Goal: Communication & Community: Share content

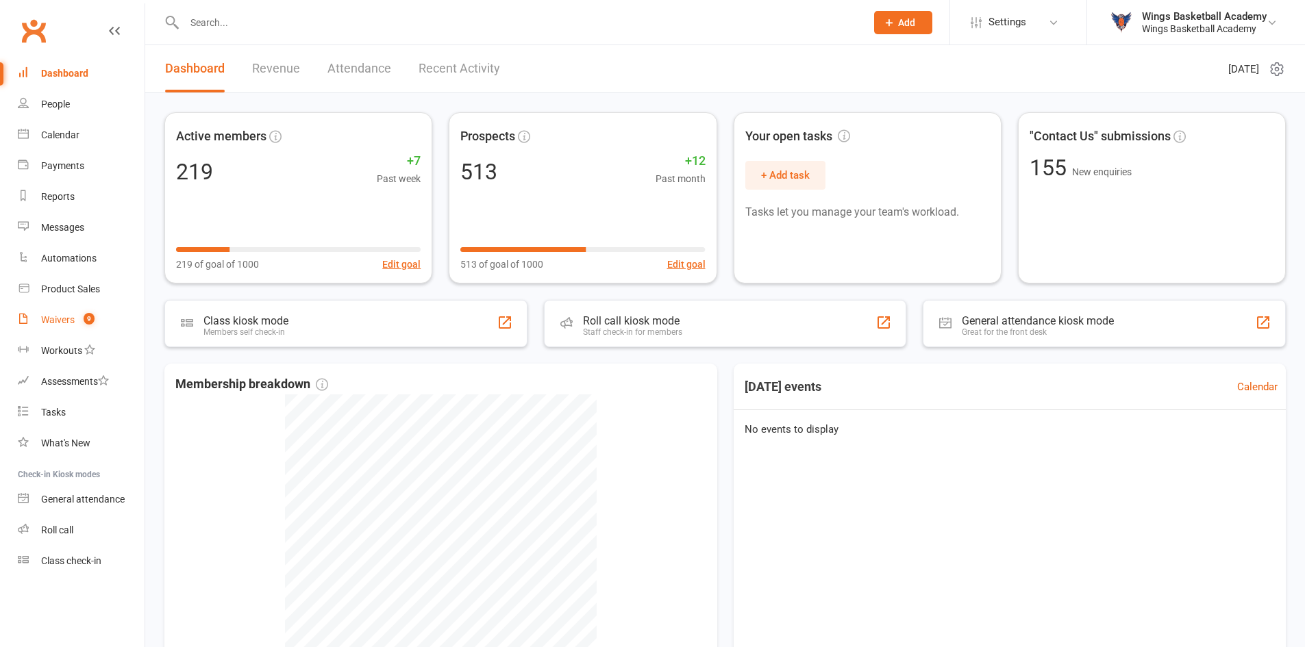
click at [69, 314] on link "Waivers 9" at bounding box center [81, 320] width 127 height 31
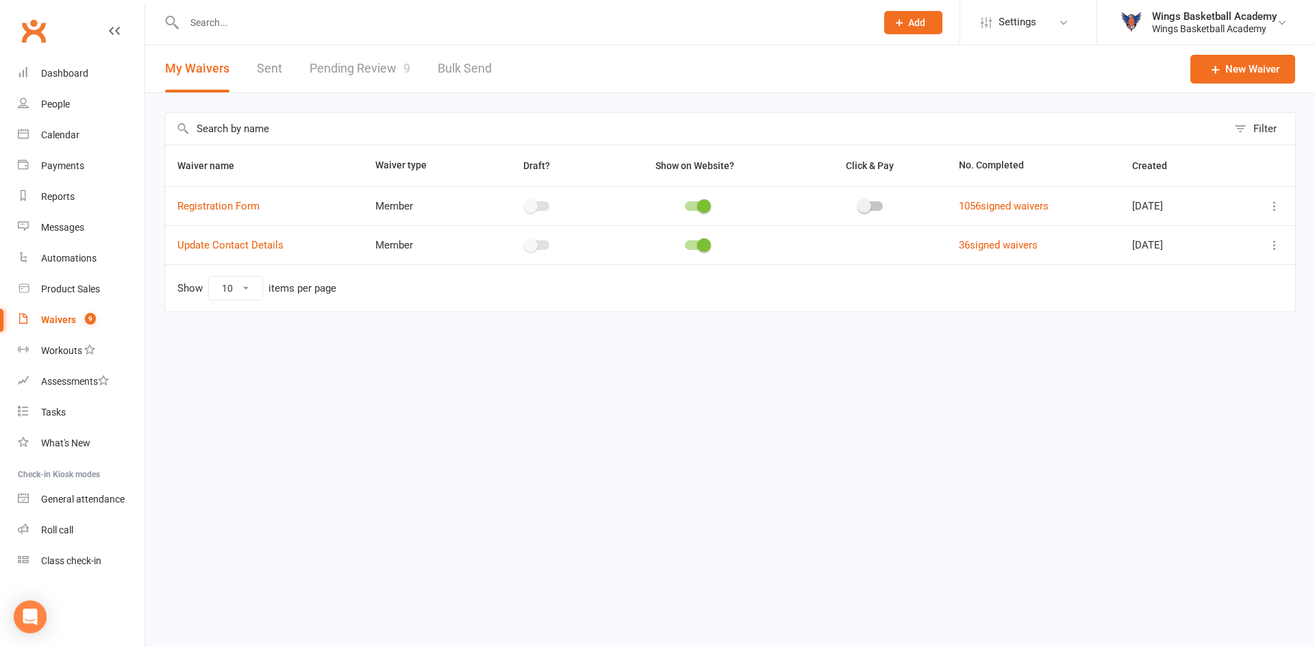
click at [353, 60] on link "Pending Review 9" at bounding box center [360, 68] width 101 height 47
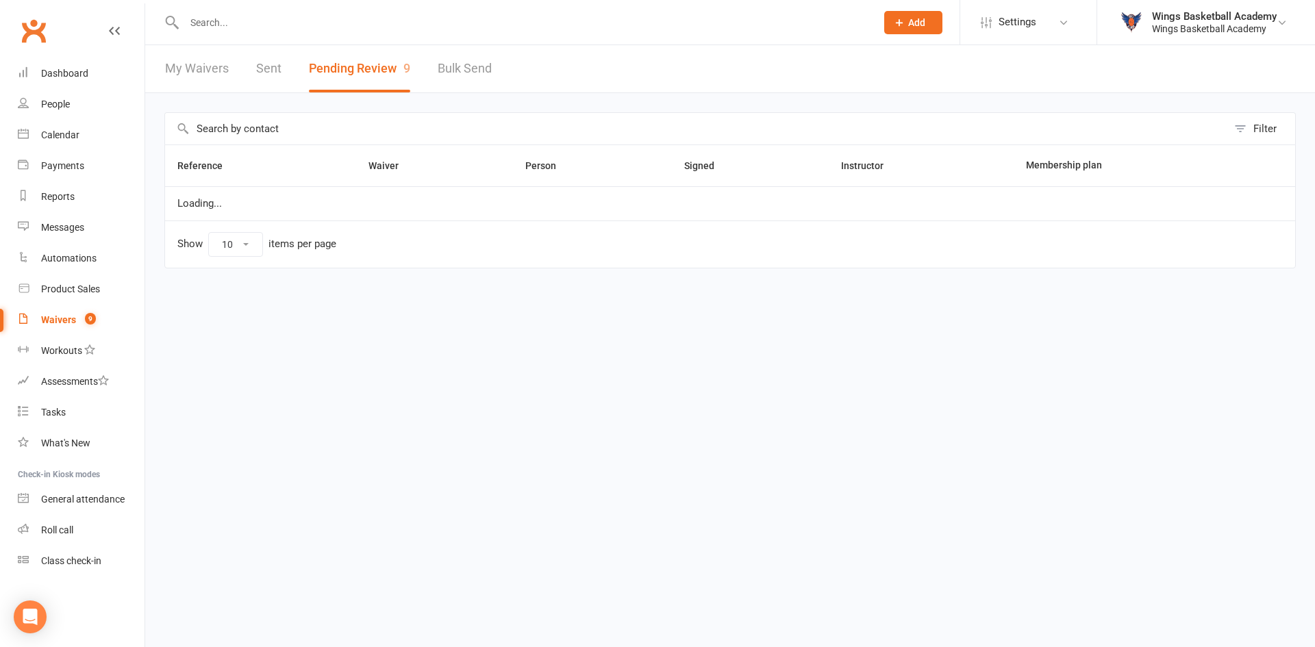
select select "50"
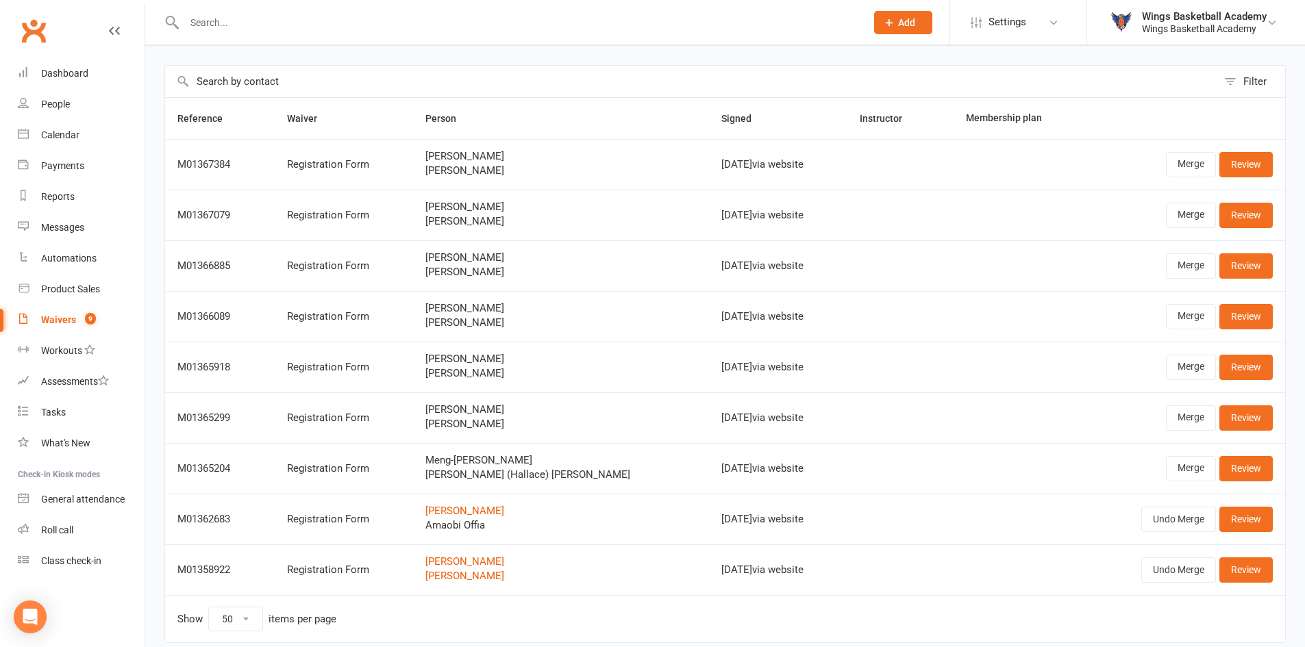
scroll to position [101, 0]
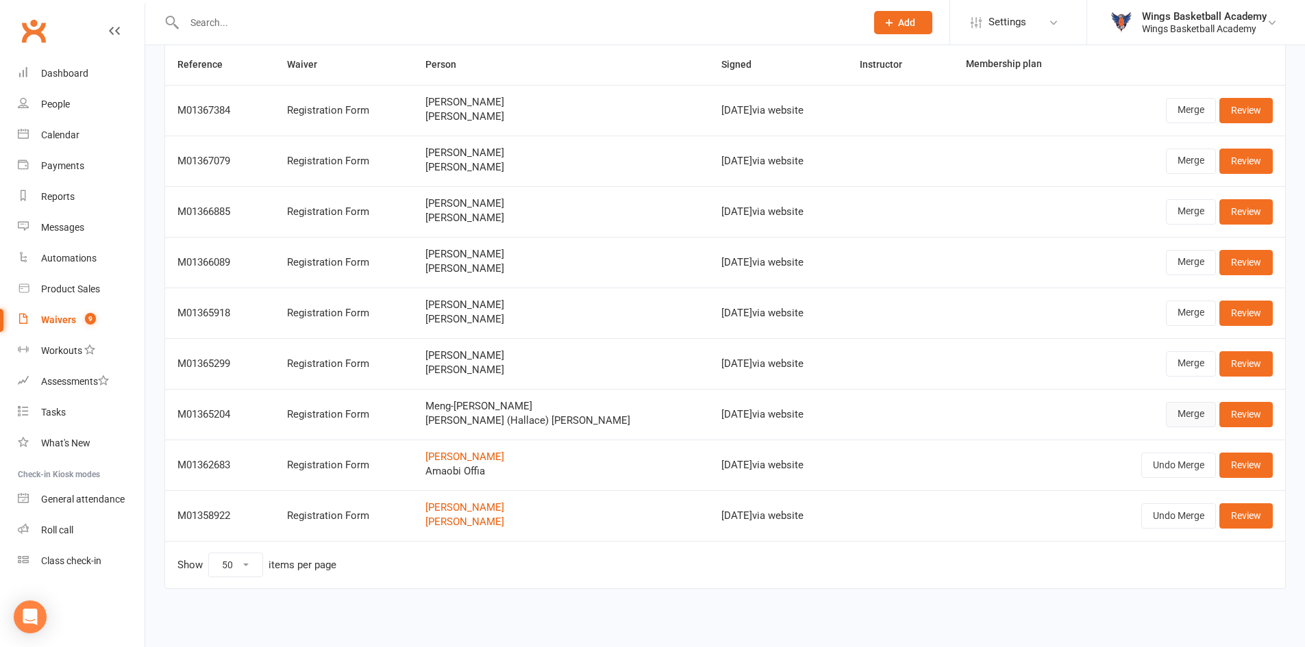
click at [1186, 413] on link "Merge" at bounding box center [1191, 414] width 50 height 25
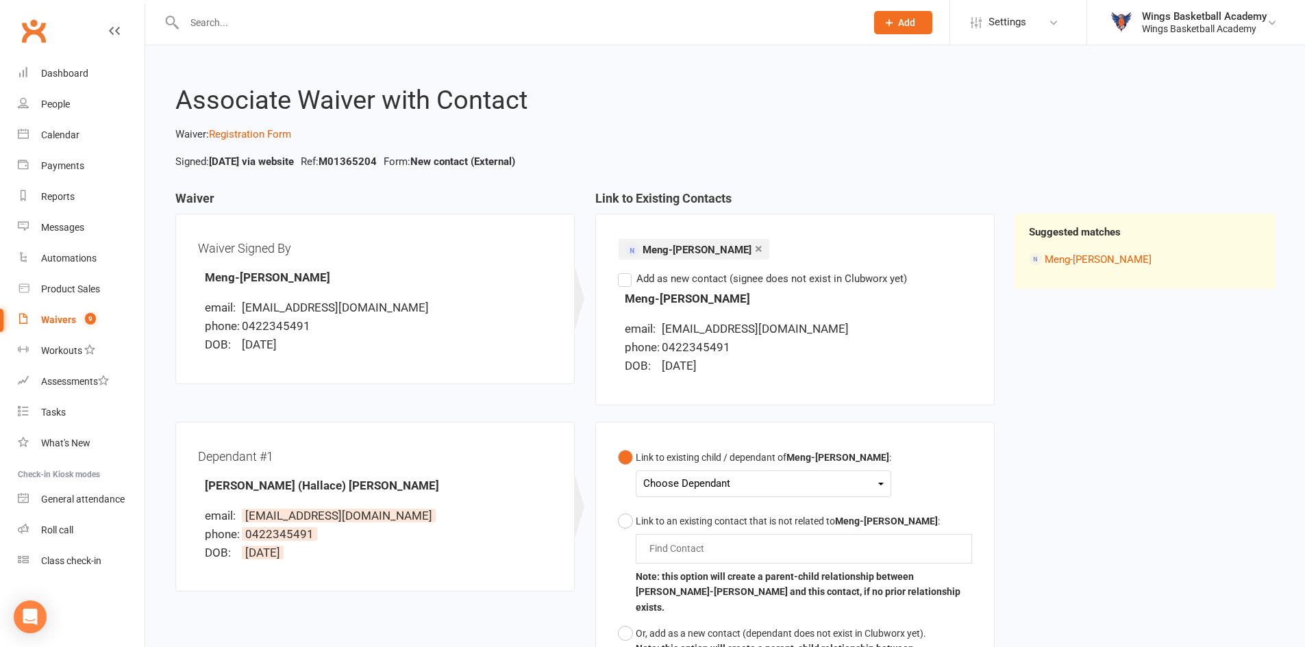
click at [722, 478] on div "Choose Dependant" at bounding box center [763, 484] width 240 height 18
click at [703, 572] on link "Hallace (Zhen-Hao) Huang" at bounding box center [763, 574] width 238 height 29
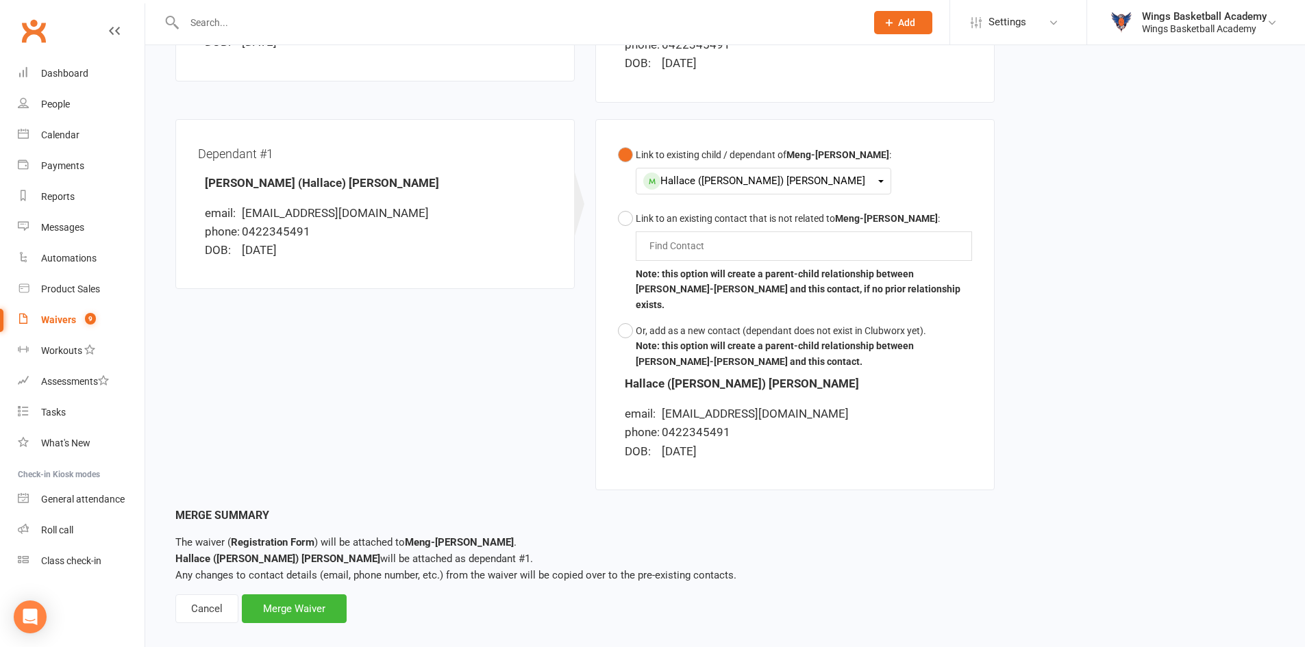
scroll to position [305, 0]
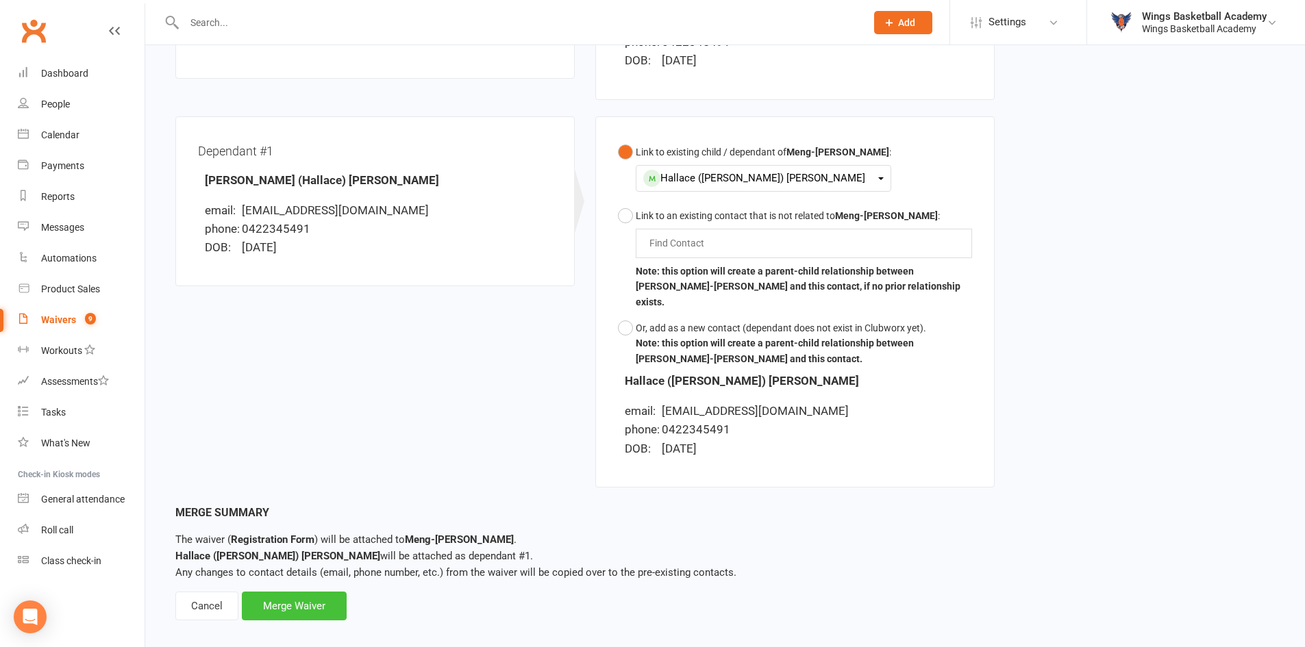
click at [310, 592] on div "Merge Waiver" at bounding box center [294, 606] width 105 height 29
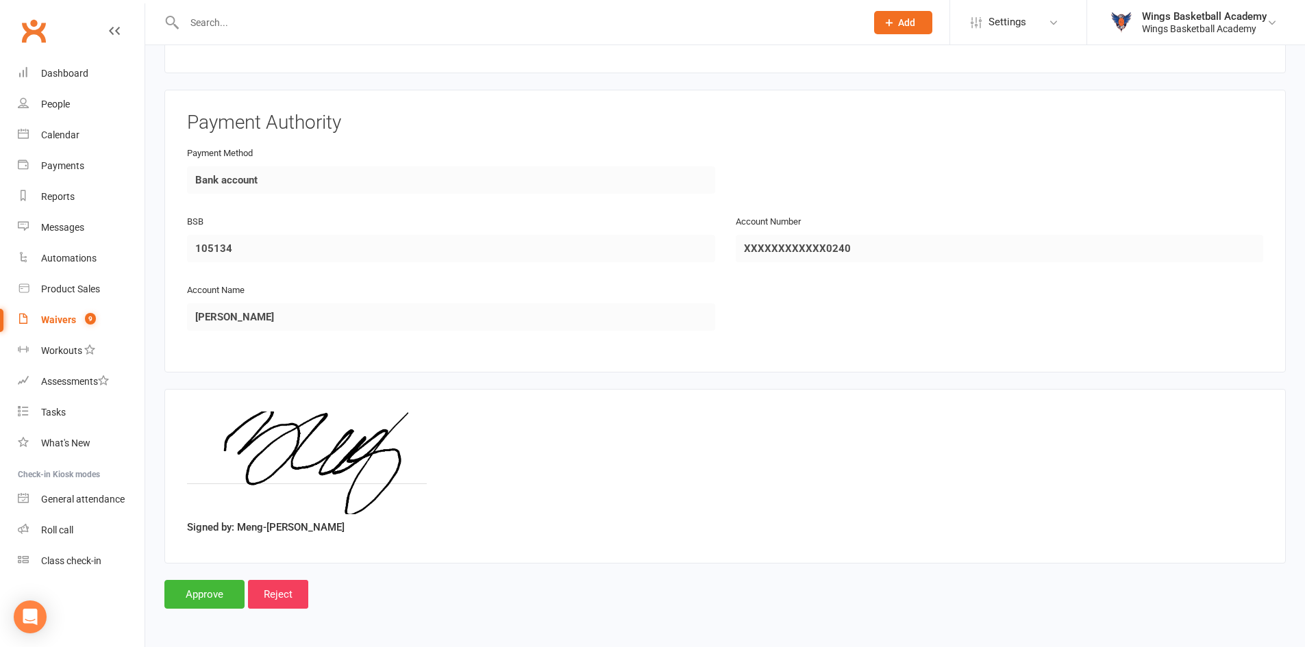
scroll to position [1772, 0]
click at [223, 586] on input "Approve" at bounding box center [204, 593] width 80 height 29
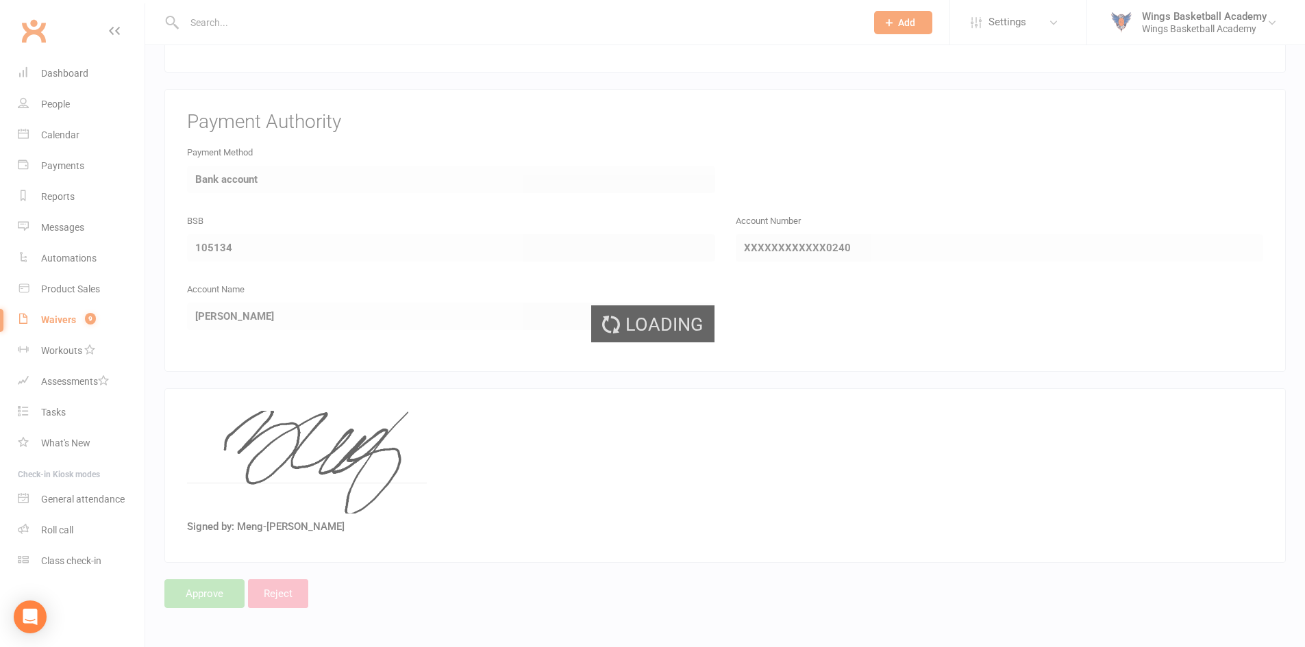
select select "50"
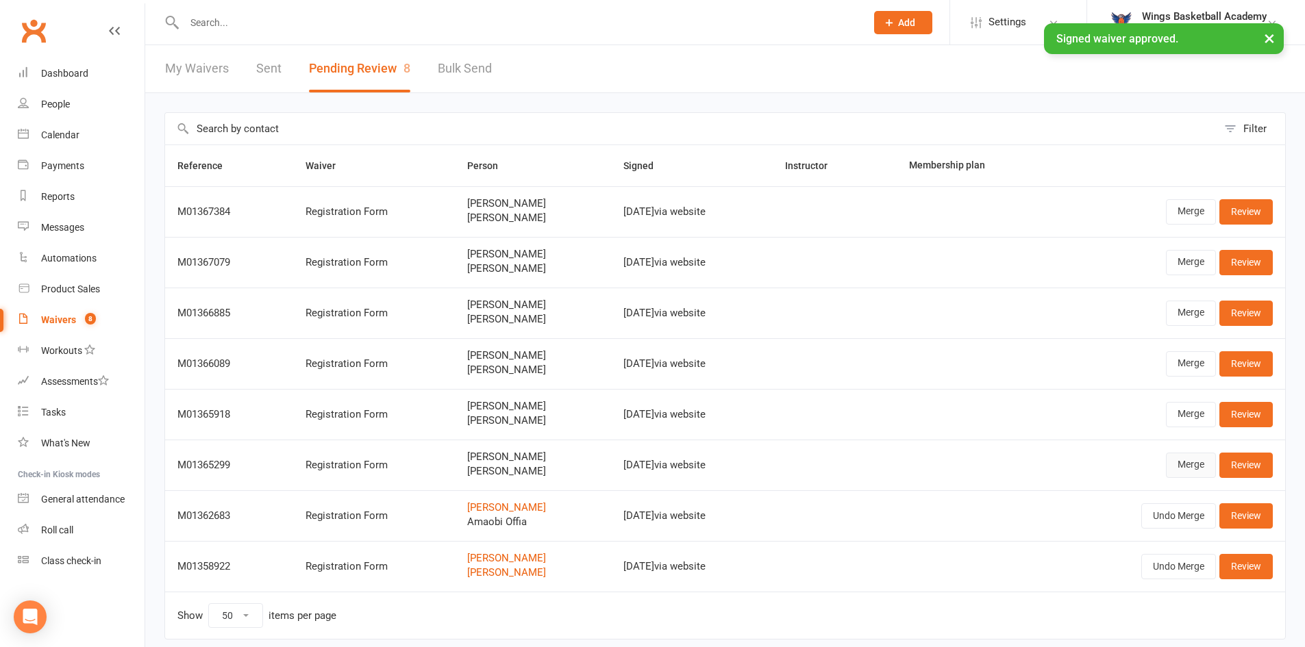
click at [1178, 460] on link "Merge" at bounding box center [1191, 465] width 50 height 25
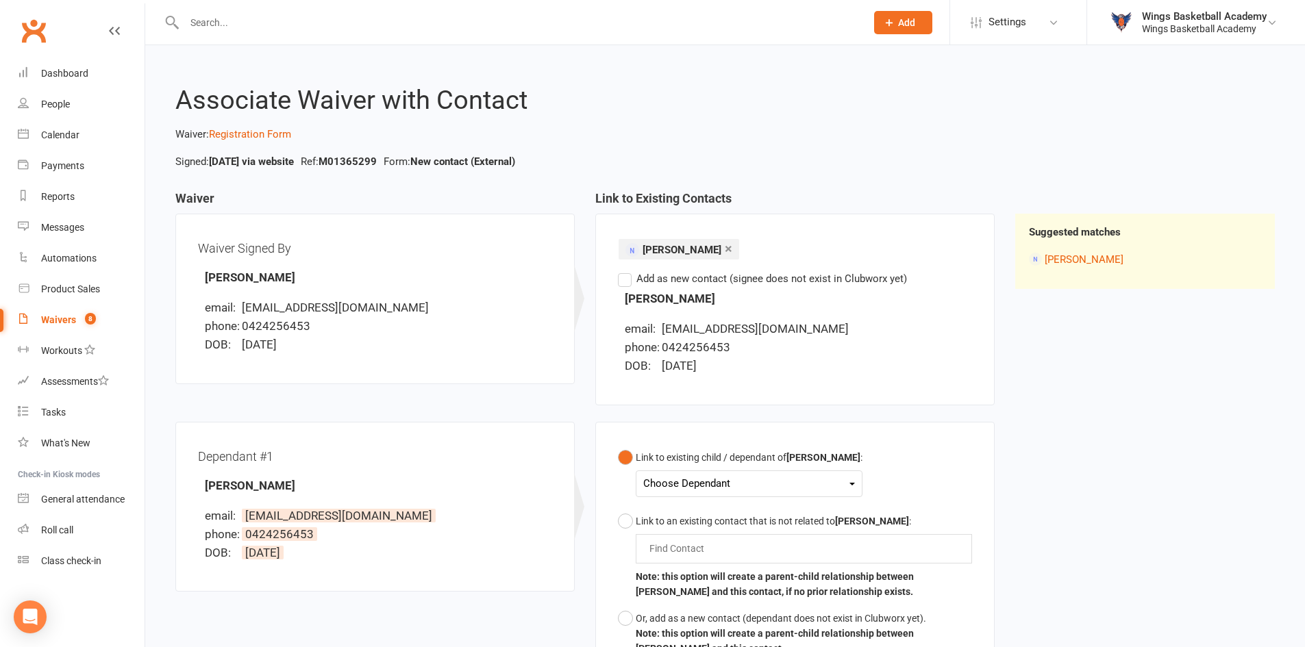
click at [684, 482] on div "Choose Dependant" at bounding box center [749, 484] width 212 height 18
click at [697, 516] on link "Dulain Jethan Perera" at bounding box center [712, 515] width 136 height 29
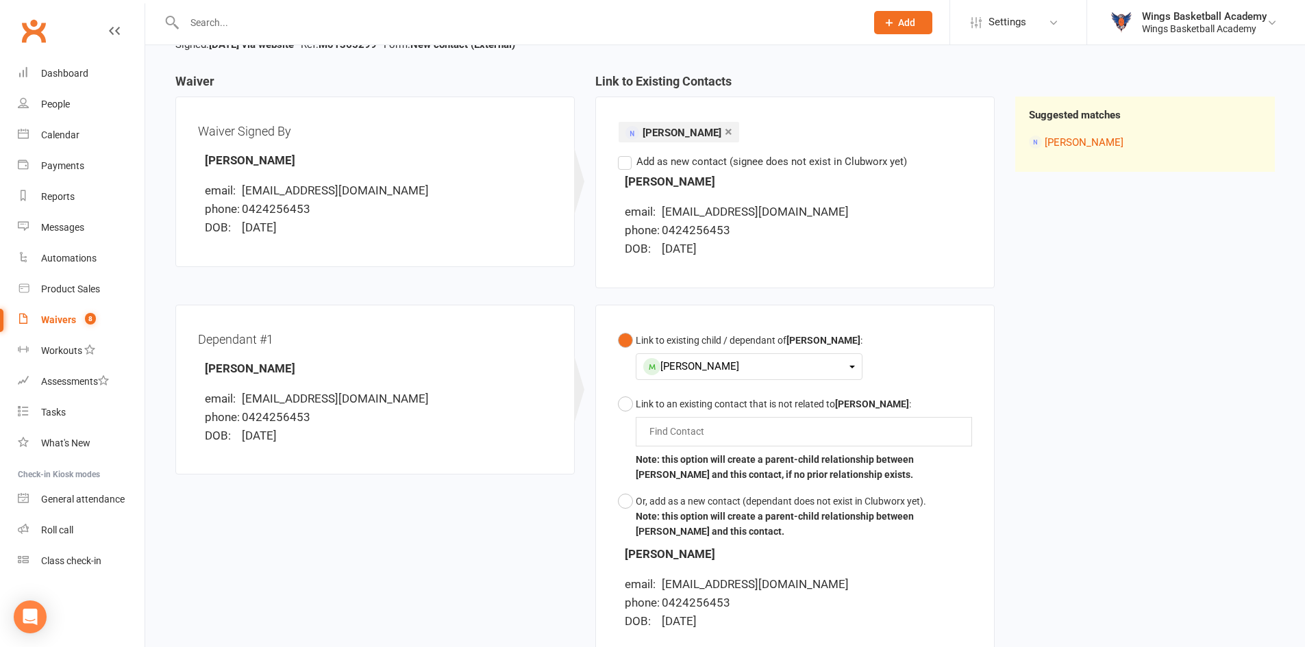
scroll to position [305, 0]
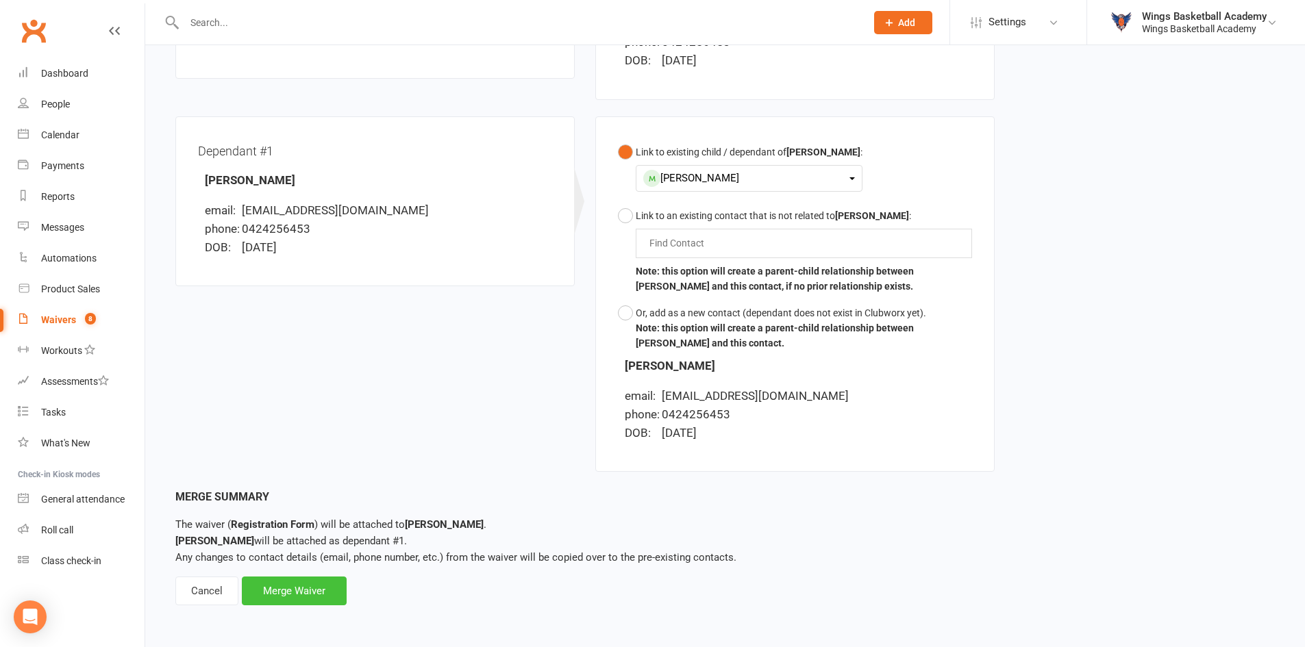
click at [303, 596] on div "Merge Waiver" at bounding box center [294, 591] width 105 height 29
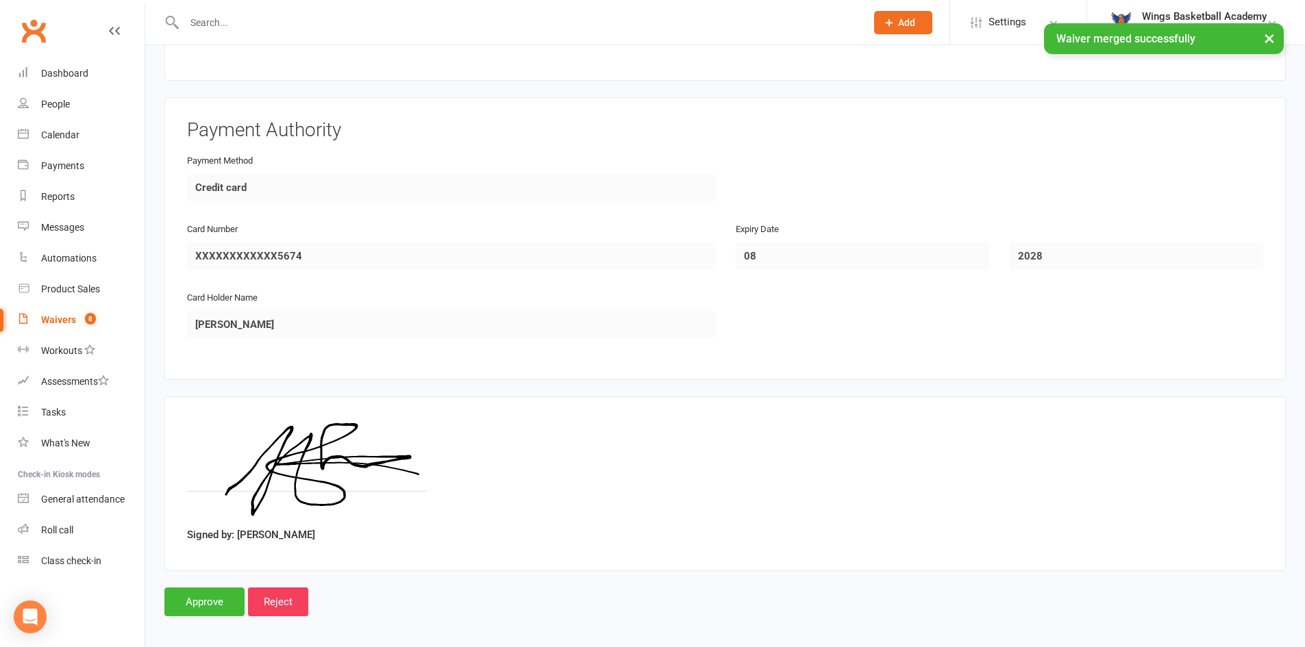
scroll to position [1772, 0]
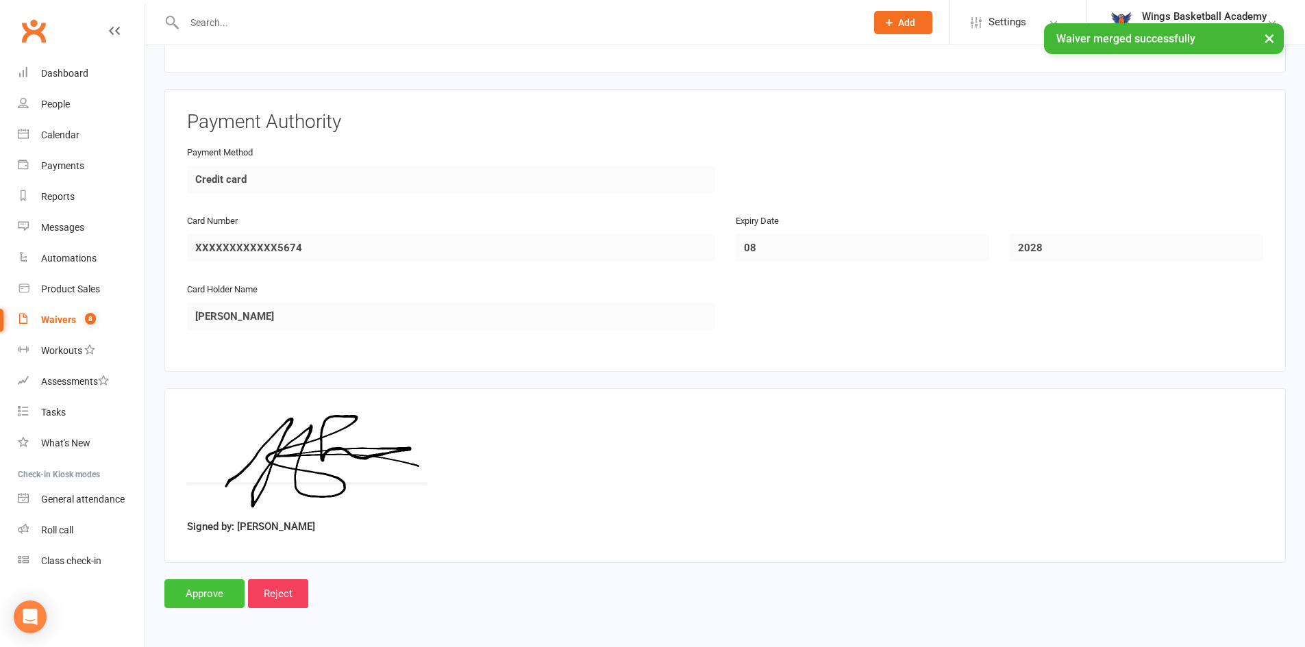
click at [213, 592] on input "Approve" at bounding box center [204, 593] width 80 height 29
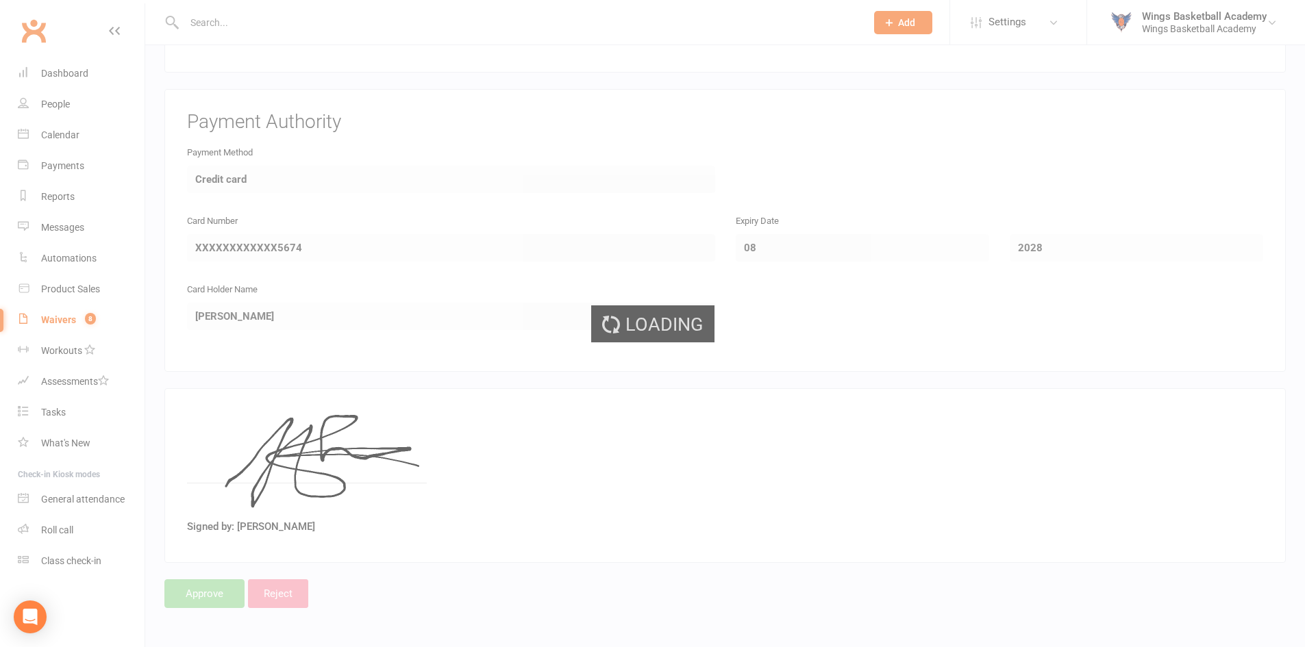
select select "50"
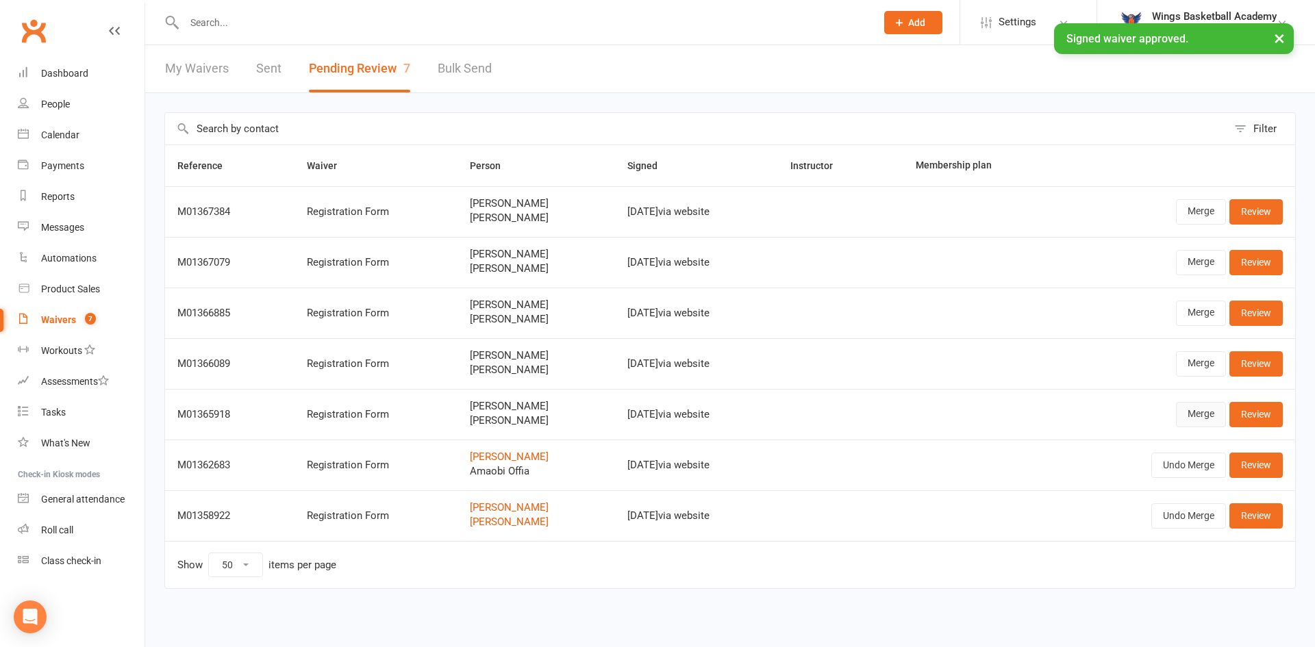
click at [1189, 416] on link "Merge" at bounding box center [1201, 414] width 50 height 25
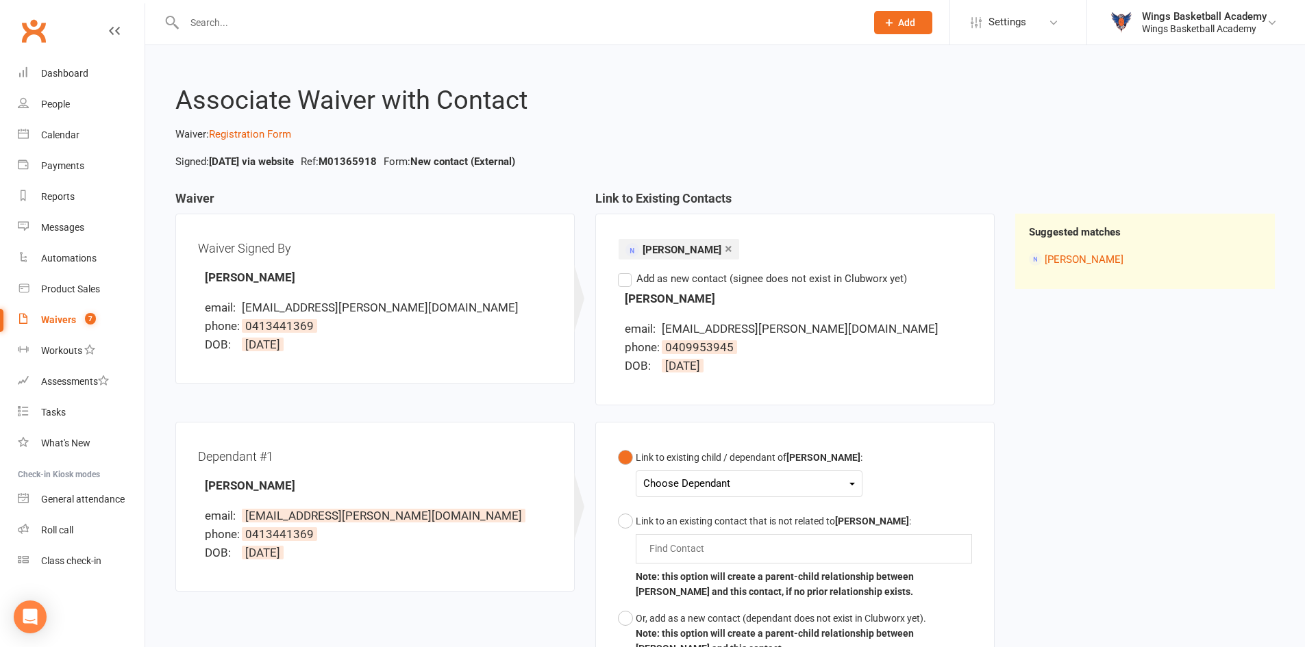
click at [695, 487] on div "Choose Dependant" at bounding box center [749, 484] width 212 height 18
click at [697, 510] on link "Patrick Martin" at bounding box center [712, 515] width 136 height 29
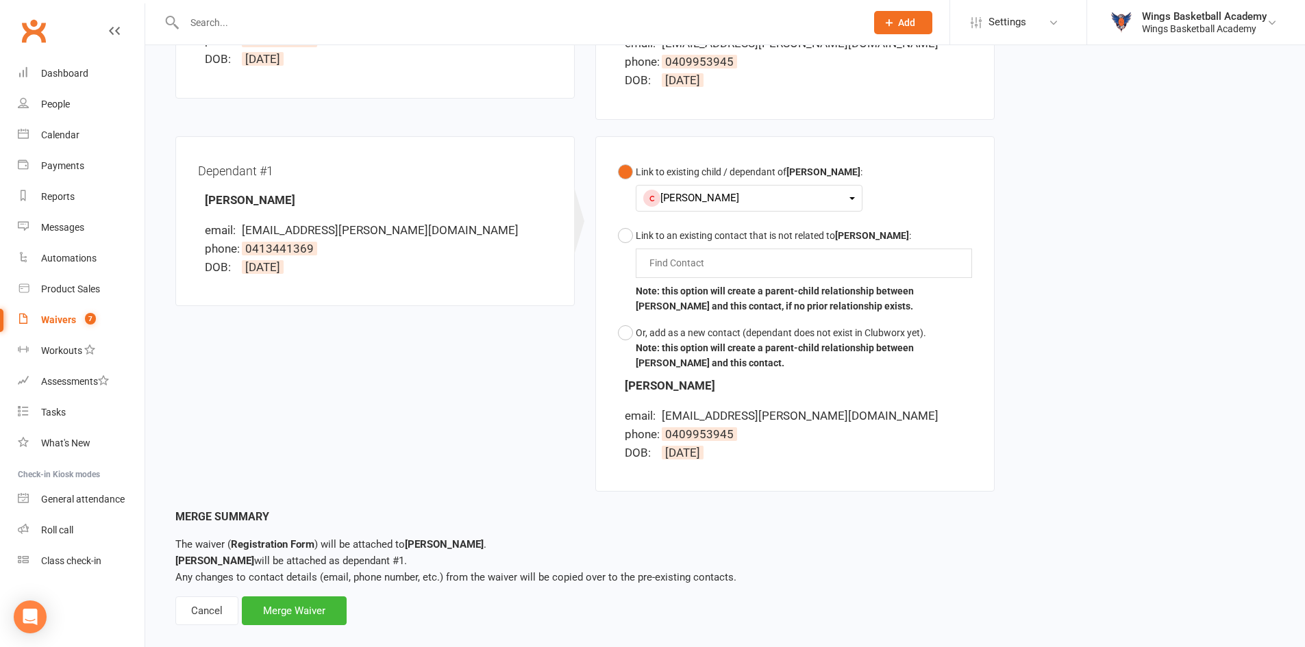
scroll to position [305, 0]
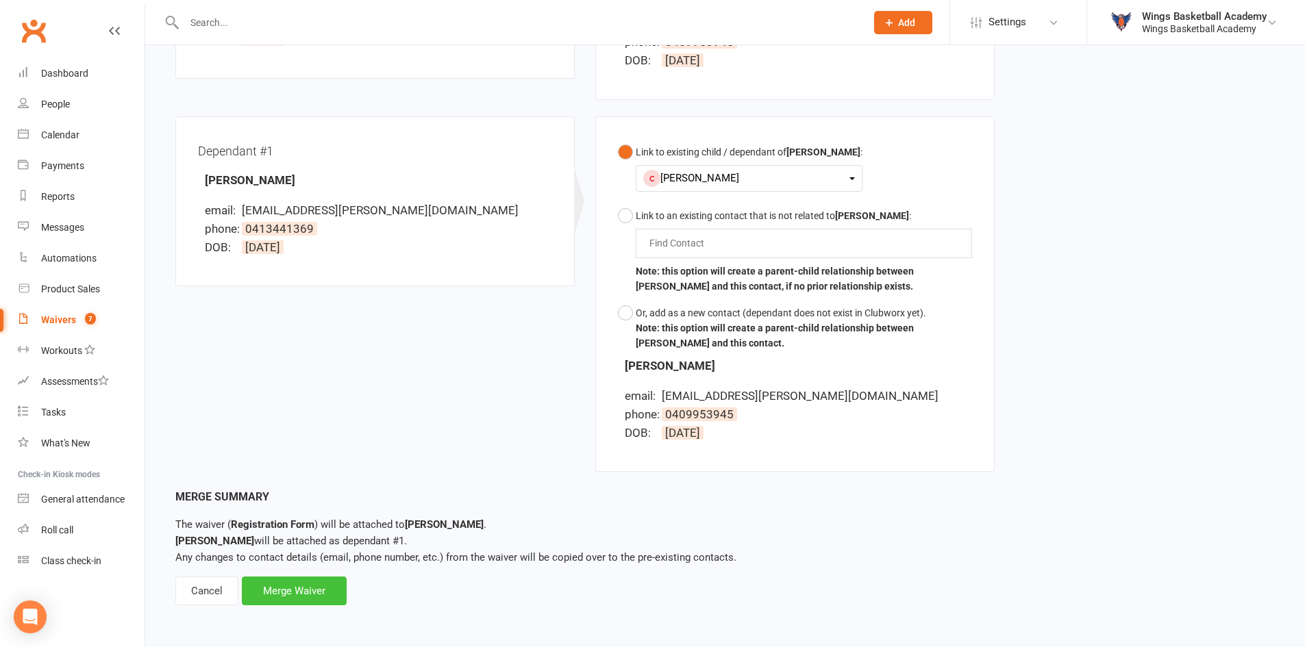
click at [309, 590] on div "Merge Waiver" at bounding box center [294, 591] width 105 height 29
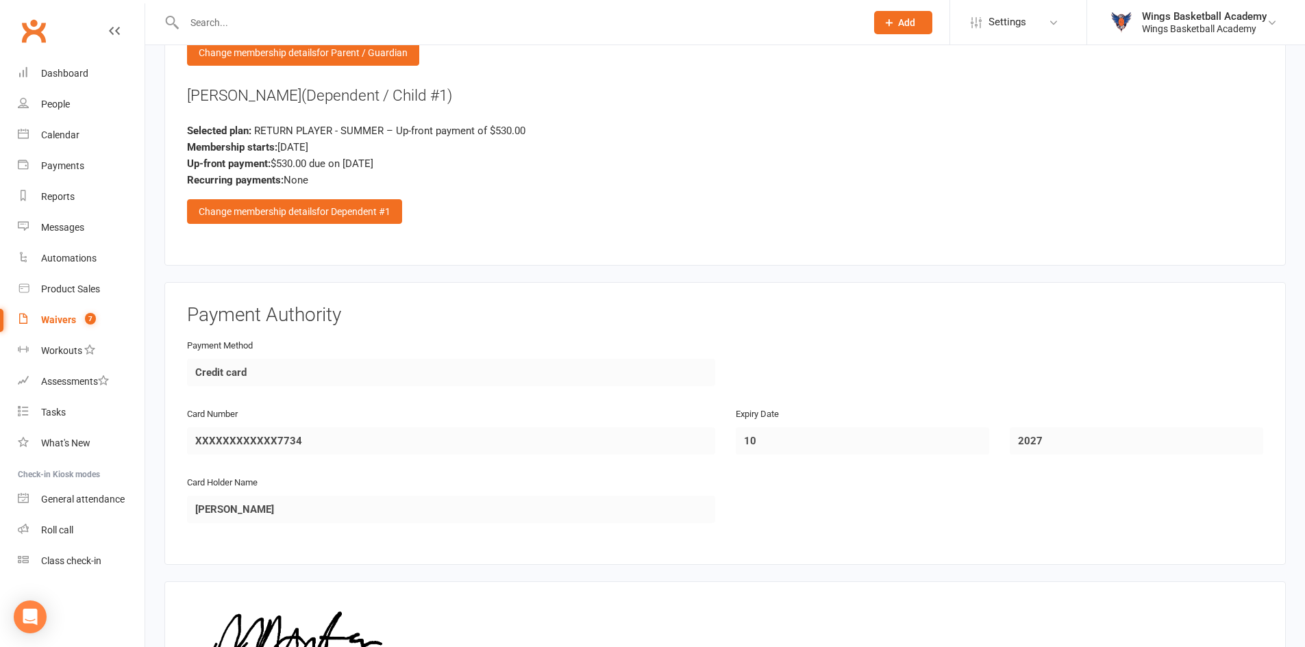
scroll to position [1772, 0]
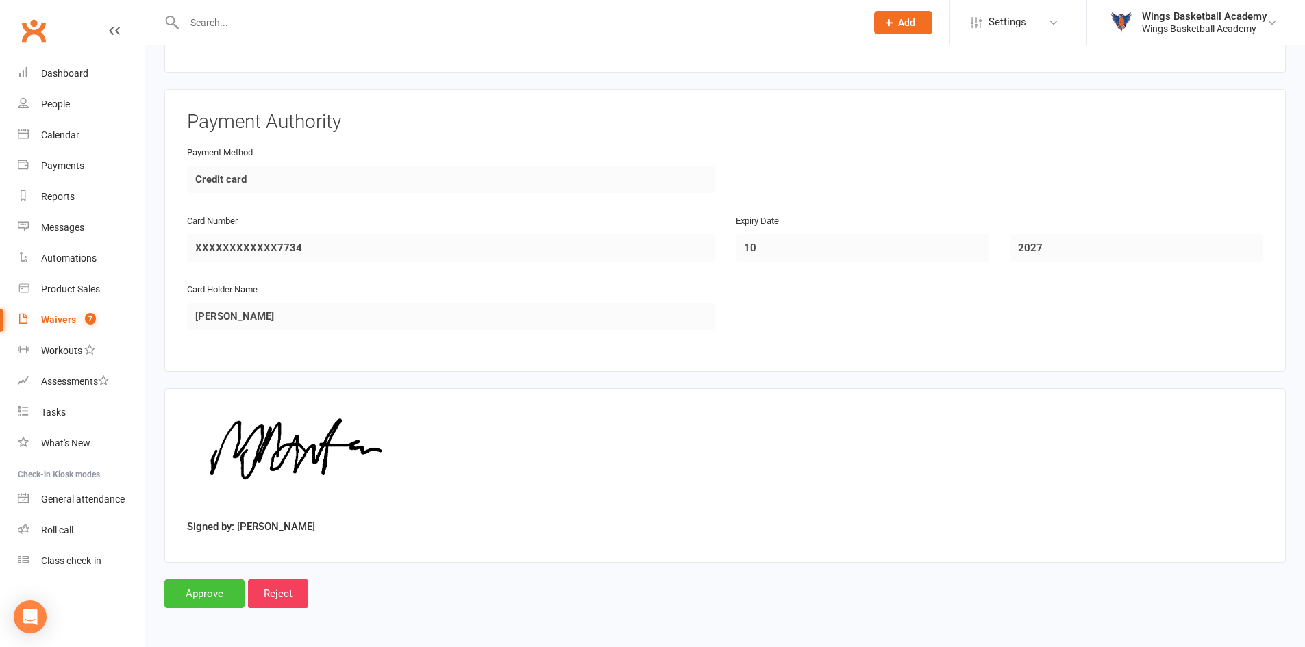
click at [215, 591] on input "Approve" at bounding box center [204, 593] width 80 height 29
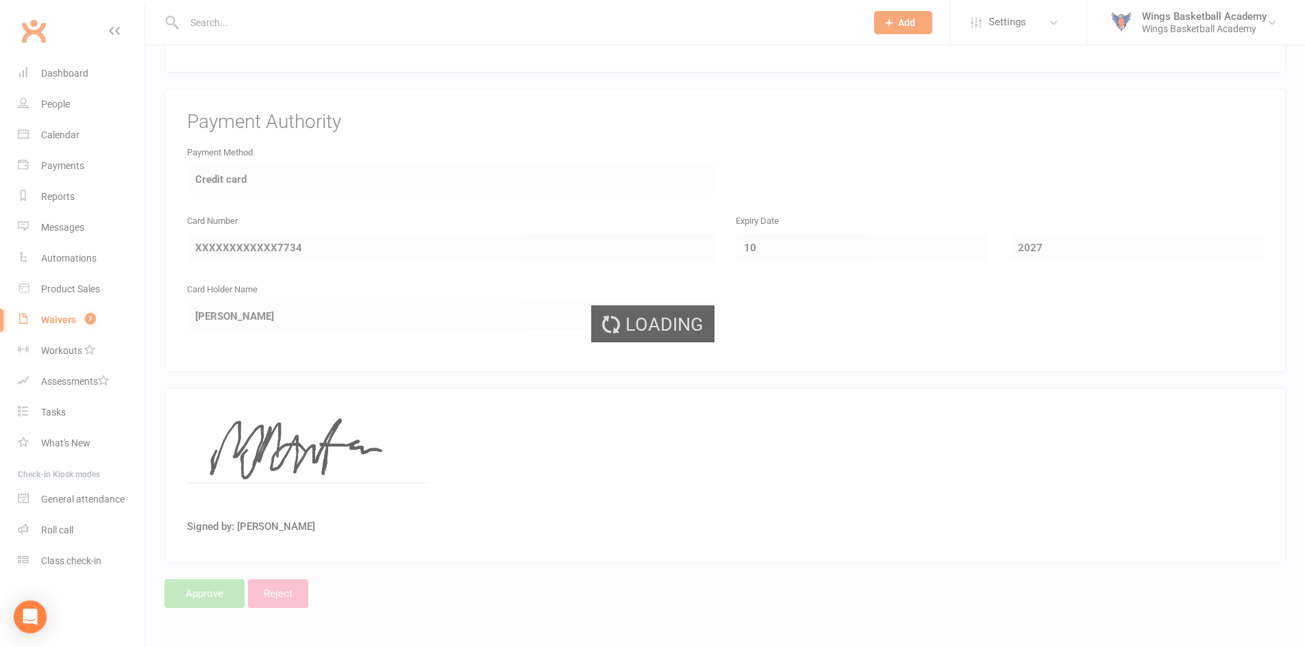
select select "50"
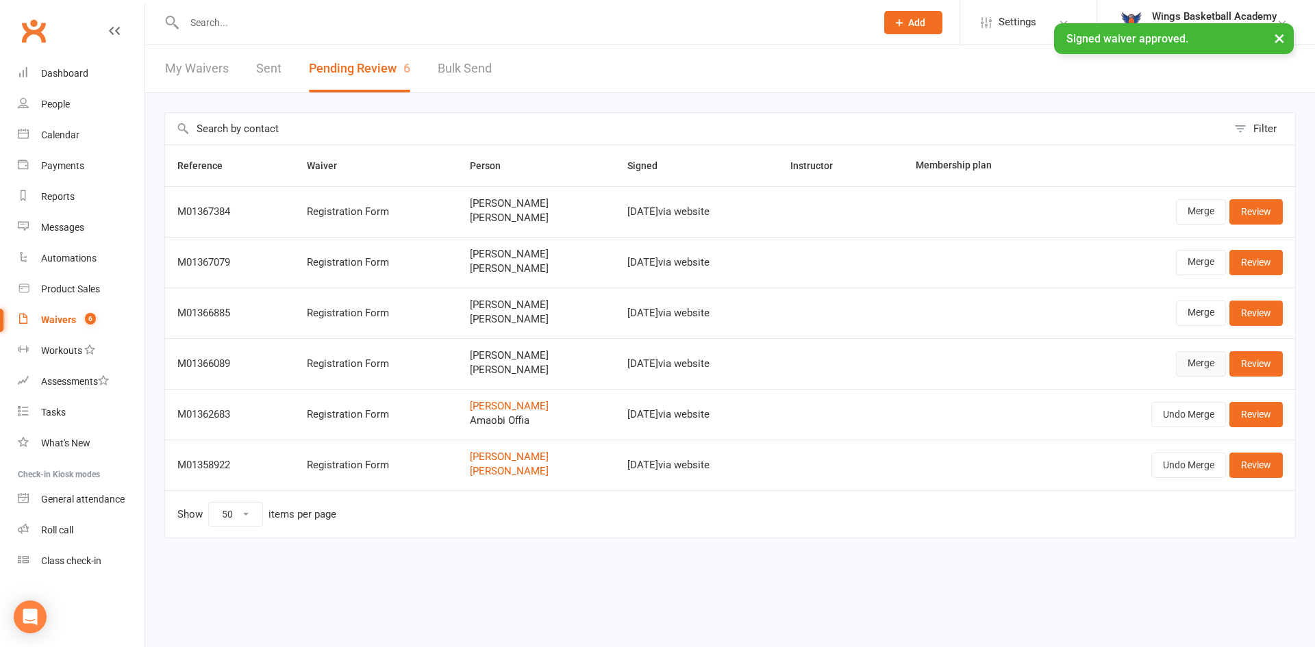
click at [1195, 366] on link "Merge" at bounding box center [1201, 363] width 50 height 25
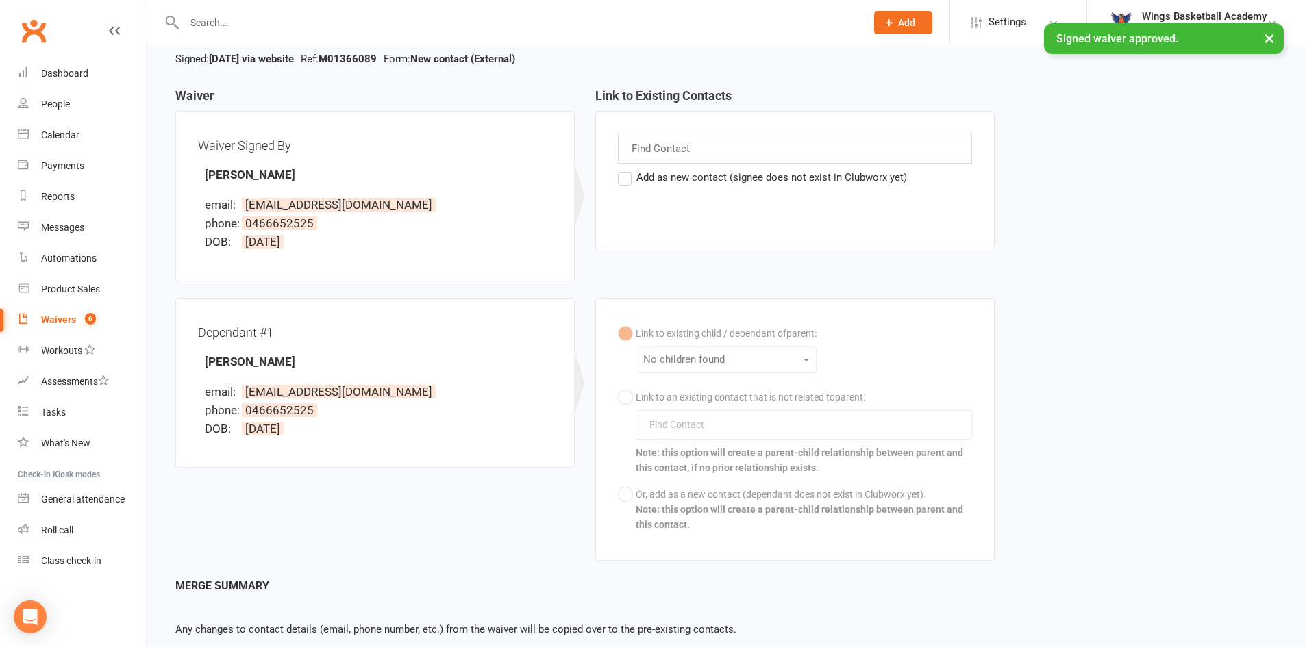
scroll to position [175, 0]
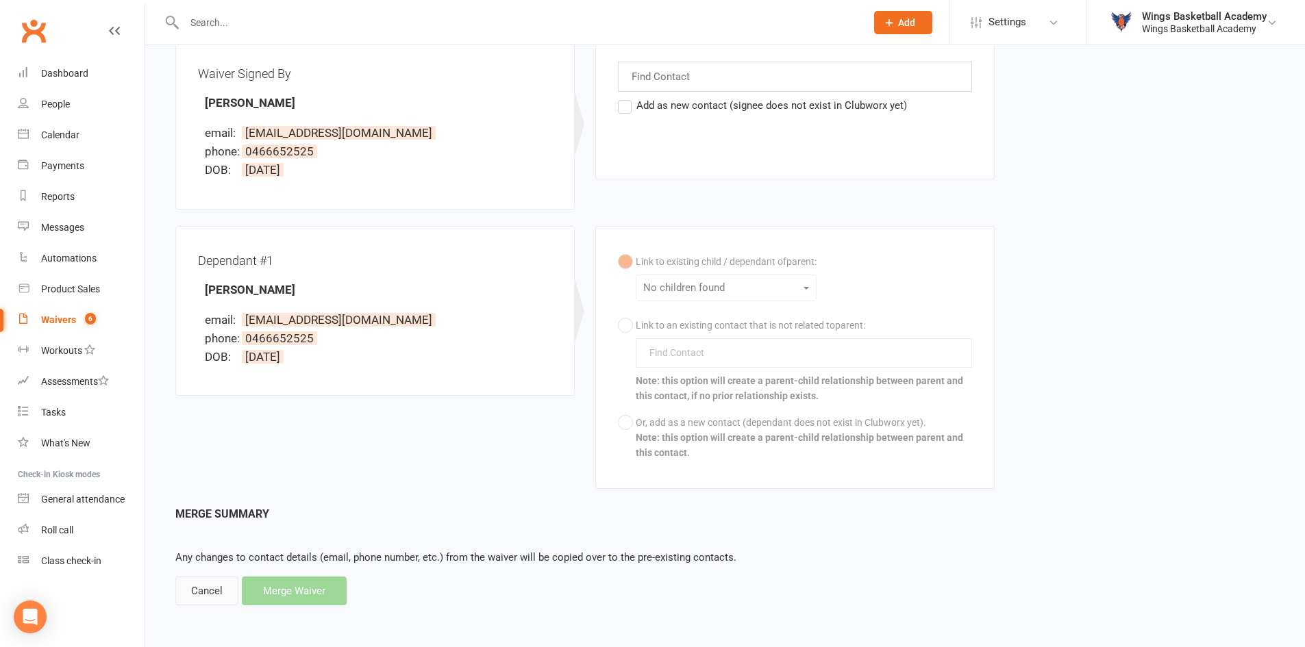
click at [208, 594] on div "Cancel" at bounding box center [206, 591] width 63 height 29
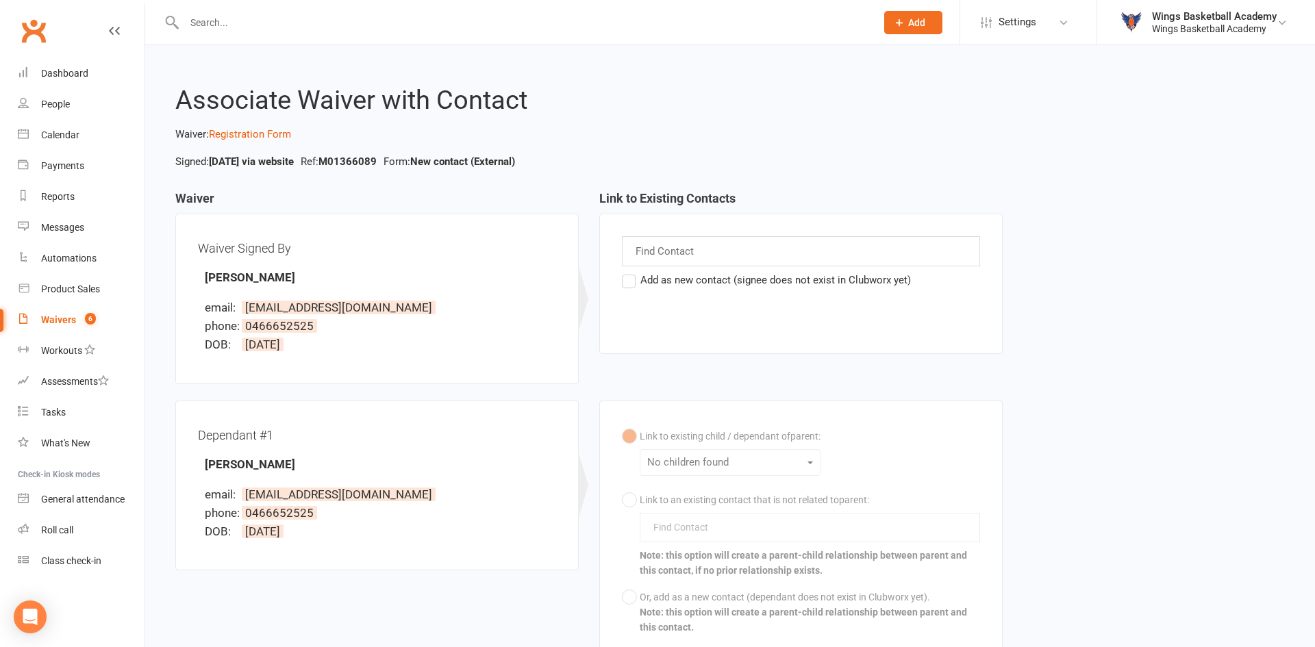
select select "50"
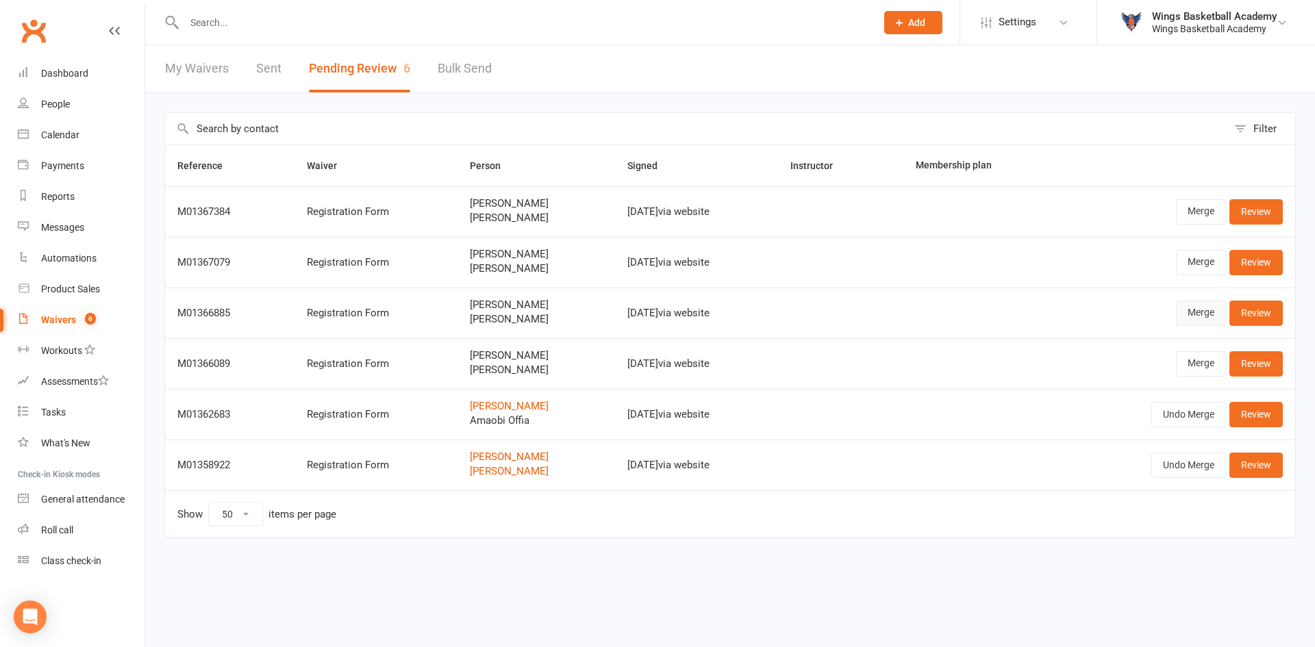
click at [1193, 312] on link "Merge" at bounding box center [1201, 313] width 50 height 25
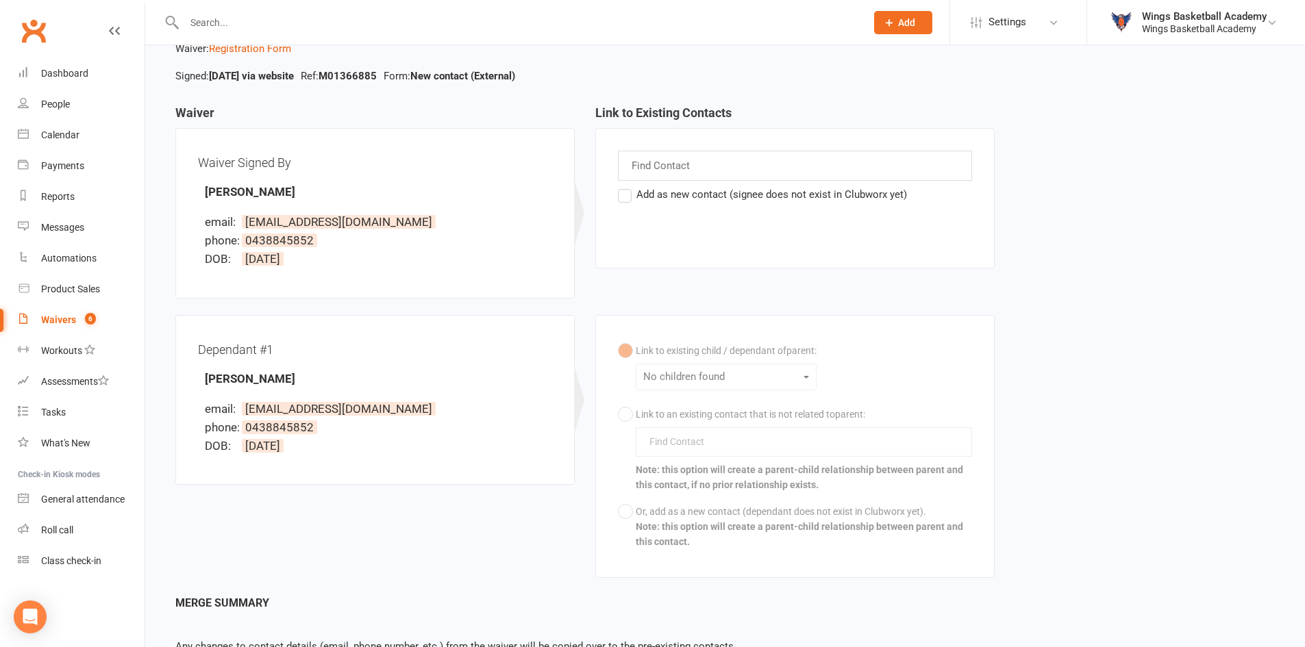
scroll to position [175, 0]
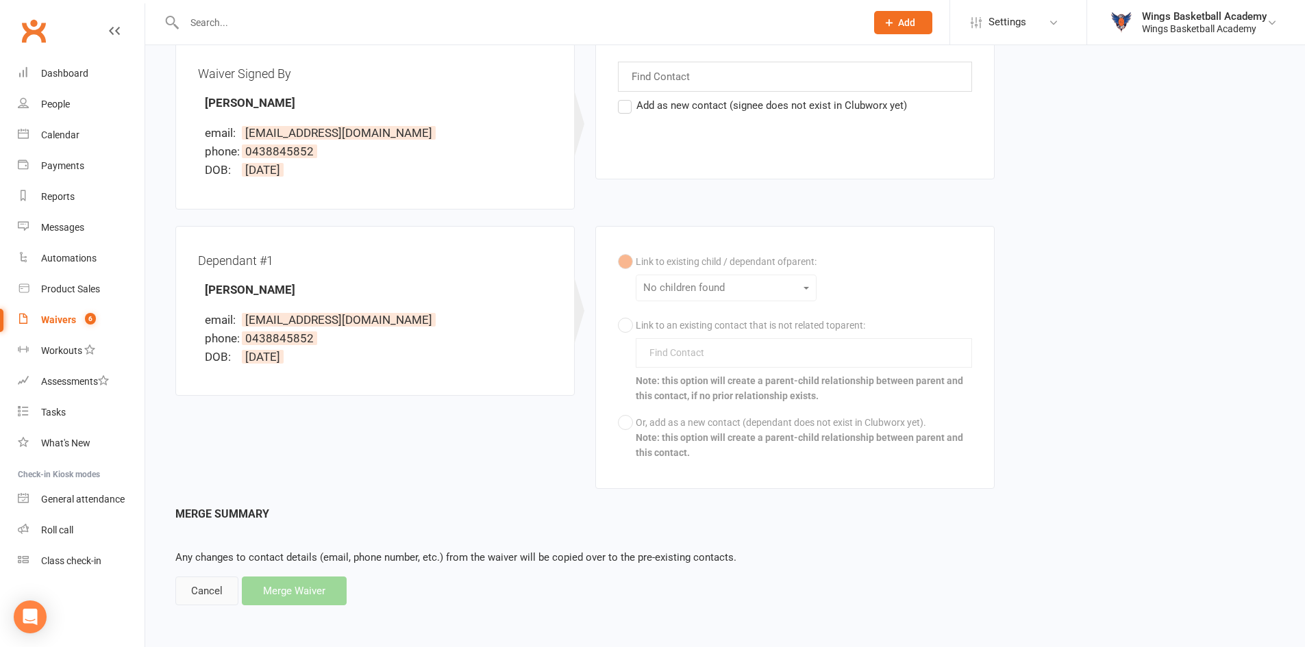
click at [212, 588] on div "Cancel" at bounding box center [206, 591] width 63 height 29
select select "50"
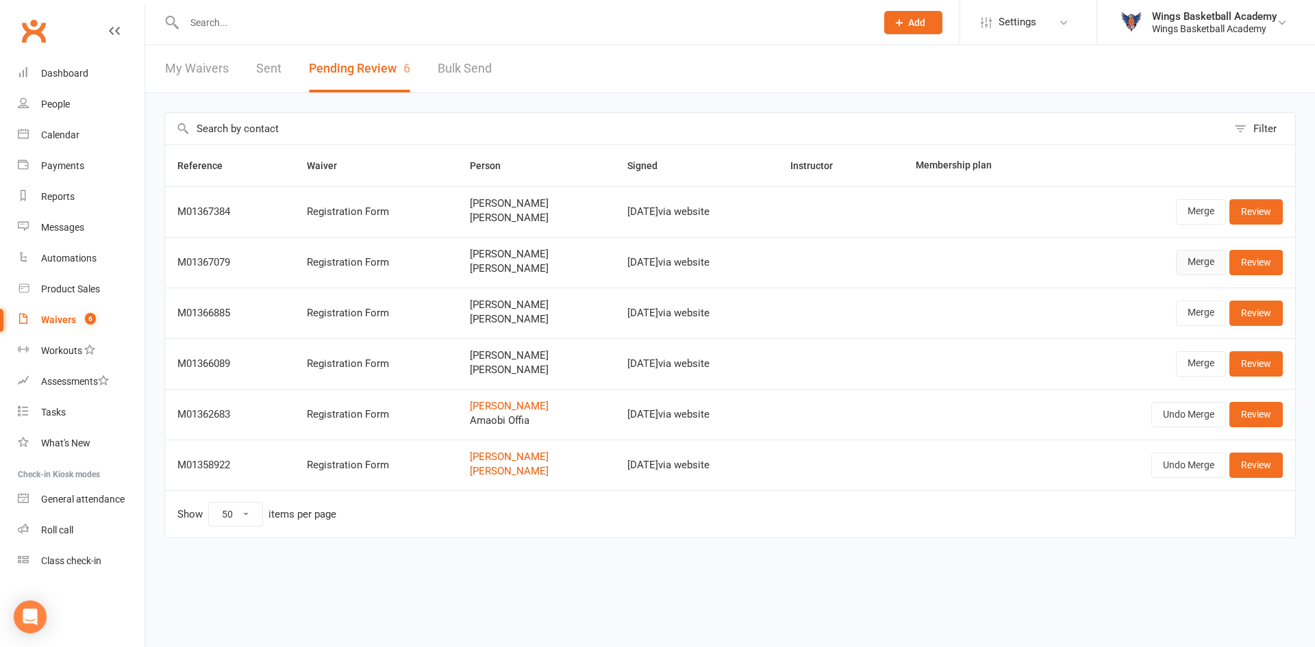
click at [1193, 262] on link "Merge" at bounding box center [1201, 262] width 50 height 25
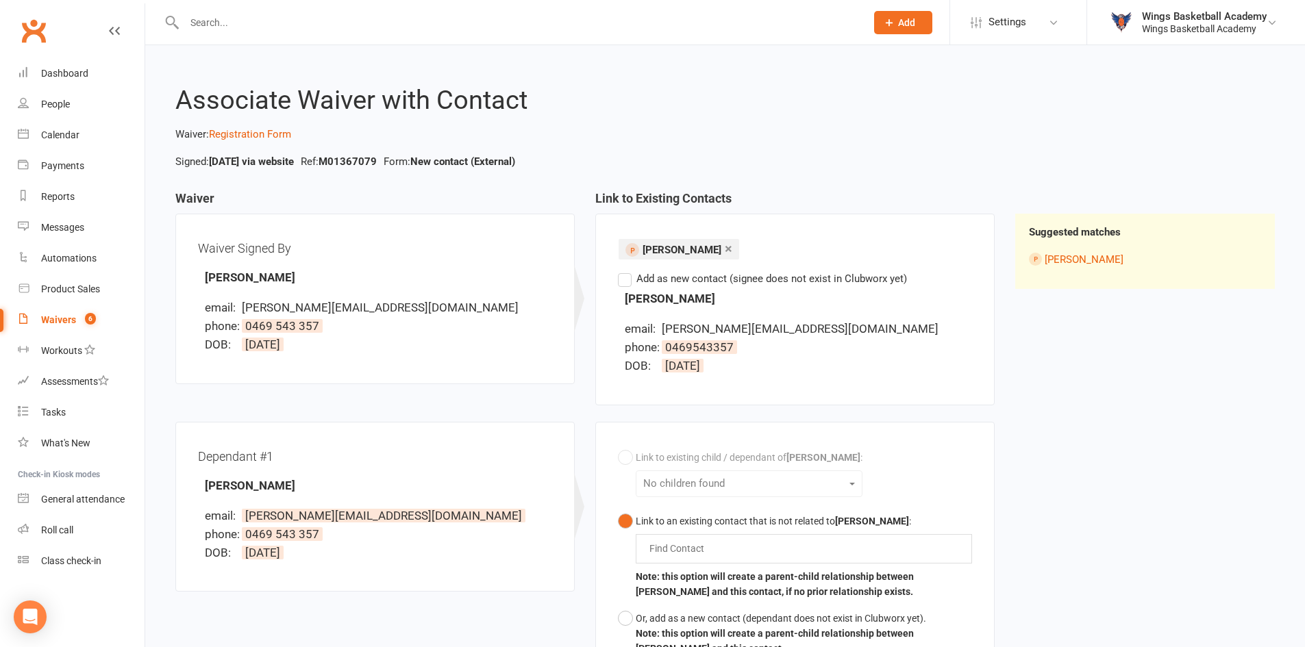
click at [626, 284] on label "Add as new contact (signee does not exist in Clubworx yet)" at bounding box center [762, 279] width 289 height 16
click at [626, 271] on input "Add as new contact (signee does not exist in Clubworx yet)" at bounding box center [622, 271] width 9 height 0
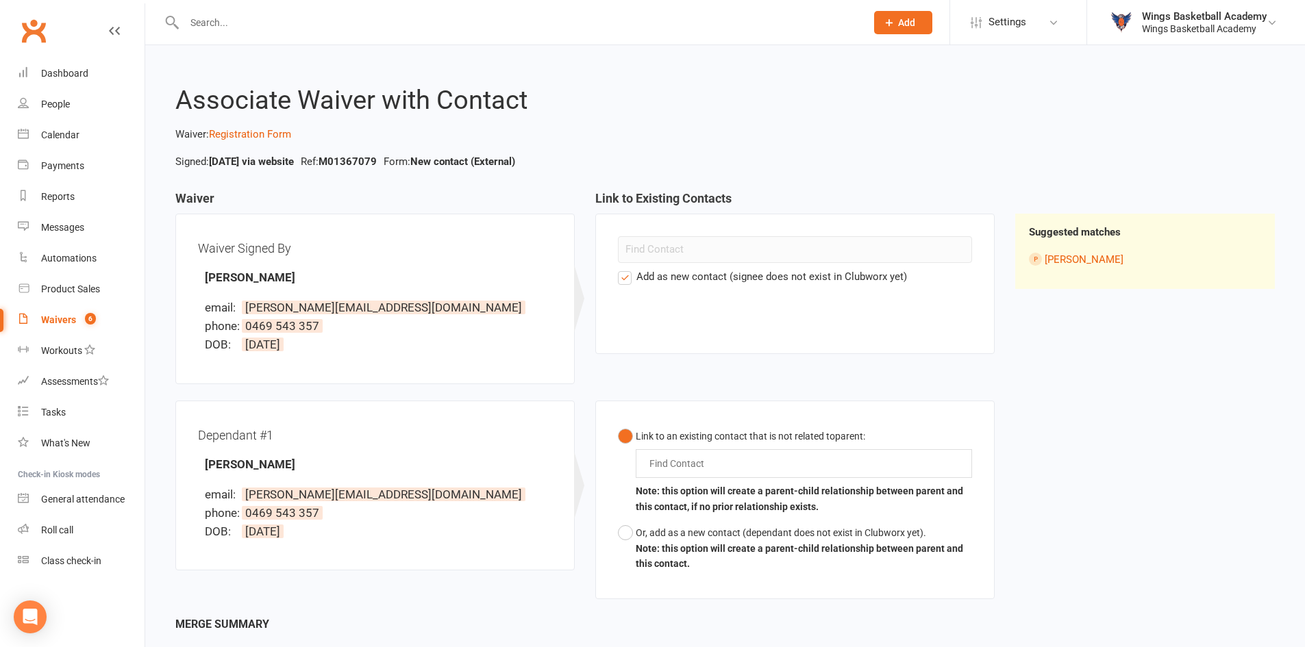
click at [668, 453] on div "Find Contact" at bounding box center [804, 463] width 336 height 29
type input "mude"
click at [684, 490] on span "Josiah Mude" at bounding box center [726, 490] width 120 height 14
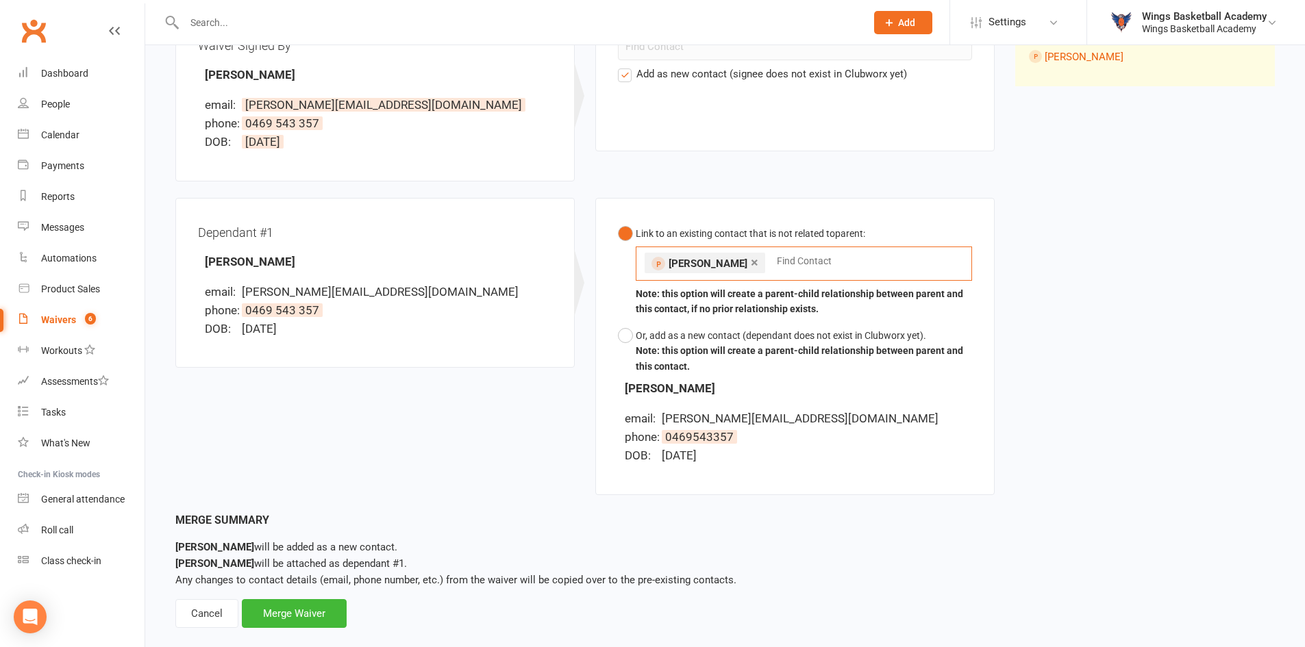
scroll to position [225, 0]
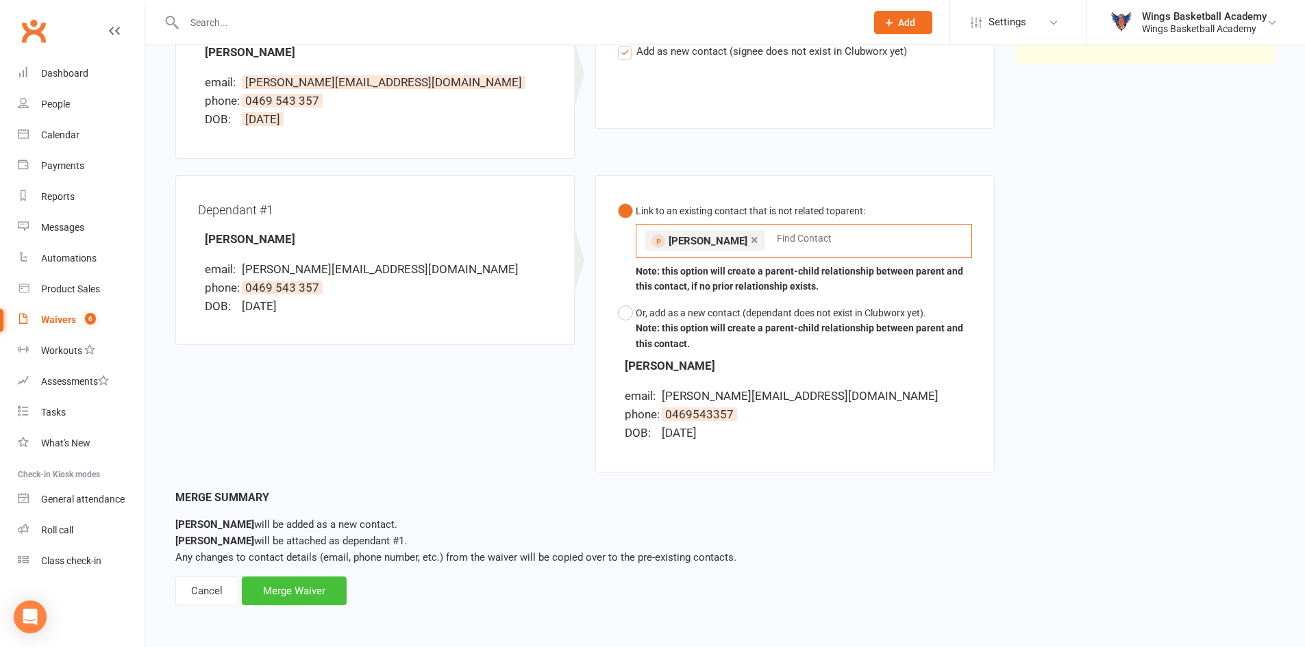
click at [303, 590] on div "Merge Waiver" at bounding box center [294, 591] width 105 height 29
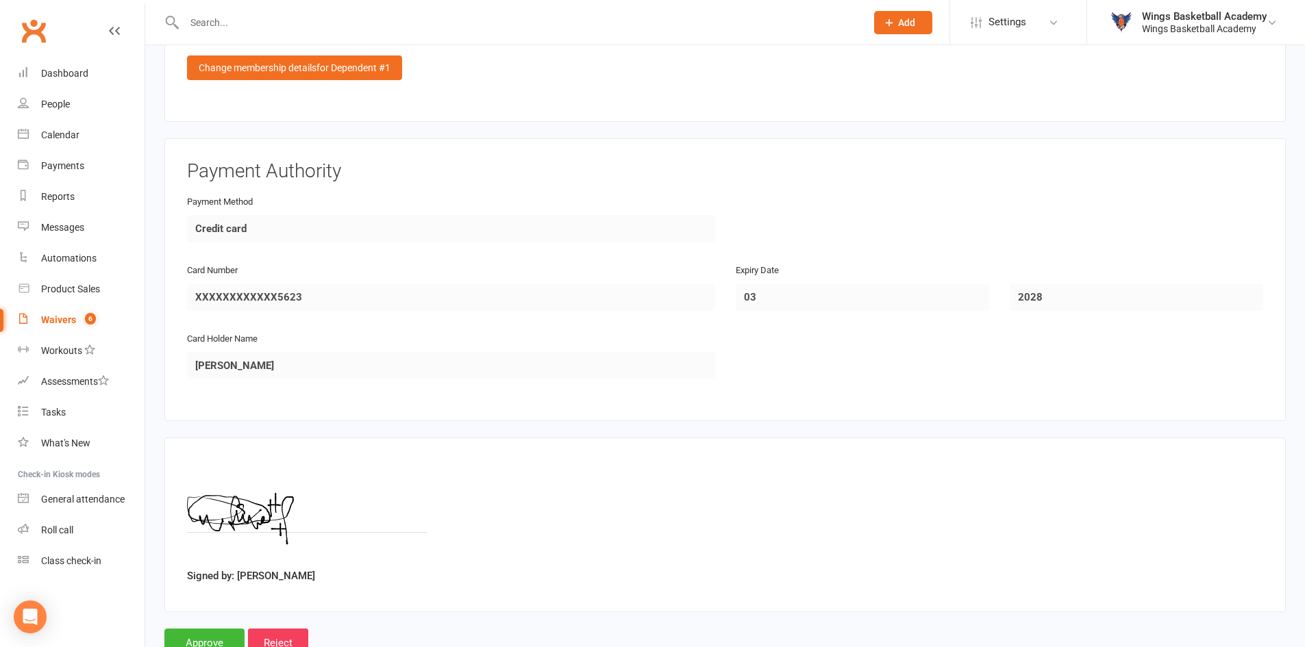
scroll to position [1772, 0]
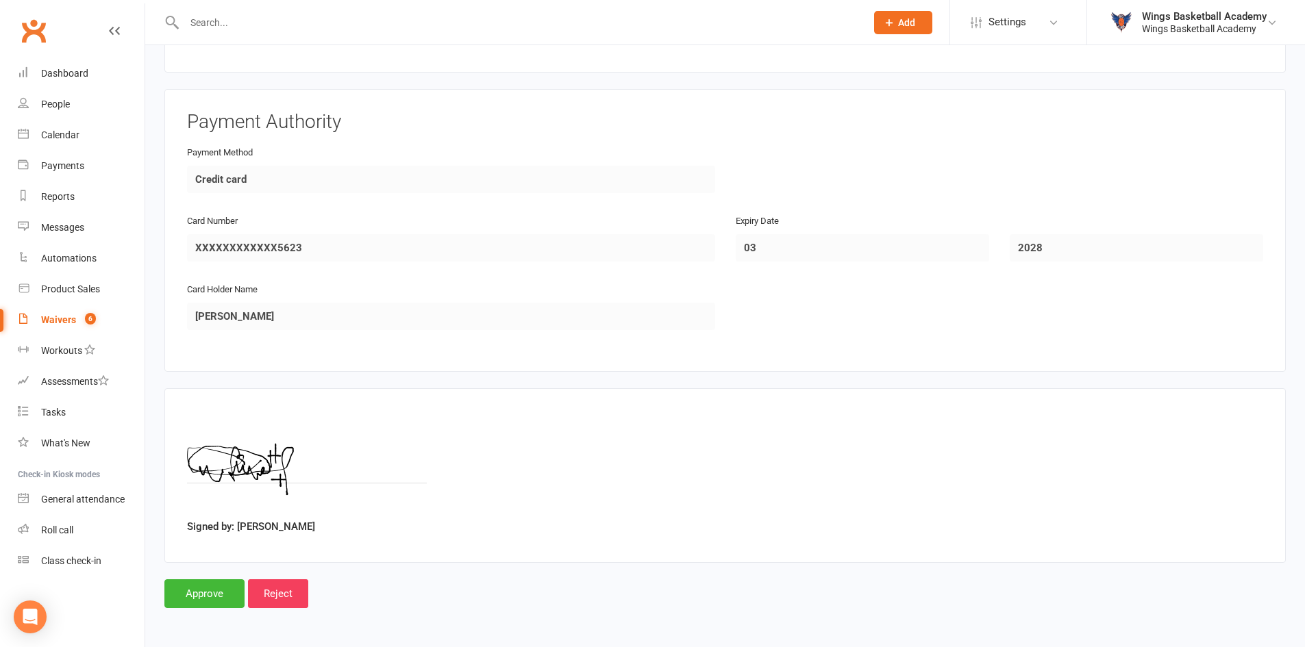
click at [64, 319] on div "Waivers" at bounding box center [58, 319] width 35 height 11
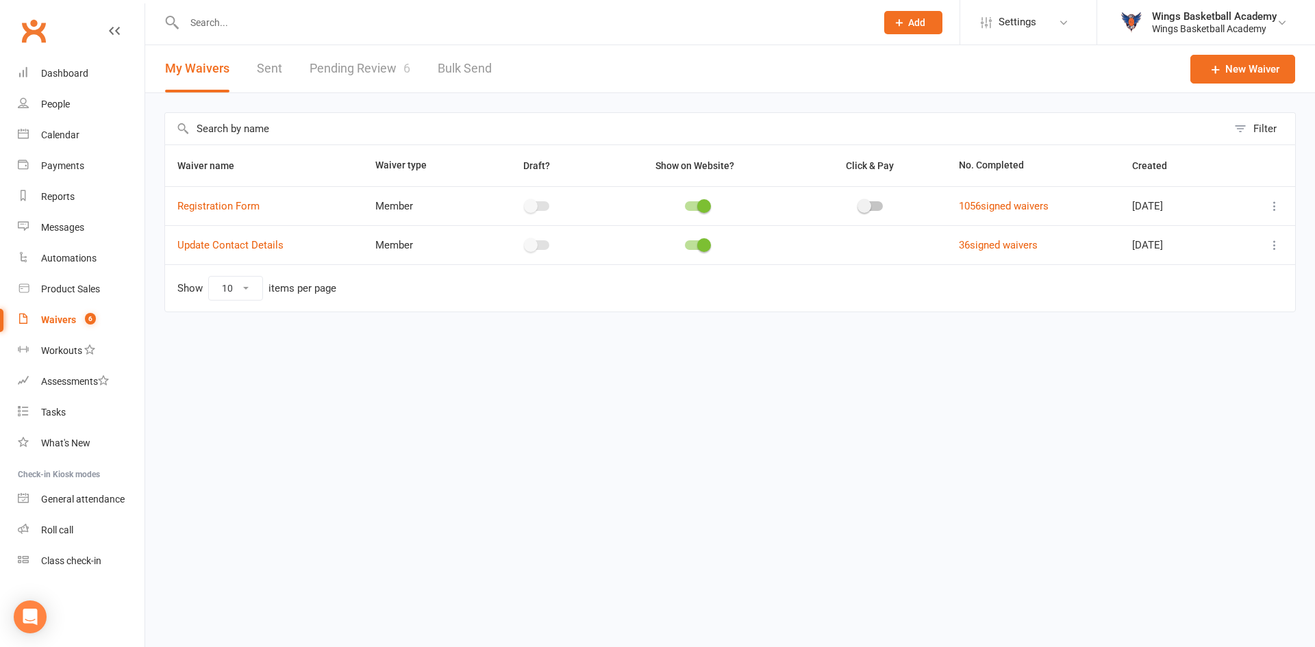
click at [381, 57] on link "Pending Review 6" at bounding box center [360, 68] width 101 height 47
select select "50"
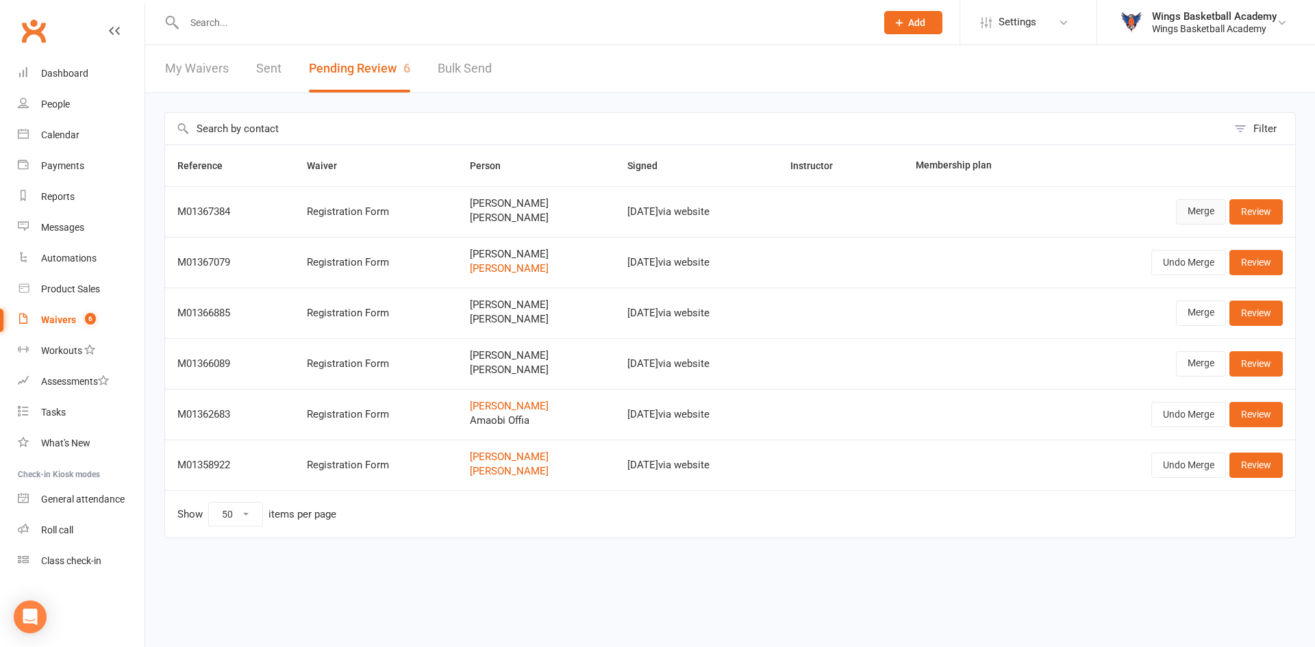
click at [1203, 208] on link "Merge" at bounding box center [1201, 211] width 50 height 25
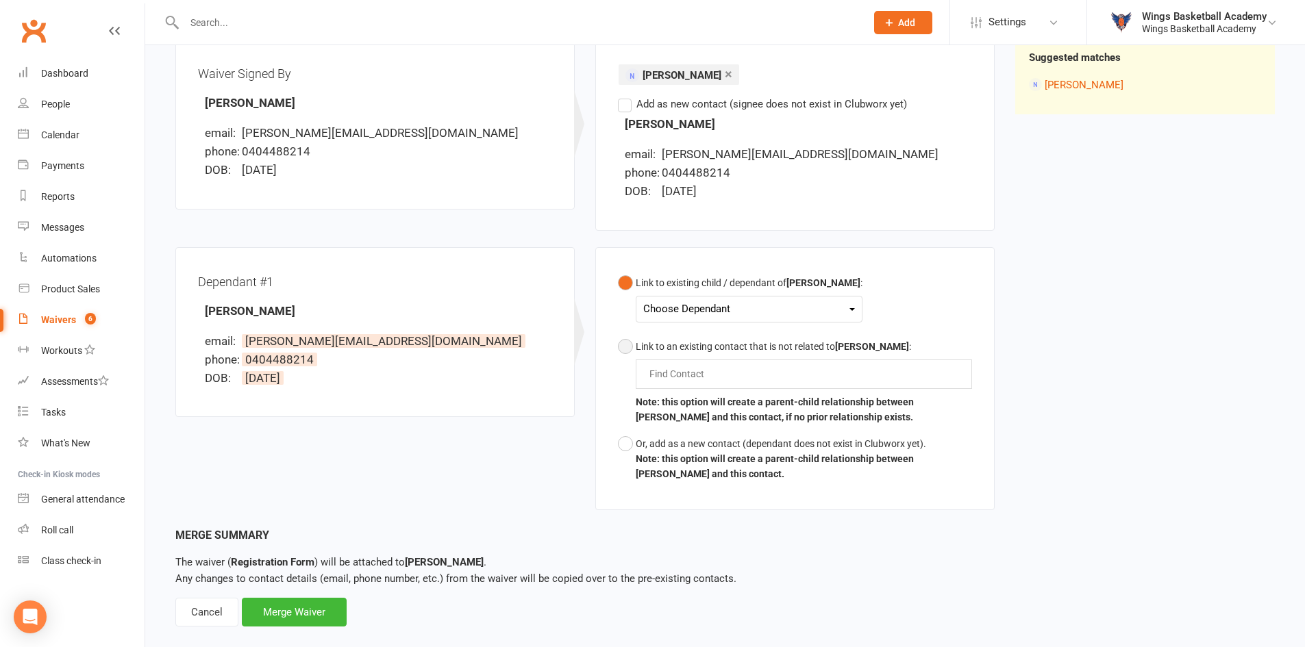
scroll to position [196, 0]
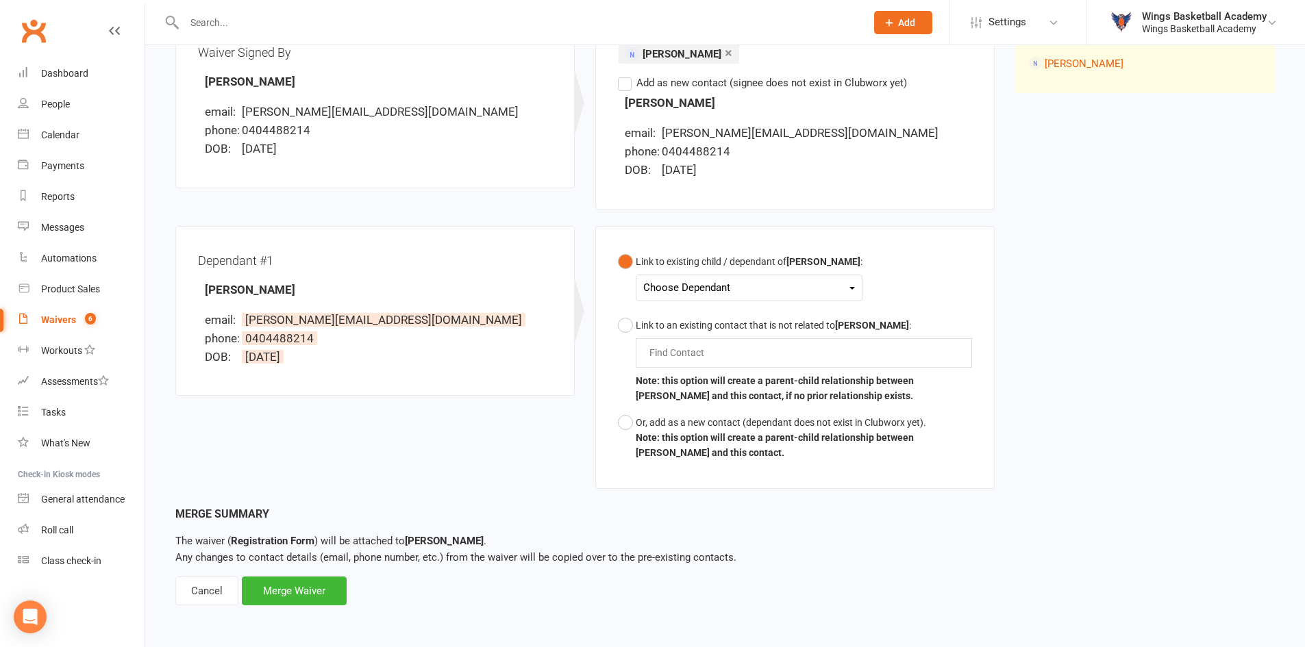
click at [699, 284] on div "Choose Dependant" at bounding box center [749, 288] width 212 height 18
click at [696, 312] on link "Kobe Godfrey" at bounding box center [712, 319] width 136 height 29
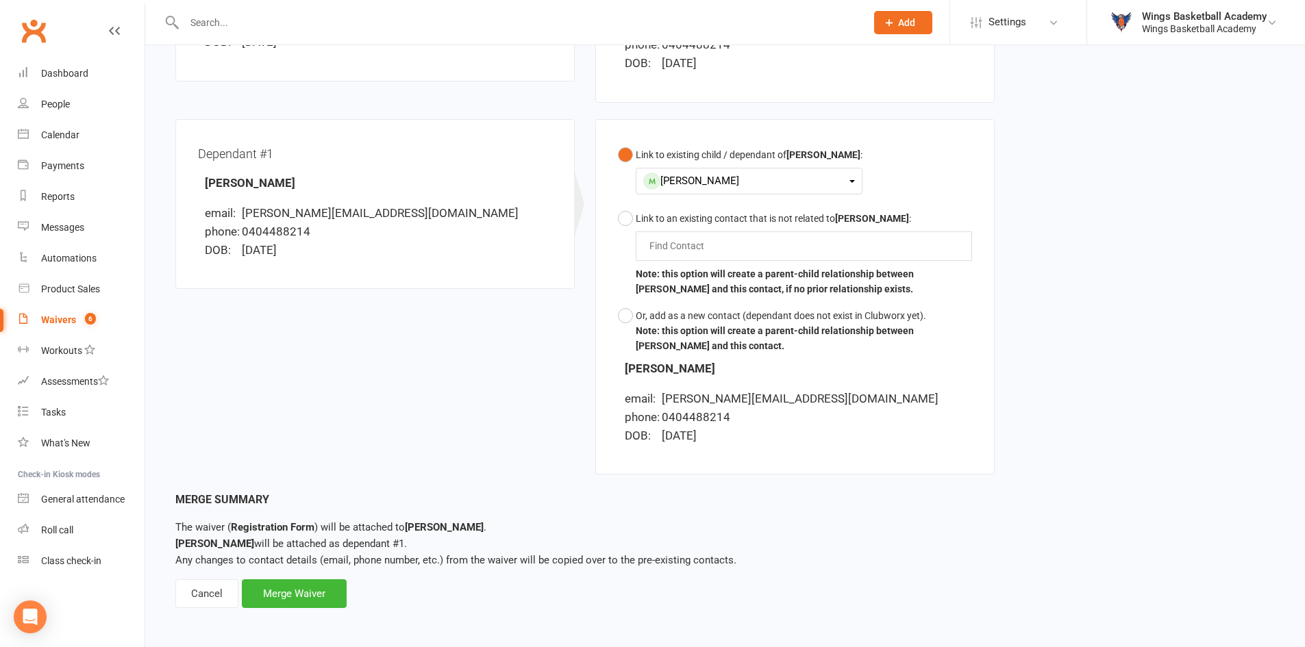
scroll to position [305, 0]
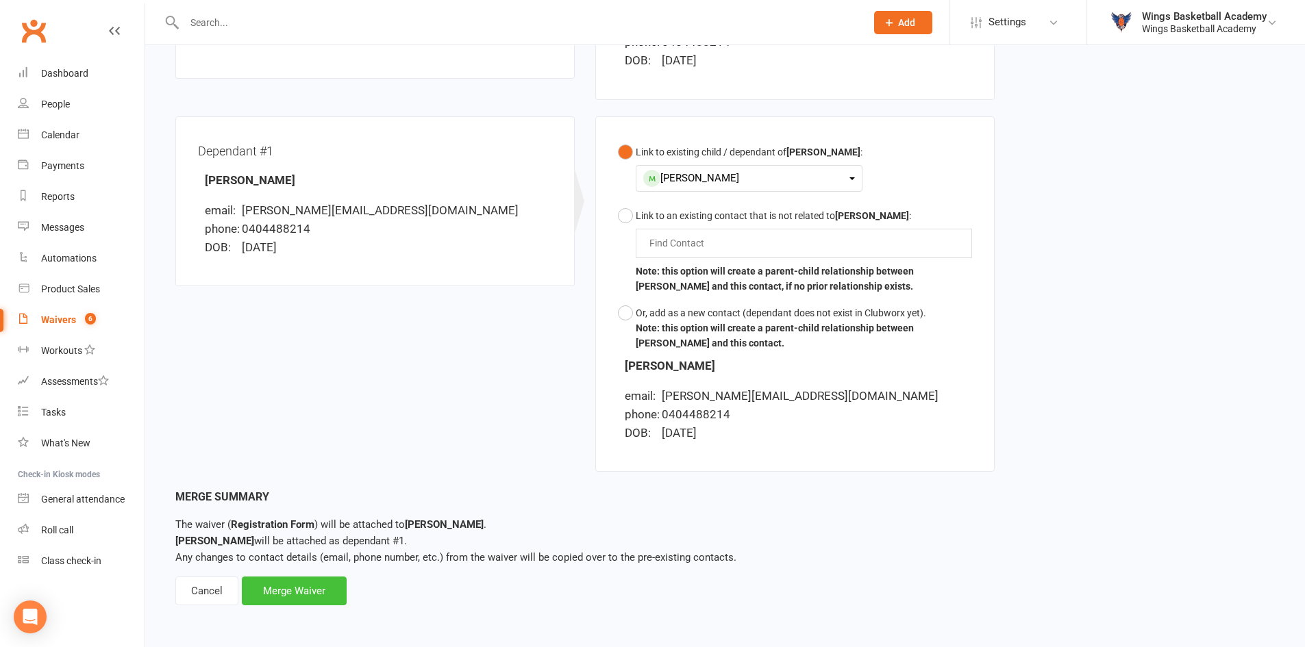
click at [319, 589] on div "Merge Waiver" at bounding box center [294, 591] width 105 height 29
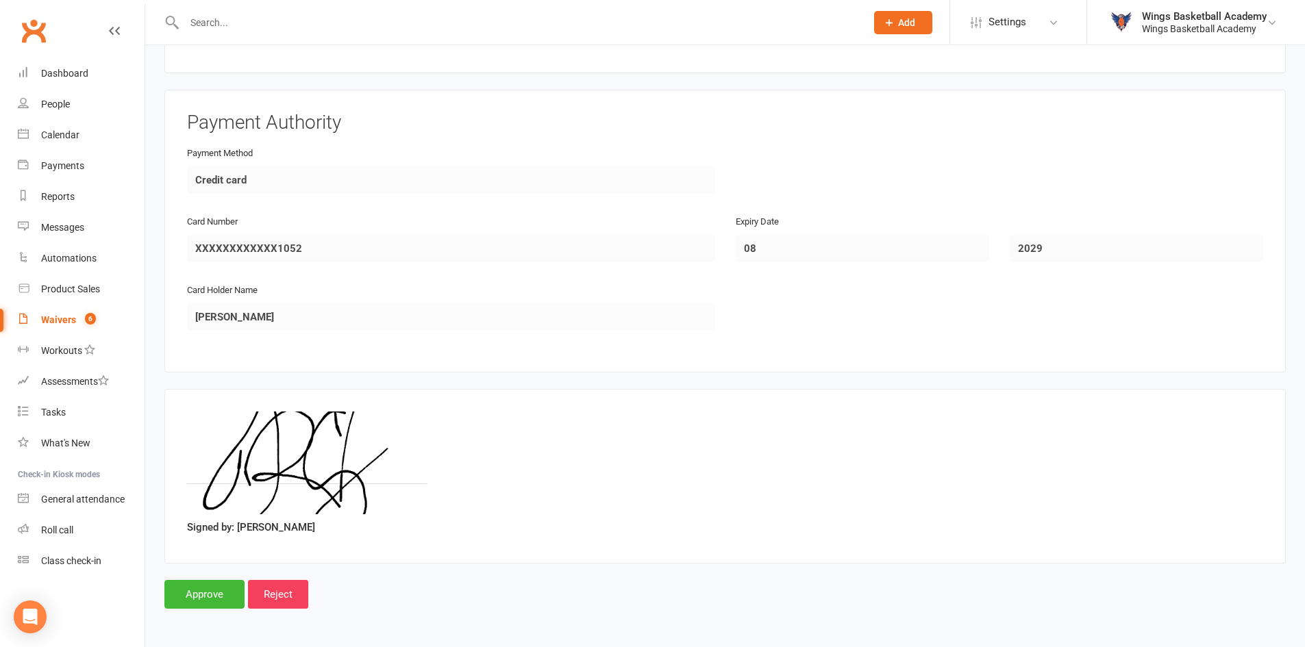
scroll to position [1772, 0]
click at [207, 588] on input "Approve" at bounding box center [204, 593] width 80 height 29
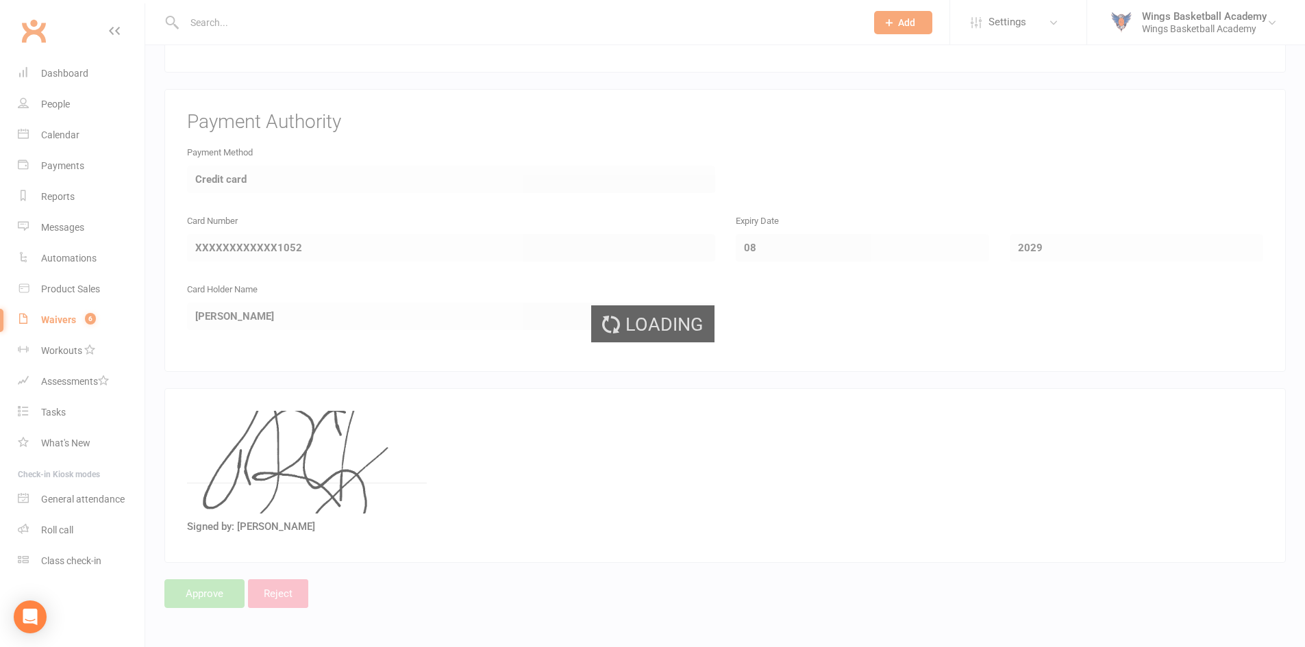
select select "50"
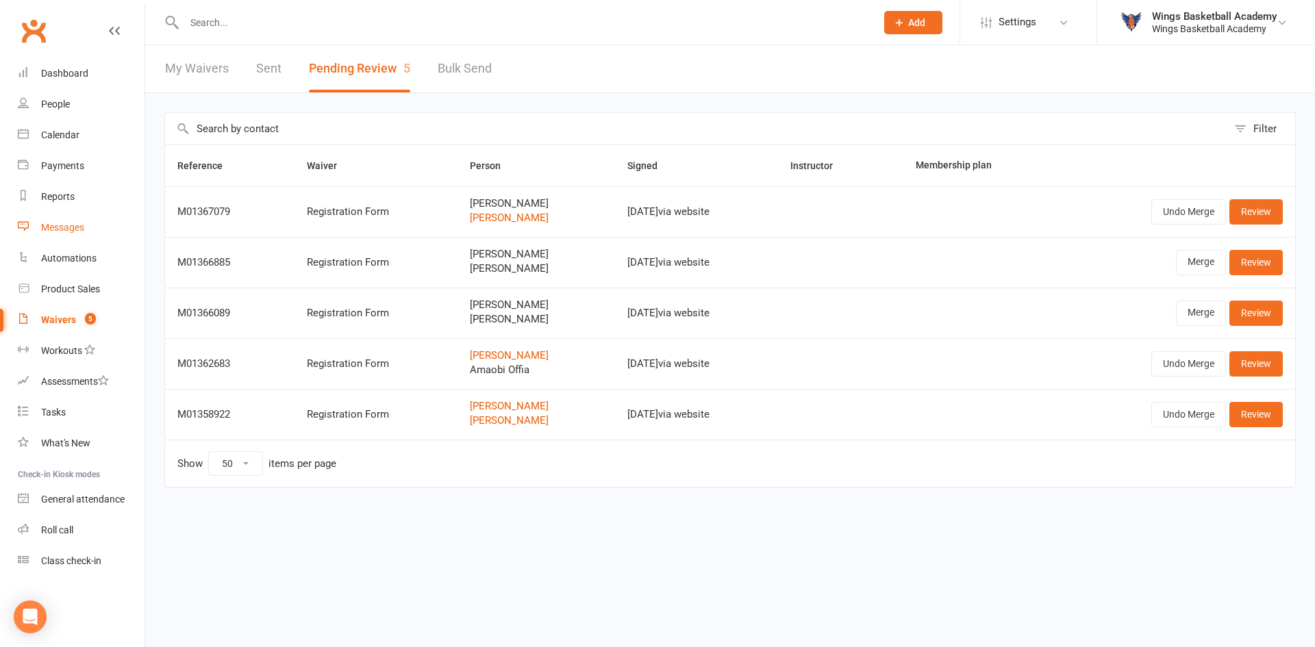
click at [61, 227] on div "Messages" at bounding box center [62, 227] width 43 height 11
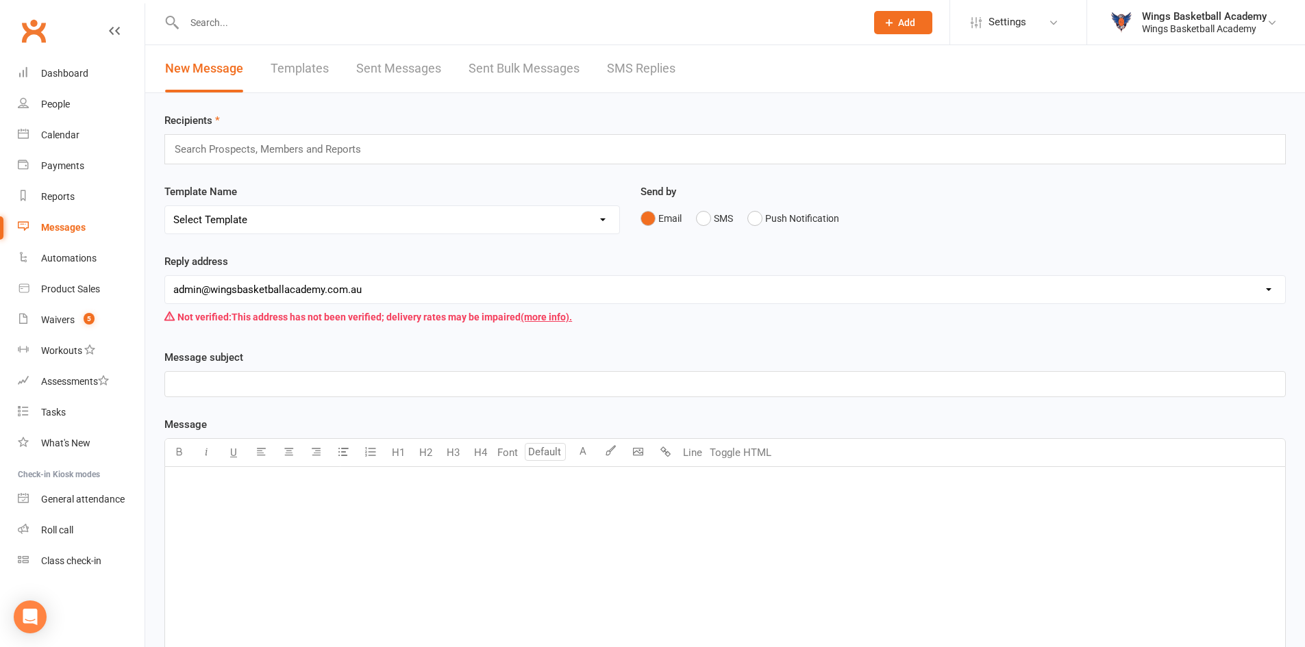
click at [375, 246] on div "Template Name Select Template [Email] 0 - COME & TRY [Email] 1 - UNIFORM ORDERI…" at bounding box center [392, 219] width 476 height 70
click at [305, 67] on link "Templates" at bounding box center [300, 68] width 58 height 47
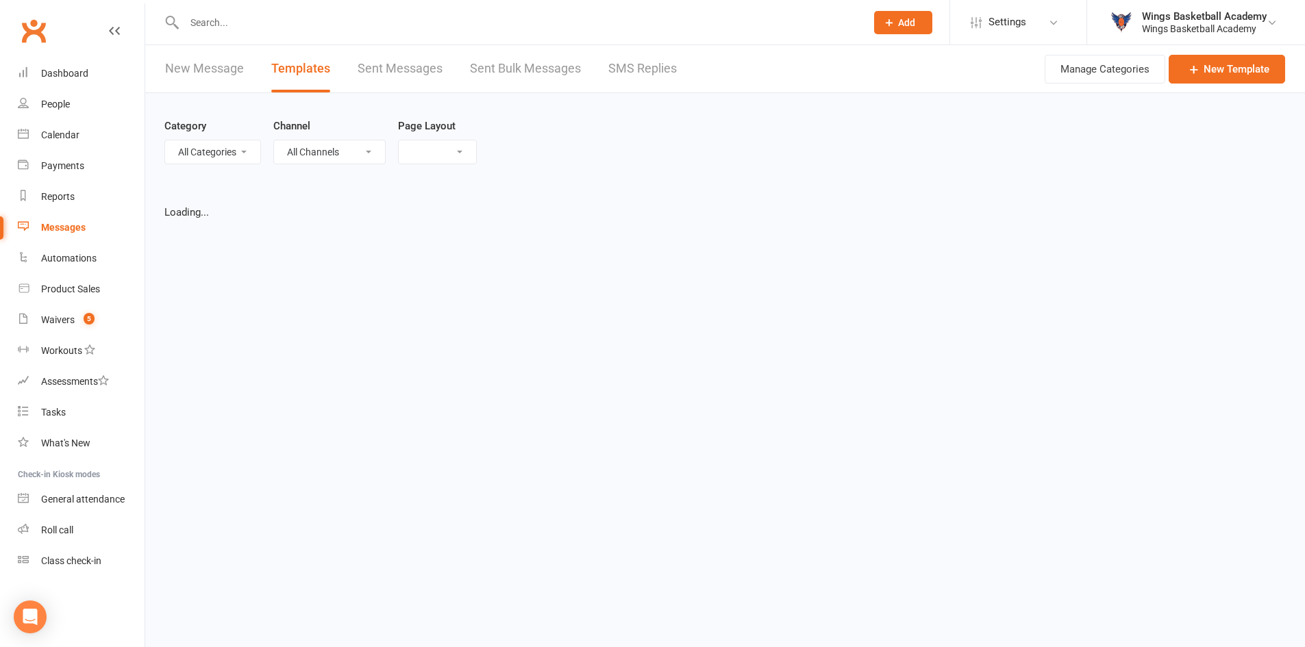
select select "list"
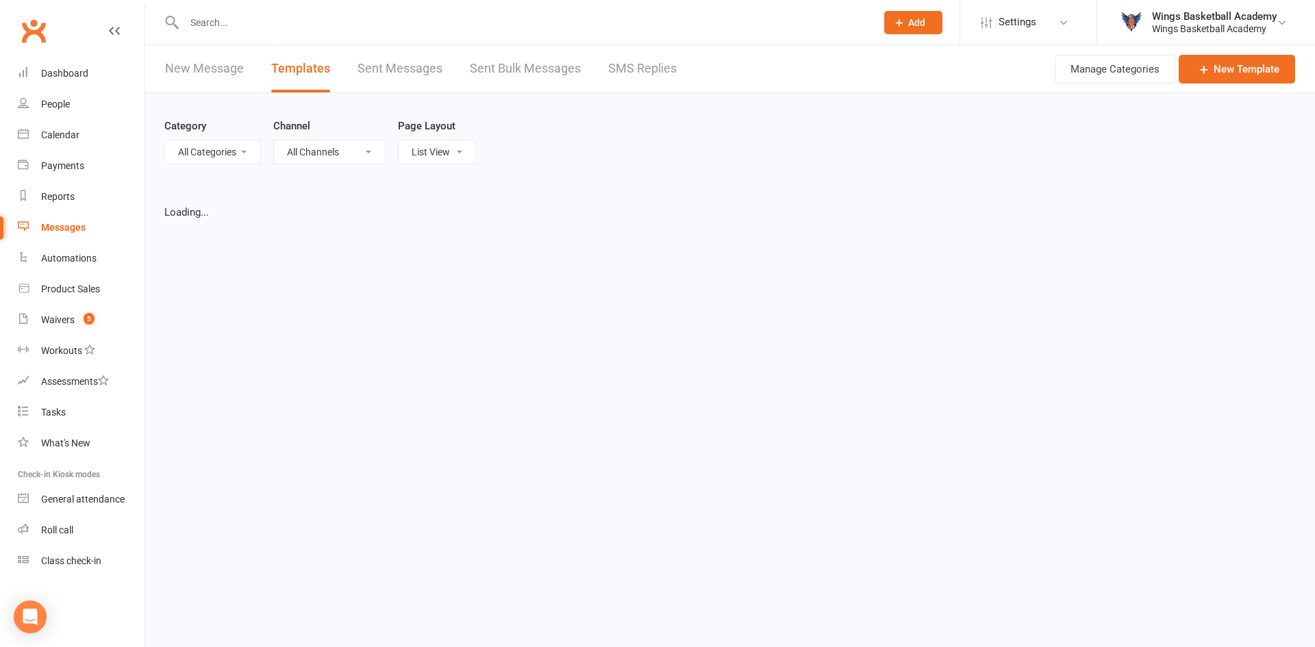
select select "50"
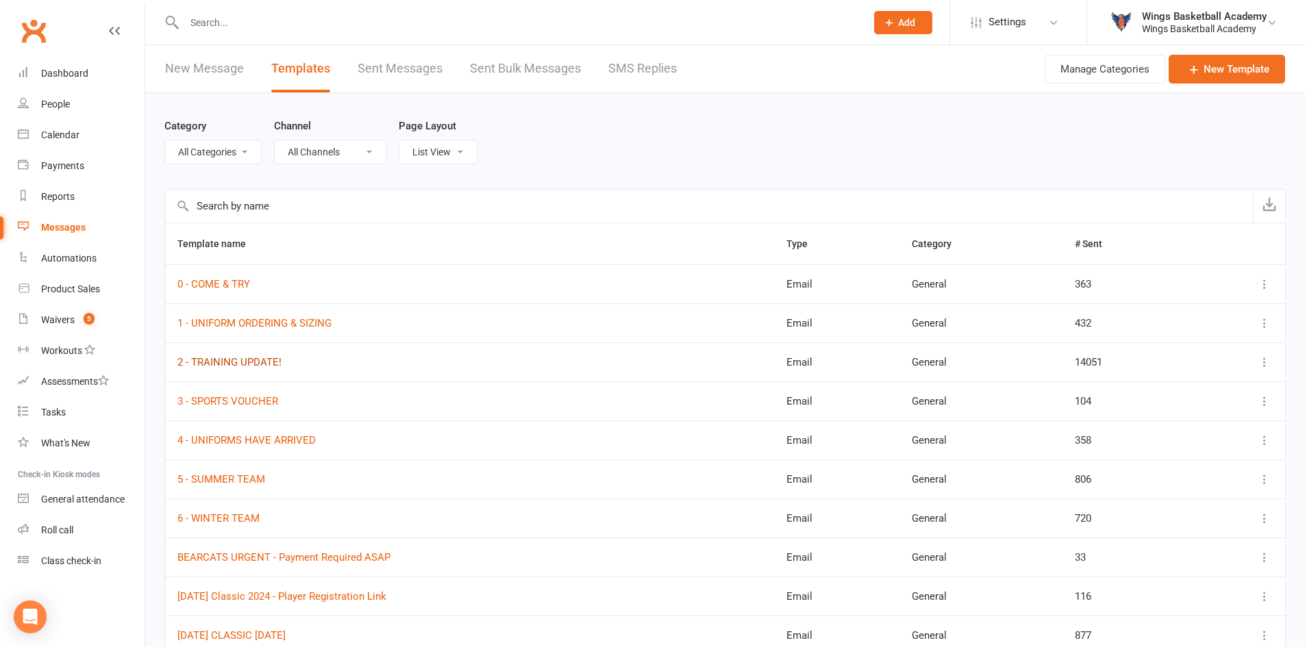
click at [244, 363] on link "2 - TRAINING UPDATE!" at bounding box center [229, 362] width 104 height 12
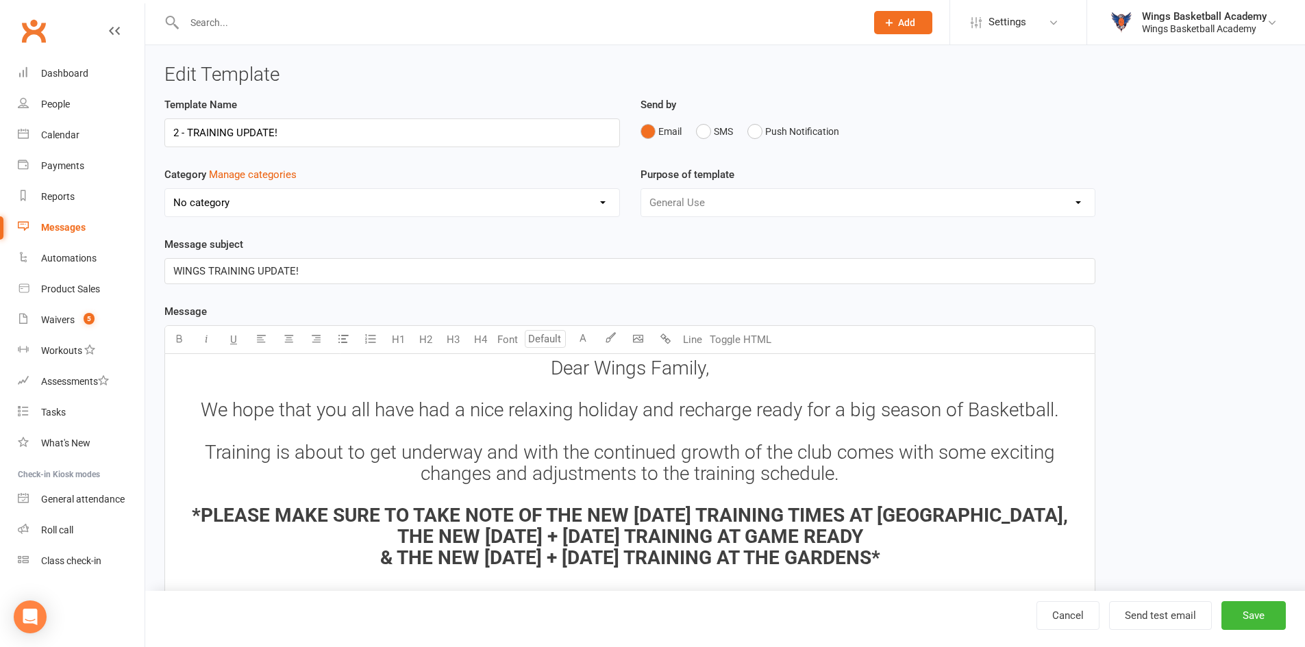
select select "8511"
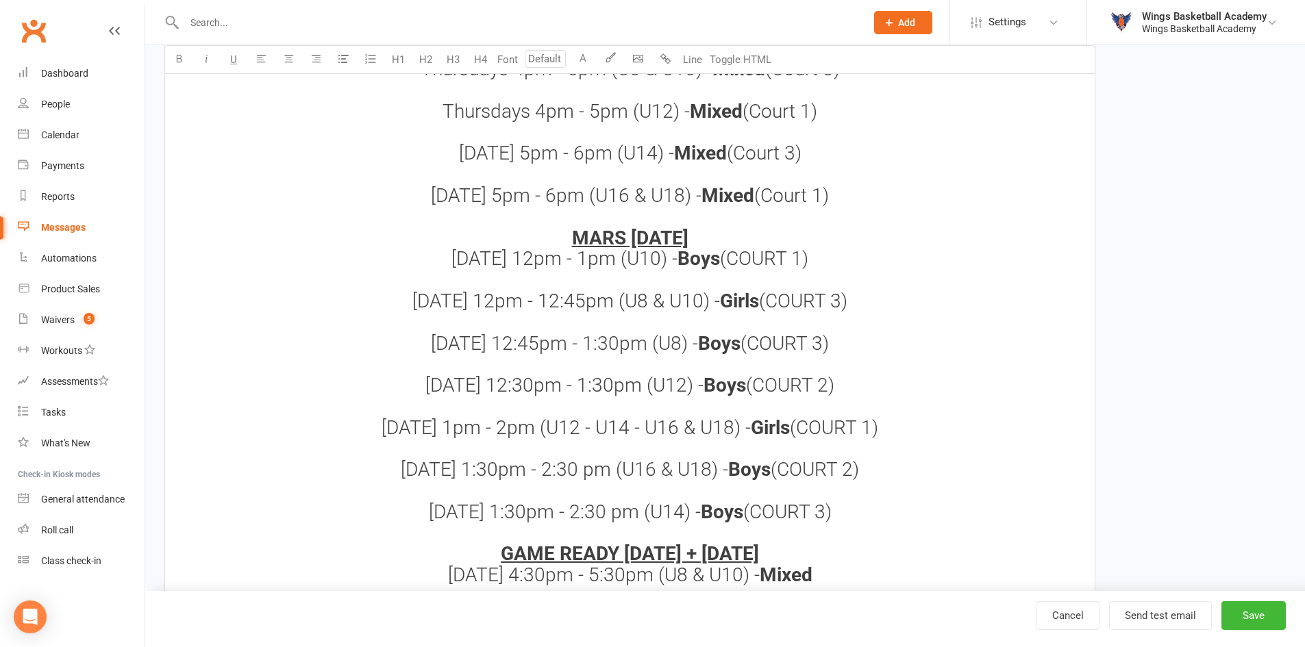
scroll to position [1164, 0]
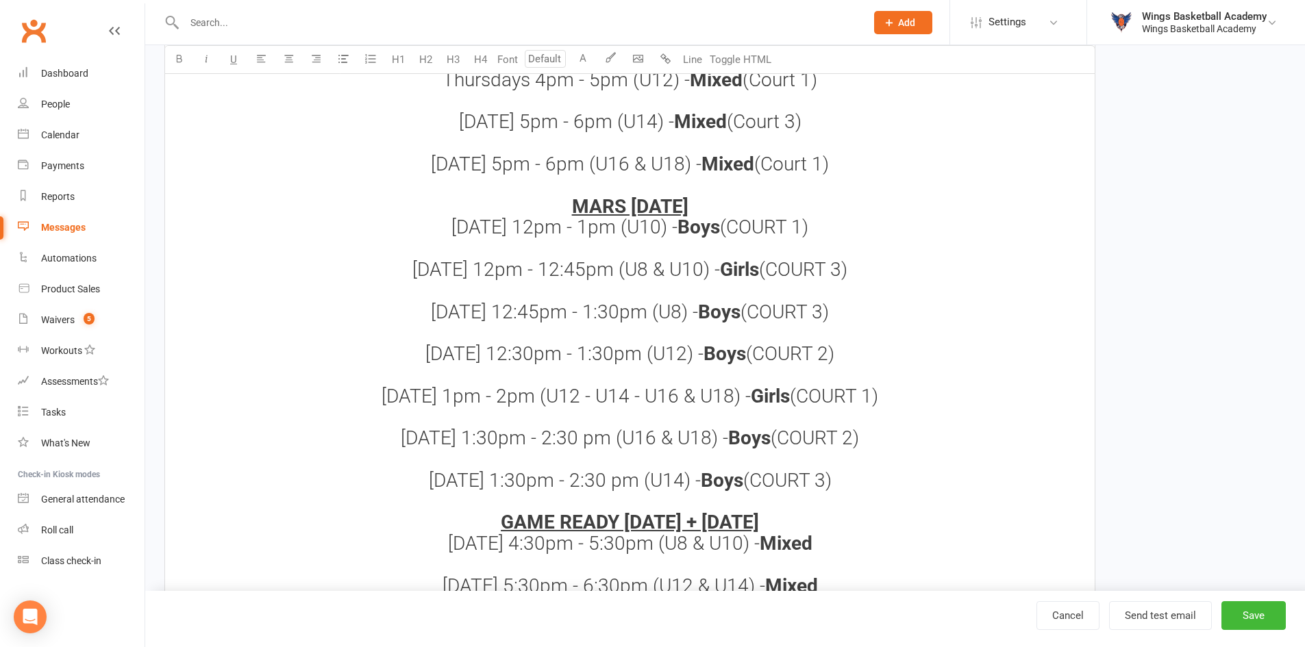
click at [533, 227] on span "Sunday 12pm - 1pm (U10) -" at bounding box center [564, 227] width 226 height 23
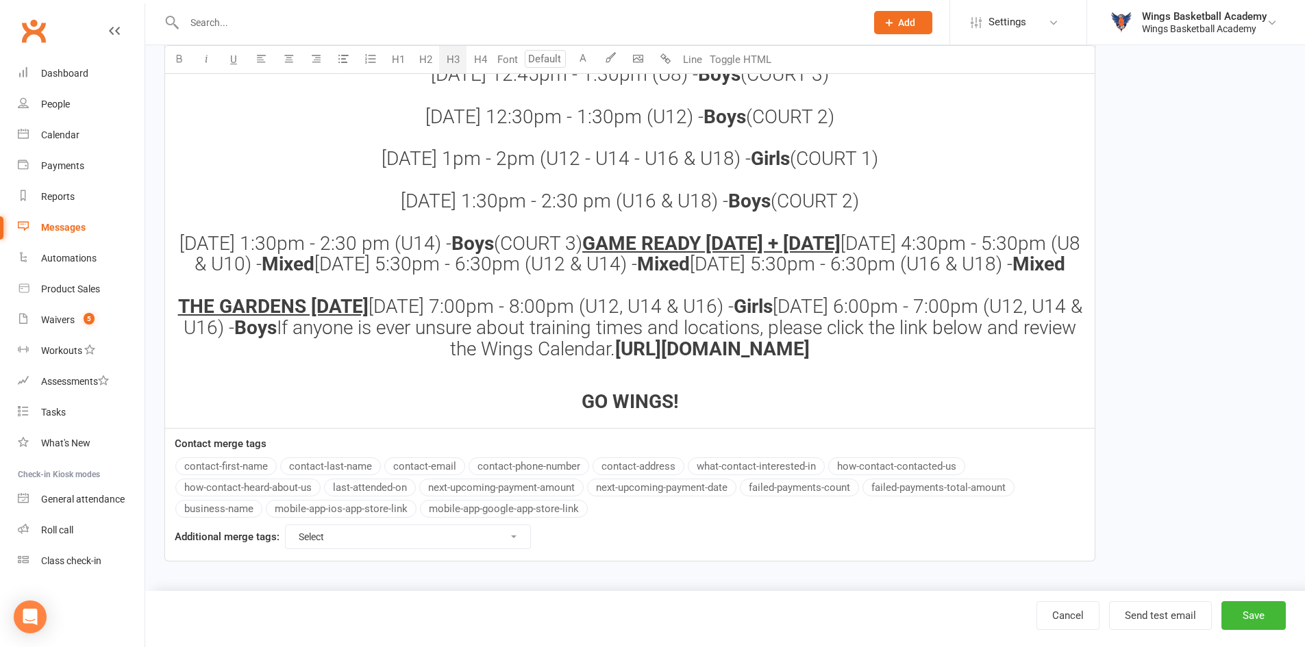
click at [495, 43] on span "(COURT 1) Sunday 12pm - 12:45pm (U8 & U10) -" at bounding box center [748, 1] width 673 height 86
click at [519, 86] on span "(COURT 3) Sunday 12:45pm - 1:30pm (U8) -" at bounding box center [643, 53] width 424 height 65
click at [597, 171] on span "(COURT 2) Sunday 1pm - 2pm (U12 - U14 - U16 & U18) -" at bounding box center [608, 137] width 453 height 65
click at [475, 171] on span "(COURT 2) Sunday 1pm - 2pm (U14 - U16 & U18) -" at bounding box center [620, 137] width 428 height 65
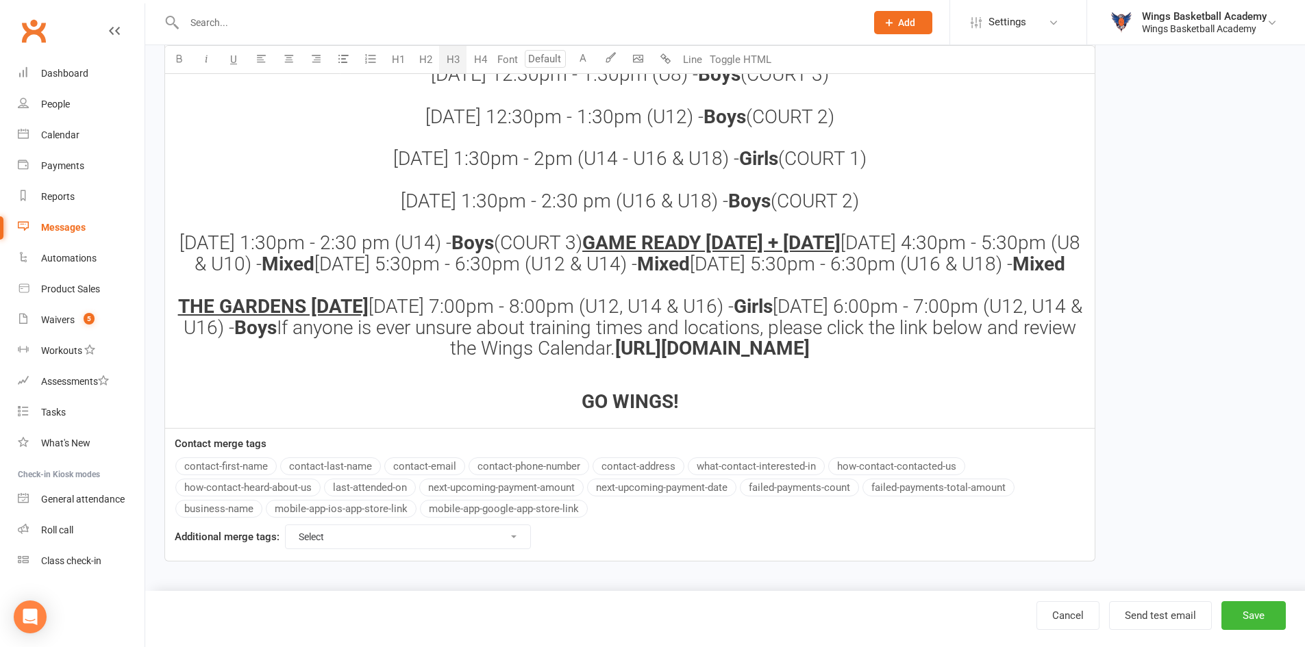
click at [541, 171] on span "(COURT 2) Sunday 1:30pm - 2pm (U14 - U16 & U18) -" at bounding box center [613, 137] width 441 height 65
click at [679, 86] on span "(COURT 3) Sunday 12:30pm - 1:30pm (U8) -" at bounding box center [643, 53] width 424 height 65
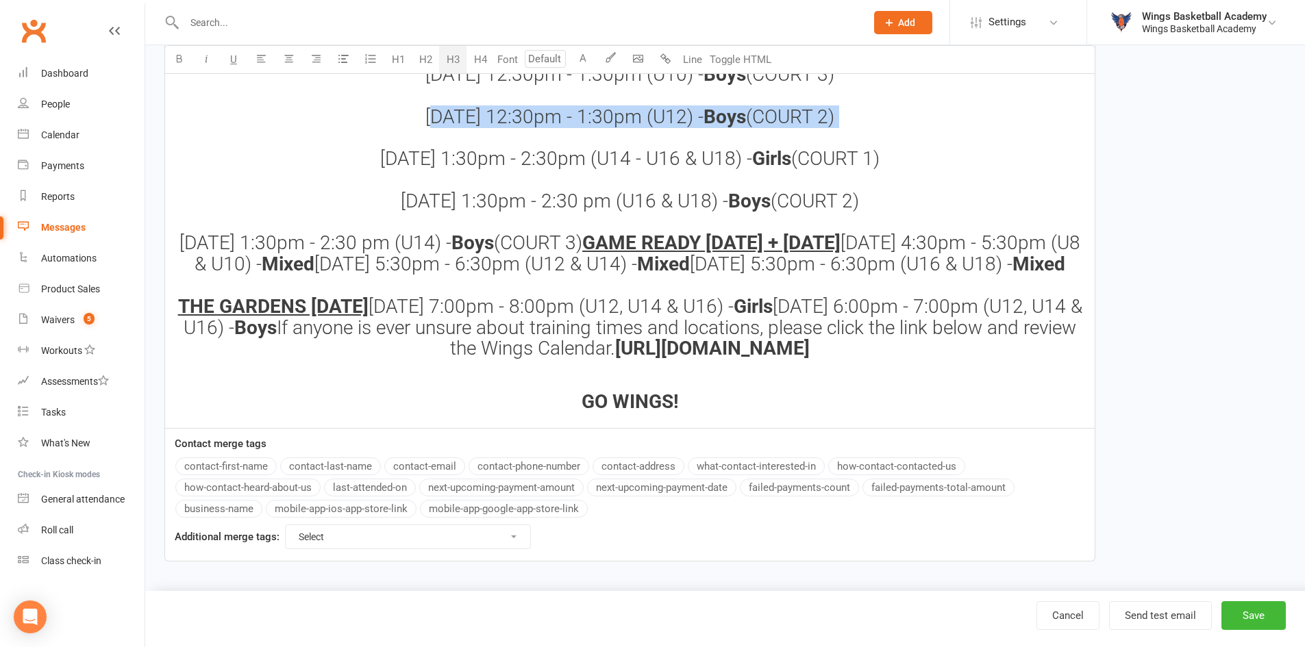
drag, startPoint x: 852, startPoint y: 349, endPoint x: 418, endPoint y: 352, distance: 434.3
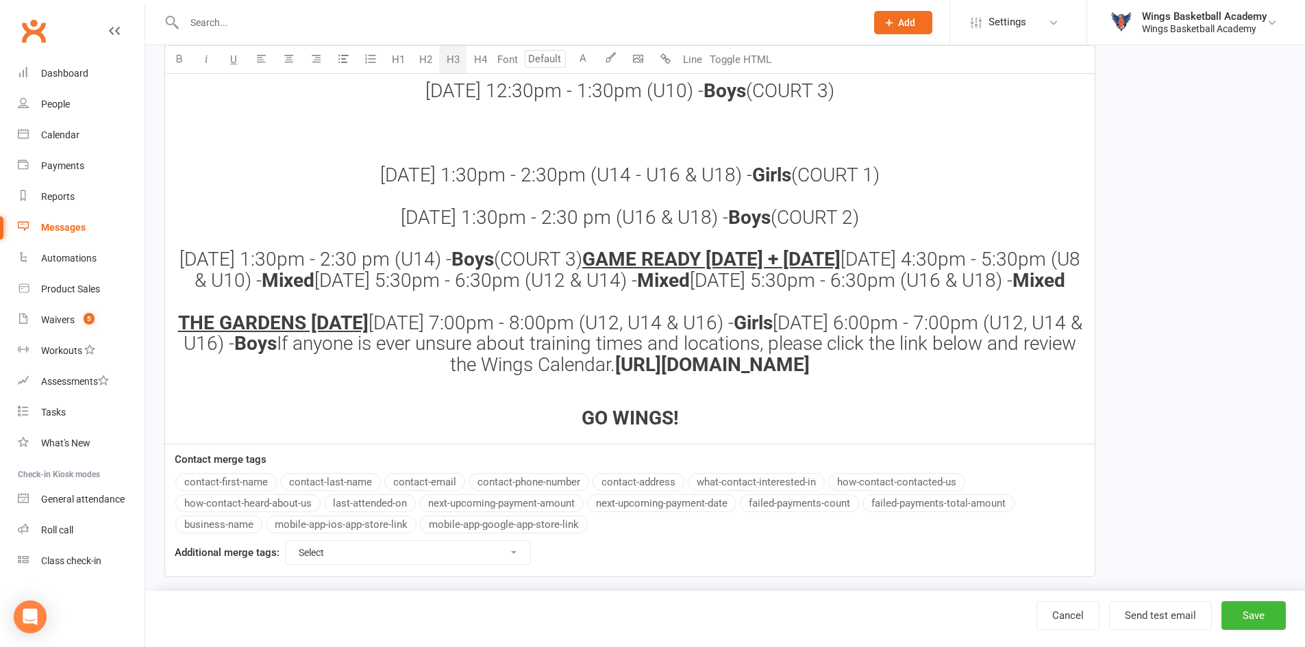
click at [651, 60] on span "(COURT 2) Sunday 12:30pm - 1:30pm (U8 & U10) -" at bounding box center [619, 27] width 429 height 65
click at [685, 102] on span "(COURT 3) Sunday 12:30pm - 1:30pm (U10) -" at bounding box center [637, 69] width 424 height 65
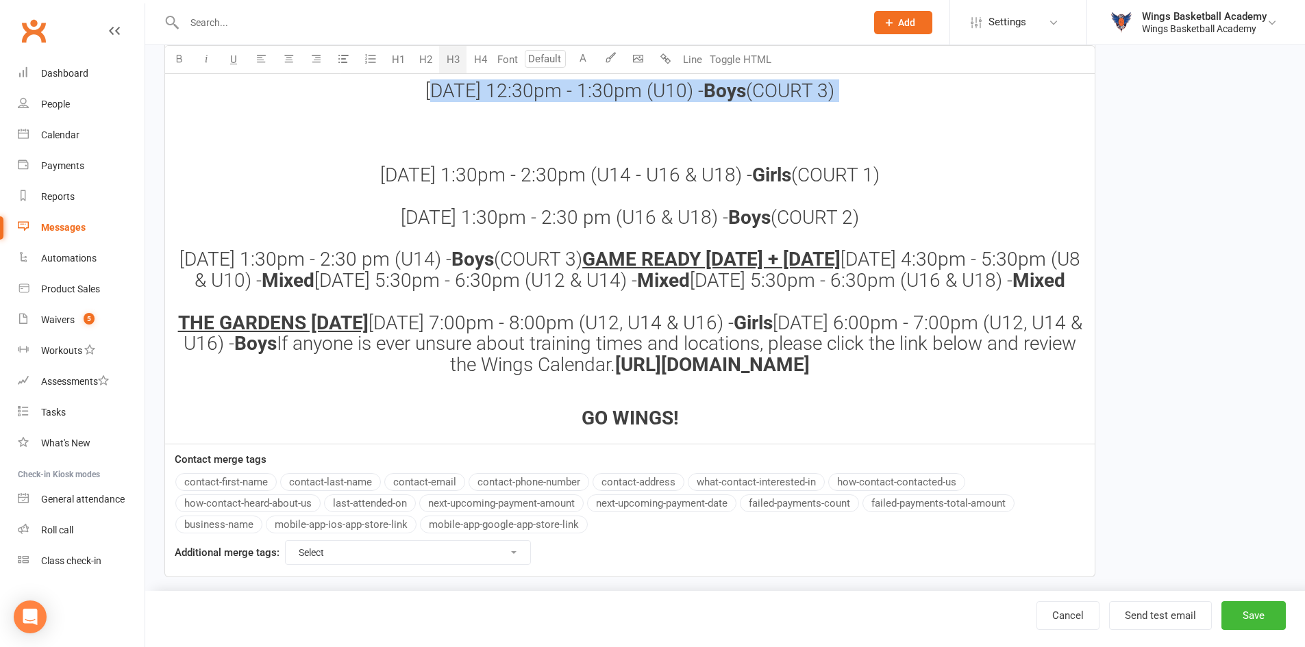
drag, startPoint x: 860, startPoint y: 345, endPoint x: 466, endPoint y: 366, distance: 393.7
click at [419, 344] on h3 "Sunday 12:30pm - 1:30pm (U12) - Boys (COURT 2) Sunday 12:30pm - 1:30pm (U & U10…" at bounding box center [629, 186] width 913 height 379
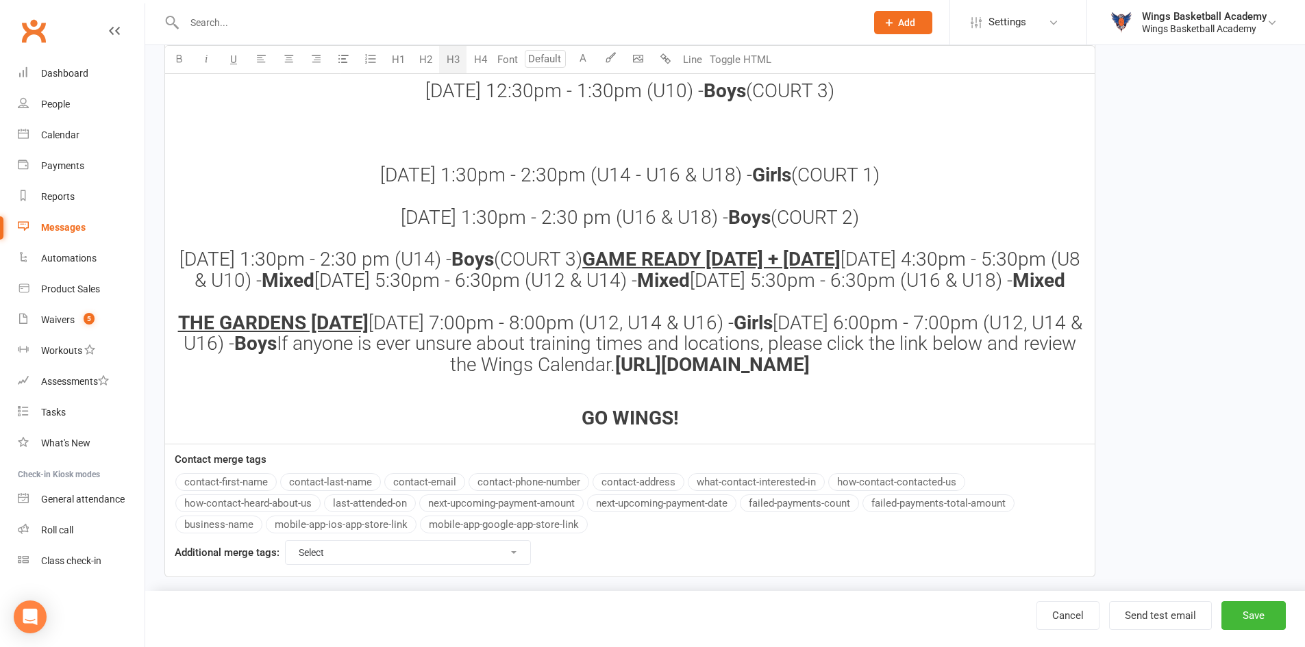
drag, startPoint x: 466, startPoint y: 355, endPoint x: 690, endPoint y: 351, distance: 224.0
click at [690, 102] on span "(COURT 3) Sunday 12:30pm - 1:30pm (U10) -" at bounding box center [637, 69] width 424 height 65
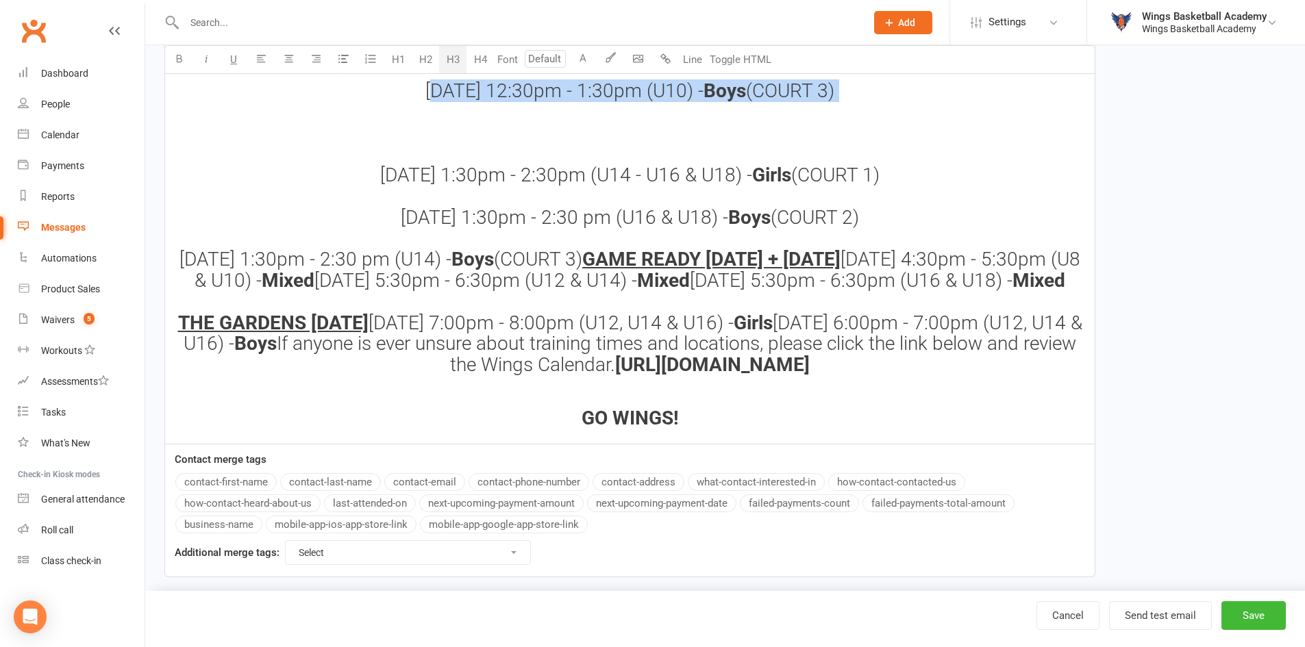
drag, startPoint x: 849, startPoint y: 345, endPoint x: 423, endPoint y: 345, distance: 426.7
click at [423, 345] on h3 "Sunday 12:30pm - 1:30pm (U12) - Boys (COURT 2) Sunday 12:30pm - 1:30pm (U & U10…" at bounding box center [629, 186] width 913 height 379
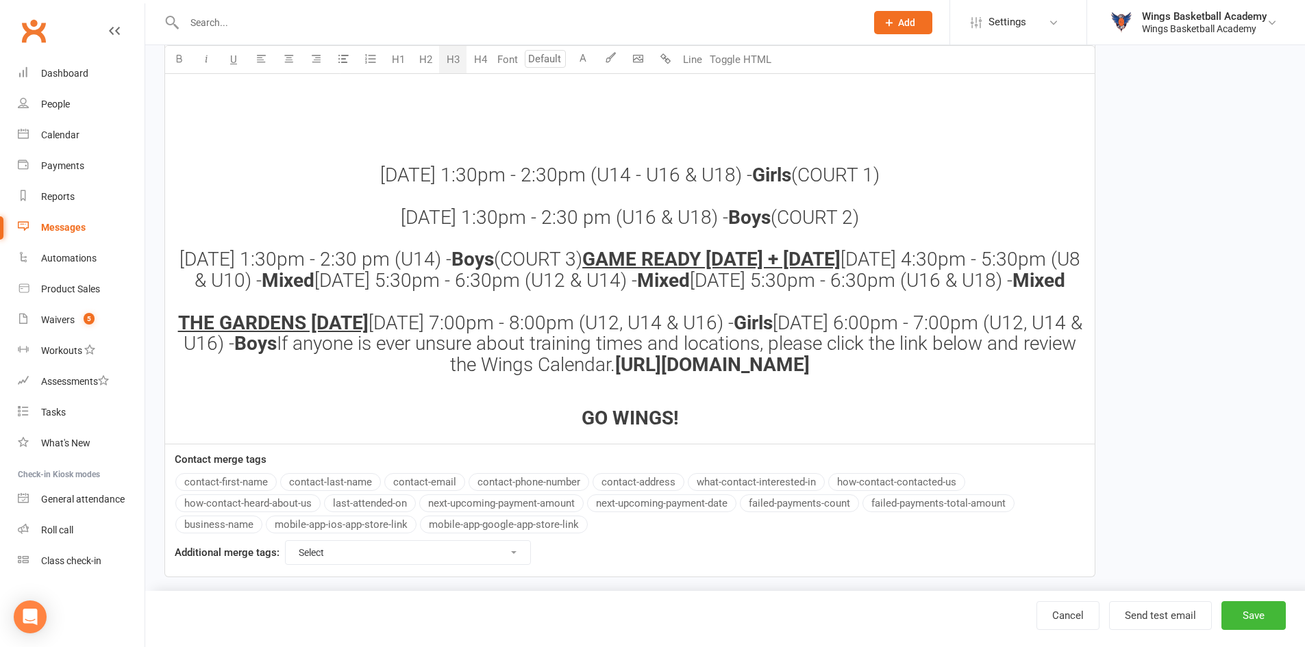
click at [858, 268] on h3 "Sunday 12:30pm - 1:30pm (U12) - Boys (COURT 2) Sunday 12:30pm - 1:30pm (U & U10…" at bounding box center [629, 186] width 913 height 379
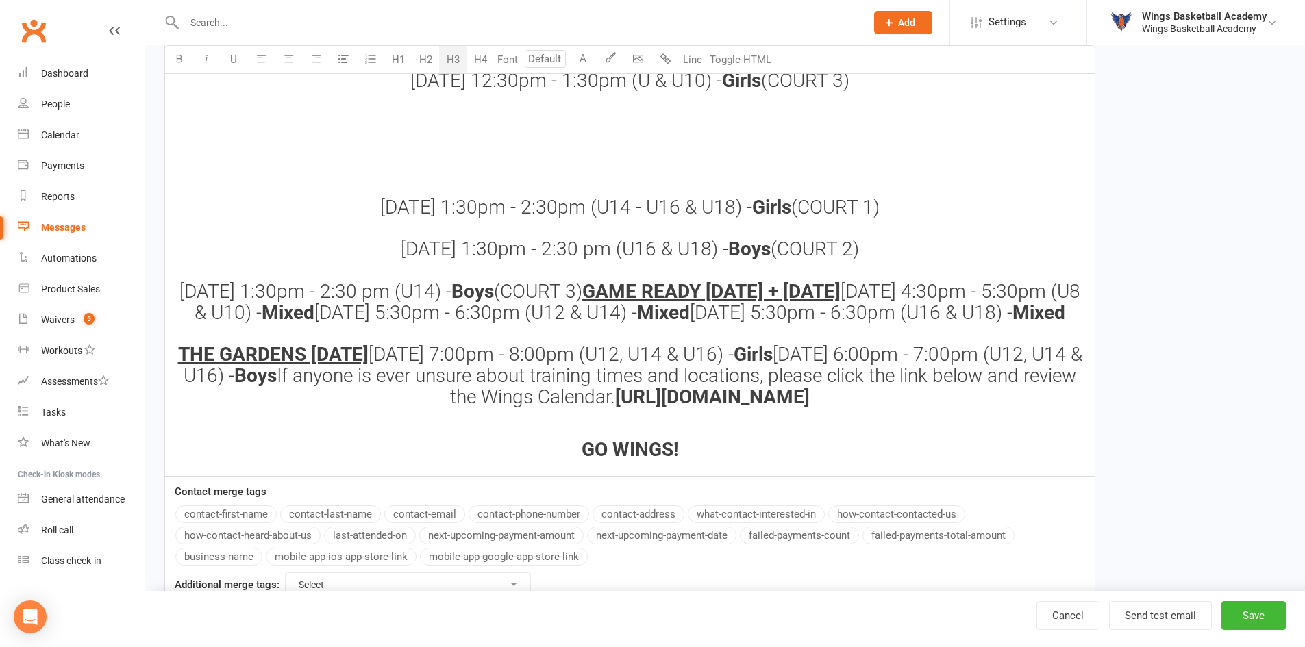
click at [853, 18] on h3 "Sunday 12:30pm - 1:30pm (U12) - Boys (COURT 2)" at bounding box center [629, 7] width 913 height 21
click at [643, 370] on h3 "Sunday 12:30pm - 1:30pm (U10) - Boys (COURT 3) Sunday 12:30pm - 1:30pm (U & U10…" at bounding box center [629, 217] width 913 height 379
click at [636, 408] on h3 "Sunday 12:30pm - 1:30pm (U10) - Boys (COURT 3) Sunday 12:30pm - 1:30pm (U & U10…" at bounding box center [629, 217] width 913 height 379
click at [636, 379] on h3 "Sunday 12:30pm - 1:30pm (U10) - Boys (COURT 3) Sunday 12:30pm - 1:30pm (U & U10…" at bounding box center [629, 217] width 913 height 379
click at [633, 407] on h3 "Sunday 12:30pm - 1:30pm (U10) - Boys (COURT 3) Sunday 12:30pm - 1:30pm (U & U10…" at bounding box center [629, 217] width 913 height 379
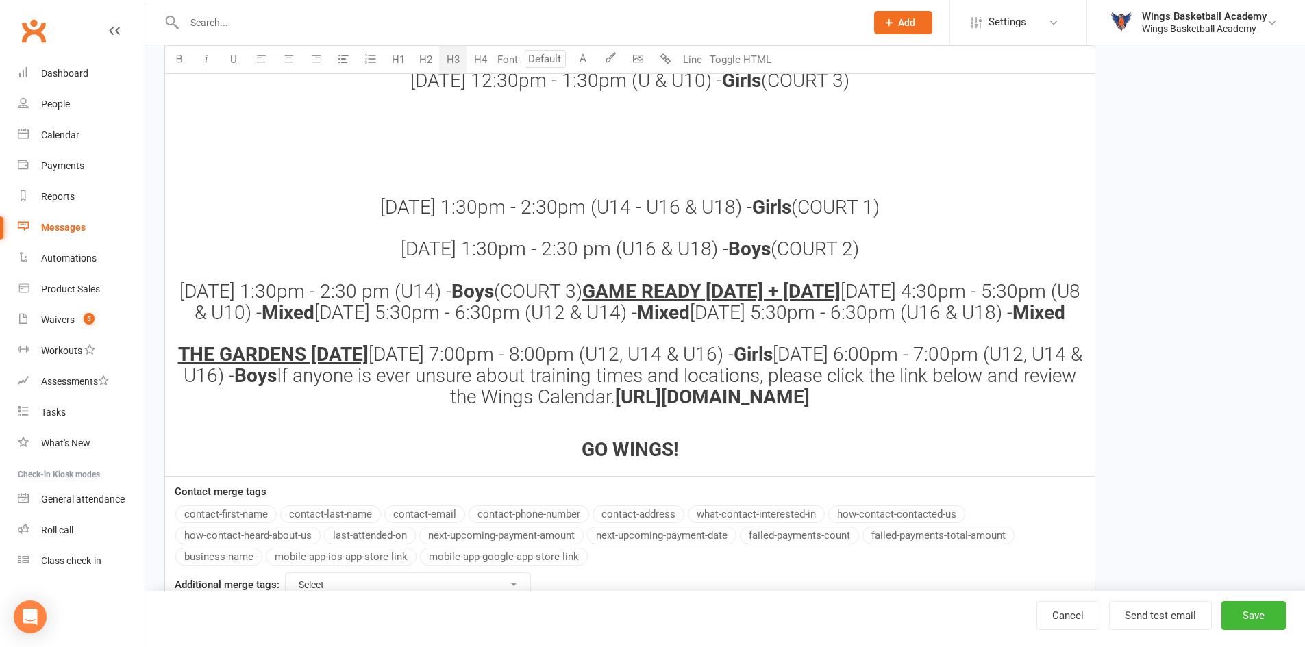
click at [634, 408] on h3 "Sunday 12:30pm - 1:30pm (U10) - Boys (COURT 3) Sunday 12:30pm - 1:30pm (U & U10…" at bounding box center [629, 217] width 913 height 379
drag, startPoint x: 863, startPoint y: 332, endPoint x: 408, endPoint y: 336, distance: 454.8
click at [408, 336] on h3 "Sunday 12:30pm - 1:30pm (U10) - Boys (COURT 3) Sunday 12:30pm - 1:30pm (U & U10…" at bounding box center [629, 217] width 913 height 379
click at [630, 408] on h3 "Sunday 12:30pm - 1:30pm (U10) - Boys (COURT 3) Sunday 12:30pm - 1:30pm (U & U10…" at bounding box center [629, 217] width 913 height 379
click at [661, 380] on h3 "Sunday 12:30pm - 1:30pm (U10) - Boys (COURT 3) Sunday 12:30pm - 1:30pm (U & U10…" at bounding box center [629, 217] width 913 height 379
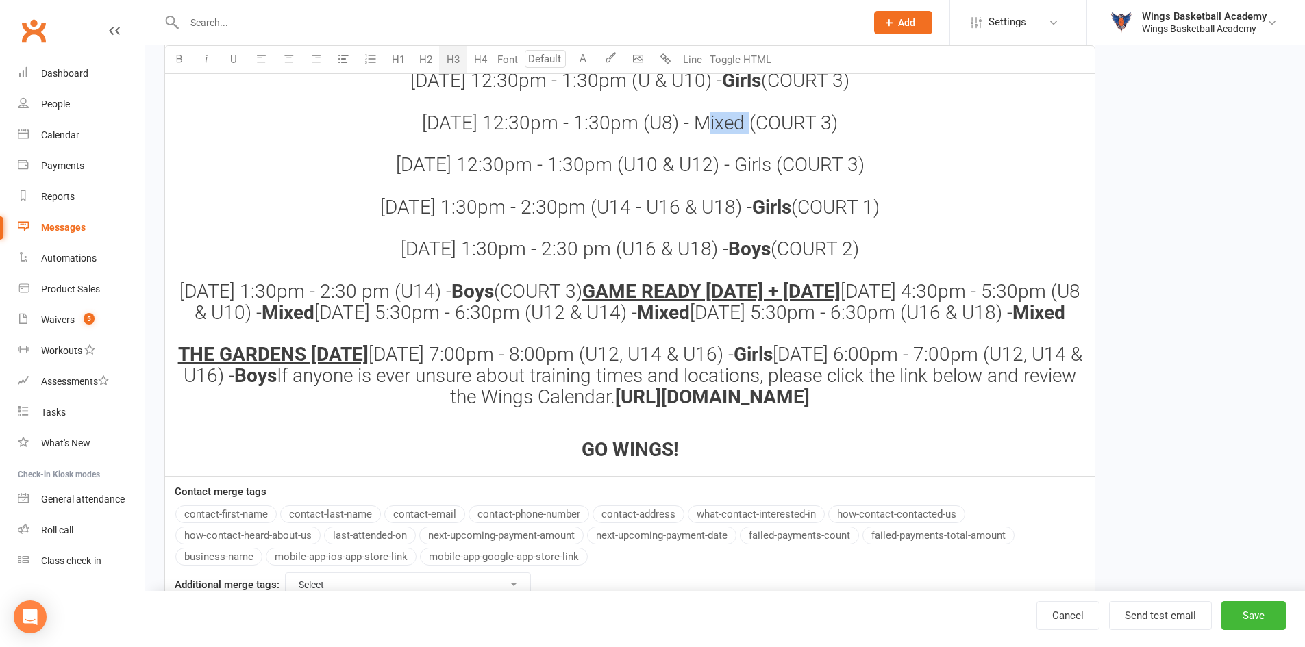
drag, startPoint x: 747, startPoint y: 377, endPoint x: 702, endPoint y: 370, distance: 45.0
click at [702, 219] on span "(COURT 3) Sunday 12:30pm - 1:30pm (U8) - Mixed (COURT 3) Sunday 12:30pm - 1:30p…" at bounding box center [622, 143] width 484 height 149
click at [180, 55] on icon "button" at bounding box center [179, 58] width 10 height 10
drag, startPoint x: 771, startPoint y: 423, endPoint x: 736, endPoint y: 415, distance: 36.6
click at [736, 219] on span "(COURT 3) Sunday 12:30pm - 1:30pm (U10 & U12) - Girls (COURT 3) Sunday 1:30pm -…" at bounding box center [622, 165] width 484 height 107
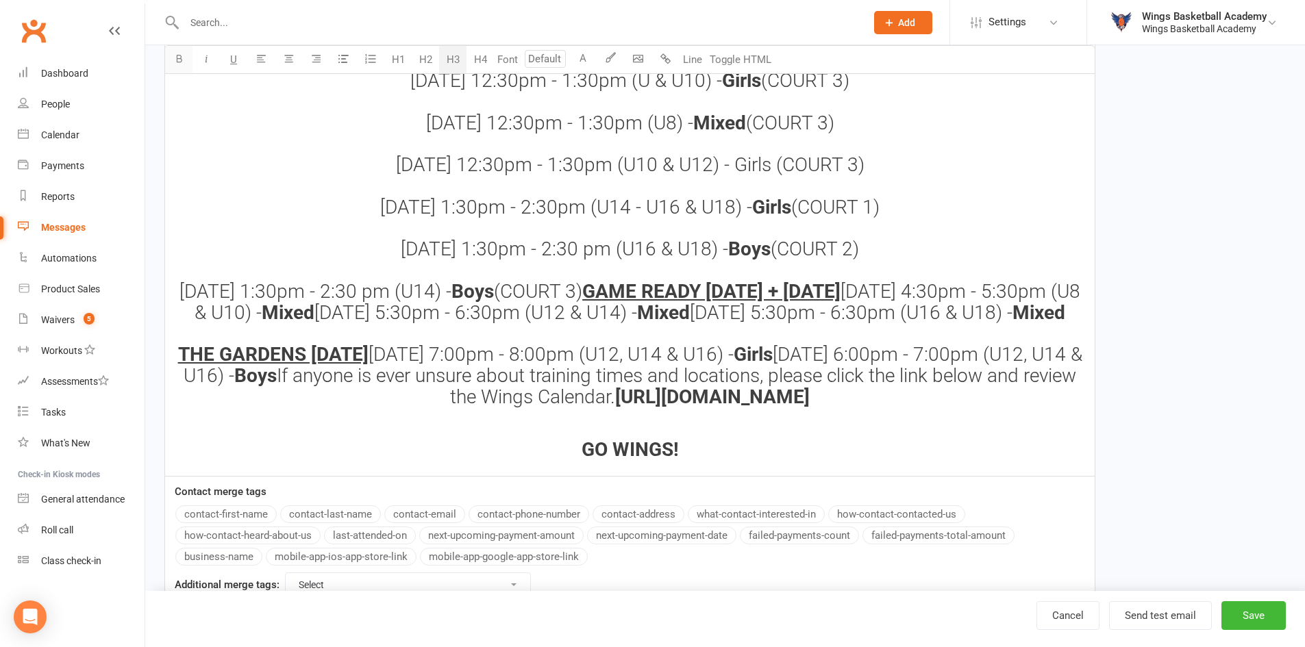
click at [177, 55] on icon "button" at bounding box center [179, 58] width 10 height 10
click at [857, 334] on h3 "Sunday 12:30pm - 1:30pm (U10) - Boys (COURT 3) Sunday 12:30pm - 1:30pm (U & U10…" at bounding box center [629, 217] width 913 height 379
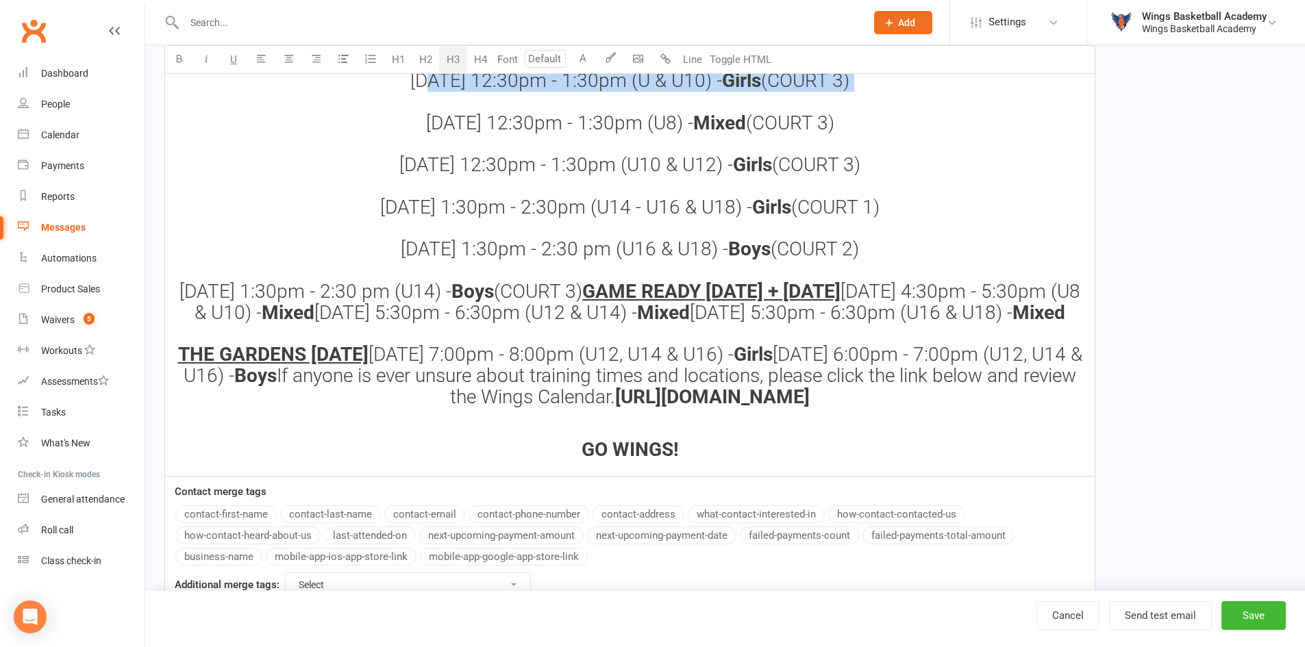
drag, startPoint x: 858, startPoint y: 334, endPoint x: 414, endPoint y: 323, distance: 444.0
click at [414, 323] on h3 "Sunday 12:30pm - 1:30pm (U10) - Boys (COURT 3) Sunday 12:30pm - 1:30pm (U & U10…" at bounding box center [629, 217] width 913 height 379
click at [834, 18] on span "(COURT 2)" at bounding box center [790, 6] width 88 height 23
drag, startPoint x: 840, startPoint y: 255, endPoint x: 790, endPoint y: 248, distance: 50.6
click at [790, 18] on h3 "Sunday 12:30pm - 1:30pm (U12) - Boys (COURT 2)" at bounding box center [629, 7] width 913 height 21
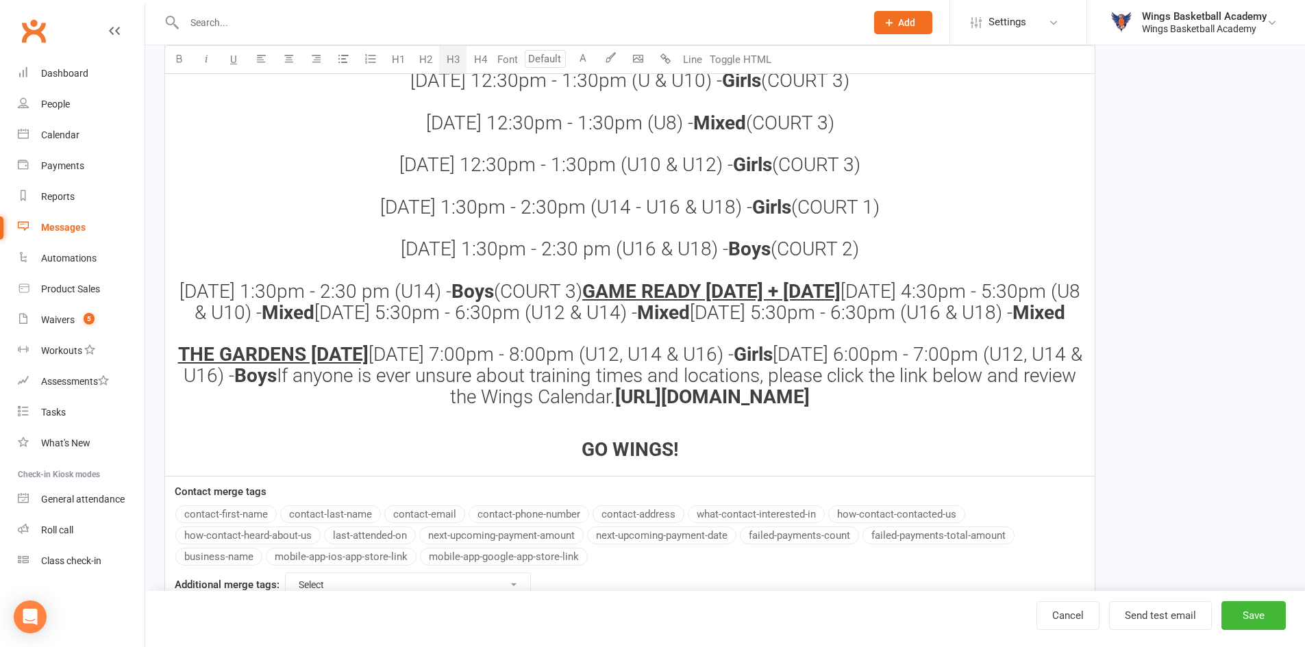
click at [847, 134] on span "(COURT 3) Sunday 12:30pm - 1:30pm (U8) -" at bounding box center [638, 101] width 424 height 65
click at [761, 92] on span "Girls" at bounding box center [741, 80] width 39 height 23
click at [853, 18] on h3 "Sunday 12:30pm - 1:30pm (U12) - Boys (COURT 2)" at bounding box center [629, 7] width 913 height 21
click at [727, 92] on span "GBoys" at bounding box center [741, 80] width 55 height 23
click at [670, 92] on span "(COURT 3) Sunday 12:30pm - 1:30pm (U & U10) -" at bounding box center [622, 59] width 426 height 65
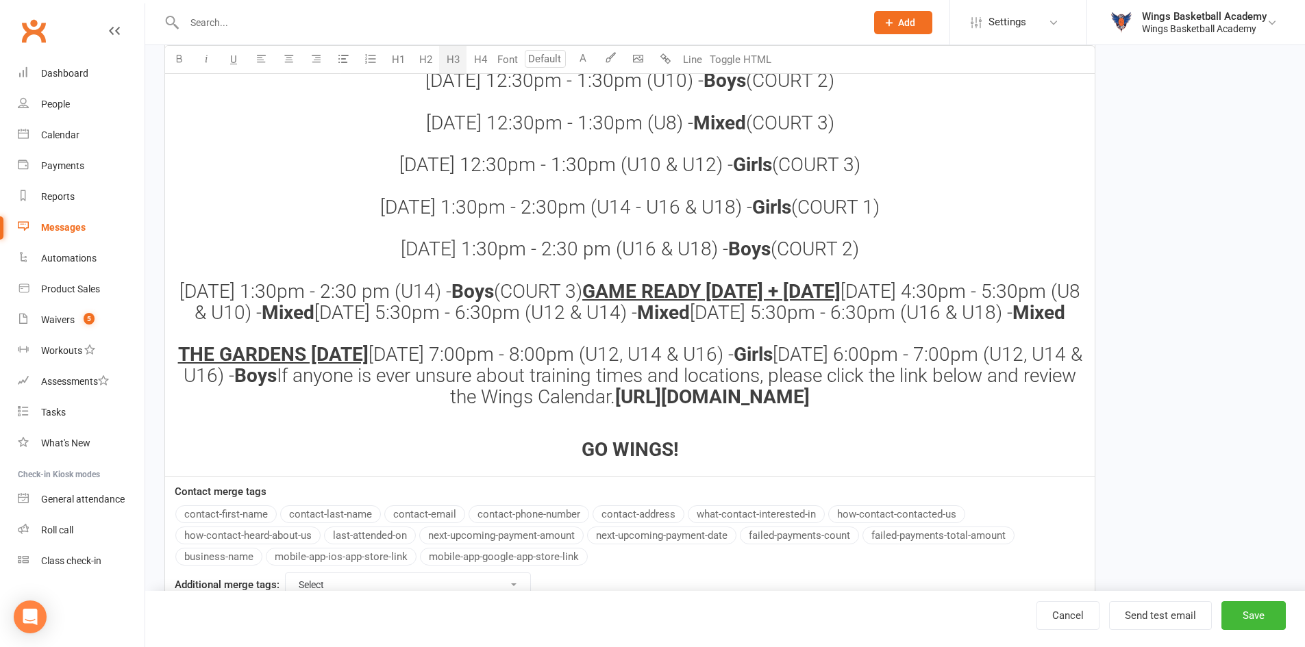
click at [834, 92] on span "(COURT 3) Sunday 12:30pm - 1:30pm (U10) -" at bounding box center [629, 59] width 409 height 65
drag, startPoint x: 854, startPoint y: 263, endPoint x: 424, endPoint y: 252, distance: 430.3
click at [424, 18] on h3 "Sunday 12:30pm - 1:30pm (U12) - Boys (COURT 2)" at bounding box center [629, 7] width 913 height 21
click at [683, 49] on span "Sunday 12:30pm - 1:30pm (U10) -" at bounding box center [564, 38] width 278 height 23
click at [682, 92] on span "(COURT 1) Sunday 12:30pm - 1:30pm (U10) -" at bounding box center [629, 59] width 409 height 65
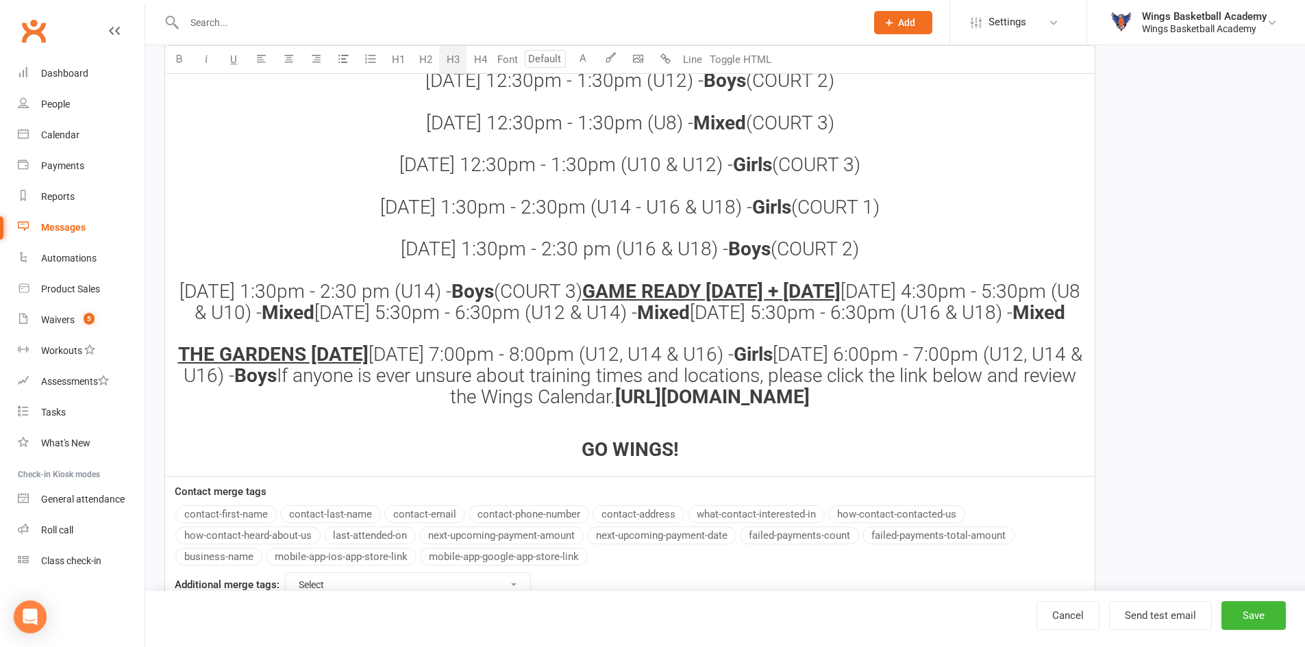
click at [856, 369] on h3 "Sunday 12:30pm - 1:30pm (U10) - Boys (COURT 1) Sunday 12:30pm - 1:30pm (U12) - …" at bounding box center [629, 217] width 913 height 379
drag, startPoint x: 843, startPoint y: 231, endPoint x: 434, endPoint y: 224, distance: 409.7
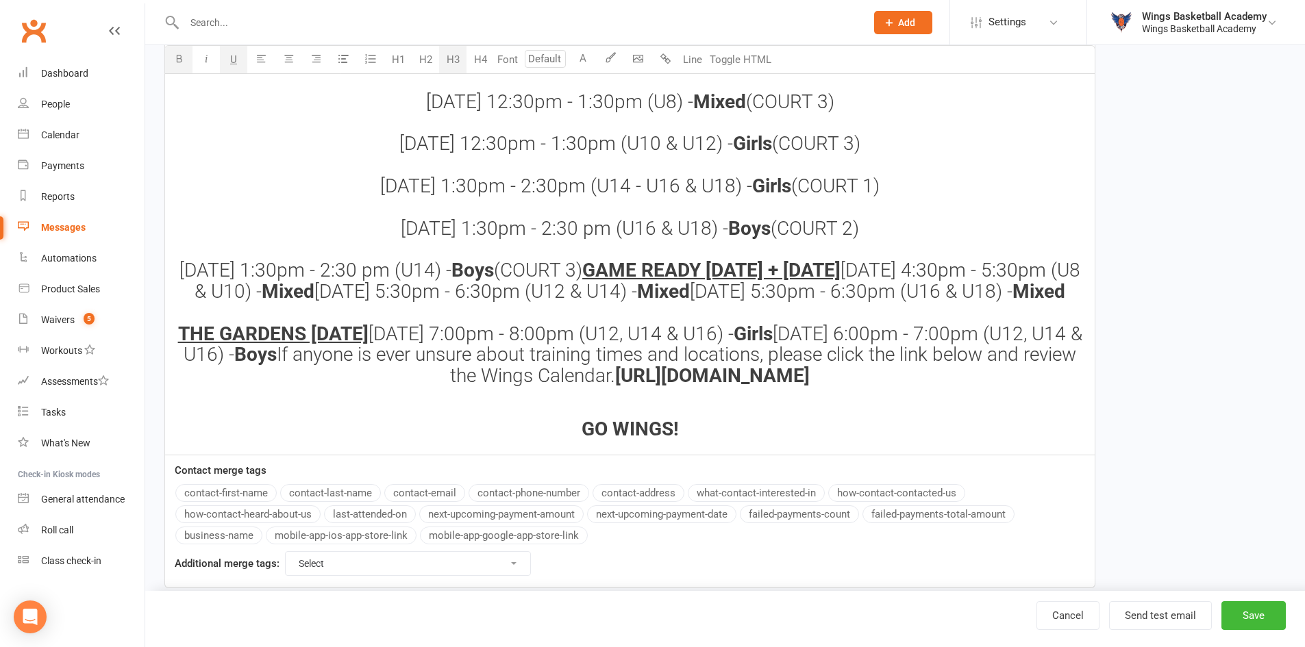
click at [629, 288] on h3 "Sunday 12:30pm - 1:30pm (U10) - Boys (COURT 1) Sunday 12:30pm - 1:30pm (U12) - …" at bounding box center [629, 197] width 913 height 379
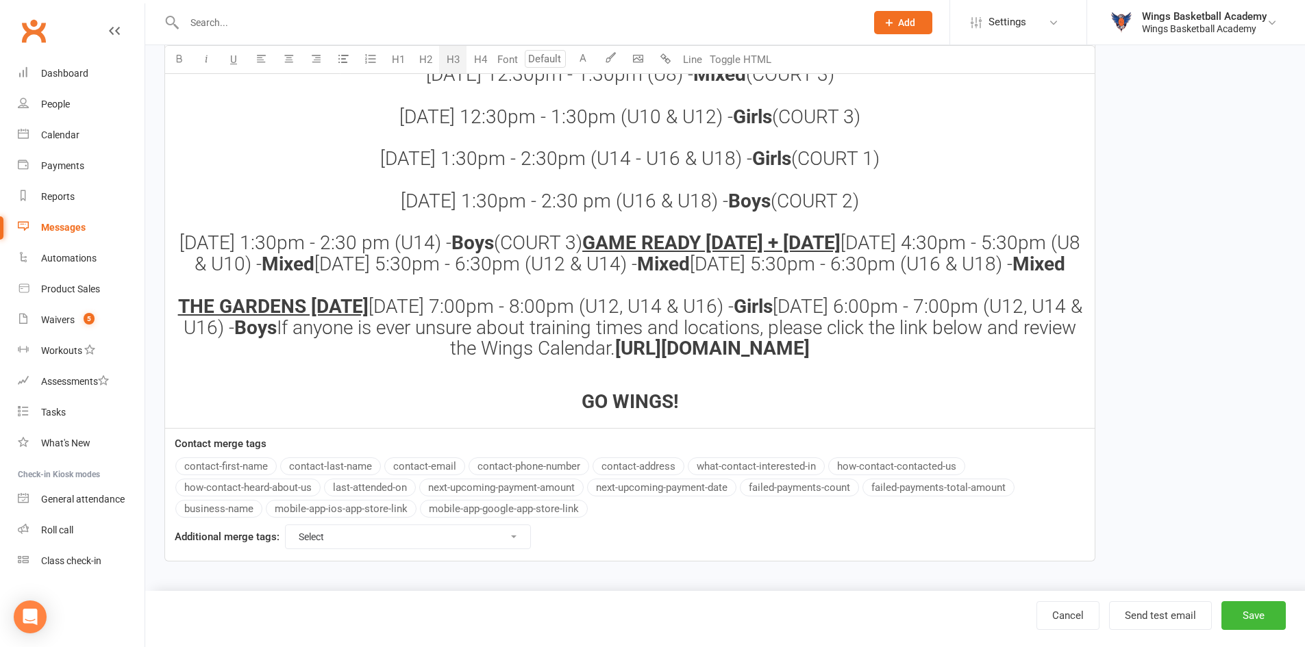
click at [894, 360] on h3 "Sunday 12:30pm - 1:30pm (U10) - Boys (COURT 1) Sunday 12:30pm - 1:30pm (U12) - …" at bounding box center [629, 169] width 913 height 379
click at [886, 360] on h3 "Sunday 12:30pm - 1:30pm (U10) - Boys (COURT 1) Sunday 12:30pm - 1:30pm (U12) - …" at bounding box center [629, 169] width 913 height 379
click at [858, 360] on h3 "Sunday 12:30pm - 1:30pm (U10) - Boys (COURT 1) Sunday 12:30pm - 1:30pm (U12) - …" at bounding box center [629, 169] width 913 height 379
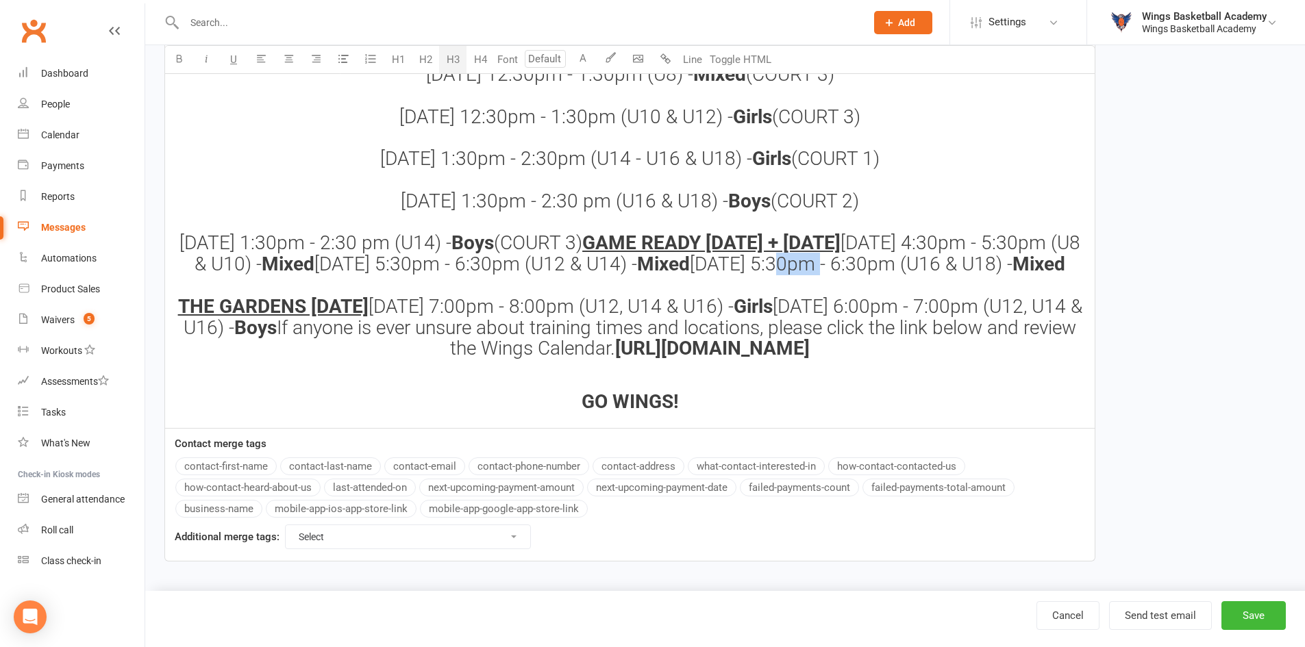
drag, startPoint x: 545, startPoint y: 293, endPoint x: 510, endPoint y: 288, distance: 35.4
click at [690, 275] on span "Tuesday 5:30pm - 6:30pm (U16 & U18) -" at bounding box center [851, 264] width 323 height 23
drag, startPoint x: 610, startPoint y: 299, endPoint x: 580, endPoint y: 295, distance: 30.5
click at [703, 275] on span "Tuesday 6pm - 6:30pm (U16 & U18) -" at bounding box center [851, 264] width 297 height 23
click at [851, 303] on h3 "Sunday 12:30pm - 1:30pm (U10) - Boys (COURT 1) Sunday 12:30pm - 1:30pm (U12) - …" at bounding box center [629, 169] width 913 height 379
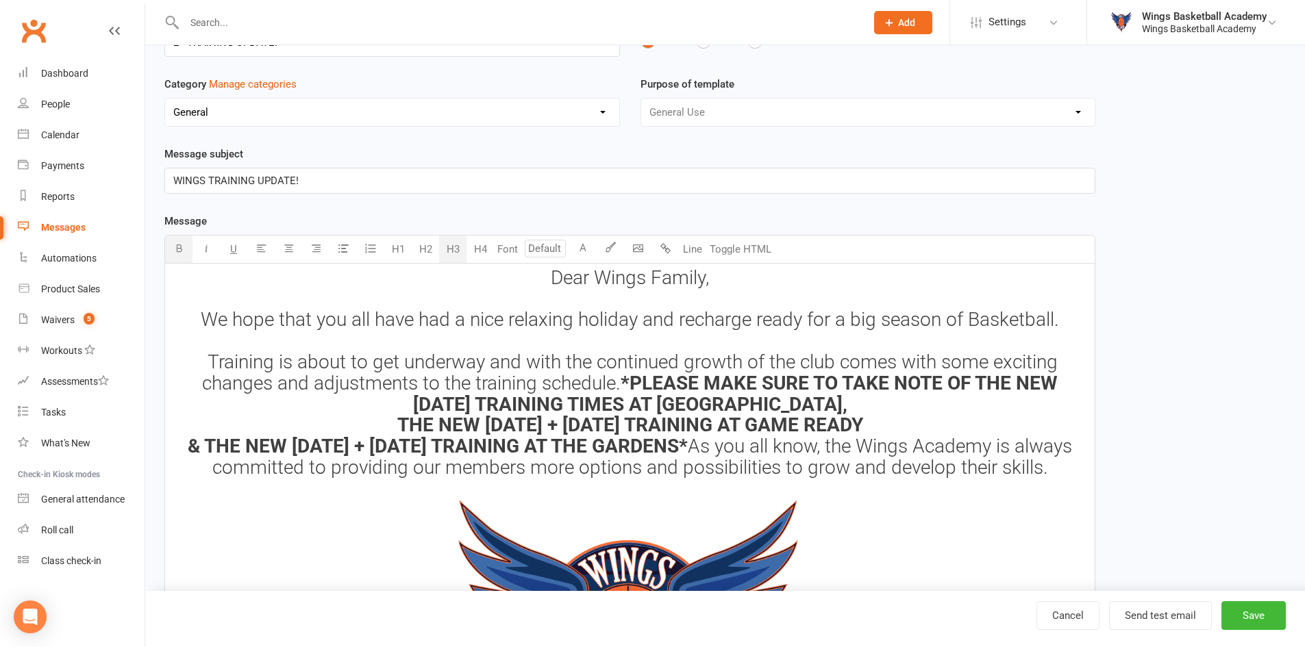
scroll to position [68, 0]
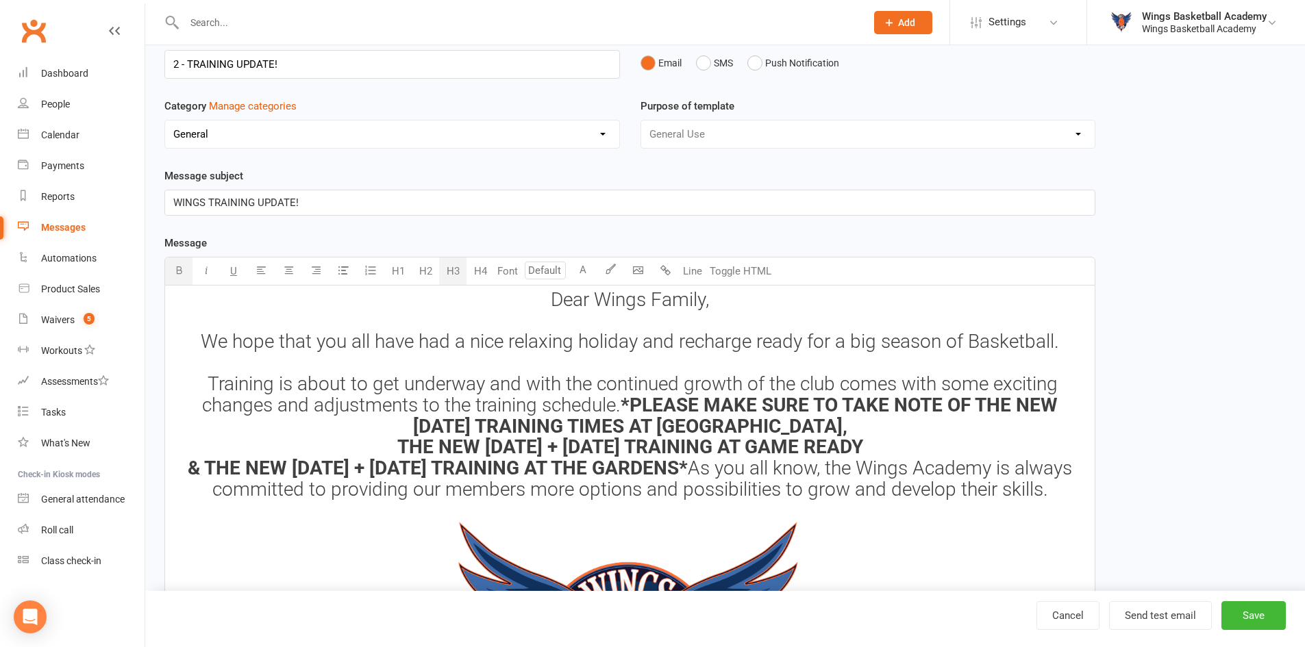
drag, startPoint x: 911, startPoint y: 488, endPoint x: 371, endPoint y: 470, distance: 540.1
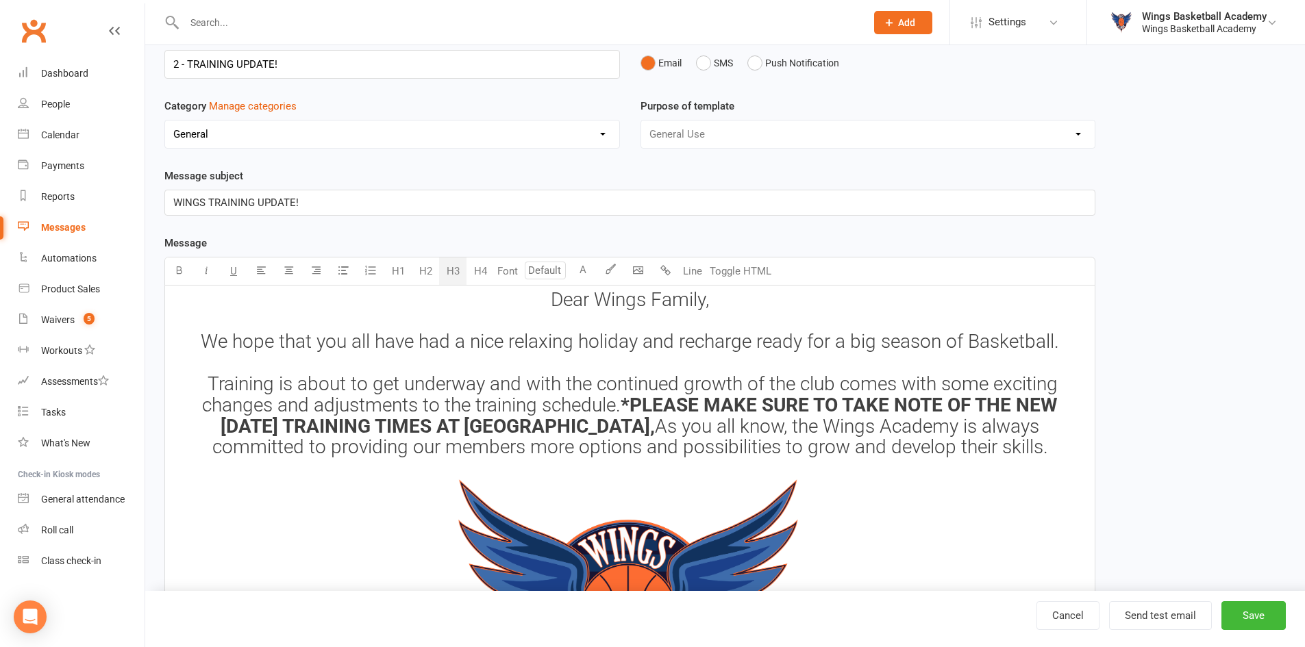
click at [1007, 448] on h3 "Dear Wings Family, We hope that you all have had a nice relaxing holiday and re…" at bounding box center [629, 654] width 913 height 728
drag, startPoint x: 608, startPoint y: 479, endPoint x: 625, endPoint y: 491, distance: 21.3
click at [609, 482] on h3 "Dear Wings Family, We hope that you all have had a nice relaxing holiday and re…" at bounding box center [629, 654] width 913 height 728
click at [632, 465] on h3 "Dear Wings Family, We hope that you all have had a nice relaxing holiday and re…" at bounding box center [629, 654] width 913 height 728
click at [826, 512] on h3 "Dear Wings Family, We hope that you all have had a nice relaxing holiday and re…" at bounding box center [629, 654] width 913 height 728
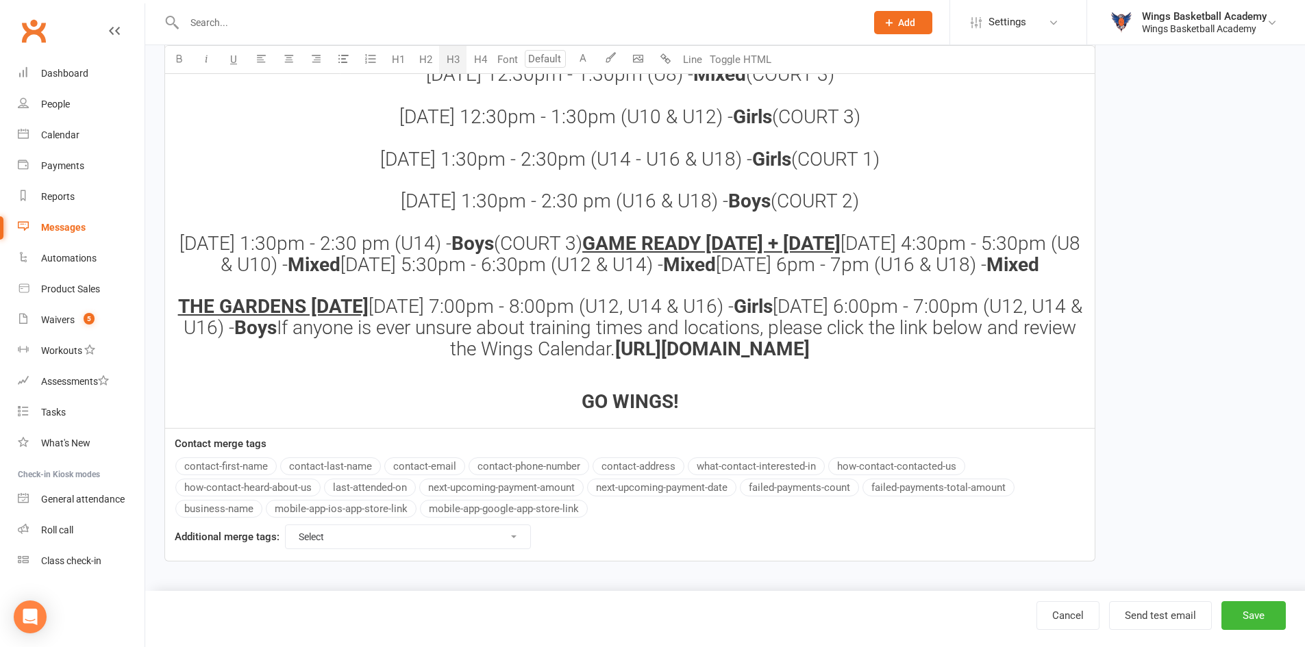
scroll to position [1301, 0]
click at [1247, 617] on button "Save" at bounding box center [1253, 615] width 64 height 29
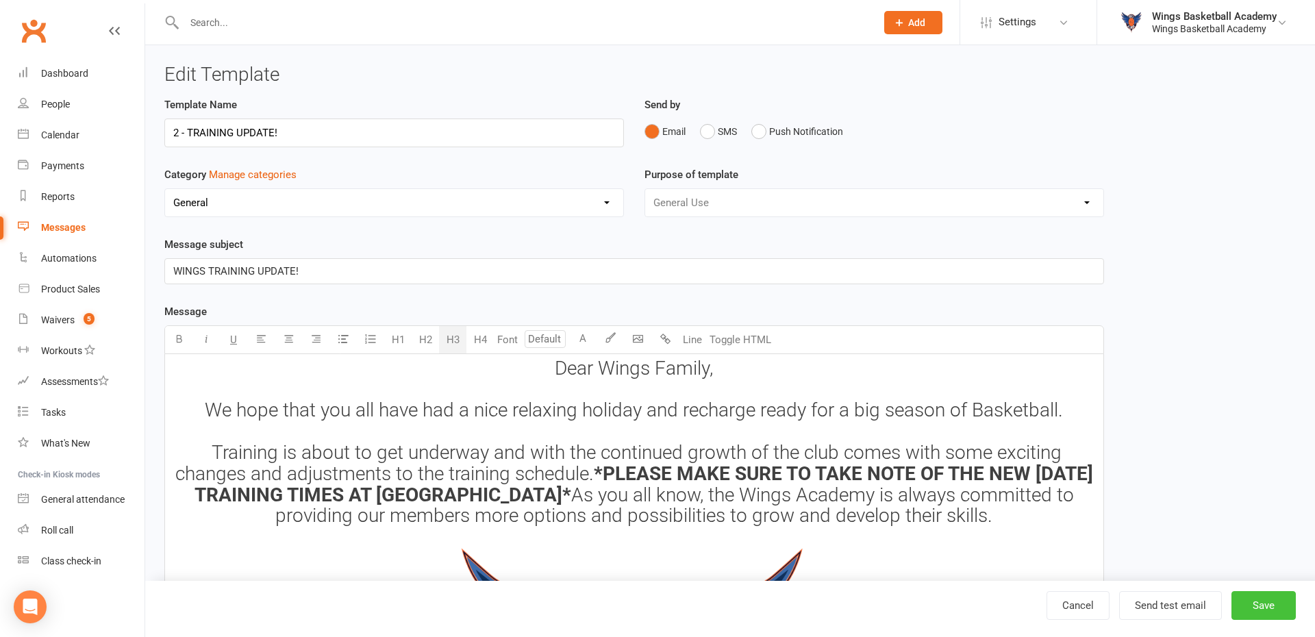
select select "50"
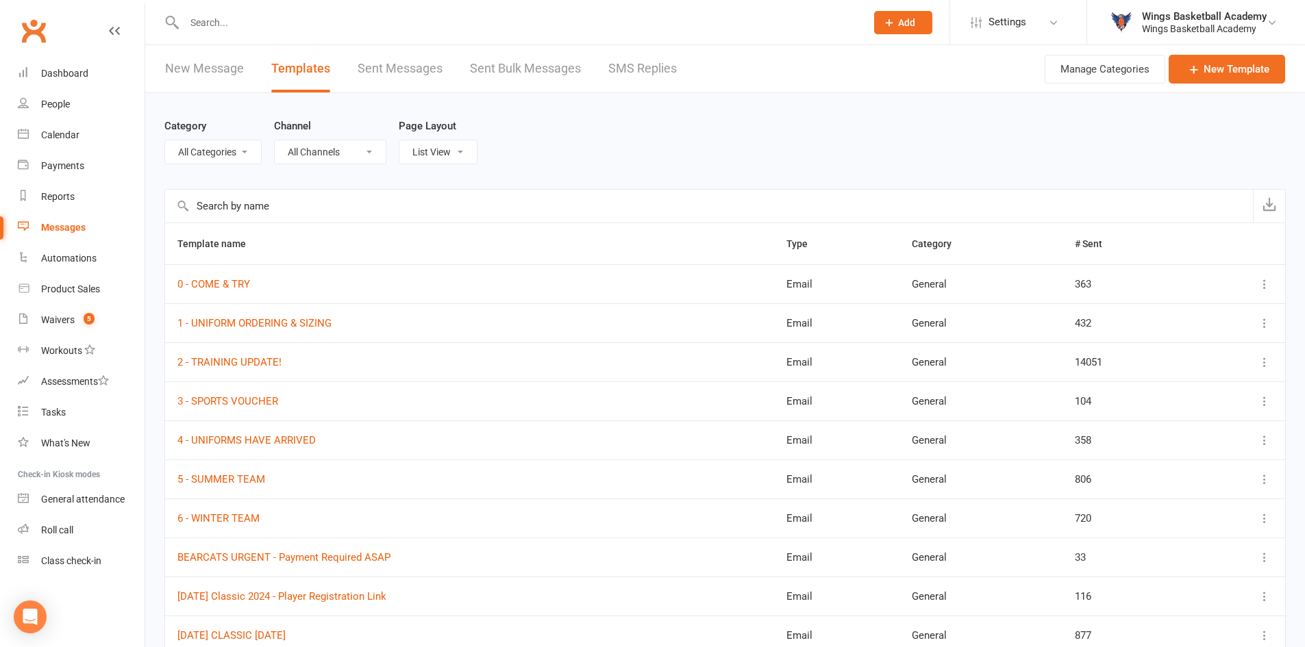
click at [201, 66] on link "New Message" at bounding box center [204, 68] width 79 height 47
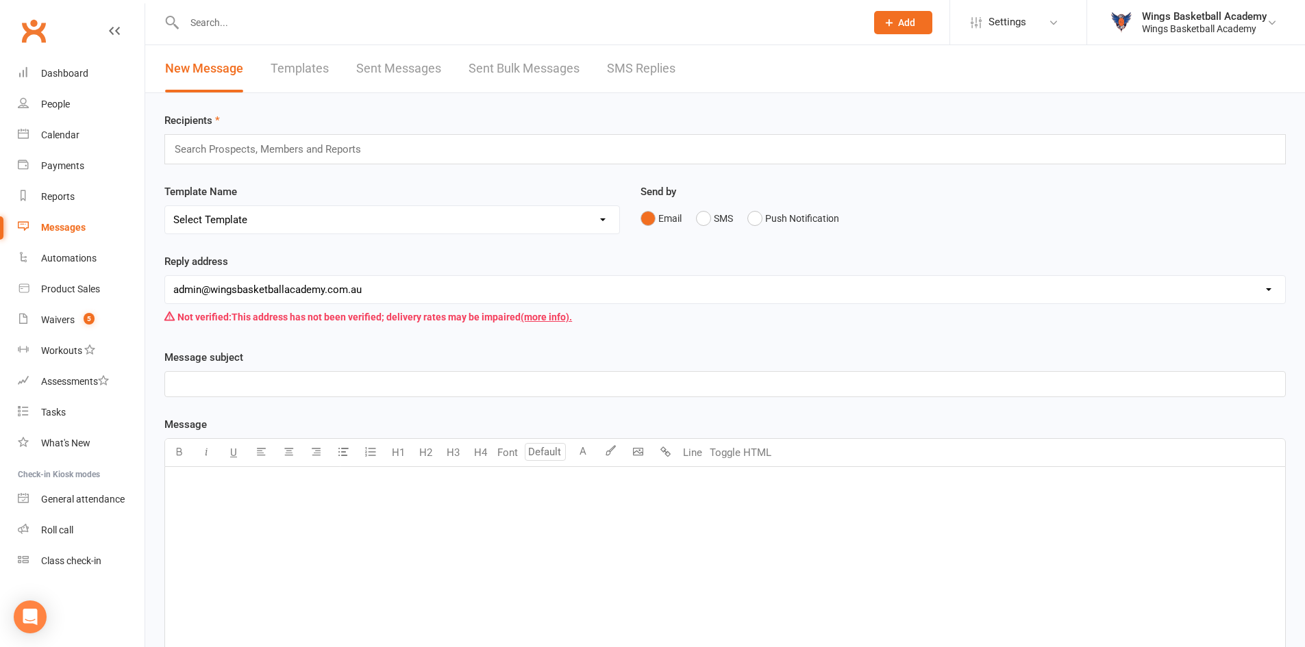
click at [340, 219] on select "Select Template [Email] 0 - COME & TRY [Email] 1 - UNIFORM ORDERING & SIZING [E…" at bounding box center [392, 219] width 454 height 27
select select "2"
click at [165, 206] on select "Select Template [Email] 0 - COME & TRY [Email] 1 - UNIFORM ORDERING & SIZING [E…" at bounding box center [392, 219] width 454 height 27
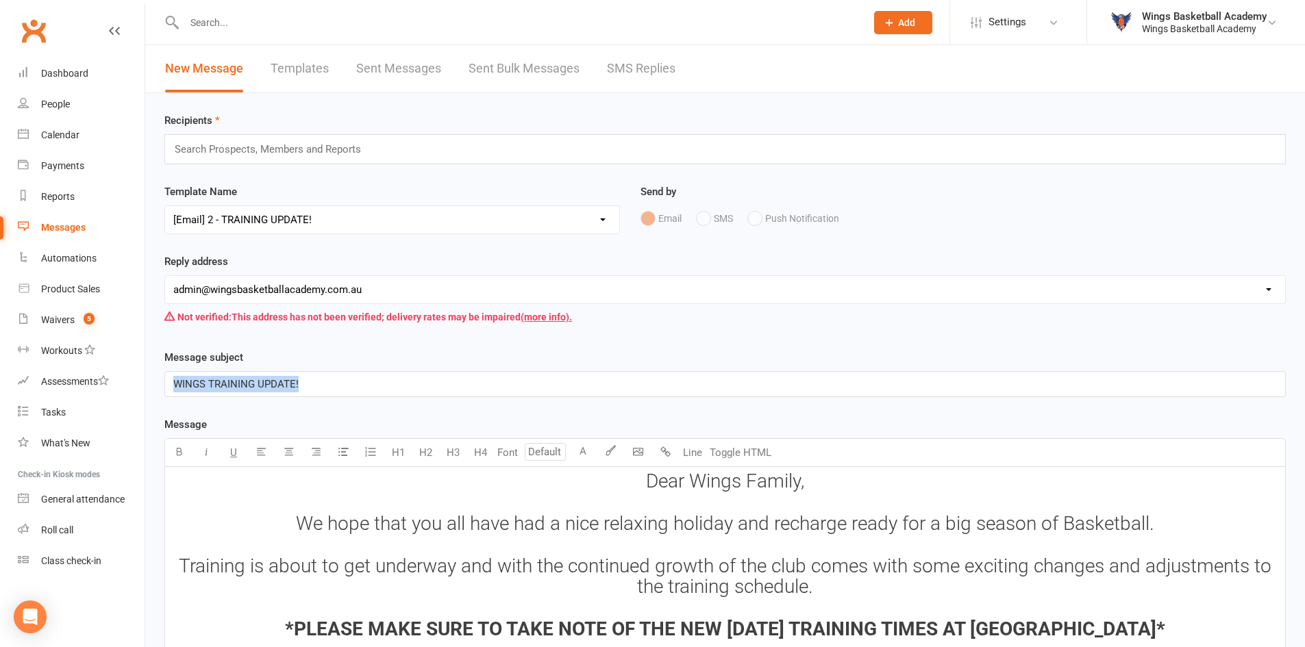
drag, startPoint x: 308, startPoint y: 382, endPoint x: 159, endPoint y: 377, distance: 149.4
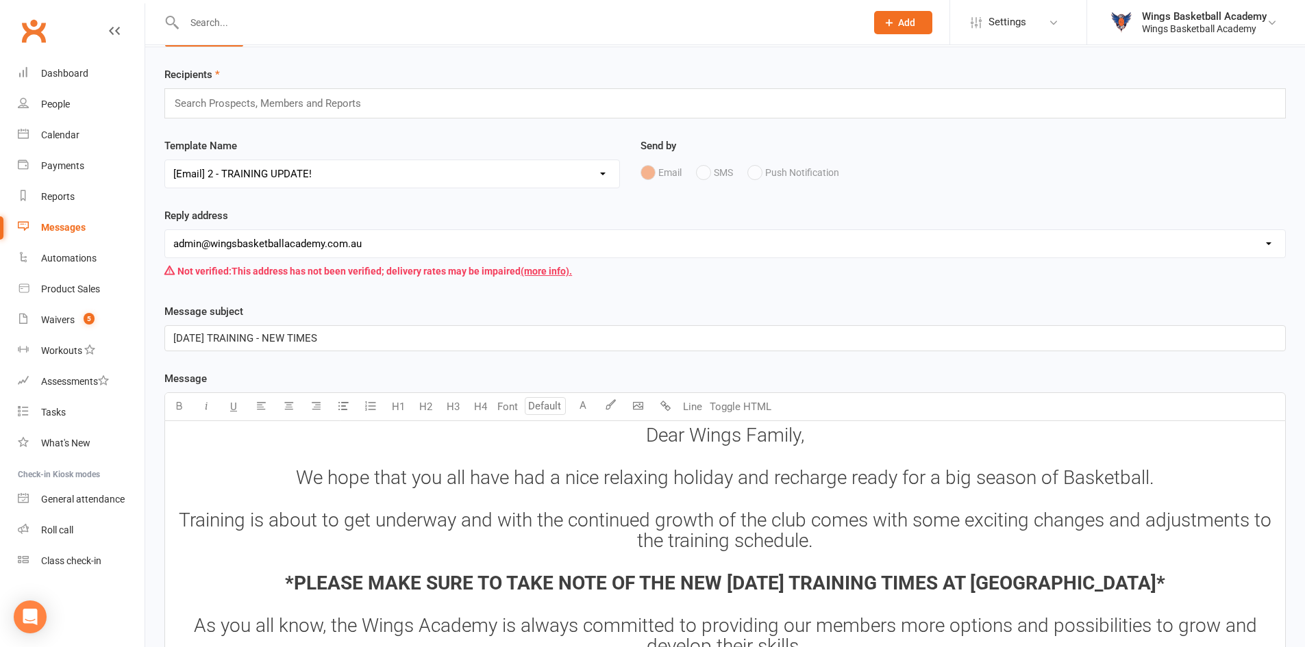
scroll to position [68, 0]
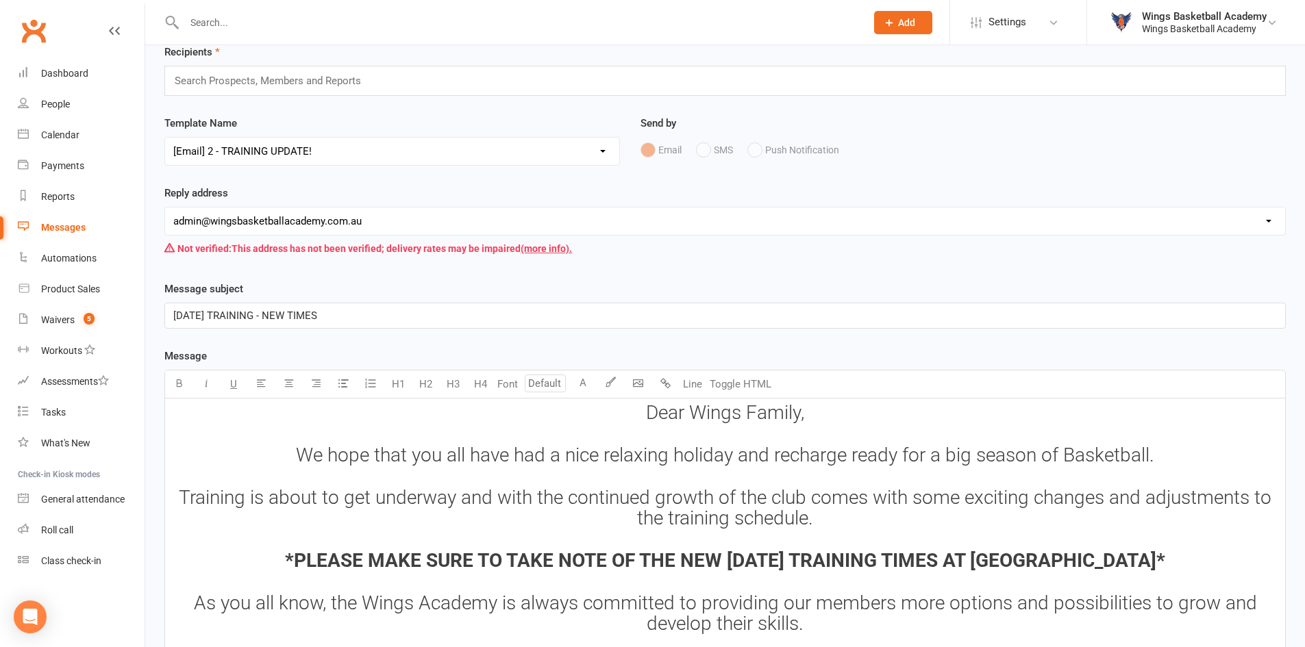
click at [464, 499] on span "Training is about to get underway and with the continued growth of the club com…" at bounding box center [727, 508] width 1097 height 44
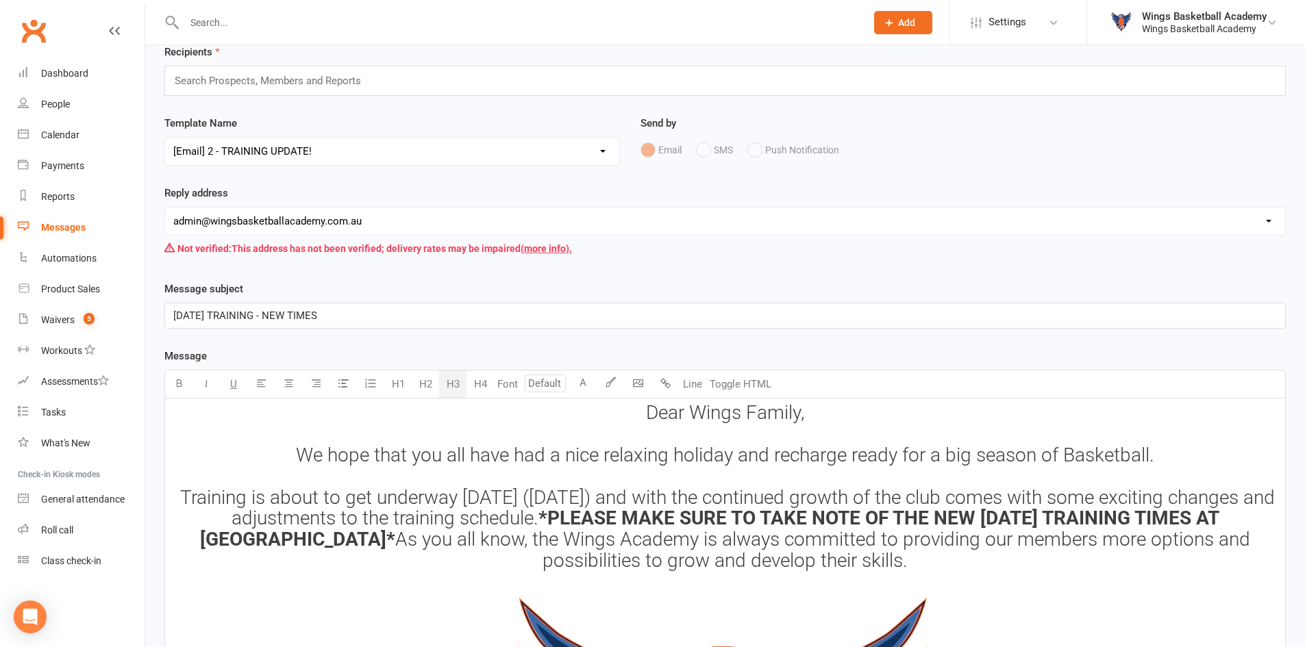
drag, startPoint x: 964, startPoint y: 523, endPoint x: 788, endPoint y: 498, distance: 177.8
click at [788, 498] on span "Dear Wings Family, We hope that you all have had a nice relaxing holiday and re…" at bounding box center [727, 465] width 1104 height 128
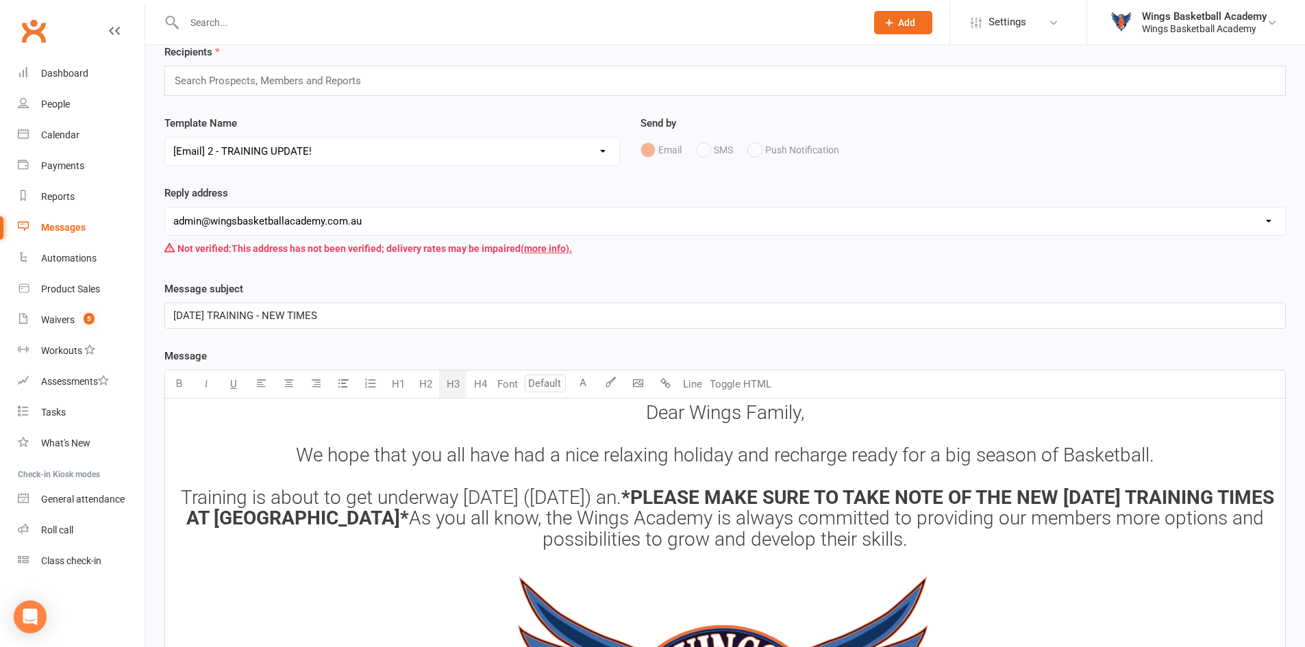
scroll to position [47, 0]
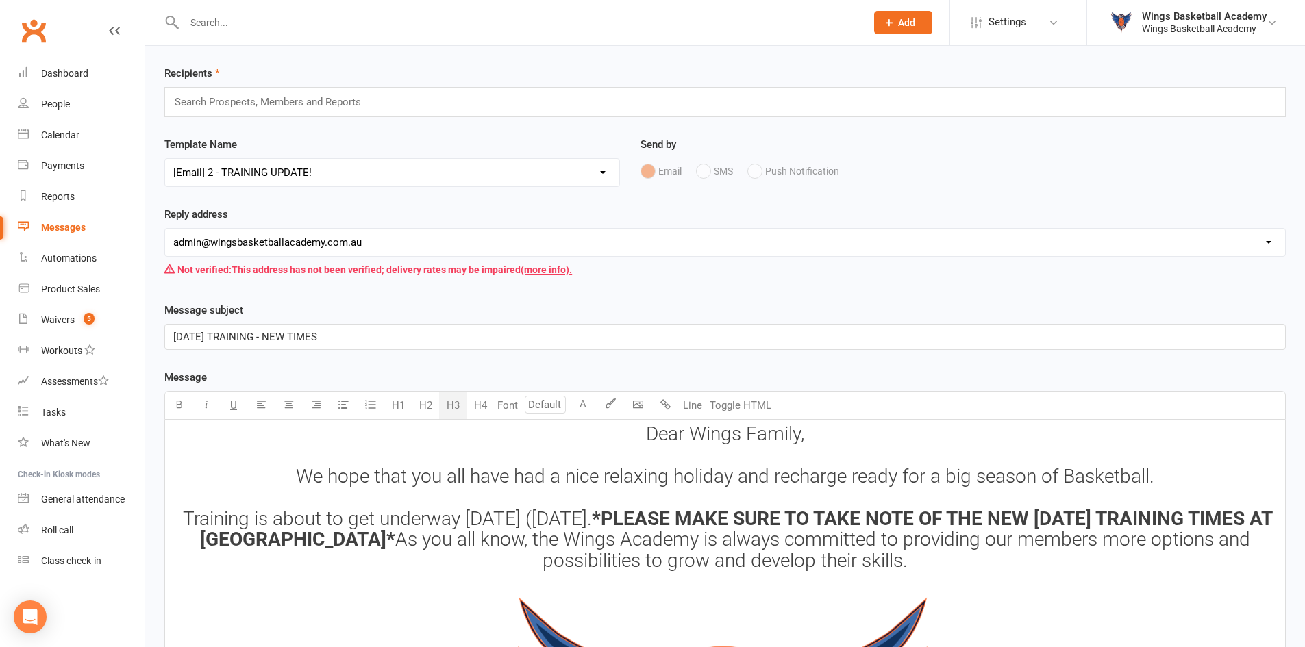
click at [812, 519] on span "Dear Wings Family, We hope that you all have had a nice relaxing holiday and re…" at bounding box center [666, 476] width 977 height 107
click at [846, 481] on span "Dear Wings Family, We hope that you all have had a nice relaxing holiday and re…" at bounding box center [666, 476] width 975 height 107
click at [769, 482] on span "Dear Wings Family, We hope that you all have had a nice relaxing holiday and re…" at bounding box center [669, 476] width 981 height 107
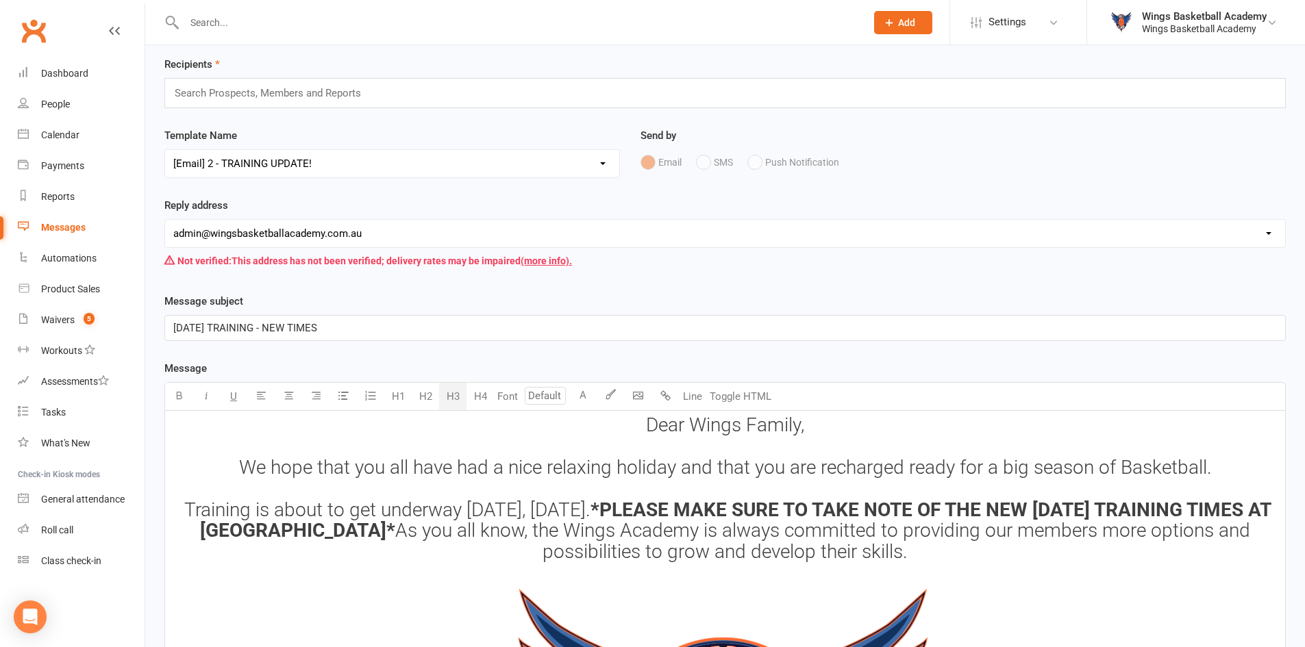
scroll to position [0, 0]
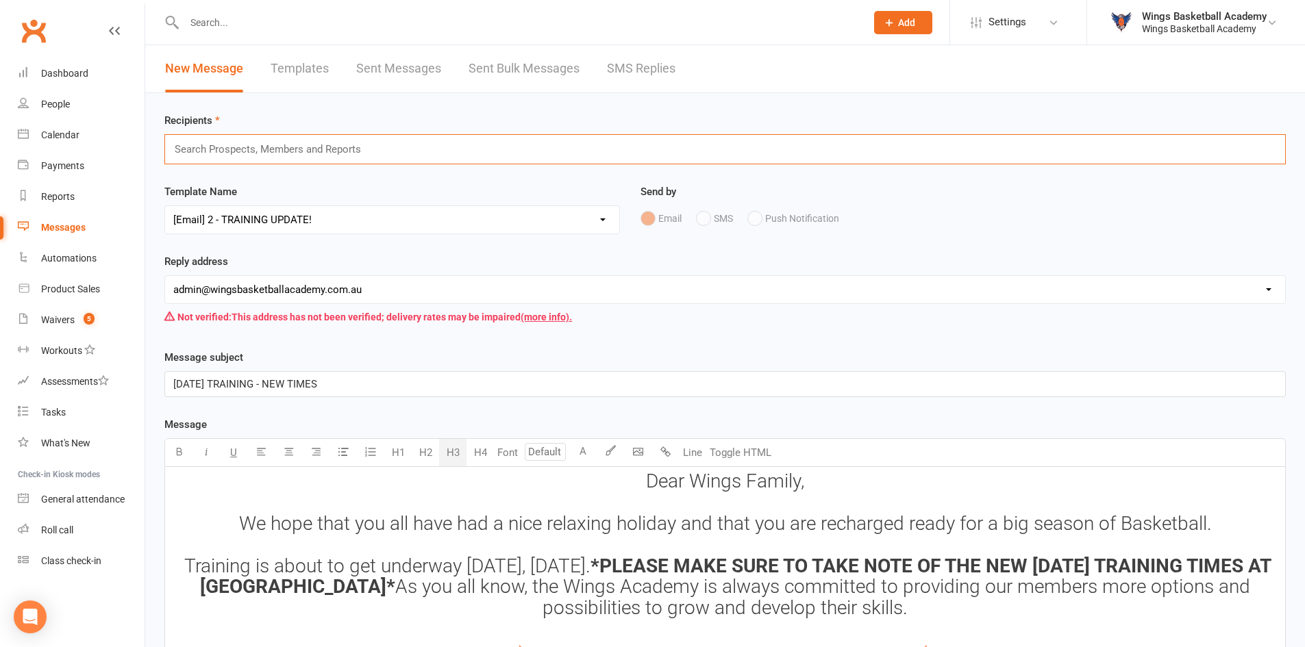
click at [218, 155] on input "text" at bounding box center [273, 149] width 201 height 18
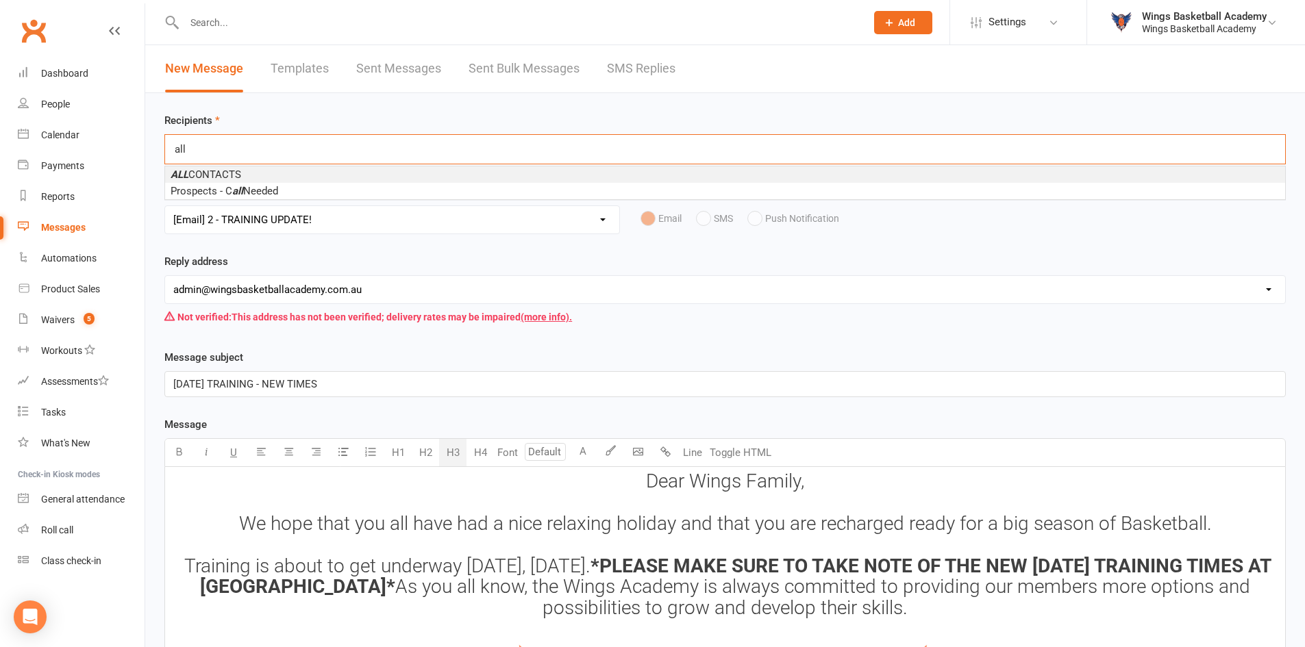
type input "all"
click at [217, 171] on span "ALL CONTACTS" at bounding box center [206, 175] width 71 height 12
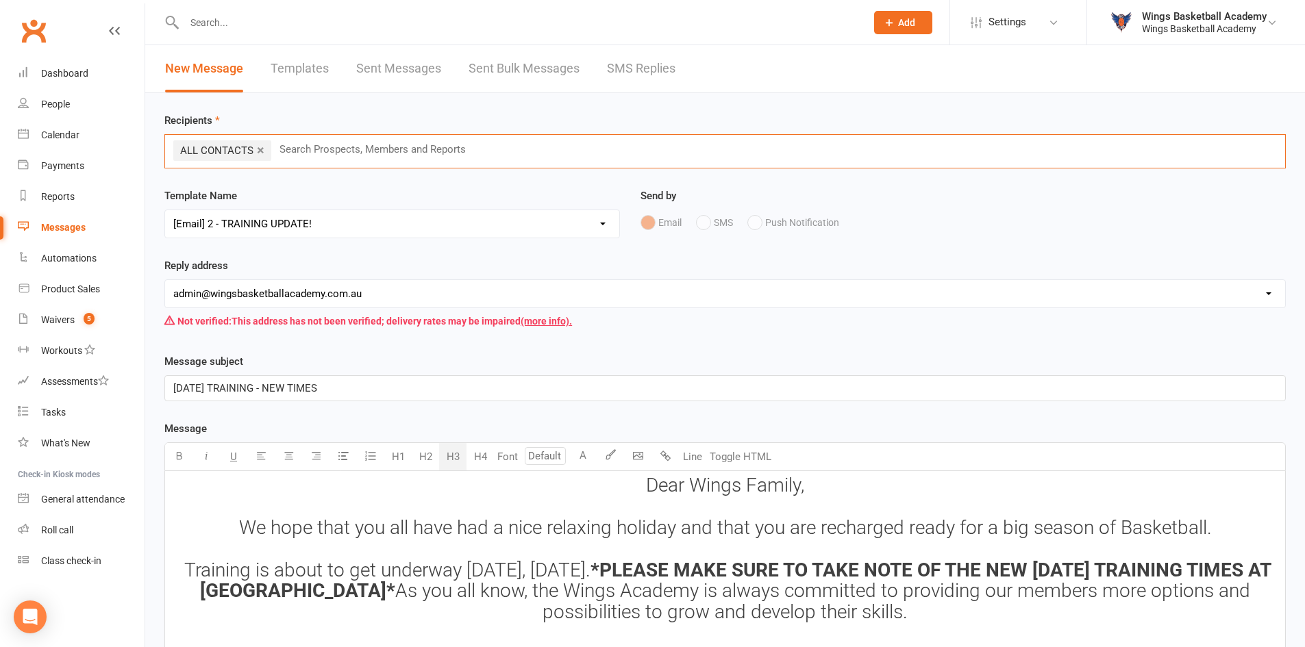
click at [550, 264] on div "Reply address hello@clubworx.com admin@wingsbasketballacademy.com.au Not verifi…" at bounding box center [724, 296] width 1121 height 77
click at [341, 149] on link "×" at bounding box center [338, 150] width 8 height 22
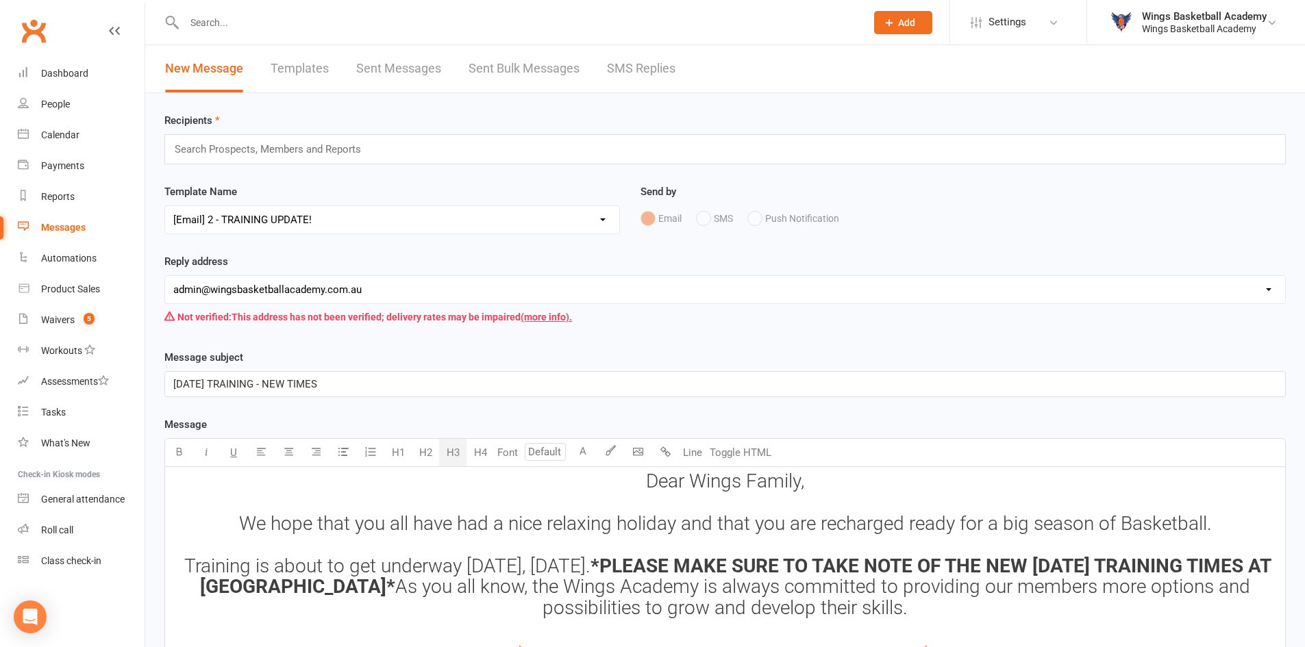
click at [335, 184] on div "Template Name Select Template [Email] 0 - COME & TRY [Email] 1 - UNIFORM ORDERI…" at bounding box center [392, 209] width 456 height 51
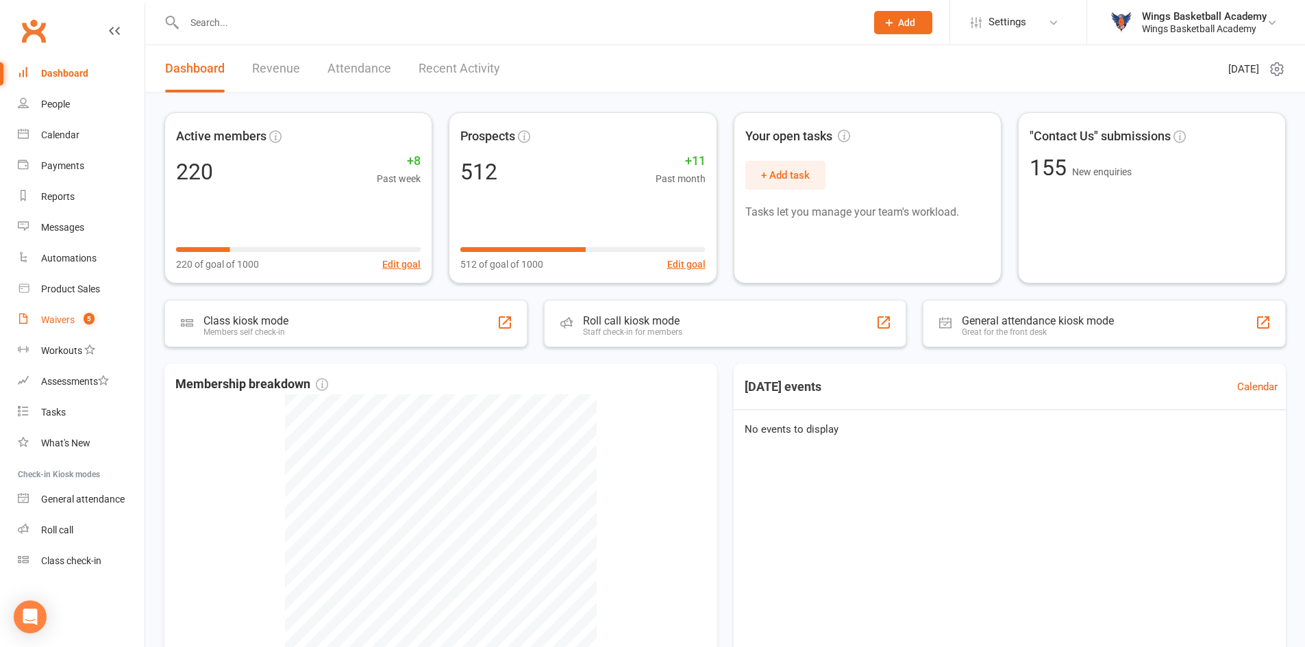
click at [58, 316] on div "Waivers" at bounding box center [58, 319] width 34 height 11
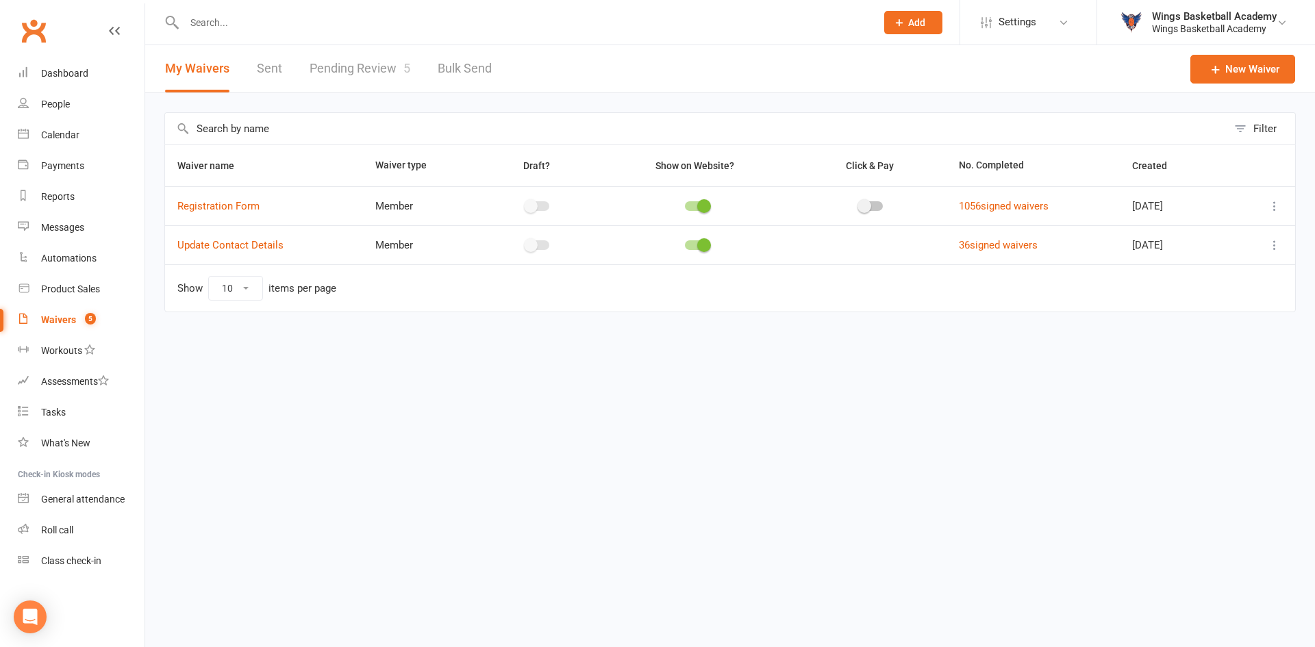
click at [346, 62] on link "Pending Review 5" at bounding box center [360, 68] width 101 height 47
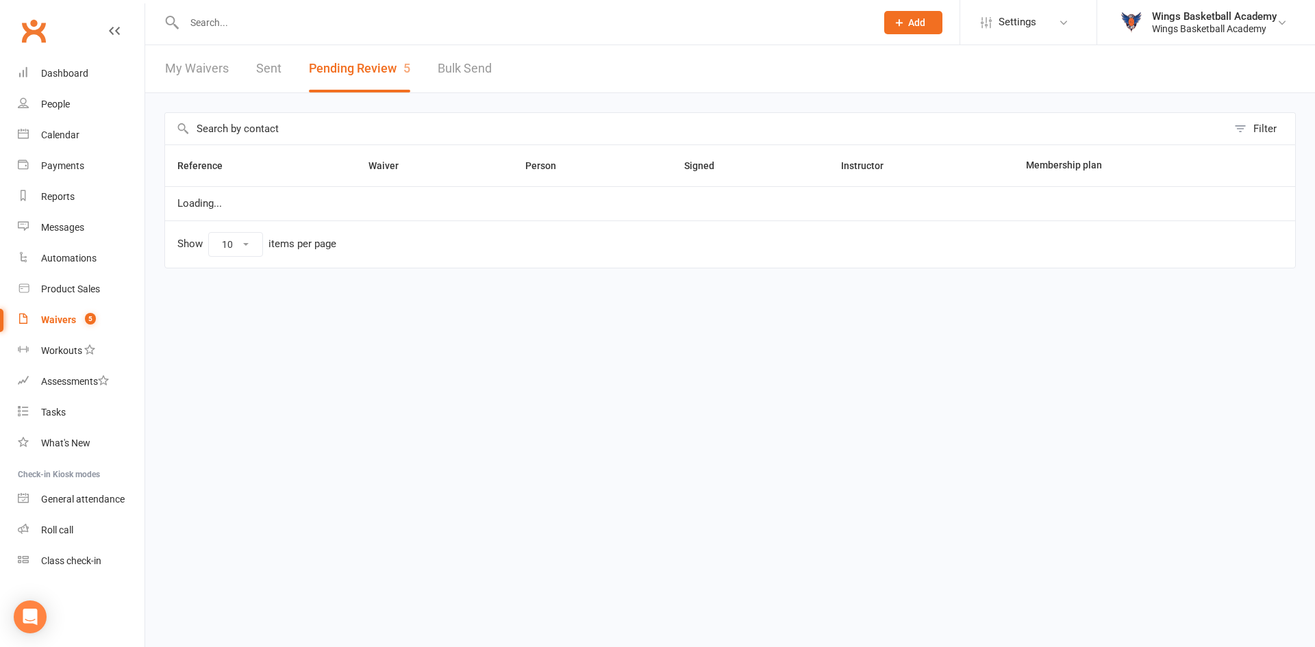
select select "50"
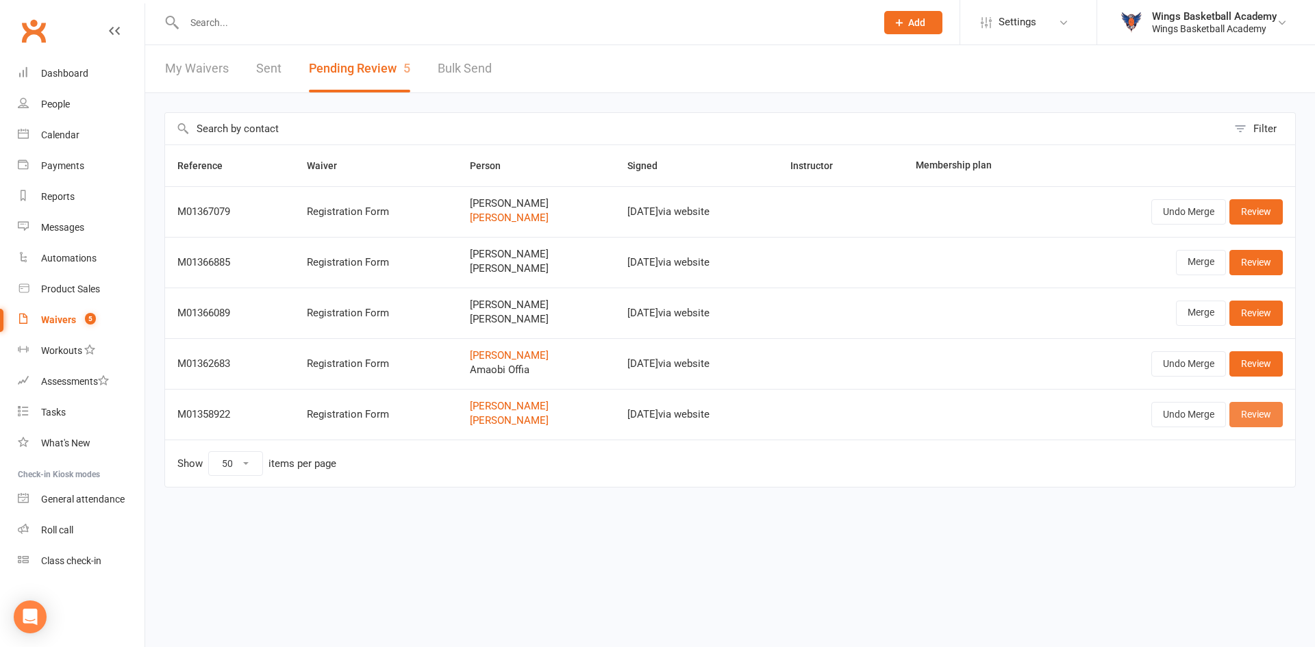
click at [1248, 414] on link "Review" at bounding box center [1256, 414] width 53 height 25
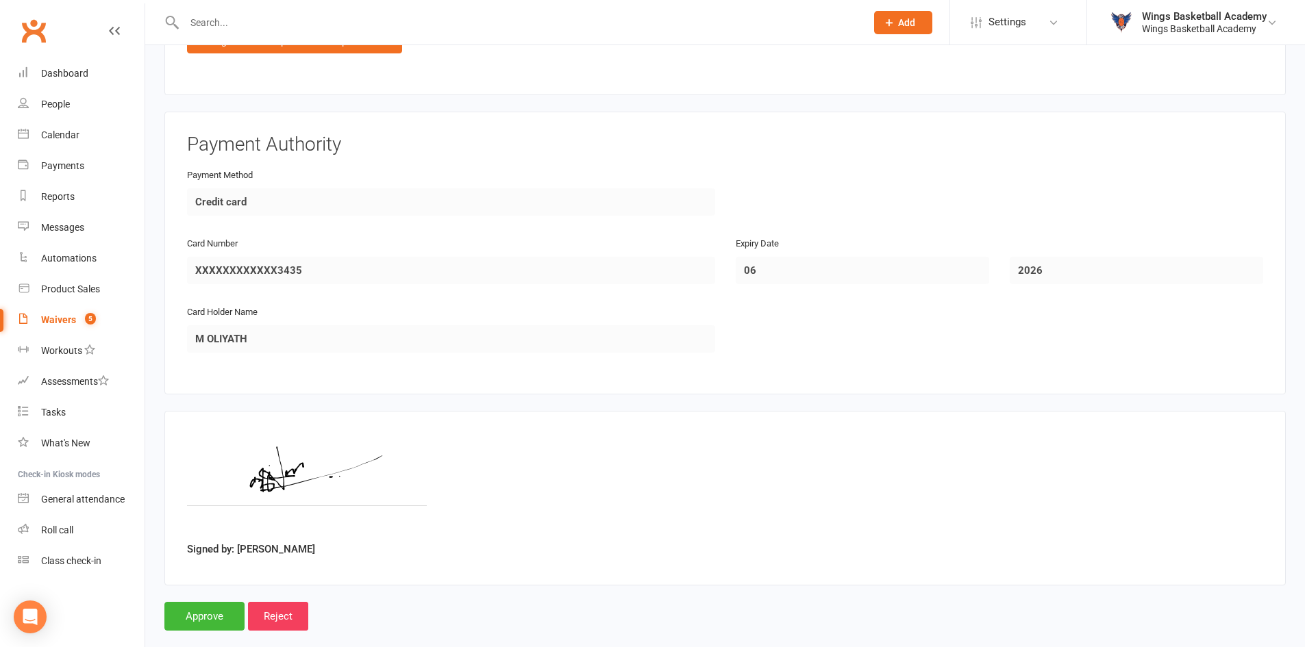
scroll to position [1772, 0]
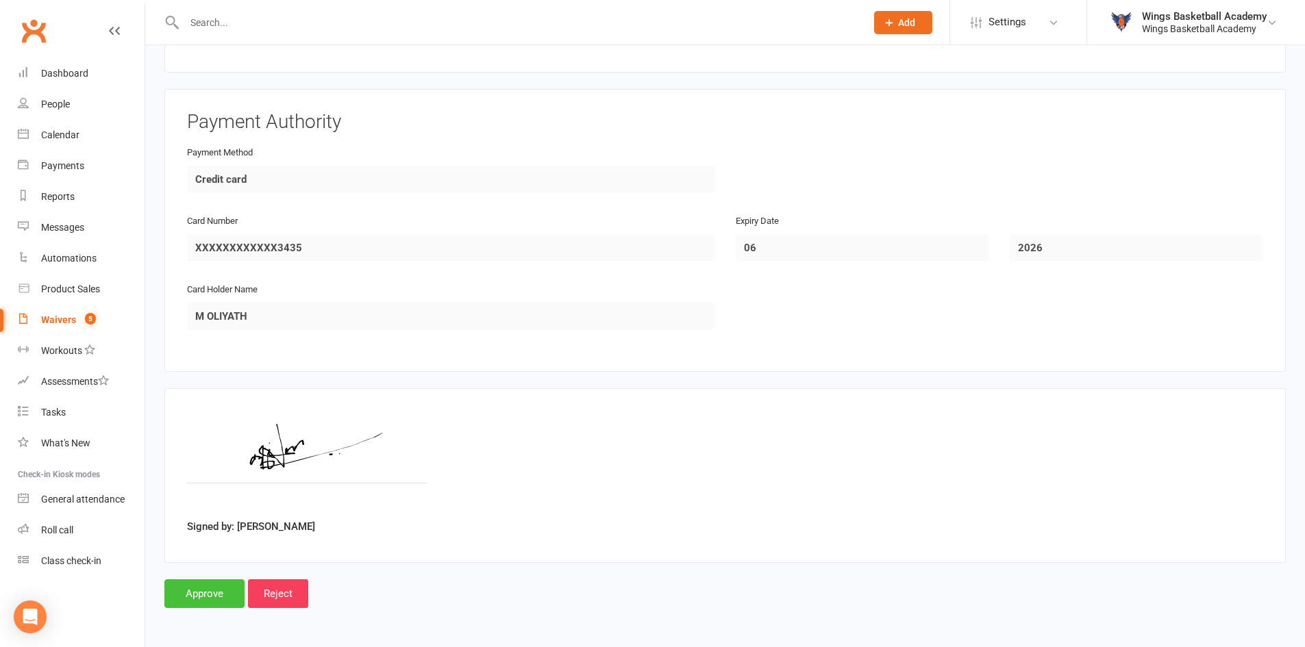
click at [208, 590] on input "Approve" at bounding box center [204, 593] width 80 height 29
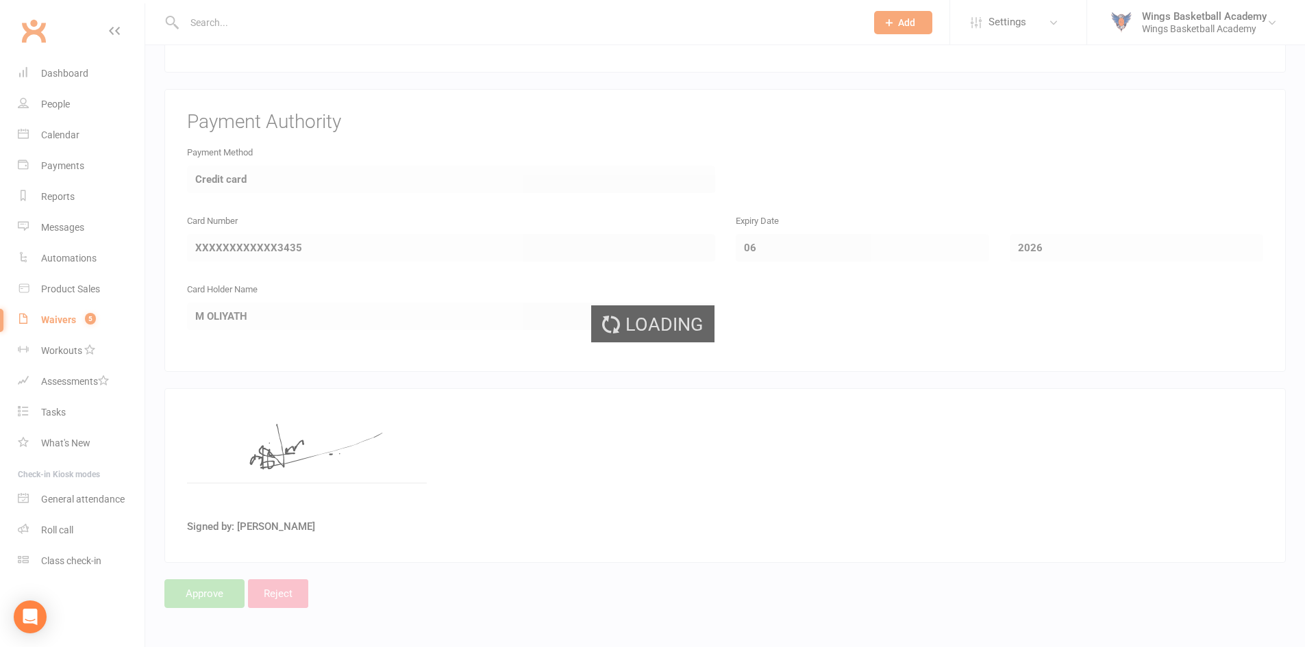
select select "50"
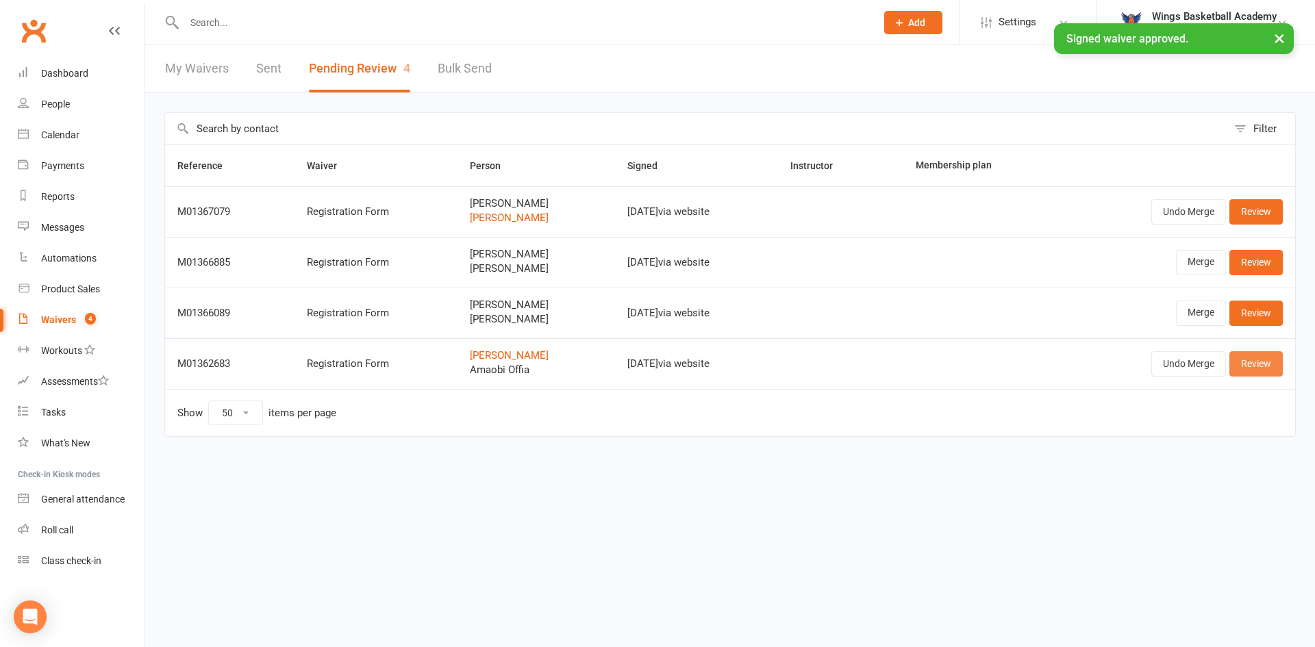
click at [1253, 360] on link "Review" at bounding box center [1256, 363] width 53 height 25
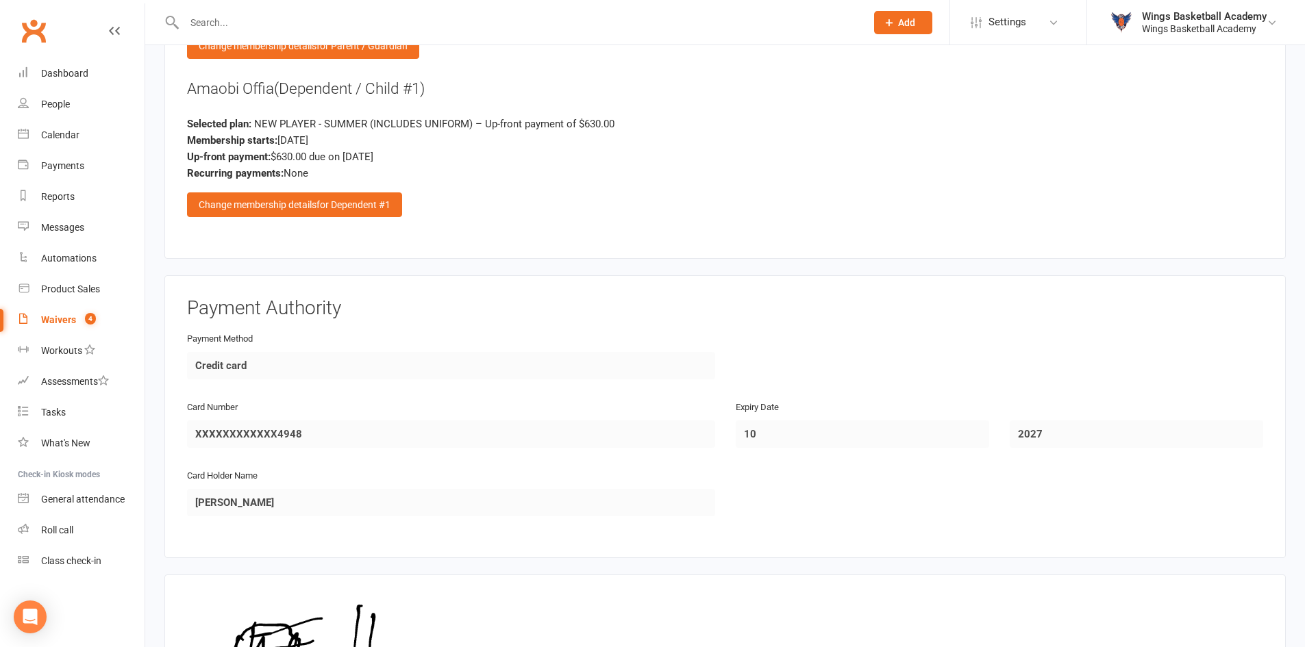
scroll to position [1772, 0]
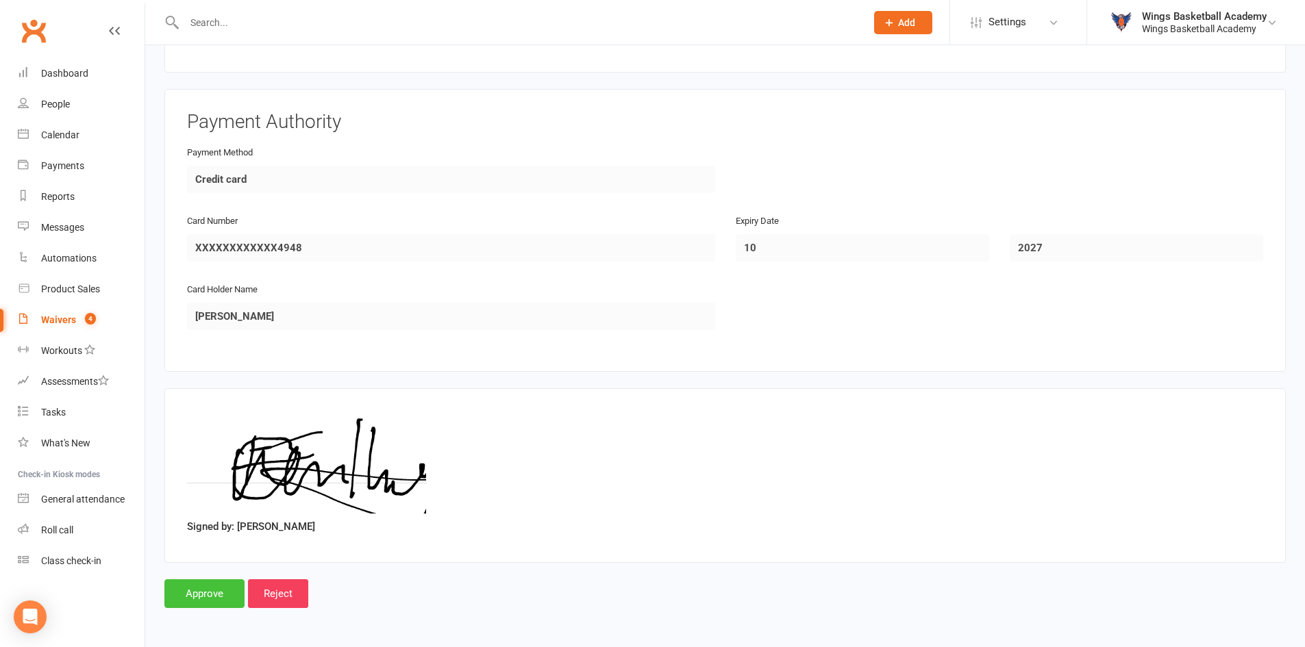
click at [205, 593] on input "Approve" at bounding box center [204, 593] width 80 height 29
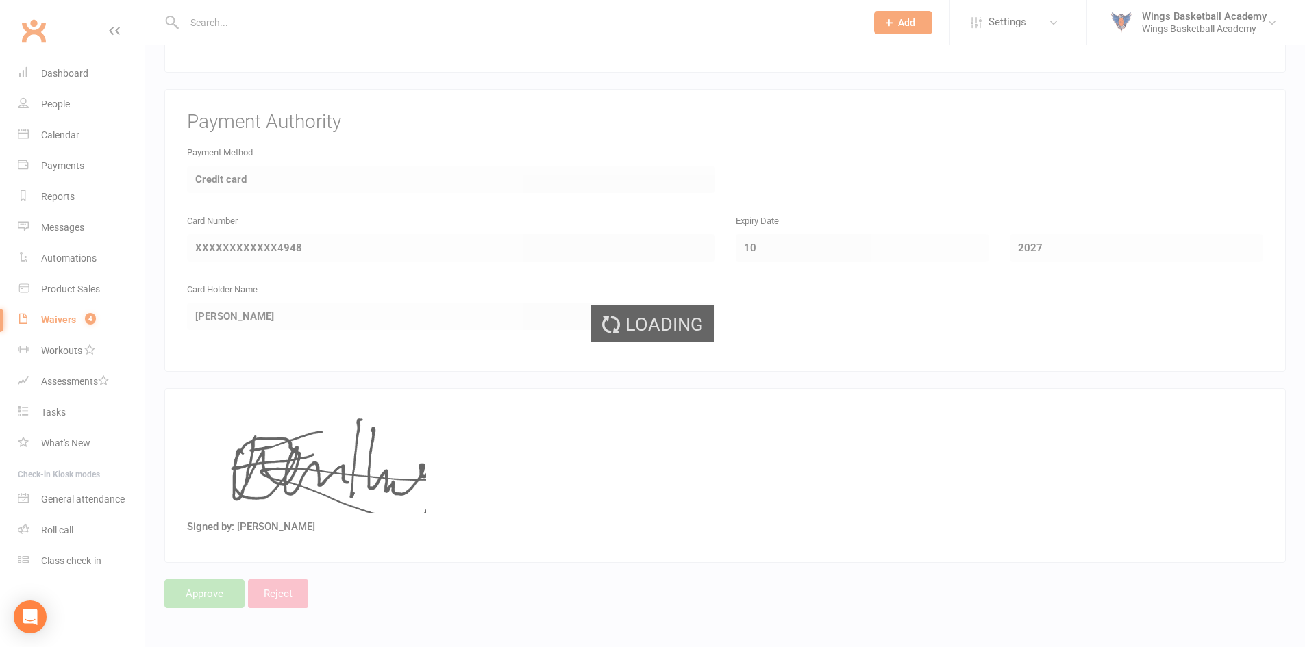
select select "50"
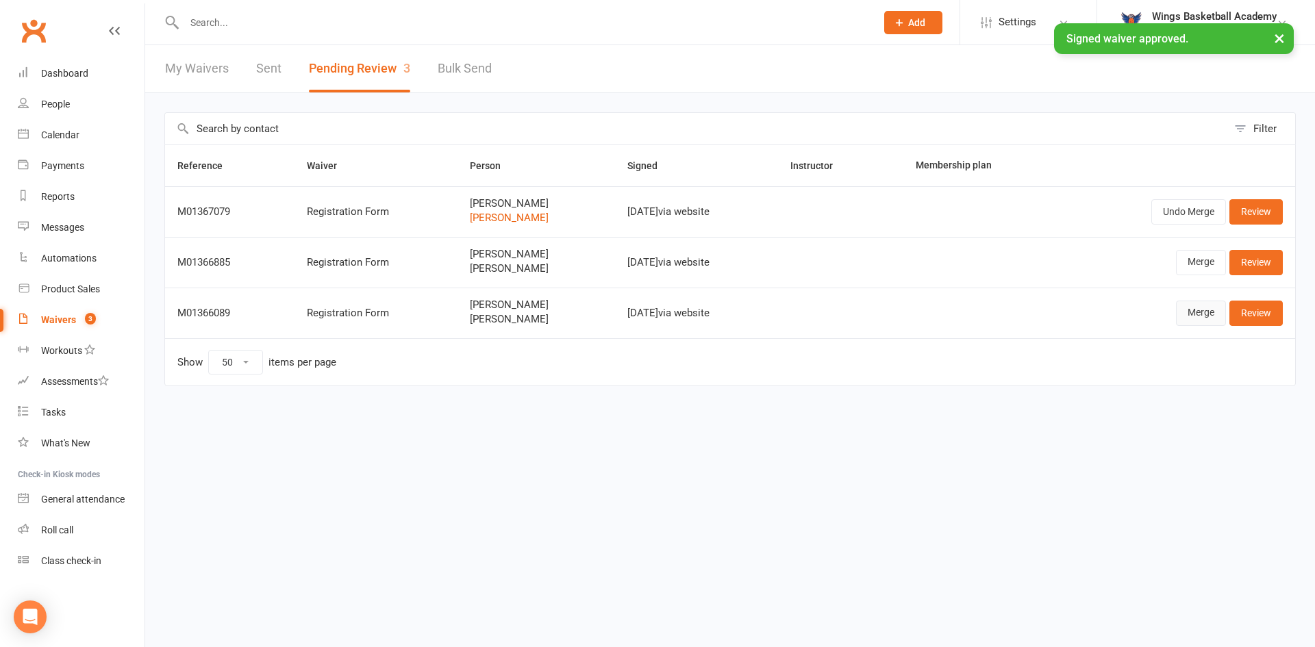
click at [1201, 310] on link "Merge" at bounding box center [1201, 313] width 50 height 25
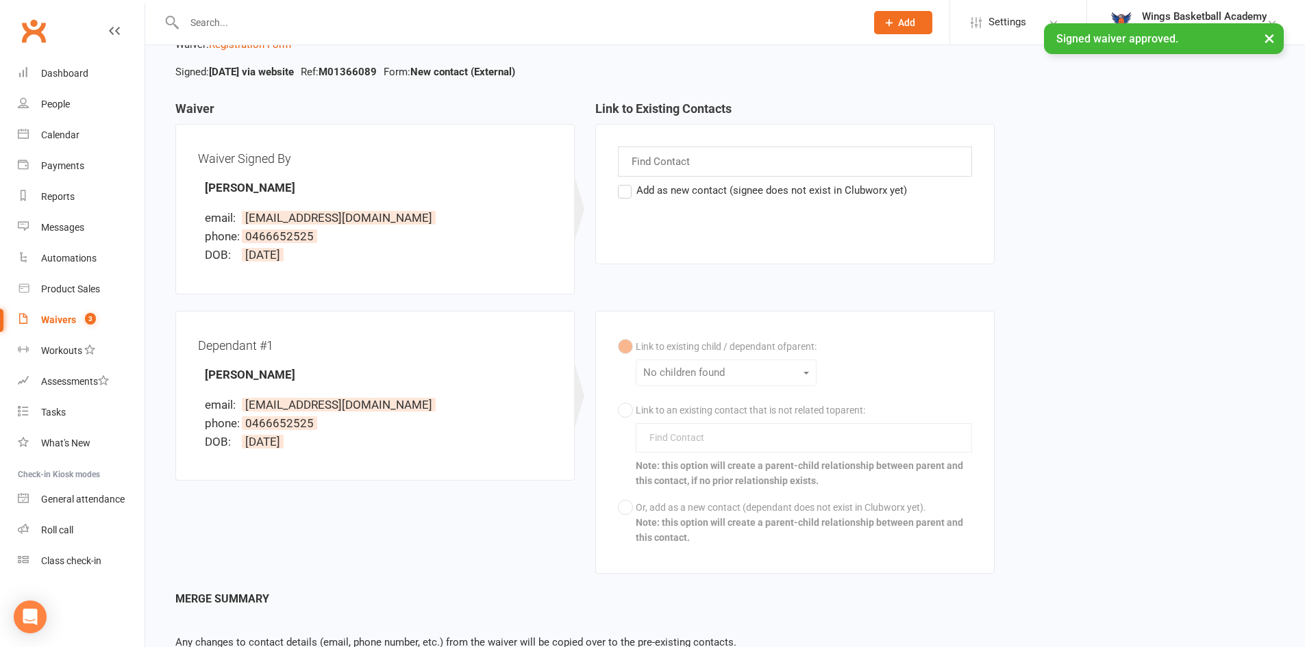
scroll to position [175, 0]
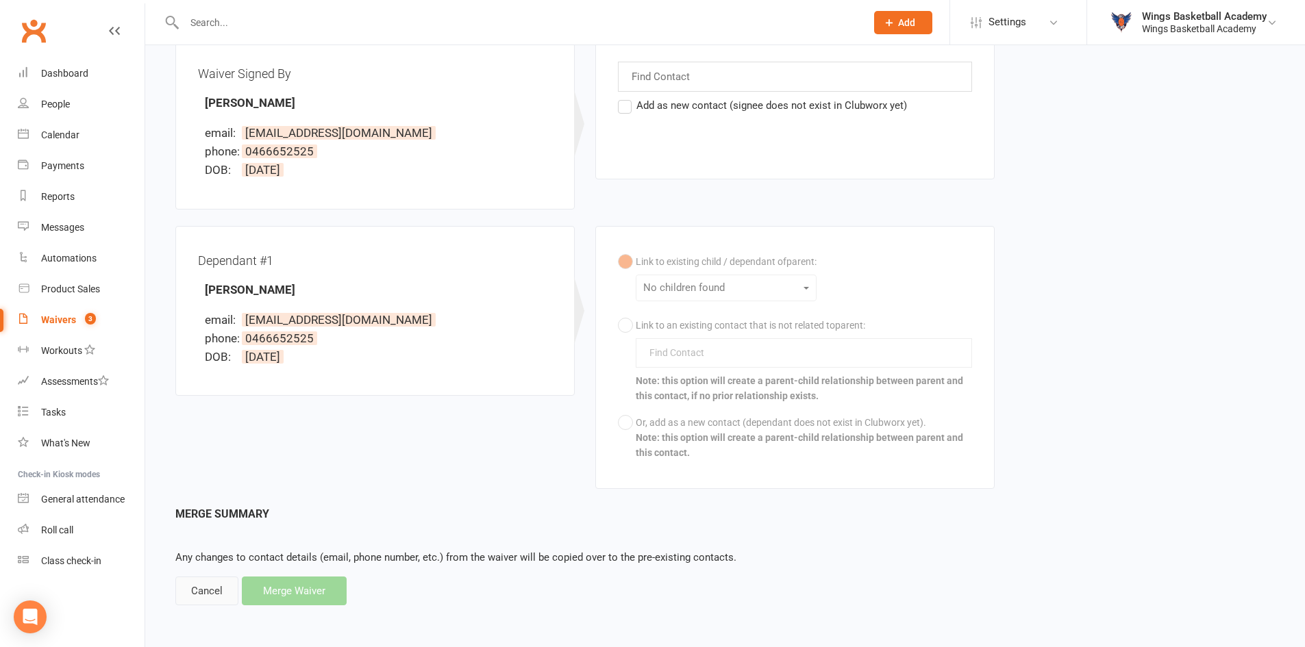
click at [203, 591] on div "Cancel" at bounding box center [206, 591] width 63 height 29
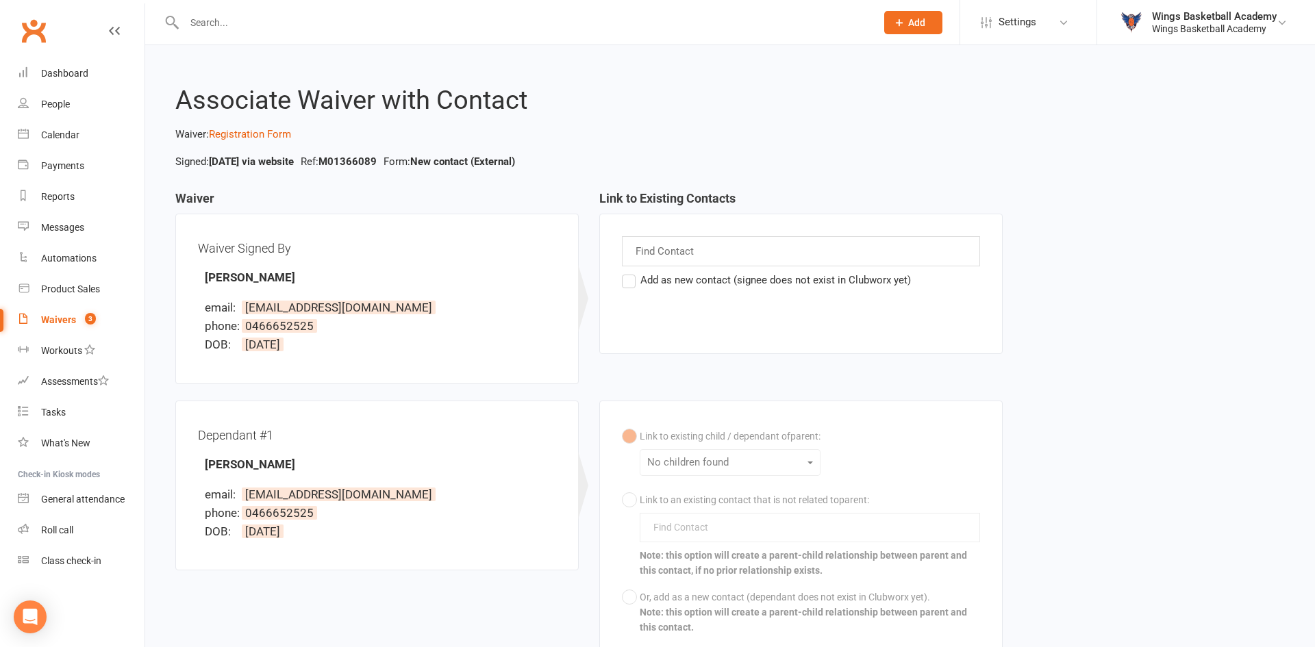
select select "50"
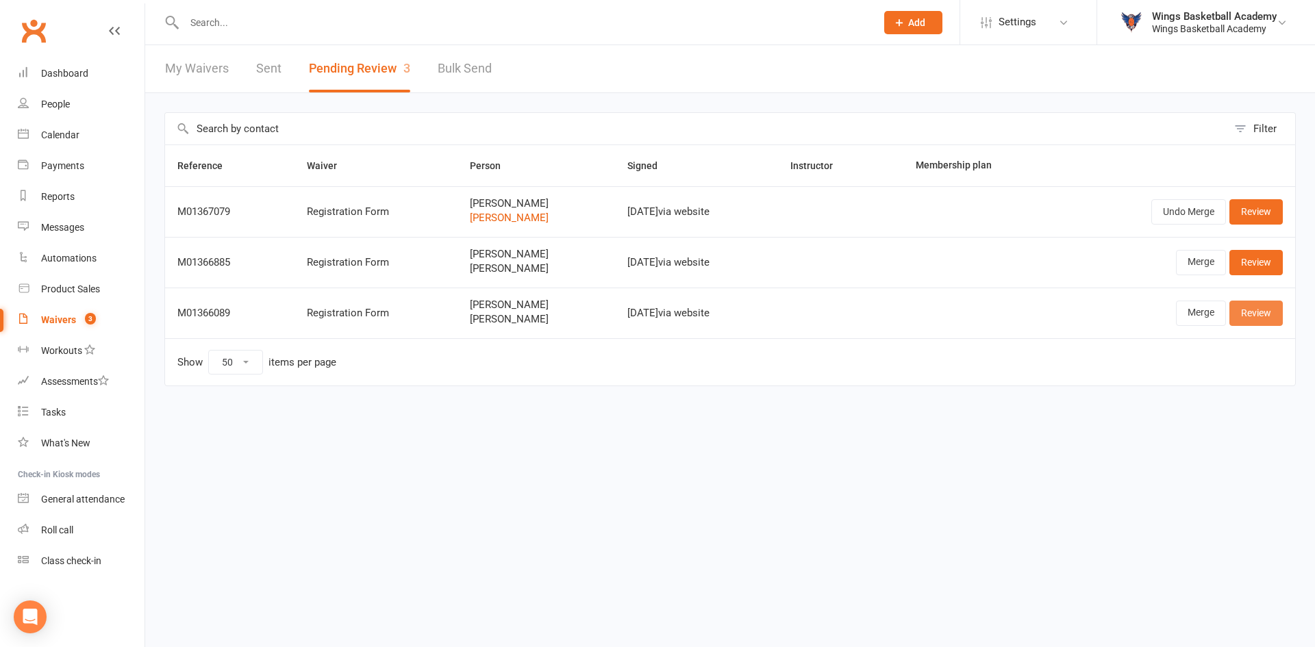
click at [1249, 313] on link "Review" at bounding box center [1256, 313] width 53 height 25
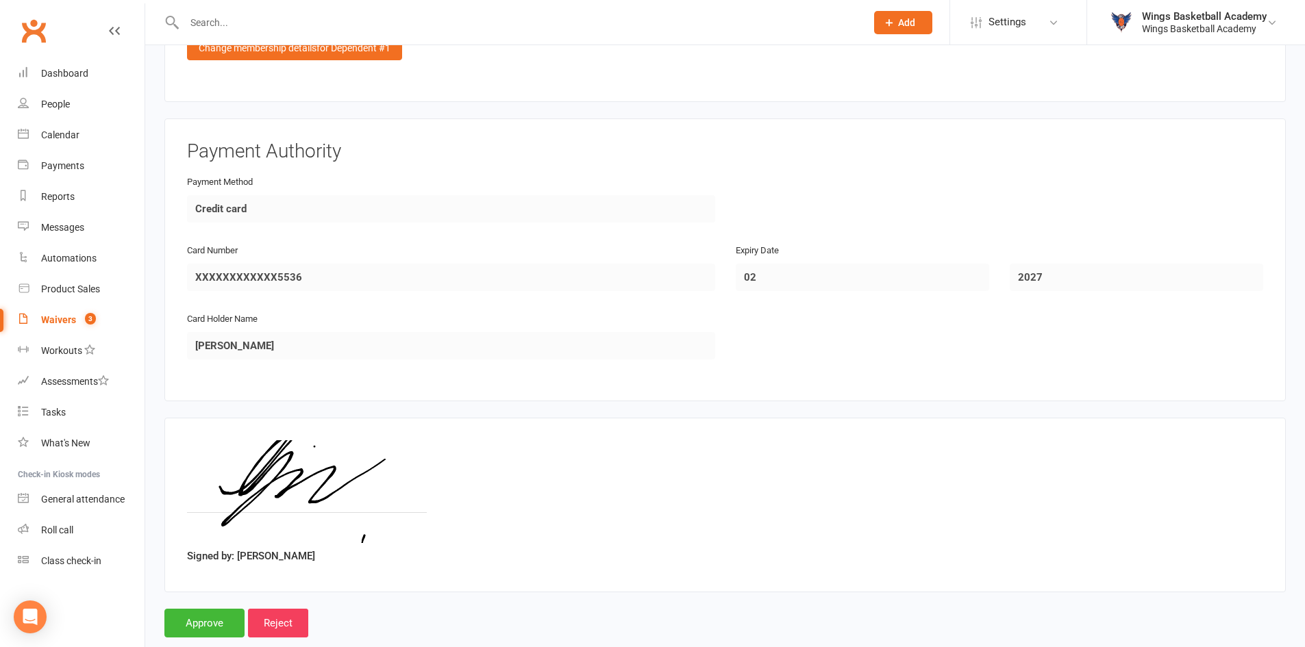
scroll to position [1772, 0]
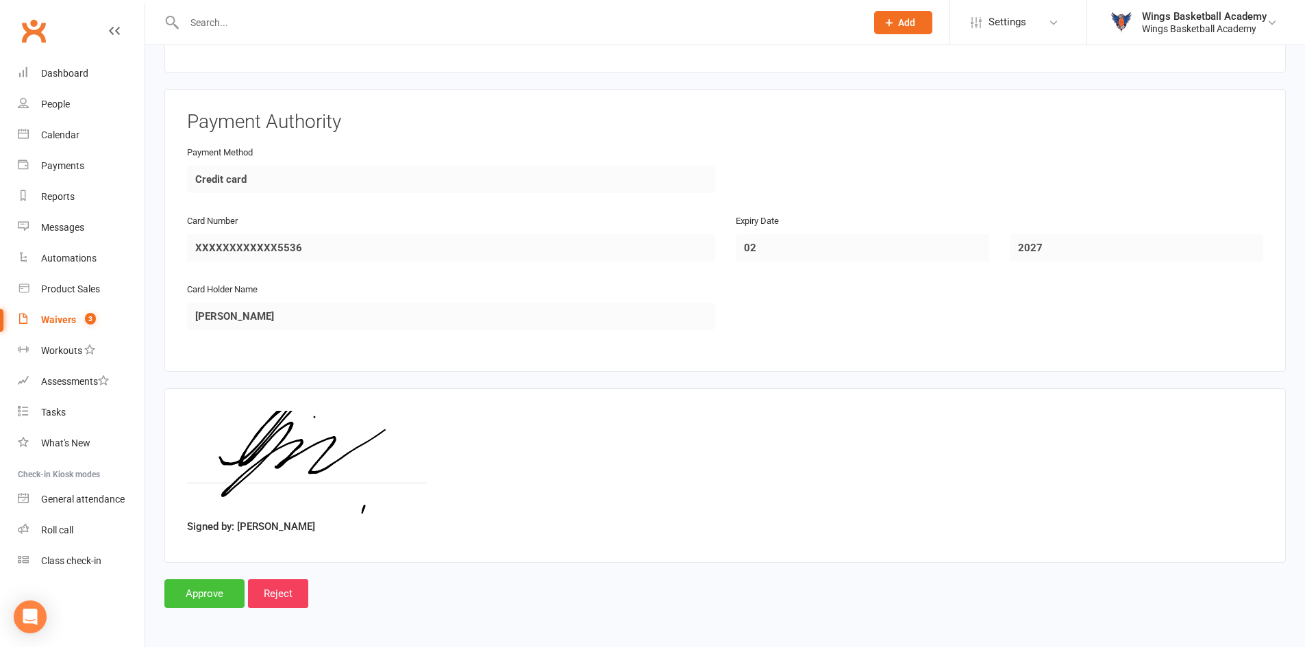
click at [212, 588] on input "Approve" at bounding box center [204, 593] width 80 height 29
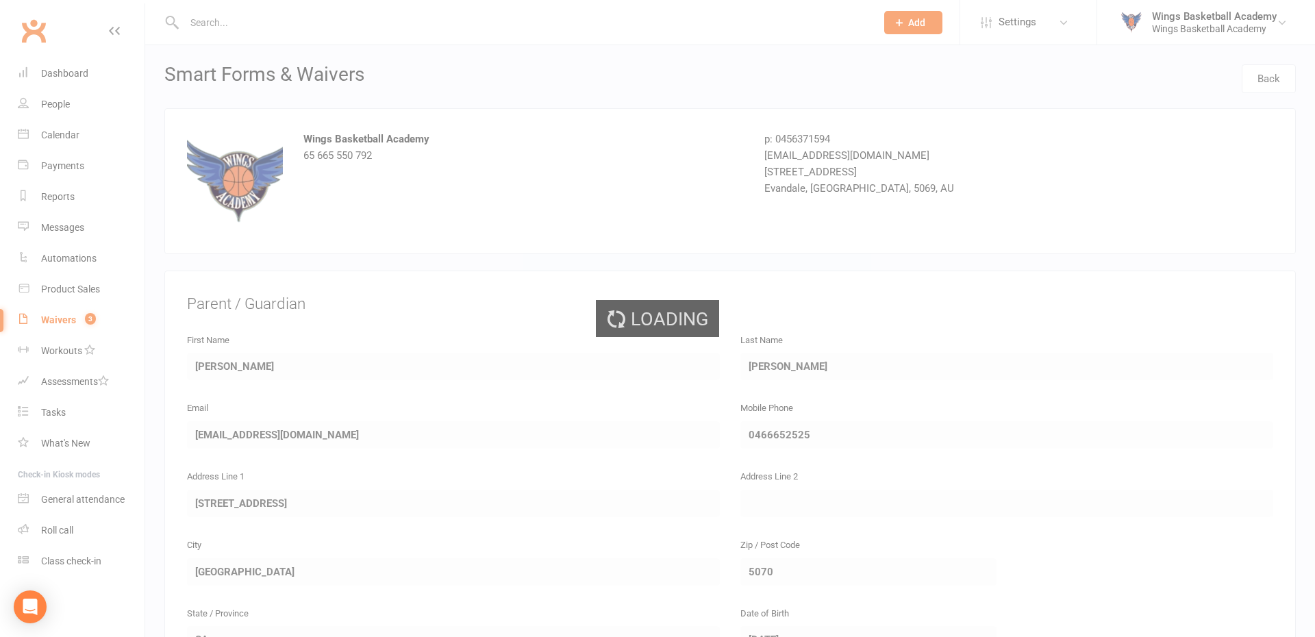
select select "50"
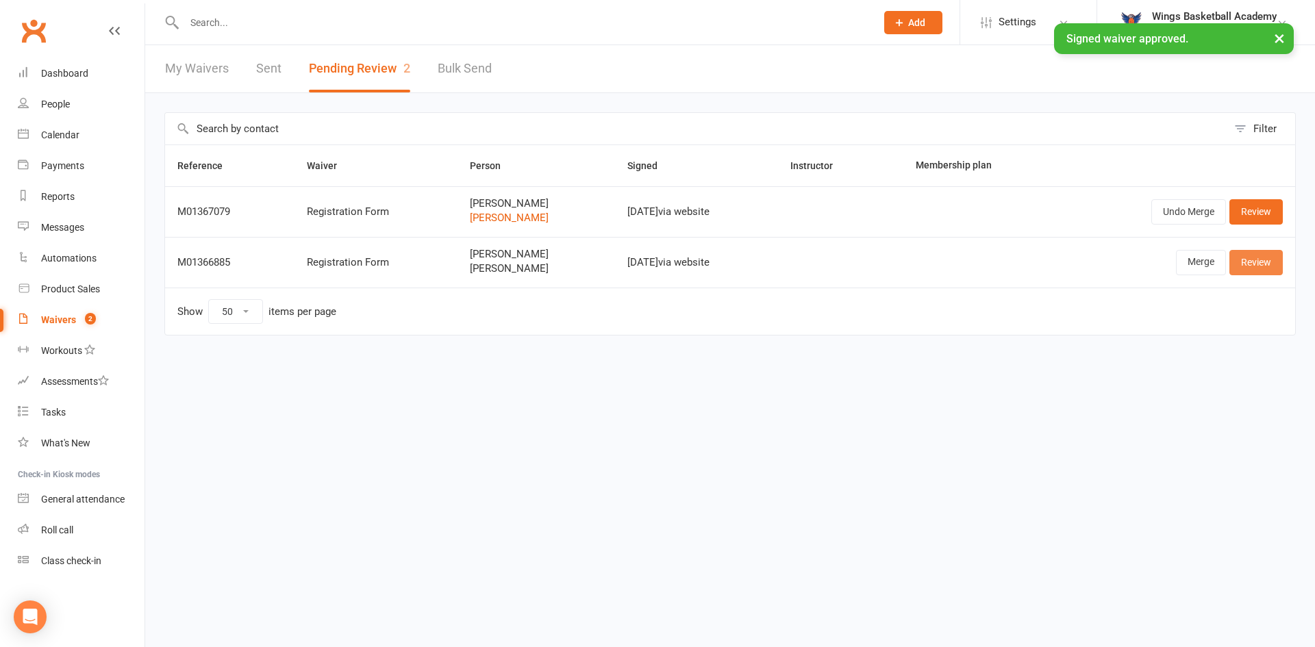
click at [1258, 262] on link "Review" at bounding box center [1256, 262] width 53 height 25
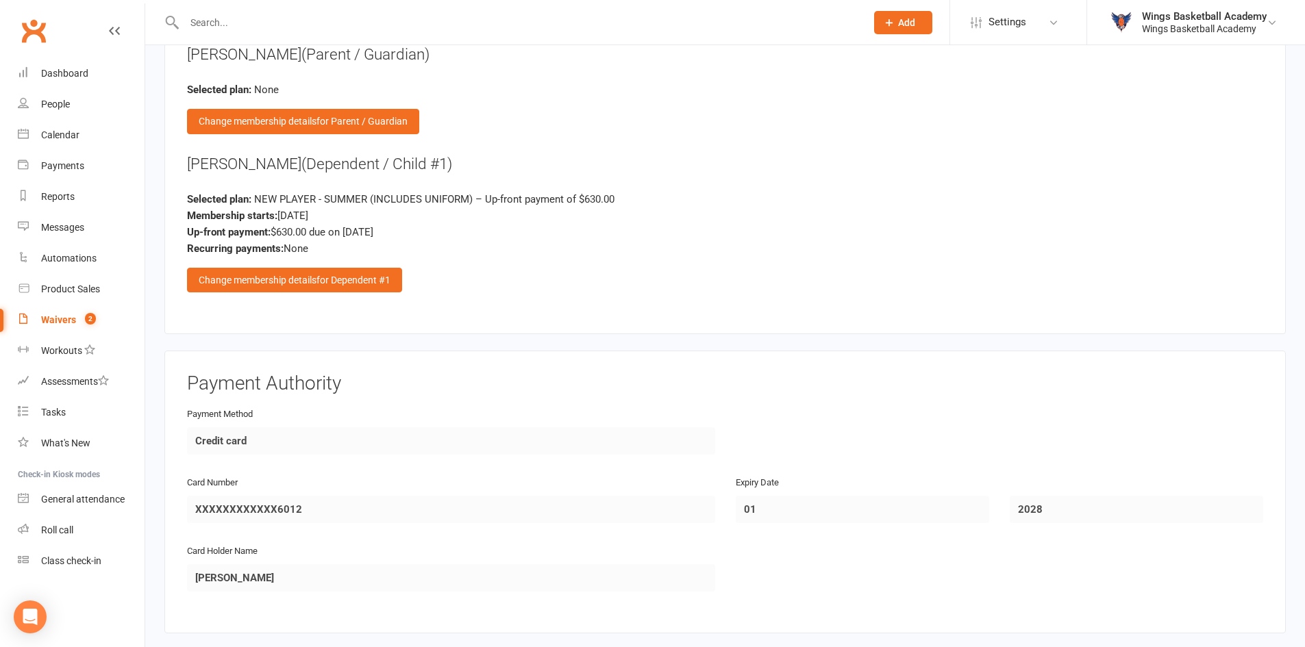
scroll to position [1772, 0]
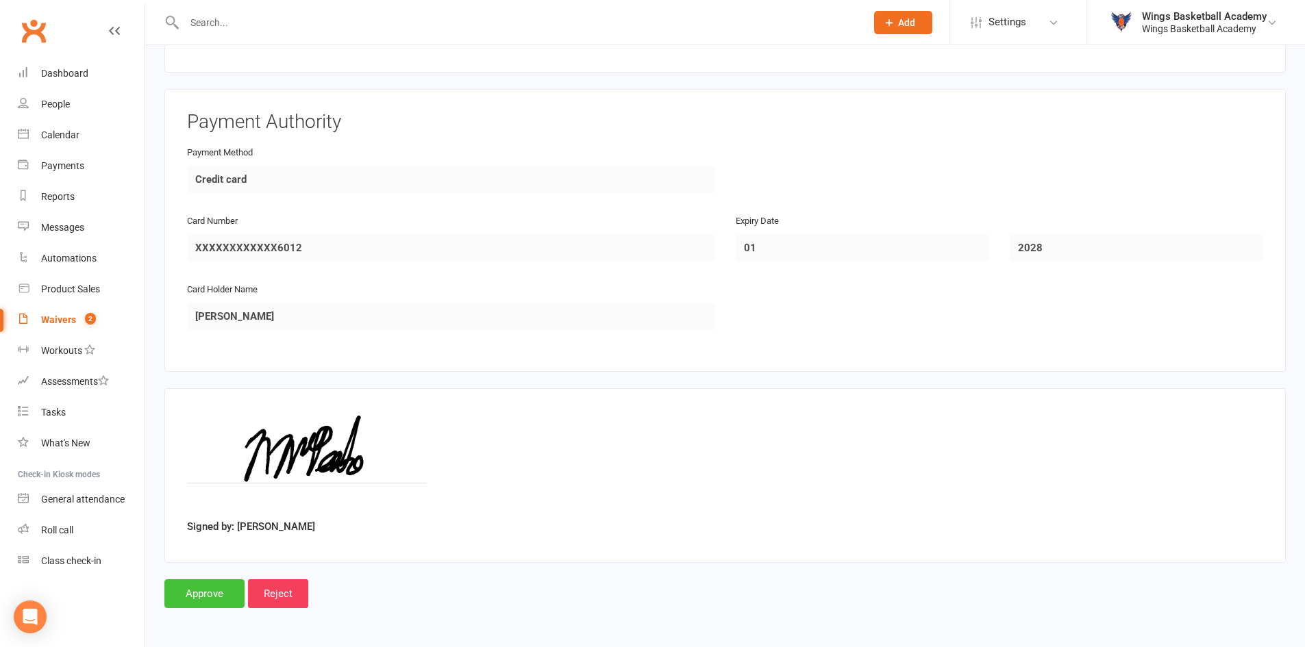
click at [202, 593] on input "Approve" at bounding box center [204, 593] width 80 height 29
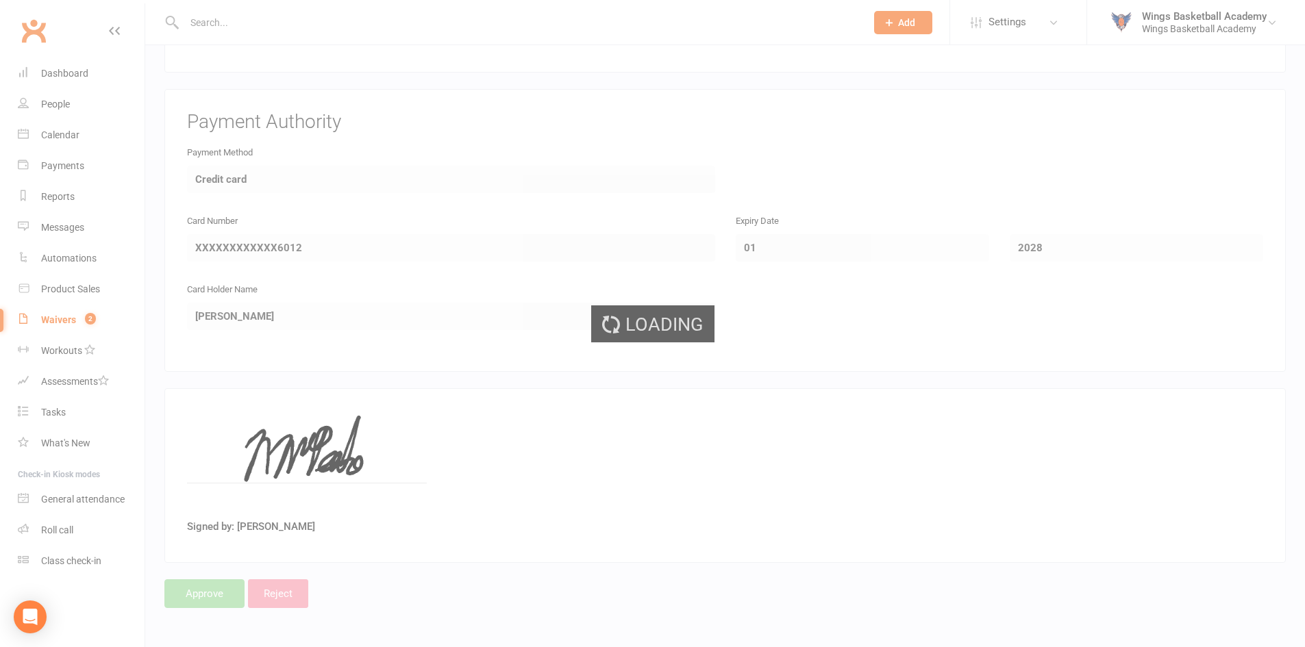
select select "50"
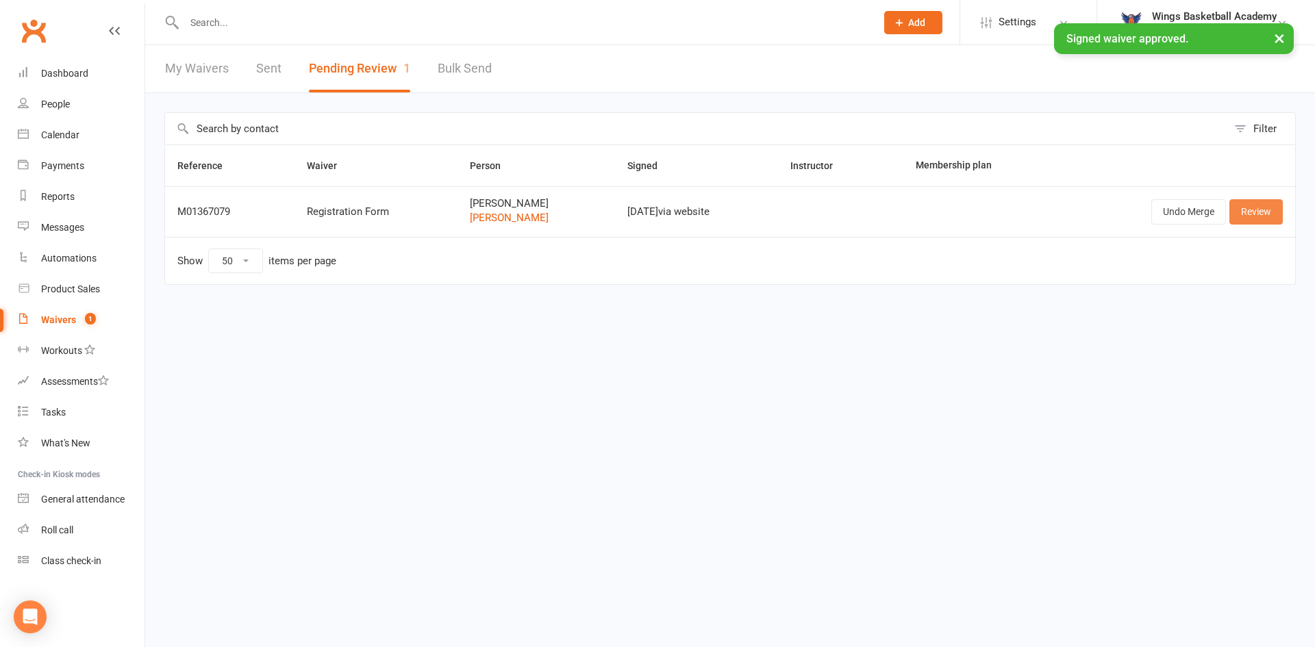
click at [1251, 214] on link "Review" at bounding box center [1256, 211] width 53 height 25
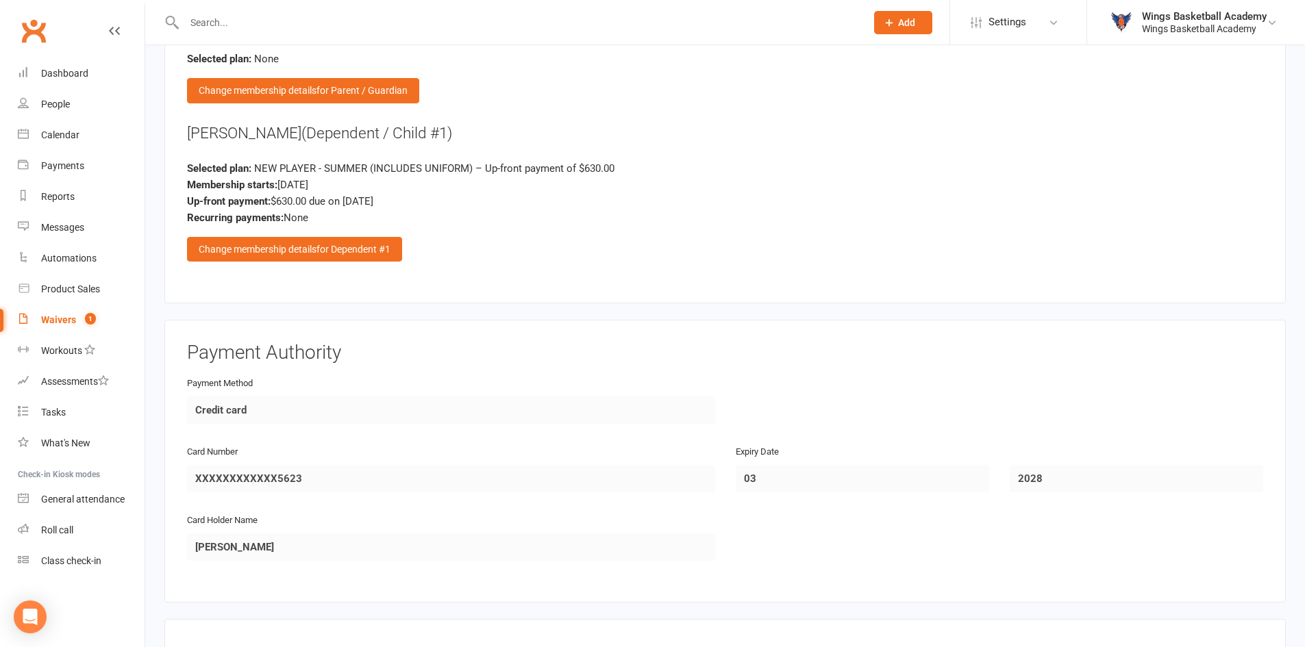
scroll to position [1772, 0]
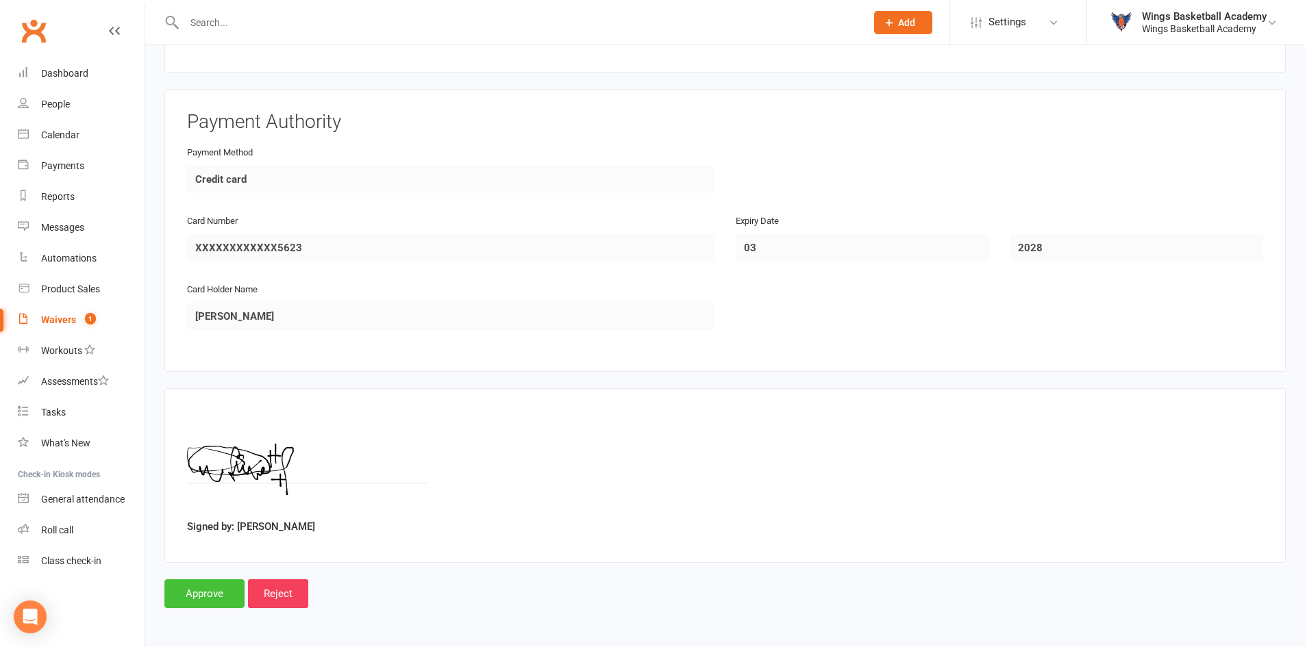
click at [217, 597] on input "Approve" at bounding box center [204, 593] width 80 height 29
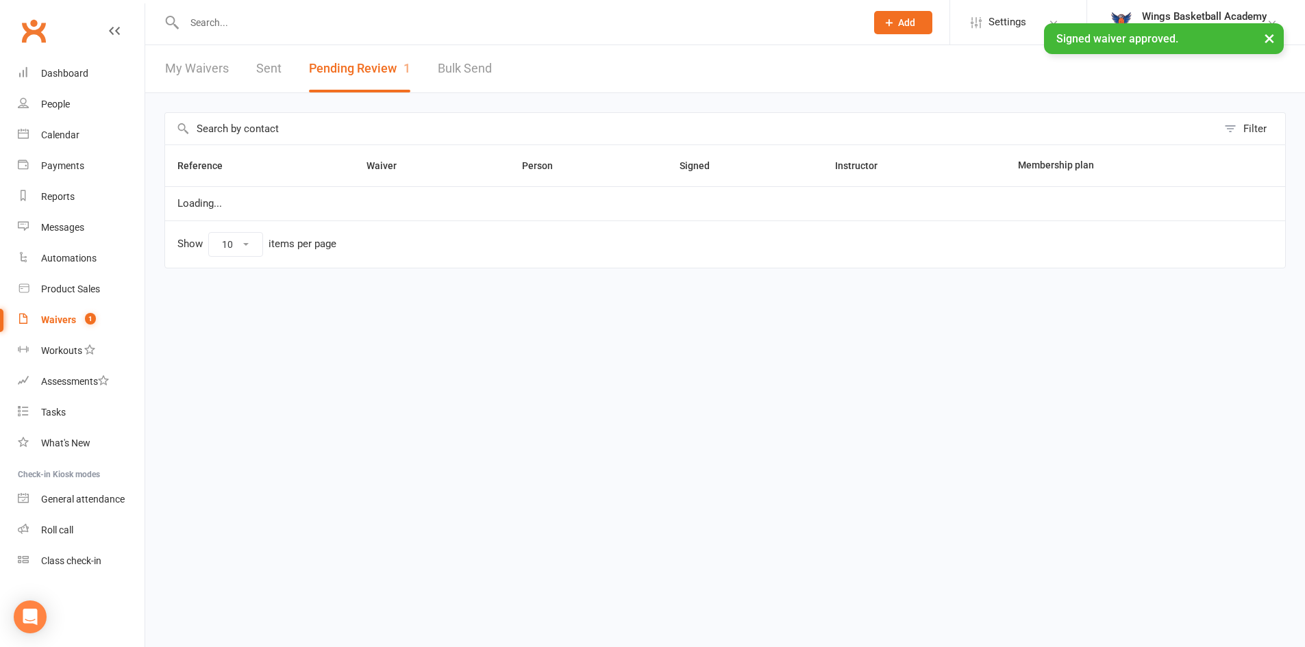
select select "50"
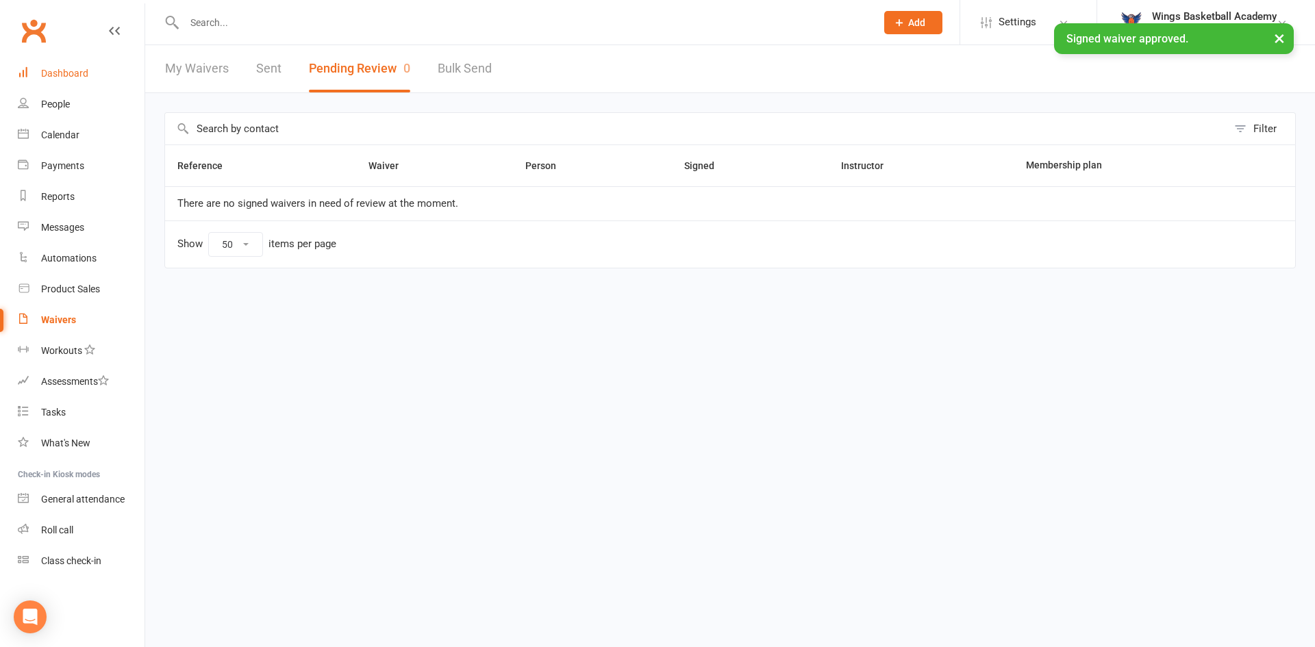
click at [73, 66] on link "Dashboard" at bounding box center [81, 73] width 127 height 31
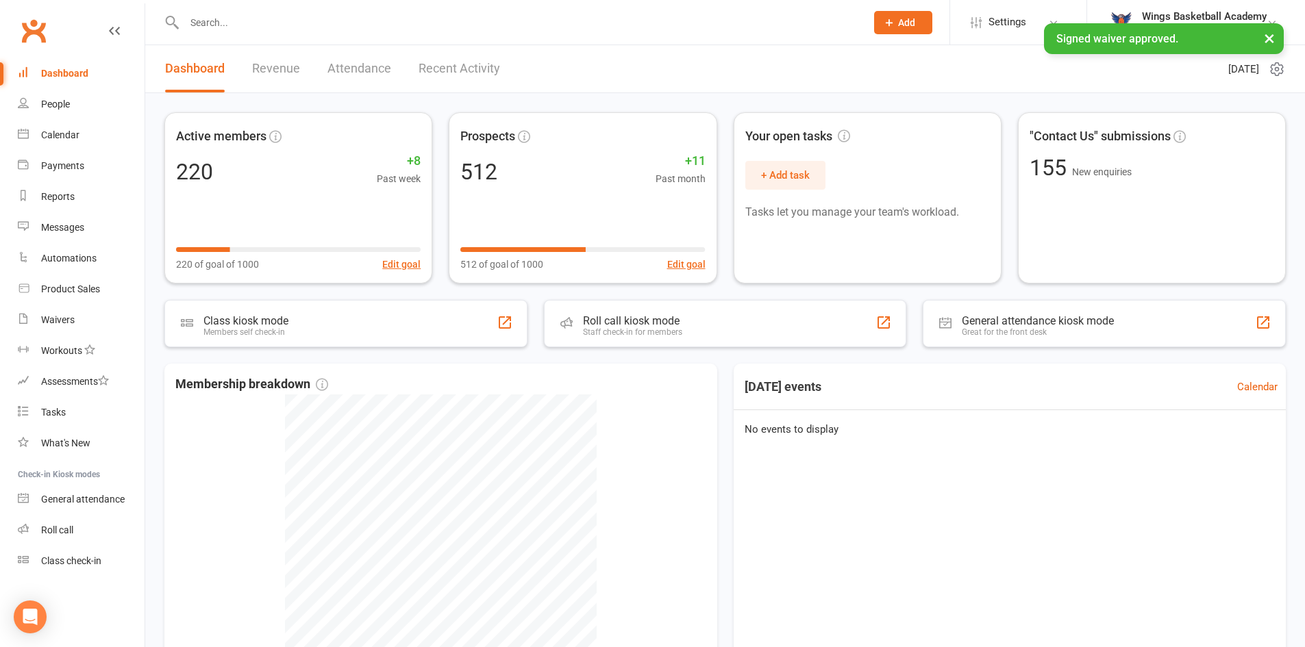
click at [462, 68] on link "Recent Activity" at bounding box center [460, 68] width 82 height 47
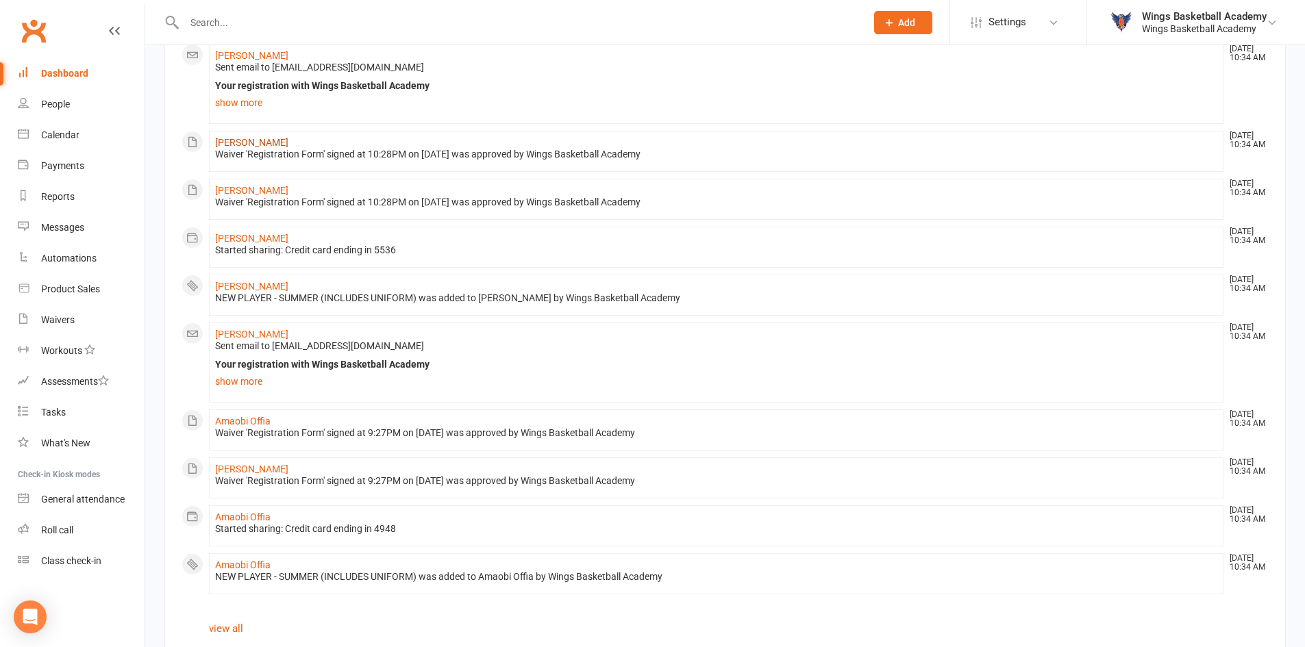
scroll to position [706, 0]
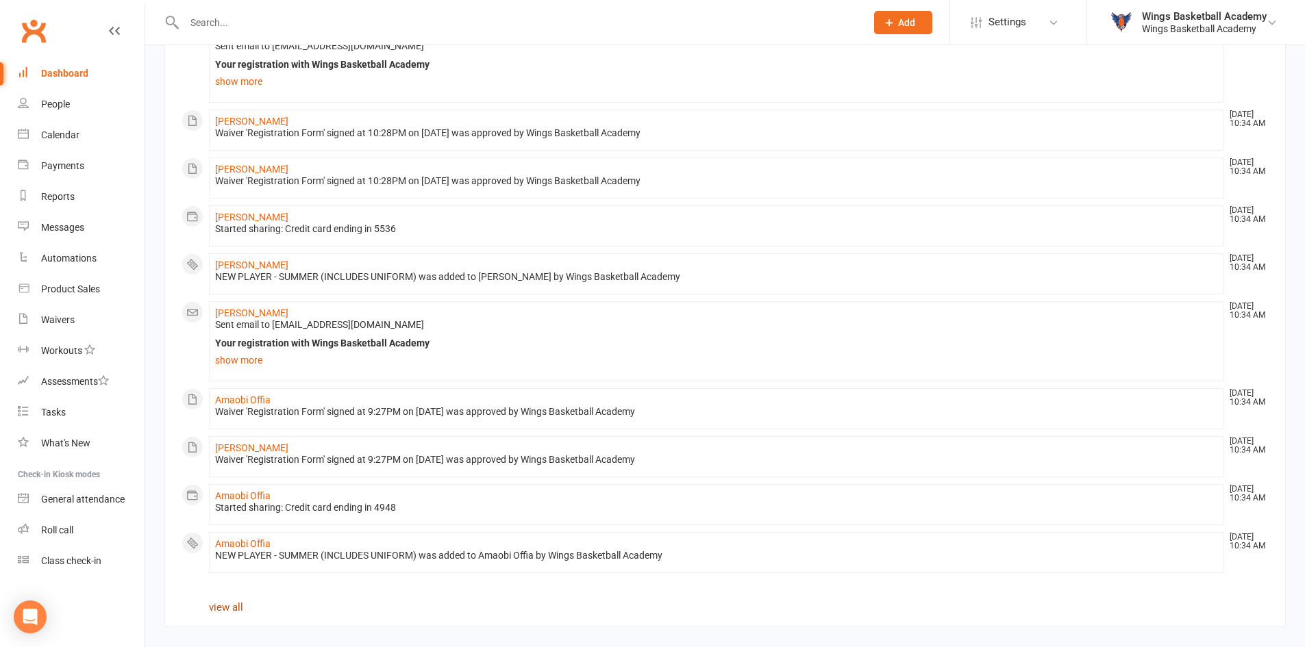
click at [234, 604] on link "view all" at bounding box center [226, 607] width 34 height 12
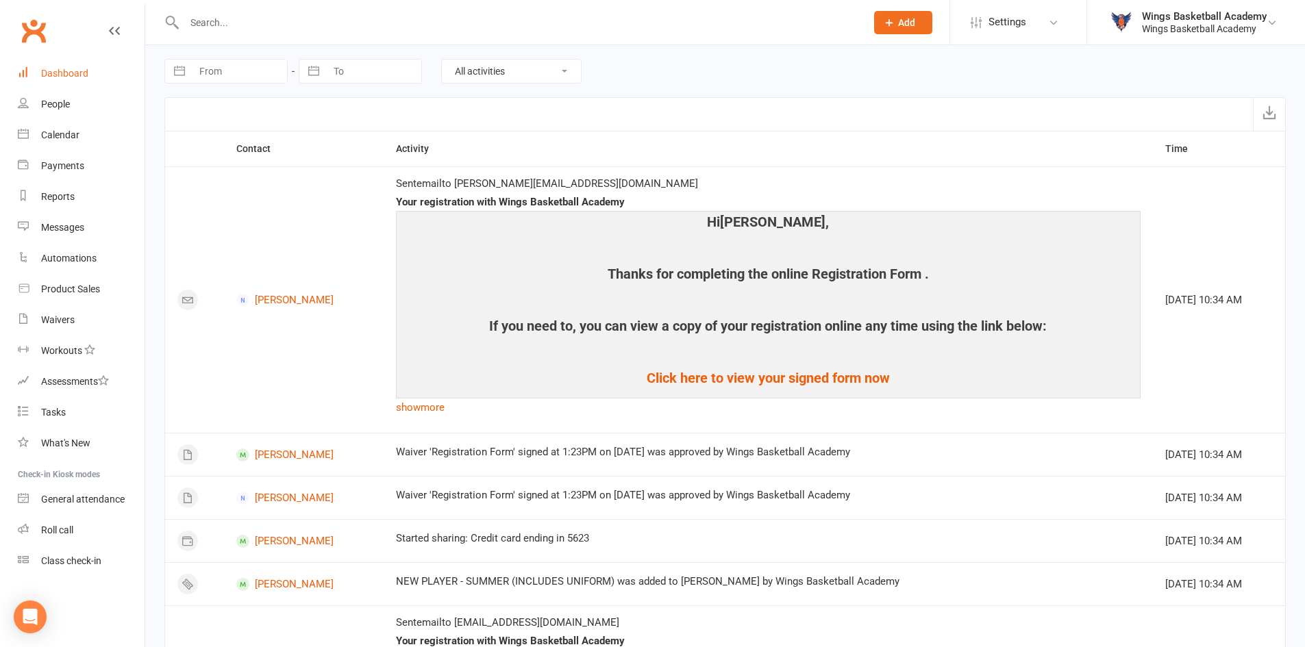
click at [66, 67] on link "Dashboard" at bounding box center [81, 73] width 127 height 31
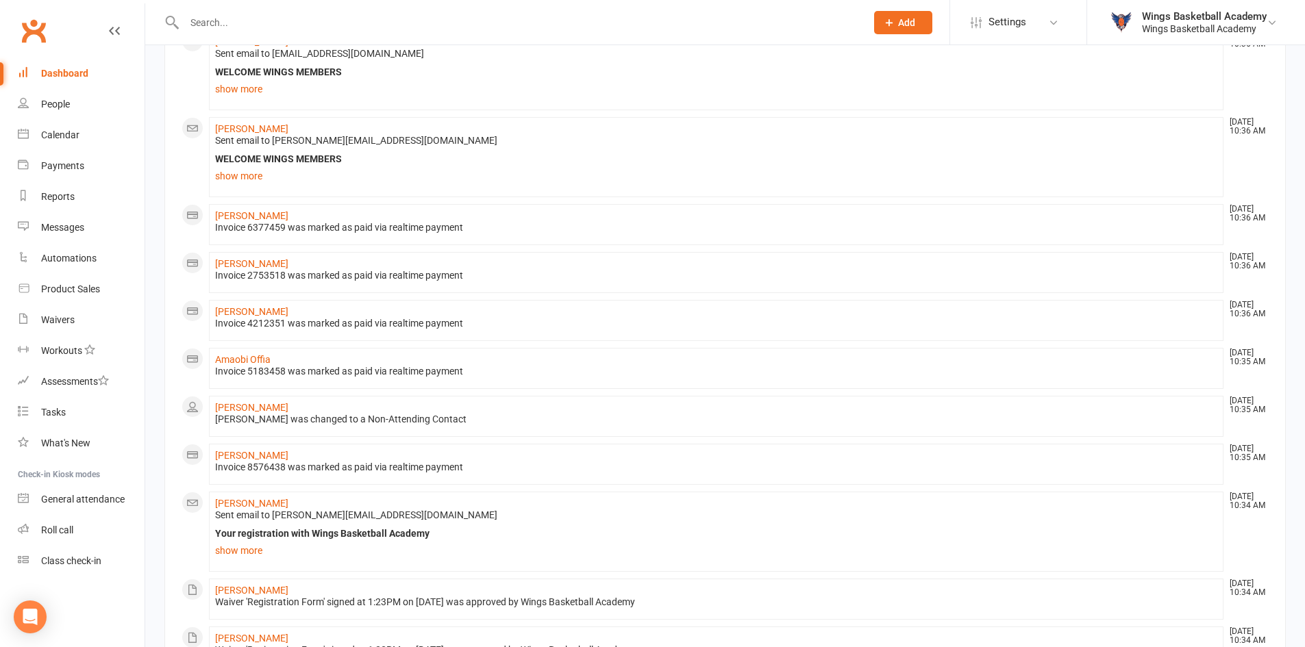
scroll to position [823, 0]
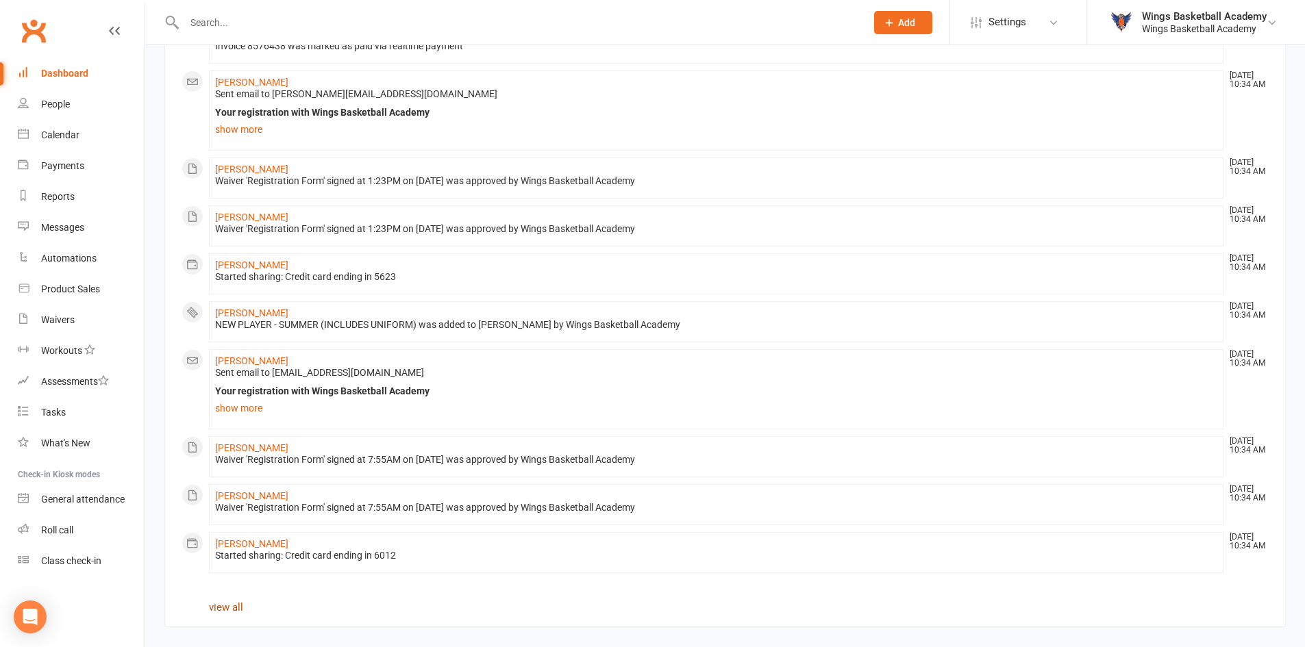
click at [224, 606] on link "view all" at bounding box center [226, 607] width 34 height 12
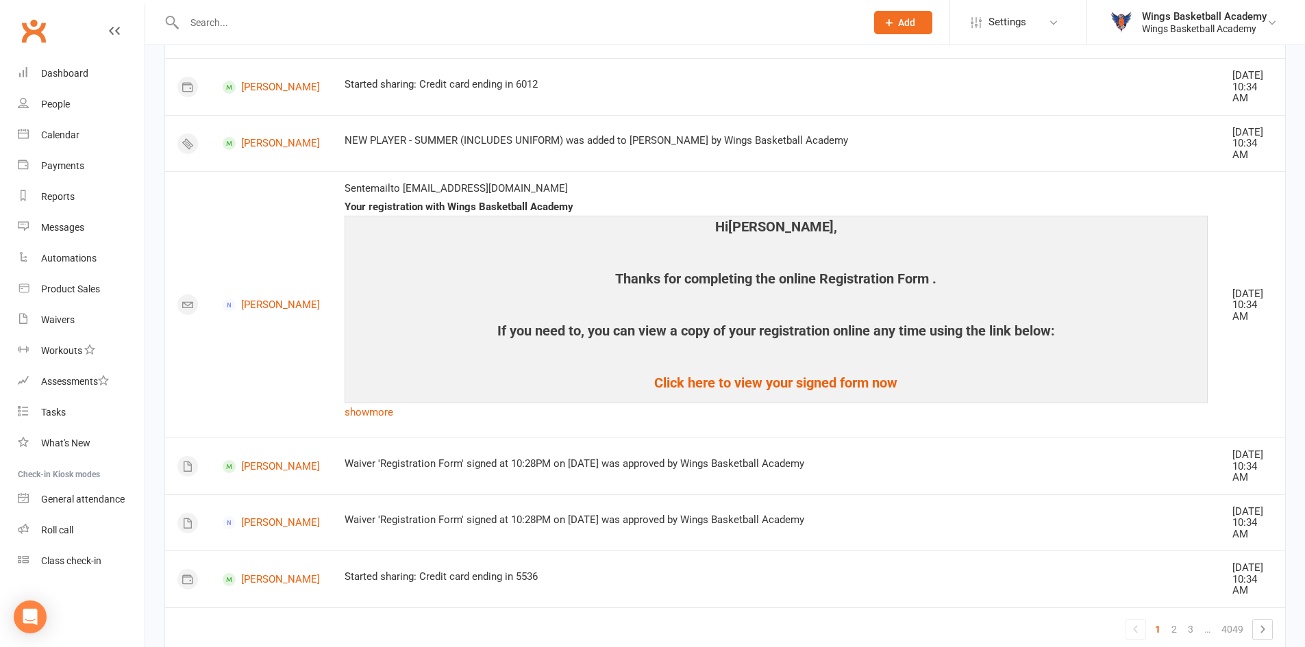
scroll to position [2695, 0]
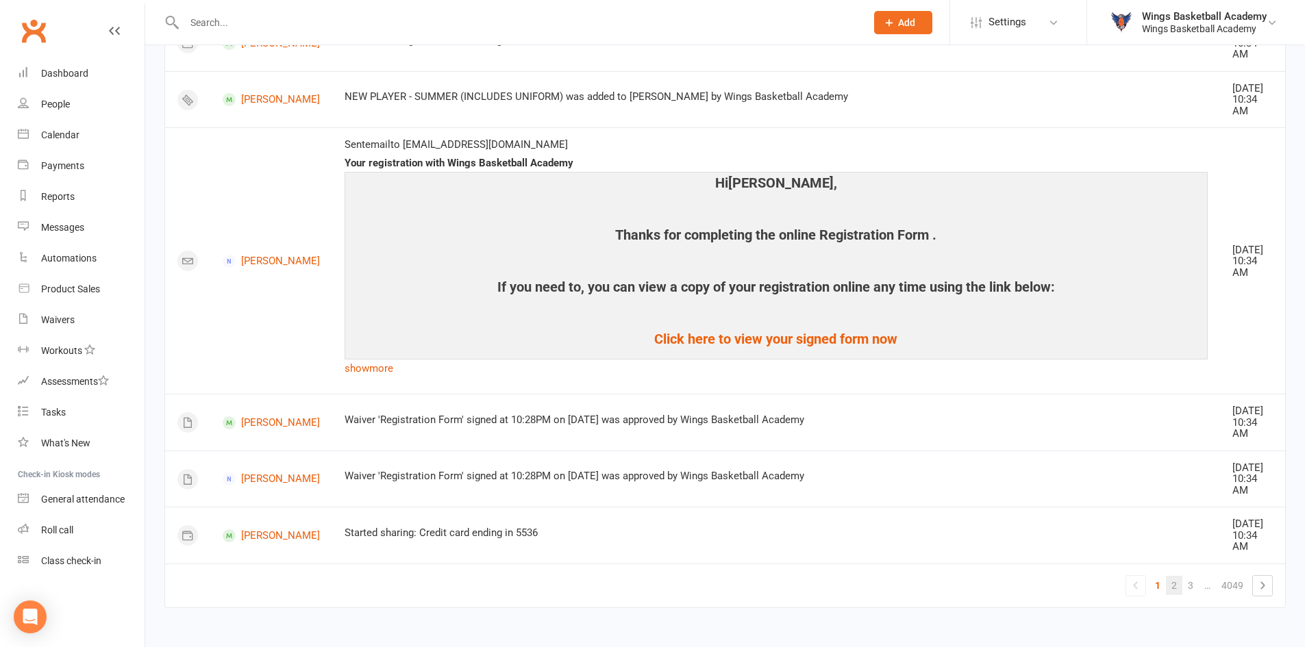
click at [1173, 583] on link "2" at bounding box center [1174, 585] width 16 height 19
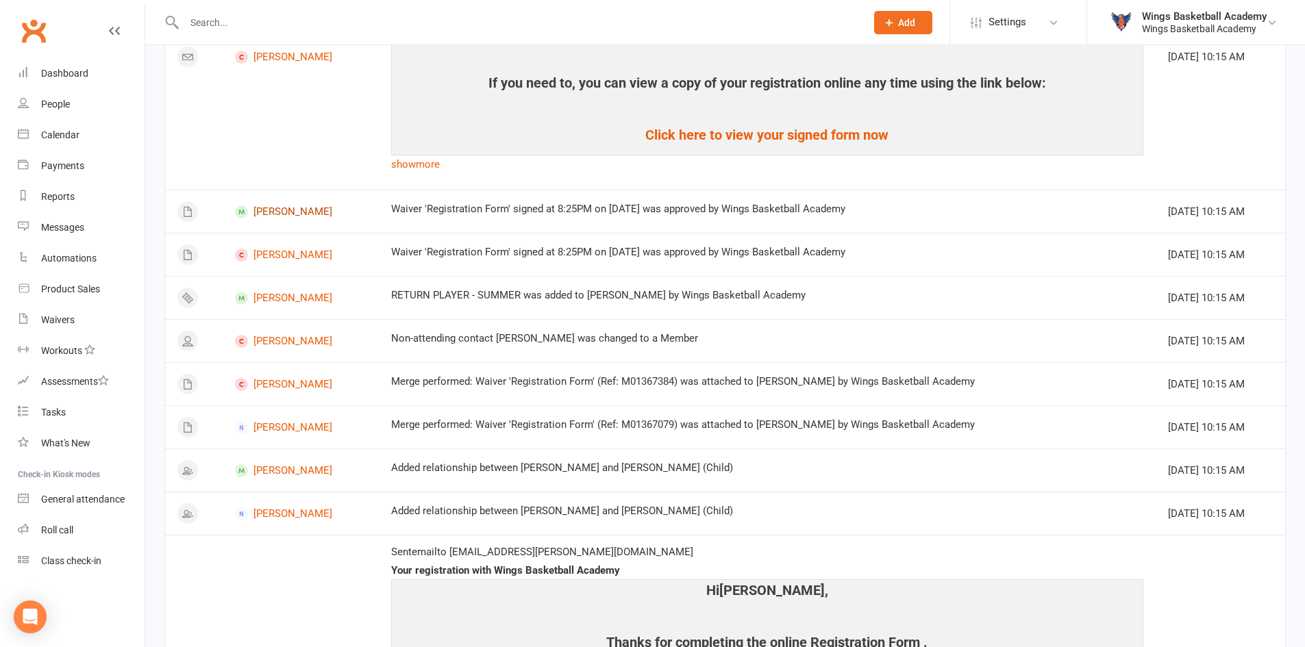
scroll to position [1575, 0]
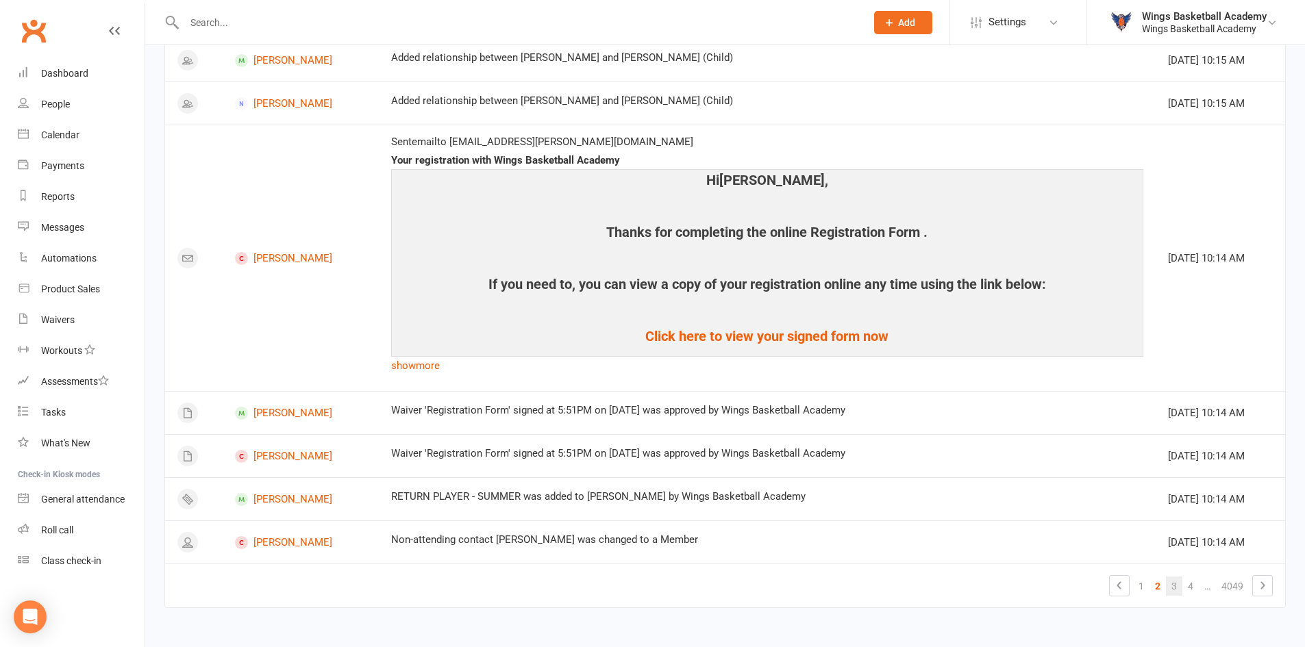
click at [1175, 586] on link "3" at bounding box center [1174, 586] width 16 height 19
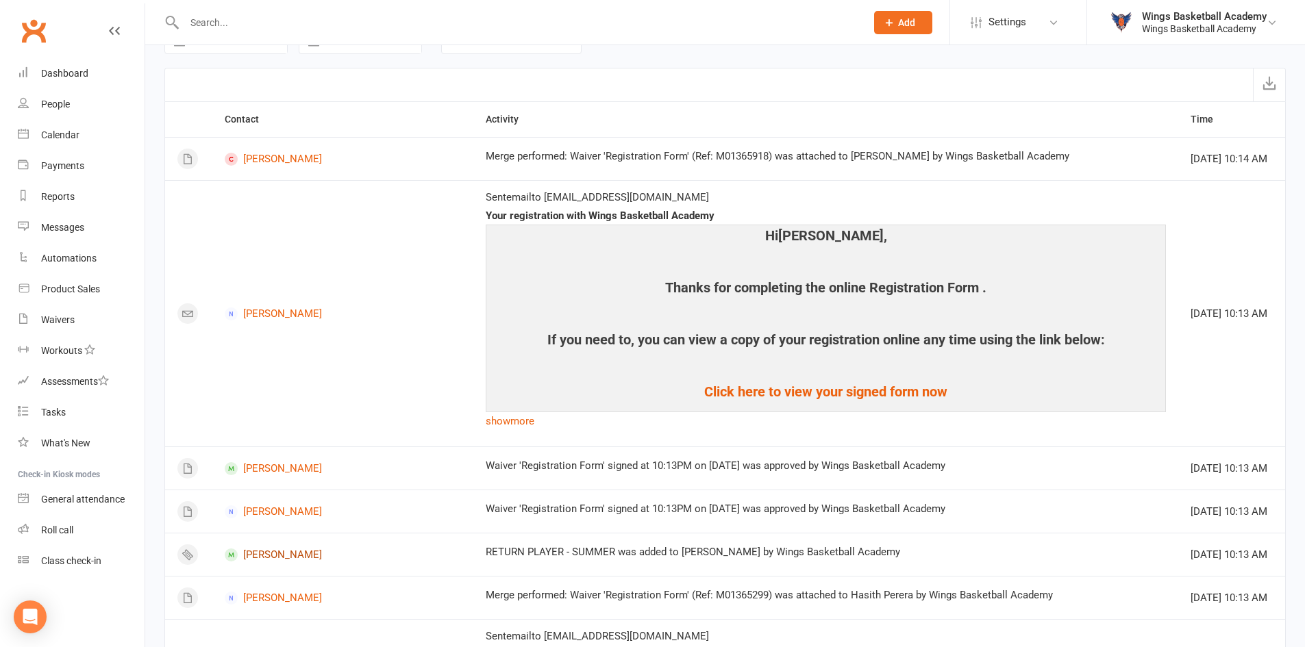
scroll to position [0, 0]
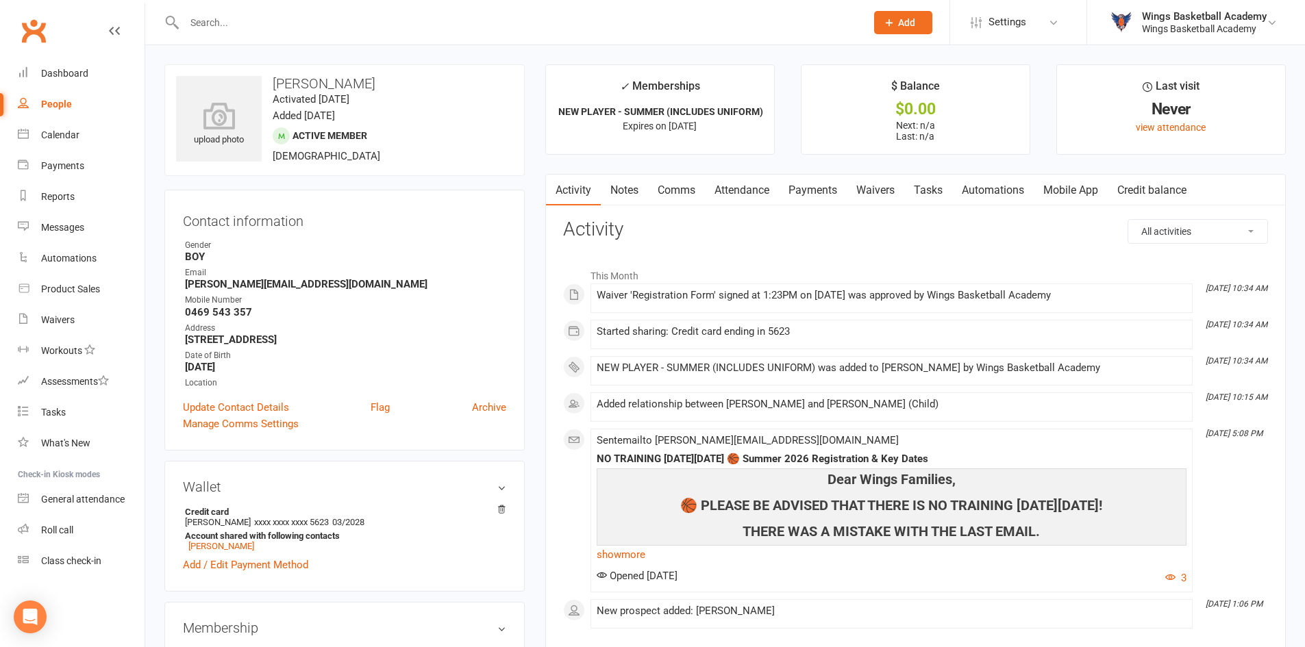
click at [801, 188] on link "Payments" at bounding box center [813, 191] width 68 height 32
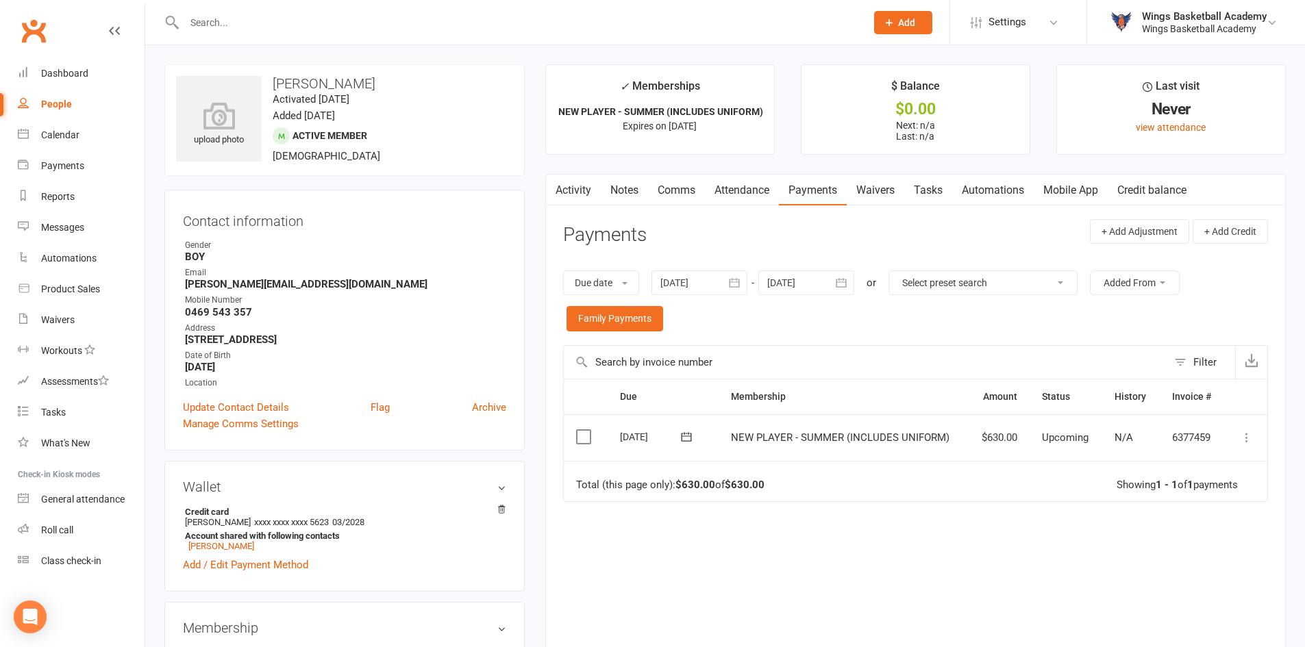
click at [1247, 436] on icon at bounding box center [1247, 438] width 14 height 14
click at [1146, 598] on link "Process now" at bounding box center [1187, 601] width 136 height 27
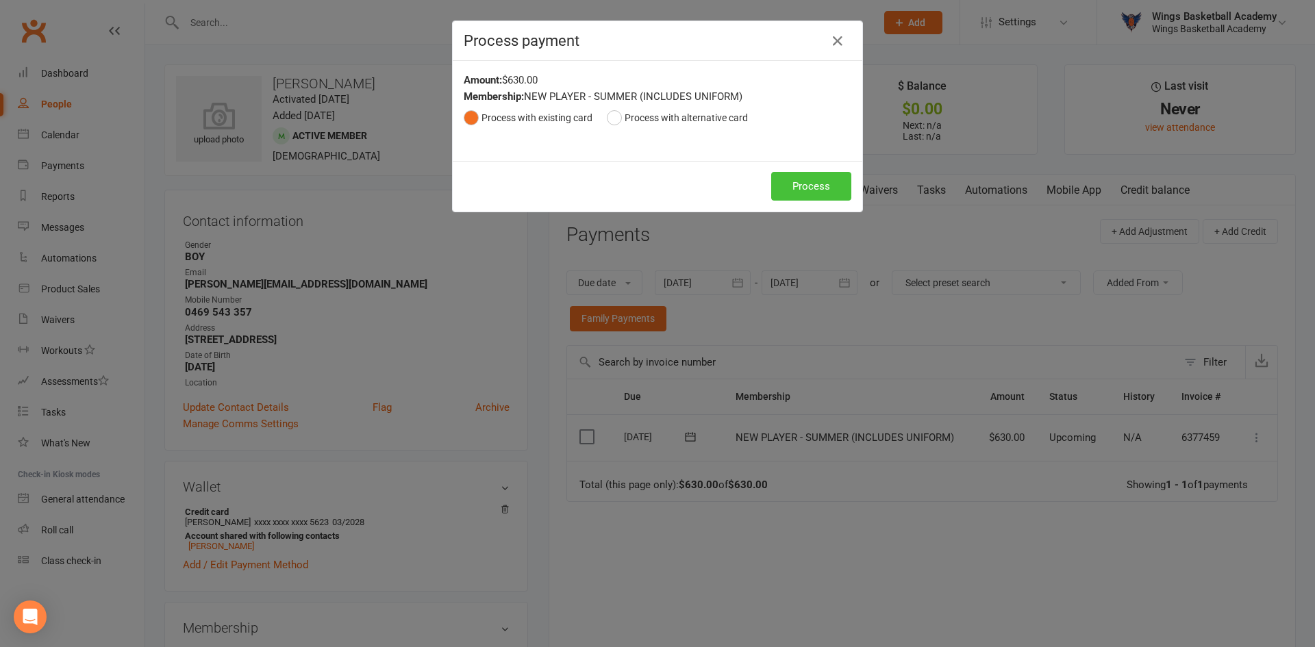
click at [791, 183] on button "Process" at bounding box center [811, 186] width 80 height 29
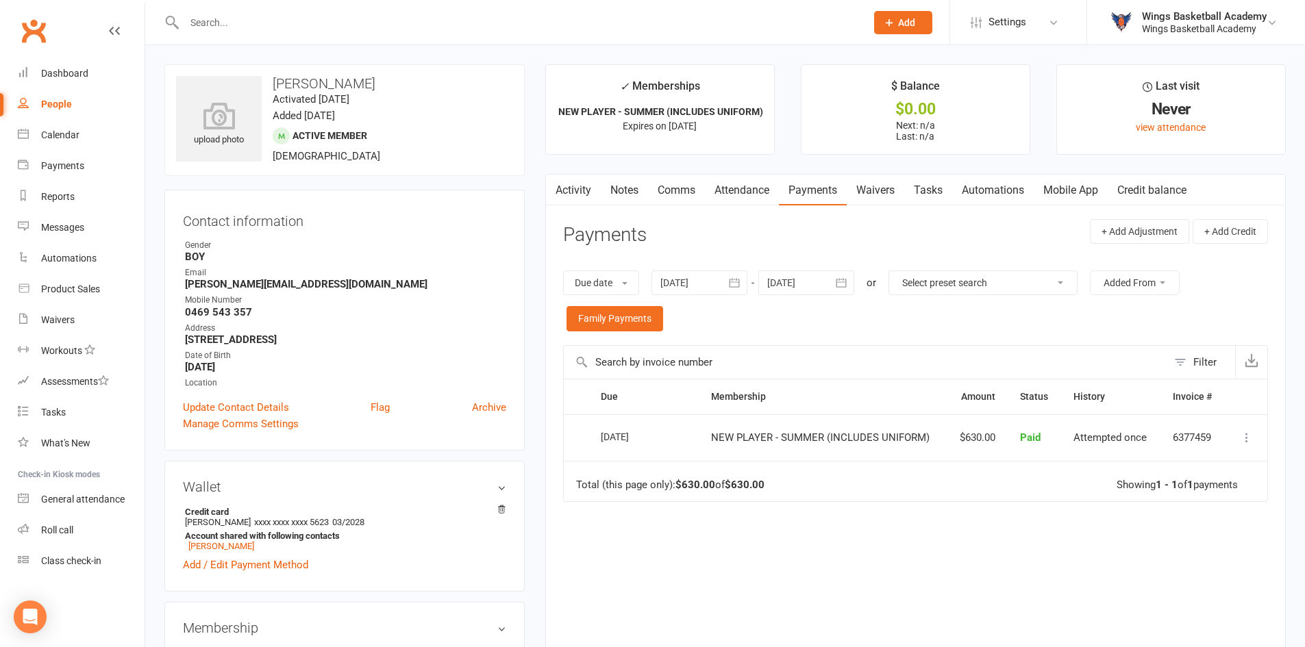
click at [675, 190] on link "Comms" at bounding box center [676, 191] width 57 height 32
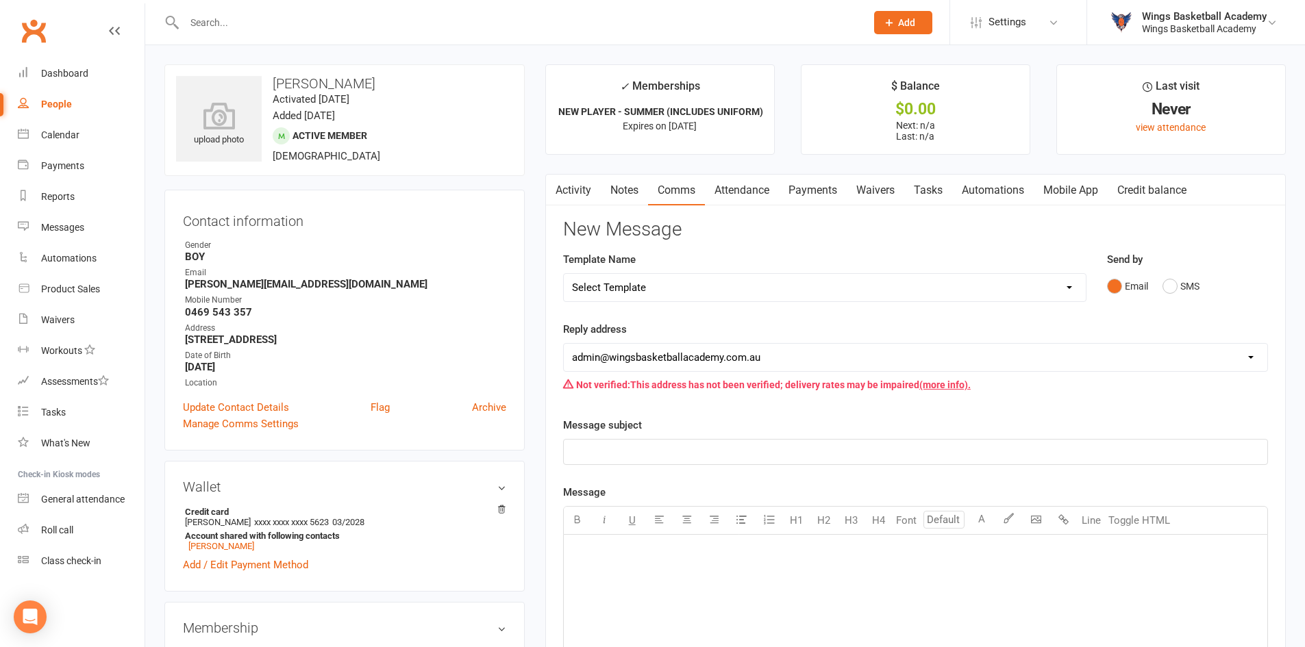
click at [751, 275] on select "Select Template [Email] 0 - COME & TRY [Email] 1 - UNIFORM ORDERING & SIZING [E…" at bounding box center [825, 287] width 522 height 27
select select "1"
click at [564, 274] on select "Select Template [Email] 0 - COME & TRY [Email] 1 - UNIFORM ORDERING & SIZING [E…" at bounding box center [825, 287] width 522 height 27
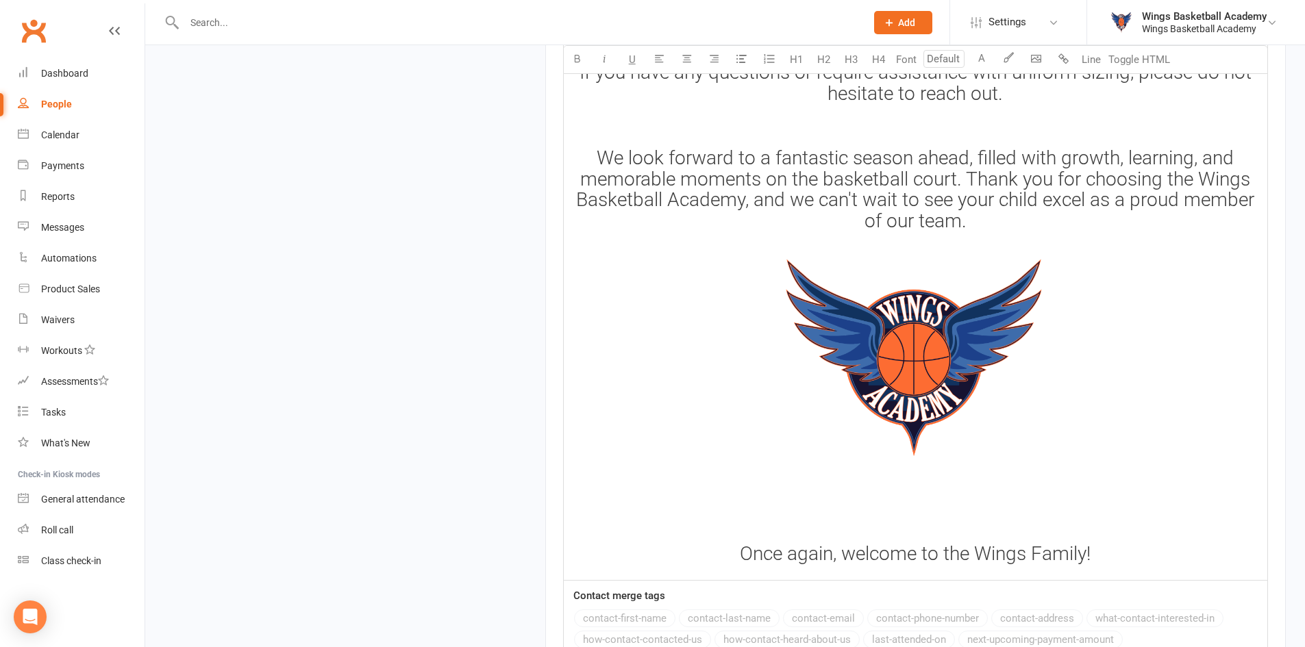
scroll to position [2085, 0]
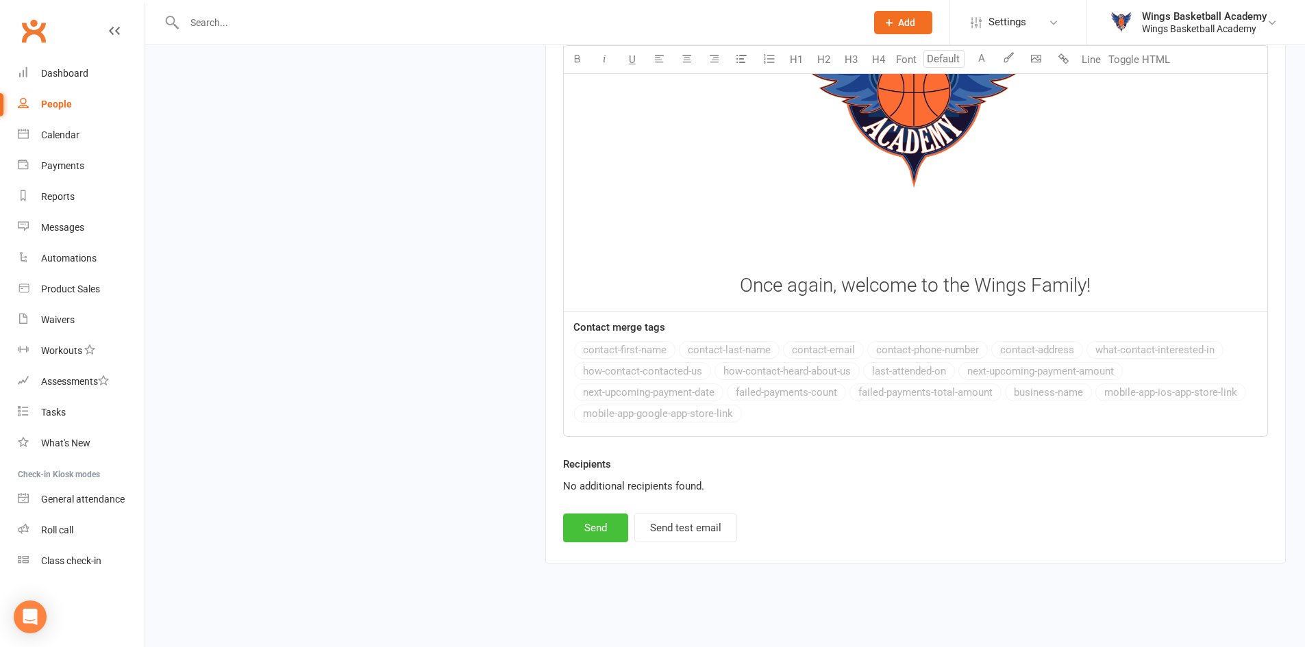
click at [599, 522] on button "Send" at bounding box center [595, 528] width 65 height 29
select select
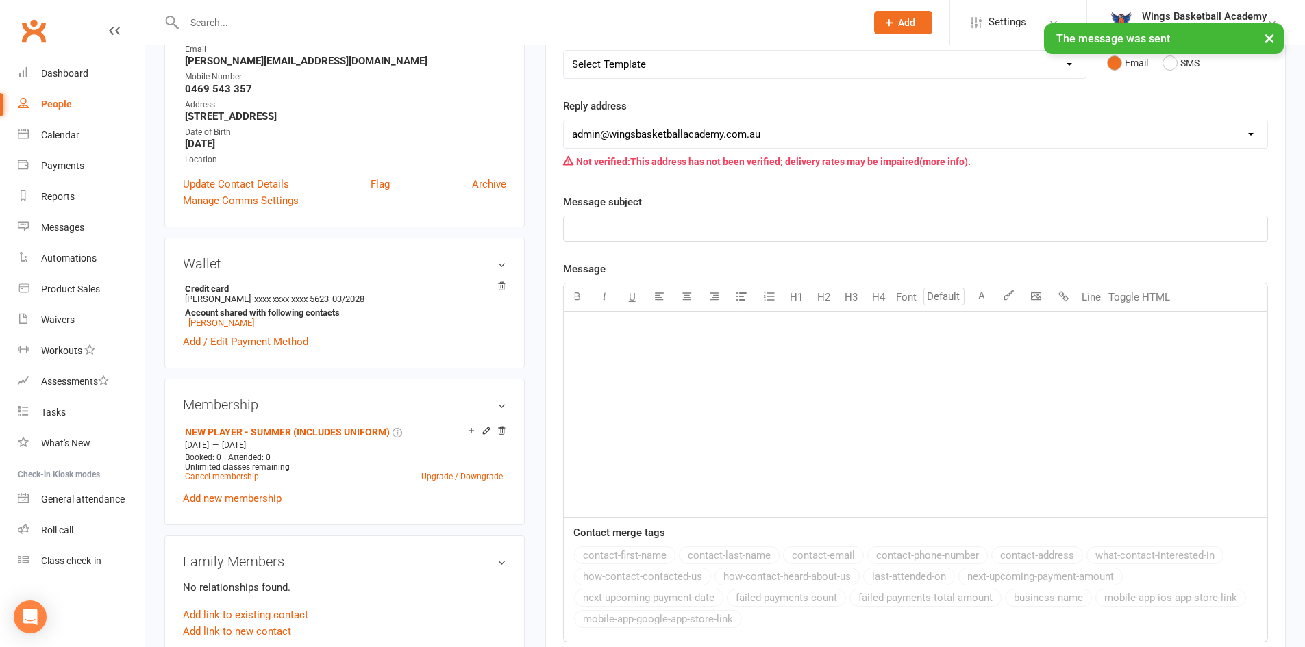
scroll to position [0, 0]
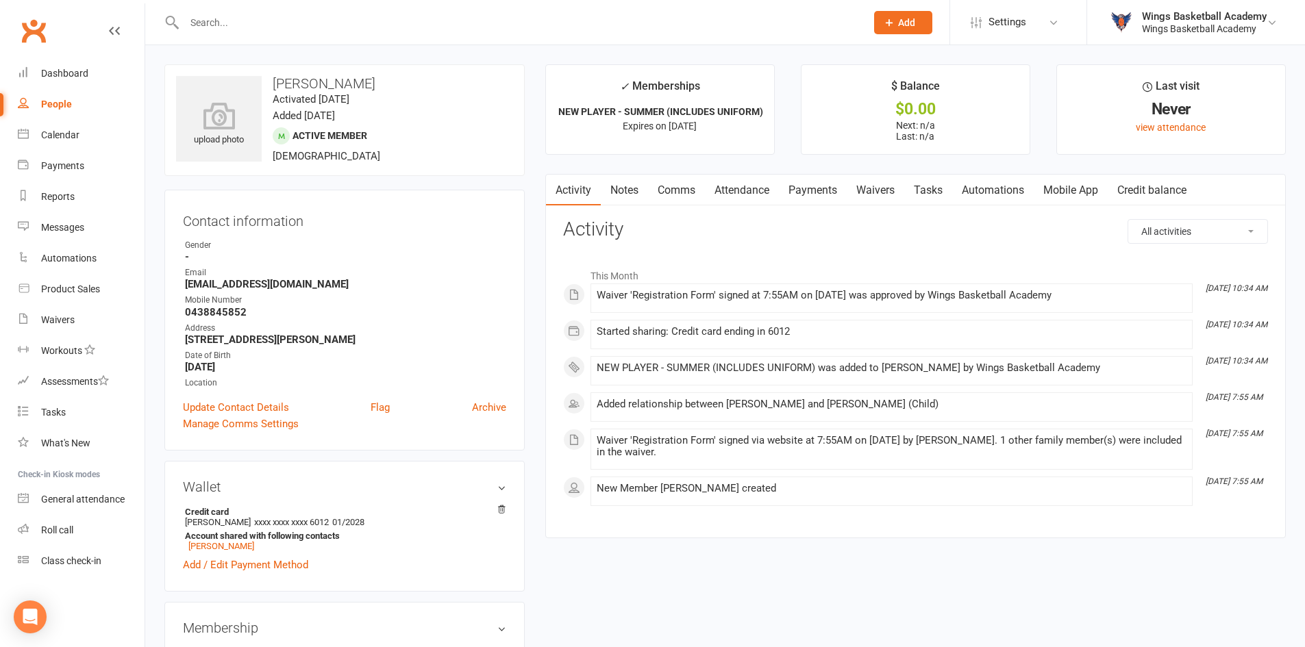
click at [816, 184] on link "Payments" at bounding box center [813, 191] width 68 height 32
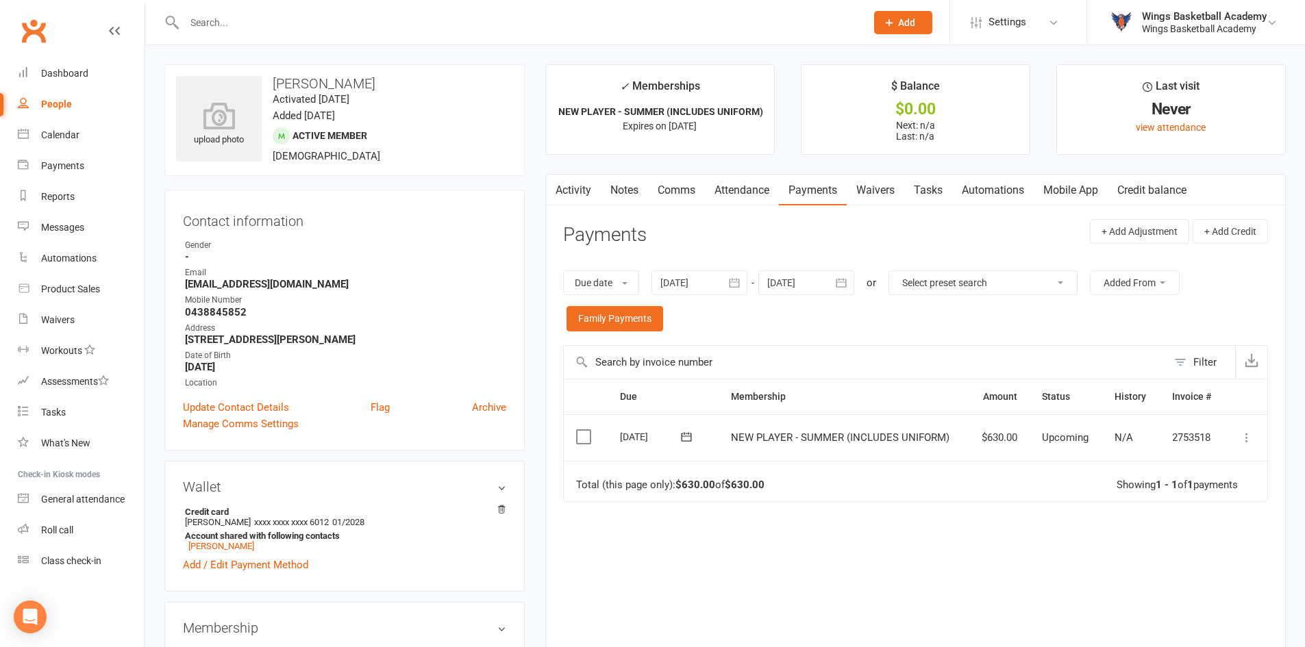
click at [1249, 435] on icon at bounding box center [1247, 438] width 14 height 14
click at [1160, 600] on link "Process now" at bounding box center [1187, 601] width 136 height 27
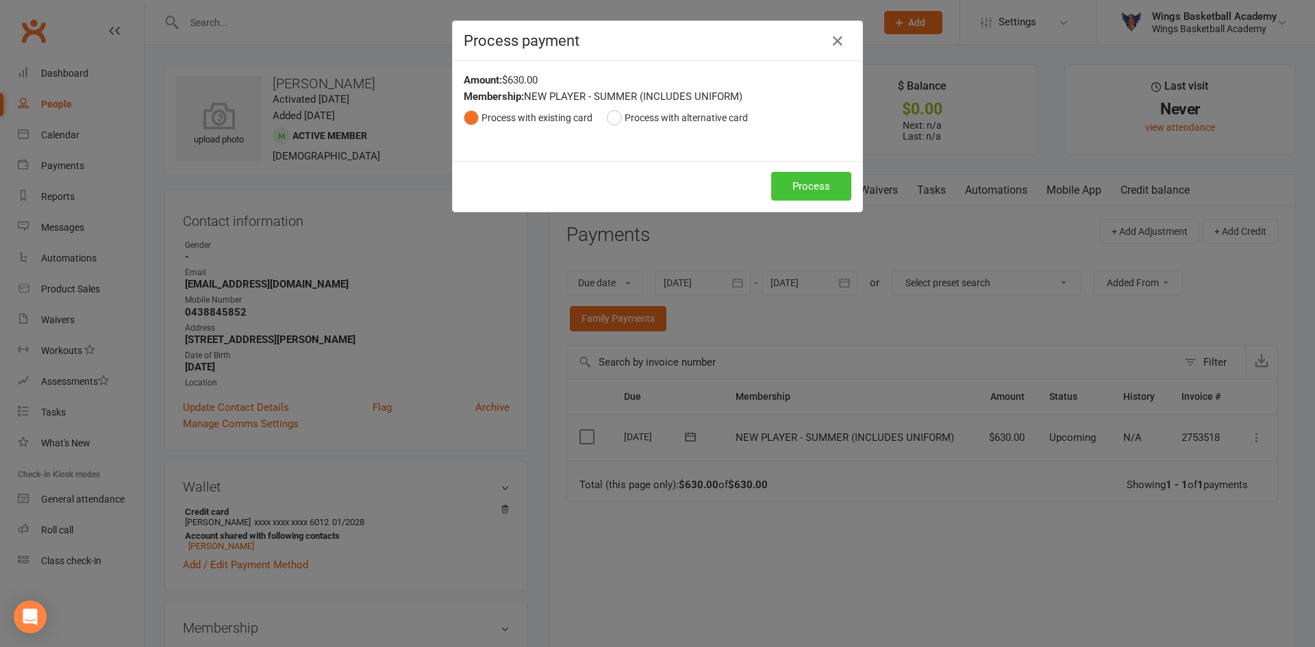
click at [795, 186] on button "Process" at bounding box center [811, 186] width 80 height 29
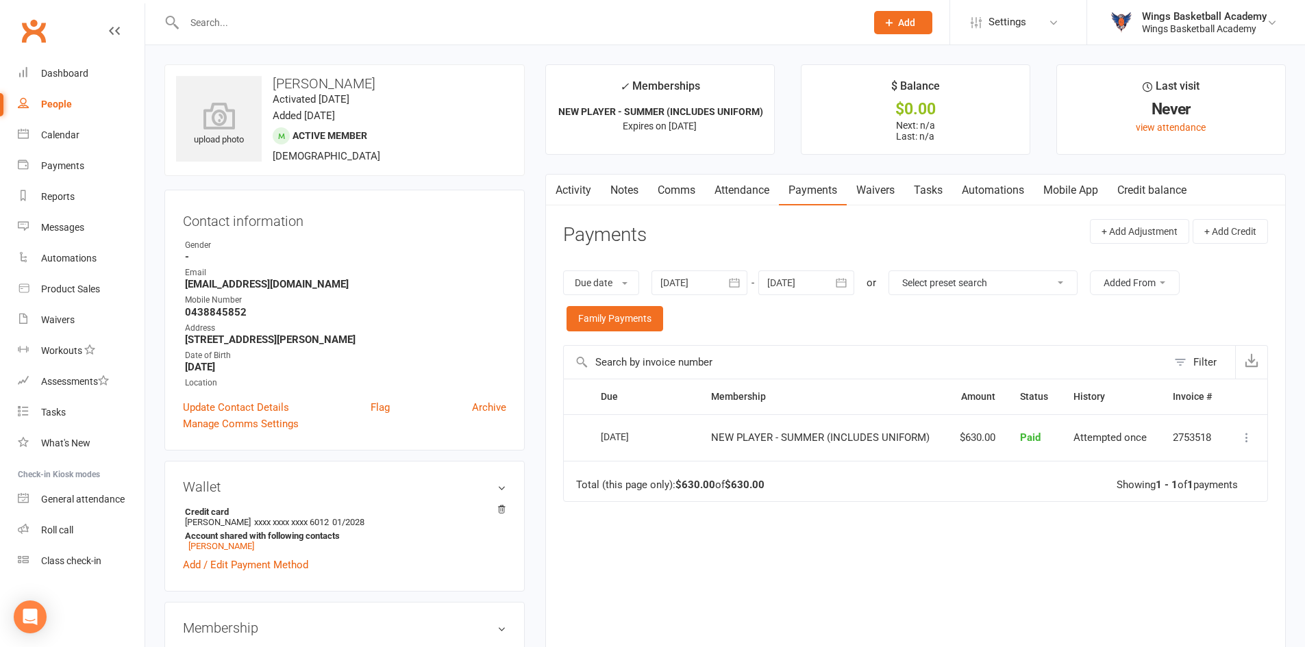
click at [679, 188] on link "Comms" at bounding box center [676, 191] width 57 height 32
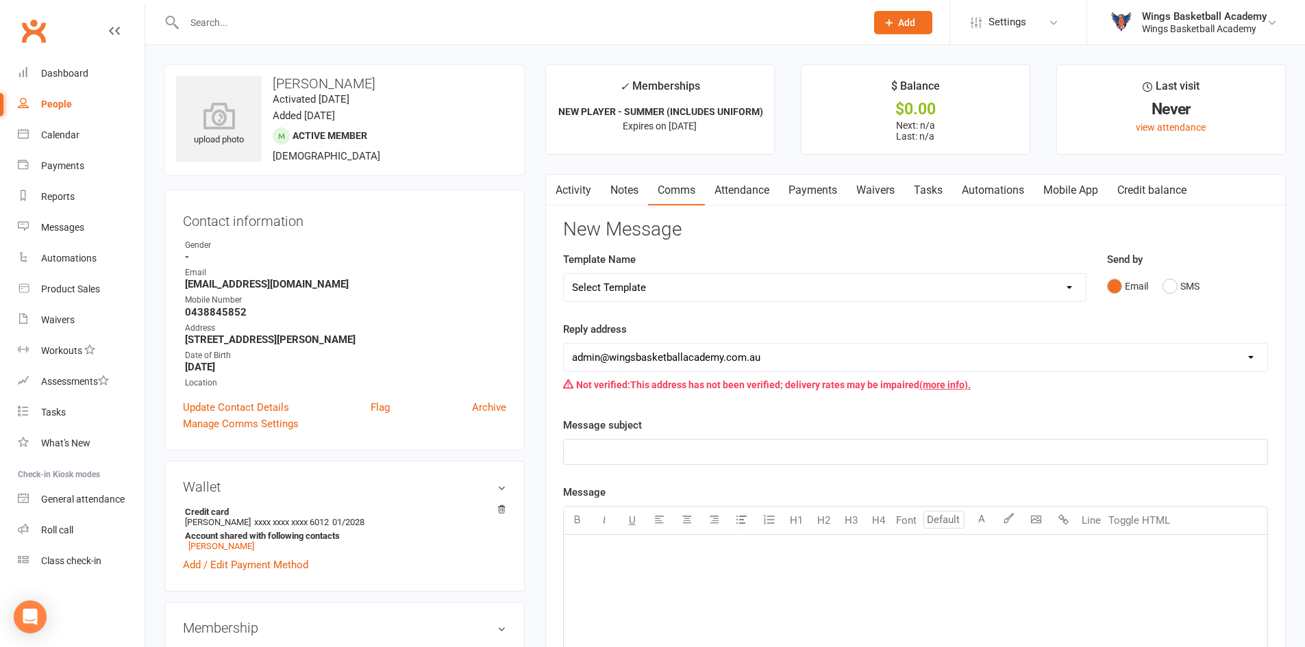
click at [693, 283] on select "Select Template [Email] 0 - COME & TRY [Email] 1 - UNIFORM ORDERING & SIZING [E…" at bounding box center [825, 287] width 522 height 27
select select "1"
click at [564, 274] on select "Select Template [Email] 0 - COME & TRY [Email] 1 - UNIFORM ORDERING & SIZING [E…" at bounding box center [825, 287] width 522 height 27
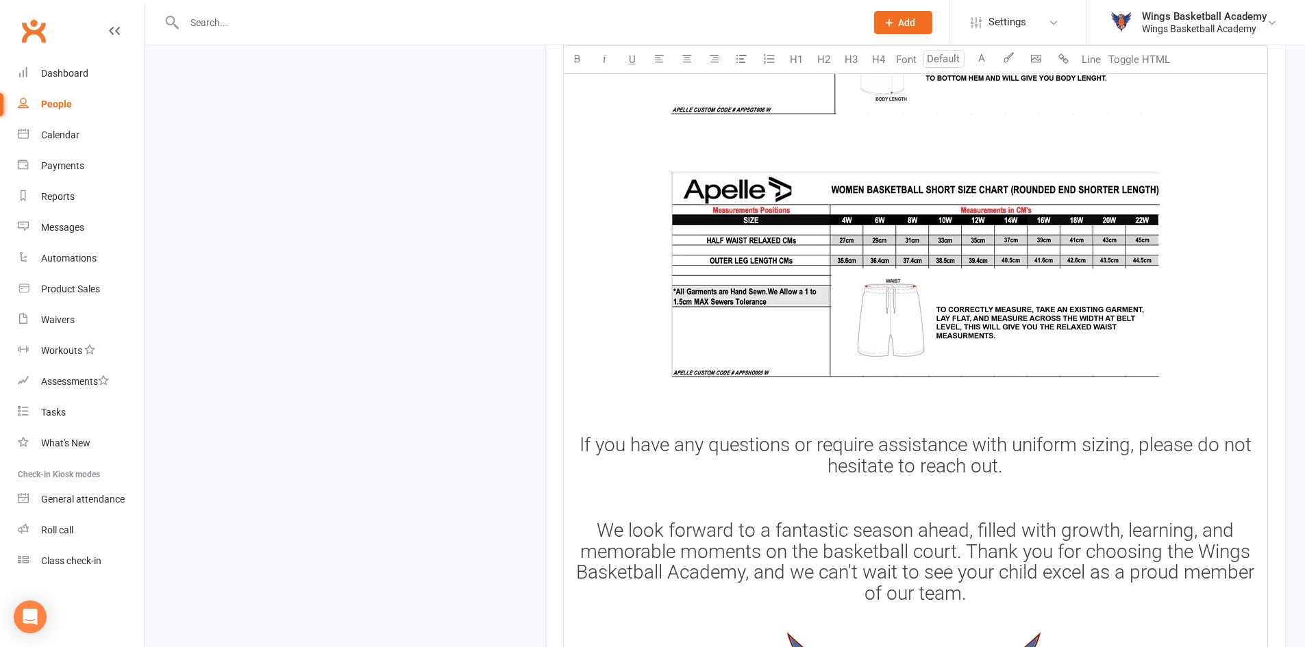
scroll to position [2085, 0]
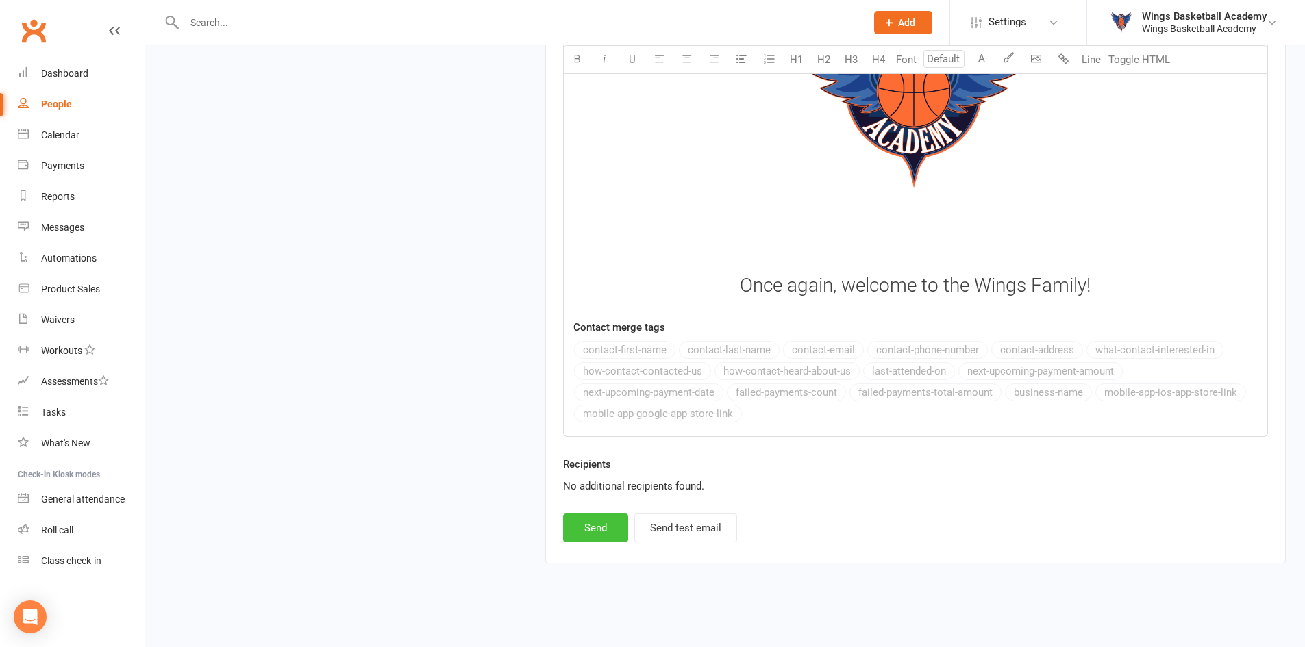
click at [603, 521] on button "Send" at bounding box center [595, 528] width 65 height 29
select select
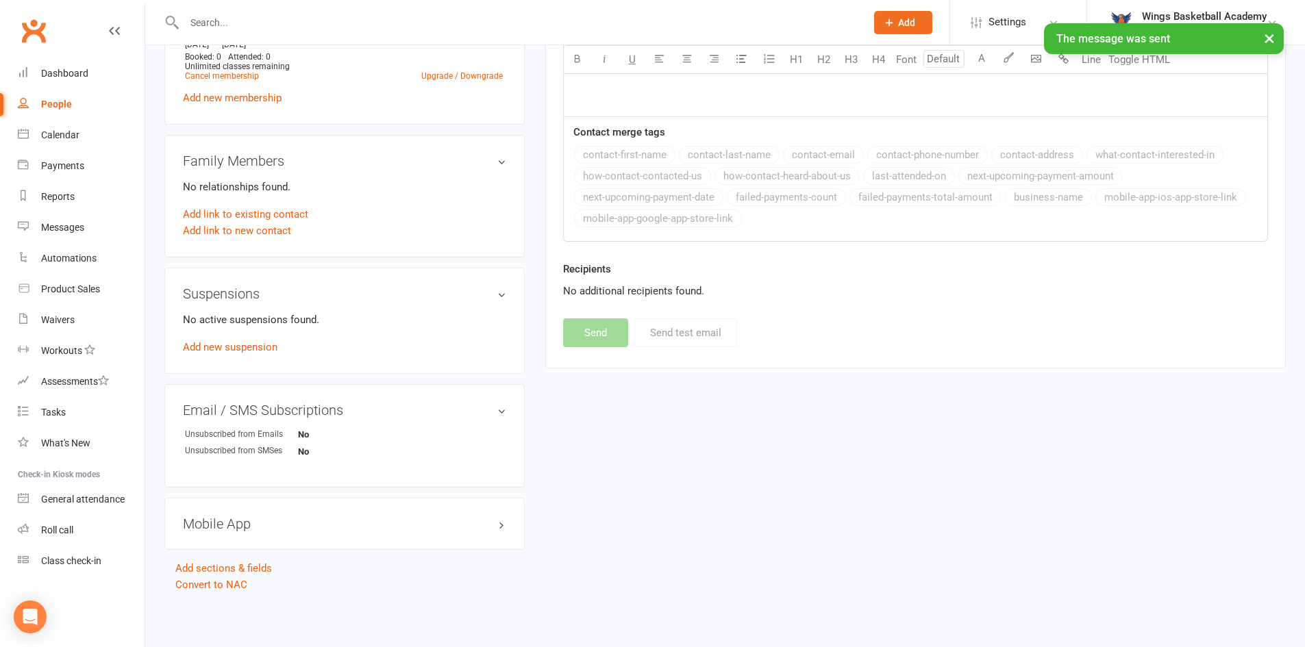
scroll to position [432, 0]
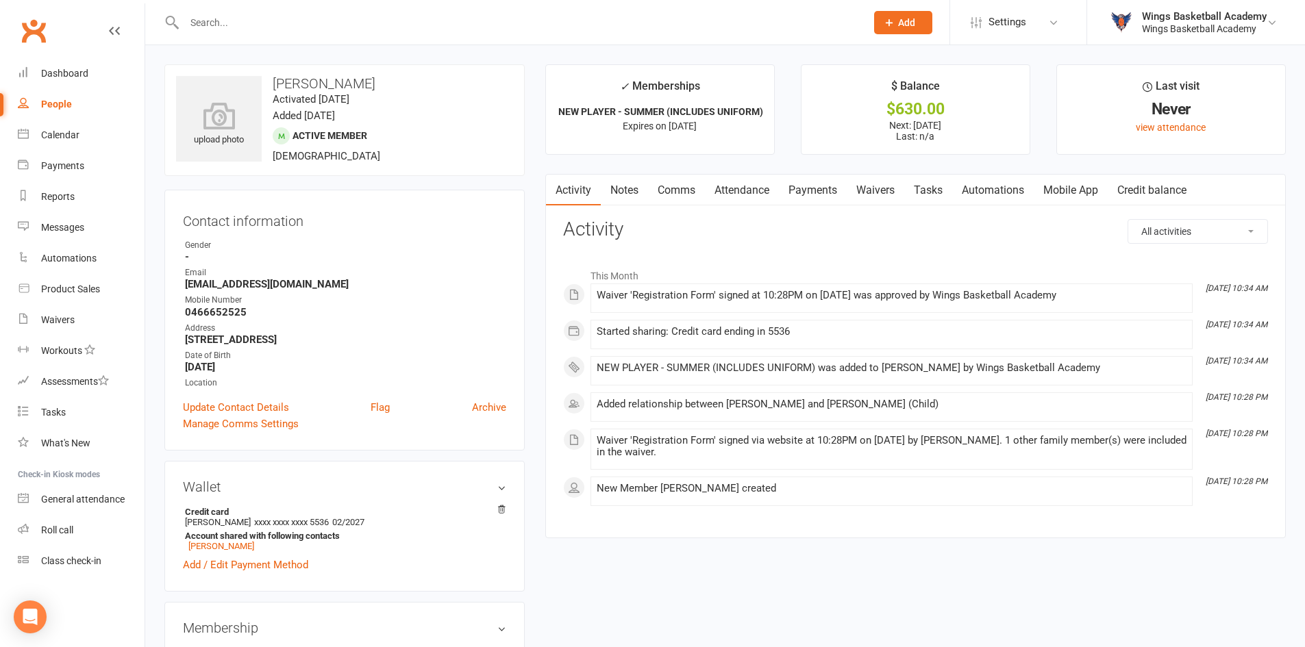
click at [816, 190] on link "Payments" at bounding box center [813, 191] width 68 height 32
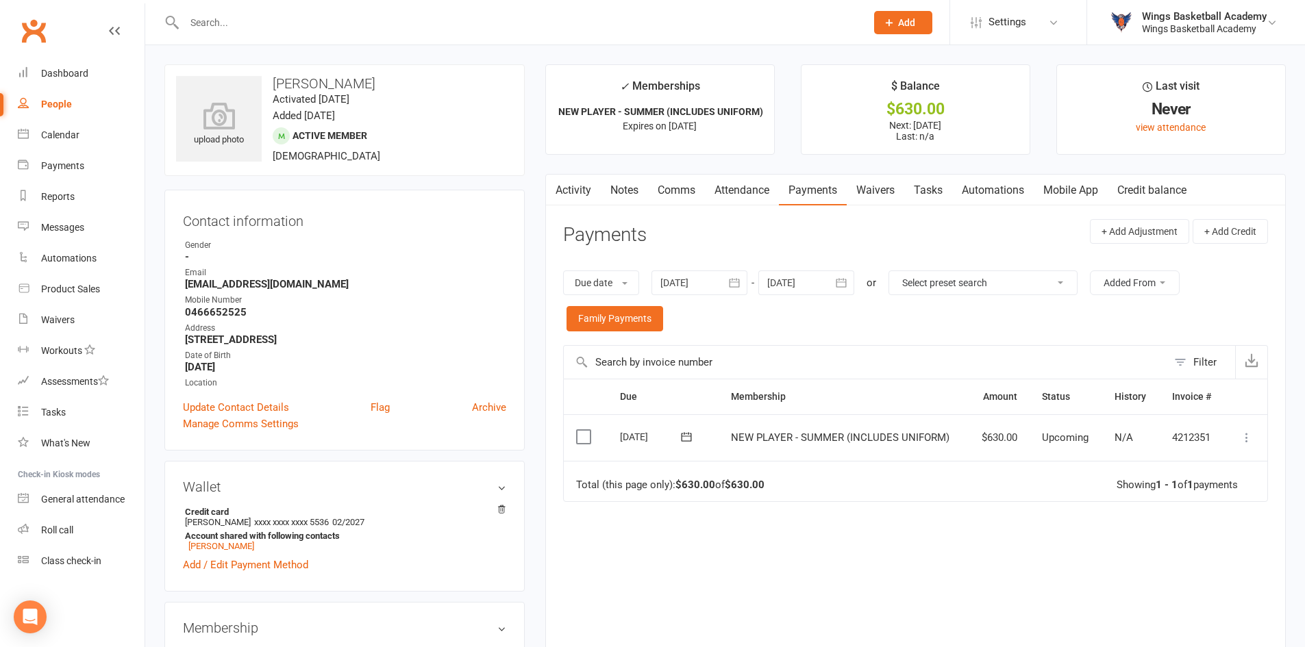
click at [1247, 436] on icon at bounding box center [1247, 438] width 14 height 14
click at [1155, 598] on link "Process now" at bounding box center [1187, 601] width 136 height 27
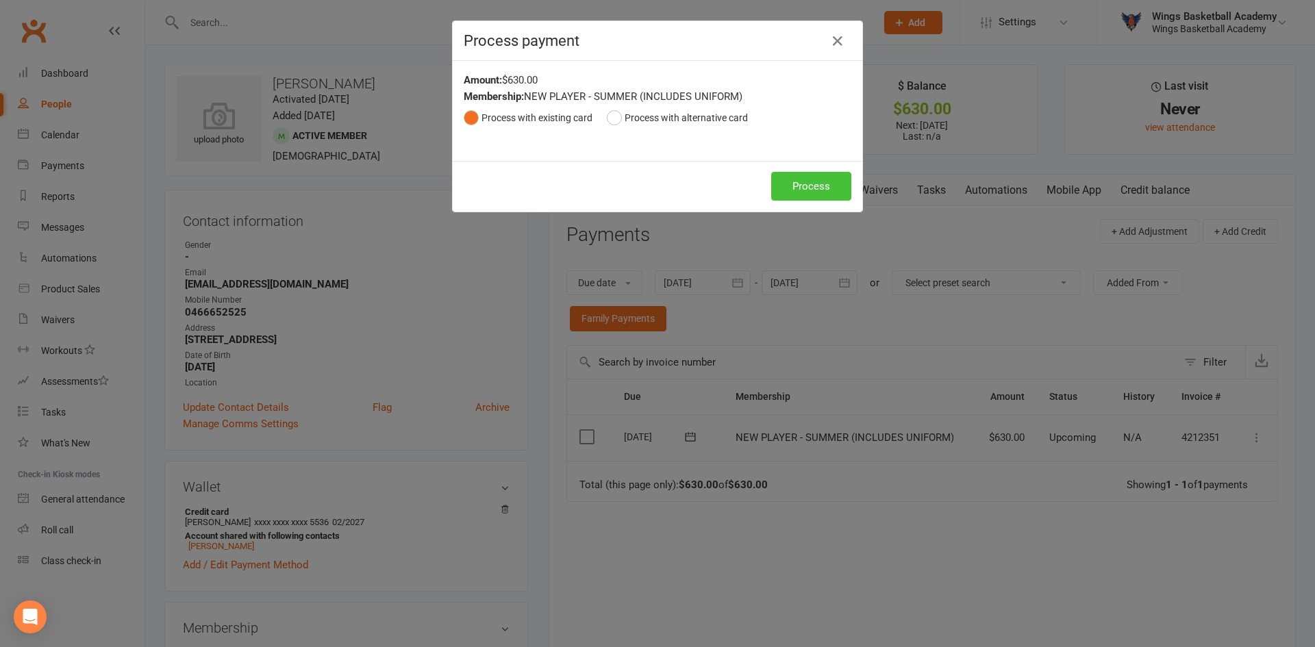
click at [789, 187] on button "Process" at bounding box center [811, 186] width 80 height 29
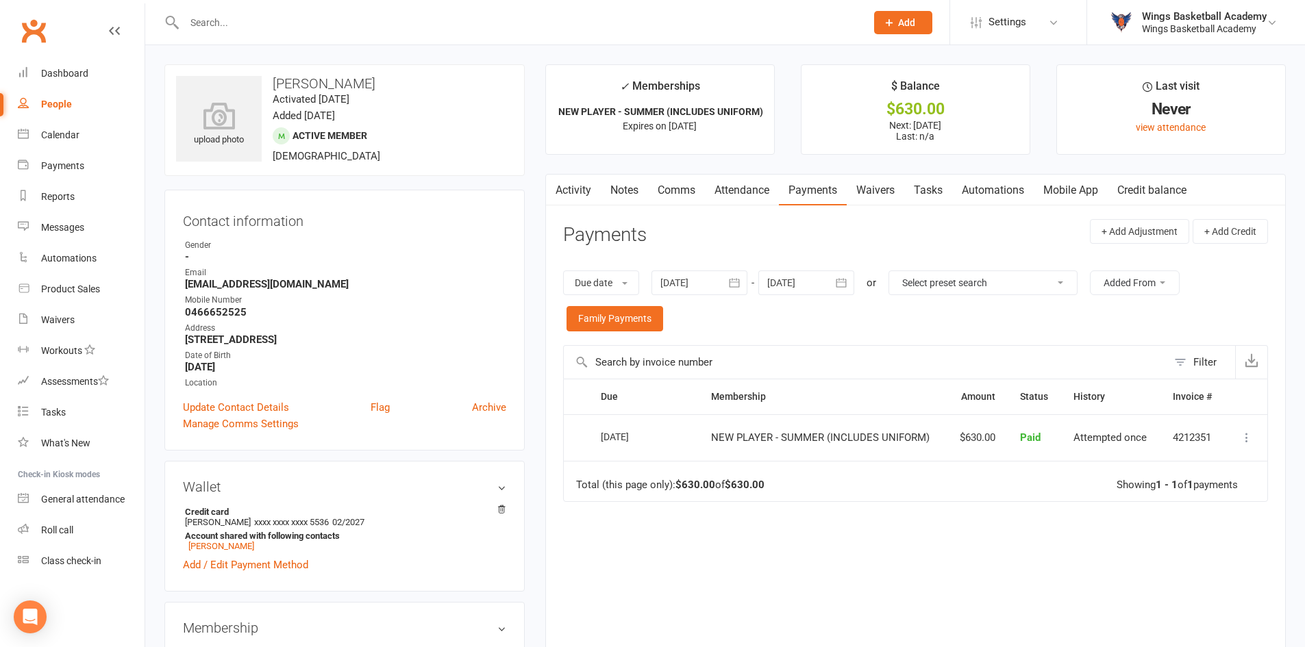
click at [685, 190] on link "Comms" at bounding box center [676, 191] width 57 height 32
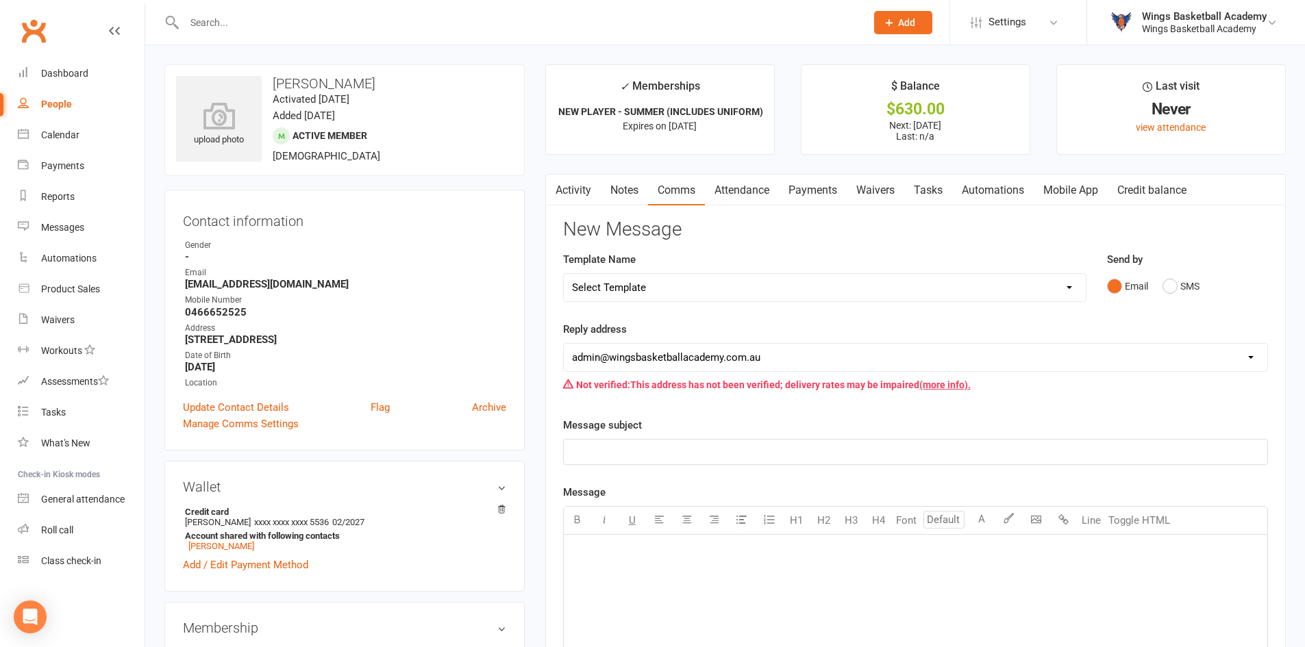
click at [672, 290] on select "Select Template [Email] 0 - COME & TRY [Email] 1 - UNIFORM ORDERING & SIZING [E…" at bounding box center [825, 287] width 522 height 27
select select "1"
click at [564, 274] on select "Select Template [Email] 0 - COME & TRY [Email] 1 - UNIFORM ORDERING & SIZING [E…" at bounding box center [825, 287] width 522 height 27
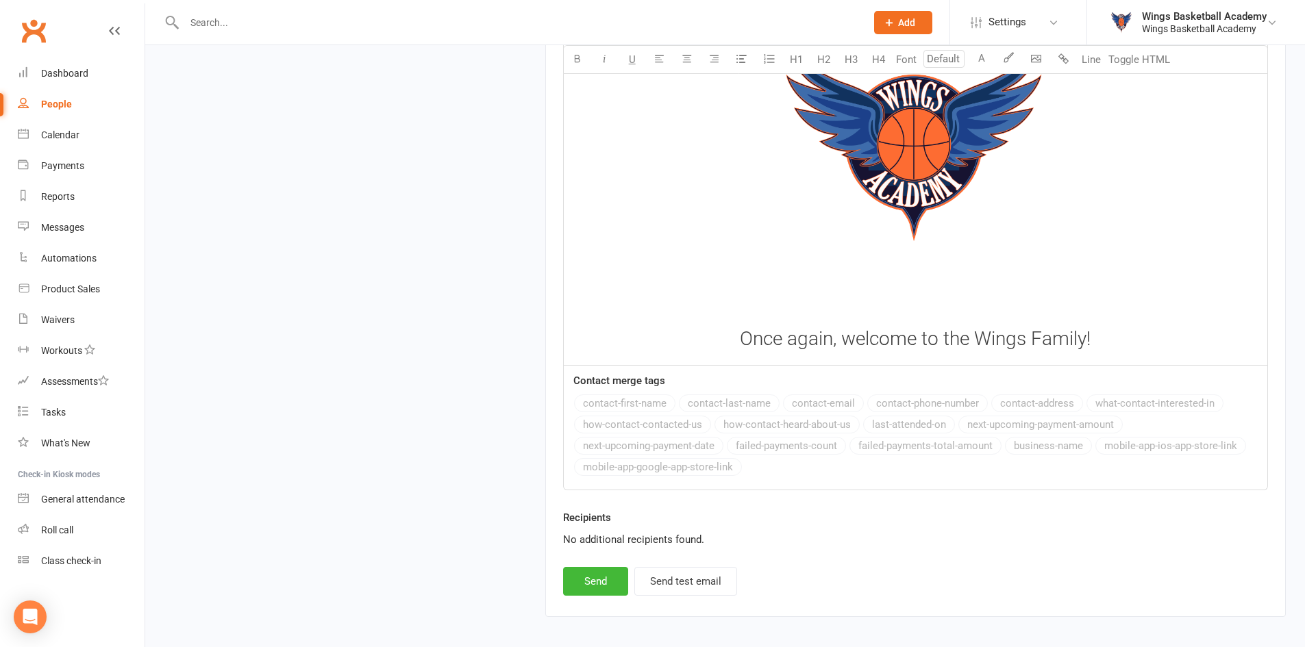
scroll to position [2085, 0]
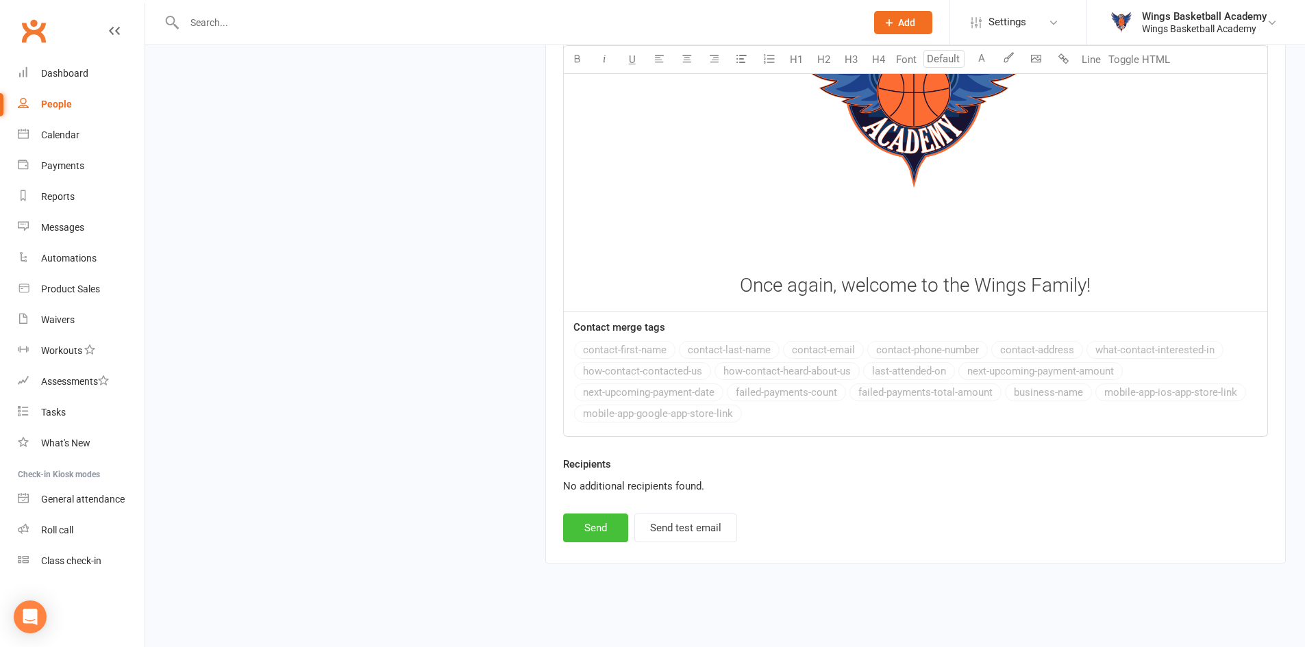
click at [595, 521] on button "Send" at bounding box center [595, 528] width 65 height 29
select select
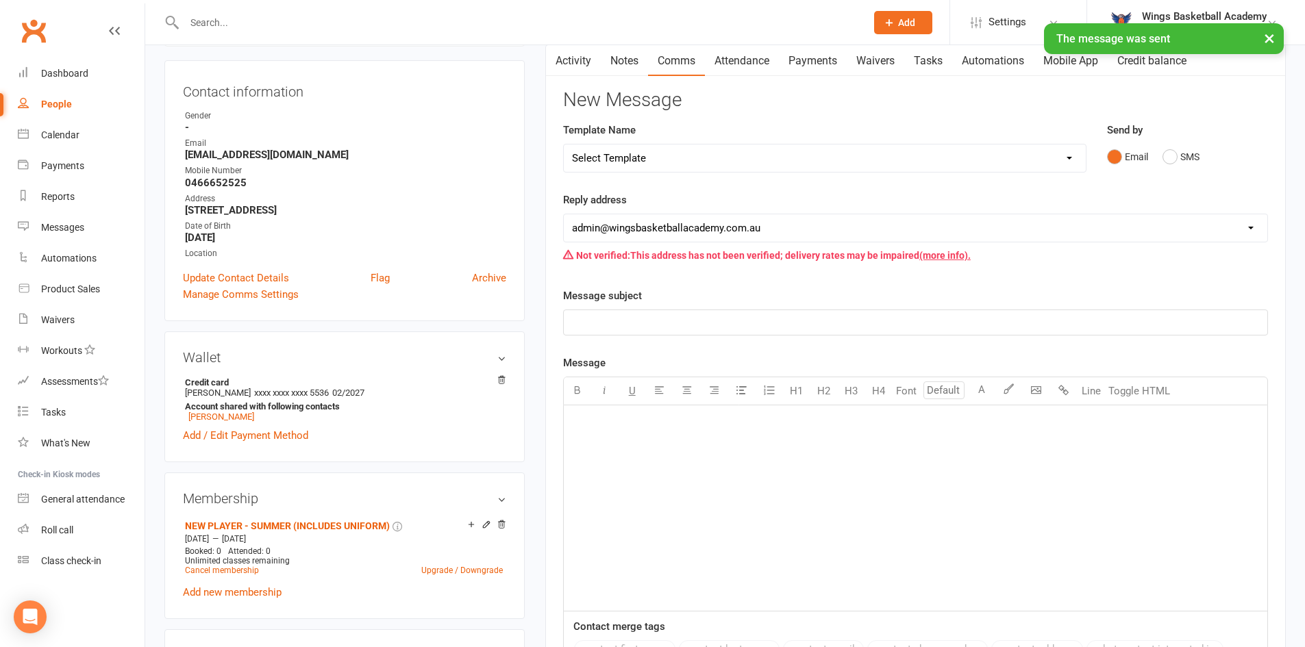
scroll to position [0, 0]
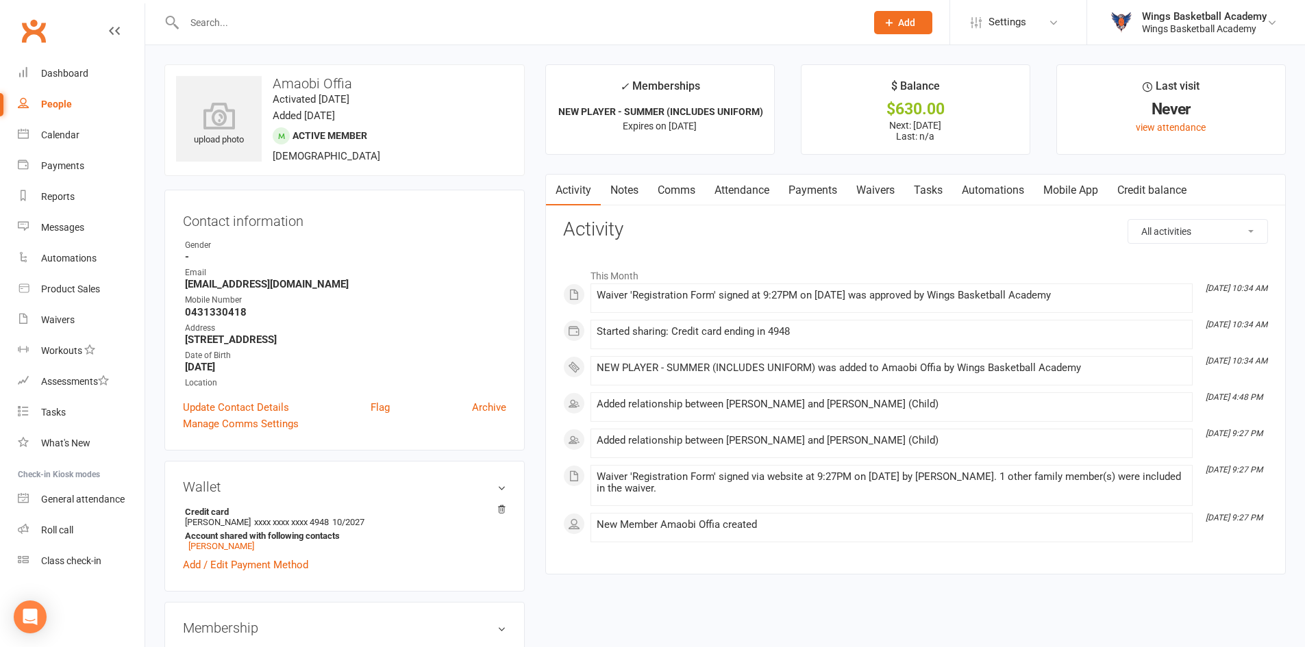
click at [820, 188] on link "Payments" at bounding box center [813, 191] width 68 height 32
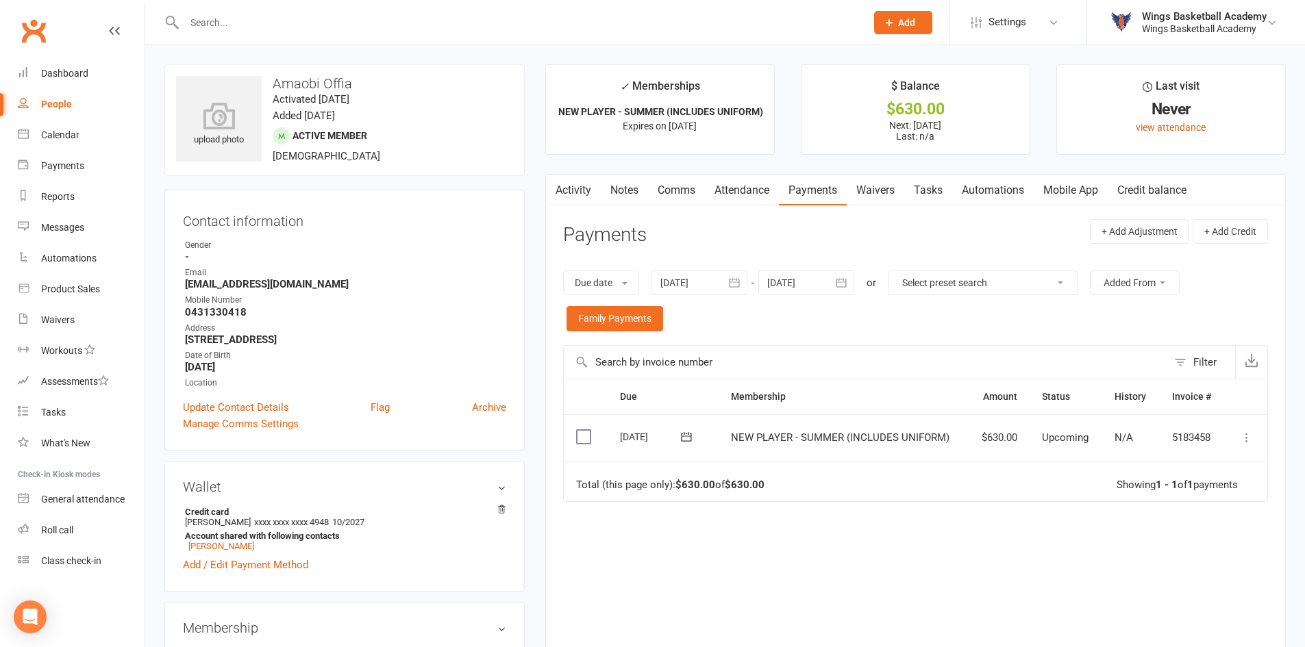
click at [1246, 438] on icon at bounding box center [1247, 438] width 14 height 14
click at [1149, 602] on link "Process now" at bounding box center [1187, 601] width 136 height 27
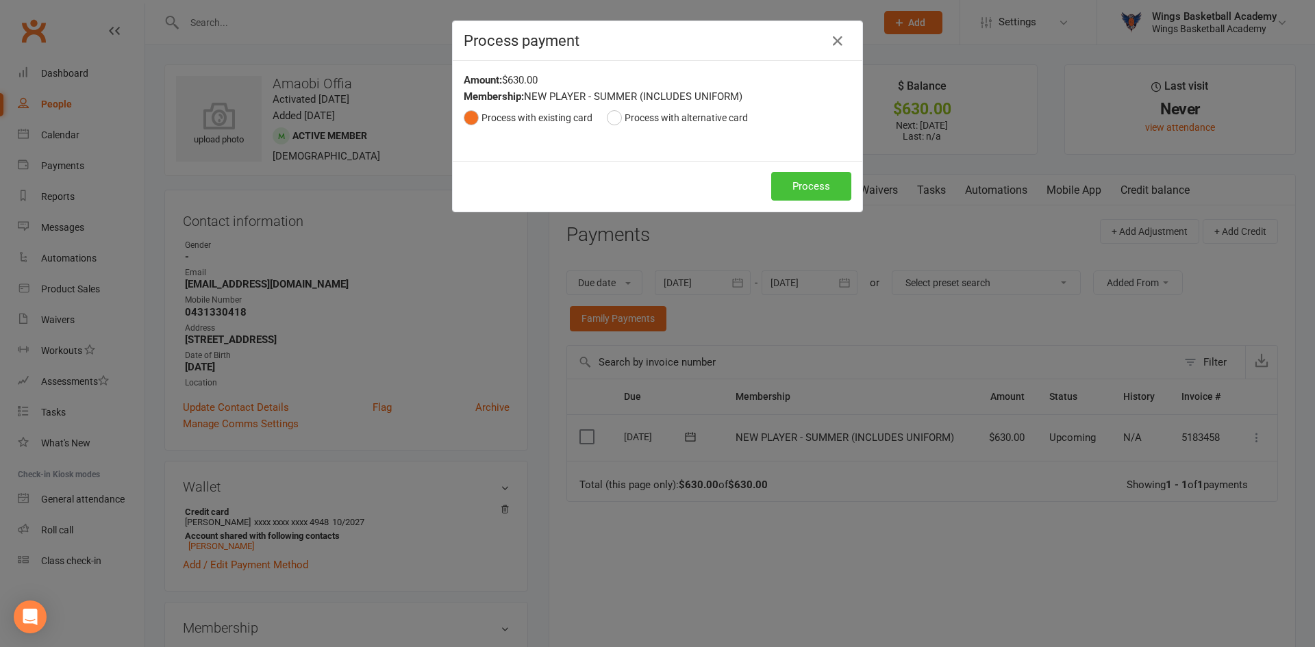
click at [802, 184] on button "Process" at bounding box center [811, 186] width 80 height 29
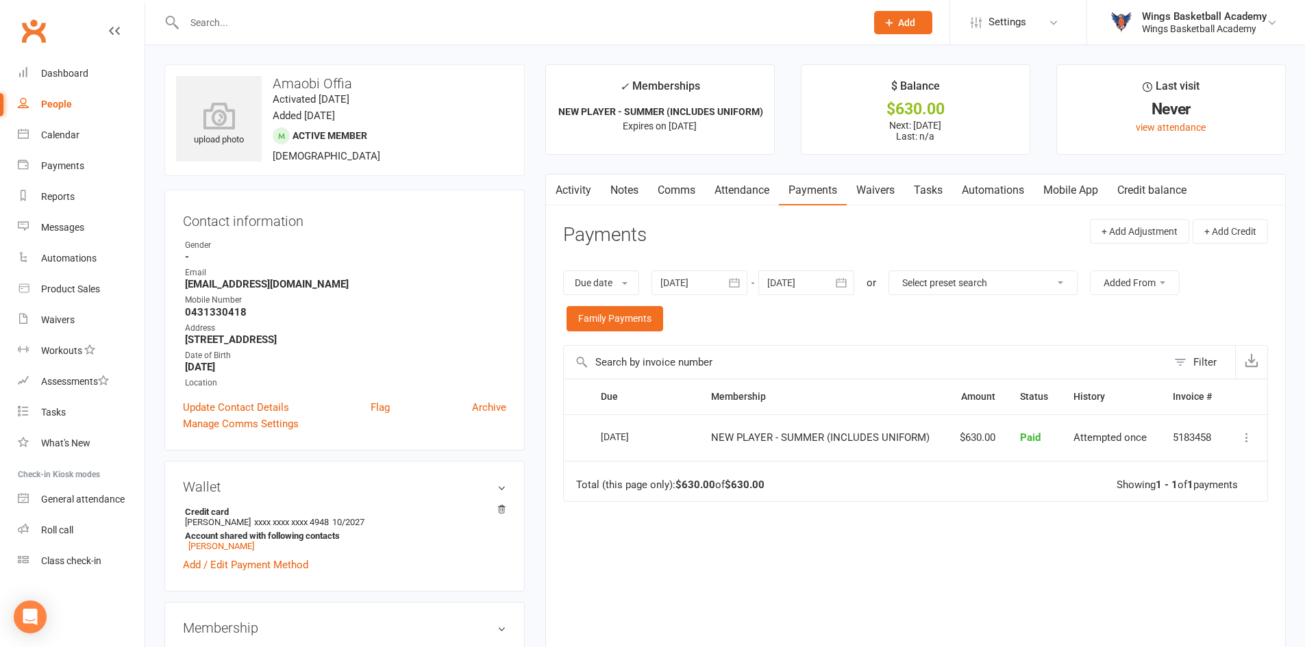
click at [684, 189] on link "Comms" at bounding box center [676, 191] width 57 height 32
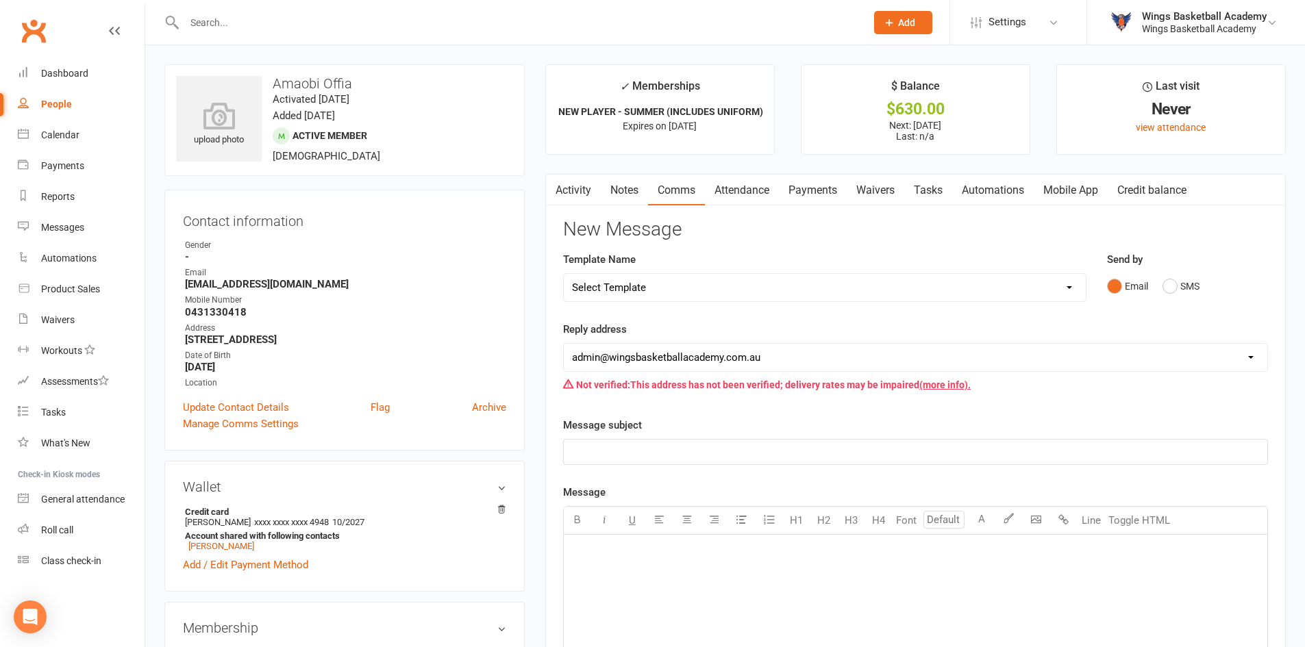
click at [697, 288] on select "Select Template [Email] 0 - COME & TRY [Email] 1 - UNIFORM ORDERING & SIZING [E…" at bounding box center [825, 287] width 522 height 27
select select "1"
click at [564, 274] on select "Select Template [Email] 0 - COME & TRY [Email] 1 - UNIFORM ORDERING & SIZING [E…" at bounding box center [825, 287] width 522 height 27
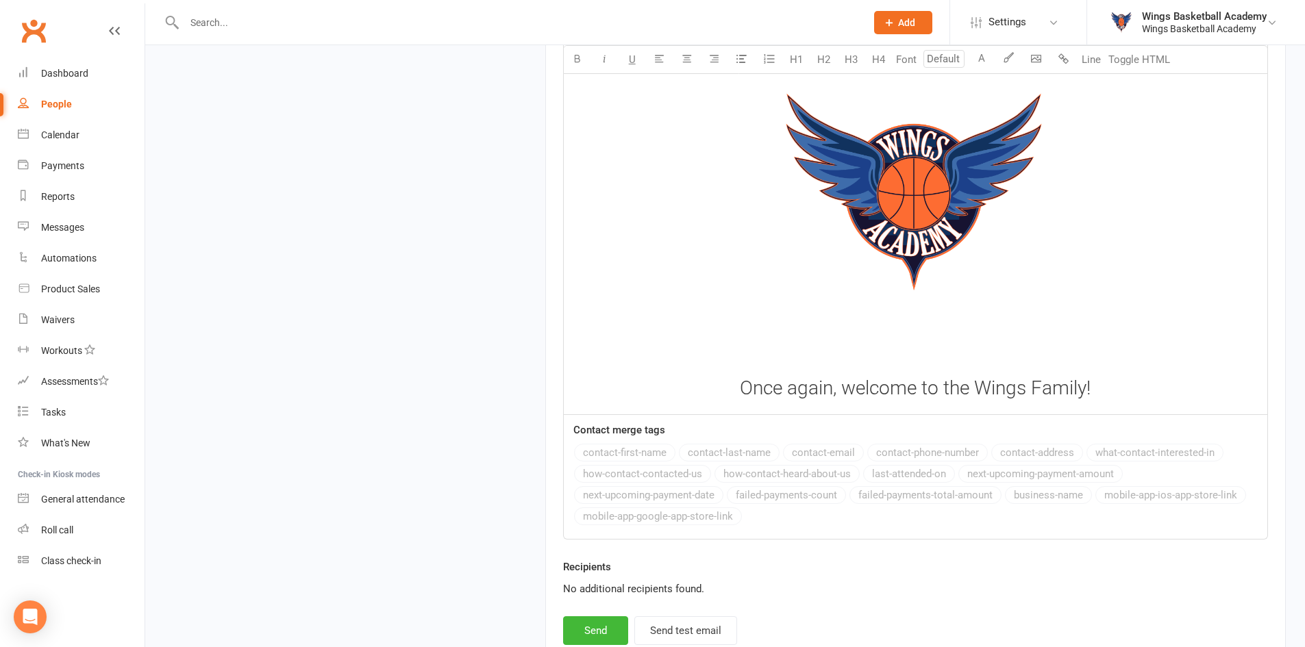
scroll to position [2085, 0]
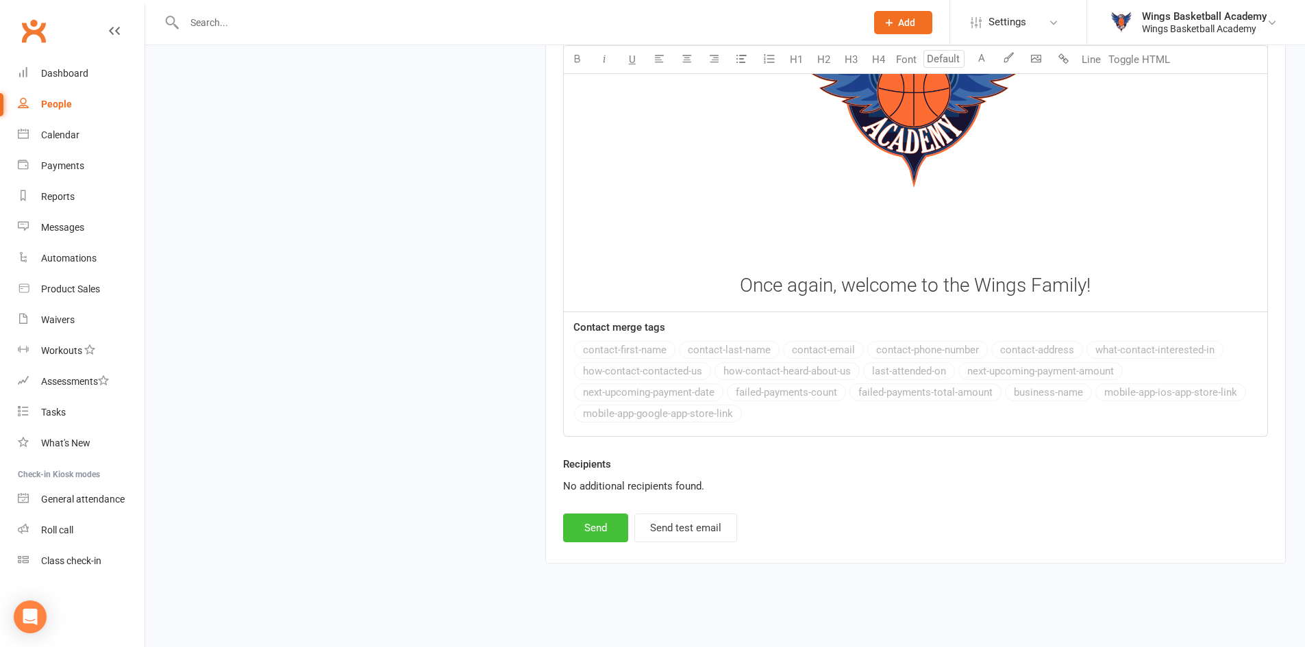
click at [596, 522] on button "Send" at bounding box center [595, 528] width 65 height 29
select select
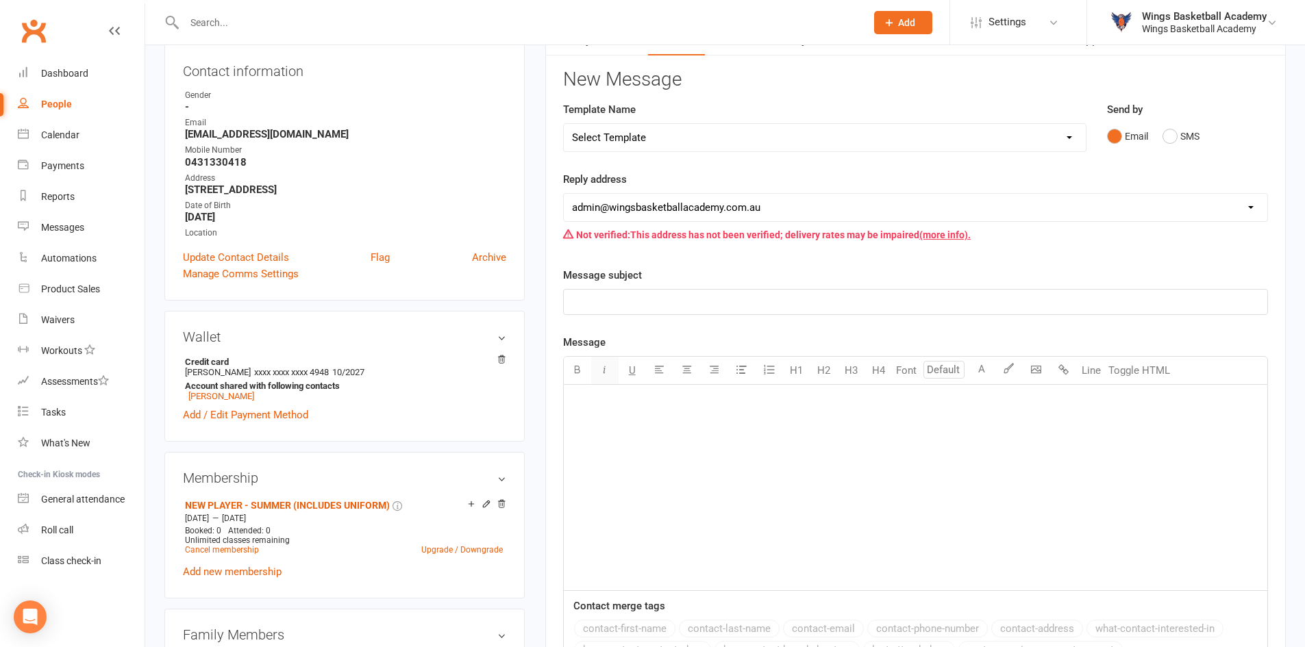
scroll to position [0, 0]
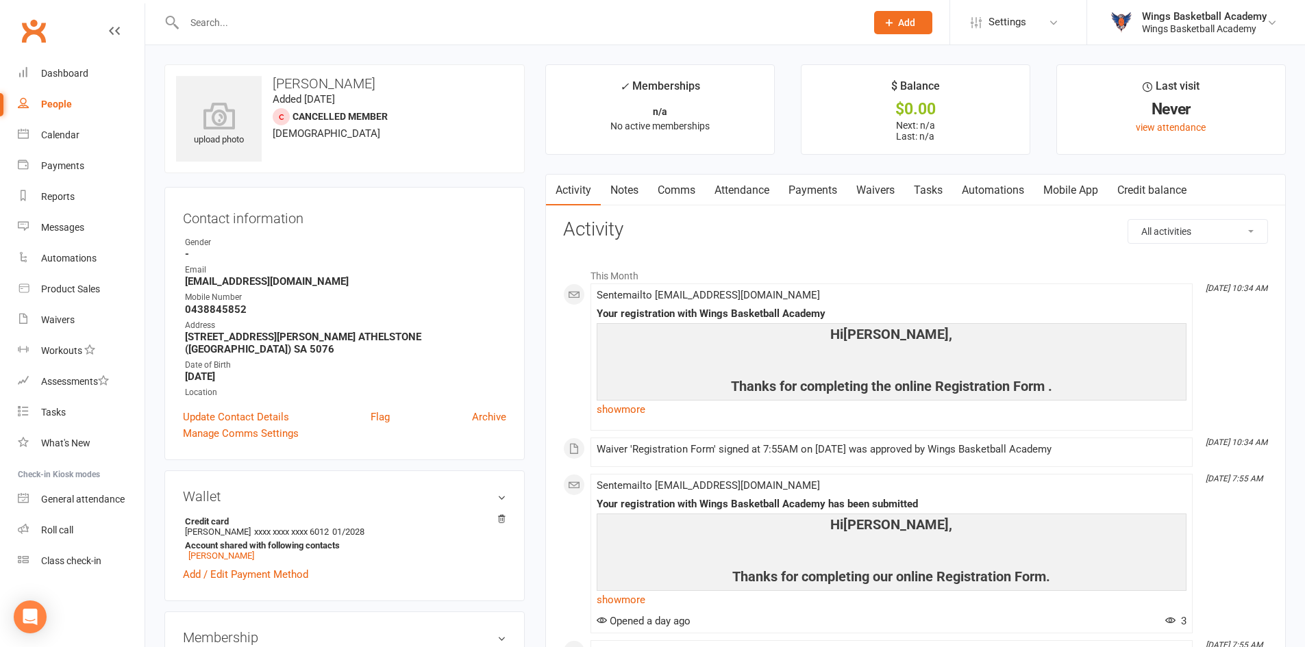
click at [831, 192] on link "Payments" at bounding box center [813, 191] width 68 height 32
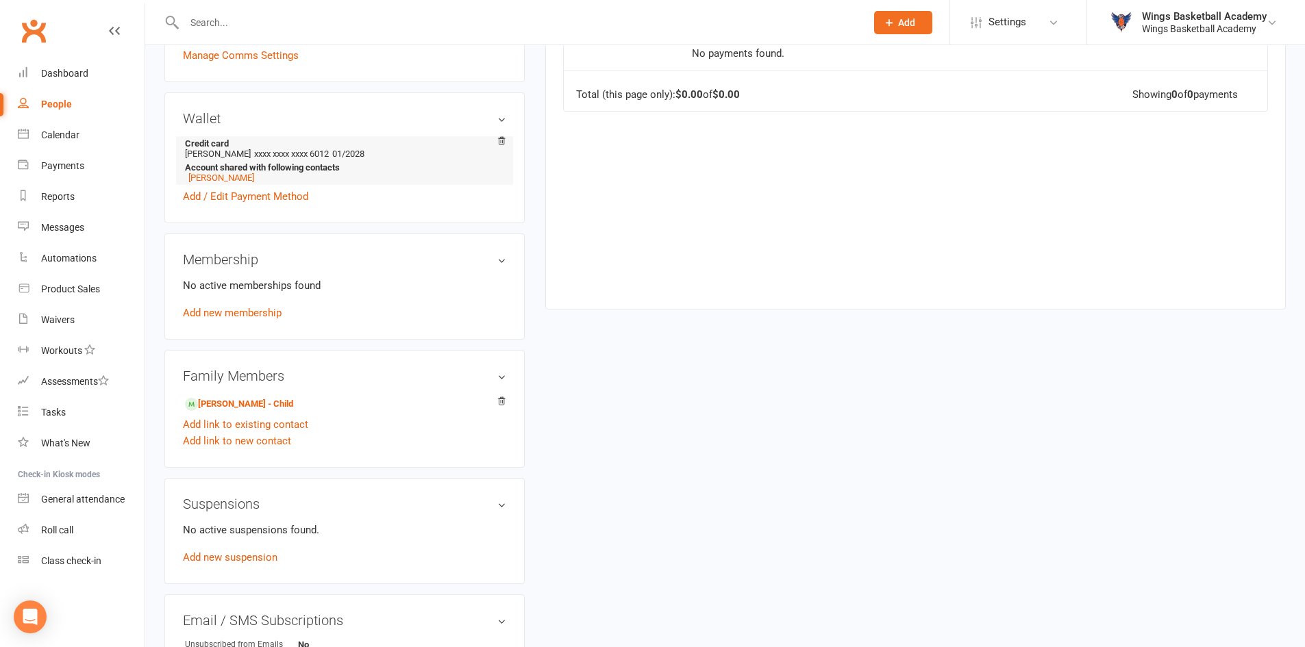
scroll to position [575, 0]
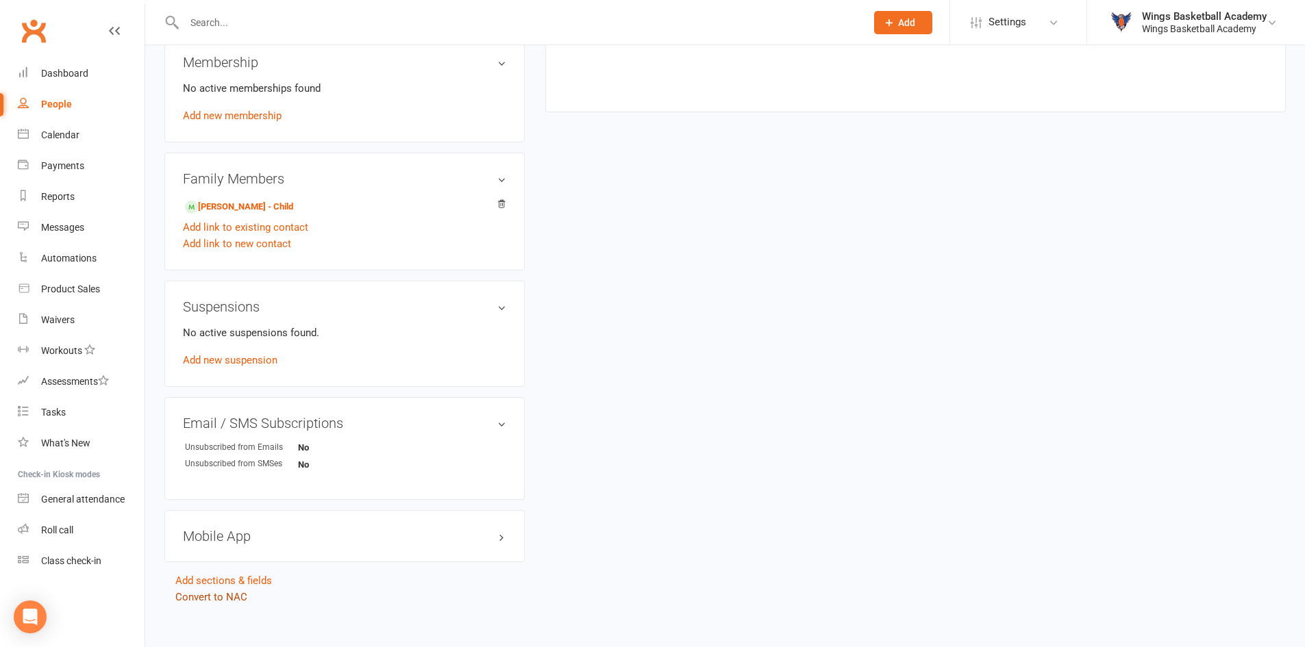
click at [232, 591] on link "Convert to NAC" at bounding box center [211, 597] width 72 height 12
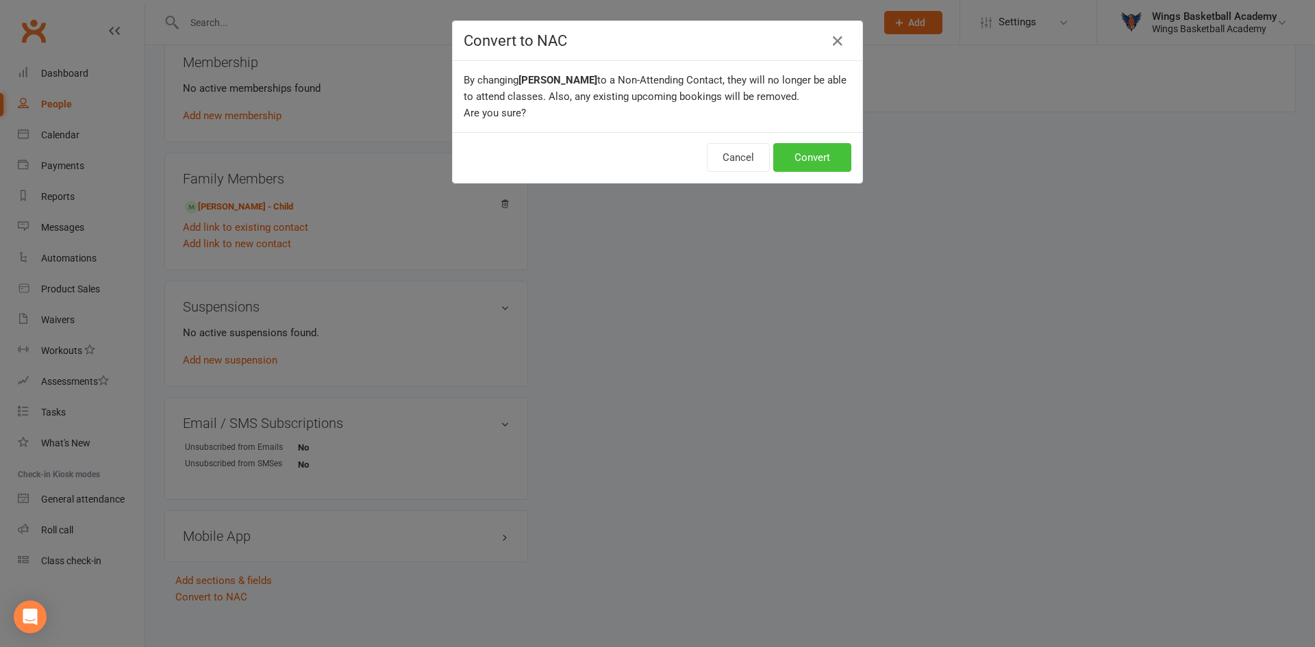
click at [797, 156] on button "Convert" at bounding box center [812, 157] width 78 height 29
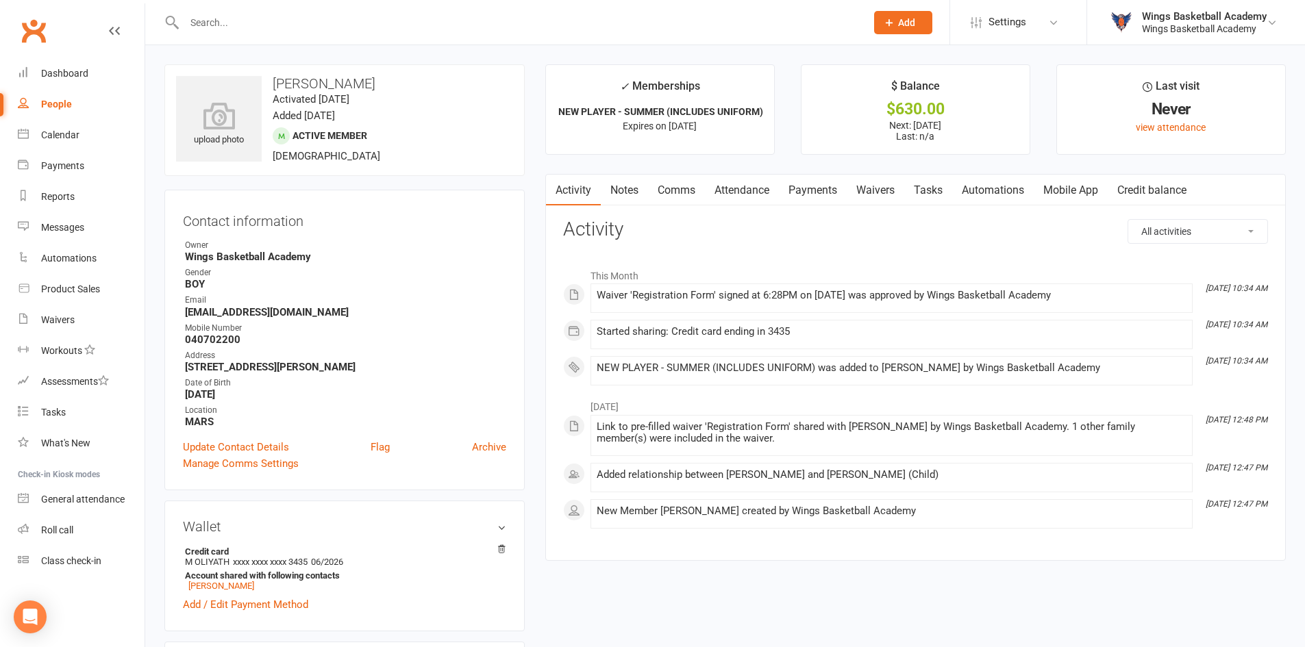
click at [821, 188] on link "Payments" at bounding box center [813, 191] width 68 height 32
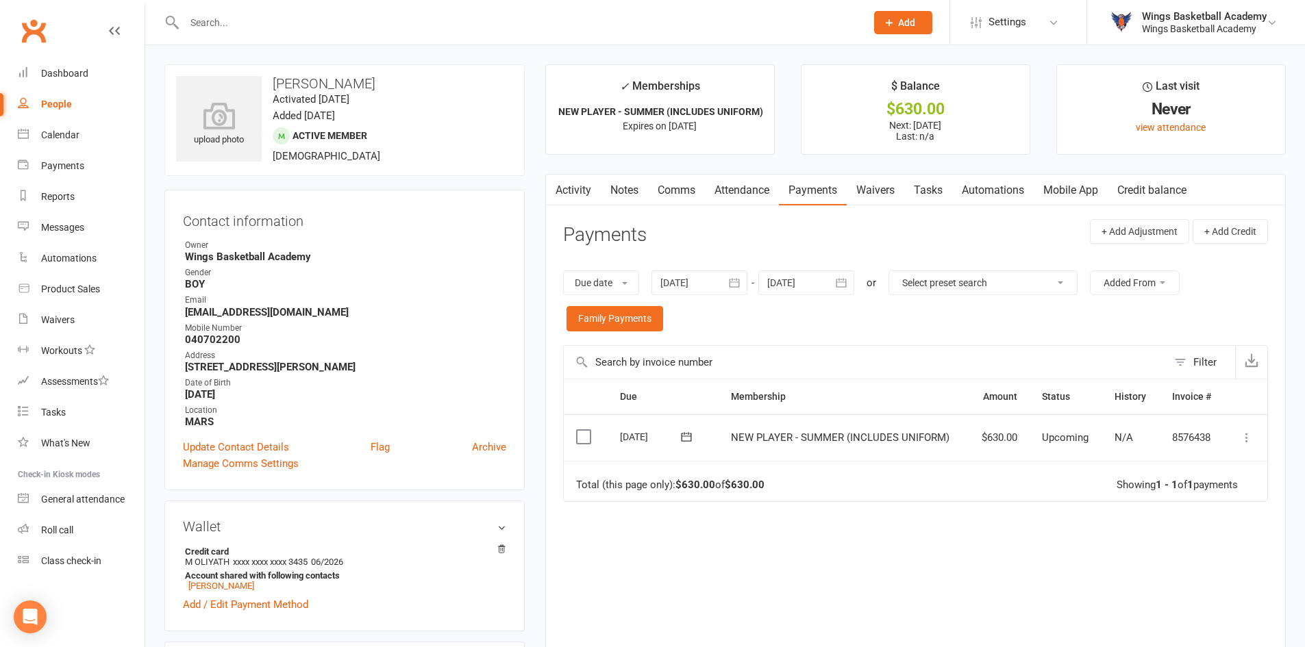
click at [1247, 435] on icon at bounding box center [1247, 438] width 14 height 14
click at [1158, 597] on link "Process now" at bounding box center [1187, 601] width 136 height 27
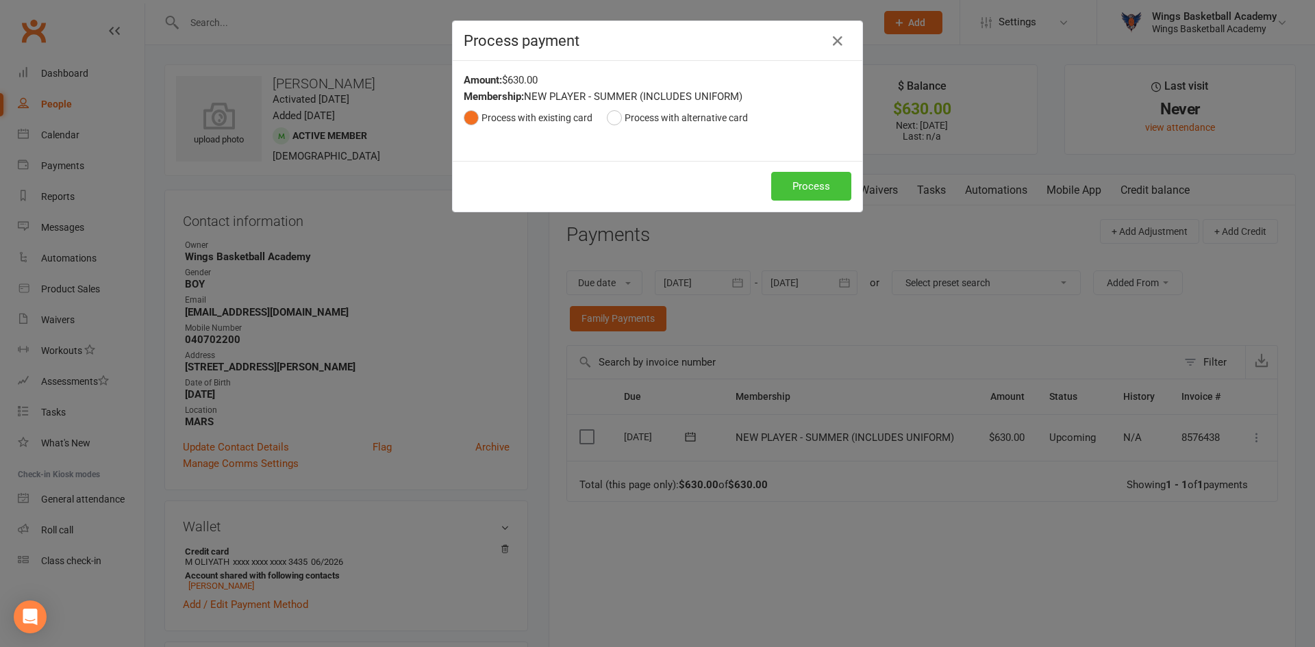
click at [803, 182] on button "Process" at bounding box center [811, 186] width 80 height 29
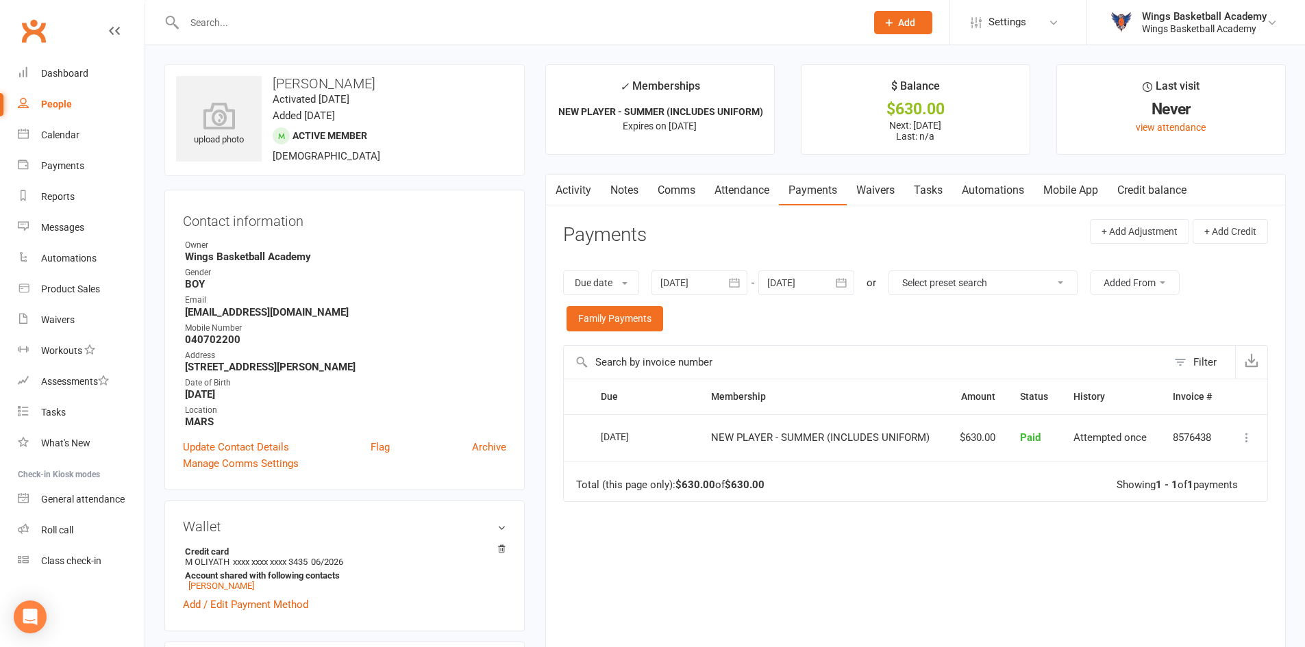
click at [632, 191] on link "Notes" at bounding box center [624, 191] width 47 height 32
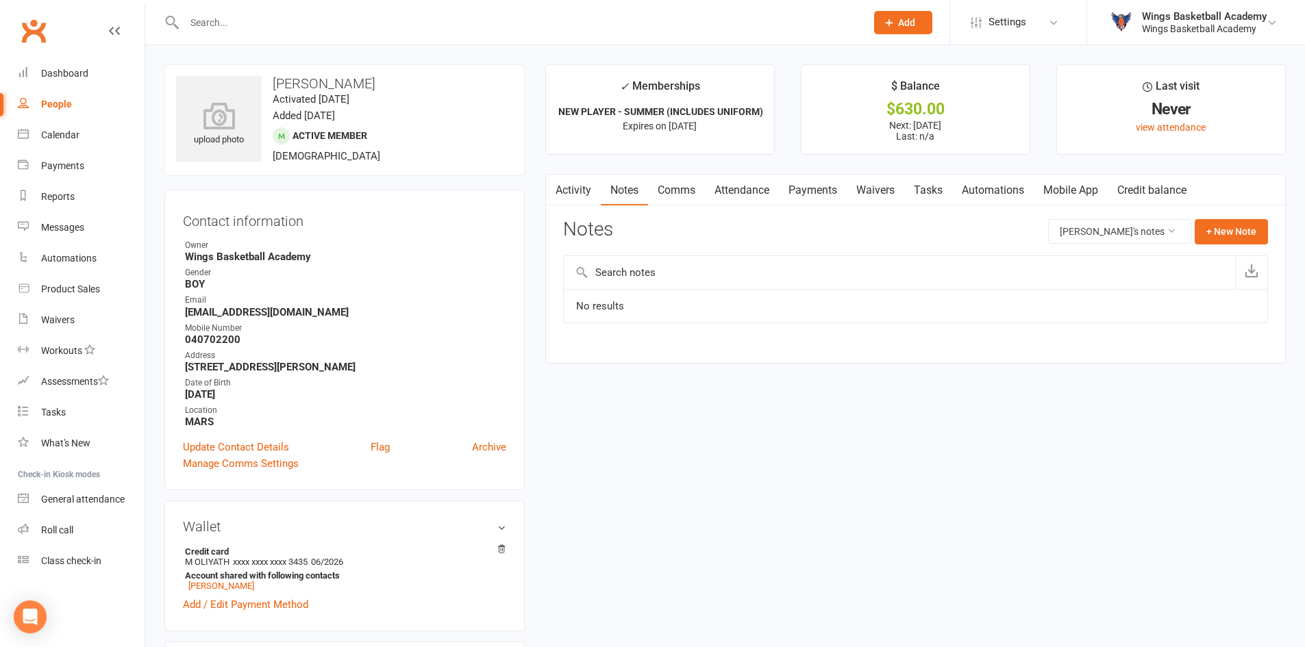
click at [667, 192] on link "Comms" at bounding box center [676, 191] width 57 height 32
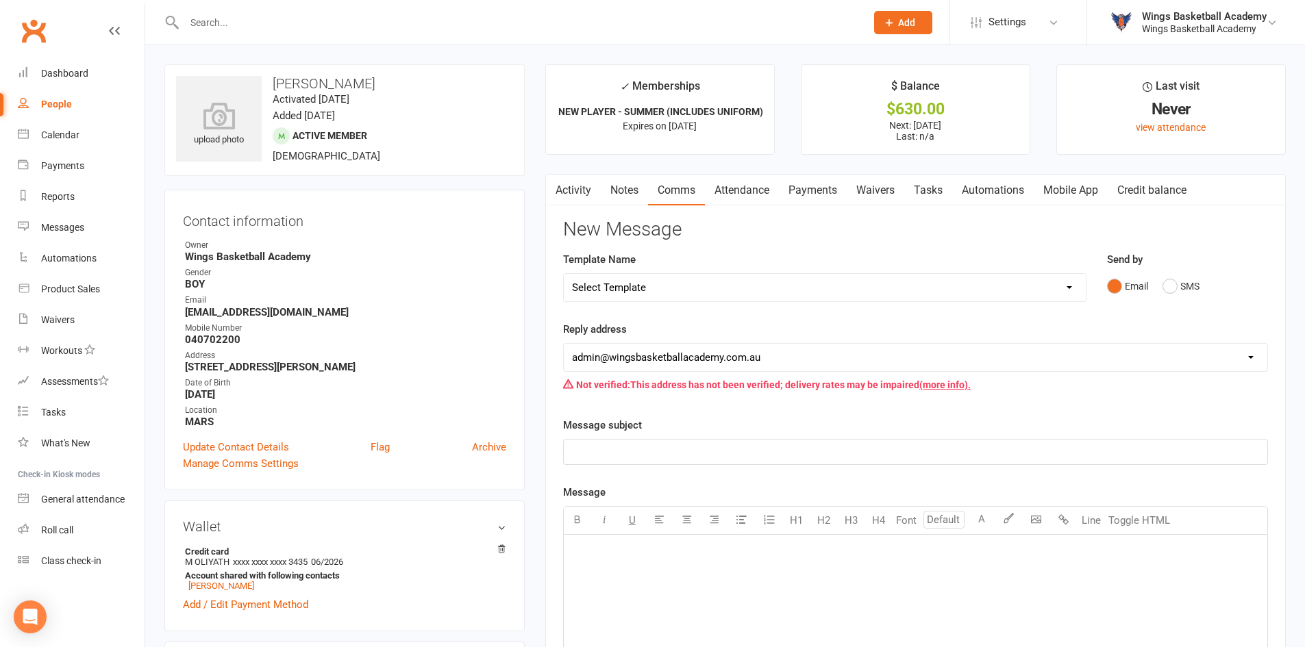
click at [682, 282] on select "Select Template [Email] 0 - COME & TRY [Email] 1 - UNIFORM ORDERING & SIZING [E…" at bounding box center [825, 287] width 522 height 27
select select "1"
click at [564, 274] on select "Select Template [Email] 0 - COME & TRY [Email] 1 - UNIFORM ORDERING & SIZING [E…" at bounding box center [825, 287] width 522 height 27
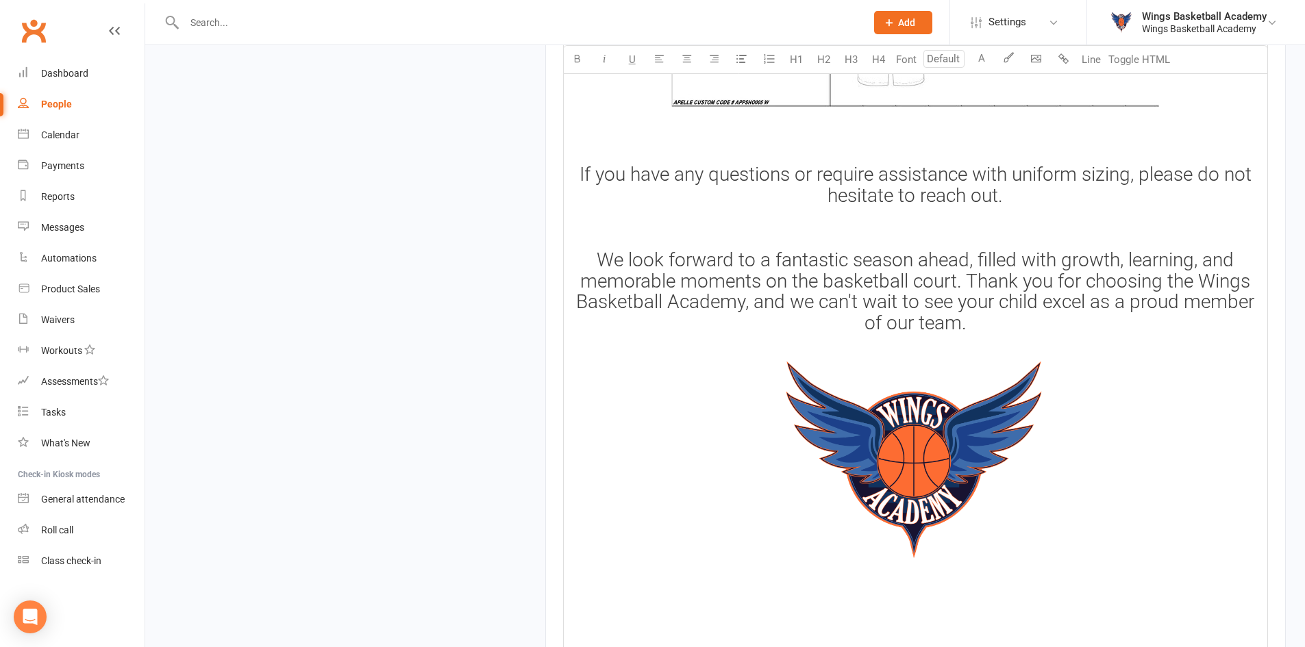
scroll to position [2085, 0]
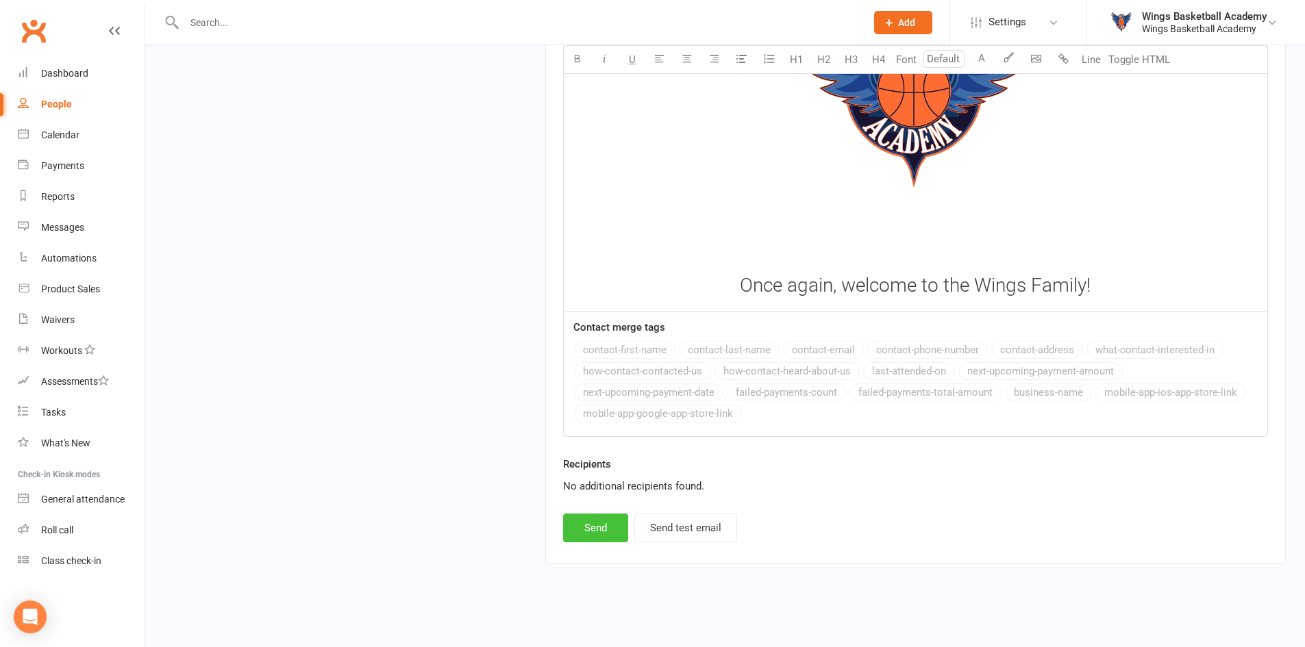
click at [601, 526] on button "Send" at bounding box center [595, 528] width 65 height 29
select select
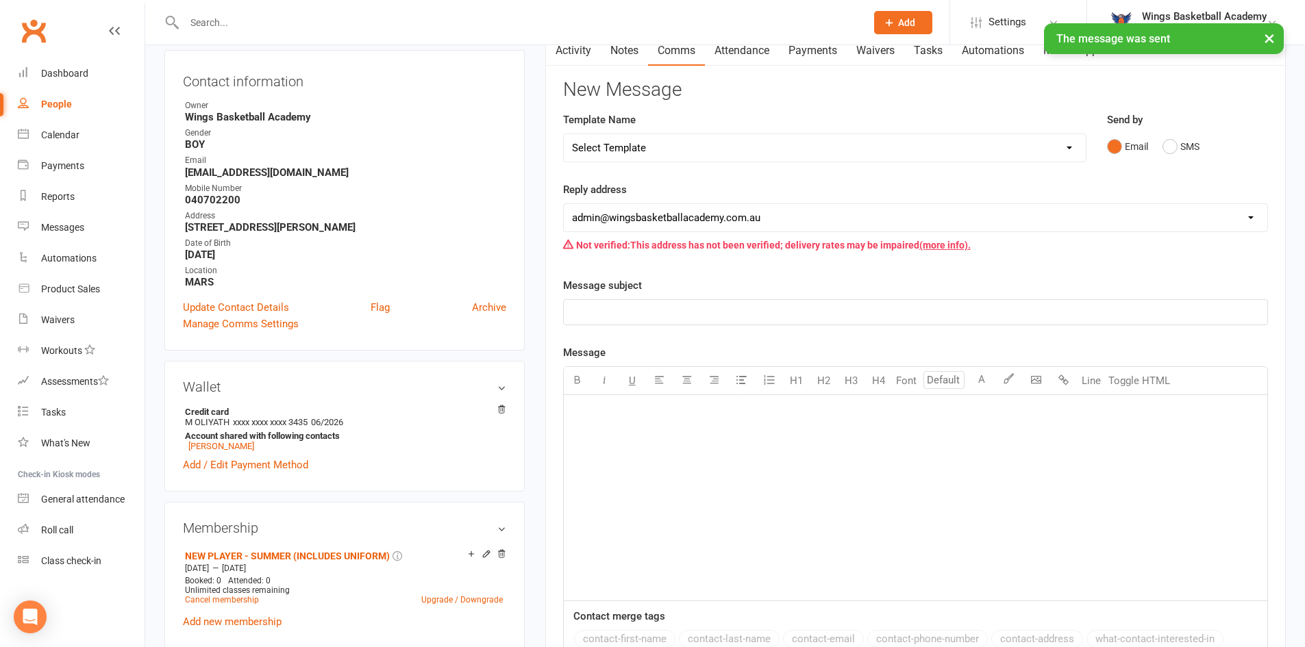
scroll to position [0, 0]
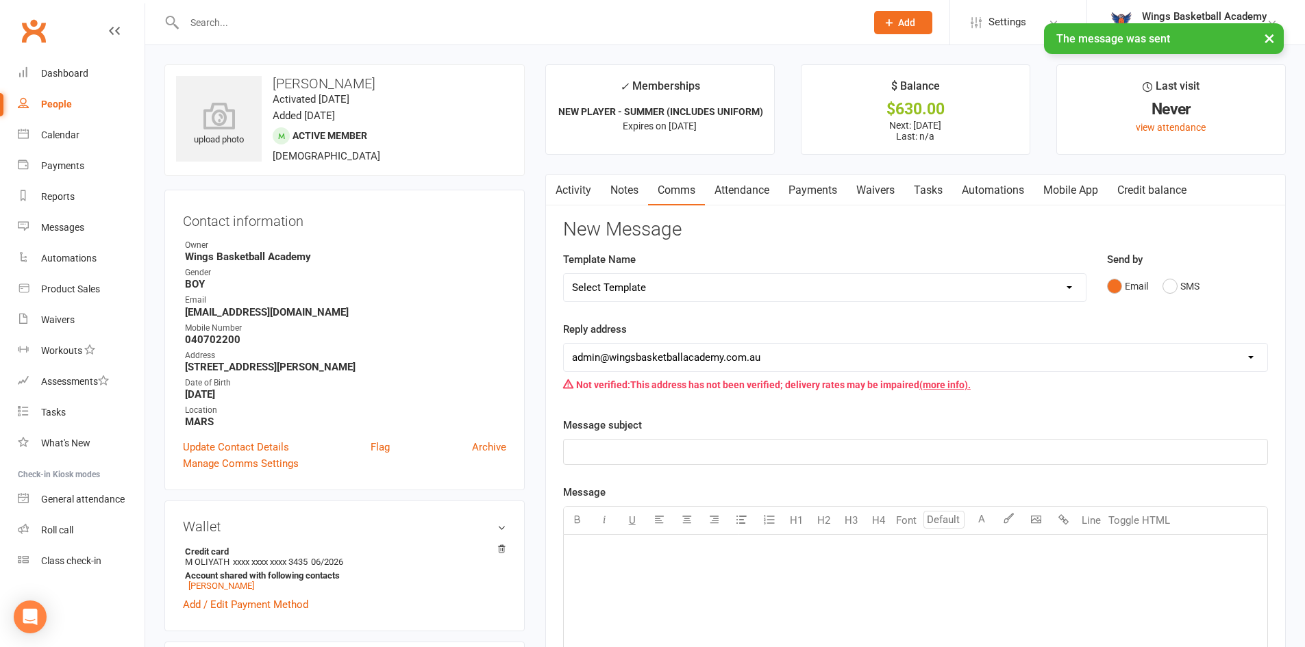
click at [570, 189] on link "Activity" at bounding box center [573, 191] width 55 height 32
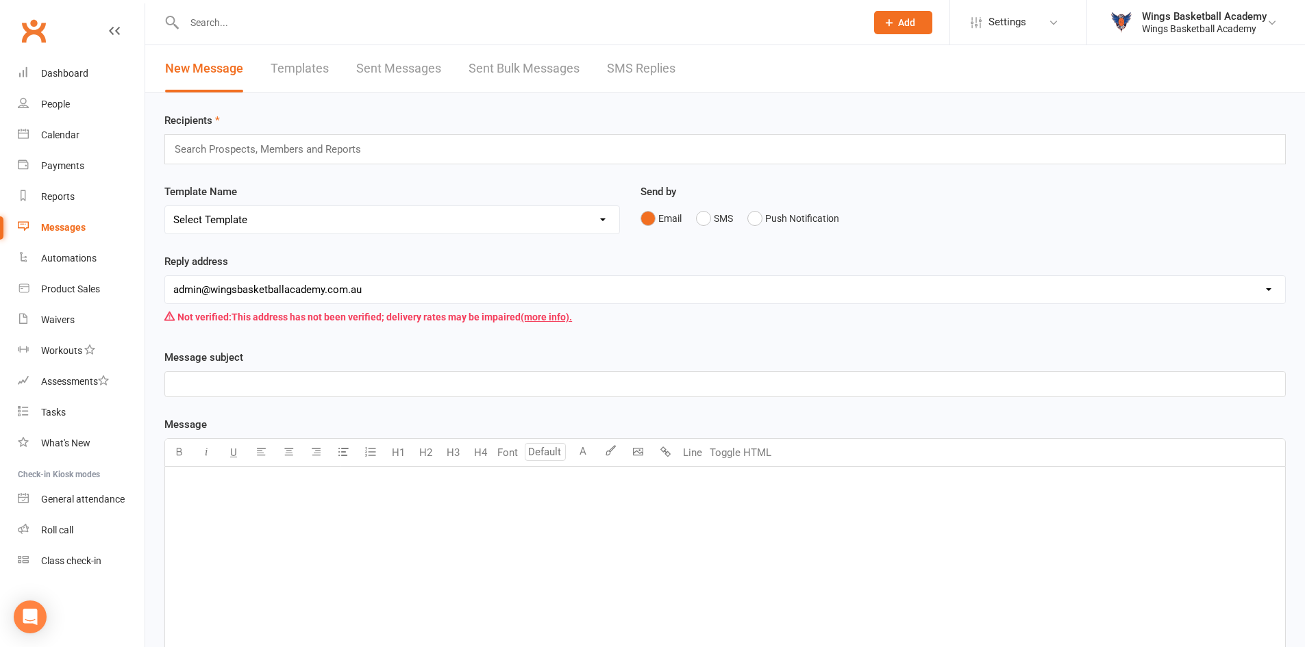
click at [384, 177] on div "Recipients Search Prospects, Members and Reports Template Name Select Template …" at bounding box center [725, 475] width 1160 height 765
click at [278, 225] on select "Select Template [Email] 0 - COME & TRY [Email] 1 - UNIFORM ORDERING & SIZING [E…" at bounding box center [392, 219] width 454 height 27
select select "2"
click at [165, 206] on select "Select Template [Email] 0 - COME & TRY [Email] 1 - UNIFORM ORDERING & SIZING [E…" at bounding box center [392, 219] width 454 height 27
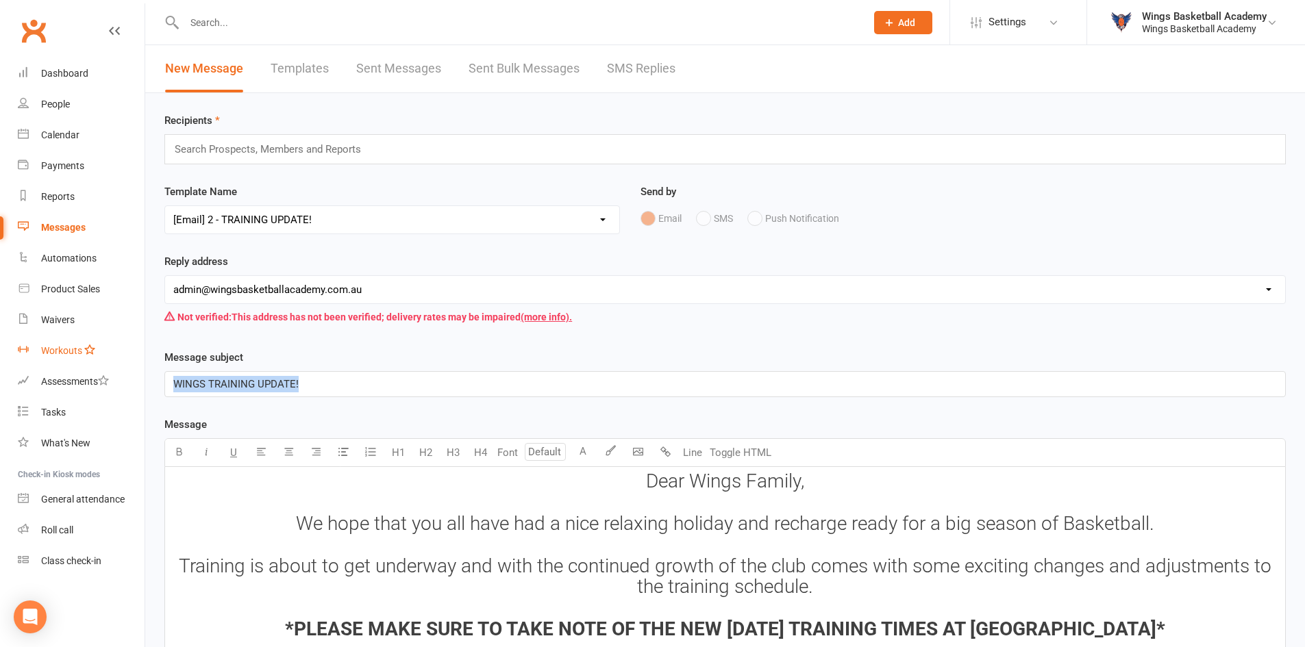
drag, startPoint x: 312, startPoint y: 388, endPoint x: 86, endPoint y: 342, distance: 231.3
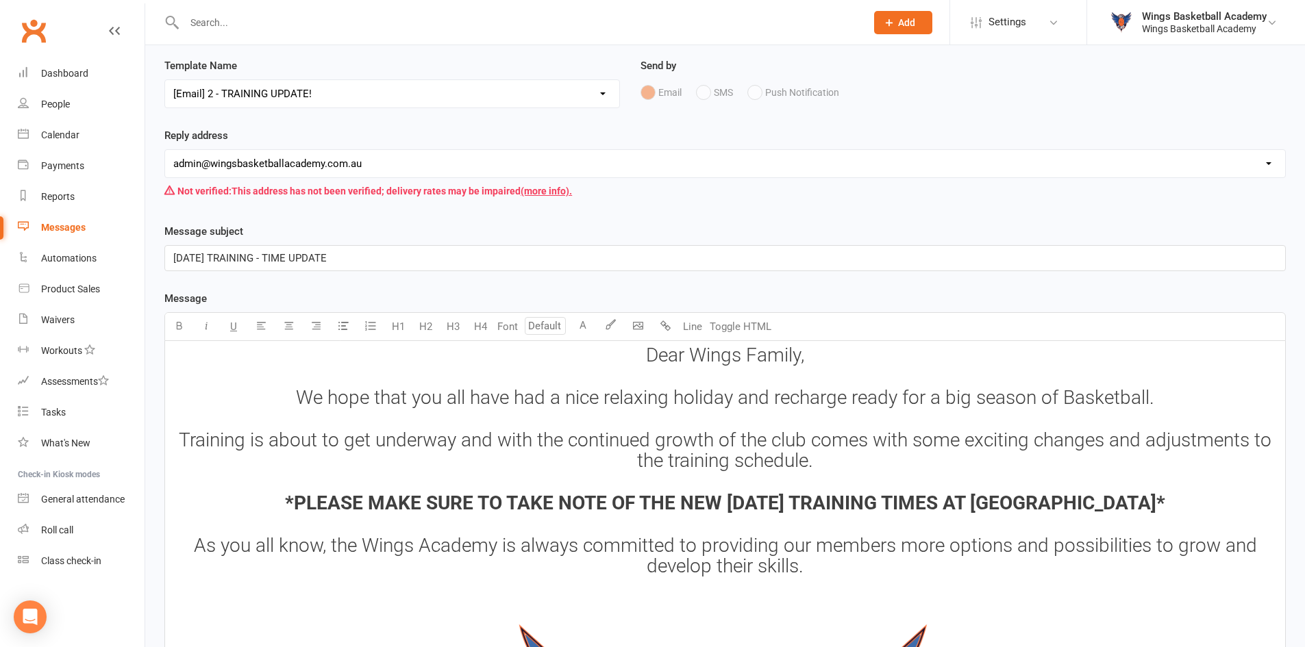
scroll to position [137, 0]
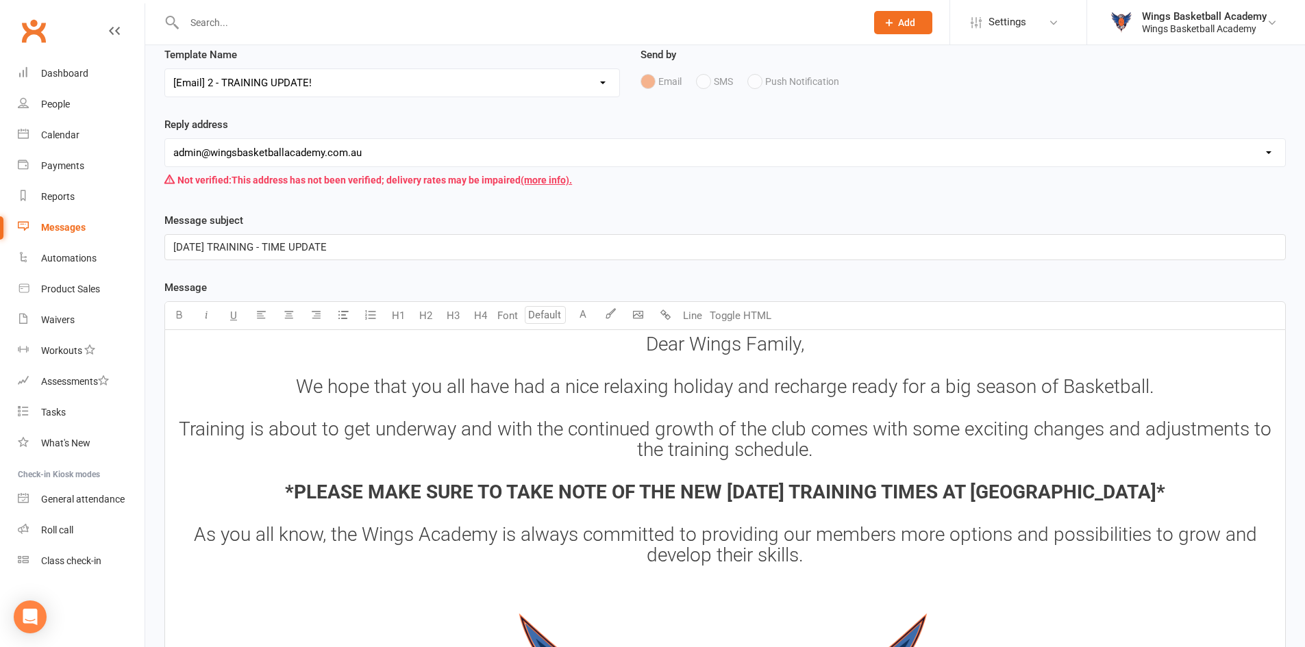
click at [774, 390] on span "We hope that you all have had a nice relaxing holiday and recharge ready for a …" at bounding box center [725, 386] width 858 height 23
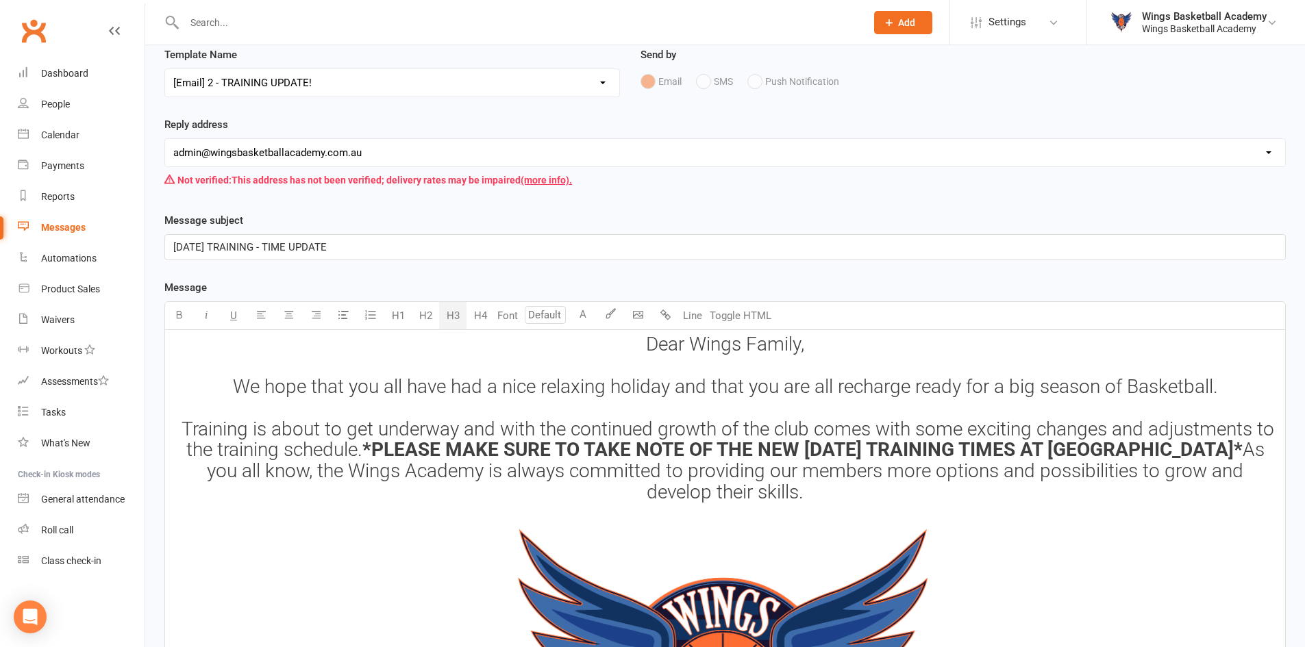
click at [911, 391] on span "Dear Wings Family, We hope that you all have had a nice relaxing holiday and th…" at bounding box center [728, 397] width 1102 height 128
drag, startPoint x: 840, startPoint y: 450, endPoint x: 477, endPoint y: 427, distance: 363.8
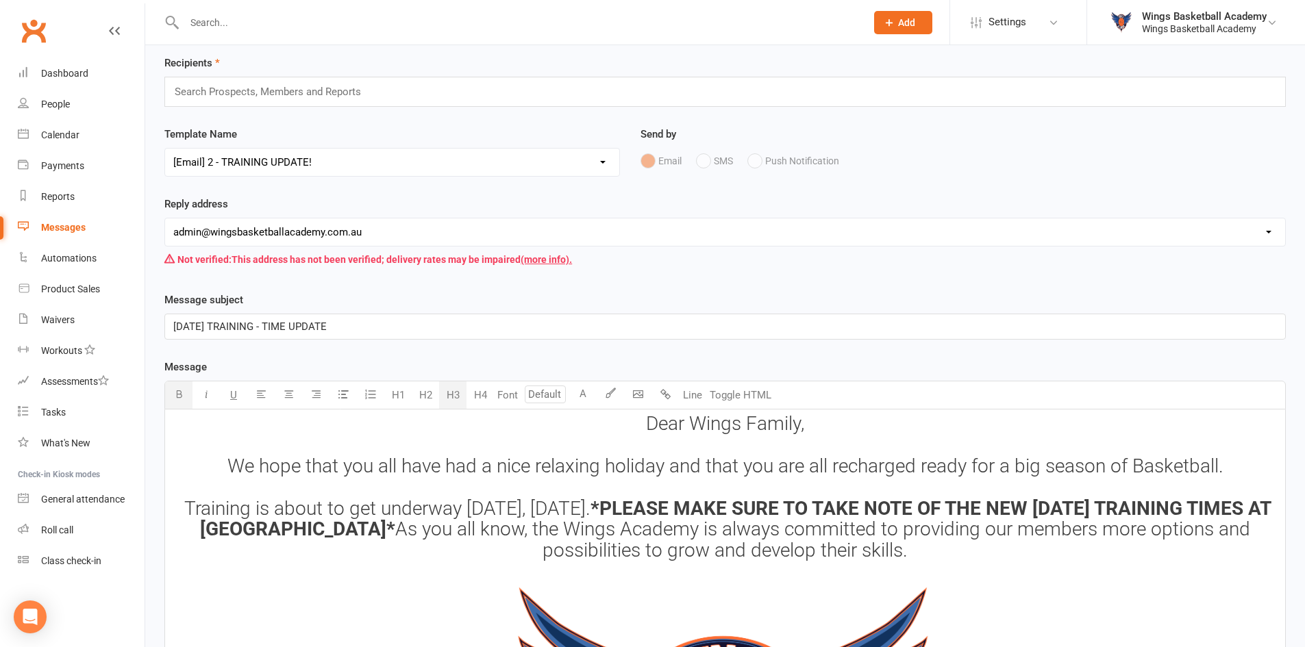
scroll to position [0, 0]
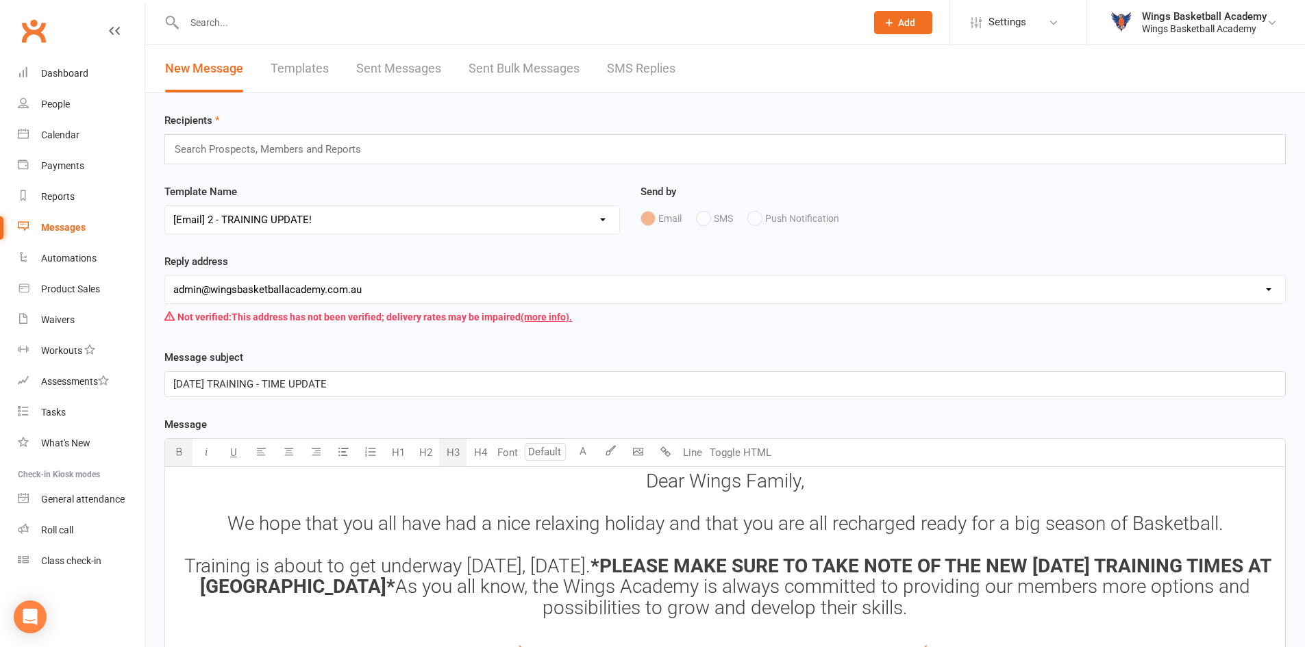
click at [267, 138] on div "Search Prospects, Members and Reports" at bounding box center [724, 149] width 1121 height 30
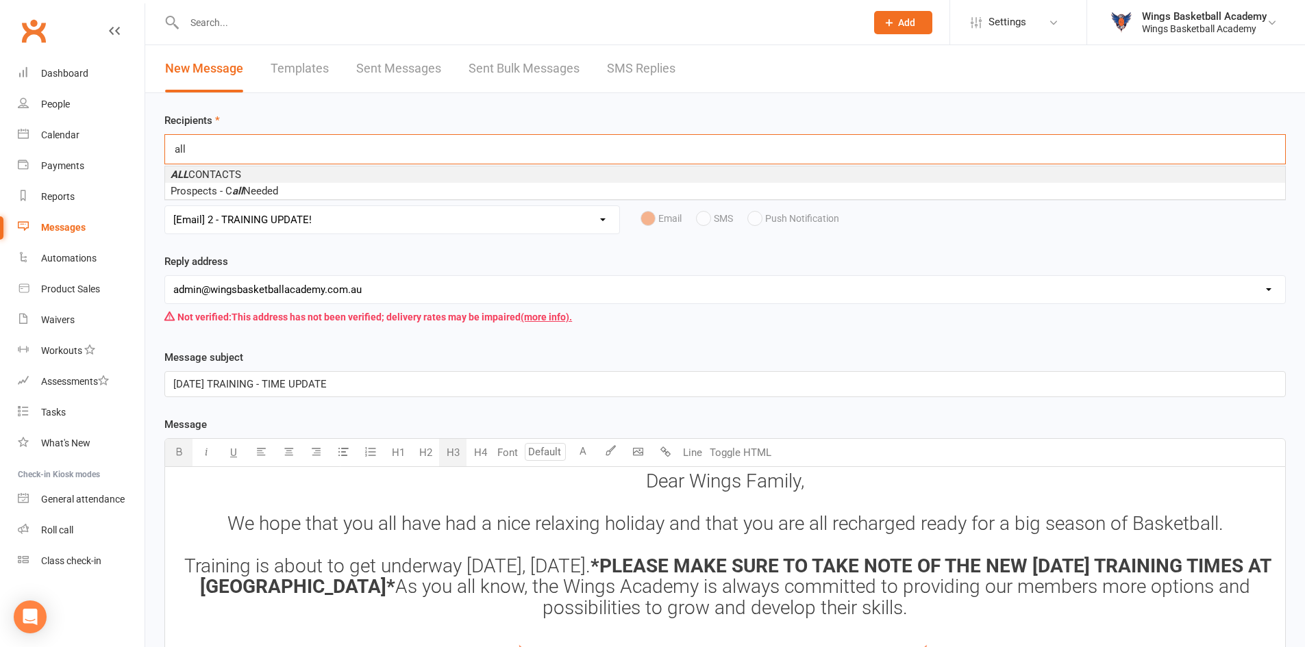
type input "all"
click at [227, 169] on span "ALL CONTACTS" at bounding box center [206, 175] width 71 height 12
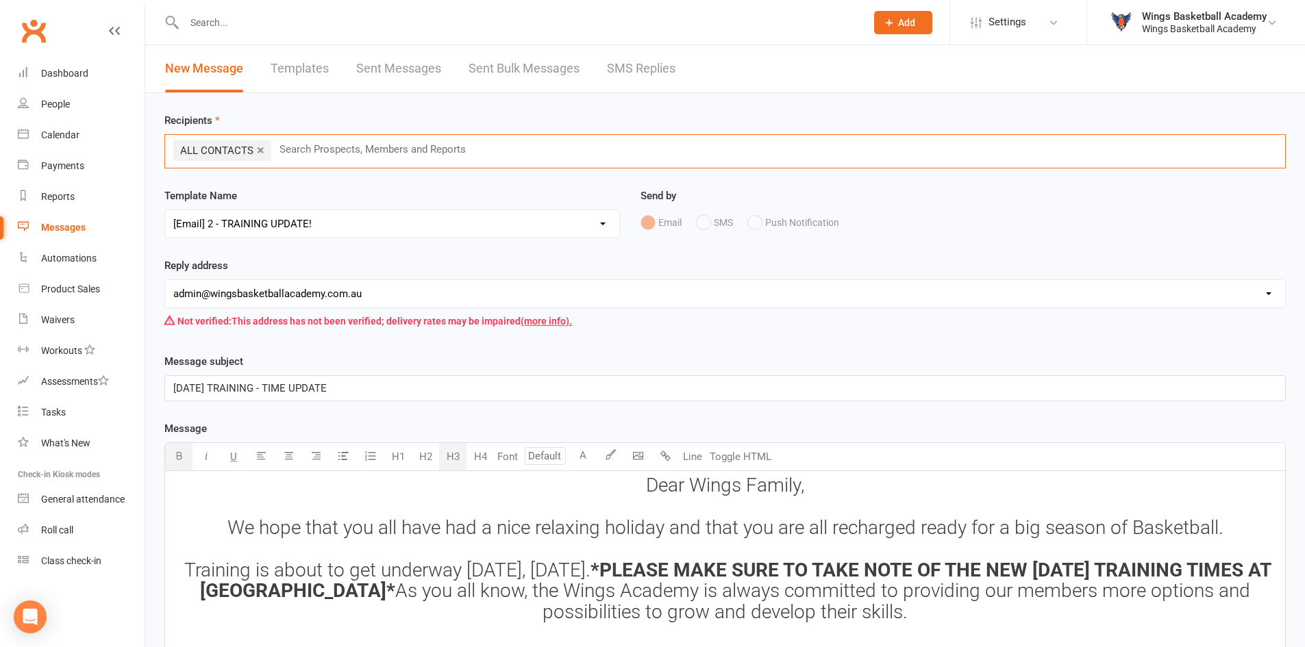
click at [415, 260] on div "Reply address hello@clubworx.com admin@wingsbasketballacademy.com.au Not verifi…" at bounding box center [724, 296] width 1121 height 77
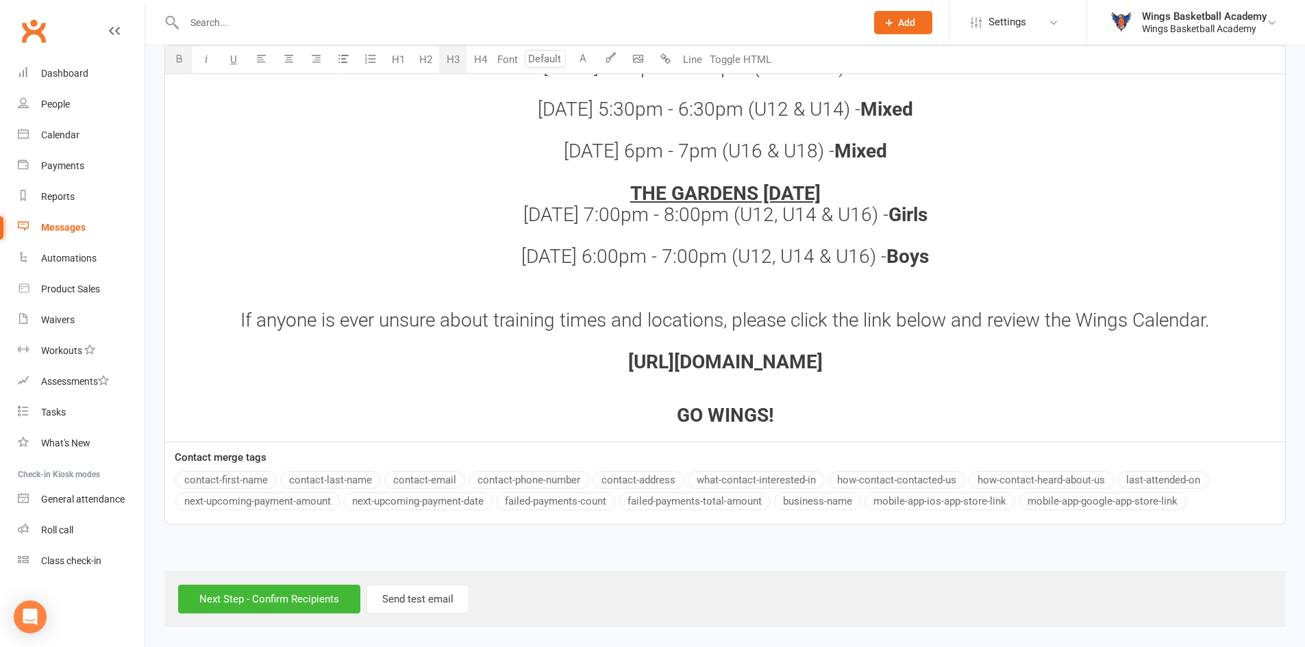
scroll to position [1773, 0]
click at [279, 598] on input "Next Step - Confirm Recipients" at bounding box center [269, 599] width 182 height 29
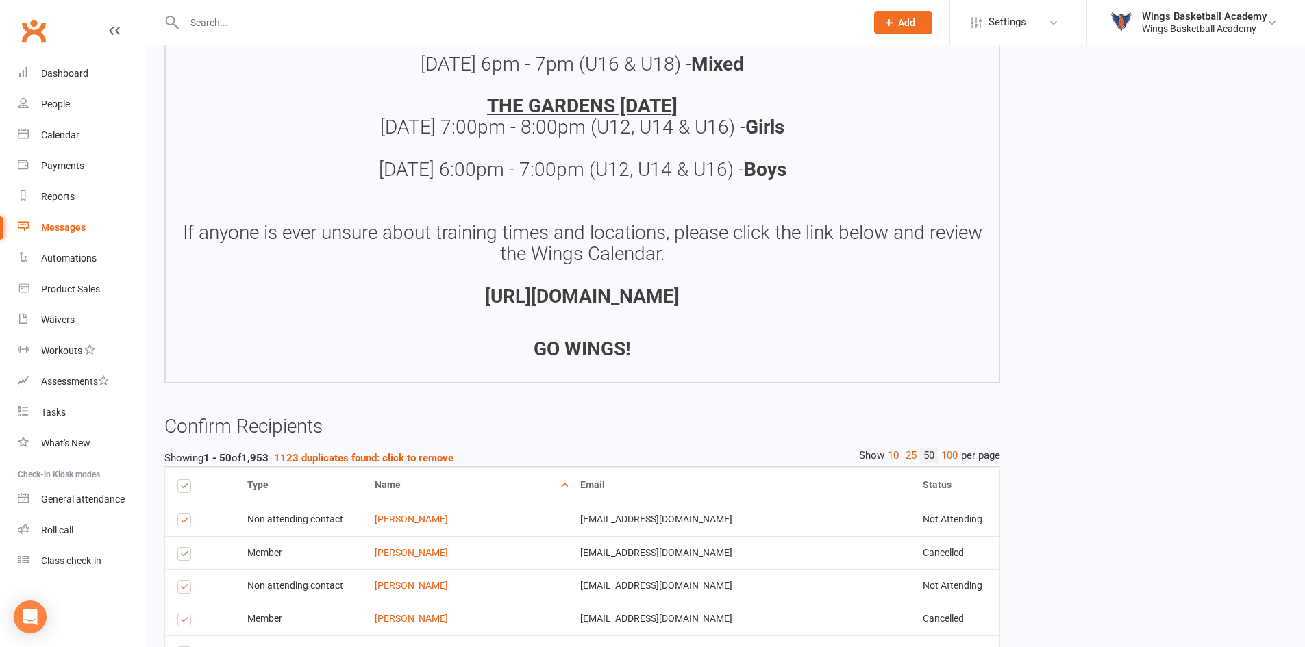
scroll to position [1575, 0]
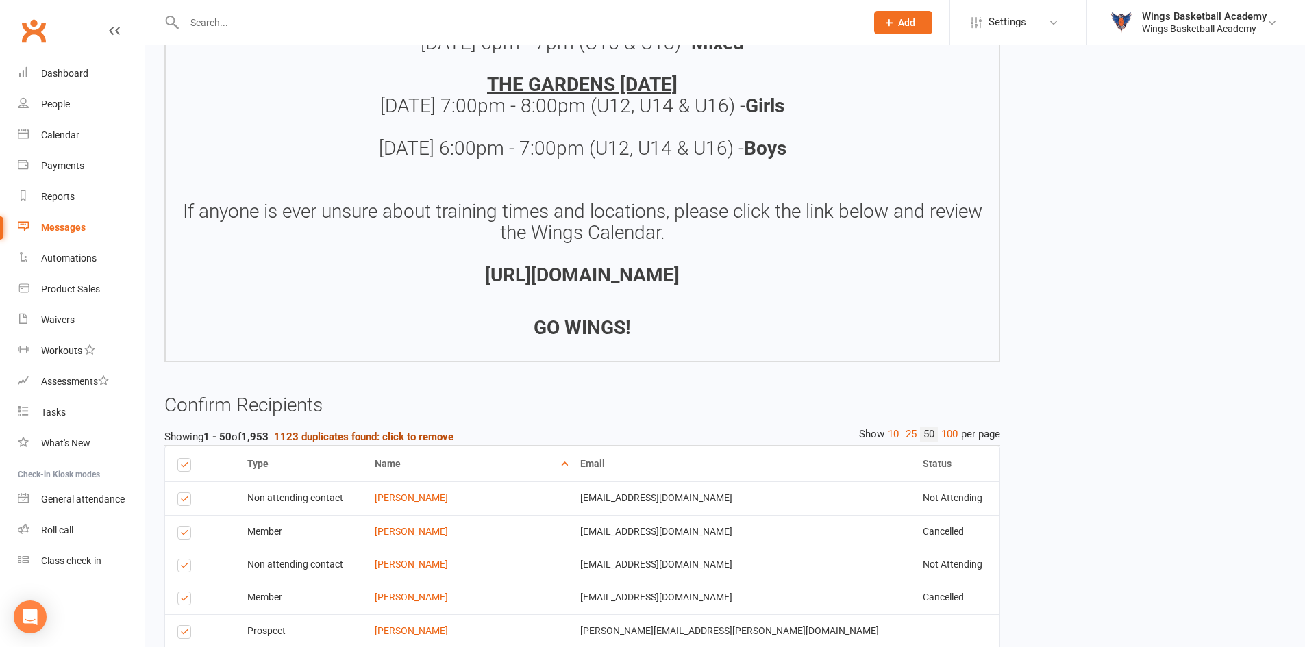
click at [404, 436] on strong "1123 duplicates found: click to remove" at bounding box center [363, 437] width 179 height 12
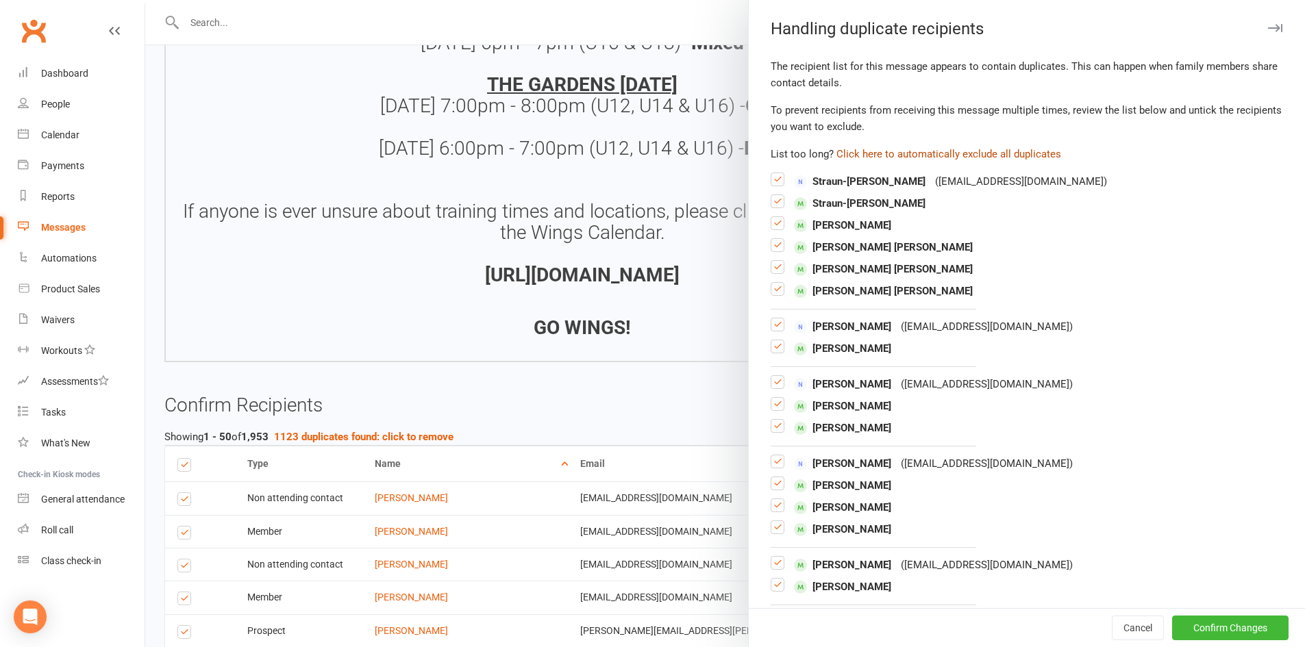
click at [936, 153] on button "Click here to automatically exclude all duplicates" at bounding box center [948, 154] width 225 height 16
click at [1202, 622] on button "Confirm Changes" at bounding box center [1230, 628] width 116 height 25
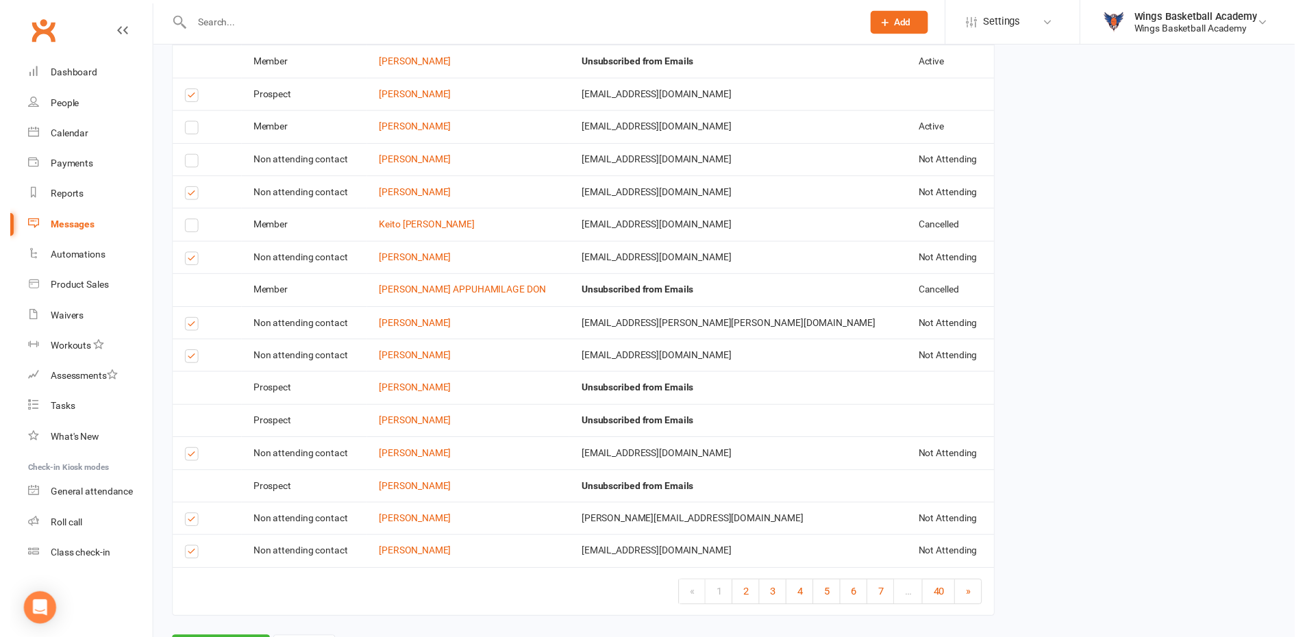
scroll to position [3203, 0]
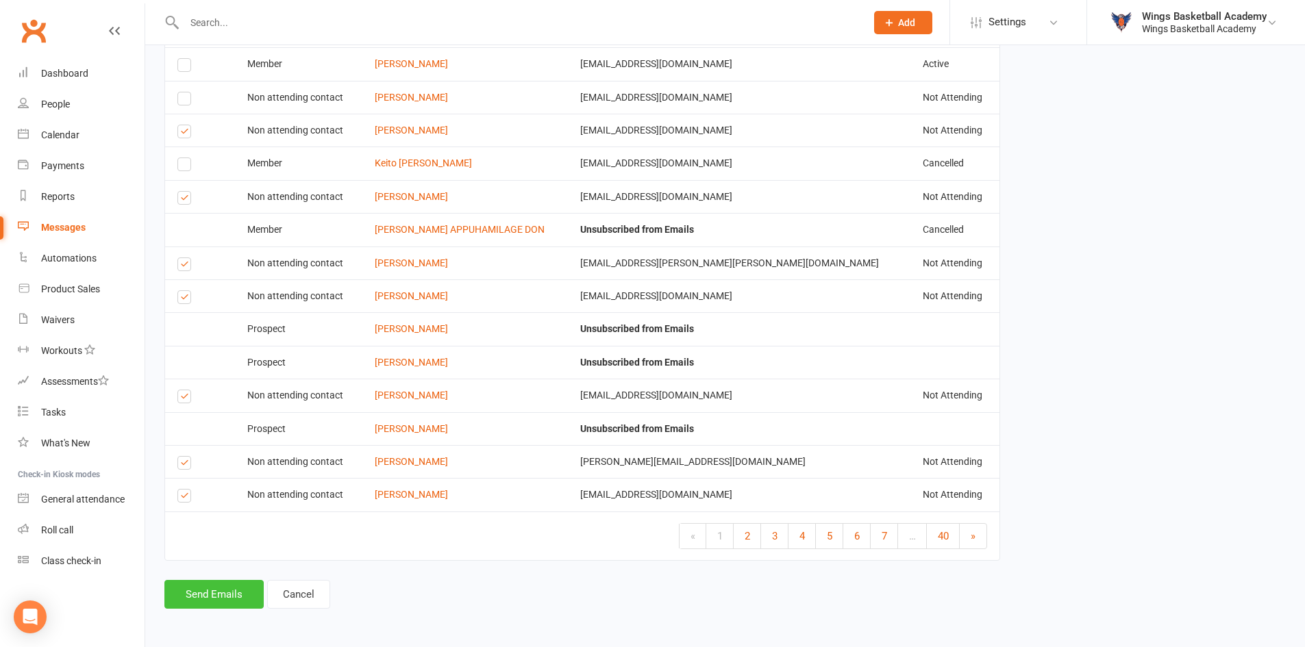
click at [223, 594] on button "Send Emails" at bounding box center [213, 594] width 99 height 29
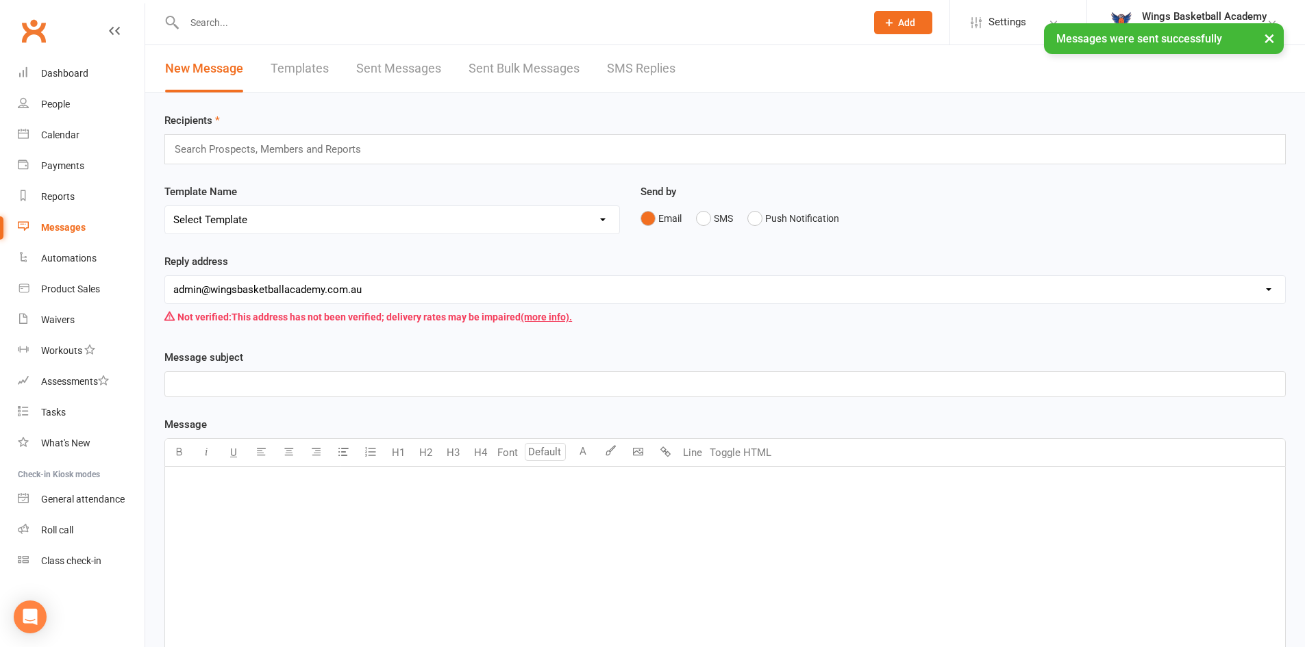
click at [362, 337] on div "Reply address hello@clubworx.com admin@wingsbasketballacademy.com.au Not verifi…" at bounding box center [725, 301] width 1142 height 96
click at [74, 66] on link "Dashboard" at bounding box center [81, 73] width 127 height 31
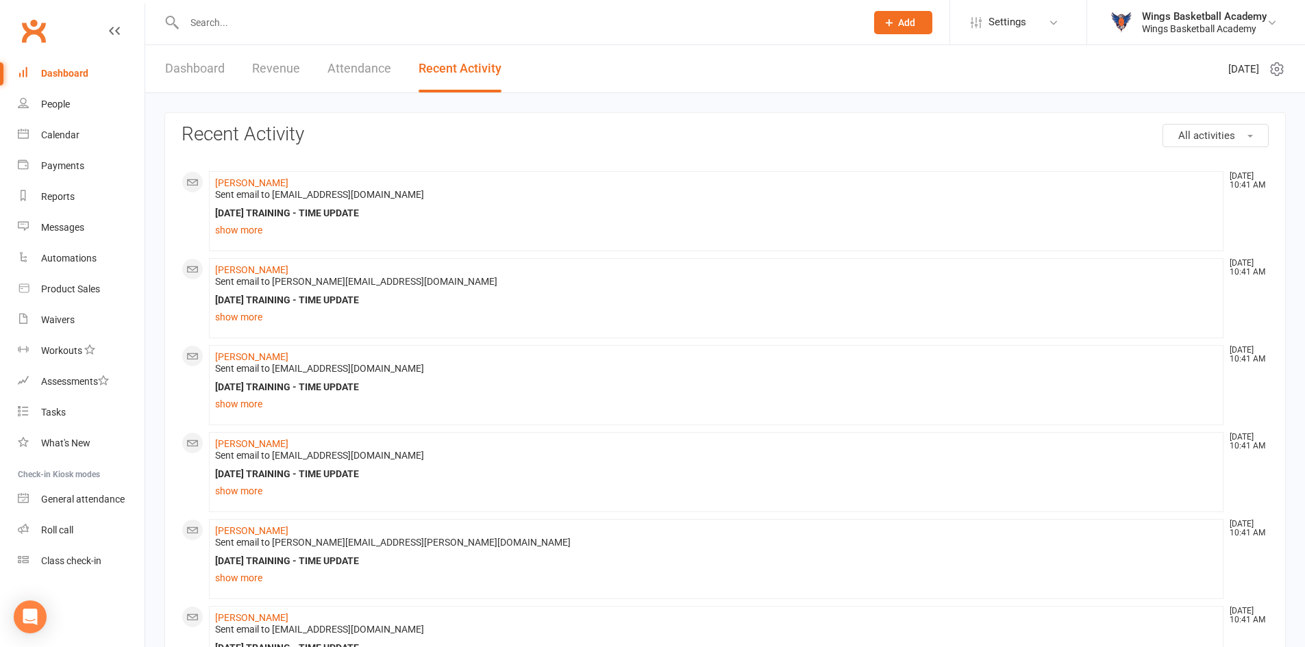
click at [64, 66] on link "Dashboard" at bounding box center [81, 73] width 127 height 31
click at [206, 71] on link "Dashboard" at bounding box center [195, 68] width 60 height 47
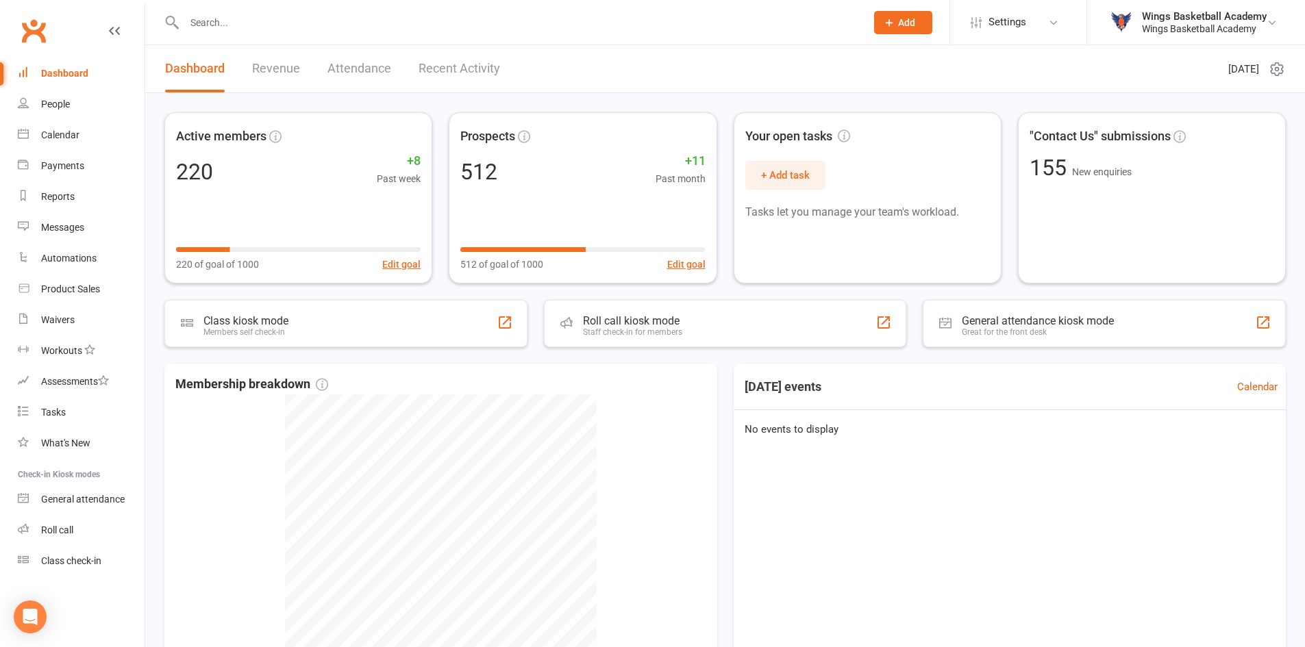
click at [155, 144] on div "Active members 220 +8 Past week 220 of goal of 1000 Edit goal Prospects 512 +11…" at bounding box center [725, 421] width 1160 height 656
click at [728, 364] on div "Membership breakdown 553 Cancelled 220 Active Today's events Calendar No events…" at bounding box center [724, 540] width 1121 height 353
click at [216, 22] on input "text" at bounding box center [518, 22] width 676 height 19
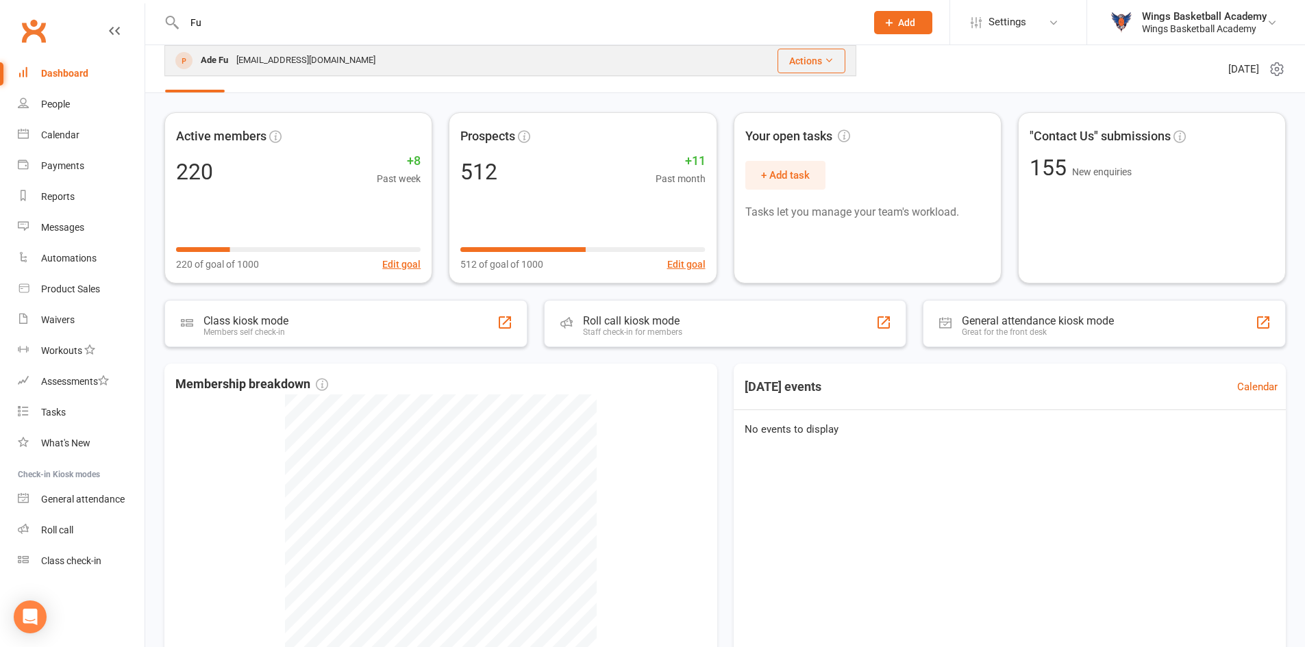
type input "Fu"
click at [213, 58] on div "Ade Fu" at bounding box center [215, 61] width 36 height 20
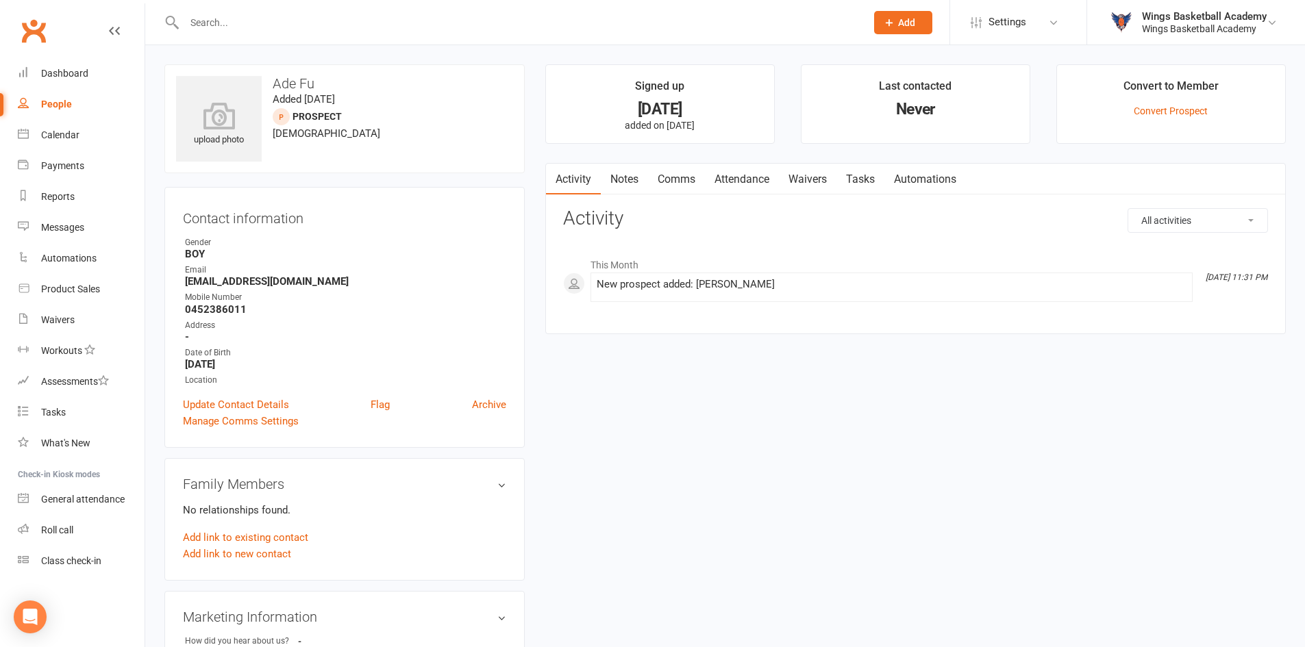
click at [545, 369] on div "upload photo Ade Fu Added 9 October, 2025 prospect 10 years old Contact informa…" at bounding box center [725, 465] width 1142 height 803
click at [673, 177] on link "Comms" at bounding box center [676, 180] width 57 height 32
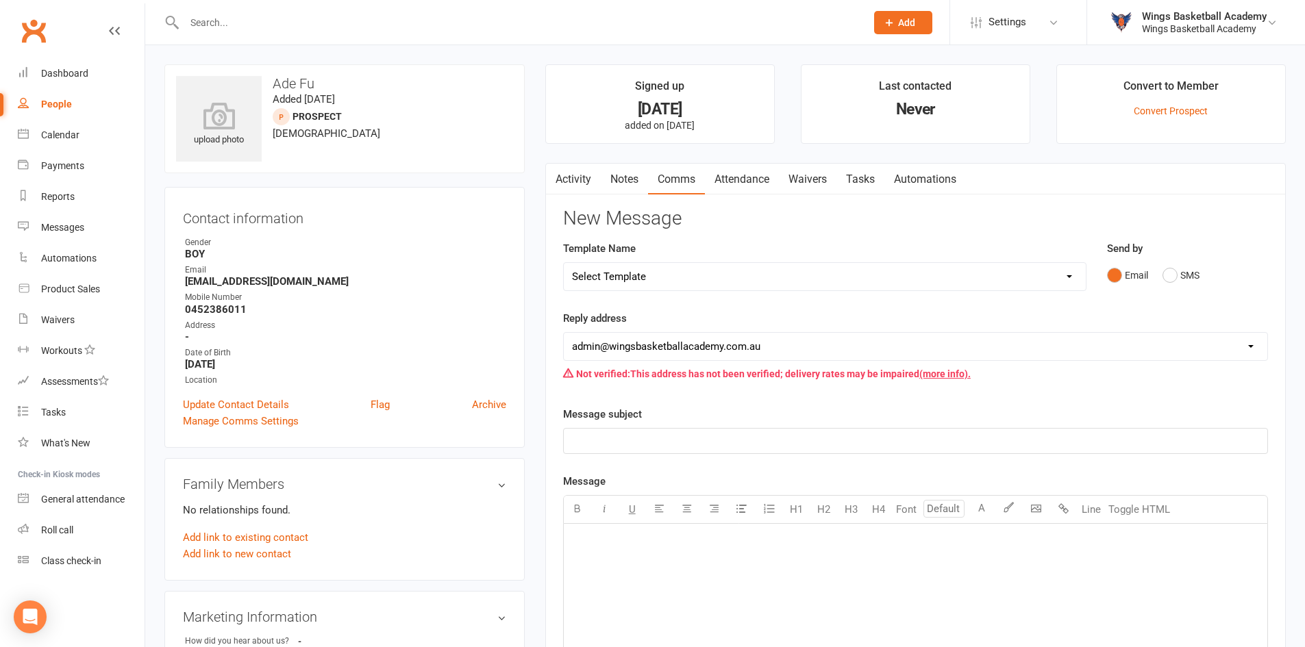
click at [711, 268] on select "Select Template [Email] 0 - COME & TRY [Email] 1 - UNIFORM ORDERING & SIZING [E…" at bounding box center [825, 276] width 522 height 27
select select "0"
click at [564, 263] on select "Select Template [Email] 0 - COME & TRY [Email] 1 - UNIFORM ORDERING & SIZING [E…" at bounding box center [825, 276] width 522 height 27
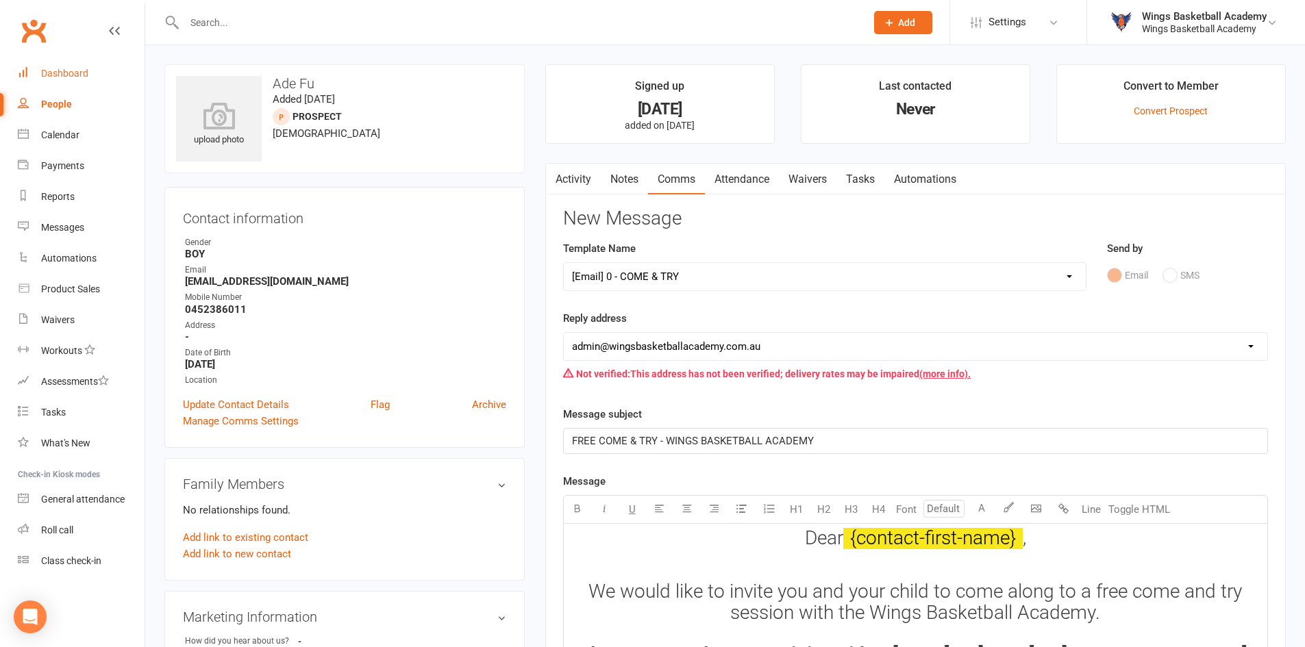
click at [55, 72] on div "Dashboard" at bounding box center [64, 73] width 47 height 11
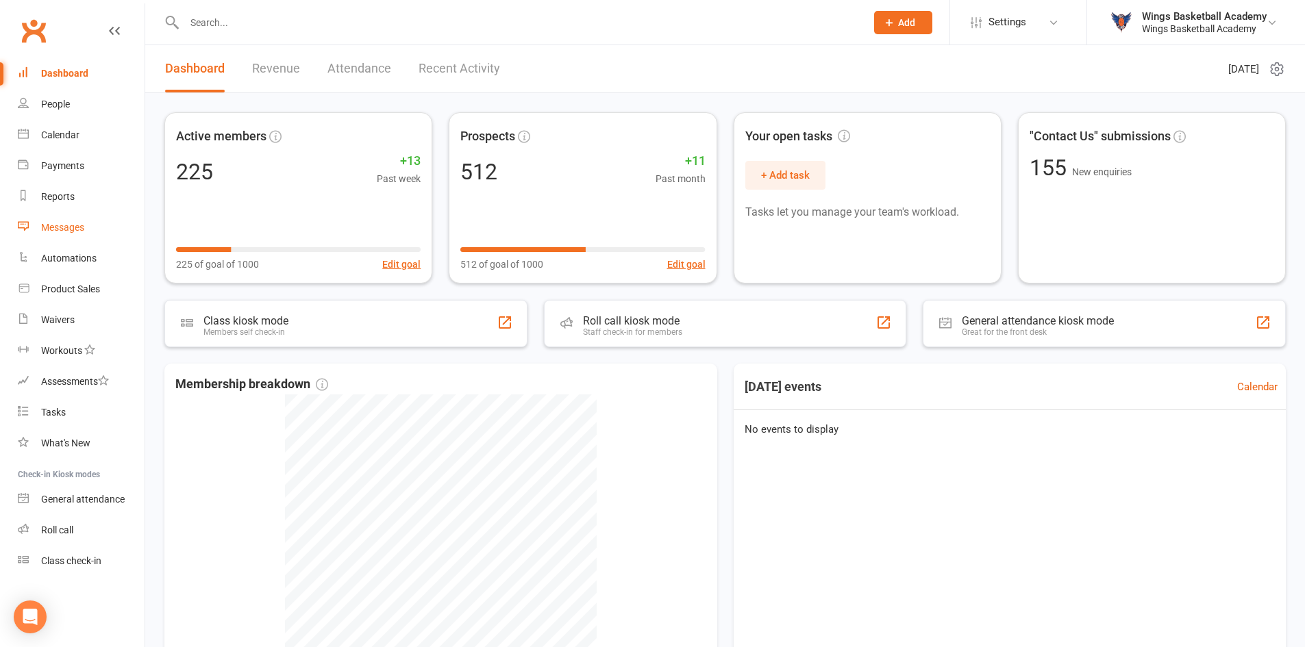
click at [58, 229] on div "Messages" at bounding box center [62, 227] width 43 height 11
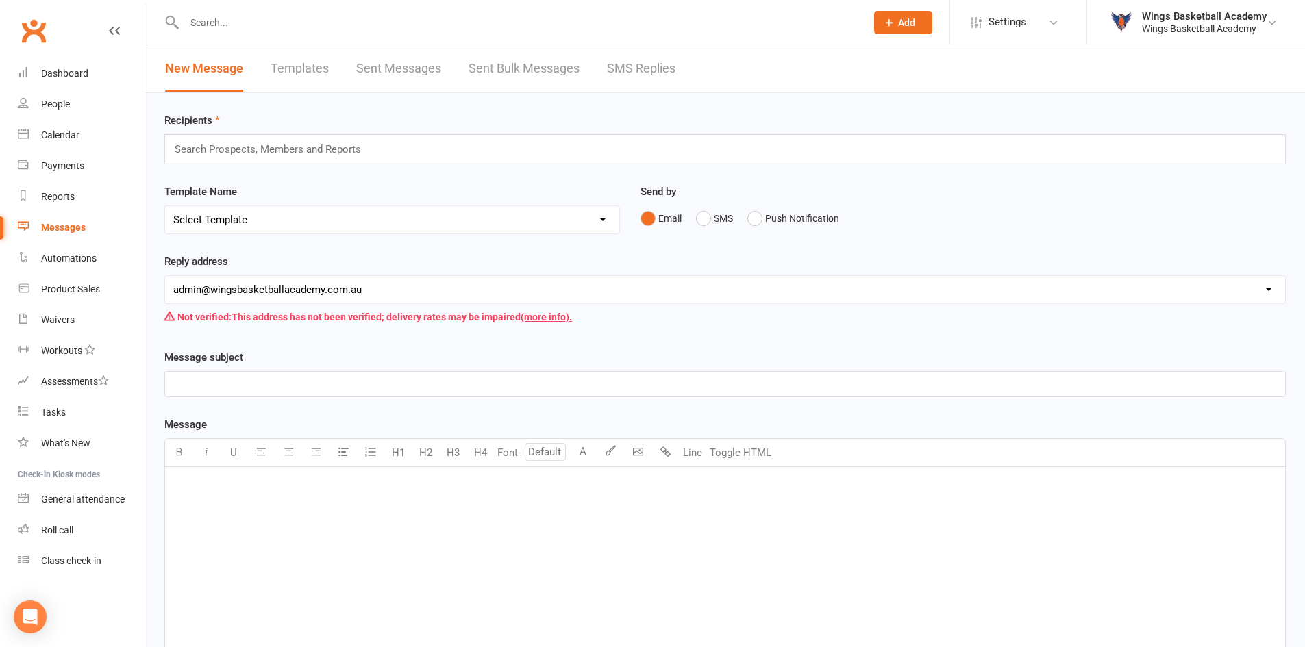
click at [311, 64] on link "Templates" at bounding box center [300, 68] width 58 height 47
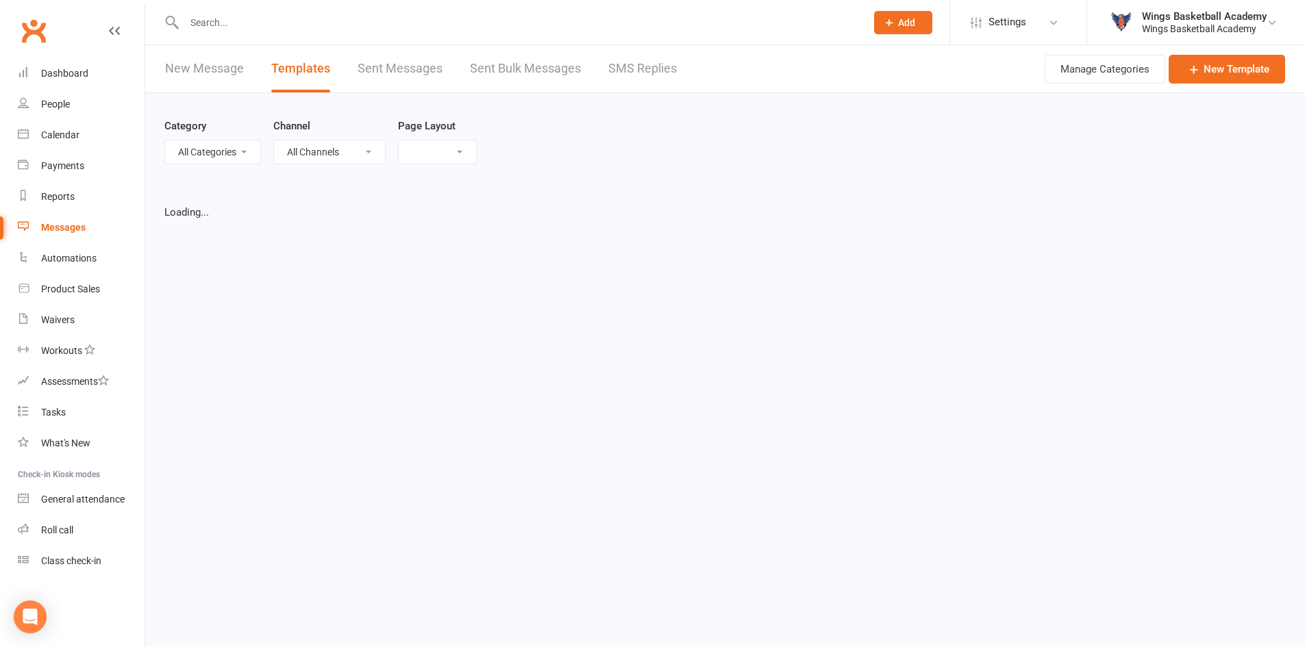
select select "list"
select select "50"
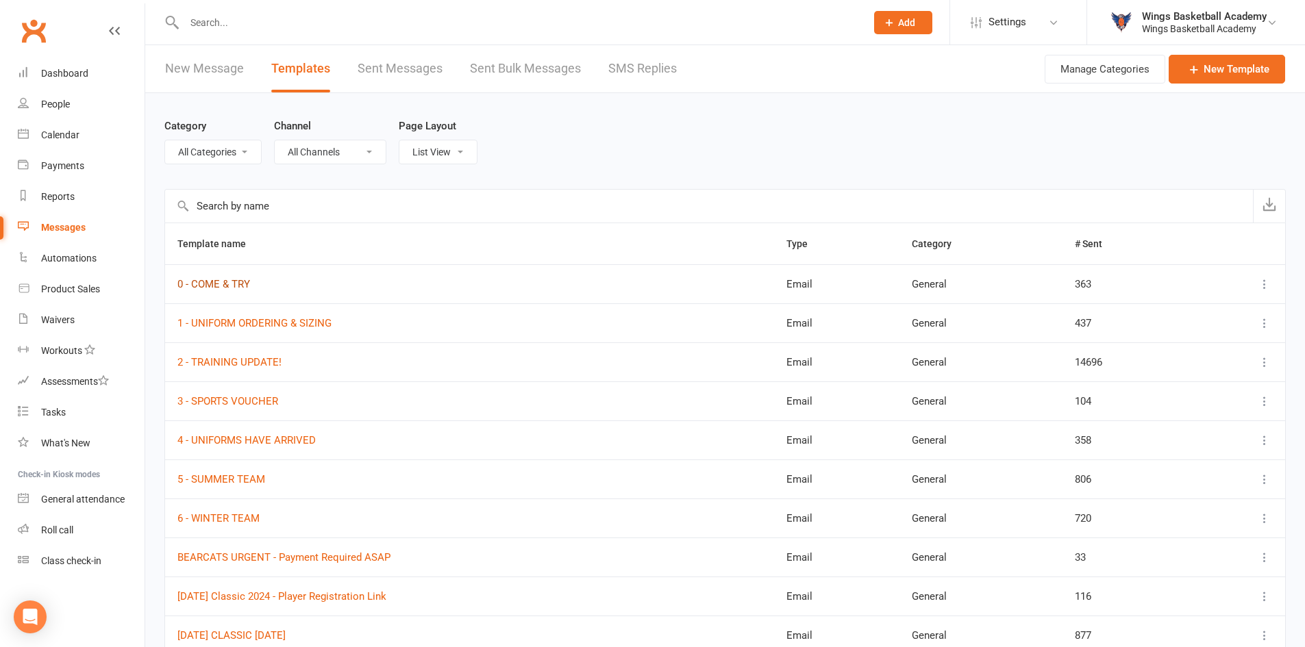
click at [223, 279] on link "0 - COME & TRY" at bounding box center [213, 284] width 73 height 12
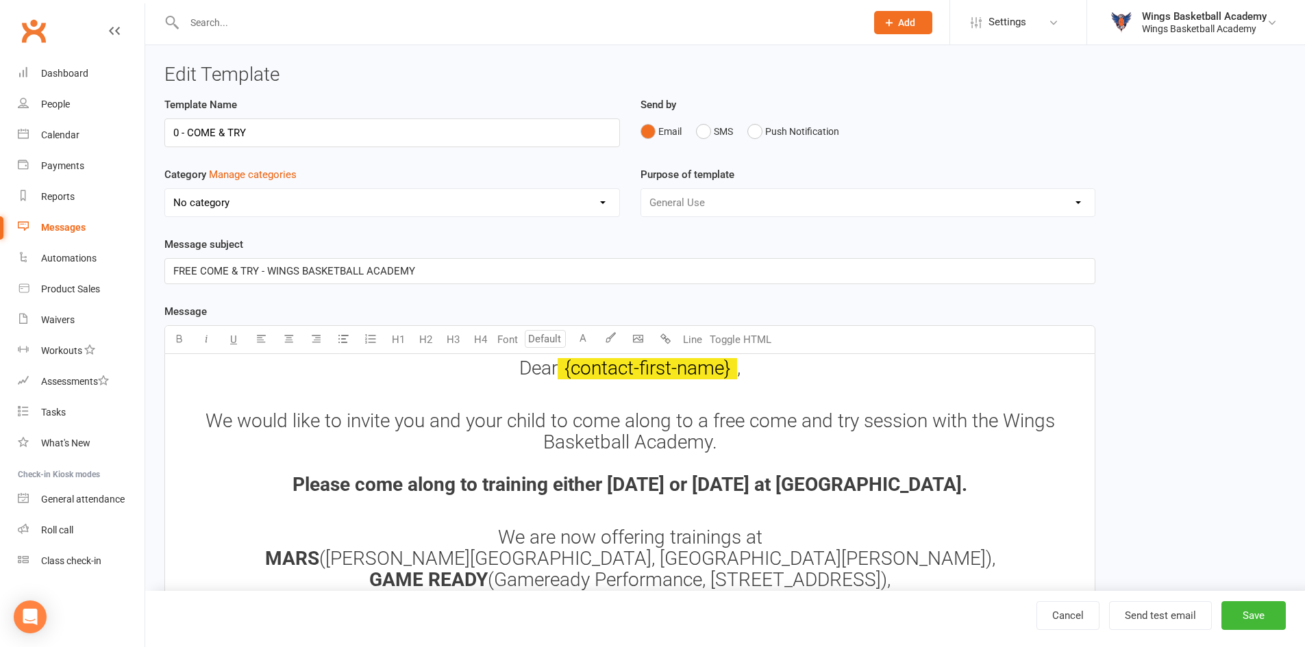
select select "8511"
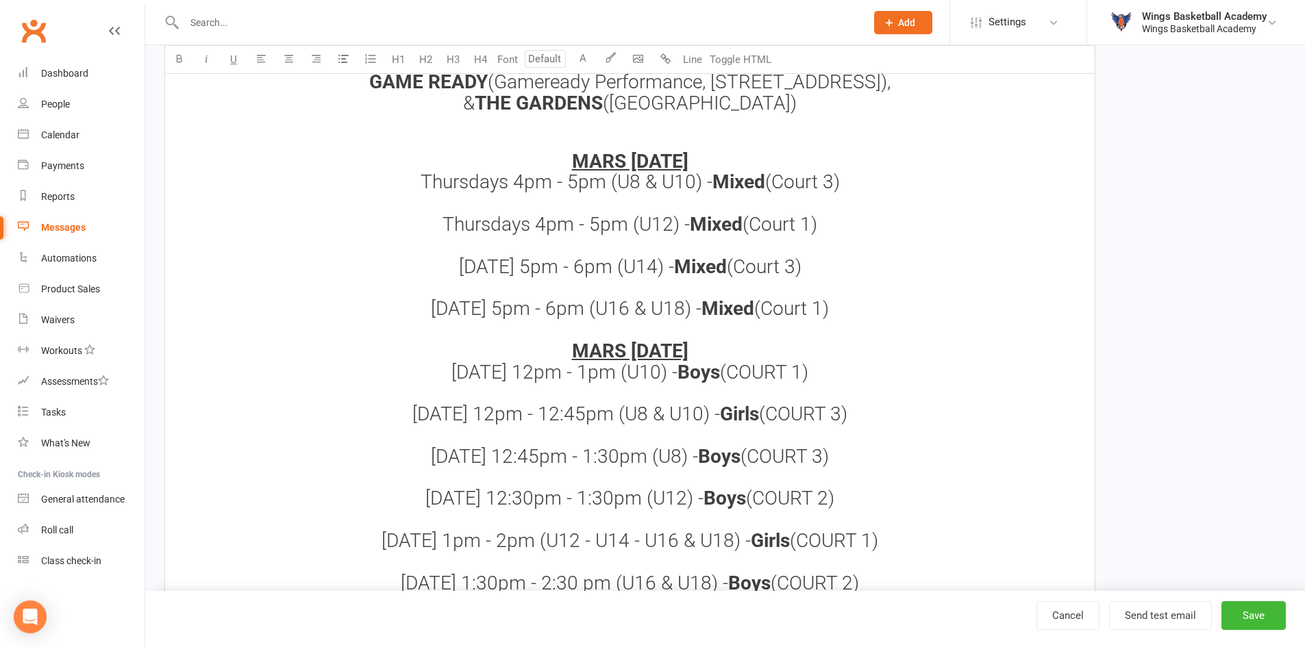
scroll to position [616, 0]
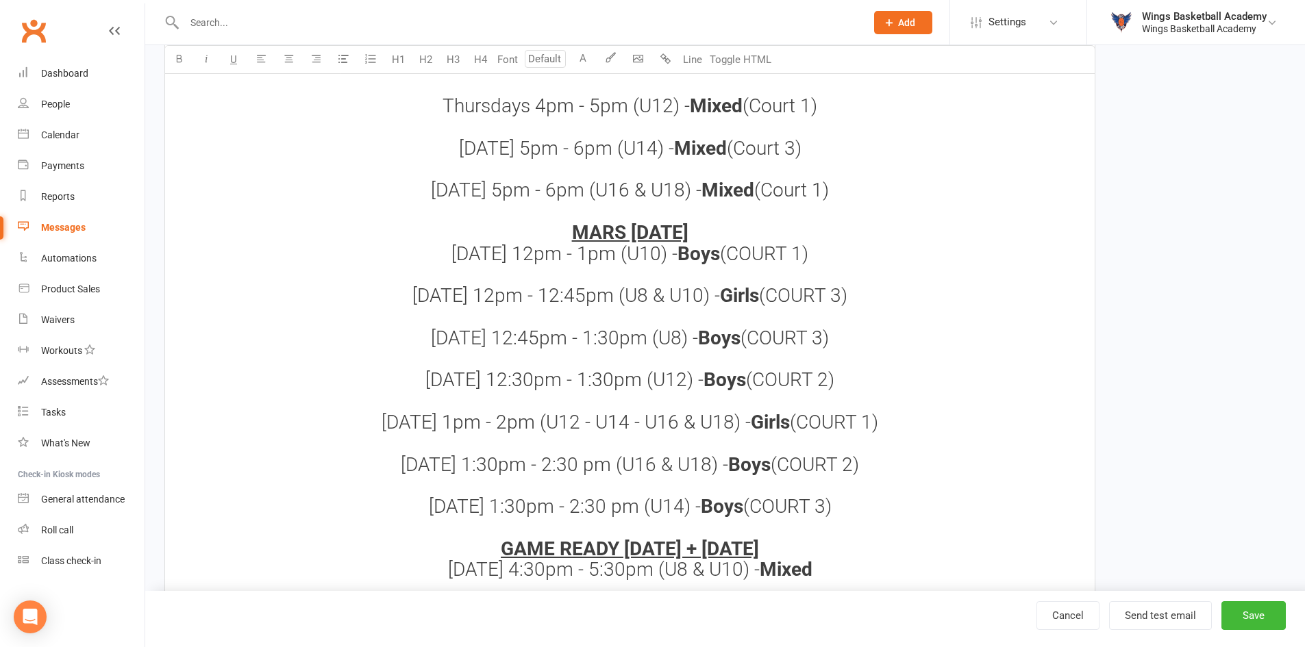
click at [534, 257] on span "Sunday 12pm - 1pm (U10) -" at bounding box center [564, 253] width 226 height 23
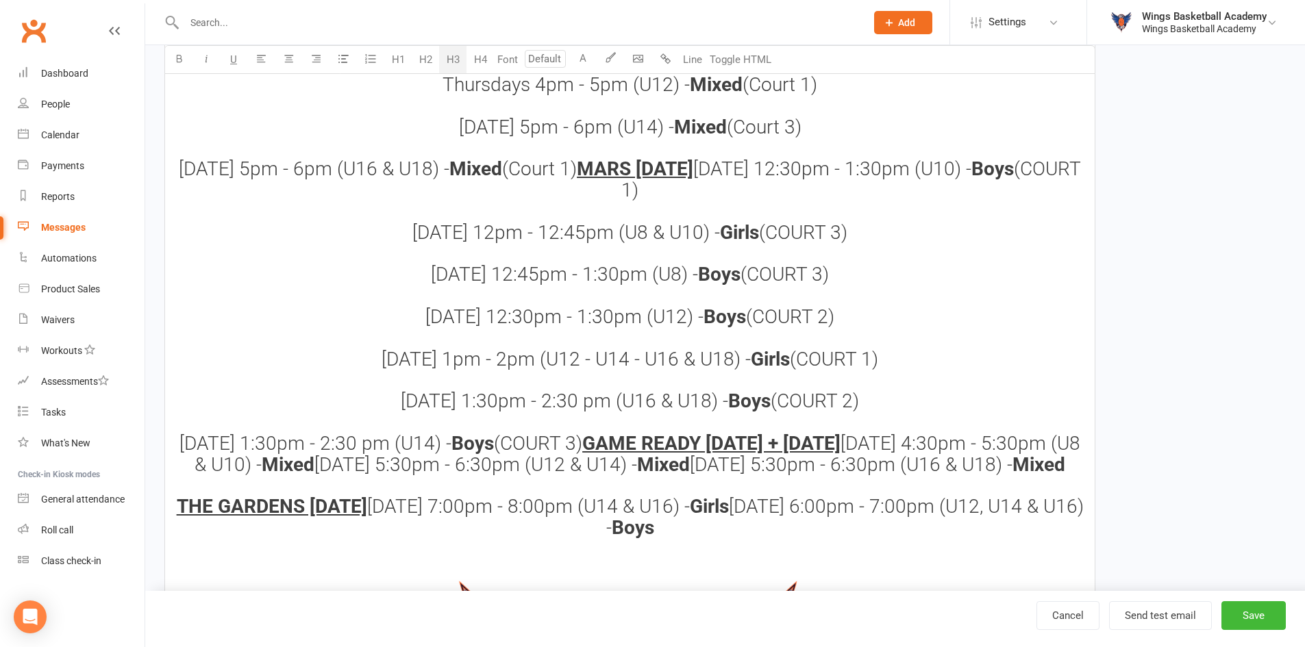
click at [847, 286] on span "(COURT 3) Sunday 12:45pm - 1:30pm (U8) -" at bounding box center [639, 253] width 416 height 65
click at [759, 244] on span "Girls" at bounding box center [739, 232] width 39 height 23
drag, startPoint x: 762, startPoint y: 295, endPoint x: 723, endPoint y: 294, distance: 39.1
click at [723, 286] on span "(COURT 1) Sunday 12pm - 12:45pm (U8 & U10) - Boys (COURT 2) Sunday 12:45pm - 1:…" at bounding box center [746, 222] width 679 height 128
click at [177, 57] on icon "button" at bounding box center [179, 58] width 10 height 10
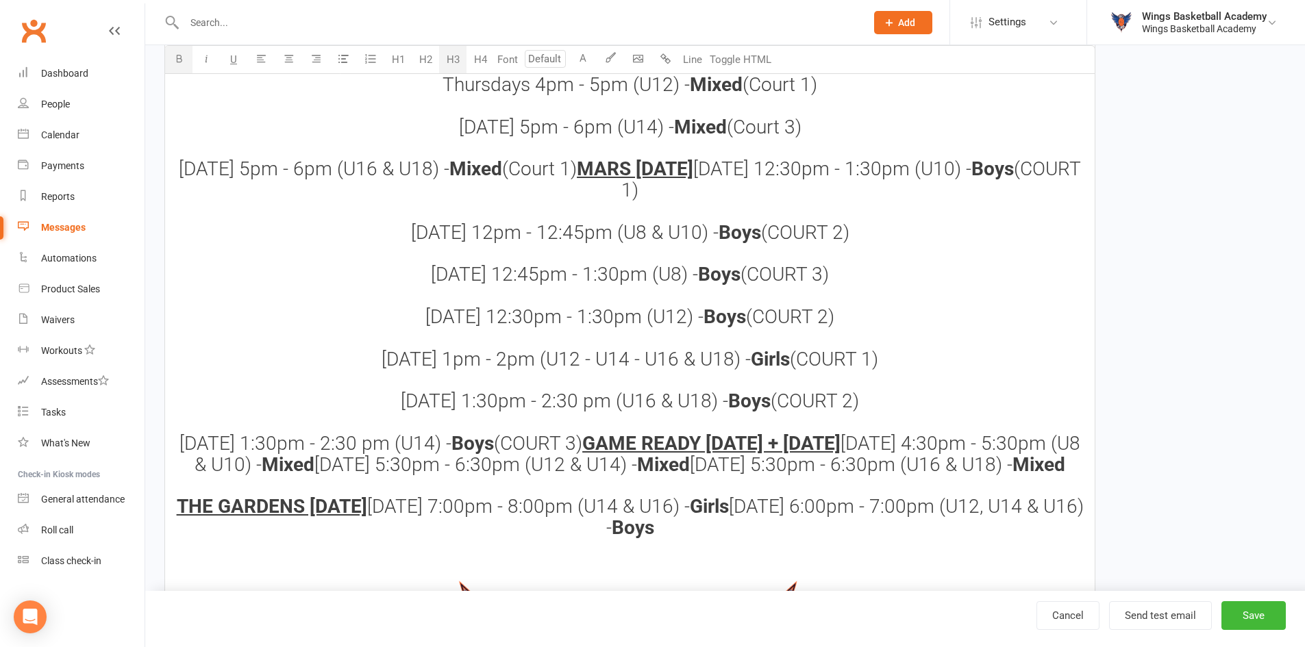
click at [668, 243] on span "(COURT 1) Sunday 12pm - 12:45pm (U8 & U10) -" at bounding box center [748, 201] width 675 height 86
click at [674, 243] on span "(COURT 1) Sunday 12pm - 12:45pm (U10) -" at bounding box center [759, 201] width 653 height 86
click at [516, 243] on span "(COURT 1) Sunday 12pm - 12:45pm (U12) -" at bounding box center [759, 201] width 653 height 86
click at [612, 243] on span "(COURT 1) Sunday 12:30pm - 12:45pm (U12) -" at bounding box center [753, 201] width 666 height 86
click at [538, 286] on span "(COURT 2) Sunday 12:45pm - 1:30pm (U8) -" at bounding box center [632, 253] width 403 height 65
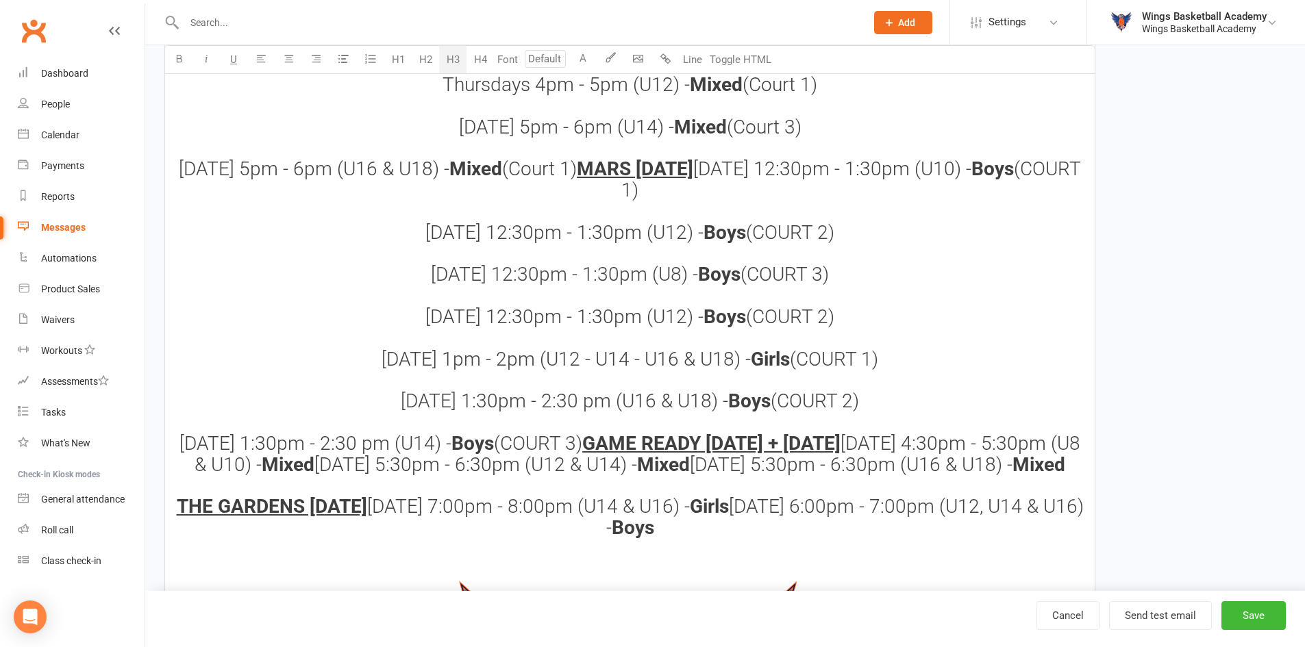
click at [680, 286] on span "(COURT 2) Sunday 12:30pm - 1:30pm (U8) -" at bounding box center [632, 253] width 403 height 65
click at [737, 286] on span "Boys" at bounding box center [753, 274] width 42 height 23
click at [833, 371] on span "(COURT 2) Sunday 1pm - 2pm (U12 - U14 - U16 & U18) -" at bounding box center [608, 337] width 453 height 65
click at [686, 328] on span "(COURT 3) Sunday 12:30pm - 1:30pm (U12) -" at bounding box center [642, 295] width 435 height 65
click at [712, 328] on span "Boys" at bounding box center [719, 316] width 42 height 23
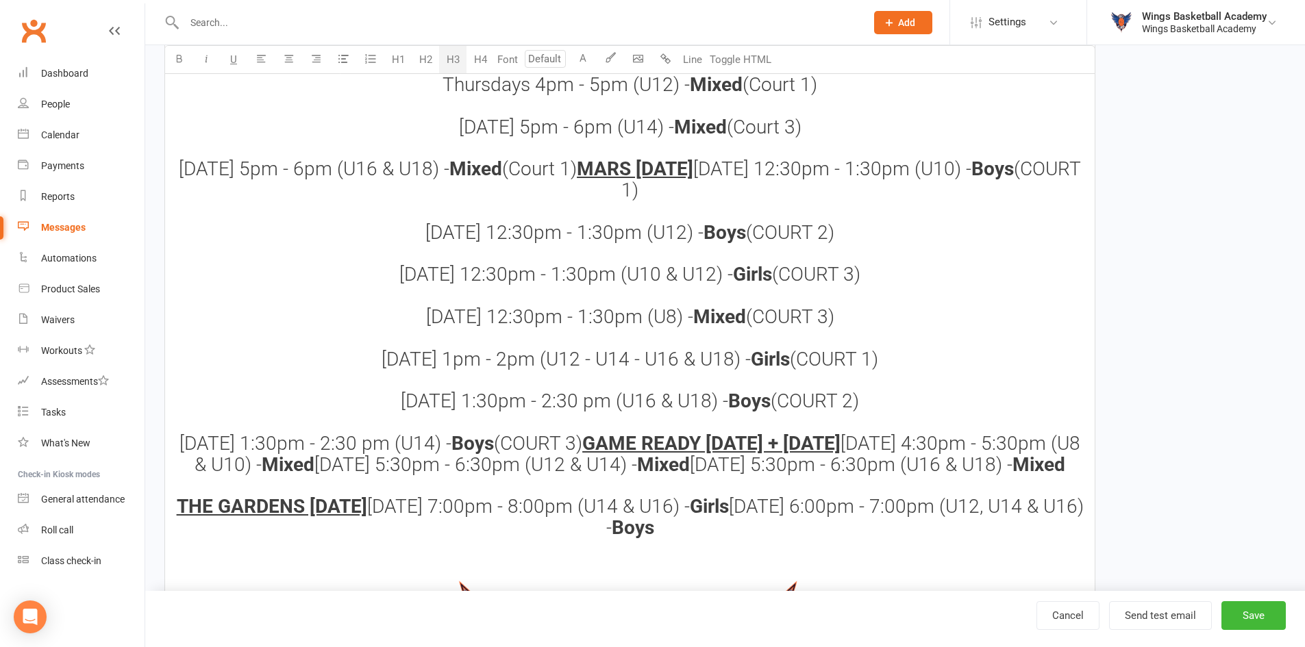
click at [598, 371] on span "(COURT 3) Sunday 1pm - 2pm (U12 - U14 - U16 & U18) -" at bounding box center [608, 337] width 453 height 65
click at [477, 371] on span "(COURT 3) Sunday 1pm - 2pm (U14 - U16 & U18) -" at bounding box center [620, 337] width 428 height 65
click at [543, 371] on span "(COURT 3) Sunday 1:30pm - 2pm (U14 - U16 & U18) -" at bounding box center [613, 337] width 441 height 65
click at [892, 459] on h3 "MARS THURSDAY Thursdays 4pm - 5pm (U8 & U10) - Mixed (Court 3) Thursdays 4pm - …" at bounding box center [629, 481] width 913 height 897
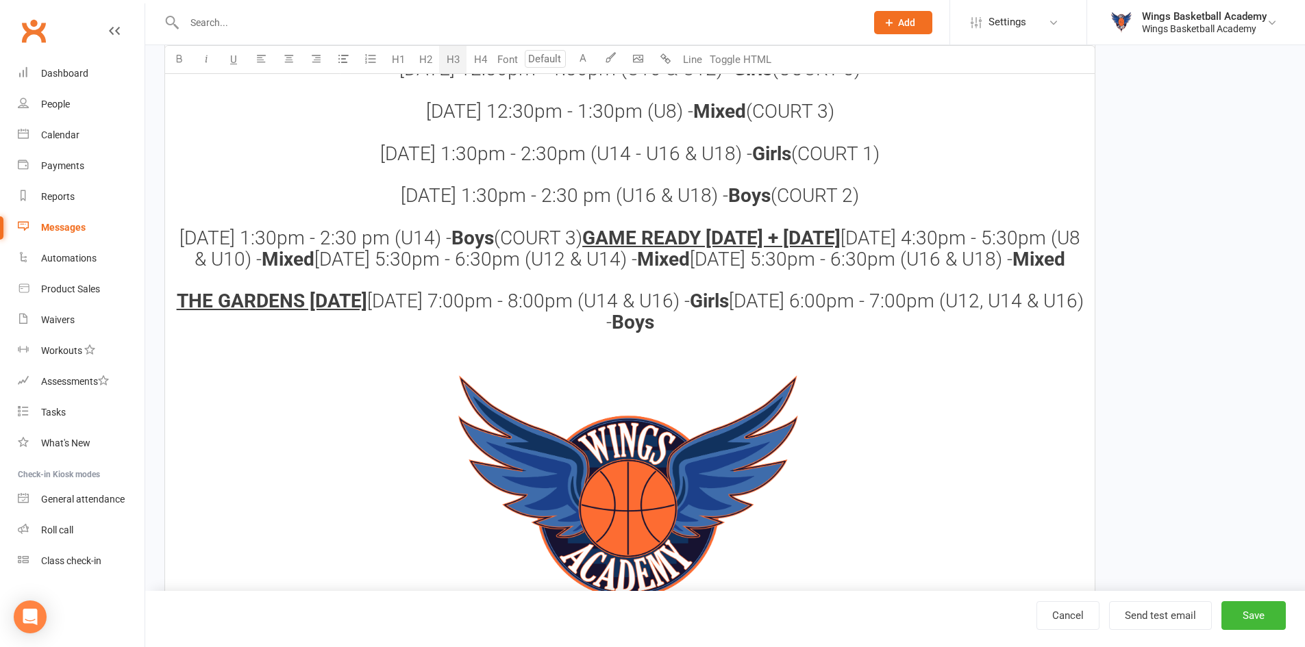
scroll to position [890, 0]
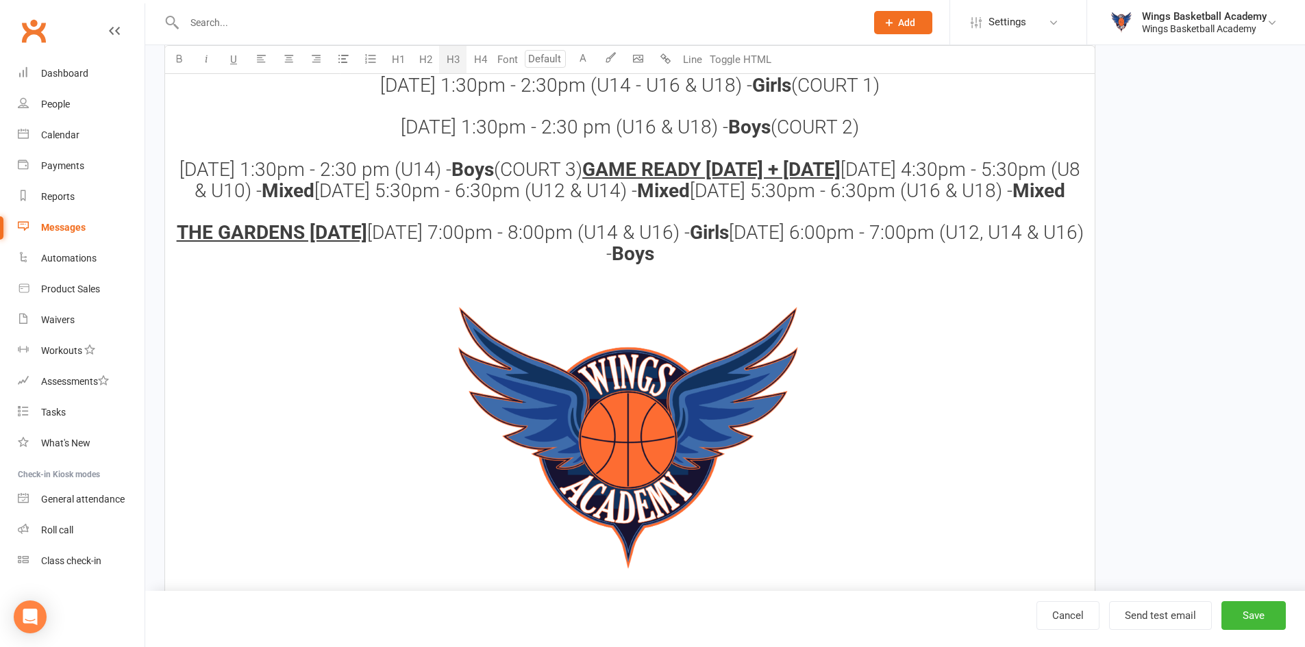
click at [690, 202] on span "Tuesday 5:30pm - 6:30pm (U16 & U18) -" at bounding box center [851, 190] width 323 height 23
click at [703, 202] on span "Tuesday 6pm - 6:30pm (U16 & U18) -" at bounding box center [851, 190] width 297 height 23
click at [866, 431] on h3 "MARS THURSDAY Thursdays 4pm - 5pm (U8 & U10) - Mixed (Court 3) Thursdays 4pm - …" at bounding box center [629, 207] width 913 height 897
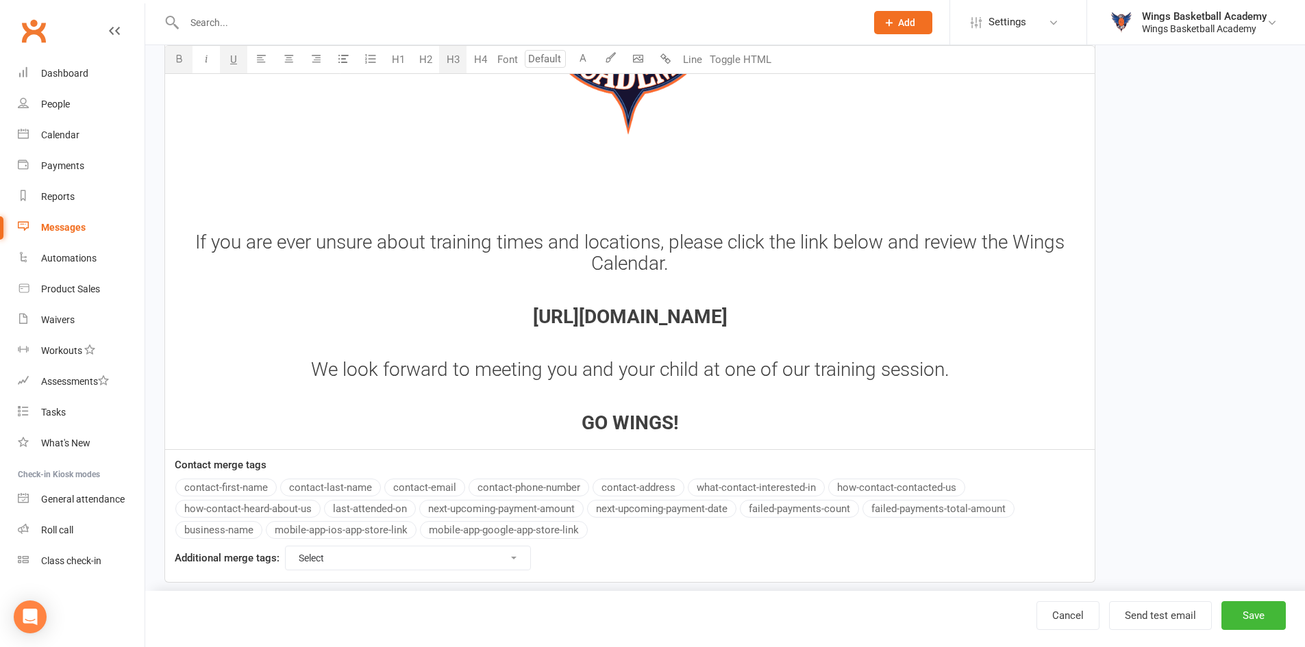
scroll to position [1577, 0]
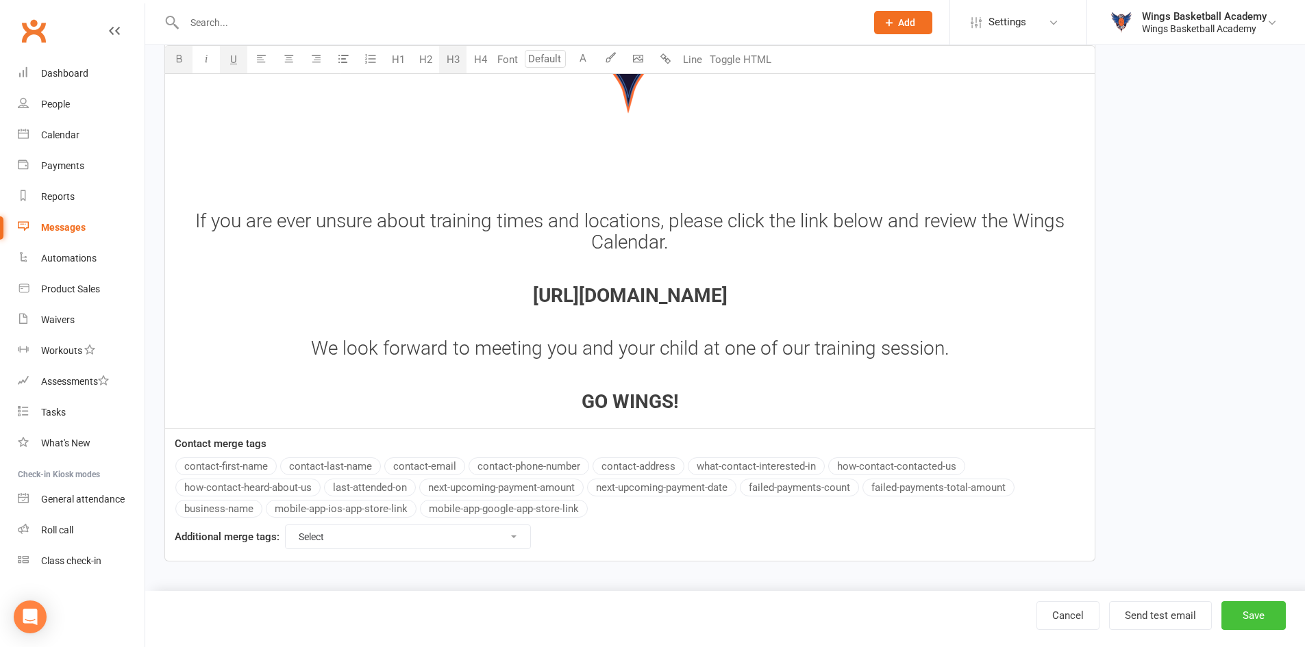
click at [1248, 611] on button "Save" at bounding box center [1253, 615] width 64 height 29
select select "50"
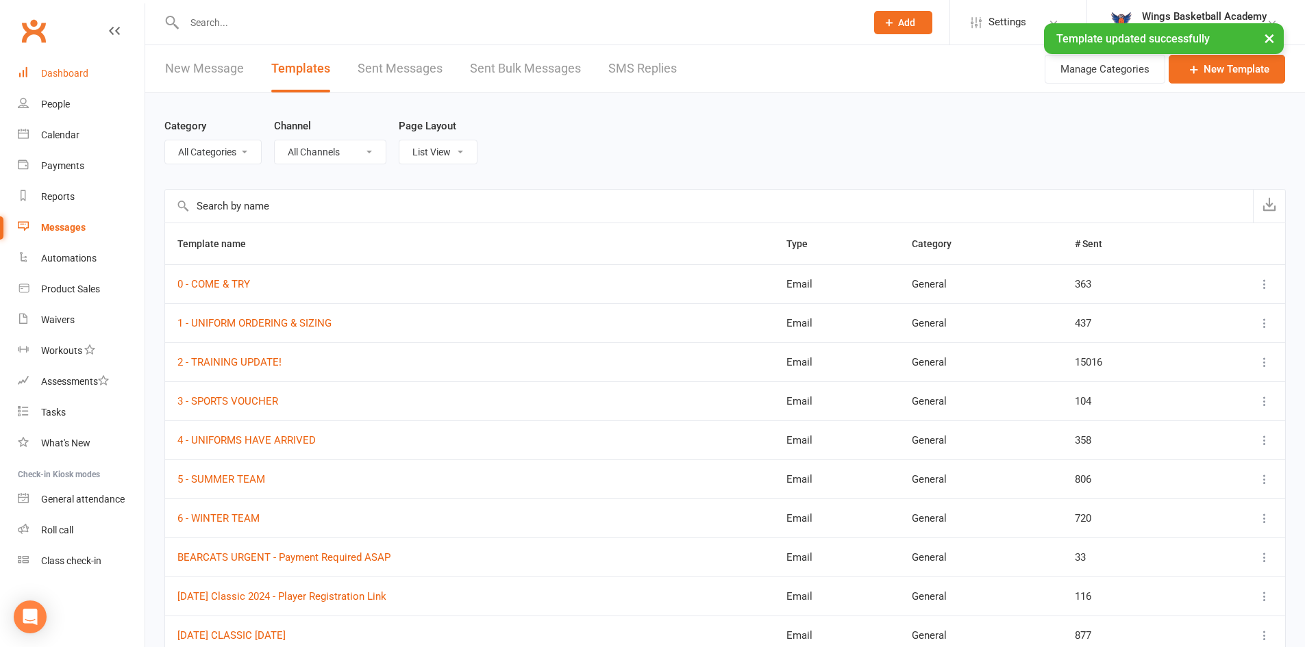
click at [62, 67] on link "Dashboard" at bounding box center [81, 73] width 127 height 31
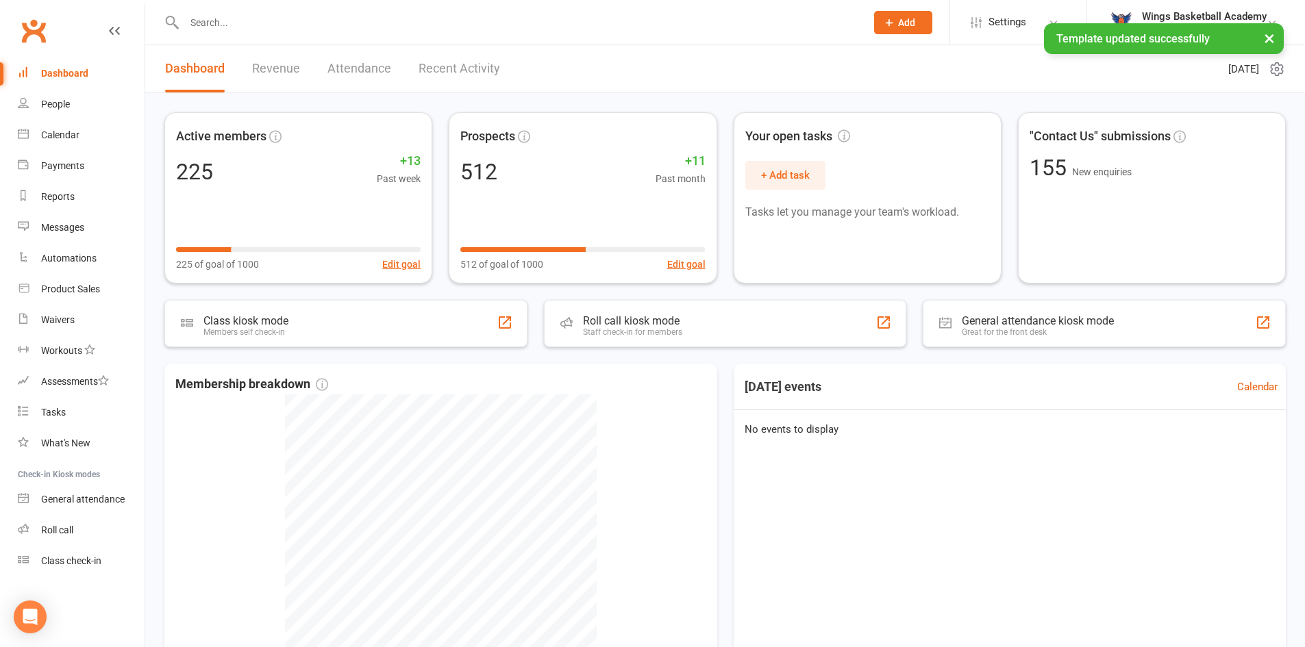
click at [240, 21] on input "text" at bounding box center [518, 22] width 676 height 19
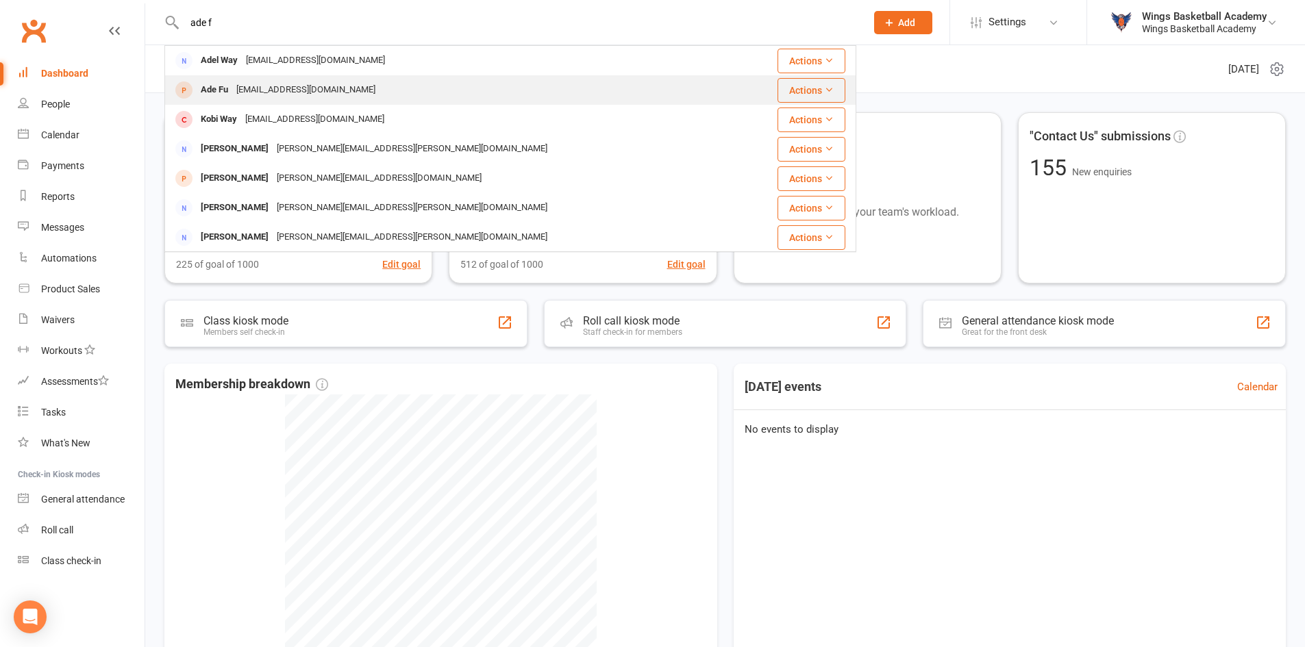
type input "ade f"
click at [210, 86] on div "Ade Fu" at bounding box center [215, 90] width 36 height 20
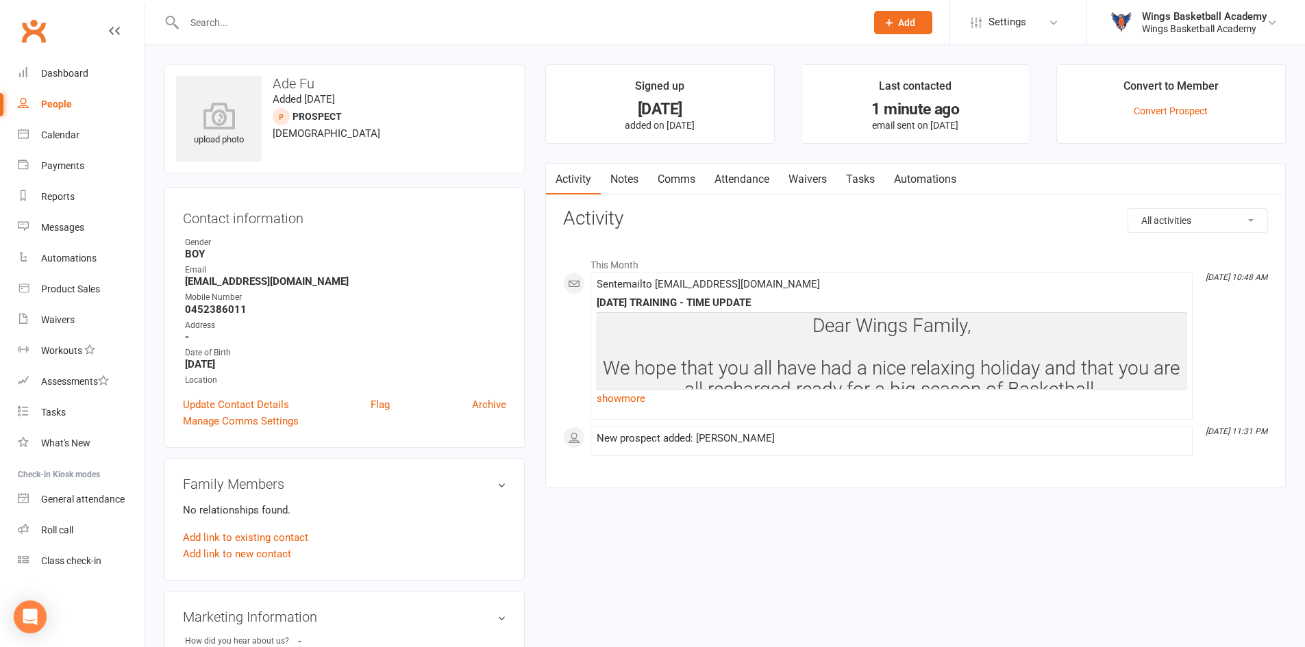
click at [669, 177] on link "Comms" at bounding box center [676, 180] width 57 height 32
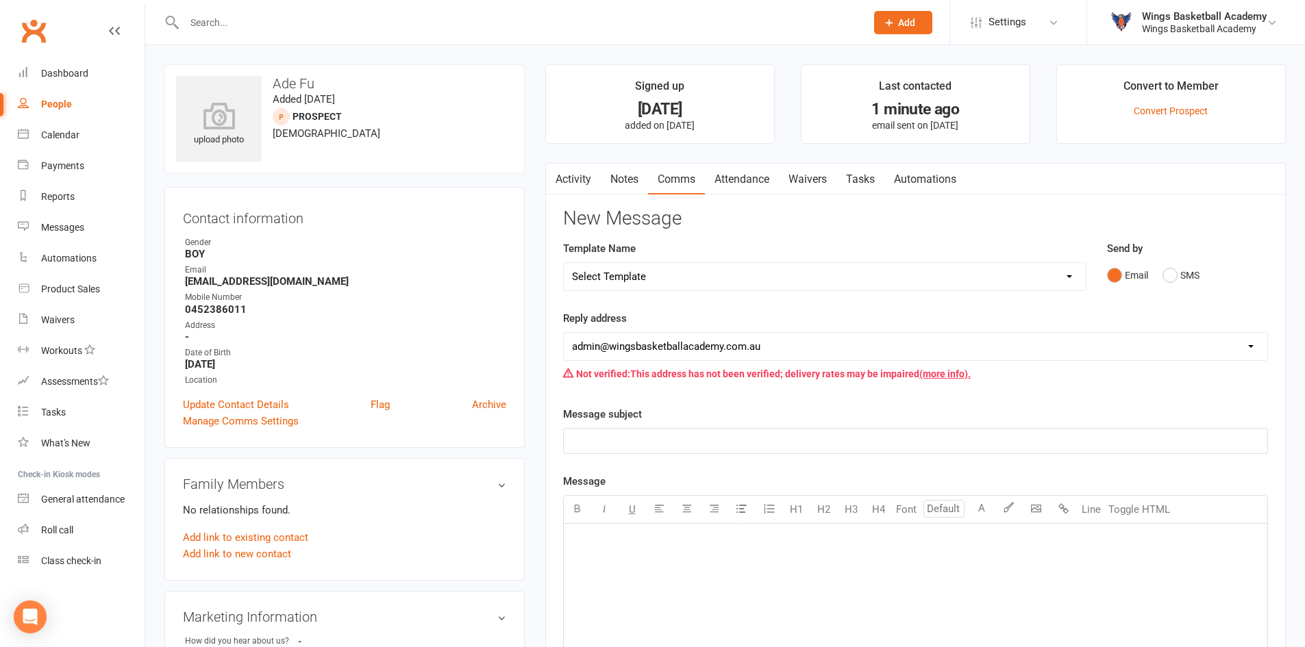
click at [643, 265] on select "Select Template [Email] 0 - COME & TRY [Email] 1 - UNIFORM ORDERING & SIZING [E…" at bounding box center [825, 276] width 522 height 27
select select "0"
click at [564, 263] on select "Select Template [Email] 0 - COME & TRY [Email] 1 - UNIFORM ORDERING & SIZING [E…" at bounding box center [825, 276] width 522 height 27
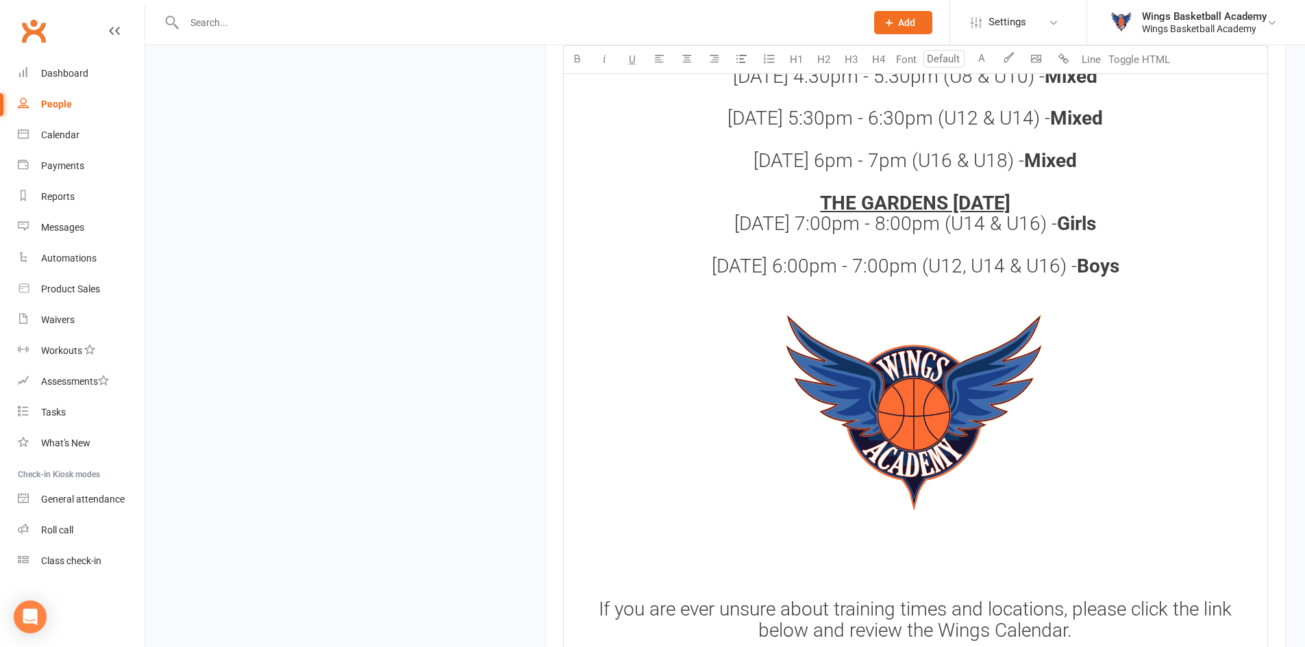
scroll to position [1808, 0]
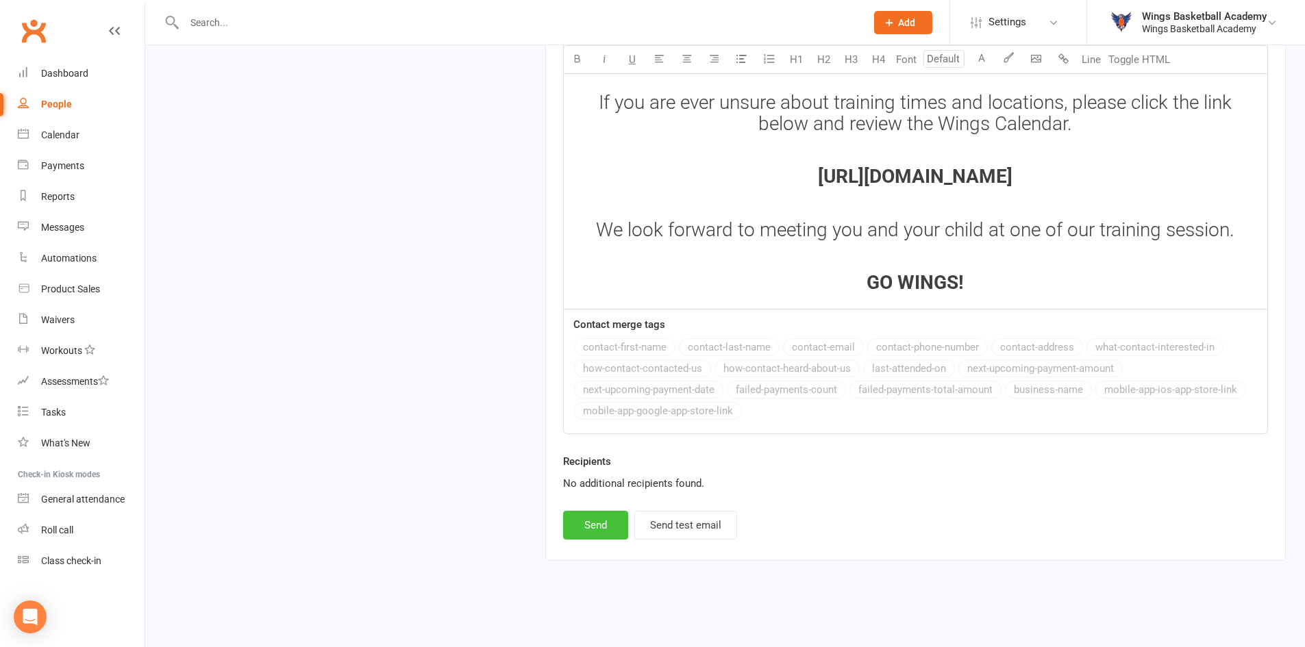
click at [608, 526] on button "Send" at bounding box center [595, 525] width 65 height 29
select select
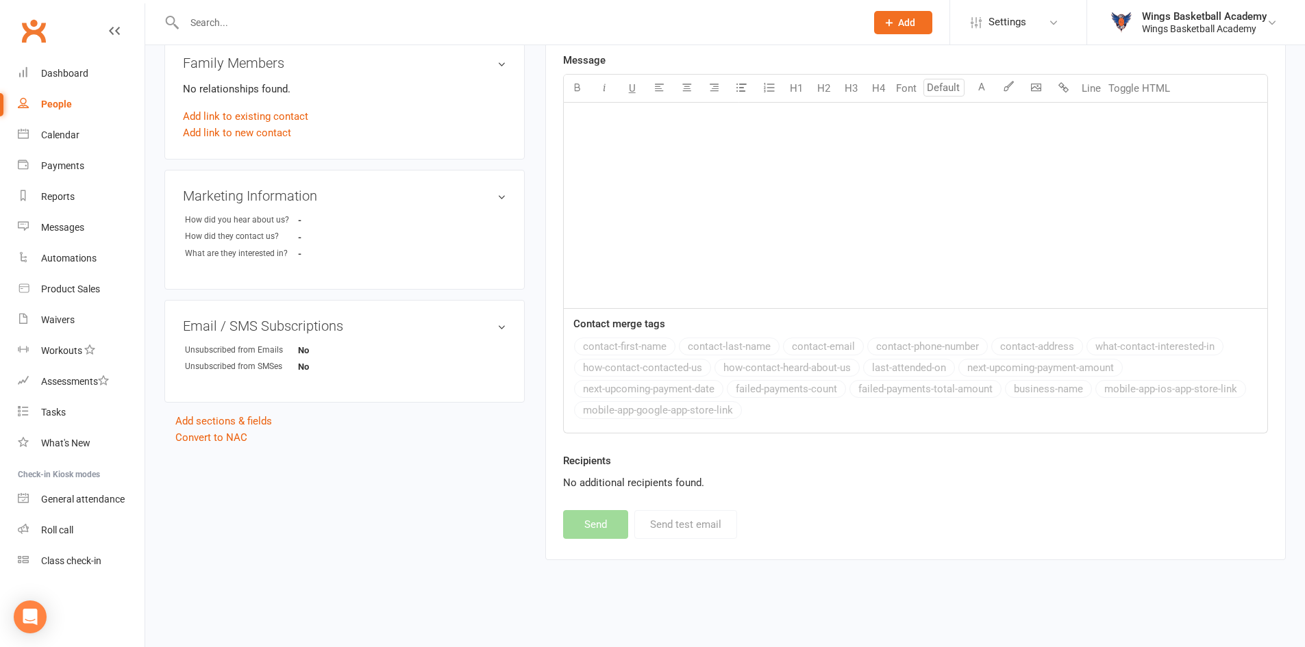
click at [240, 16] on input "text" at bounding box center [518, 22] width 676 height 19
paste input "vadent80@gmail.com"
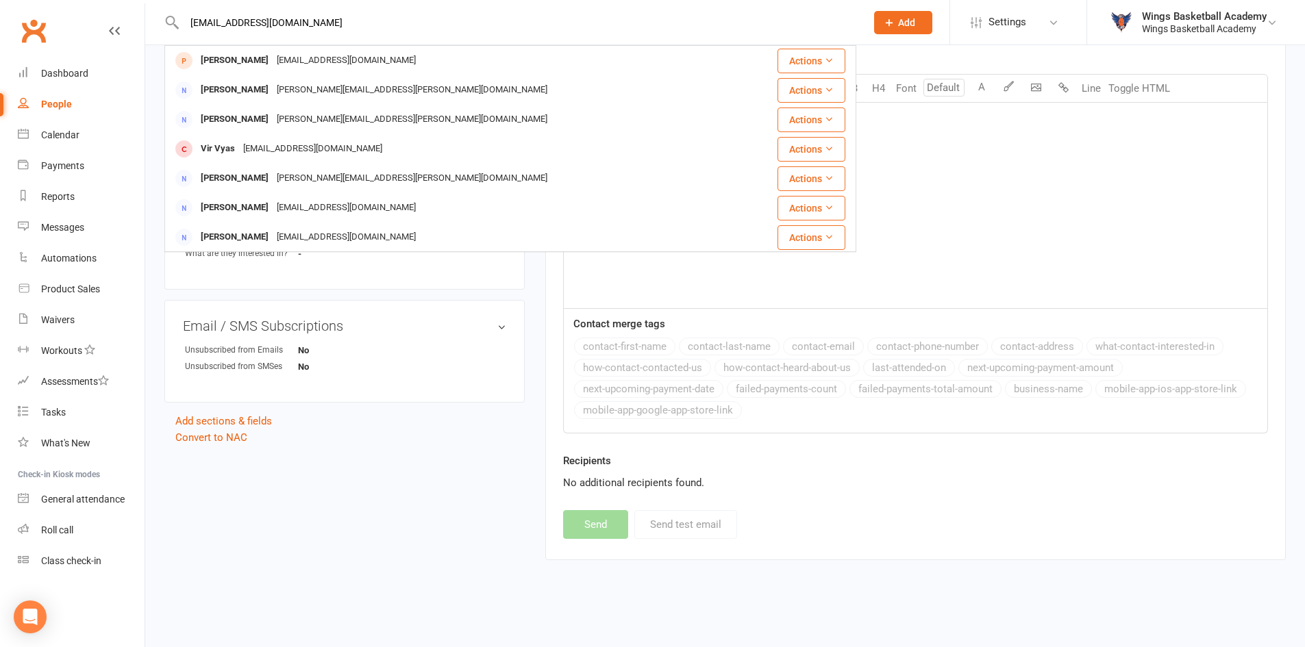
type input "vadent80@gmail.com"
click at [896, 23] on button "Add" at bounding box center [903, 22] width 58 height 23
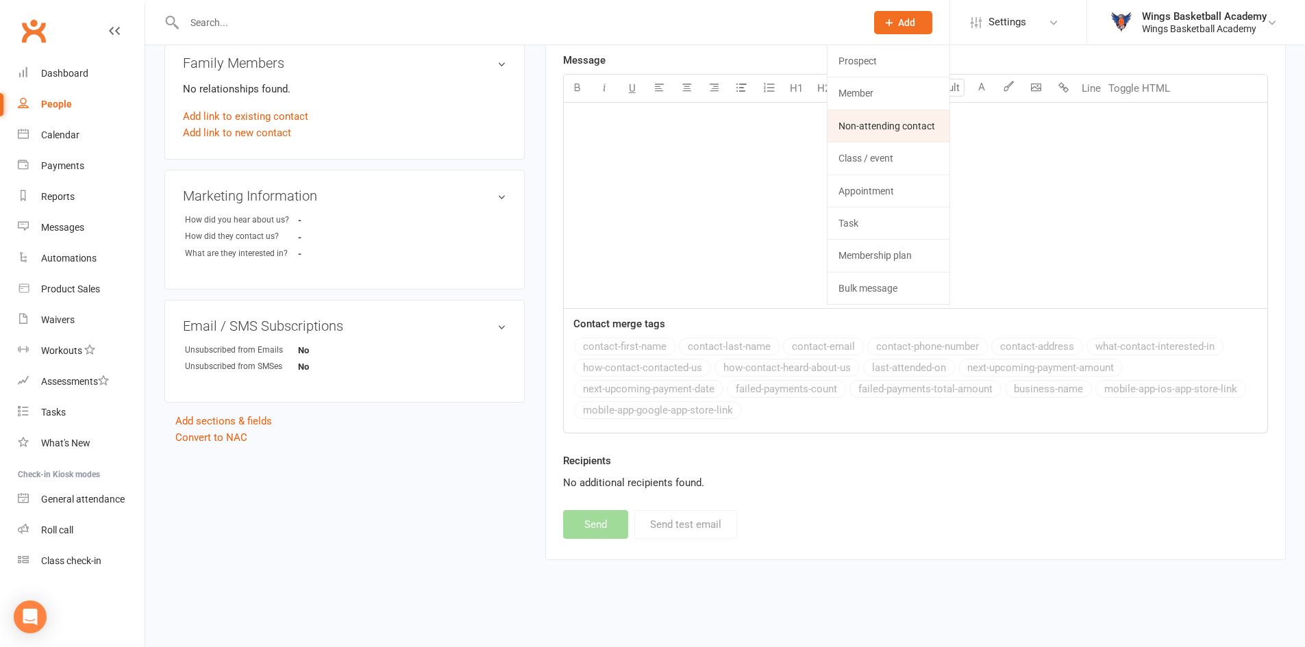
click at [860, 116] on link "Non-attending contact" at bounding box center [888, 126] width 122 height 32
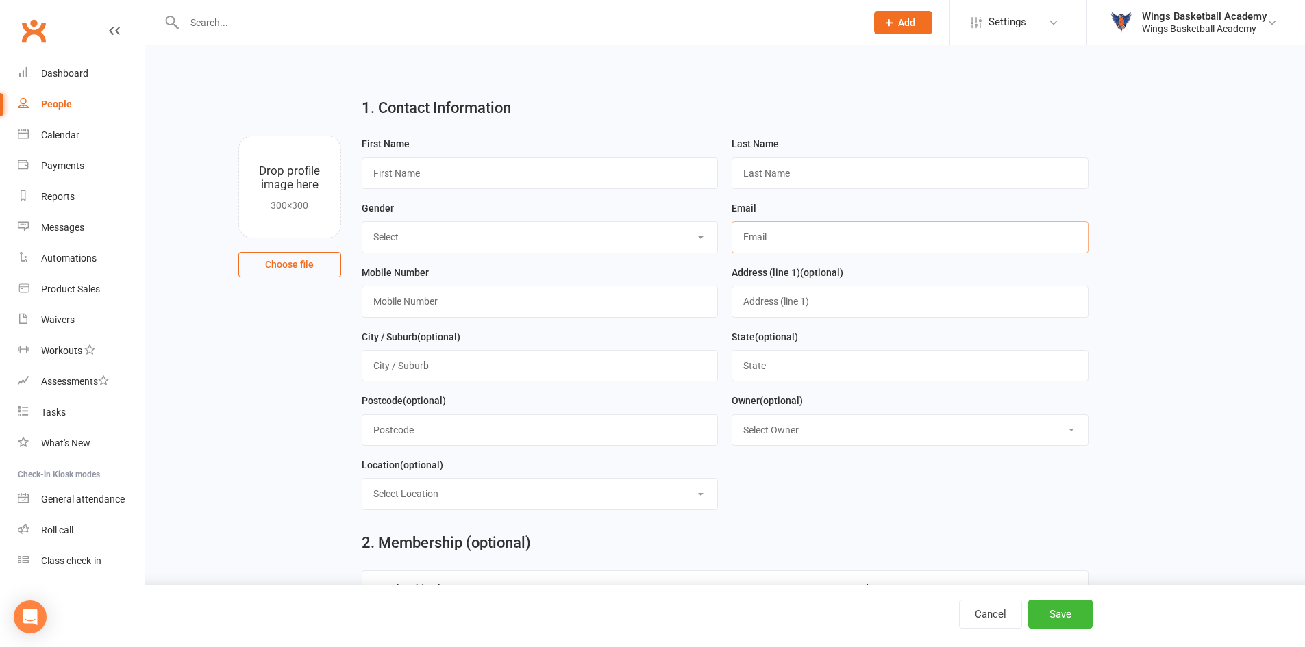
click at [801, 243] on input "text" at bounding box center [910, 237] width 357 height 32
paste input "vadent80@gmail.com"
type input "vadent80@gmail.com"
click at [572, 271] on div "Mobile Number" at bounding box center [540, 290] width 357 height 53
click at [540, 240] on select "Select BOY GIRL" at bounding box center [540, 237] width 356 height 30
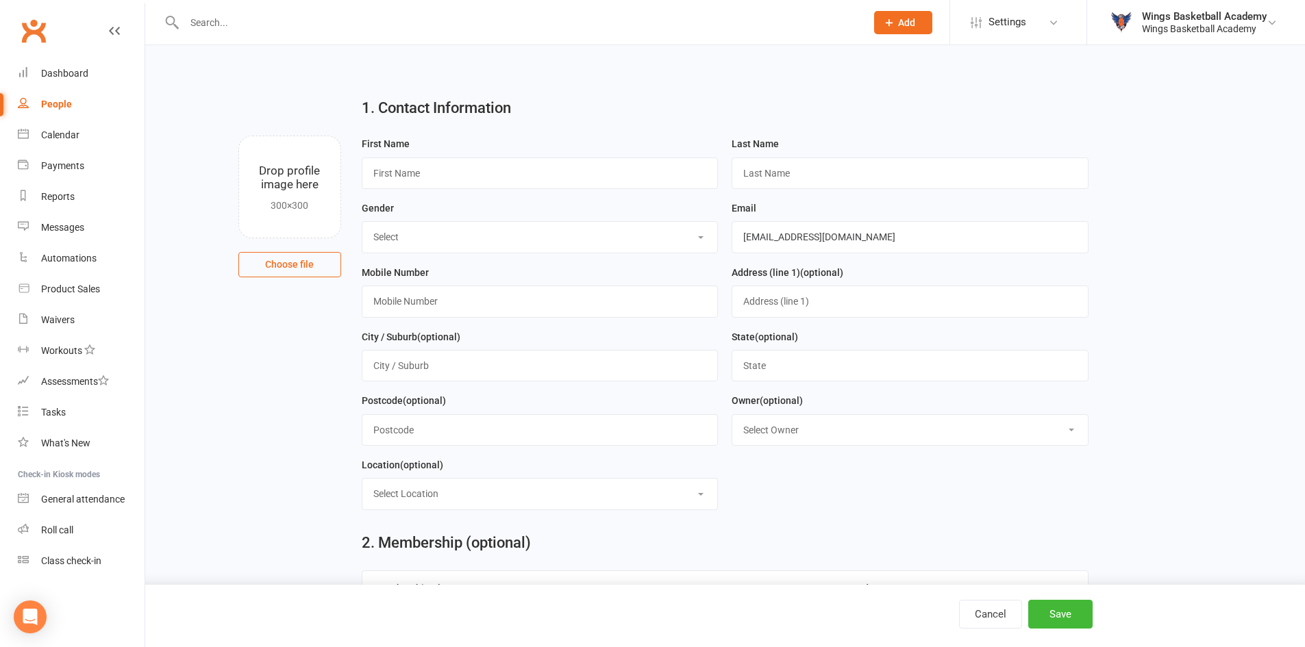
select select "GIRL"
click at [362, 223] on select "Select BOY GIRL" at bounding box center [540, 237] width 356 height 30
click at [416, 174] on input "text" at bounding box center [540, 174] width 357 height 32
type input "Vicki"
click at [782, 177] on input "text" at bounding box center [910, 174] width 357 height 32
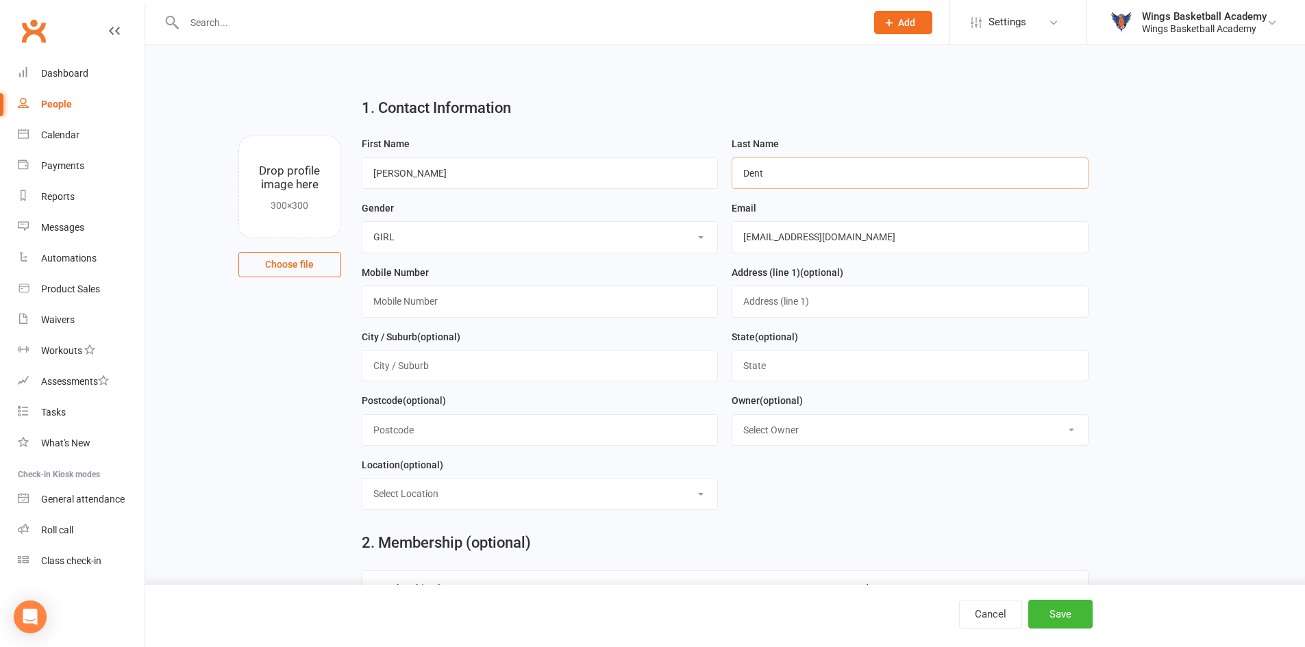
type input "Dent"
click at [671, 209] on div "Gender Select BOY GIRL" at bounding box center [540, 226] width 357 height 53
click at [458, 307] on input "text" at bounding box center [540, 302] width 357 height 32
type input "0123456789"
click at [603, 273] on div "Mobile Number 0123456789" at bounding box center [540, 290] width 357 height 53
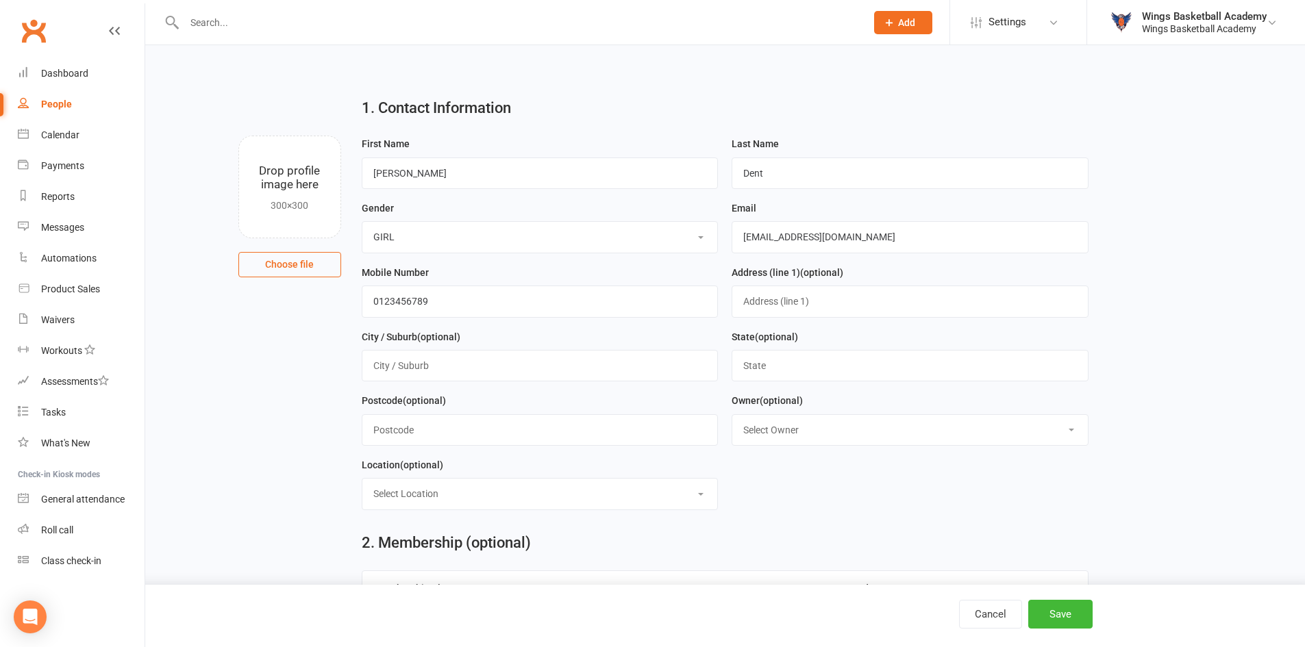
click at [874, 509] on form "First Name Vicki Last Name Dent Gender Select BOY GIRL Email vadent80@gmail.com…" at bounding box center [725, 329] width 740 height 386
click at [804, 429] on select "Select Owner Wings Basketball Academy" at bounding box center [910, 430] width 356 height 30
select select "0"
click at [732, 418] on select "Select Owner Wings Basketball Academy" at bounding box center [910, 430] width 356 height 30
click at [600, 492] on select "Select Location ACBA N/E STADIUMS GAME READY MARS SHOOT HQ THE GARDENS RECREATI…" at bounding box center [540, 494] width 356 height 30
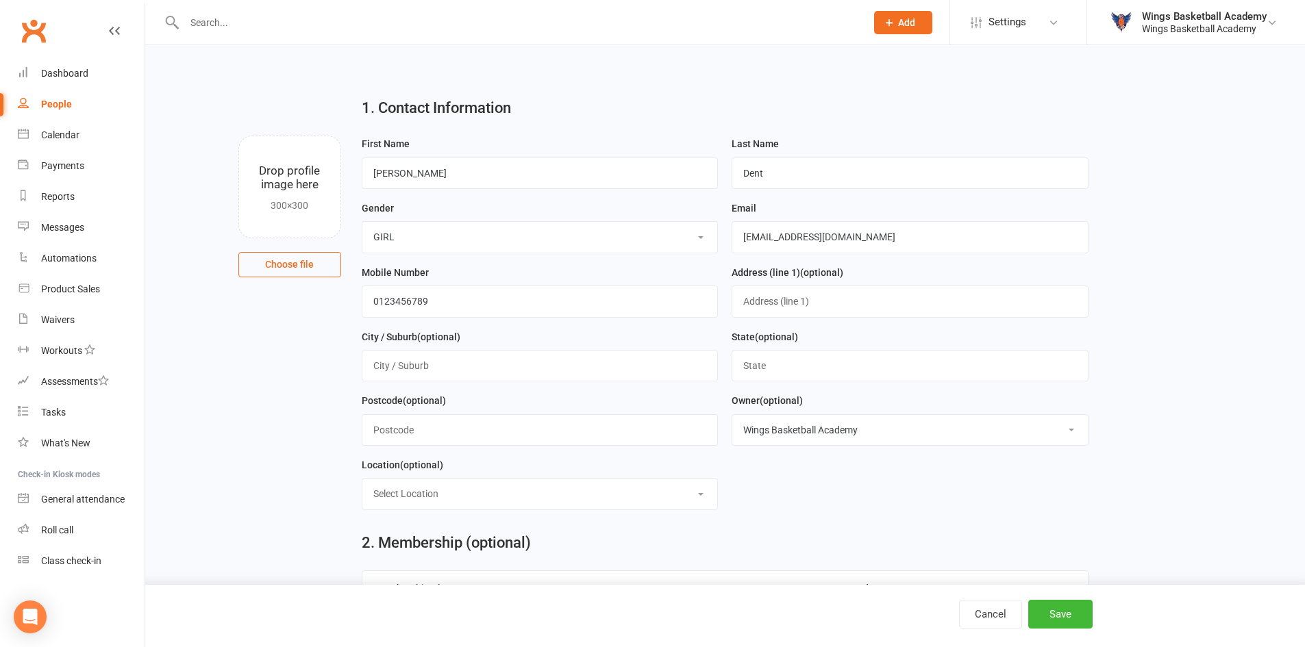
select select "2"
click at [362, 483] on select "Select Location ACBA N/E STADIUMS GAME READY MARS SHOOT HQ THE GARDENS RECREATI…" at bounding box center [540, 494] width 356 height 30
drag, startPoint x: 803, startPoint y: 529, endPoint x: 934, endPoint y: 553, distance: 132.3
click at [804, 529] on div "2. Membership (optional) Membership Plan Start Date End Date No active membersh…" at bounding box center [724, 627] width 747 height 212
click at [1065, 616] on button "Save" at bounding box center [1060, 614] width 64 height 29
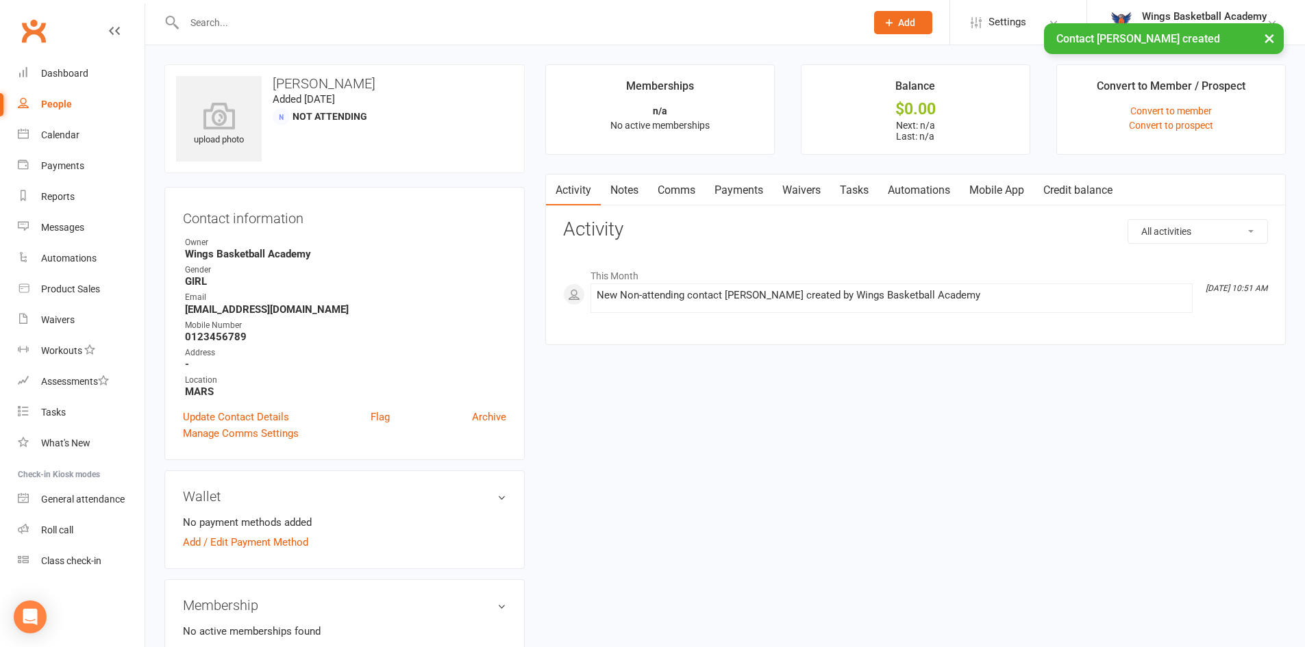
click at [674, 186] on link "Comms" at bounding box center [676, 191] width 57 height 32
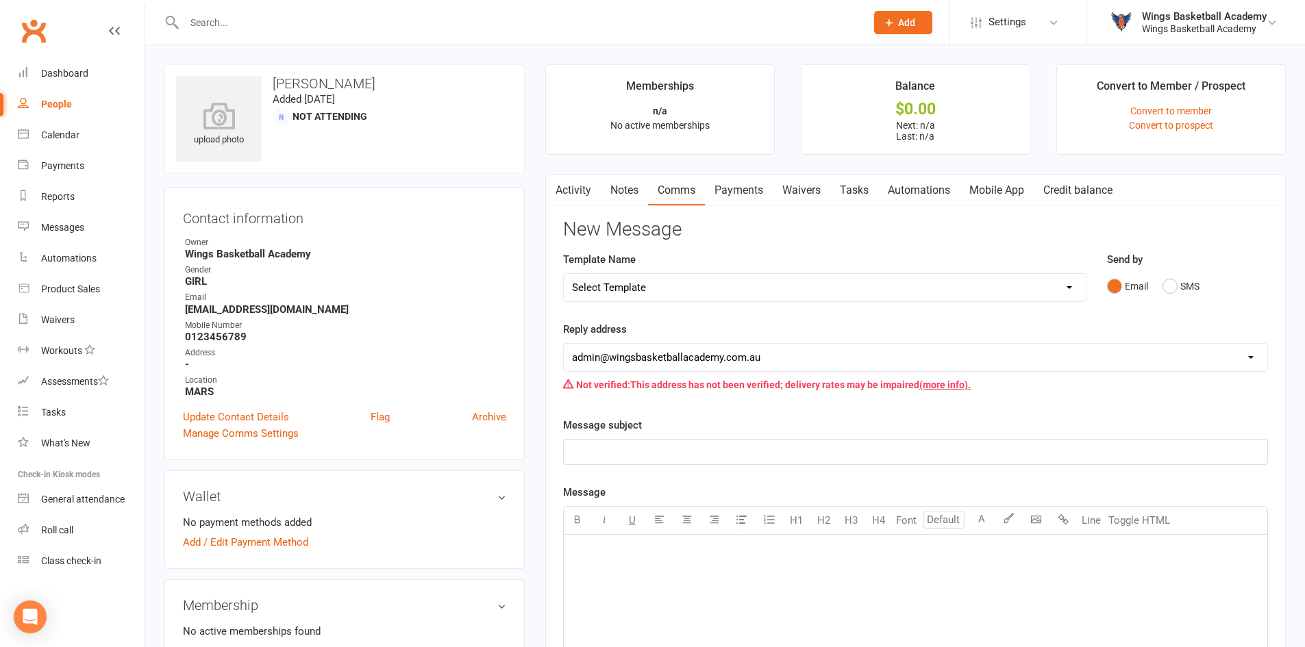
click at [679, 290] on select "Select Template [Email] 0 - COME & TRY [Email] 1 - UNIFORM ORDERING & SIZING [E…" at bounding box center [825, 287] width 522 height 27
select select "0"
click at [564, 274] on select "Select Template [Email] 0 - COME & TRY [Email] 1 - UNIFORM ORDERING & SIZING [E…" at bounding box center [825, 287] width 522 height 27
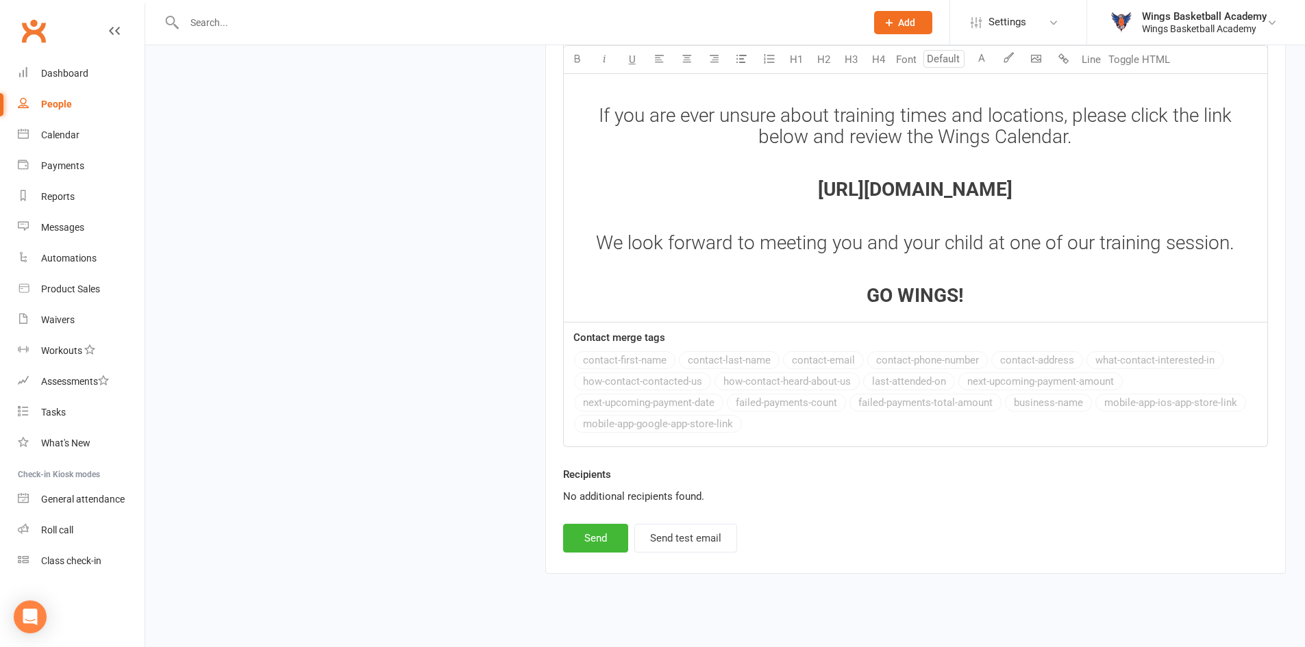
scroll to position [1819, 0]
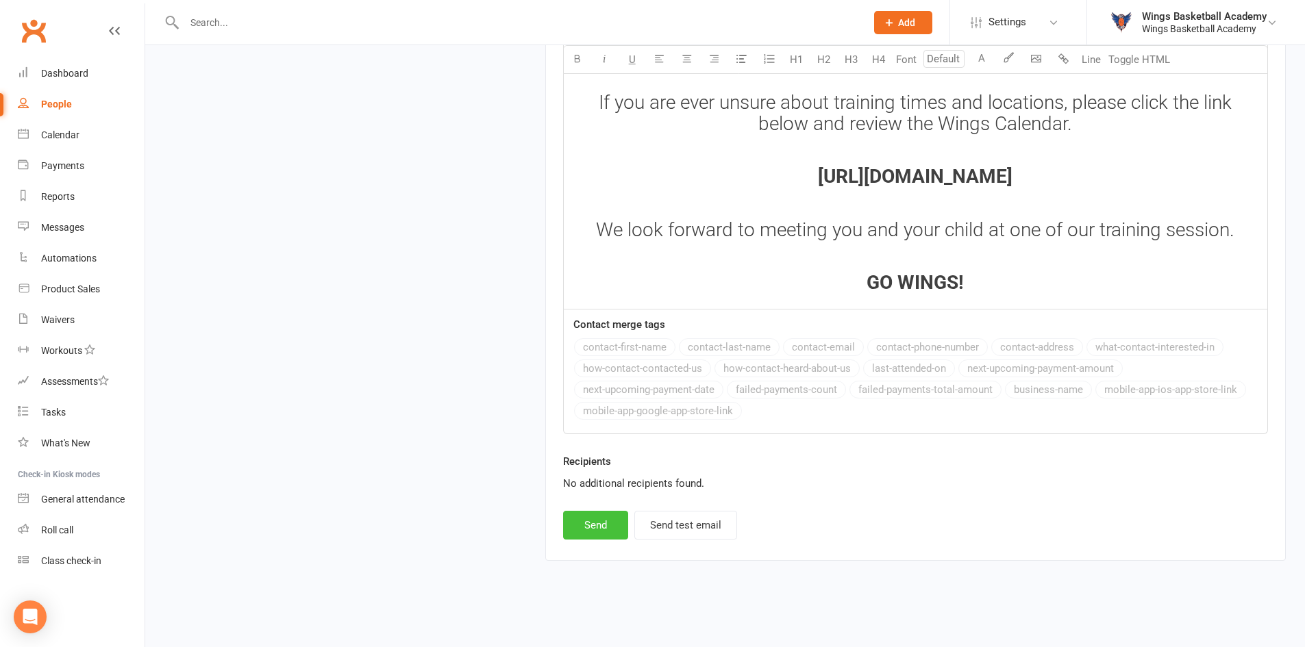
click at [597, 523] on button "Send" at bounding box center [595, 525] width 65 height 29
select select
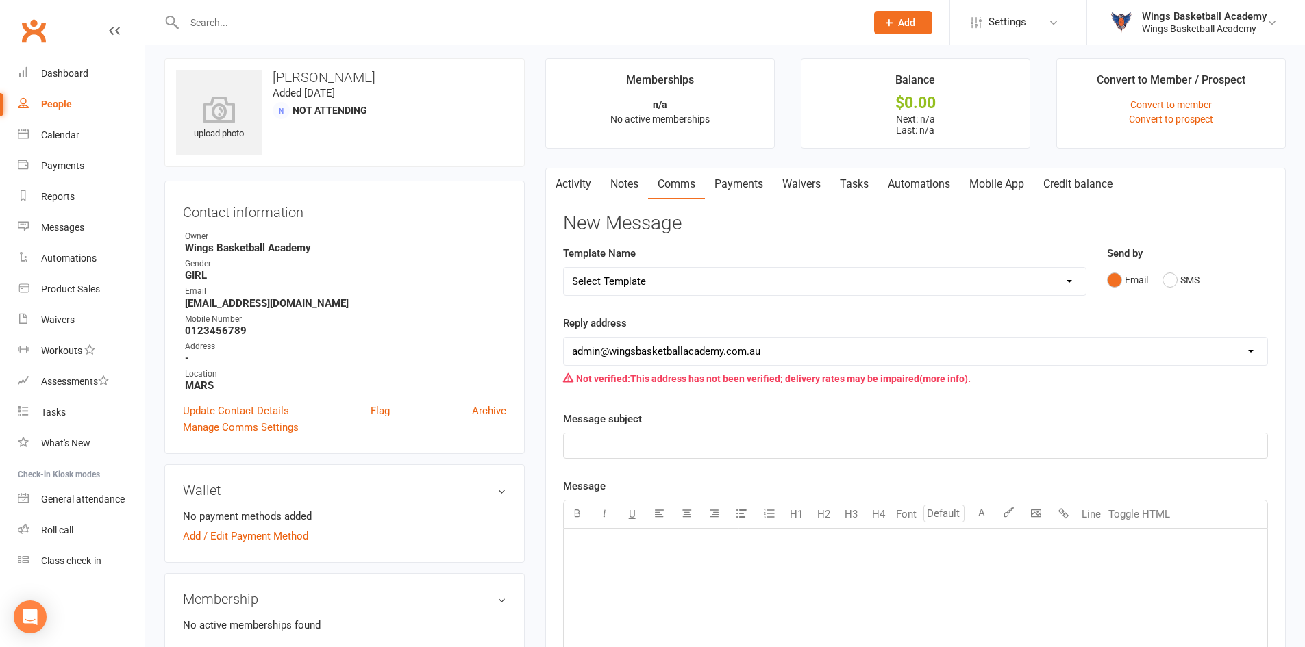
scroll to position [0, 0]
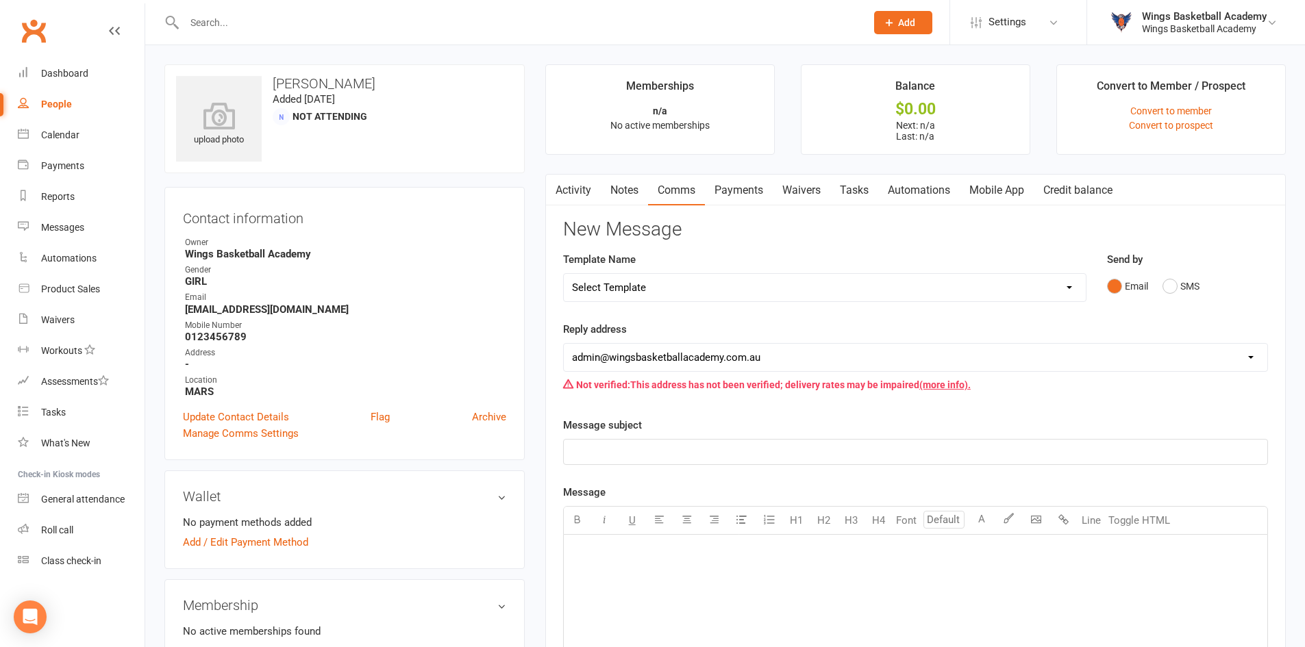
click at [535, 269] on main "Memberships n/a No active memberships Balance $0.00 Next: n/a Last: n/a Convert…" at bounding box center [915, 535] width 761 height 942
click at [578, 189] on link "Activity" at bounding box center [573, 191] width 55 height 32
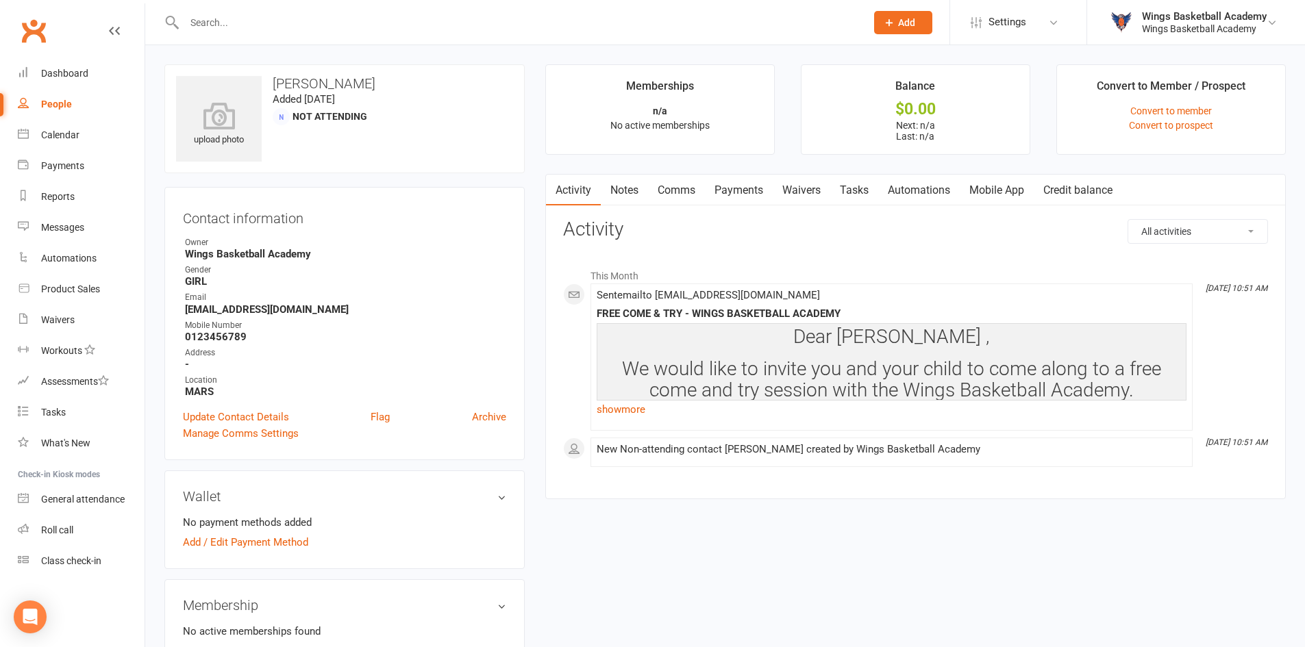
click at [538, 251] on main "Memberships n/a No active memberships Balance $0.00 Next: n/a Last: n/a Convert…" at bounding box center [915, 288] width 761 height 449
click at [628, 410] on link "show more" at bounding box center [892, 409] width 590 height 19
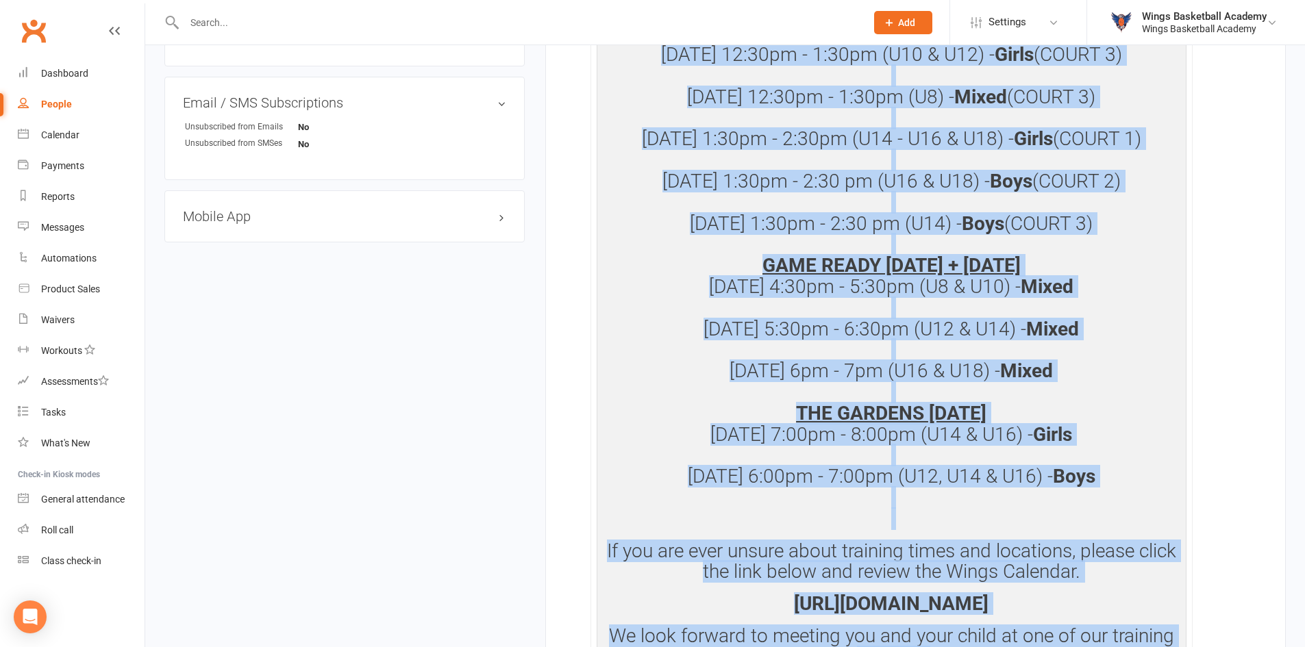
scroll to position [1123, 0]
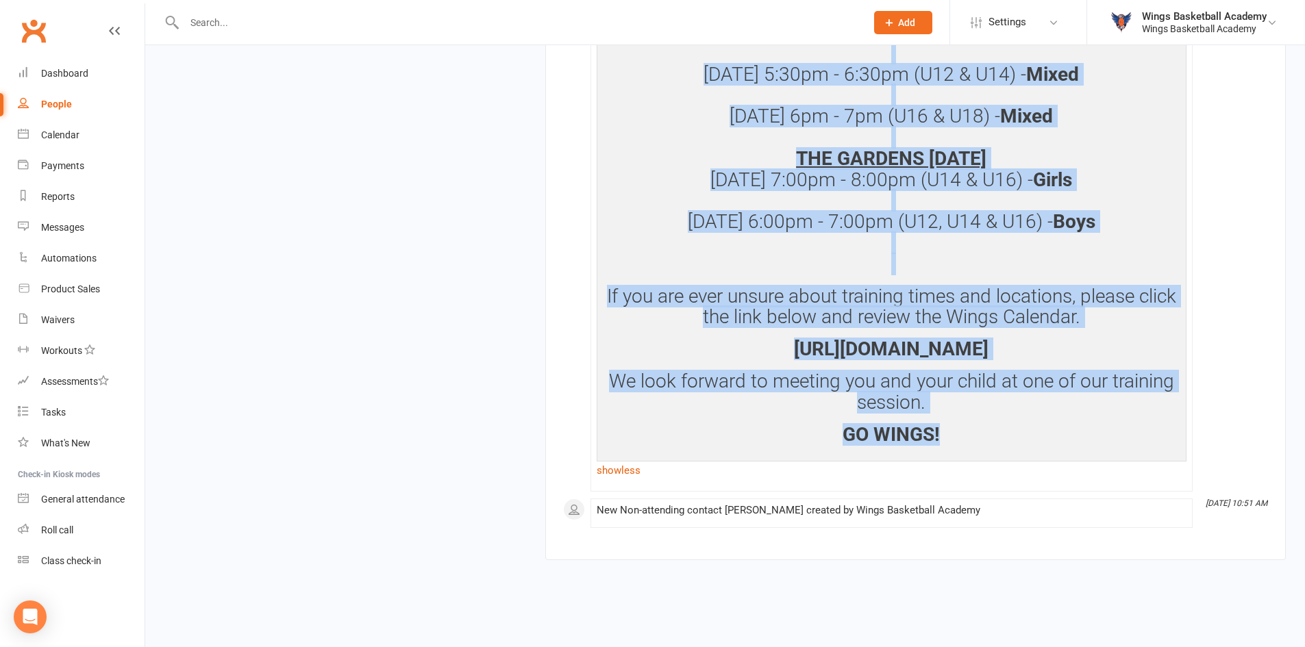
drag, startPoint x: 608, startPoint y: 434, endPoint x: 965, endPoint y: 437, distance: 357.6
copy div "Please come along to training either Thursday or Sunday at MARS. We are now off…"
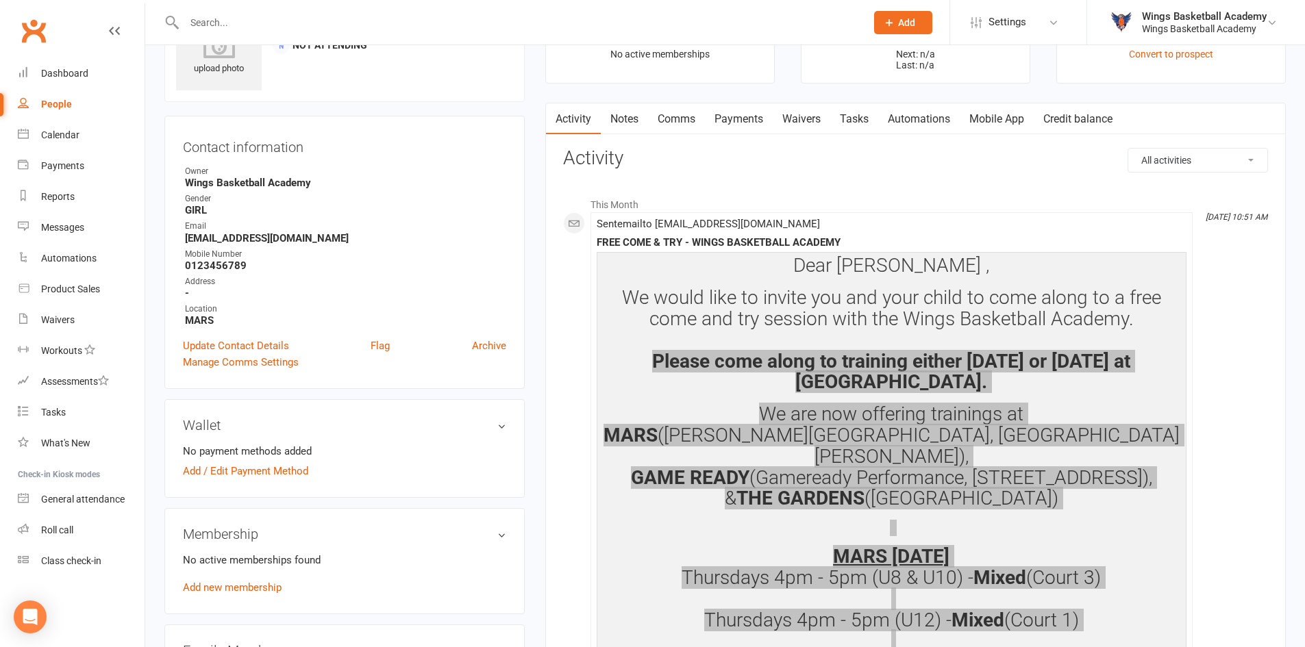
scroll to position [0, 0]
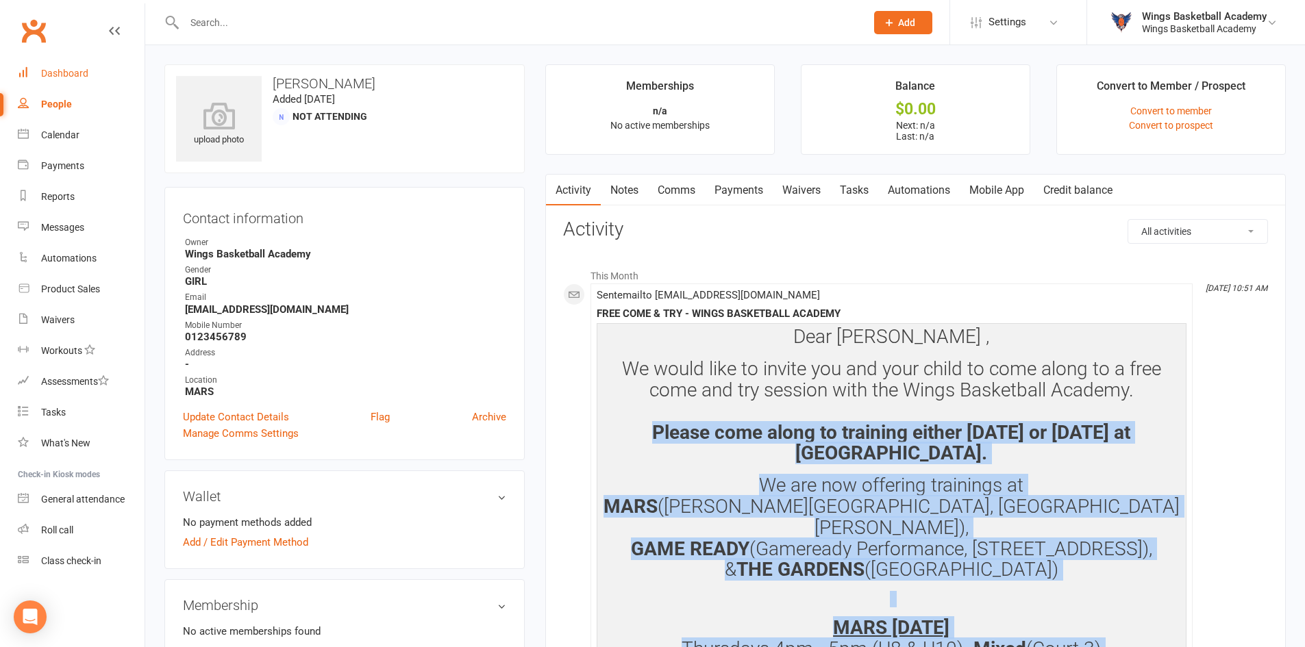
click at [60, 76] on div "Dashboard" at bounding box center [64, 73] width 47 height 11
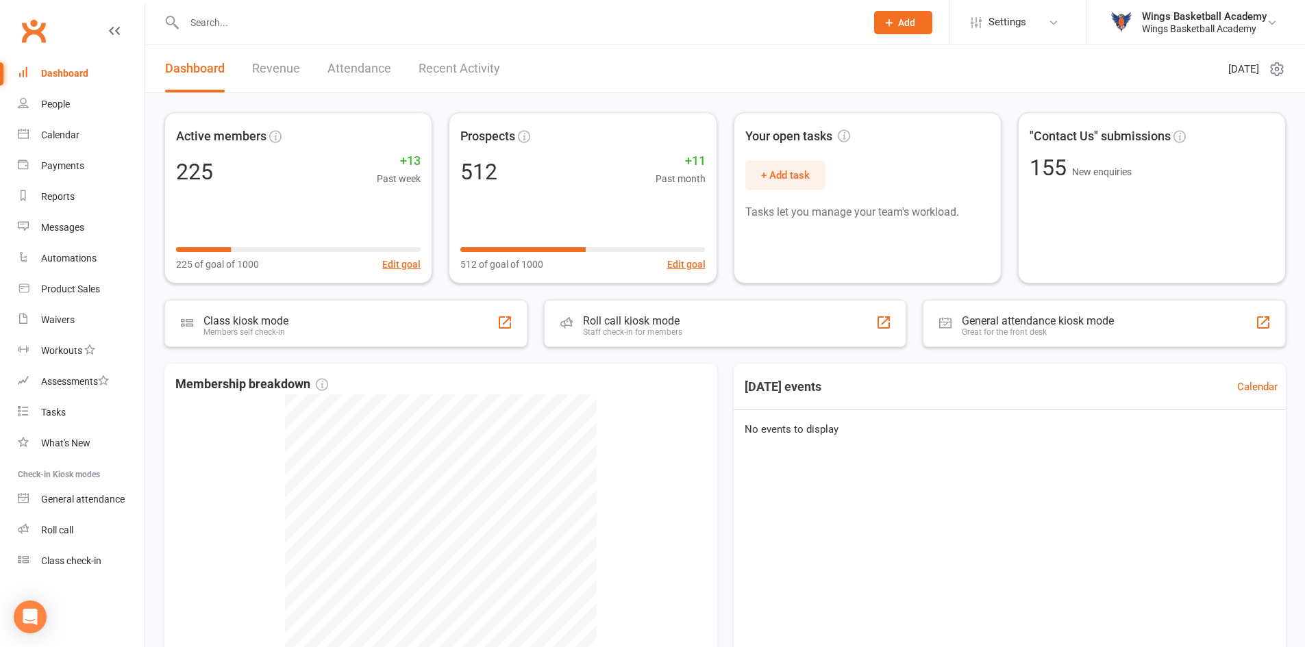
click at [240, 21] on input "text" at bounding box center [518, 22] width 676 height 19
paste input "marjan"
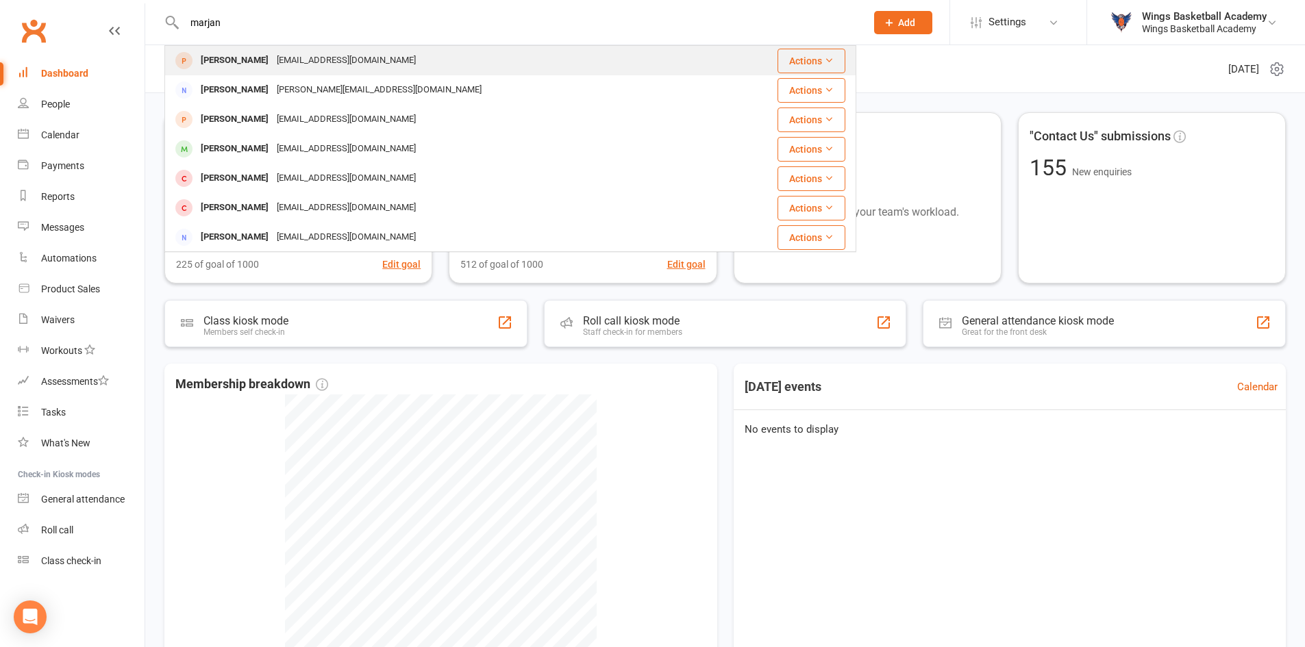
type input "marjan"
click at [238, 60] on div "marjan forozan" at bounding box center [235, 61] width 76 height 20
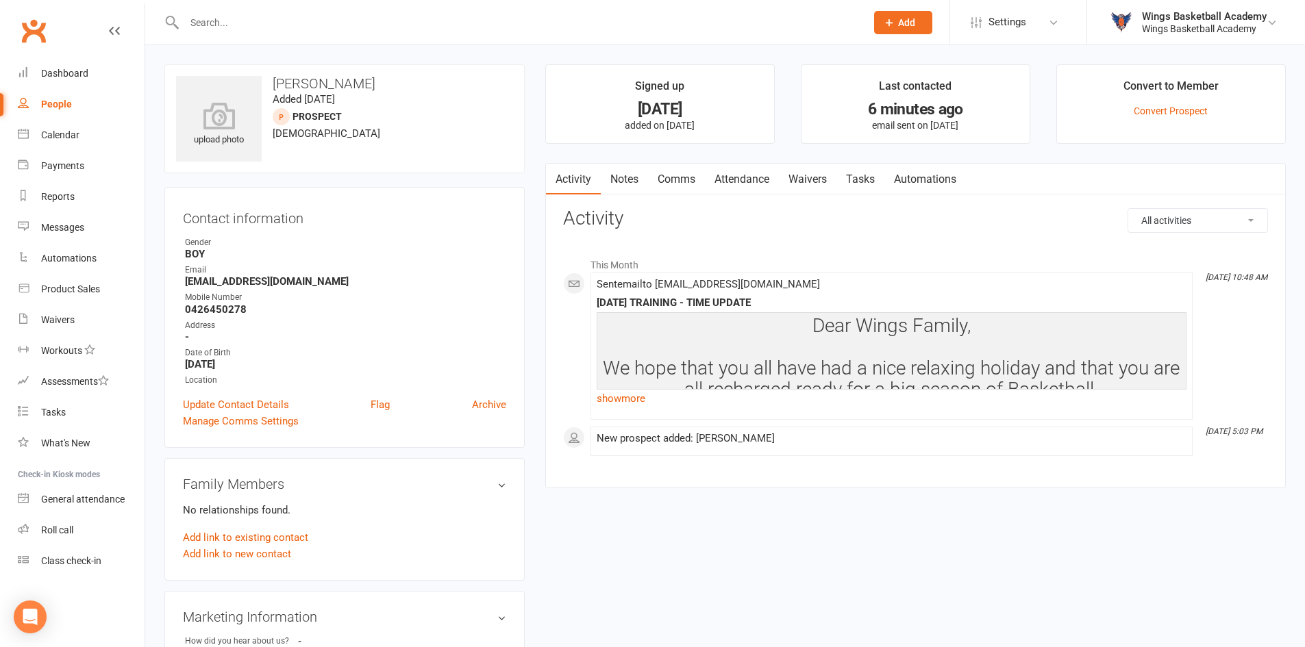
click at [675, 175] on link "Comms" at bounding box center [676, 180] width 57 height 32
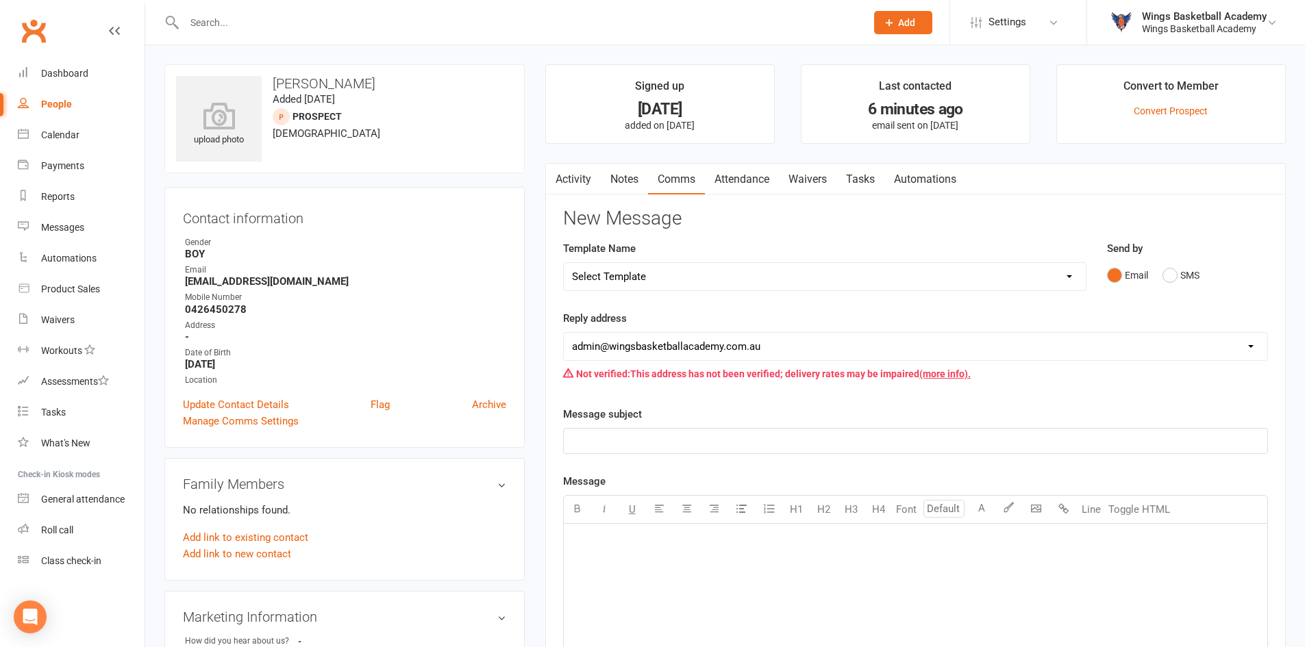
drag, startPoint x: 669, startPoint y: 271, endPoint x: 675, endPoint y: 269, distance: 7.4
click at [669, 271] on select "Select Template [Email] 0 - COME & TRY [Email] 1 - UNIFORM ORDERING & SIZING [E…" at bounding box center [825, 276] width 522 height 27
select select "0"
click at [564, 263] on select "Select Template [Email] 0 - COME & TRY [Email] 1 - UNIFORM ORDERING & SIZING [E…" at bounding box center [825, 276] width 522 height 27
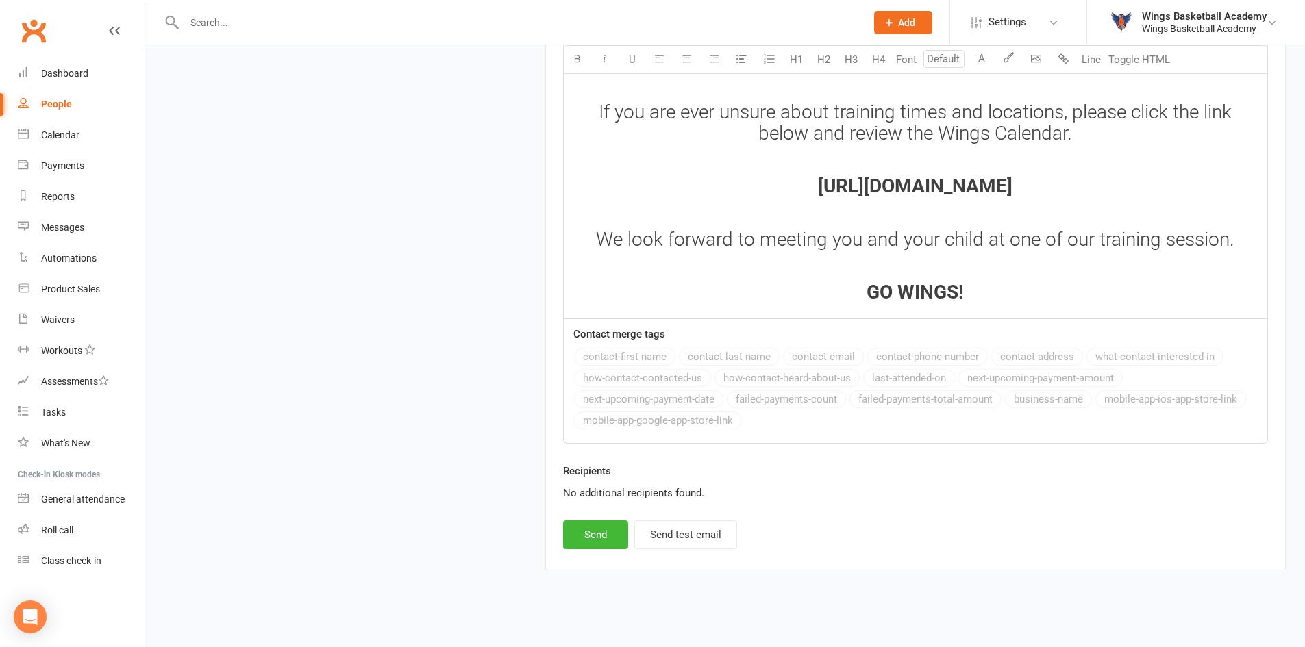
scroll to position [1808, 0]
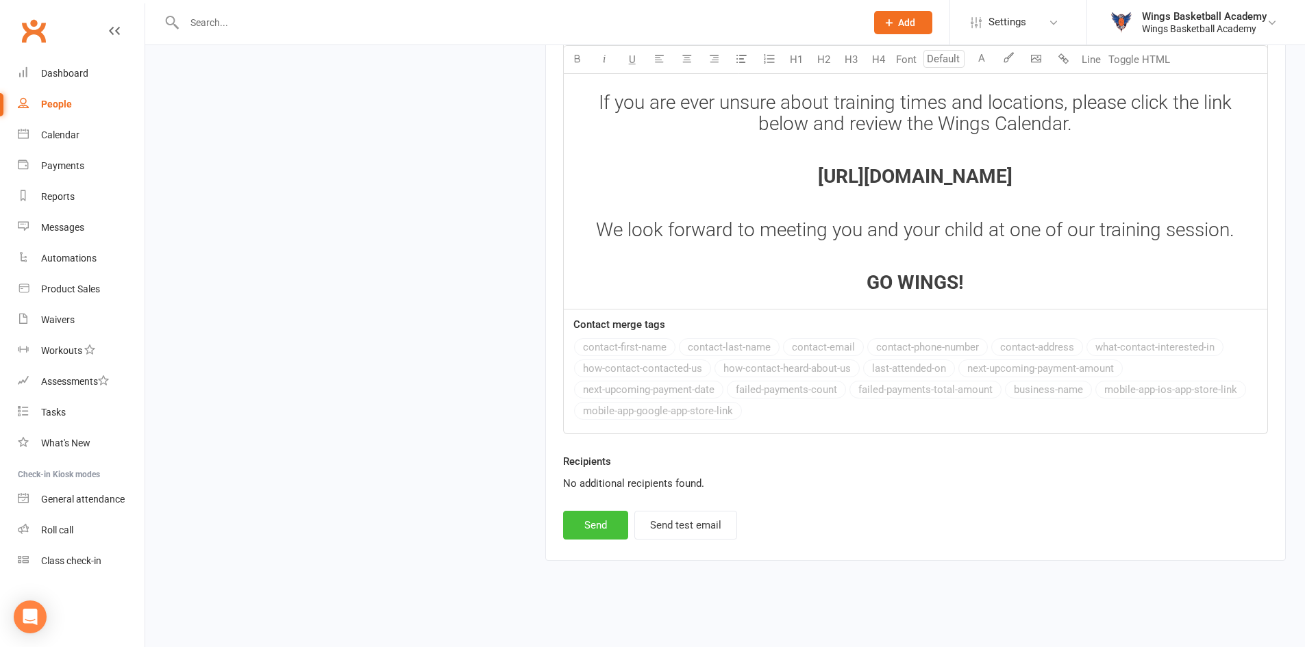
click at [601, 523] on button "Send" at bounding box center [595, 525] width 65 height 29
select select
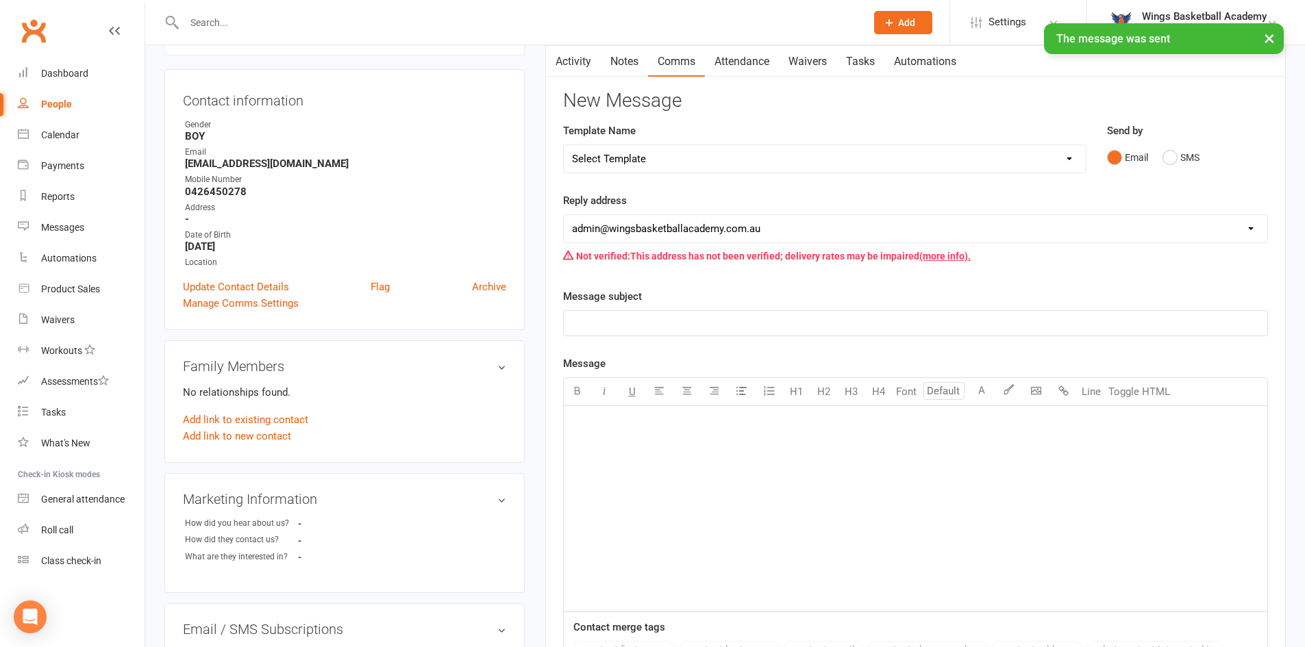
scroll to position [0, 0]
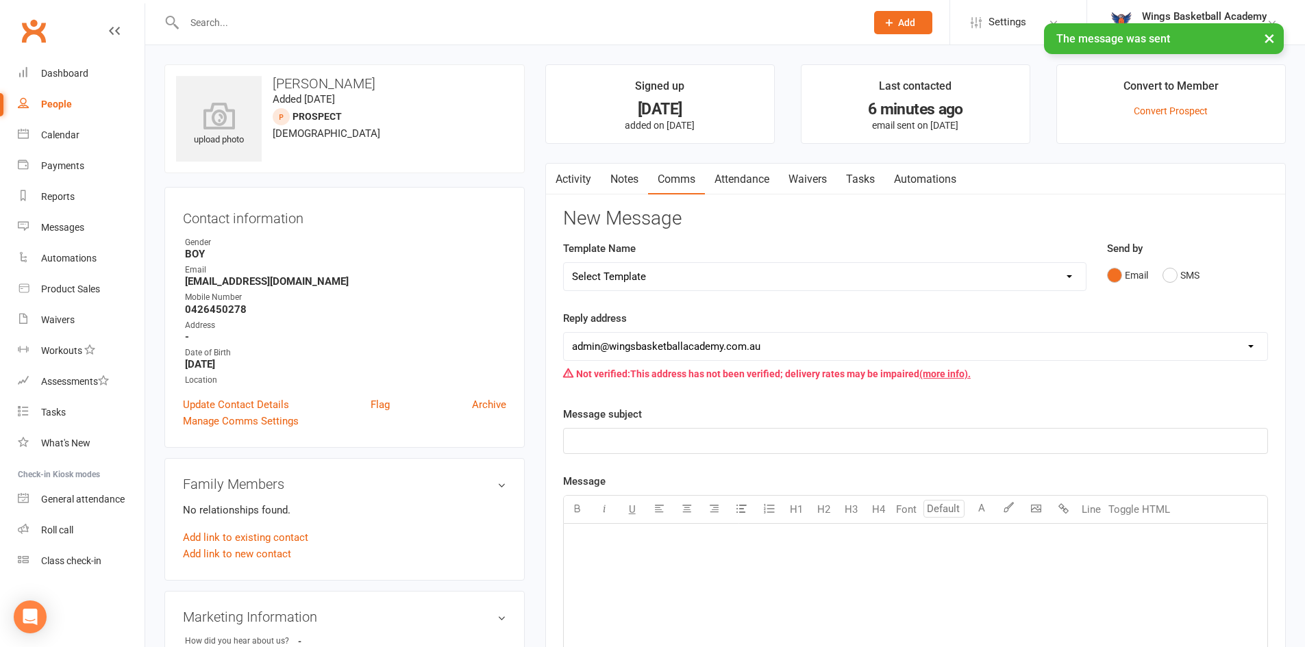
click at [522, 147] on div "upload photo marjan forozan Added 7 October, 2025 prospect 12 years old" at bounding box center [344, 118] width 360 height 109
click at [537, 147] on main "Signed up 4 days ago added on 7 Oct 2025 Last contacted 6 minutes ago email sen…" at bounding box center [915, 529] width 761 height 931
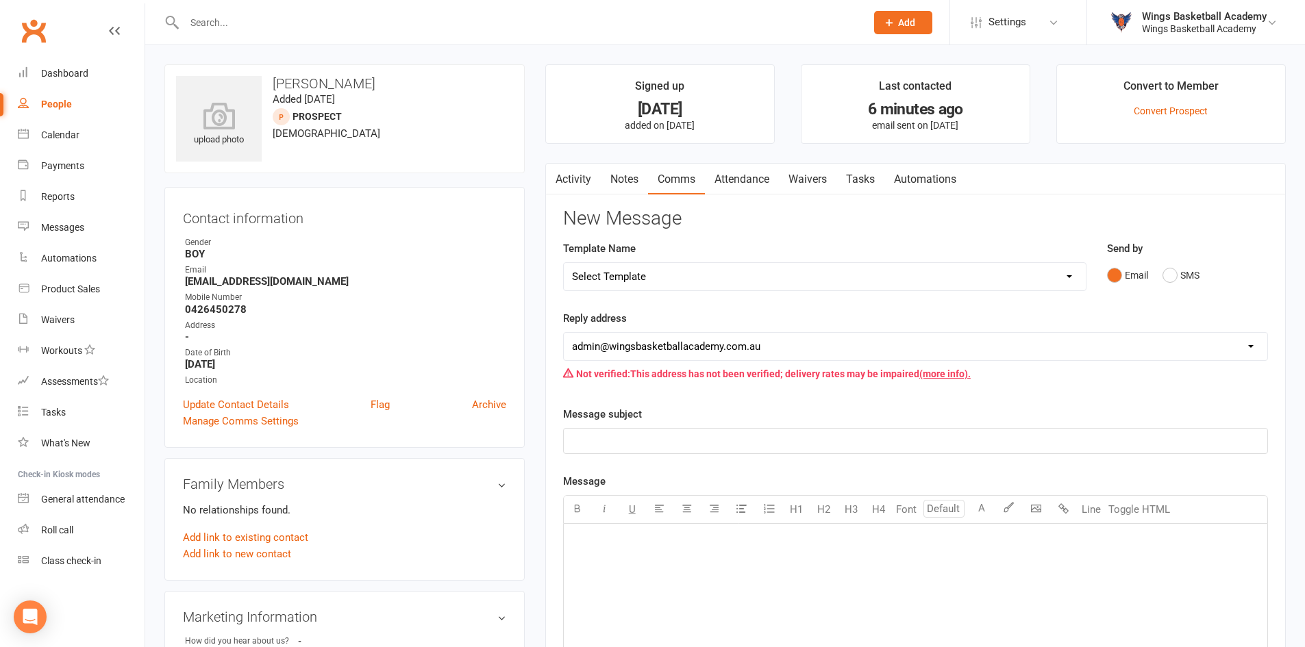
click at [257, 24] on input "text" at bounding box center [518, 22] width 676 height 19
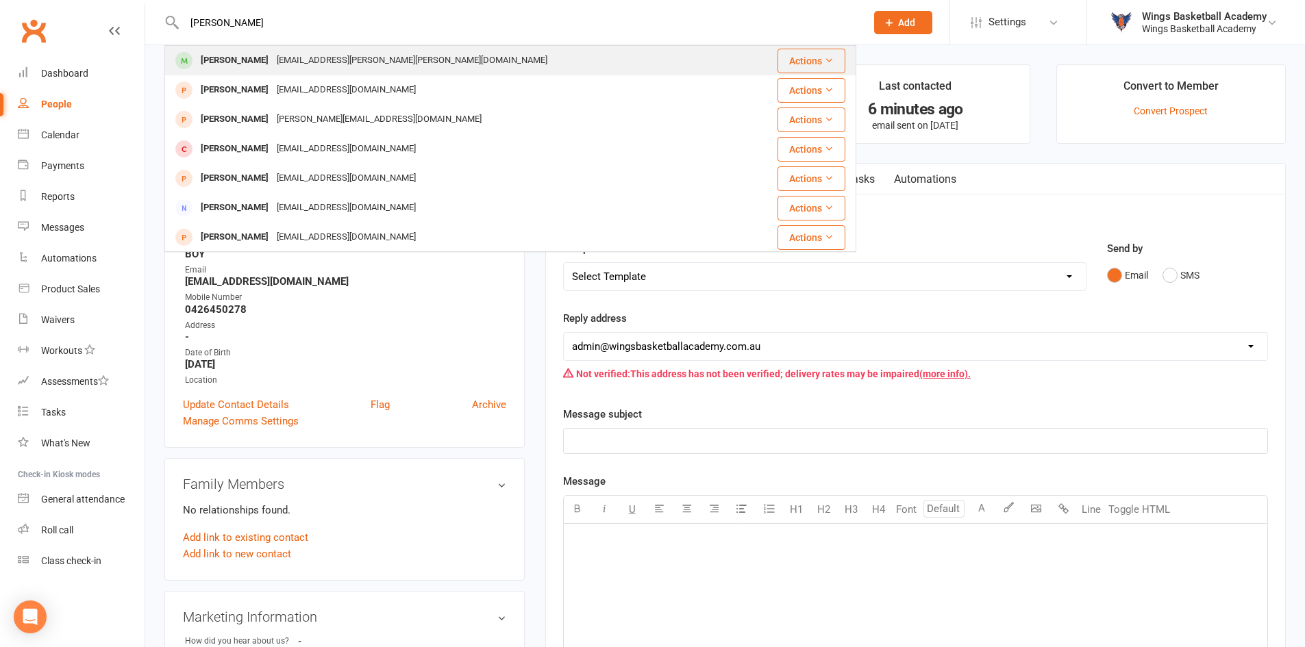
type input "barreto"
click at [245, 51] on div "Lucas Barreto" at bounding box center [235, 61] width 76 height 20
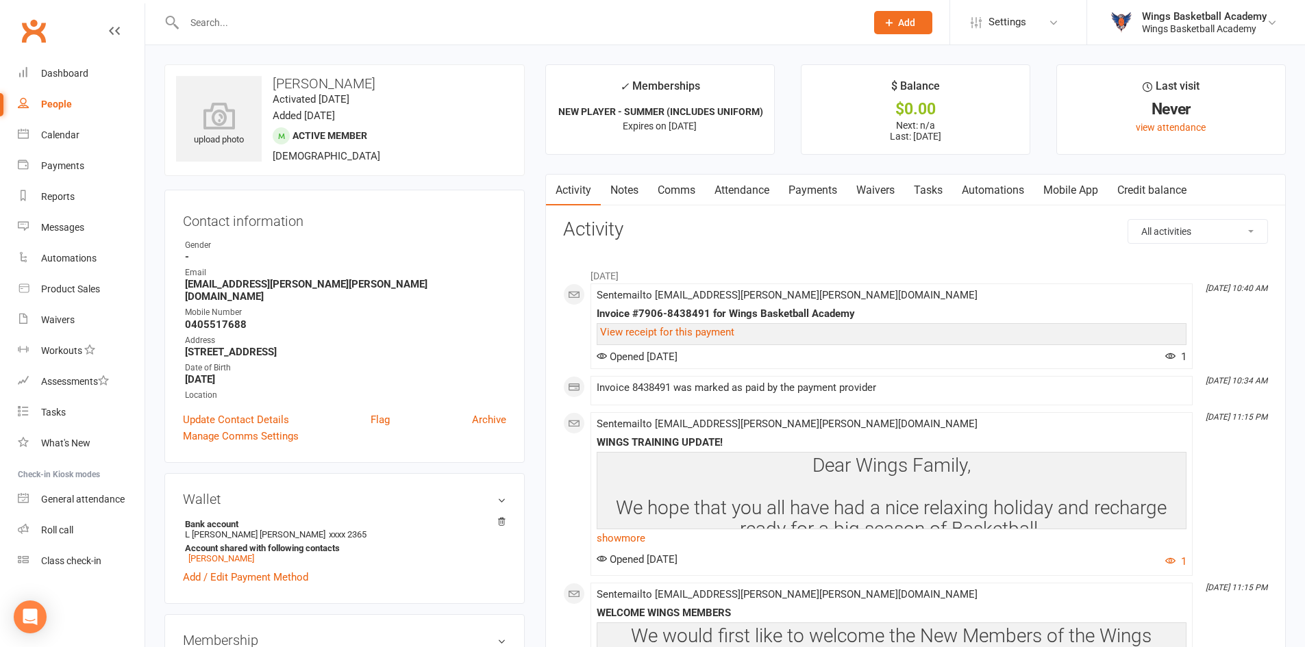
click at [286, 30] on input "text" at bounding box center [518, 22] width 676 height 19
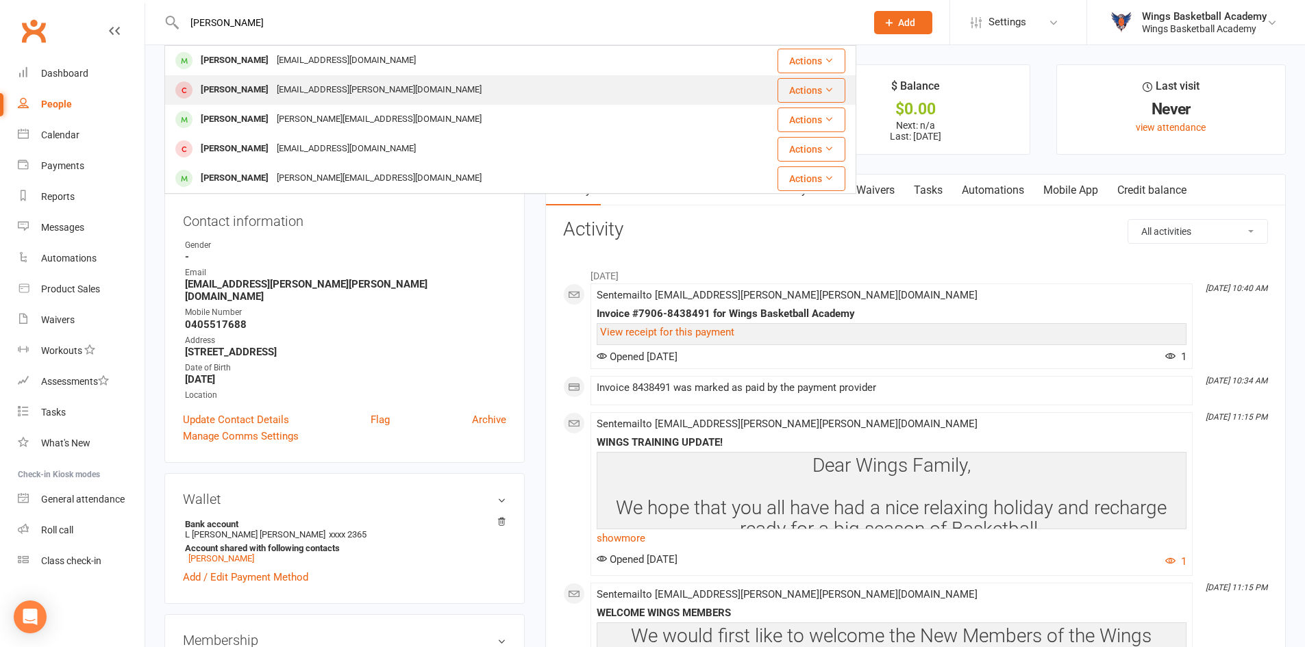
type input "oscar f"
click at [233, 82] on div "Oscar Foulkes" at bounding box center [235, 90] width 76 height 20
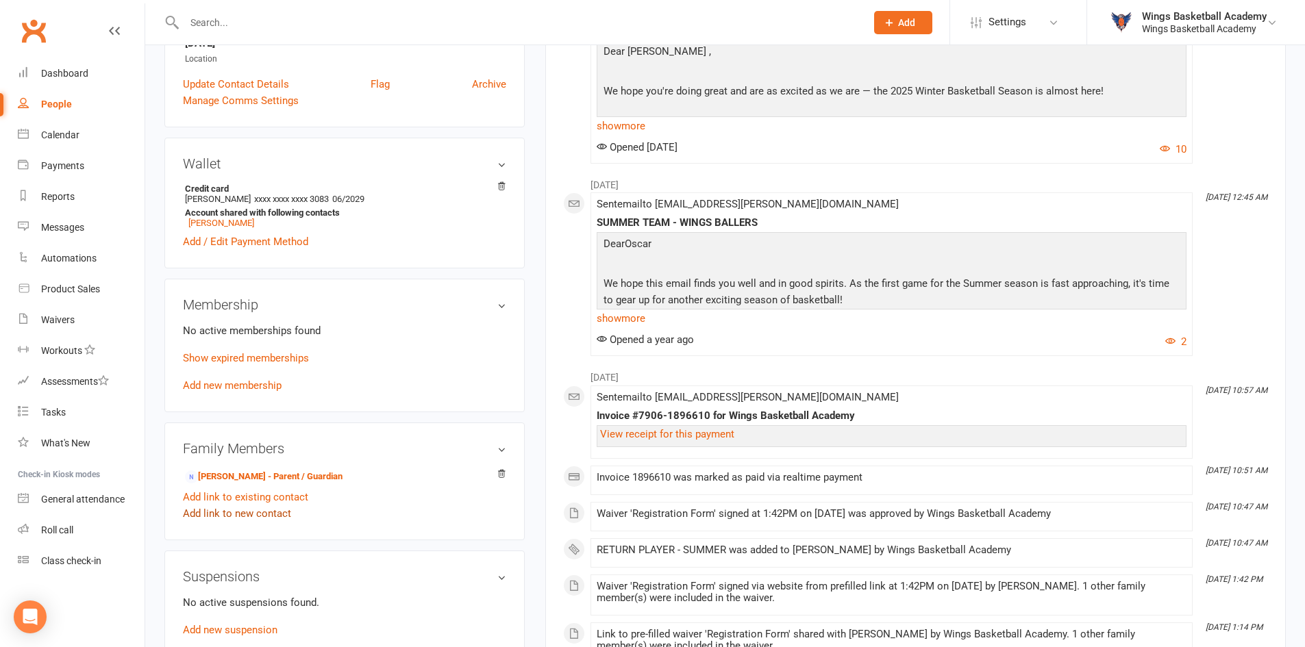
scroll to position [479, 0]
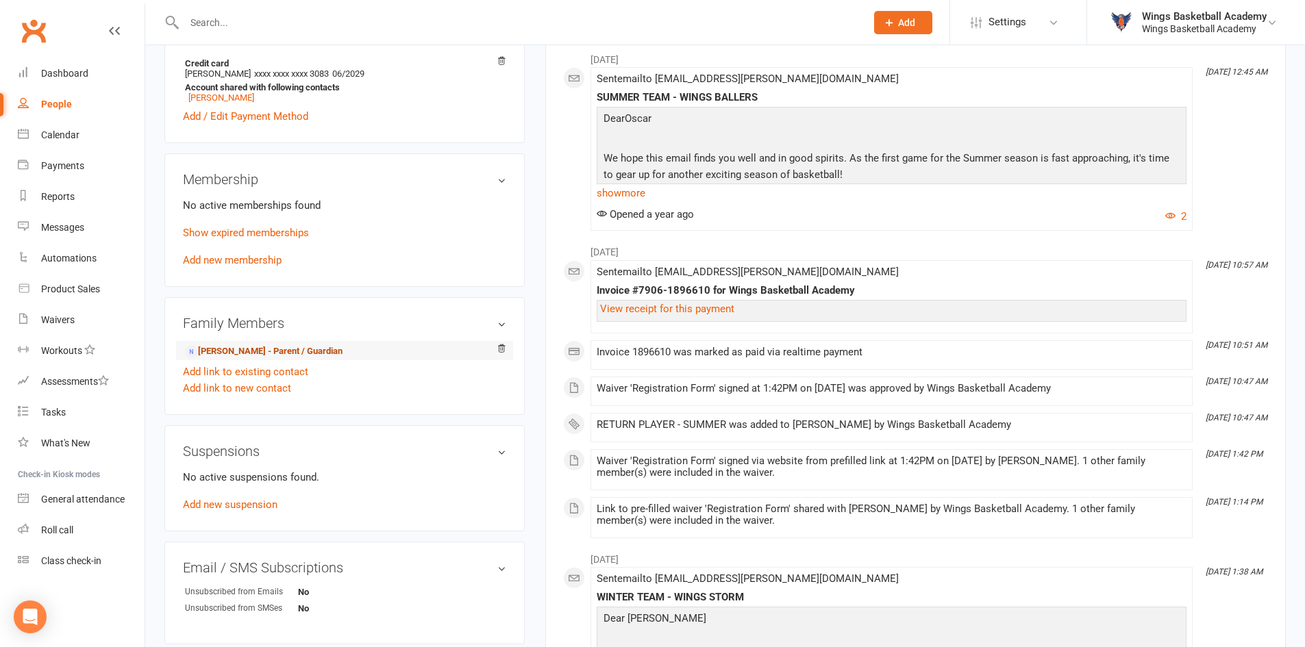
click at [241, 352] on link "Amanda Brook - Parent / Guardian" at bounding box center [264, 352] width 158 height 14
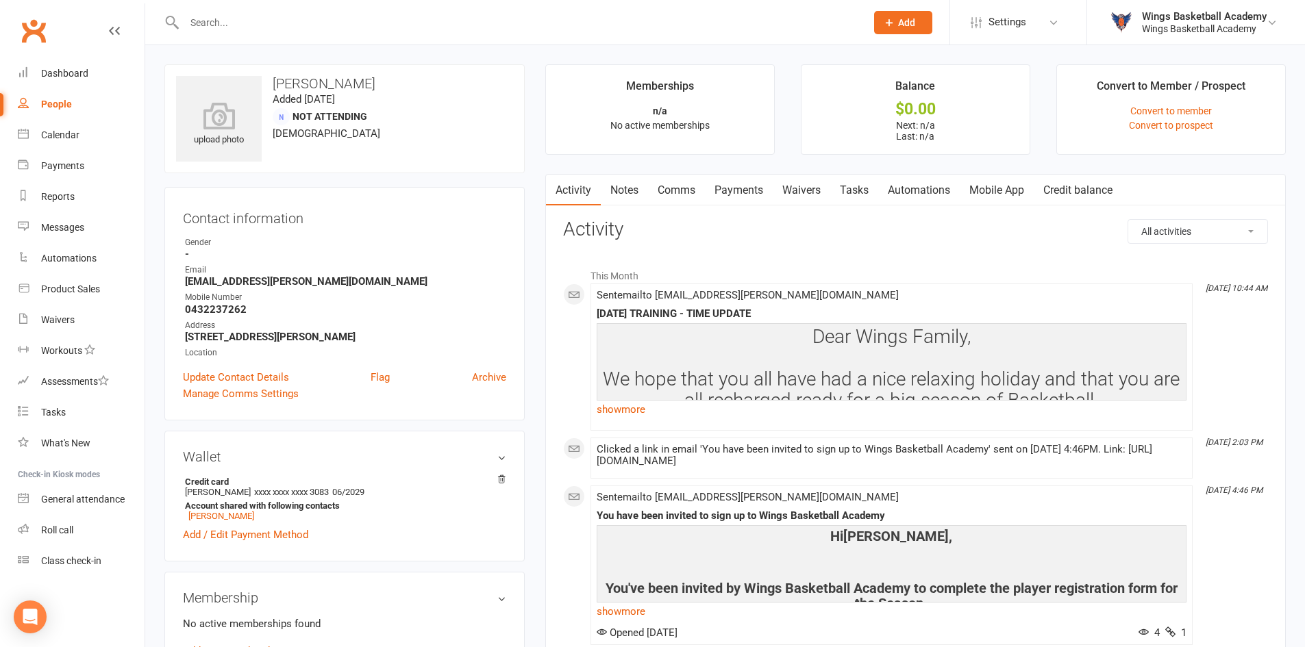
click at [806, 187] on link "Waivers" at bounding box center [802, 191] width 58 height 32
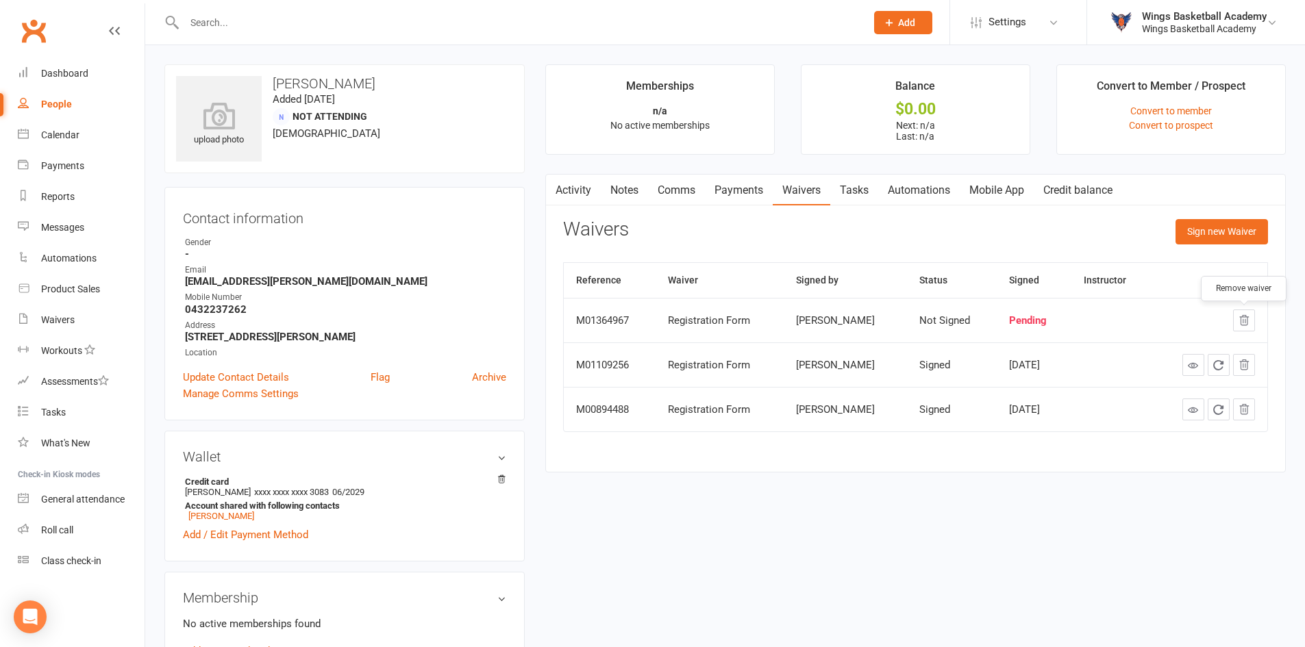
click at [1247, 321] on icon "button" at bounding box center [1244, 320] width 12 height 12
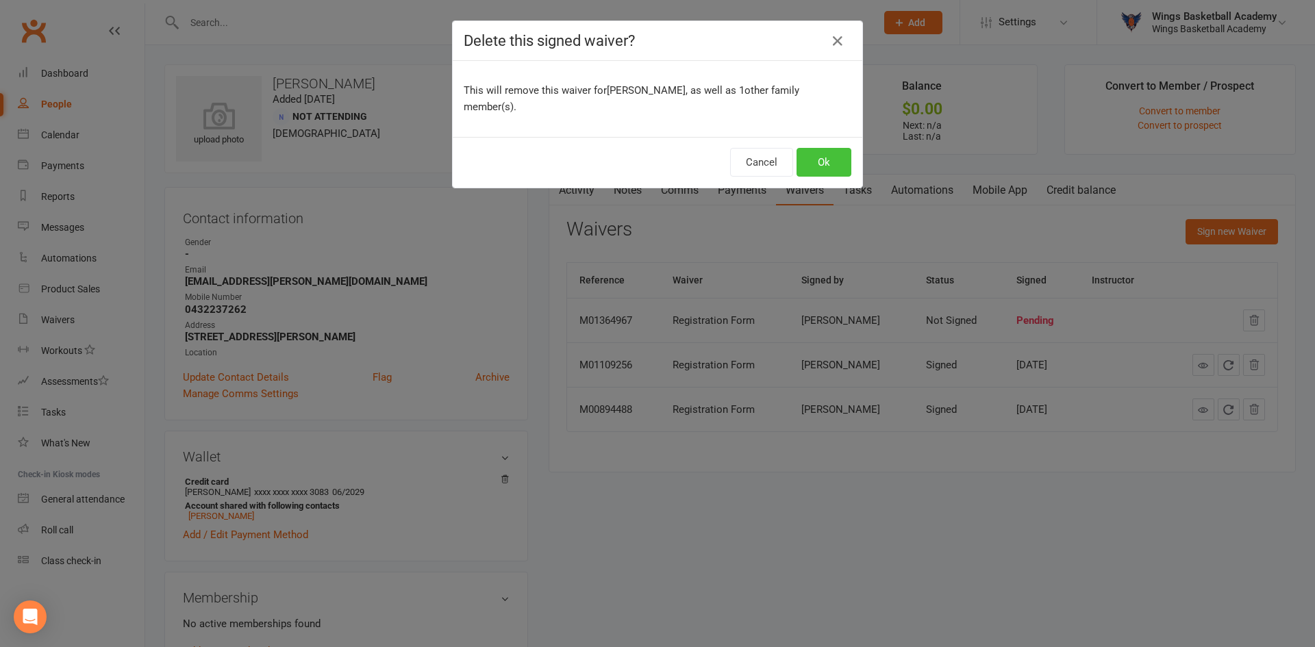
click at [813, 150] on button "Ok" at bounding box center [824, 162] width 55 height 29
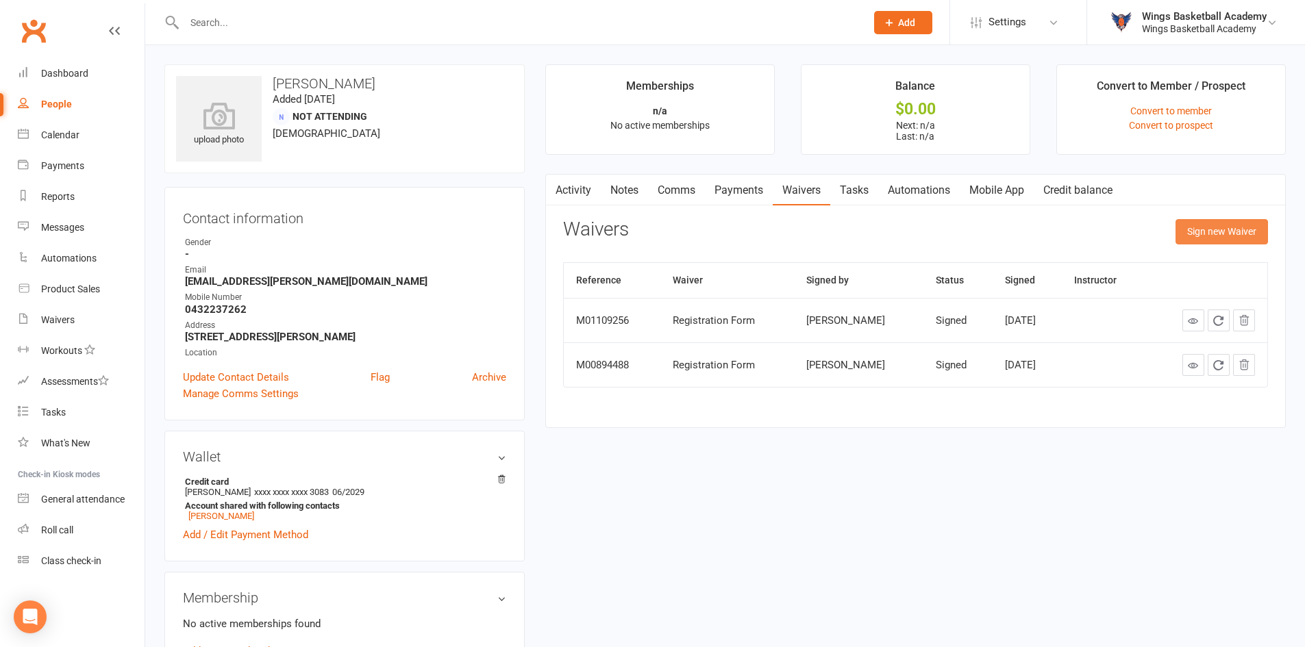
click at [1217, 229] on button "Sign new Waiver" at bounding box center [1221, 231] width 92 height 25
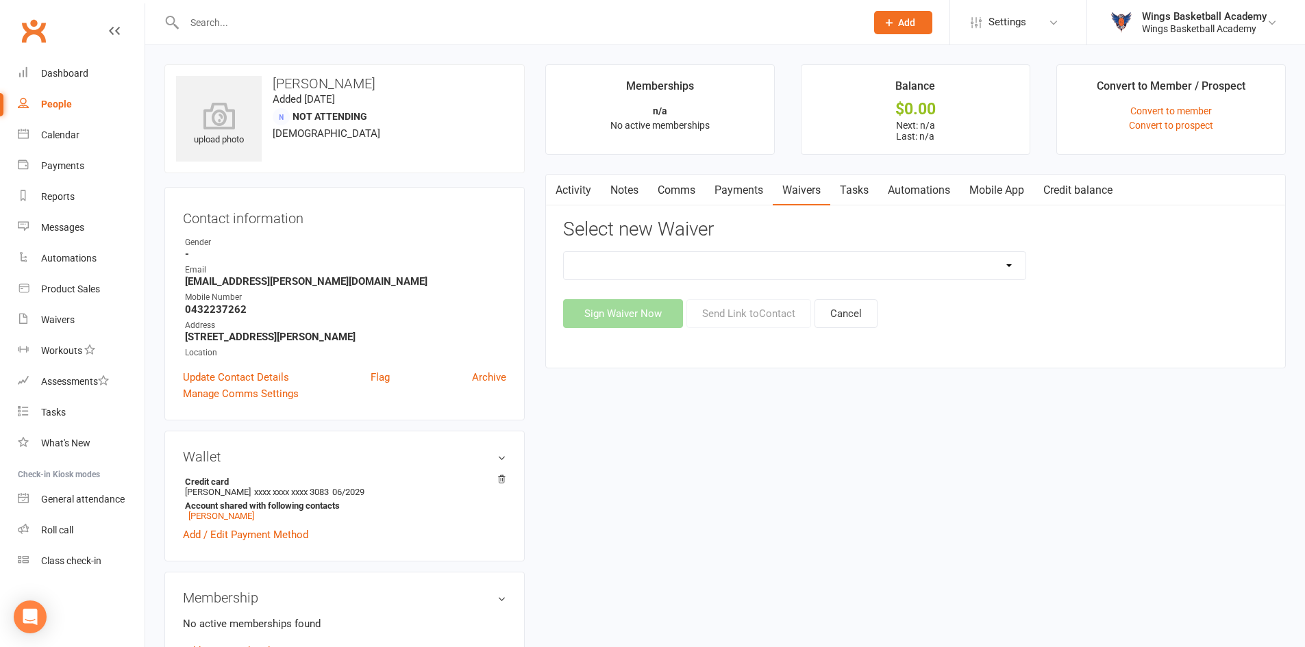
click at [662, 264] on select "Registration Form Update Contact Details" at bounding box center [795, 265] width 462 height 27
select select "9652"
click at [564, 252] on select "Registration Form Update Contact Details" at bounding box center [795, 265] width 462 height 27
click at [710, 309] on button "Send Link to Contact" at bounding box center [748, 313] width 125 height 29
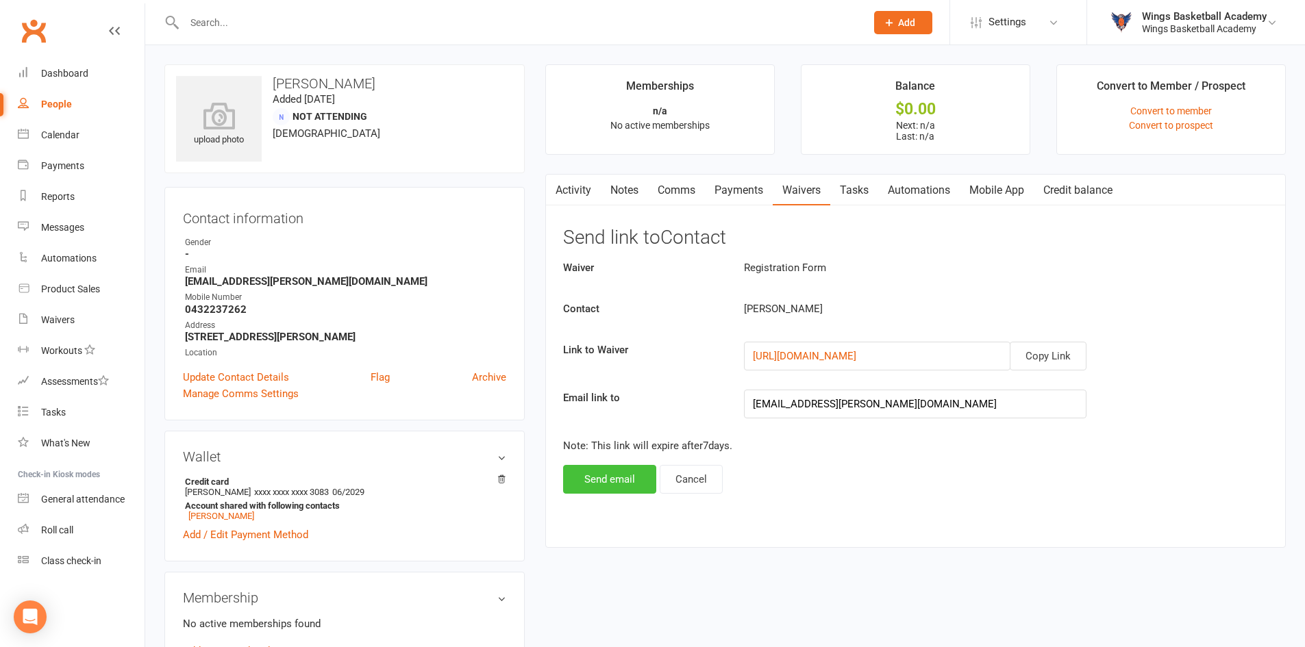
click at [618, 484] on button "Send email" at bounding box center [609, 479] width 93 height 29
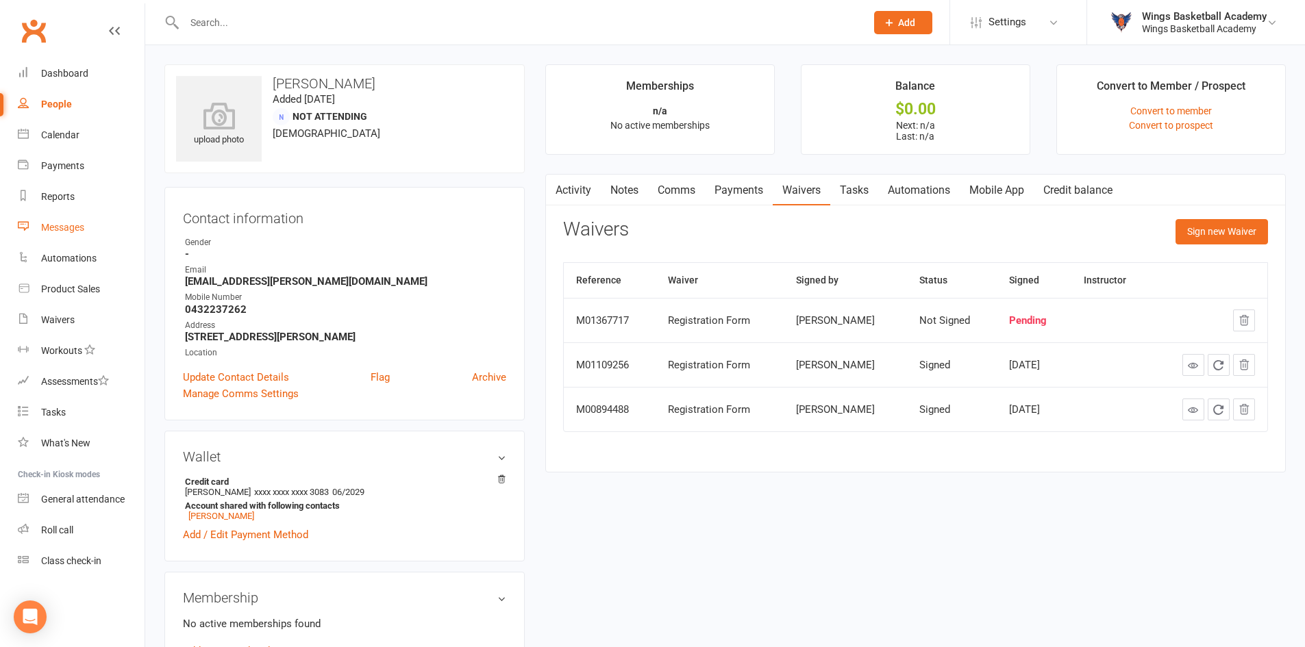
click at [64, 231] on div "Messages" at bounding box center [62, 227] width 43 height 11
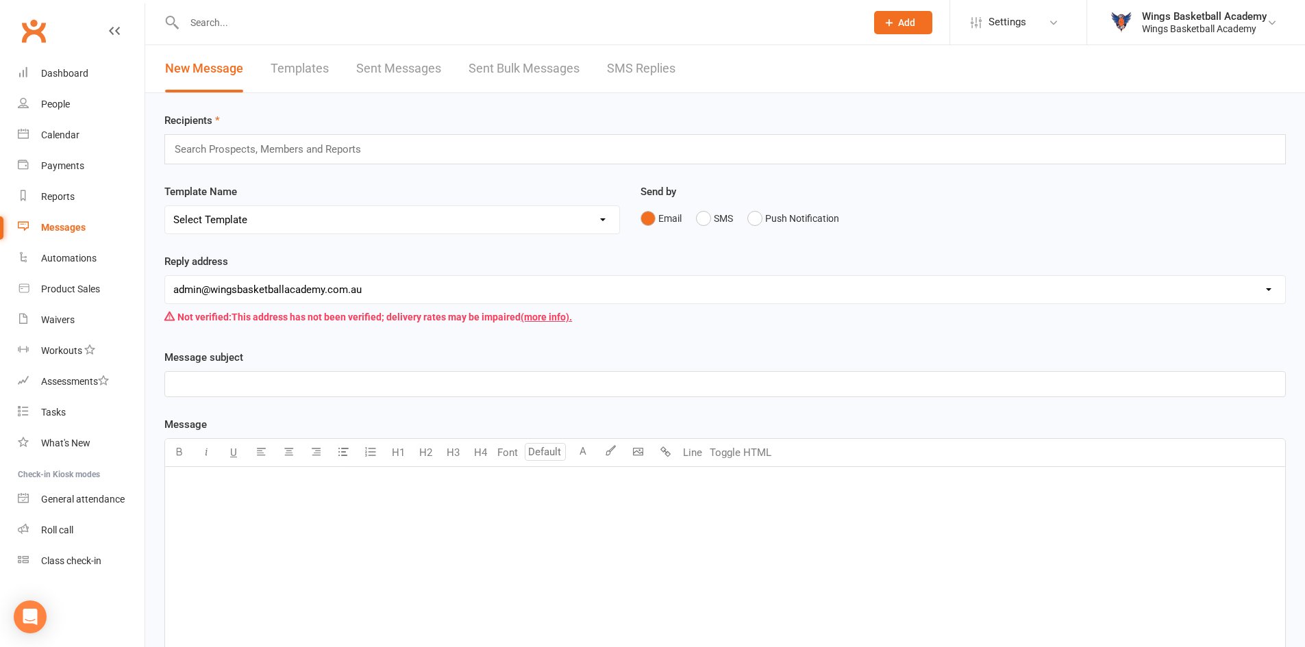
click at [308, 67] on link "Templates" at bounding box center [300, 68] width 58 height 47
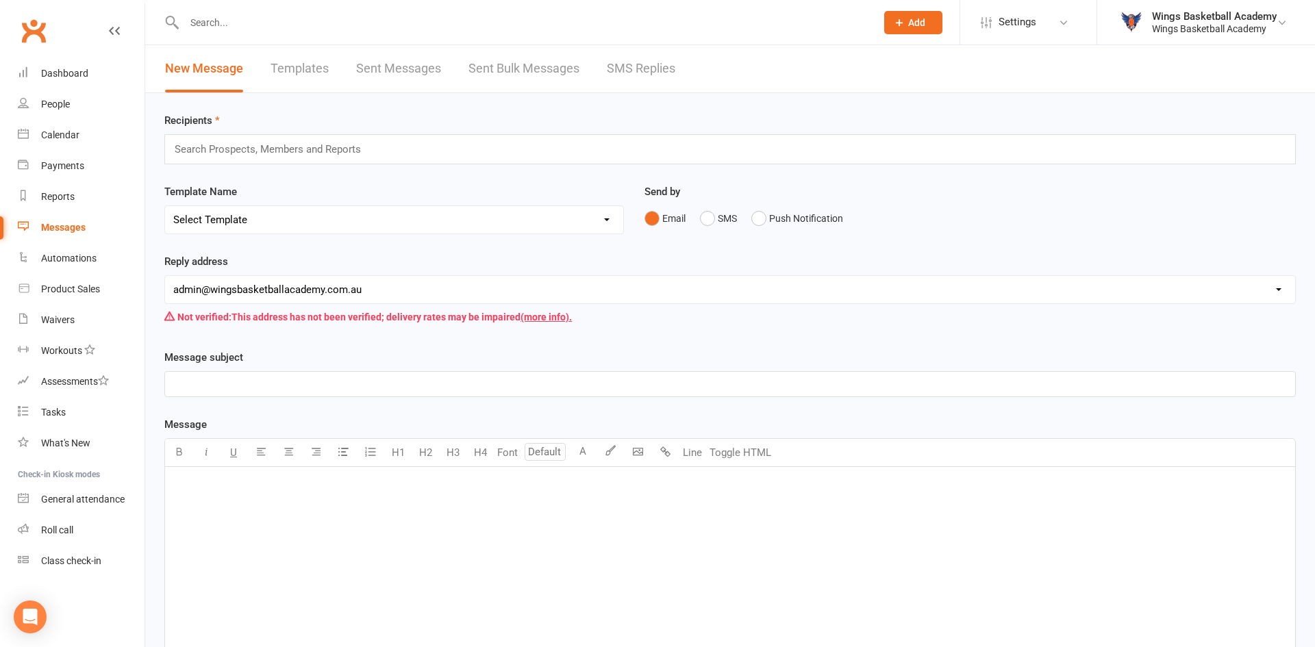
select select "50"
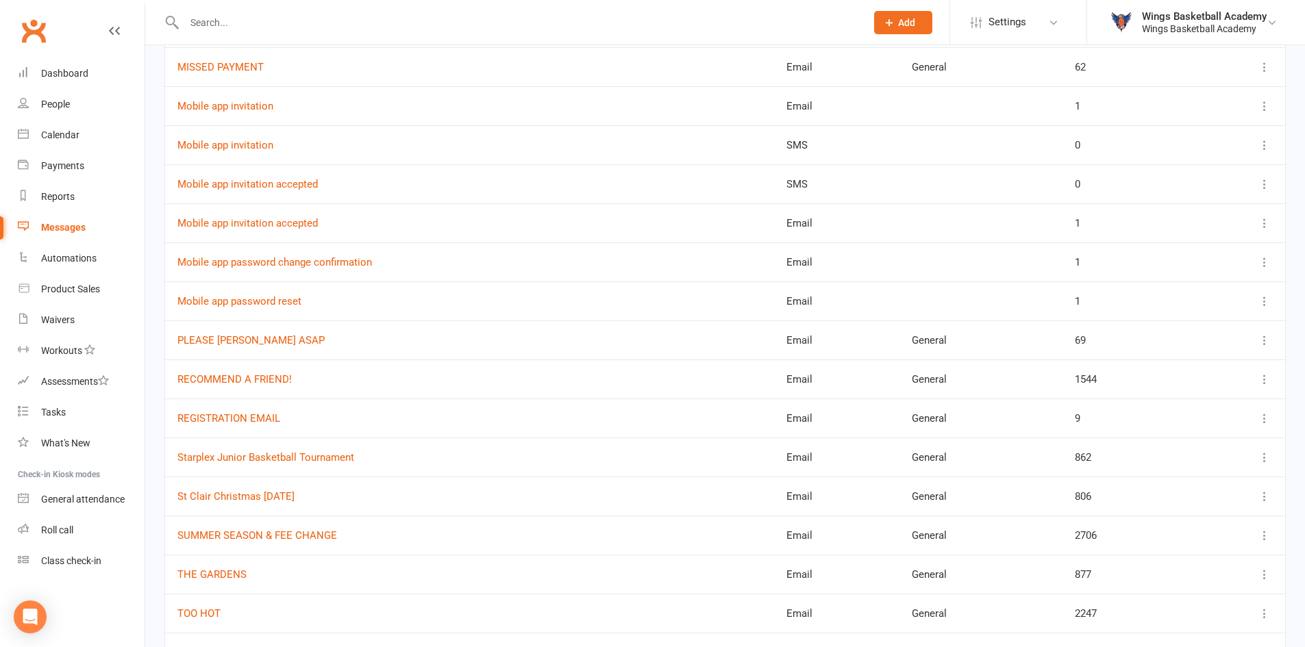
scroll to position [1027, 0]
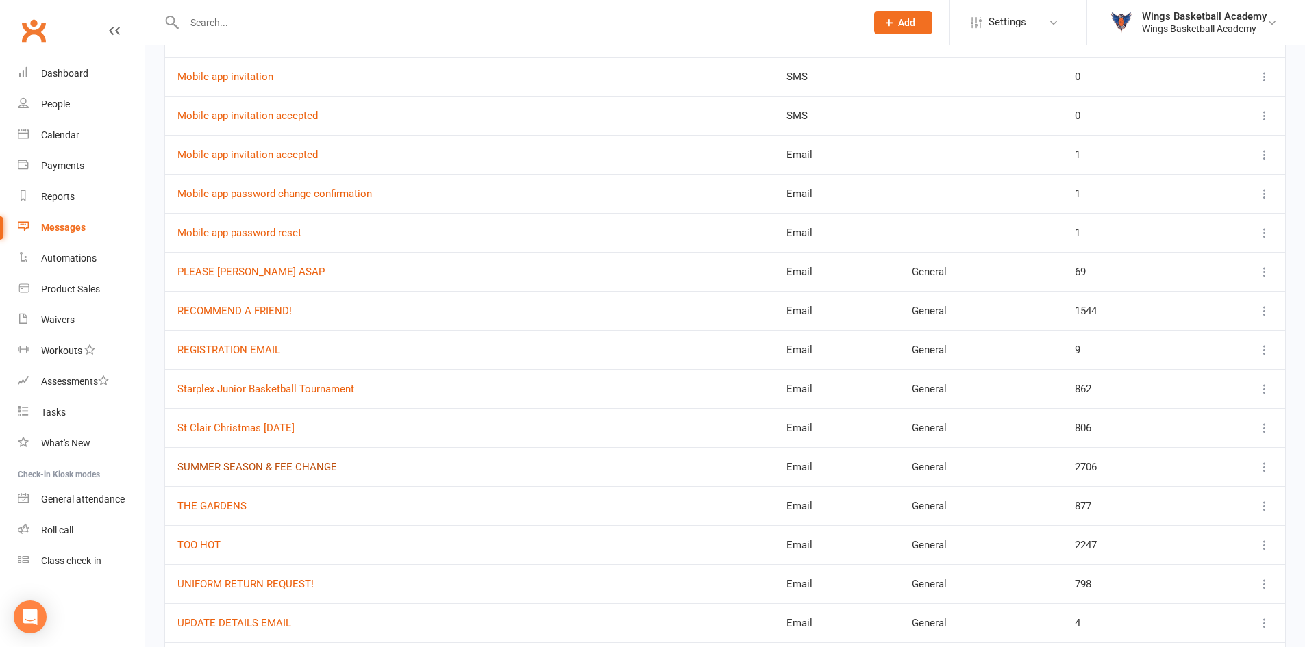
click at [295, 467] on link "SUMMER SEASON & FEE CHANGE" at bounding box center [257, 467] width 160 height 12
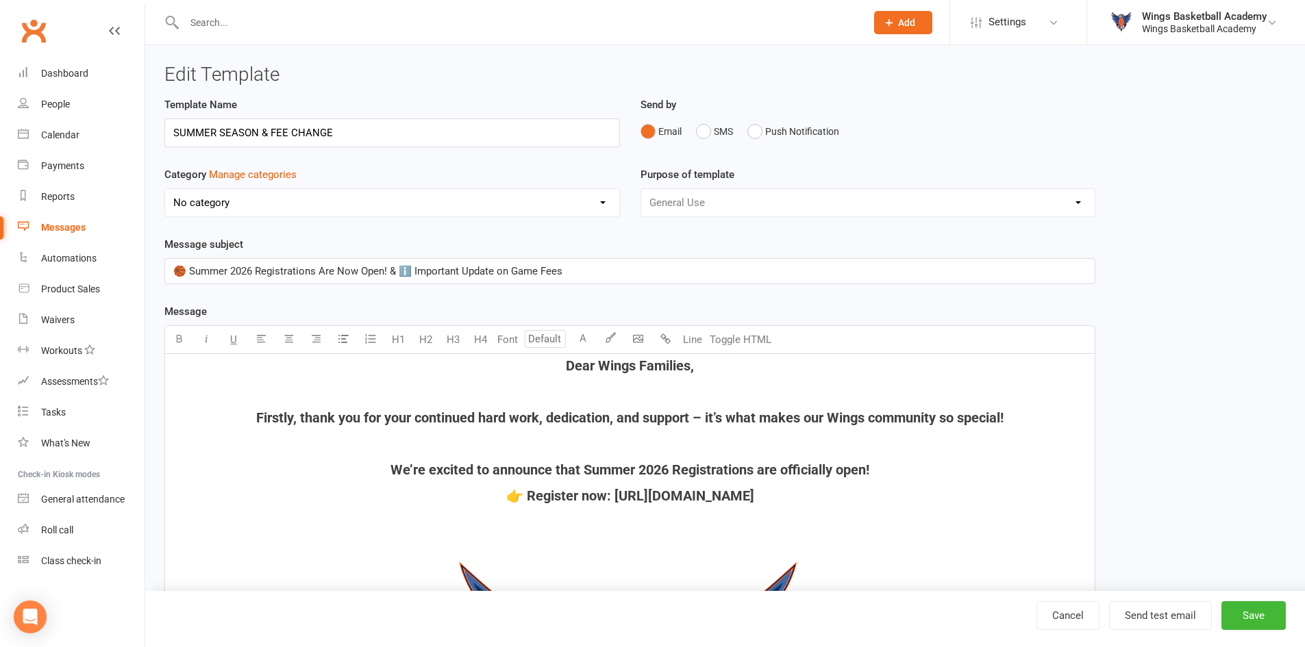
select select "8511"
click at [73, 230] on div "Messages" at bounding box center [63, 227] width 45 height 11
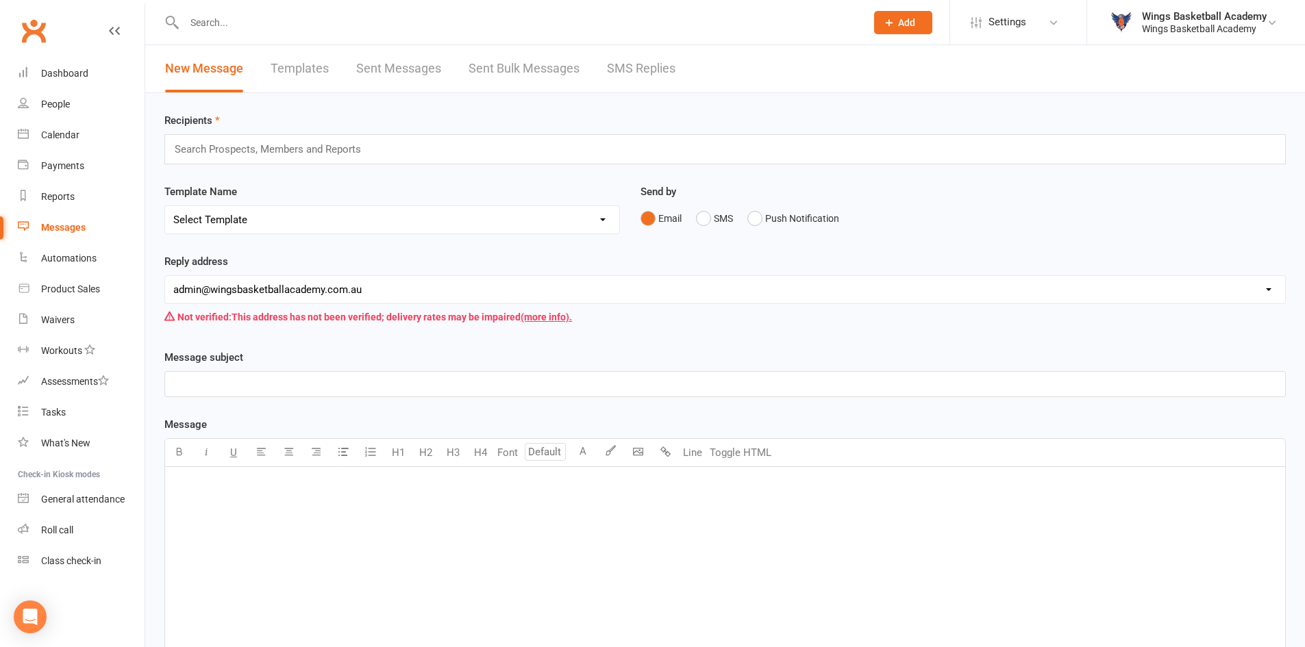
click at [254, 26] on input "text" at bounding box center [518, 22] width 676 height 19
click at [74, 69] on div "Dashboard" at bounding box center [64, 73] width 47 height 11
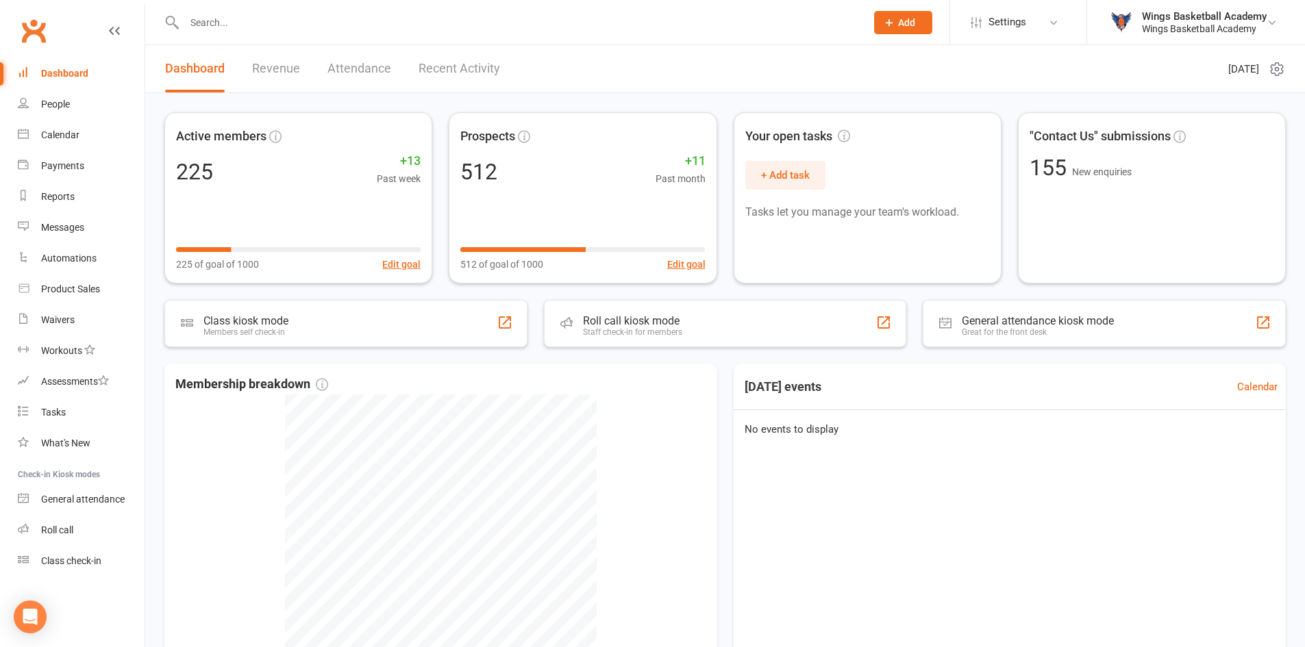
click at [461, 66] on link "Recent Activity" at bounding box center [460, 68] width 82 height 47
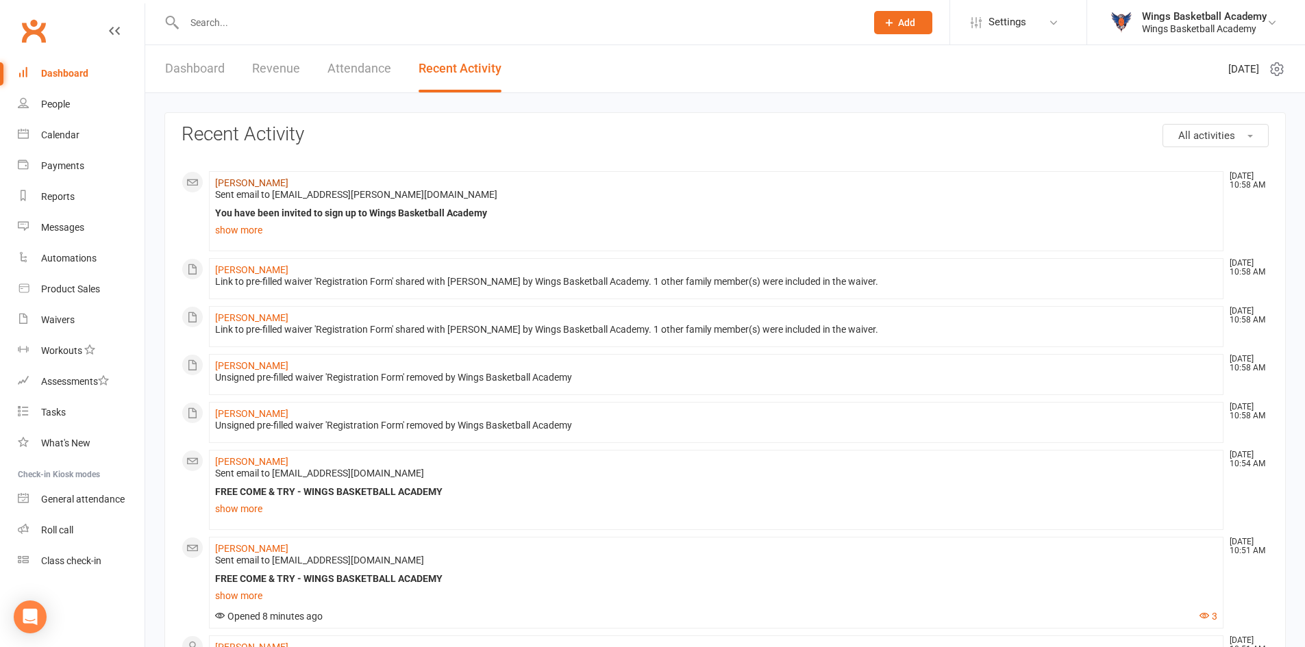
click at [257, 182] on link "Amanda Brook" at bounding box center [251, 182] width 73 height 11
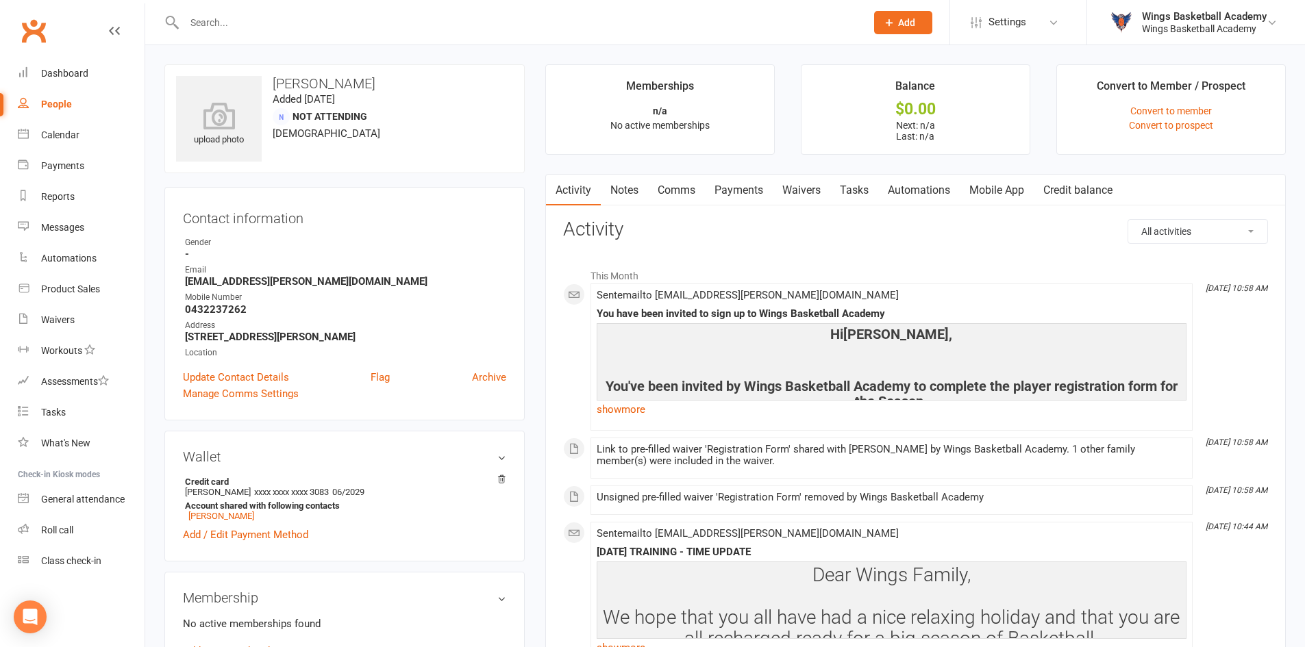
click at [671, 188] on link "Comms" at bounding box center [676, 191] width 57 height 32
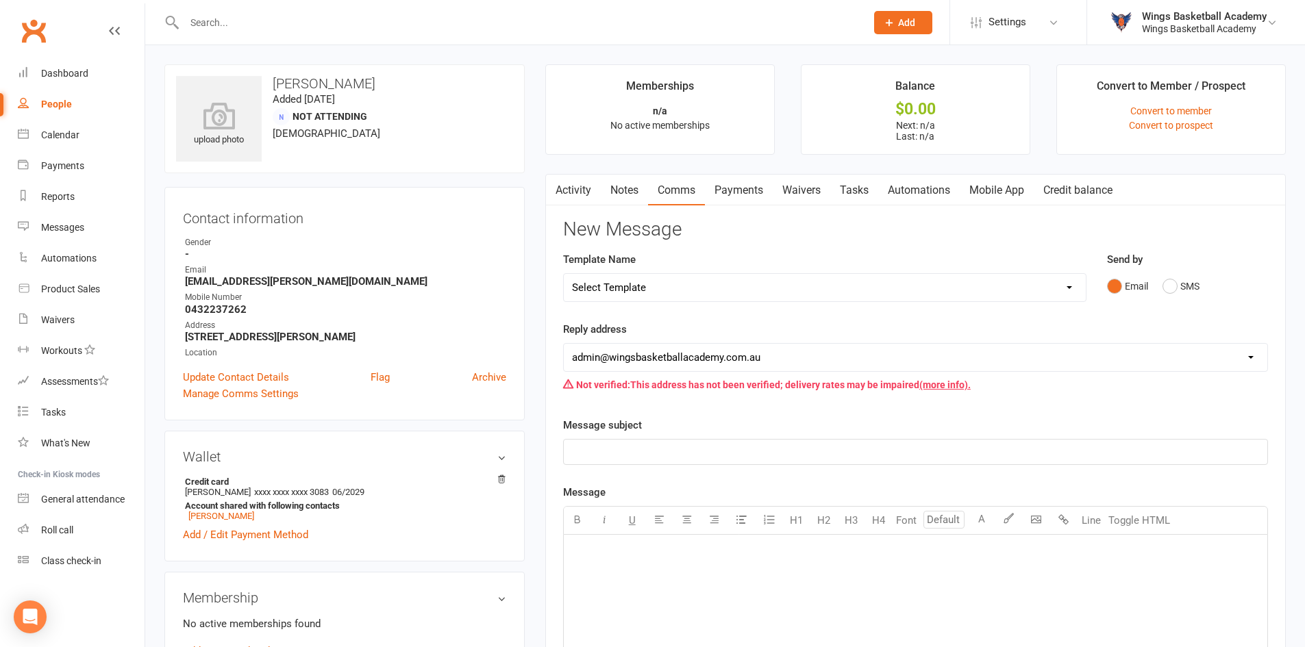
click at [664, 280] on select "Select Template [Email] 0 - COME & TRY [Email] 1 - UNIFORM ORDERING & SIZING [E…" at bounding box center [825, 287] width 522 height 27
select select "25"
click at [564, 274] on select "Select Template [Email] 0 - COME & TRY [Email] 1 - UNIFORM ORDERING & SIZING [E…" at bounding box center [825, 287] width 522 height 27
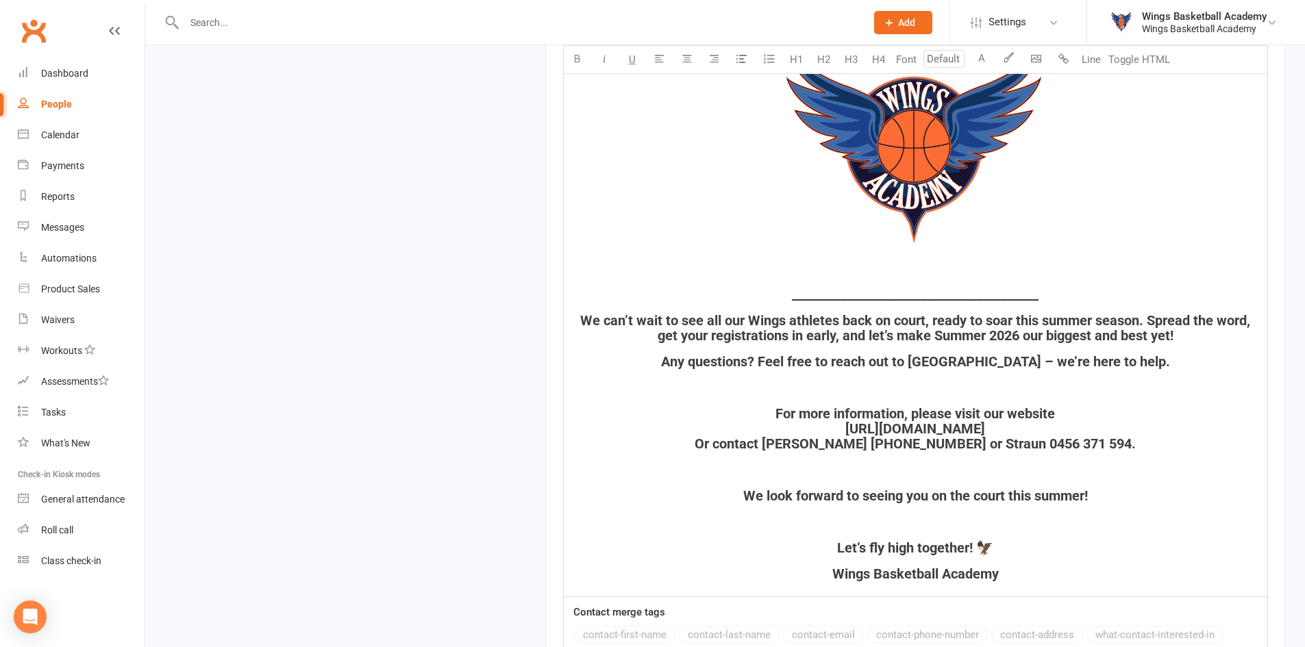
scroll to position [1932, 0]
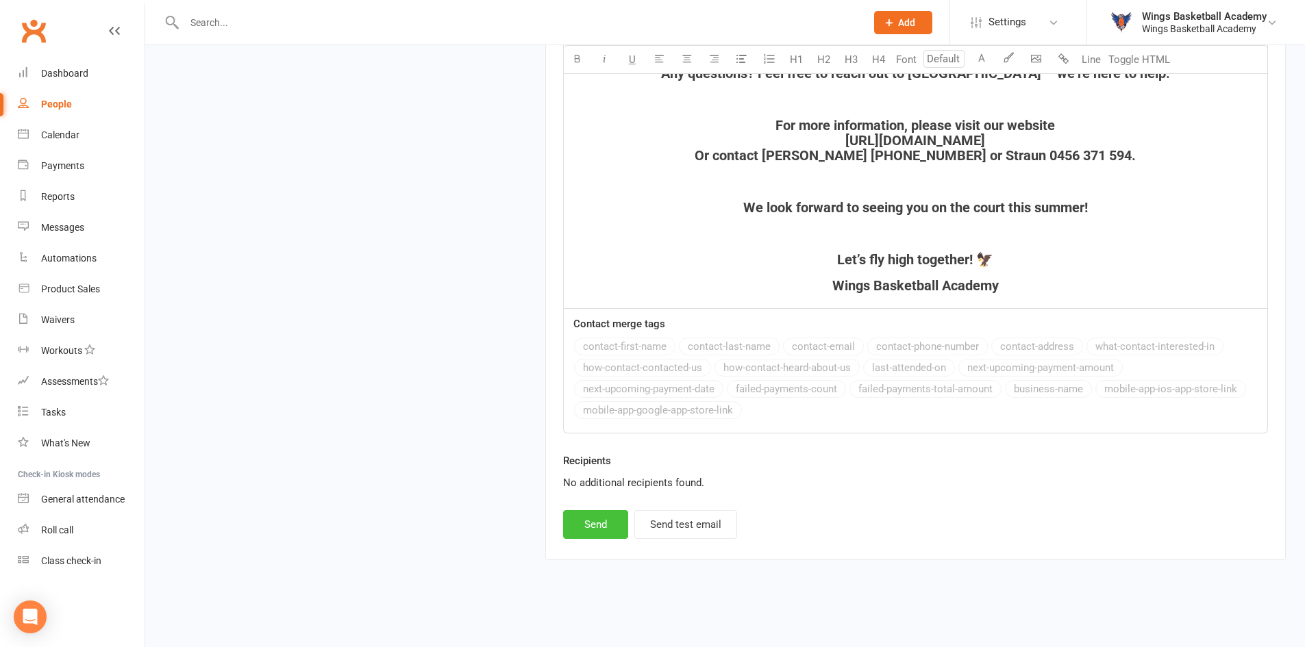
click at [579, 521] on button "Send" at bounding box center [595, 524] width 65 height 29
select select
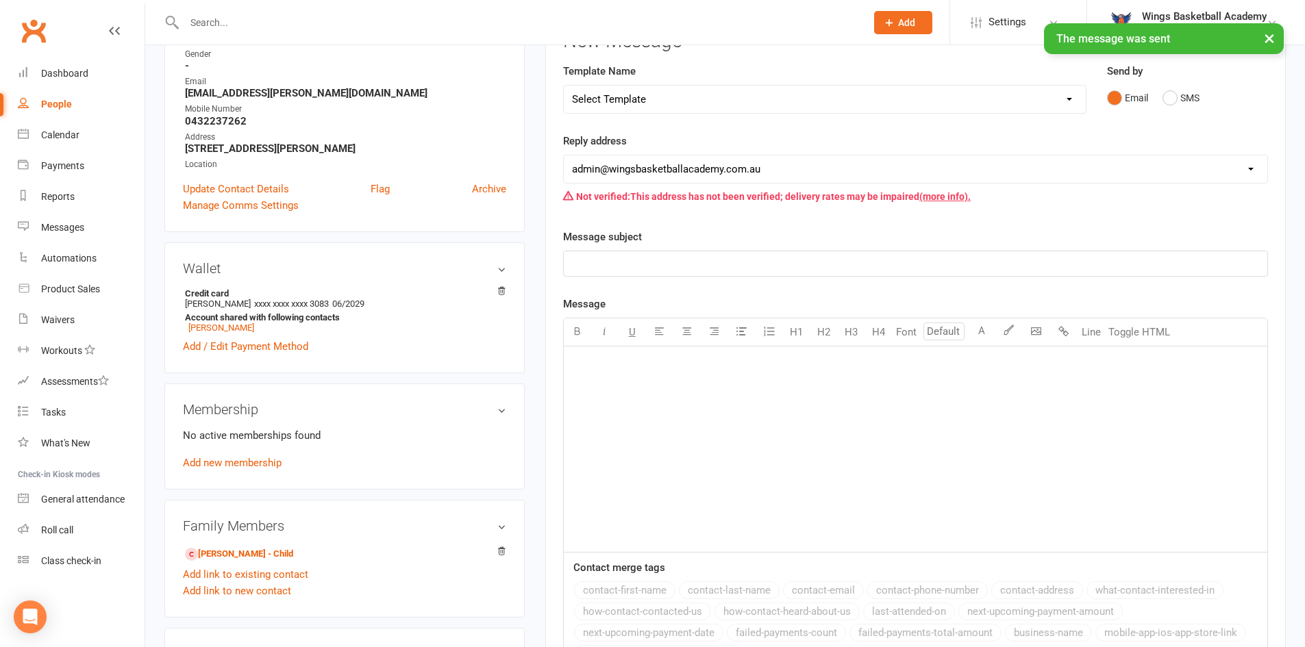
scroll to position [0, 0]
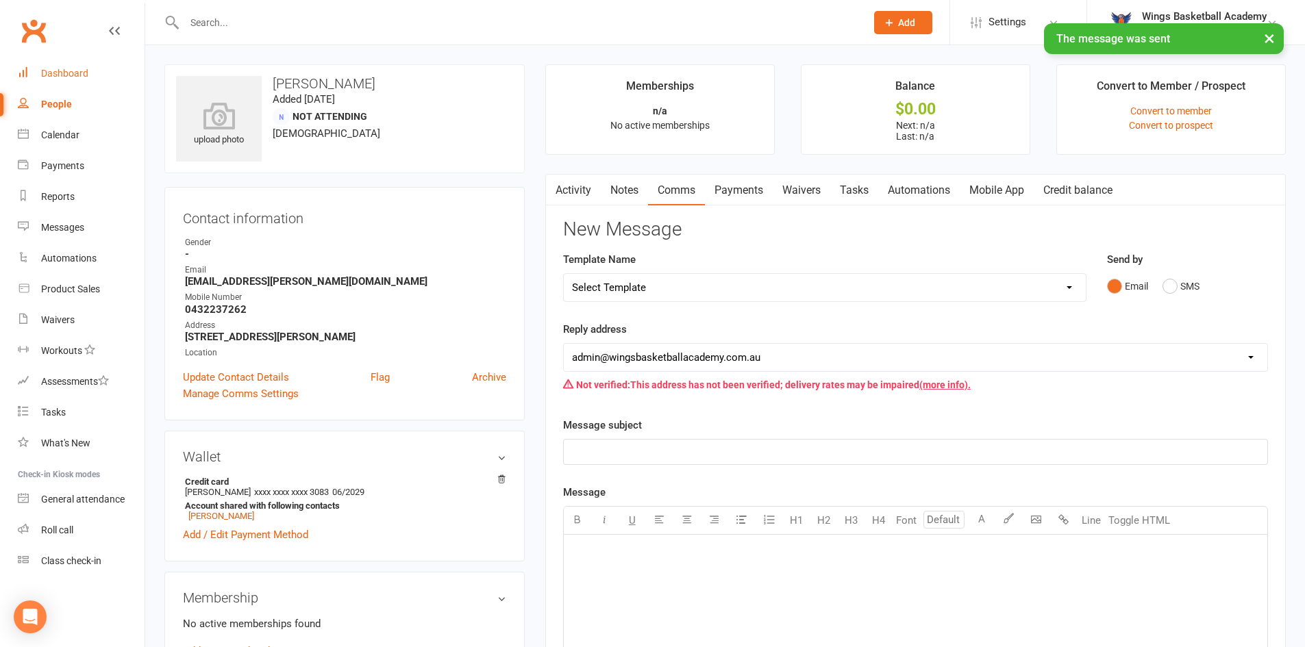
click at [58, 72] on div "Dashboard" at bounding box center [64, 73] width 47 height 11
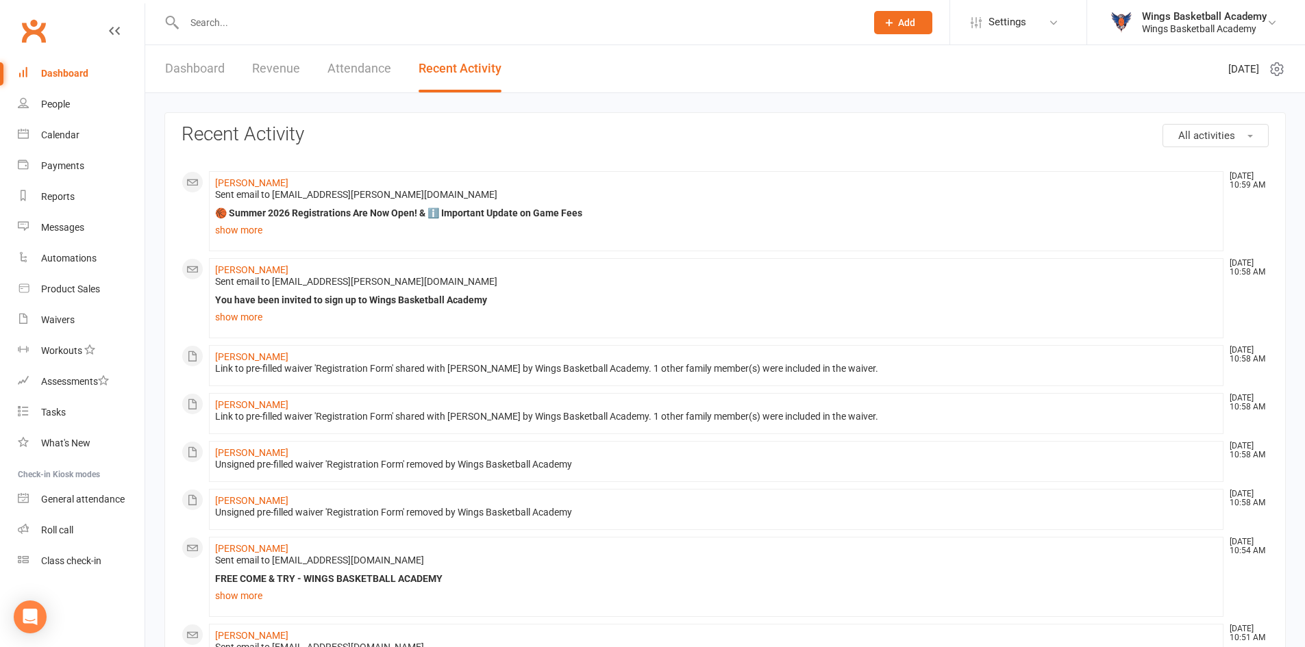
click at [228, 23] on input "text" at bounding box center [518, 22] width 676 height 19
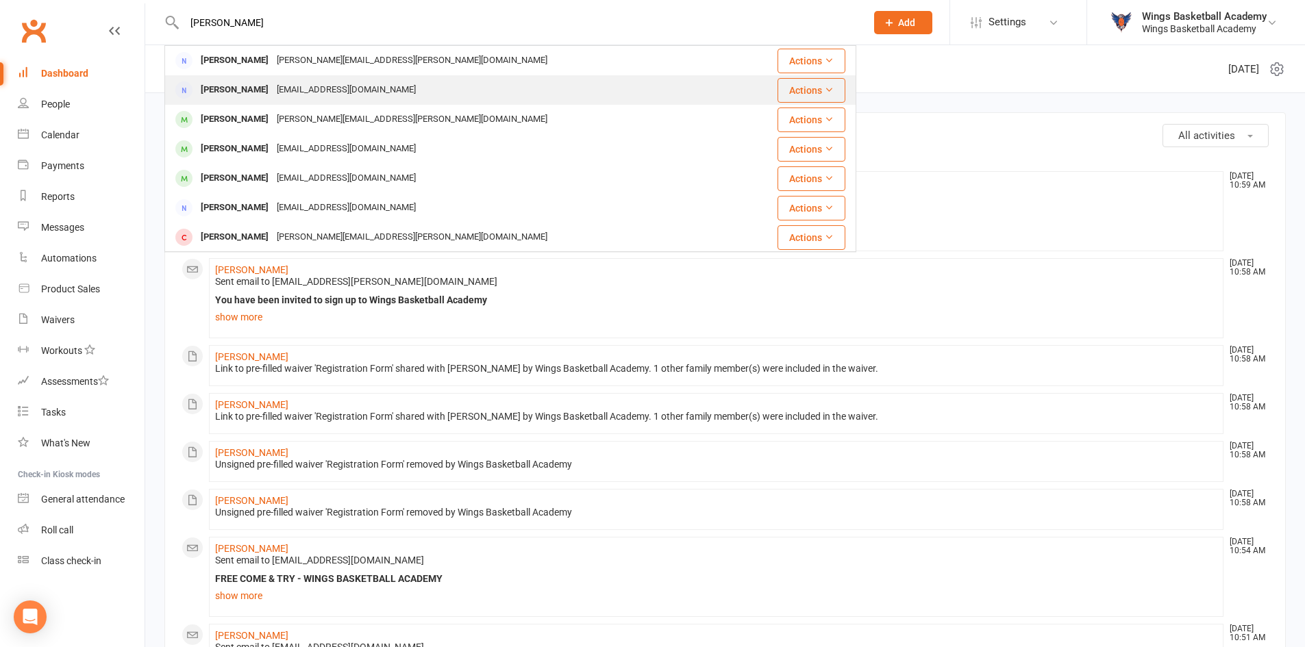
type input "joe"
click at [223, 88] on div "Joe black" at bounding box center [235, 90] width 76 height 20
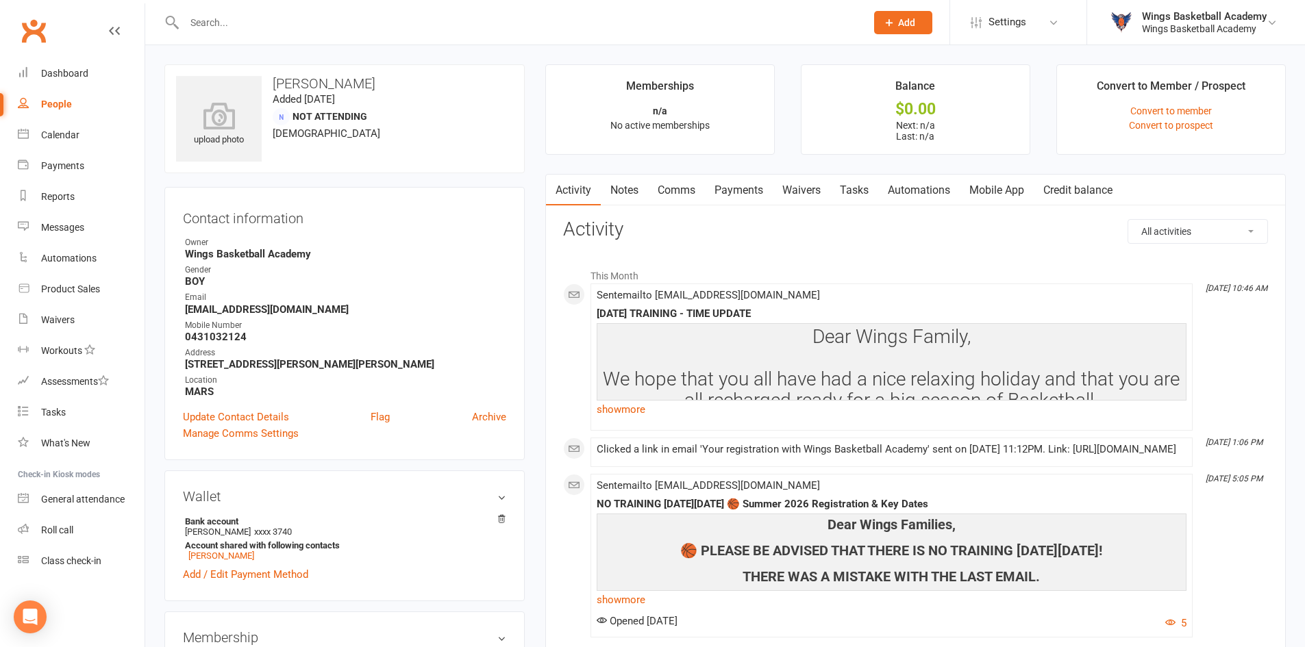
click at [682, 186] on link "Comms" at bounding box center [676, 191] width 57 height 32
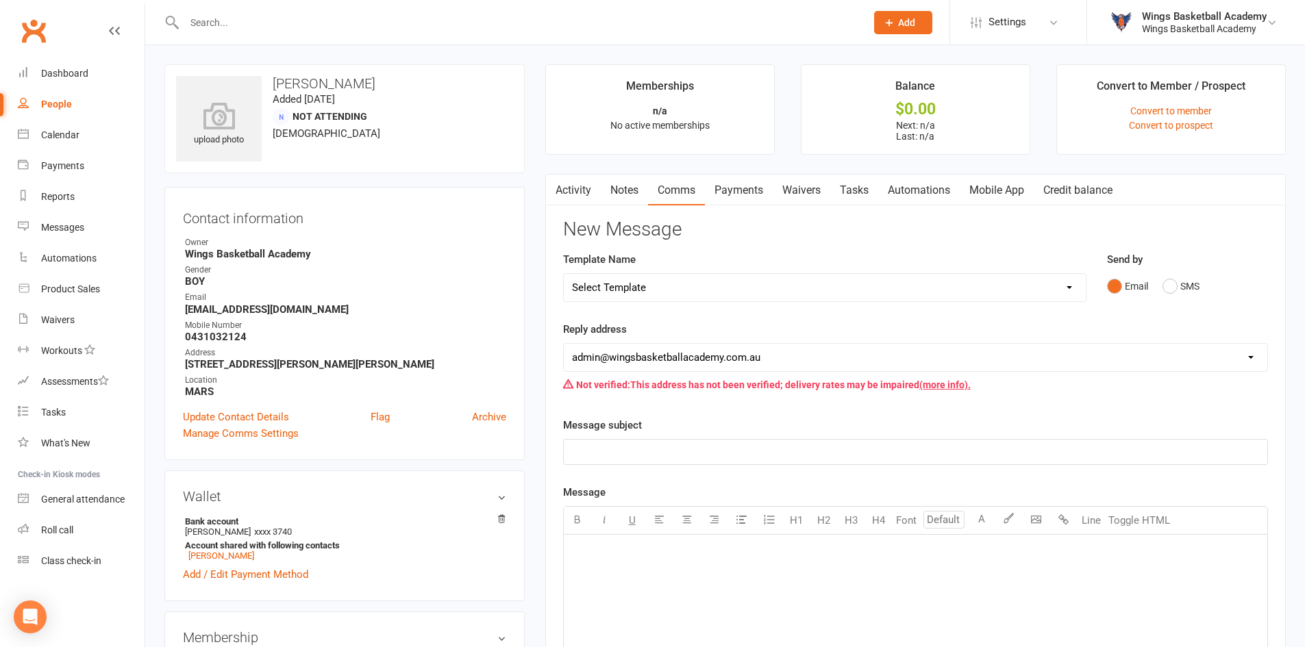
click at [571, 191] on link "Activity" at bounding box center [573, 191] width 55 height 32
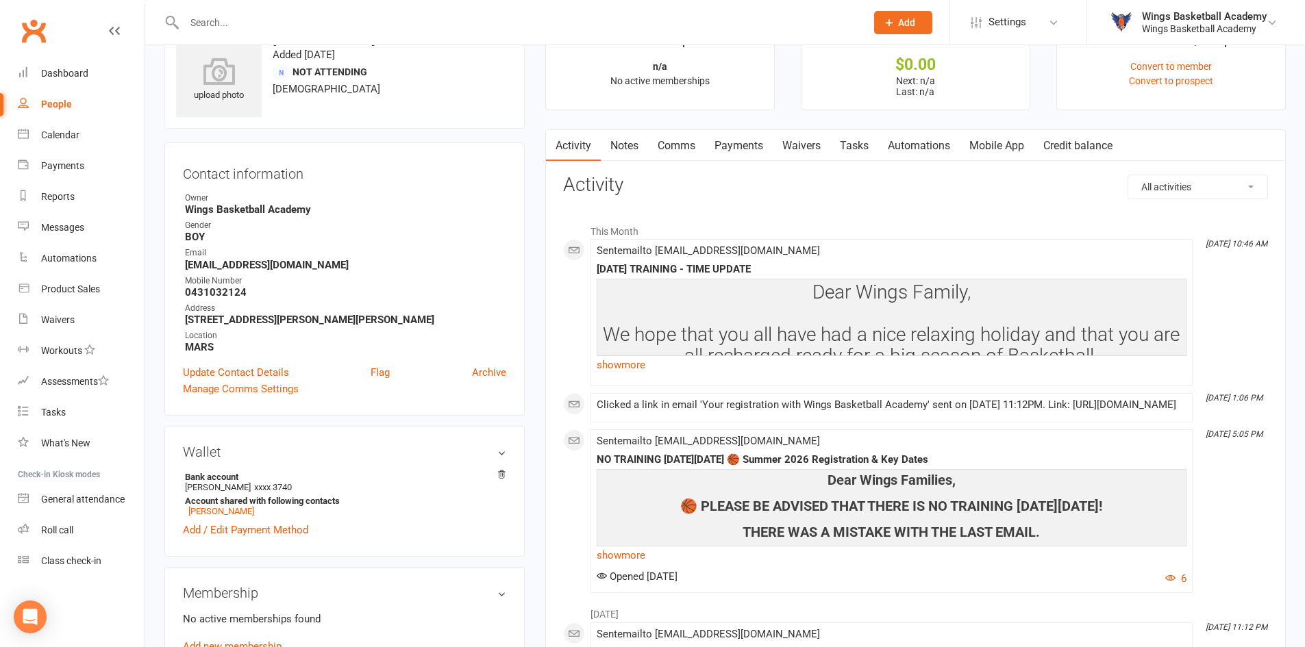
scroll to position [68, 0]
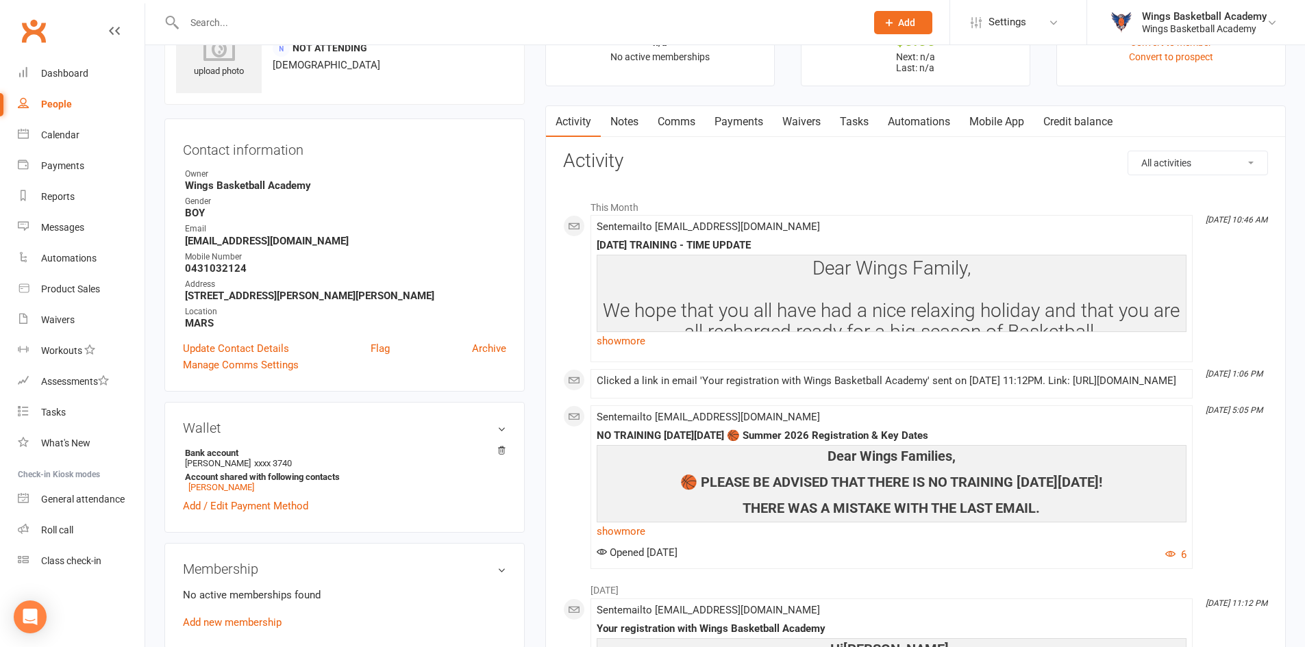
click at [222, 14] on input "text" at bounding box center [518, 22] width 676 height 19
paste input "Sloan"
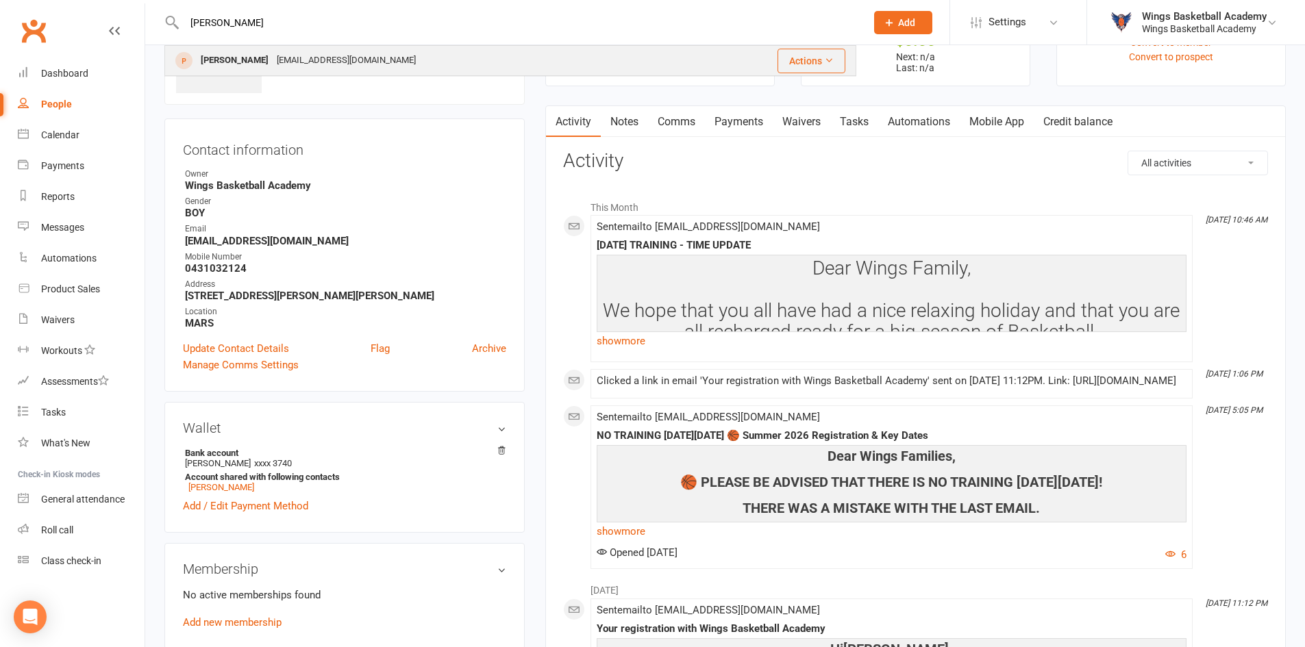
type input "Sloan"
click at [245, 58] on div "olivia Sloan" at bounding box center [235, 61] width 76 height 20
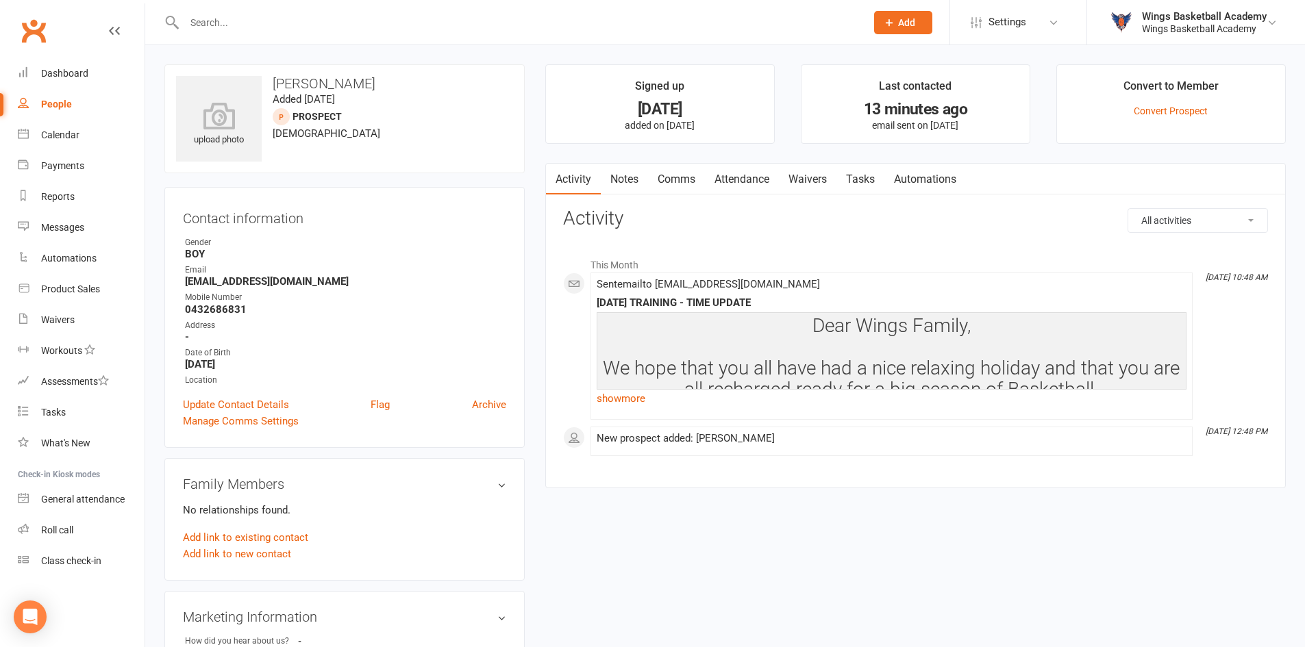
click at [674, 177] on link "Comms" at bounding box center [676, 180] width 57 height 32
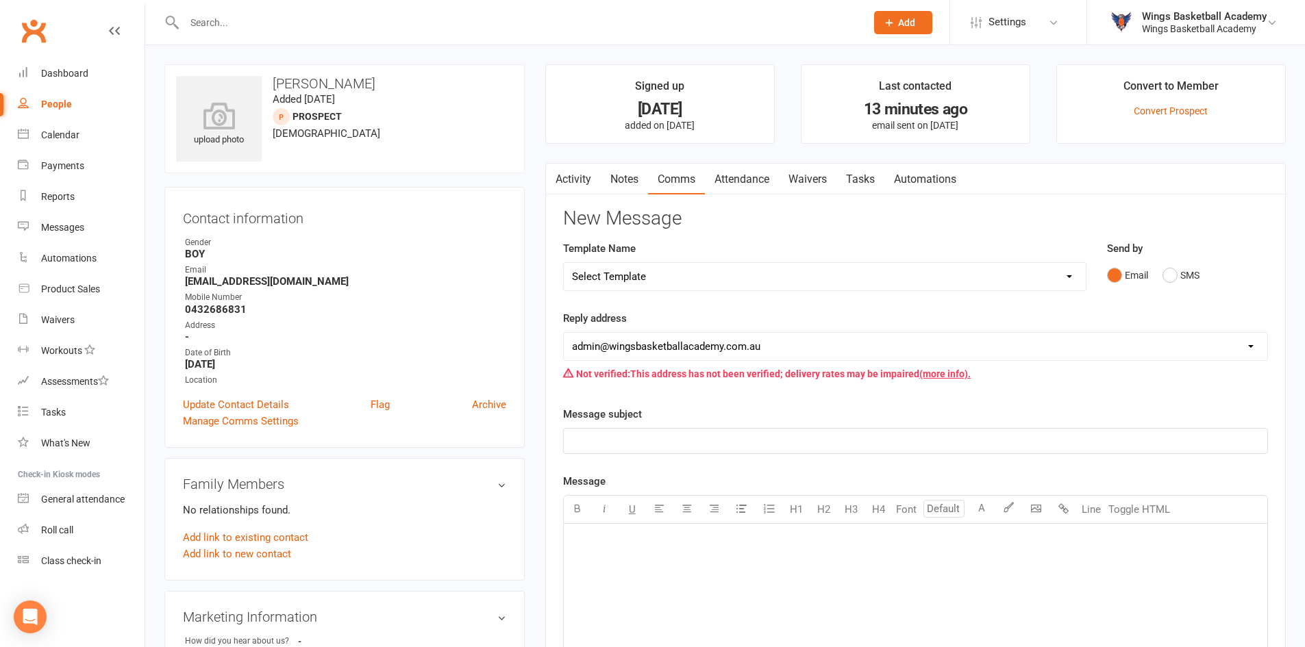
click at [626, 276] on select "Select Template [Email] 0 - COME & TRY [Email] 1 - UNIFORM ORDERING & SIZING [E…" at bounding box center [825, 276] width 522 height 27
select select "0"
click at [564, 263] on select "Select Template [Email] 0 - COME & TRY [Email] 1 - UNIFORM ORDERING & SIZING [E…" at bounding box center [825, 276] width 522 height 27
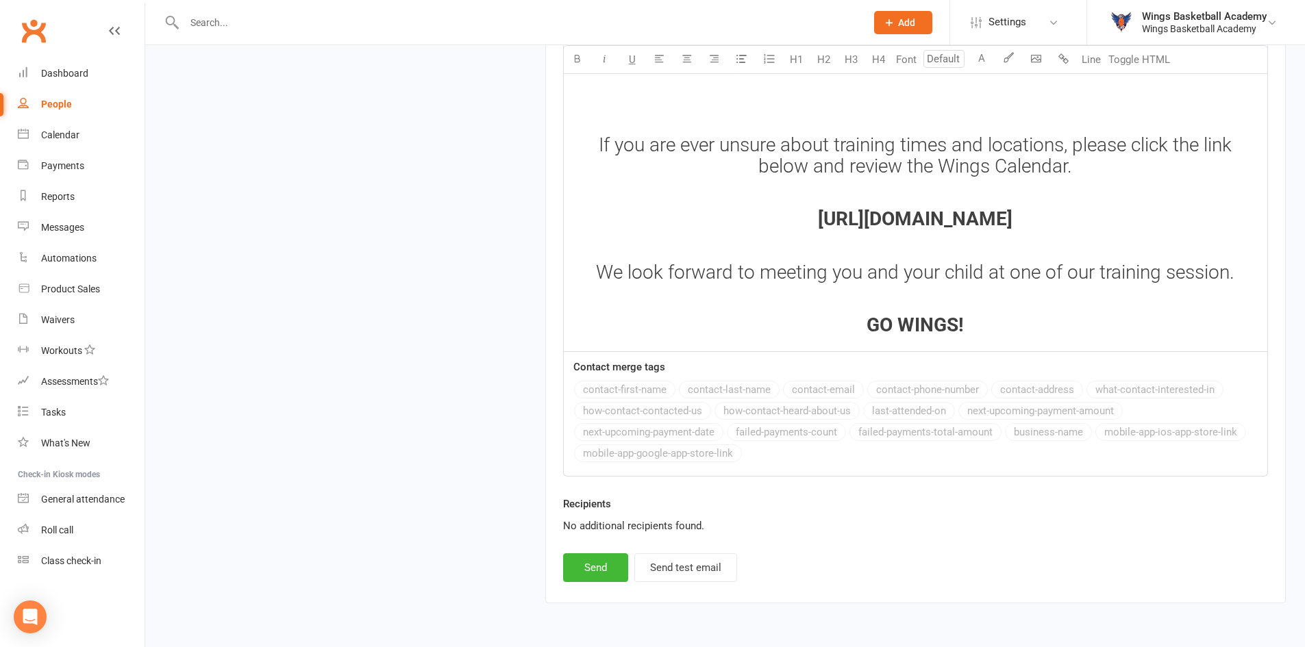
scroll to position [1808, 0]
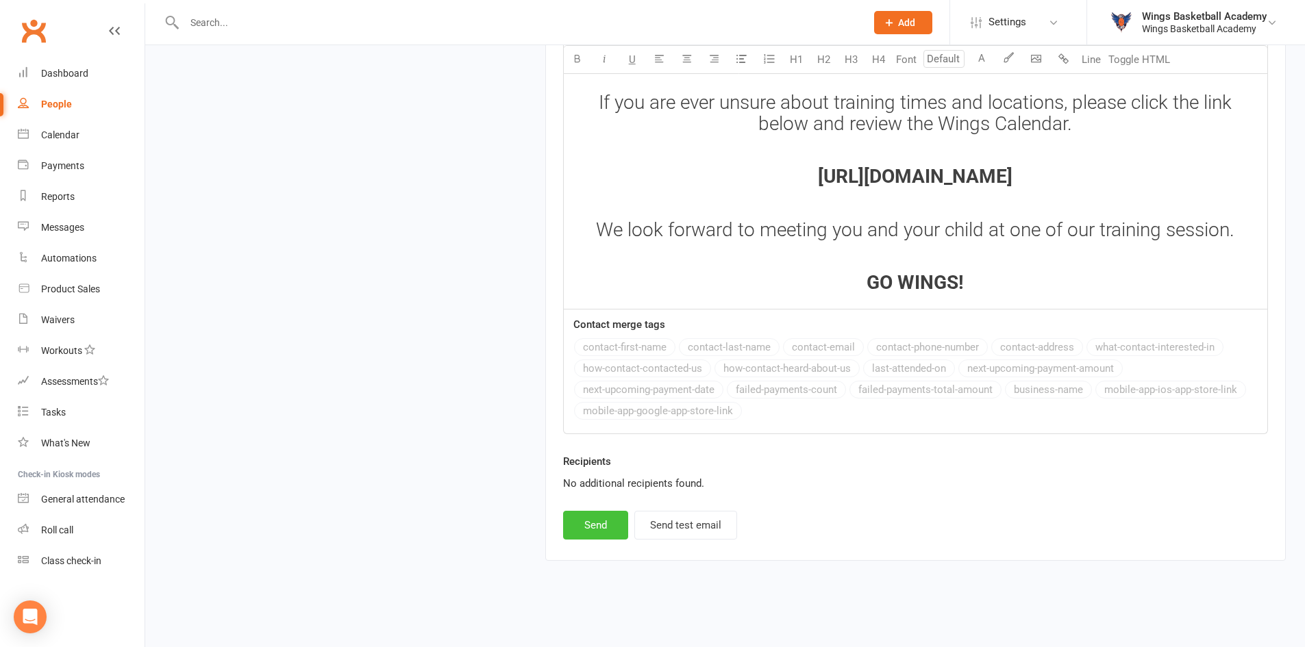
click at [601, 524] on button "Send" at bounding box center [595, 525] width 65 height 29
select select
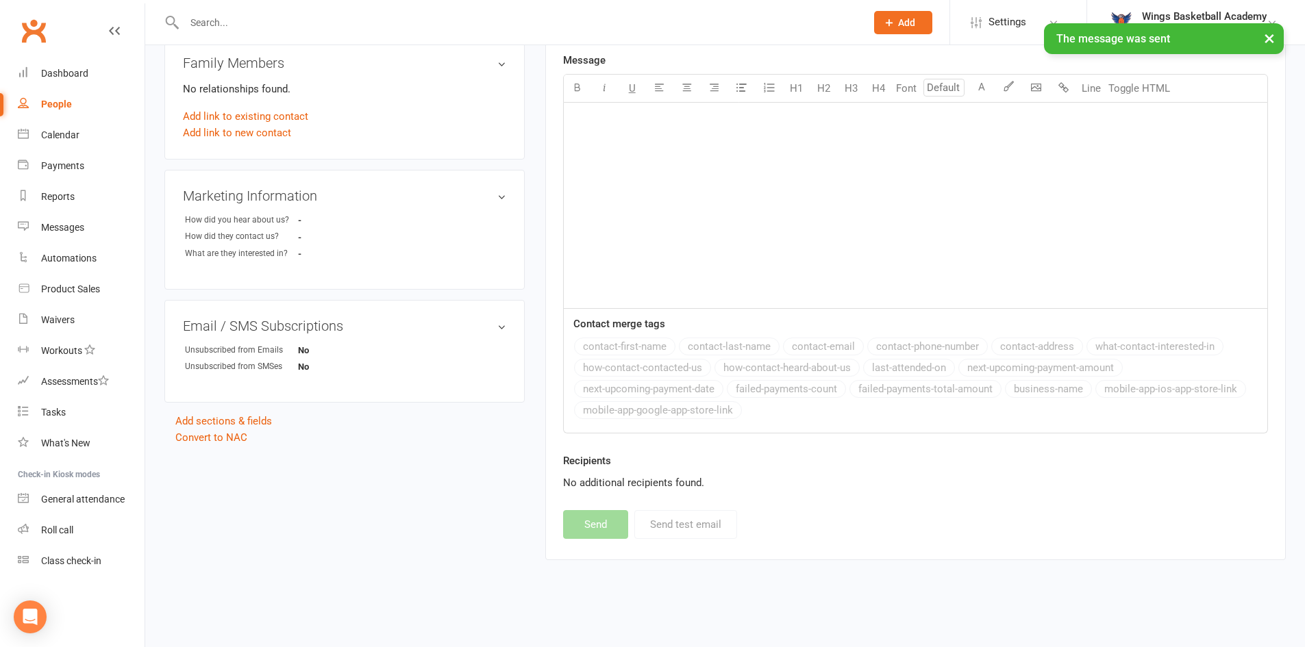
scroll to position [421, 0]
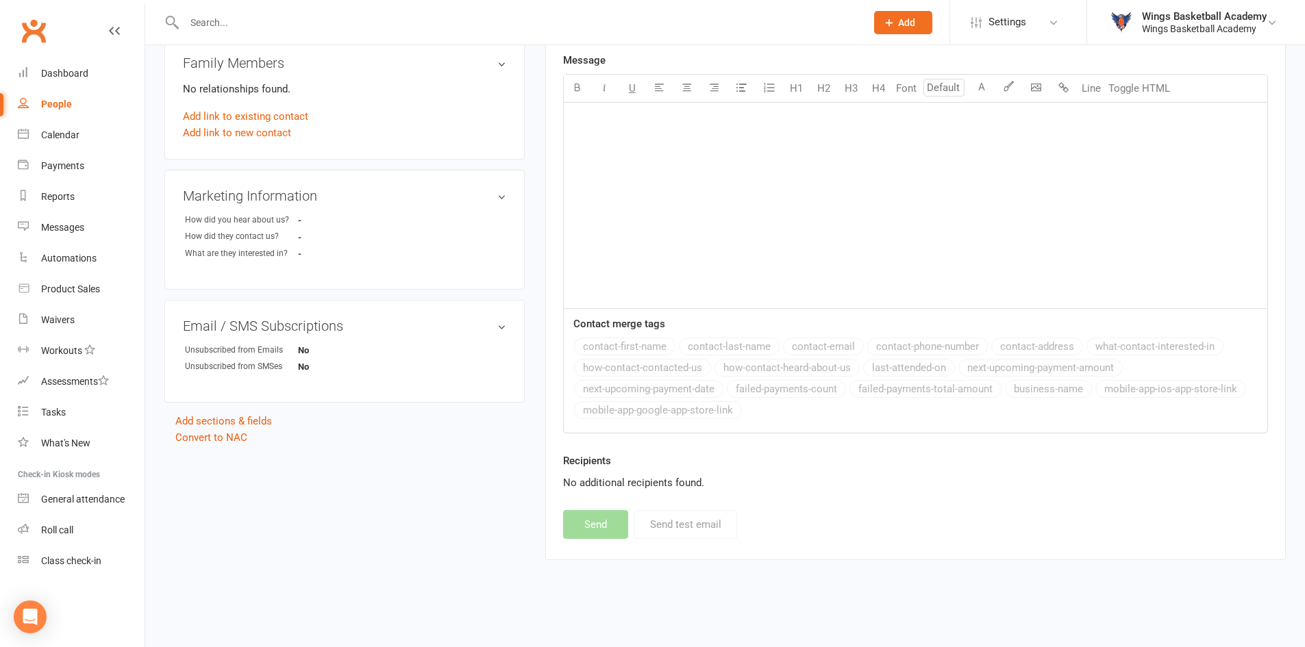
click at [255, 21] on input "text" at bounding box center [518, 22] width 676 height 19
paste input "willie.mude@gmail.com"
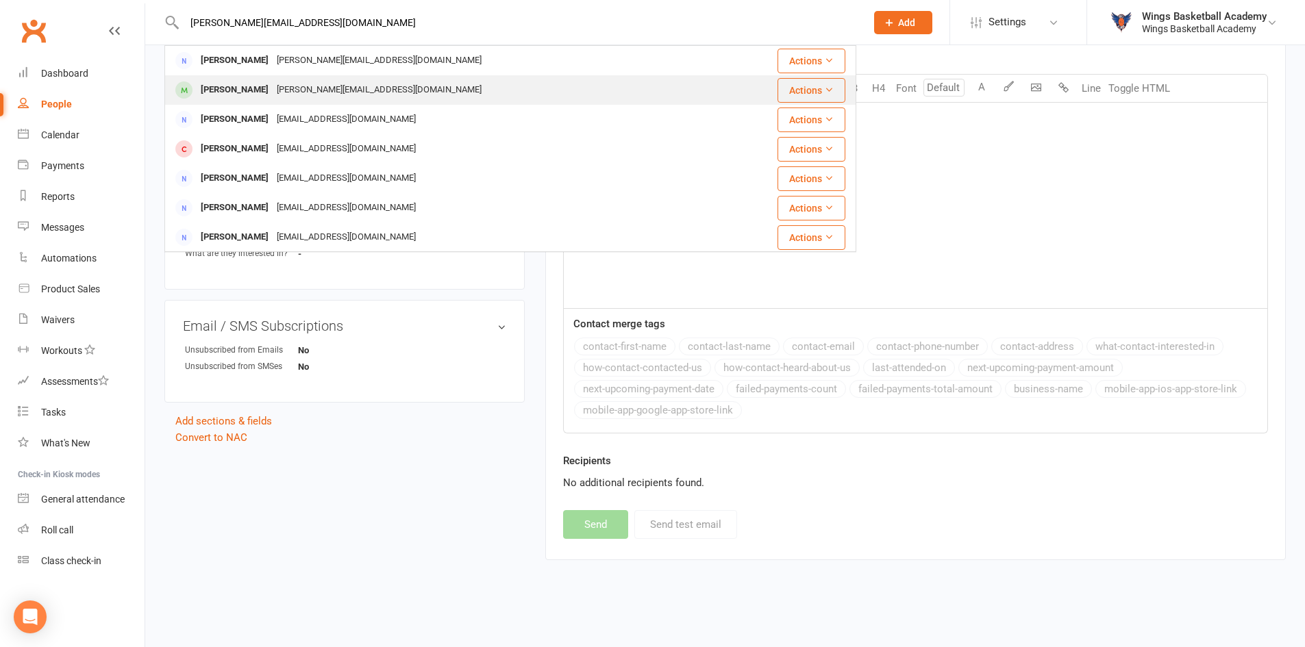
type input "willie.mude@gmail.com"
click at [220, 86] on div "Josiah Mude" at bounding box center [235, 90] width 76 height 20
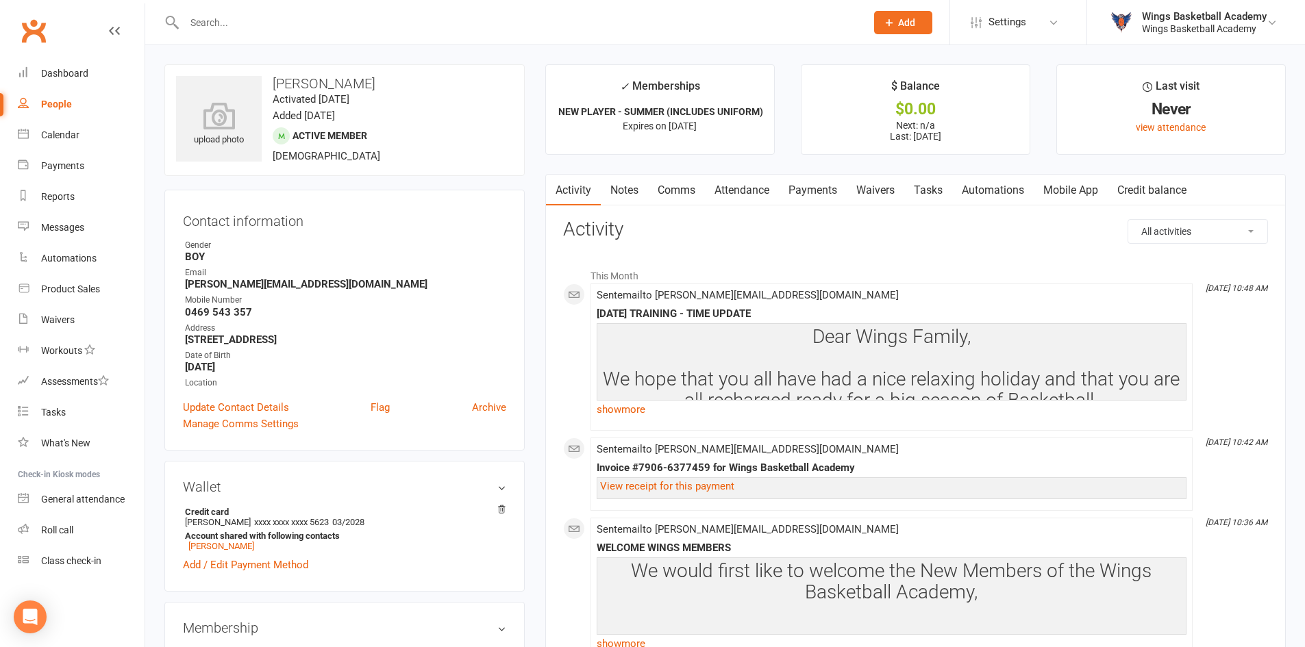
click at [276, 22] on input "text" at bounding box center [518, 22] width 676 height 19
paste input "jaidemarie_@hotmail.com"
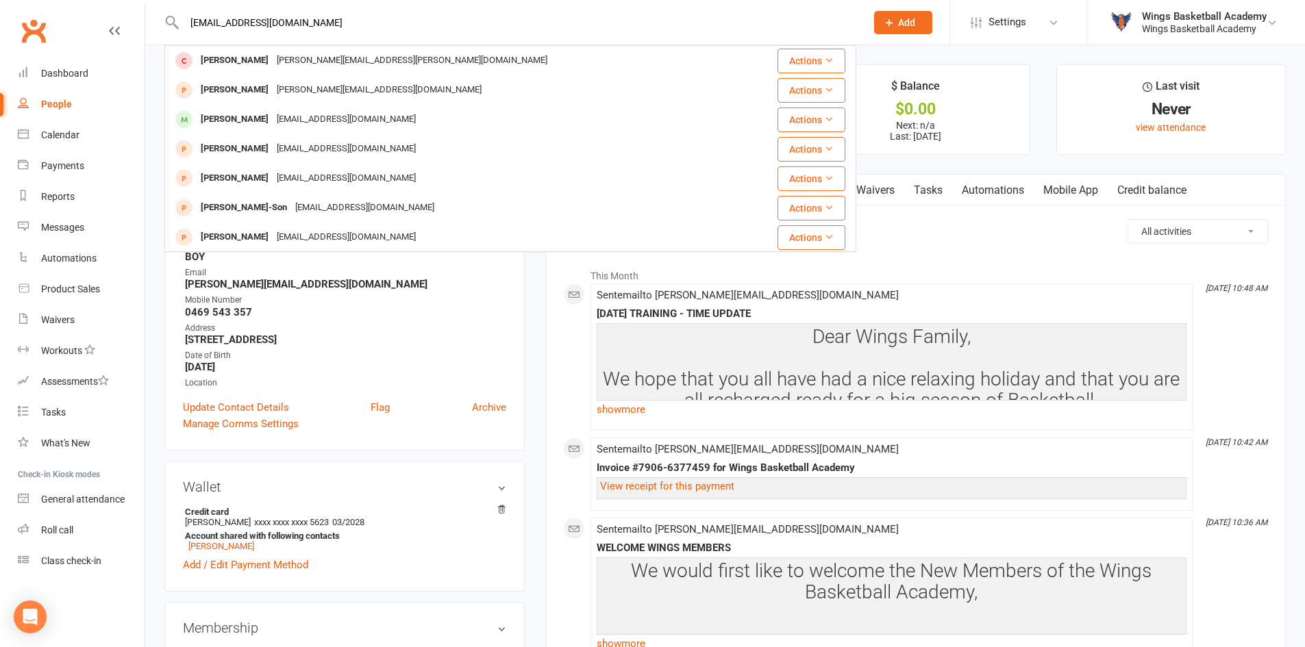
type input "jaidemarie_@hotmail.com"
click at [894, 18] on icon at bounding box center [889, 22] width 12 height 12
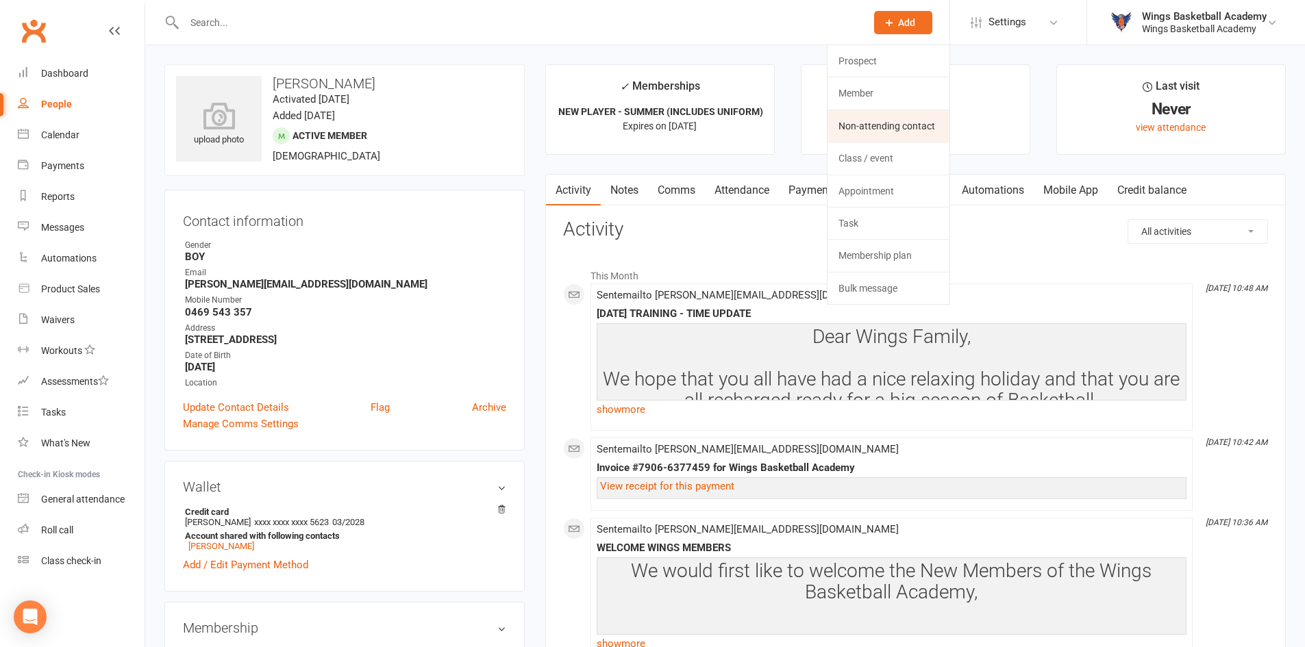
click at [860, 123] on link "Non-attending contact" at bounding box center [888, 126] width 122 height 32
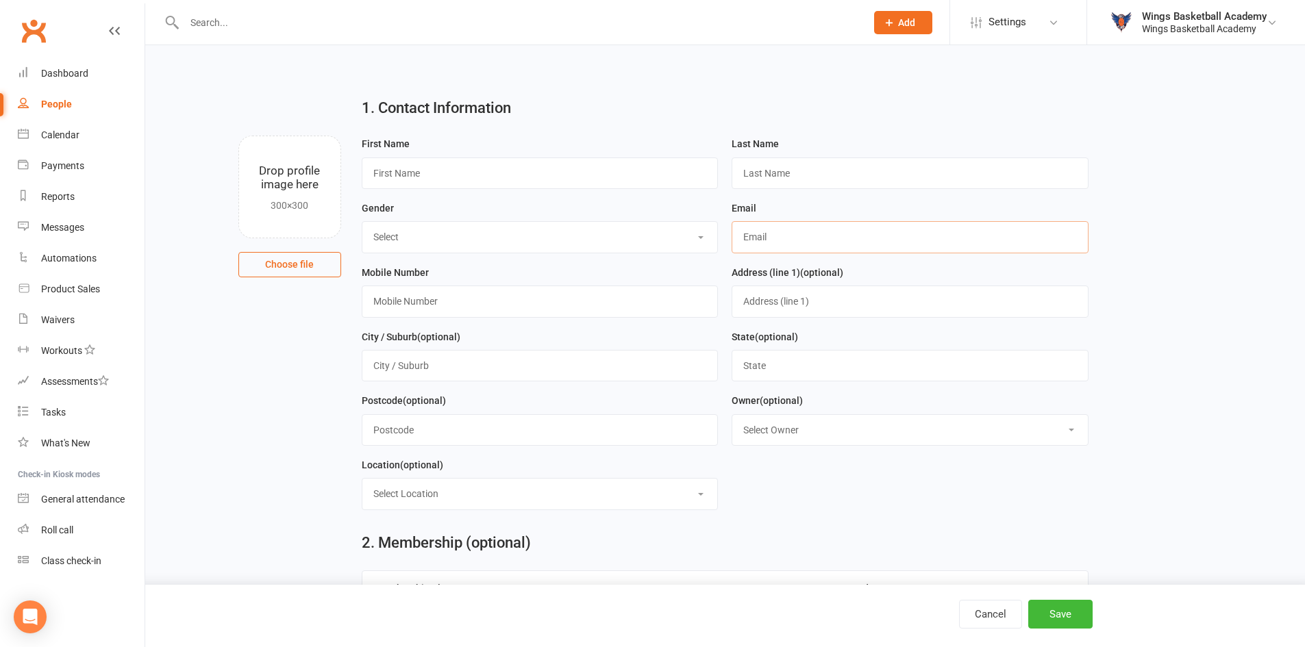
click at [793, 236] on input "text" at bounding box center [910, 237] width 357 height 32
paste input "jaidemarie_@hotmail.com"
type input "jaidemarie_@hotmail.com"
click at [680, 267] on div "Mobile Number" at bounding box center [540, 290] width 357 height 53
click at [427, 171] on input "text" at bounding box center [540, 174] width 357 height 32
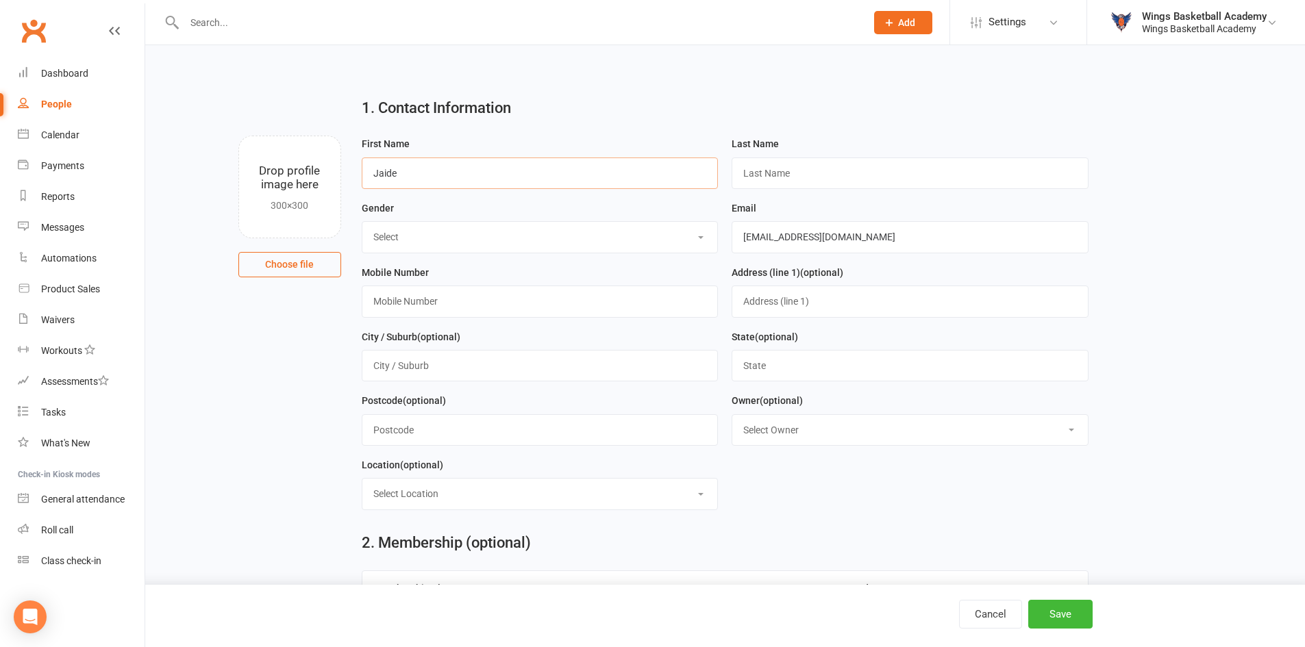
type input "Jaide"
click at [777, 166] on input "text" at bounding box center [910, 174] width 357 height 32
type input "Humphreys"
click at [462, 237] on select "Select BOY GIRL" at bounding box center [540, 237] width 356 height 30
click at [494, 209] on div "Gender Select BOY GIRL" at bounding box center [540, 226] width 357 height 53
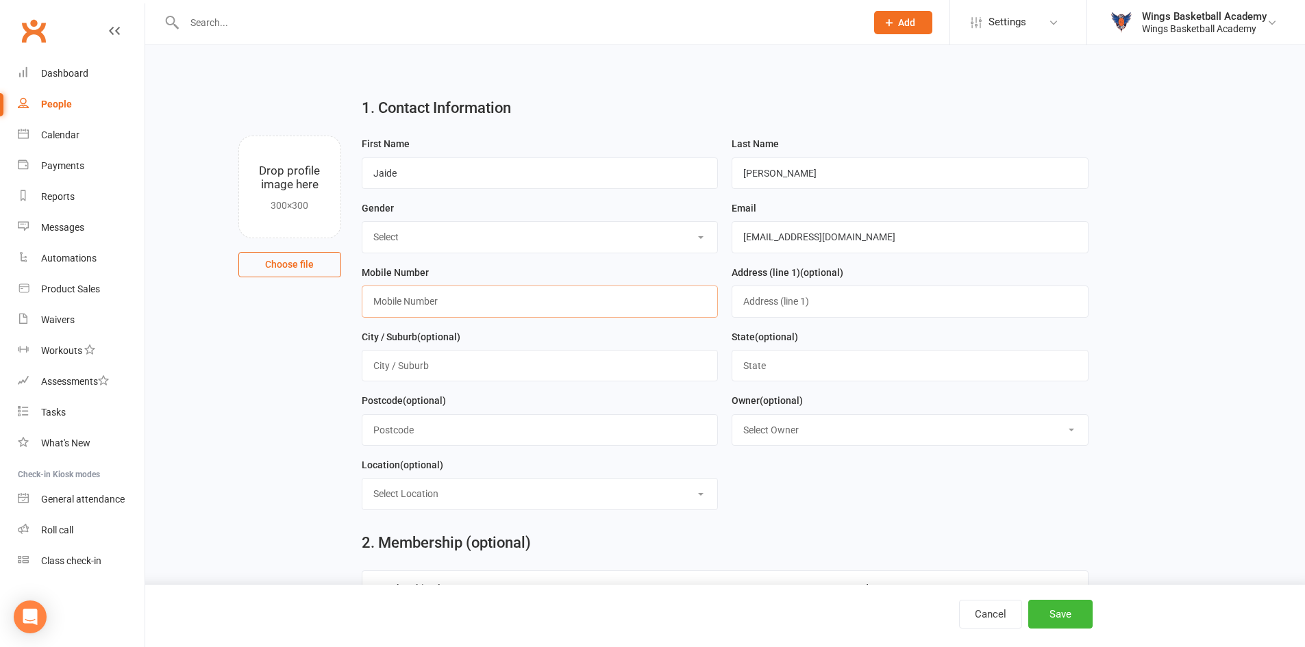
click at [430, 301] on input "text" at bounding box center [540, 302] width 357 height 32
type input "0123456789"
click at [794, 429] on select "Select Owner Wings Basketball Academy" at bounding box center [910, 430] width 356 height 30
select select "0"
click at [732, 418] on select "Select Owner Wings Basketball Academy" at bounding box center [910, 430] width 356 height 30
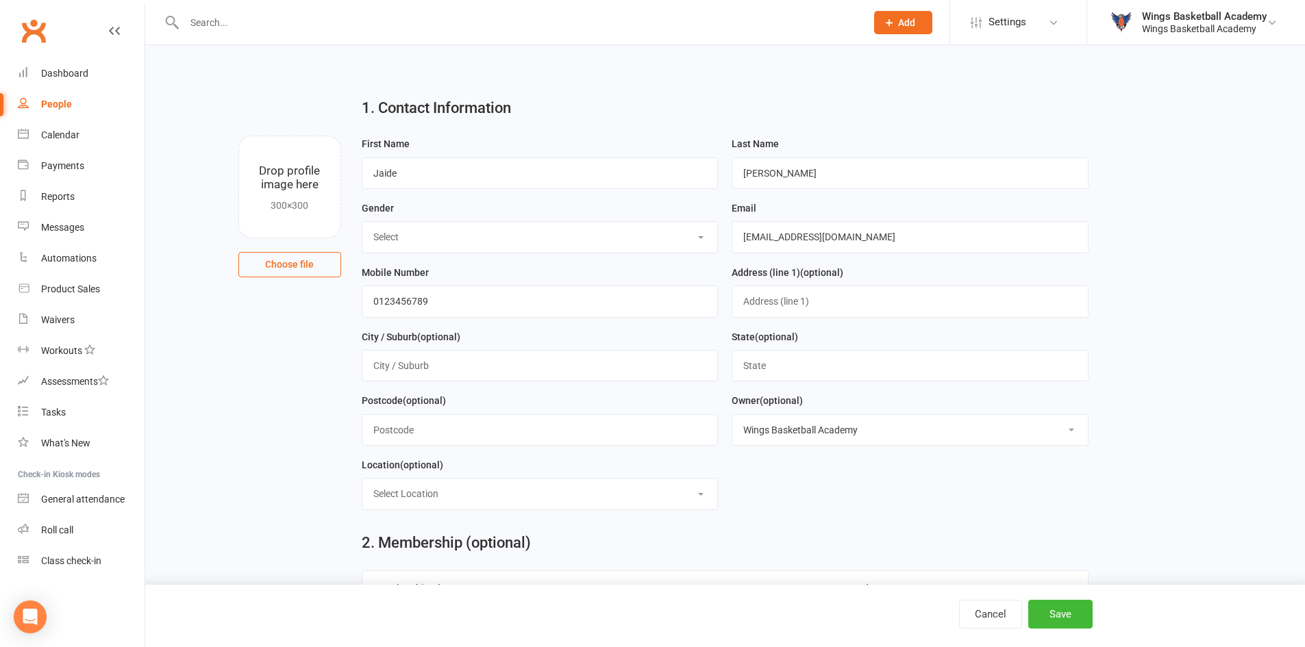
click at [637, 492] on select "Select Location ACBA N/E STADIUMS GAME READY MARS SHOOT HQ THE GARDENS RECREATI…" at bounding box center [540, 494] width 356 height 30
select select "2"
click at [362, 483] on select "Select Location ACBA N/E STADIUMS GAME READY MARS SHOOT HQ THE GARDENS RECREATI…" at bounding box center [540, 494] width 356 height 30
click at [825, 510] on form "First Name Jaide Last Name Humphreys Gender Select BOY GIRL Email jaidemarie_@h…" at bounding box center [725, 329] width 740 height 386
click at [1045, 608] on button "Save" at bounding box center [1060, 614] width 64 height 29
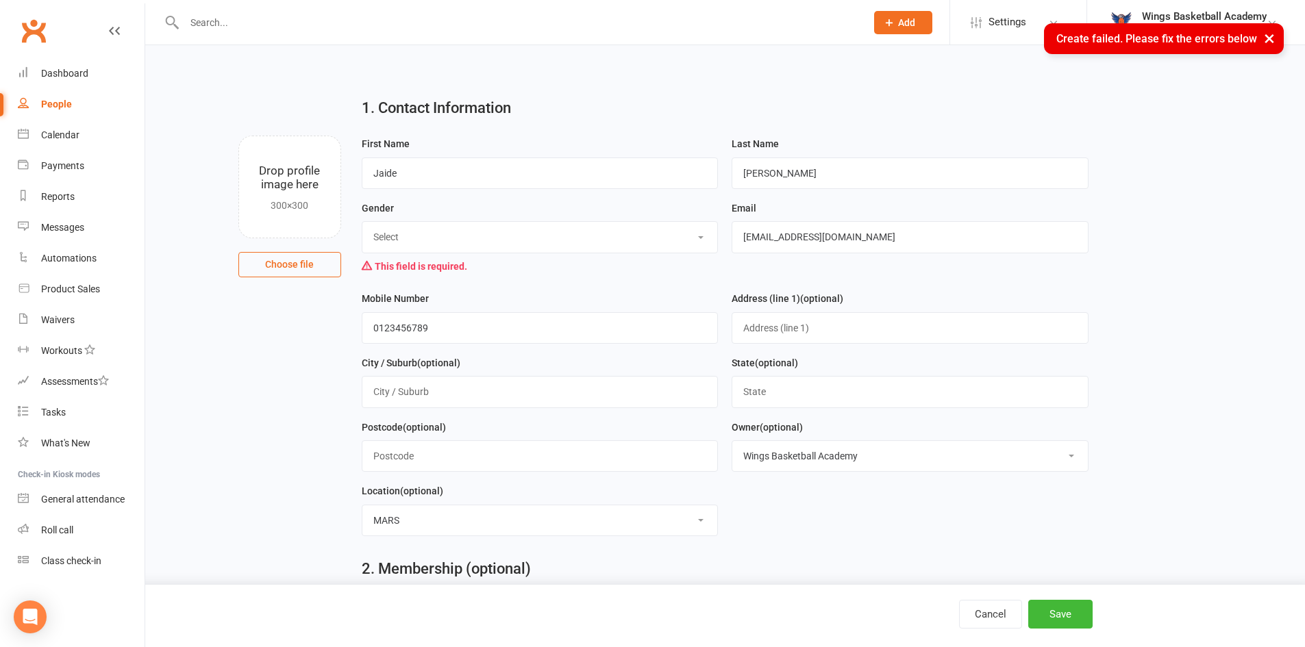
click at [477, 250] on select "Select BOY GIRL" at bounding box center [540, 237] width 356 height 30
select select "GIRL"
click at [362, 223] on select "Select BOY GIRL" at bounding box center [540, 237] width 356 height 30
click at [885, 519] on form "First Name Jaide Last Name Humphreys Gender Select BOY GIRL This field is requi…" at bounding box center [725, 342] width 740 height 412
click at [1042, 616] on button "Save" at bounding box center [1060, 614] width 64 height 29
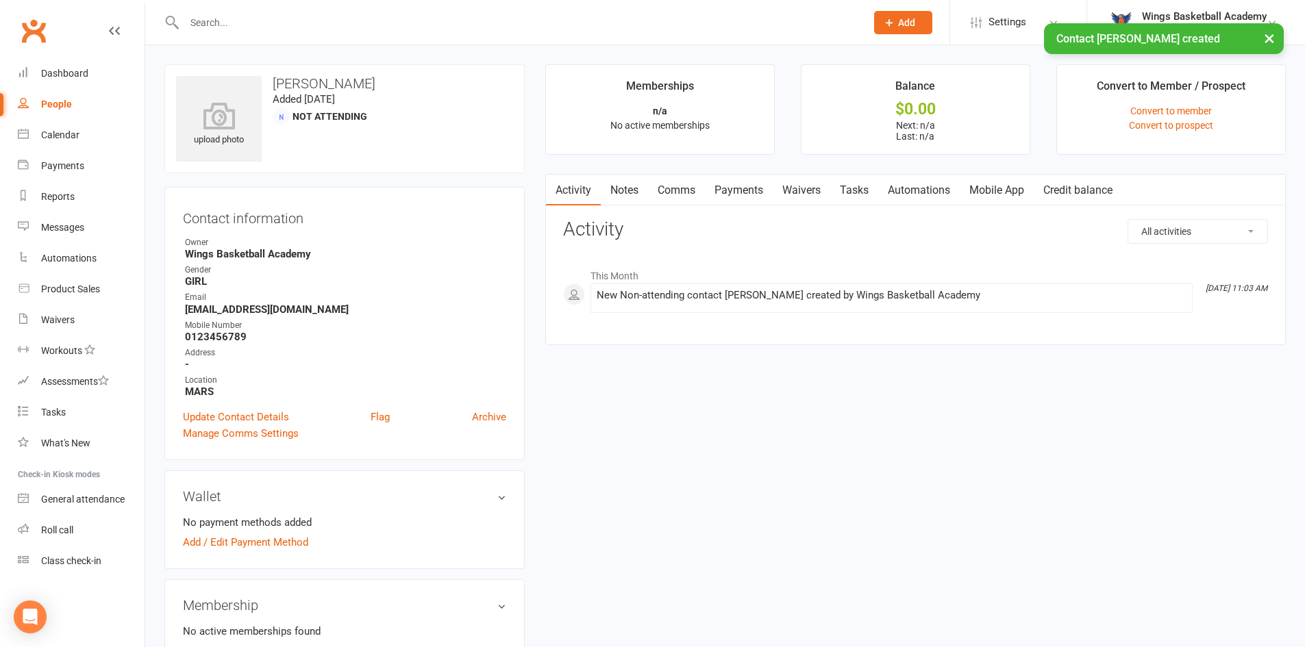
click at [681, 186] on link "Comms" at bounding box center [676, 191] width 57 height 32
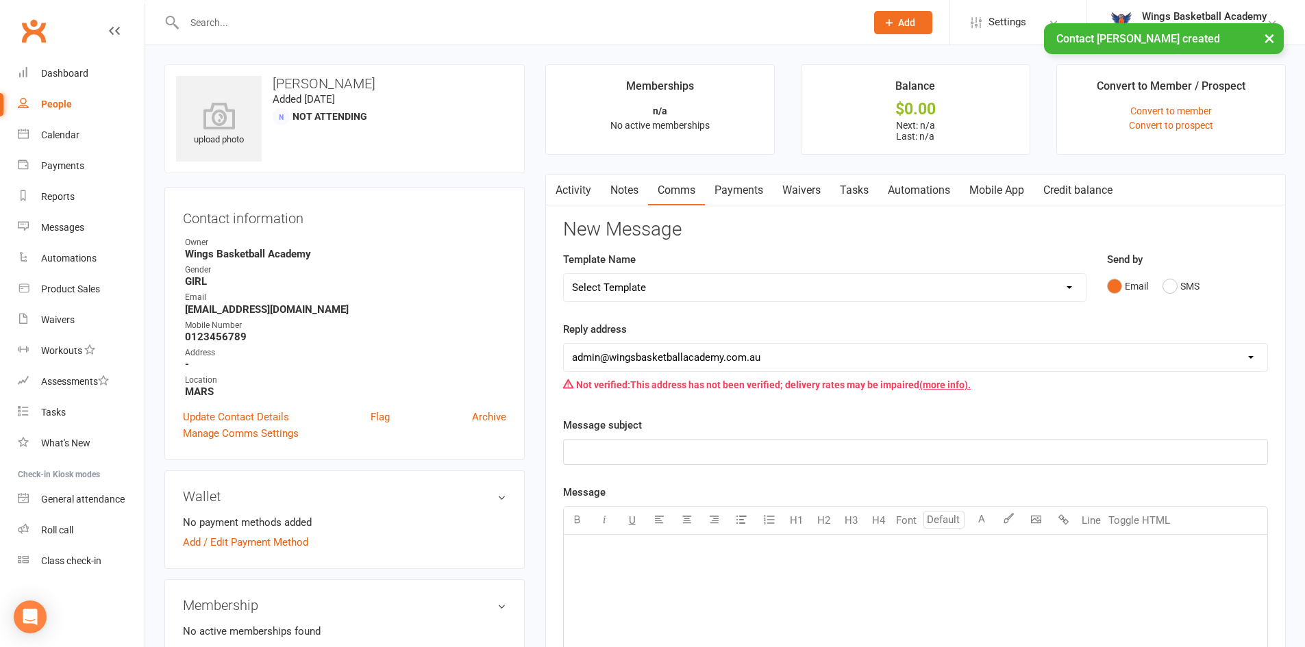
click at [707, 287] on select "Select Template [Email] 0 - COME & TRY [Email] 1 - UNIFORM ORDERING & SIZING [E…" at bounding box center [825, 287] width 522 height 27
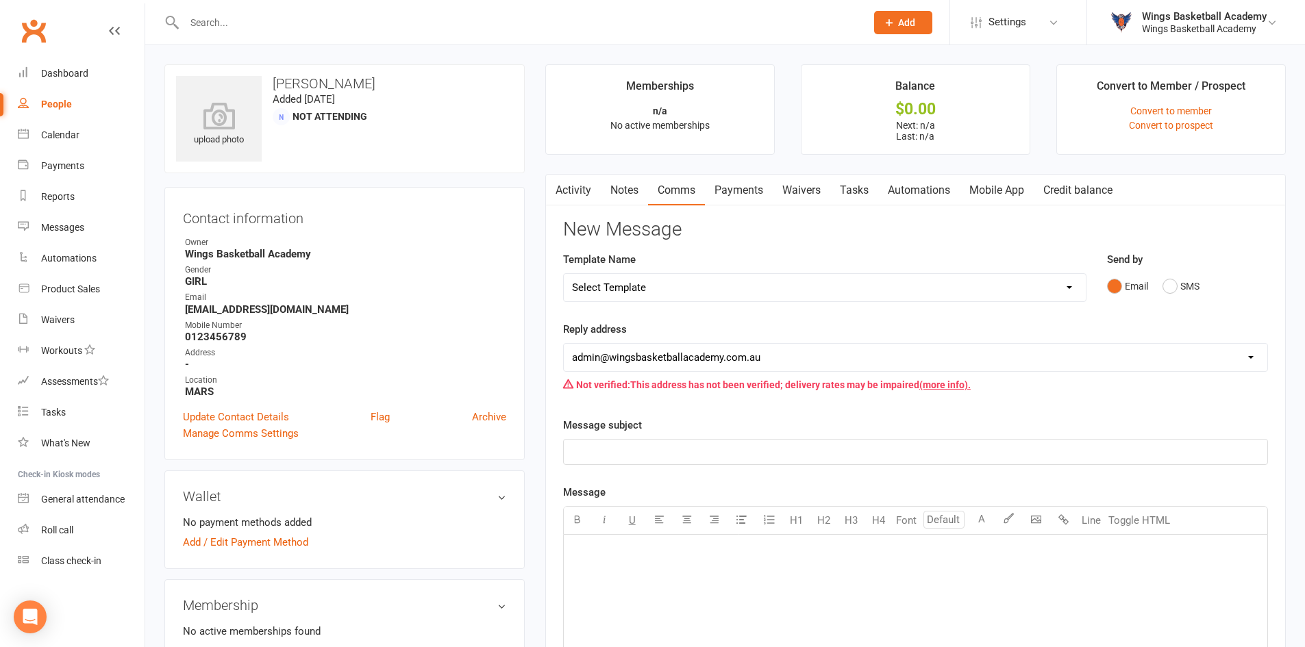
select select "25"
click at [564, 274] on select "Select Template [Email] 0 - COME & TRY [Email] 1 - UNIFORM ORDERING & SIZING [E…" at bounding box center [825, 287] width 522 height 27
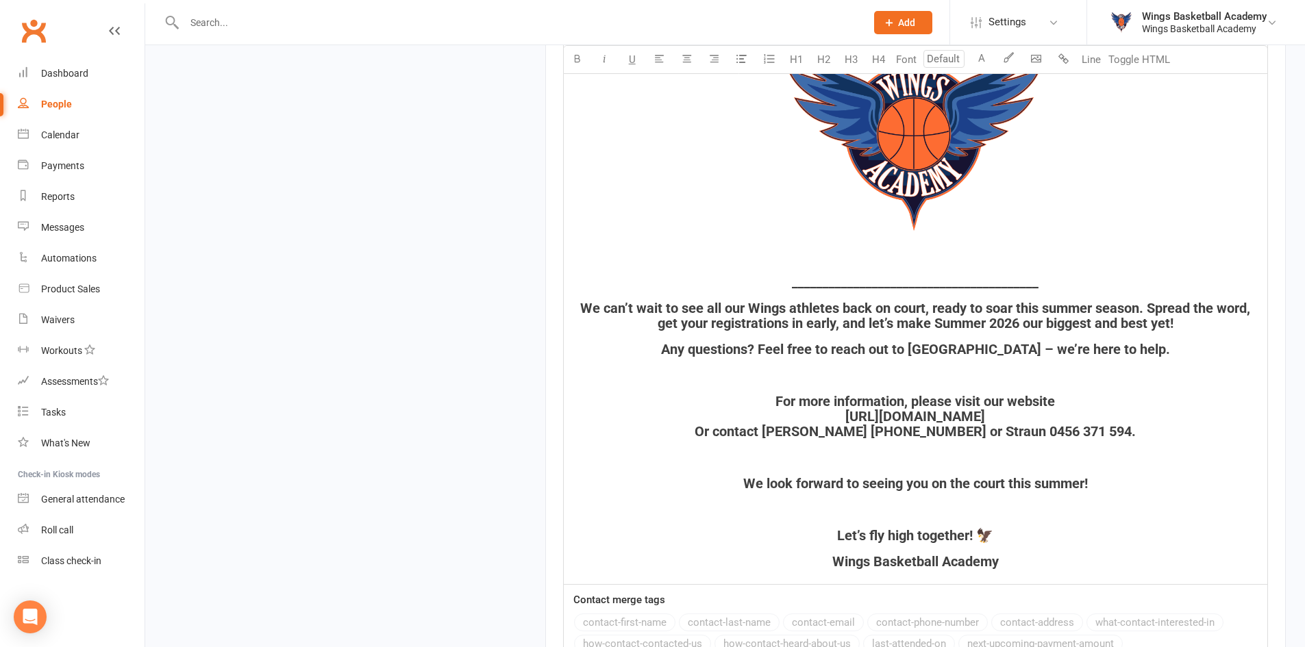
scroll to position [1932, 0]
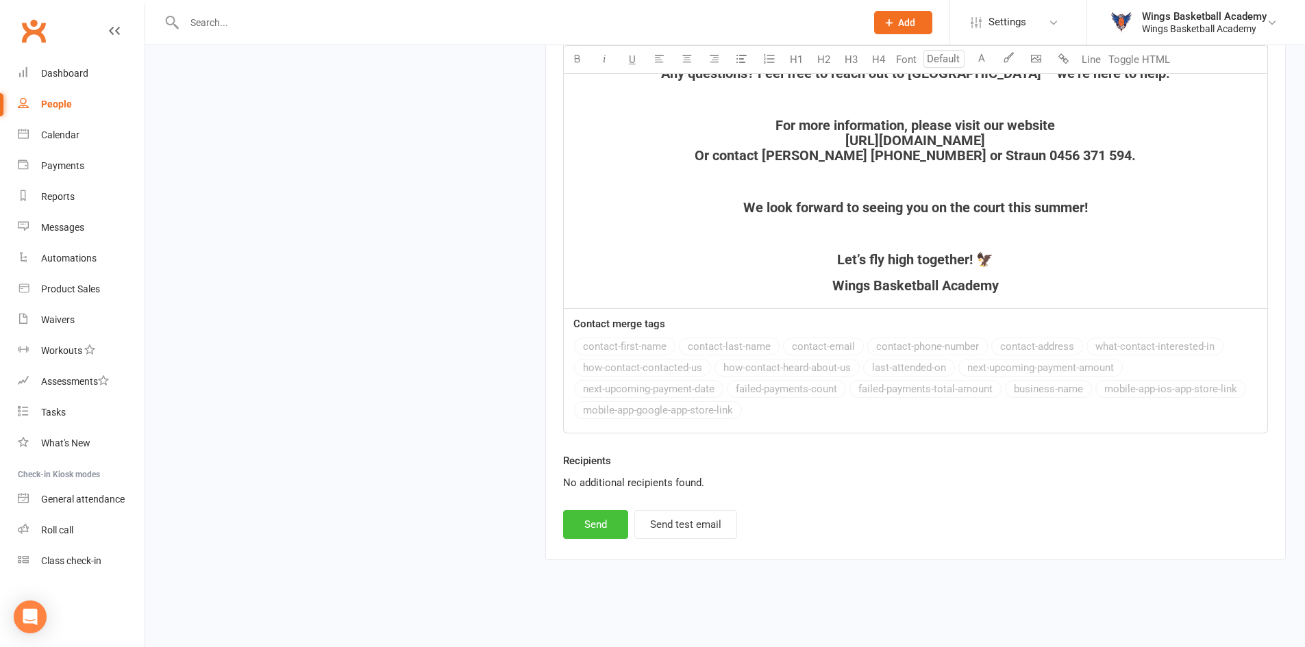
click at [589, 519] on button "Send" at bounding box center [595, 524] width 65 height 29
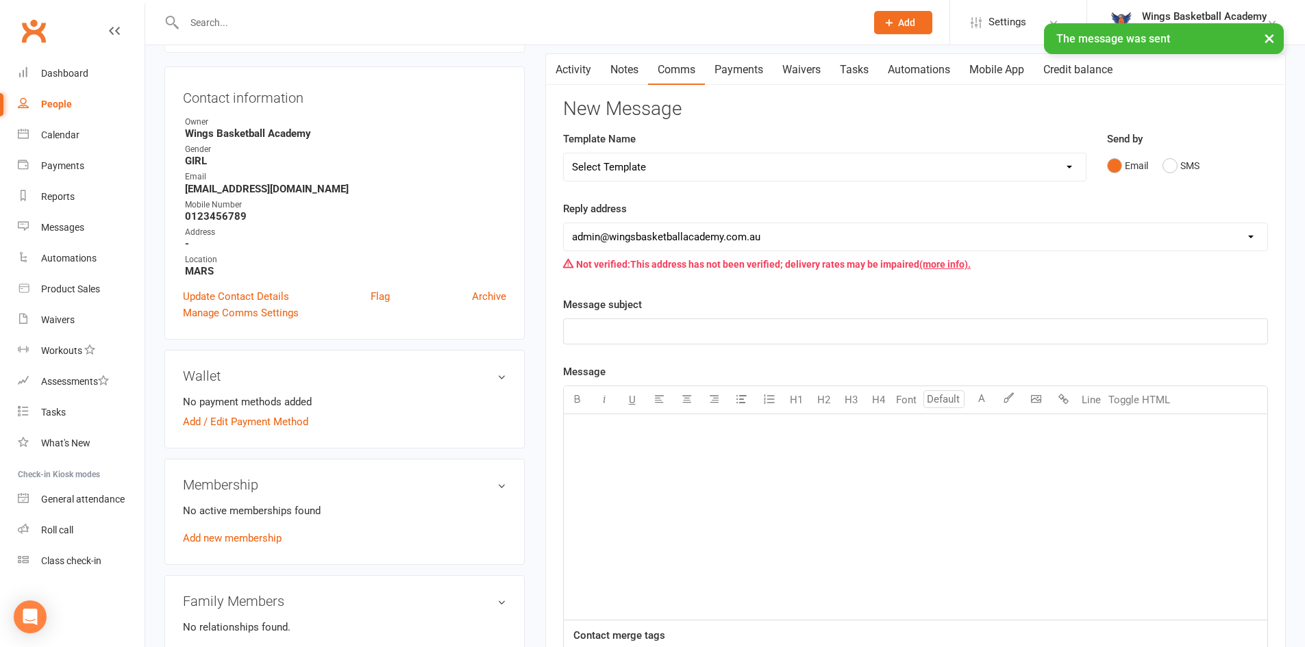
scroll to position [0, 0]
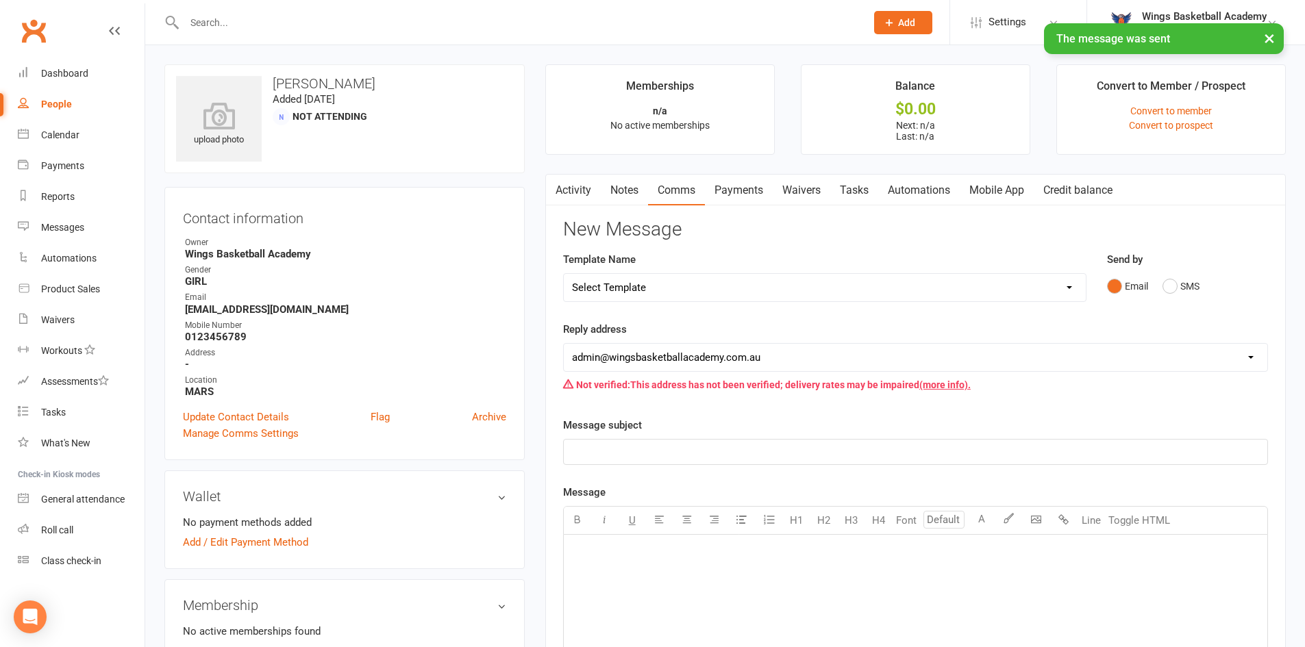
drag, startPoint x: 695, startPoint y: 281, endPoint x: 697, endPoint y: 289, distance: 8.3
click at [695, 281] on select "Select Template [Email] 0 - COME & TRY [Email] 1 - UNIFORM ORDERING & SIZING [E…" at bounding box center [825, 287] width 522 height 27
select select "0"
click at [564, 274] on select "Select Template [Email] 0 - COME & TRY [Email] 1 - UNIFORM ORDERING & SIZING [E…" at bounding box center [825, 287] width 522 height 27
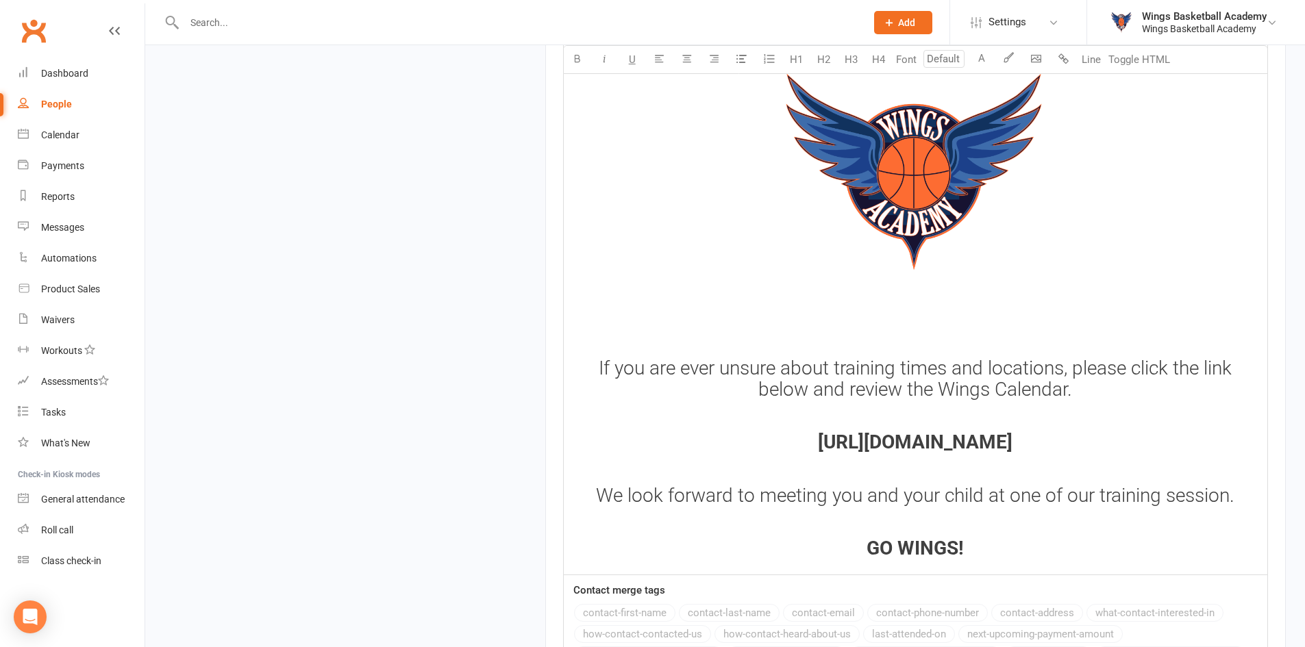
scroll to position [1819, 0]
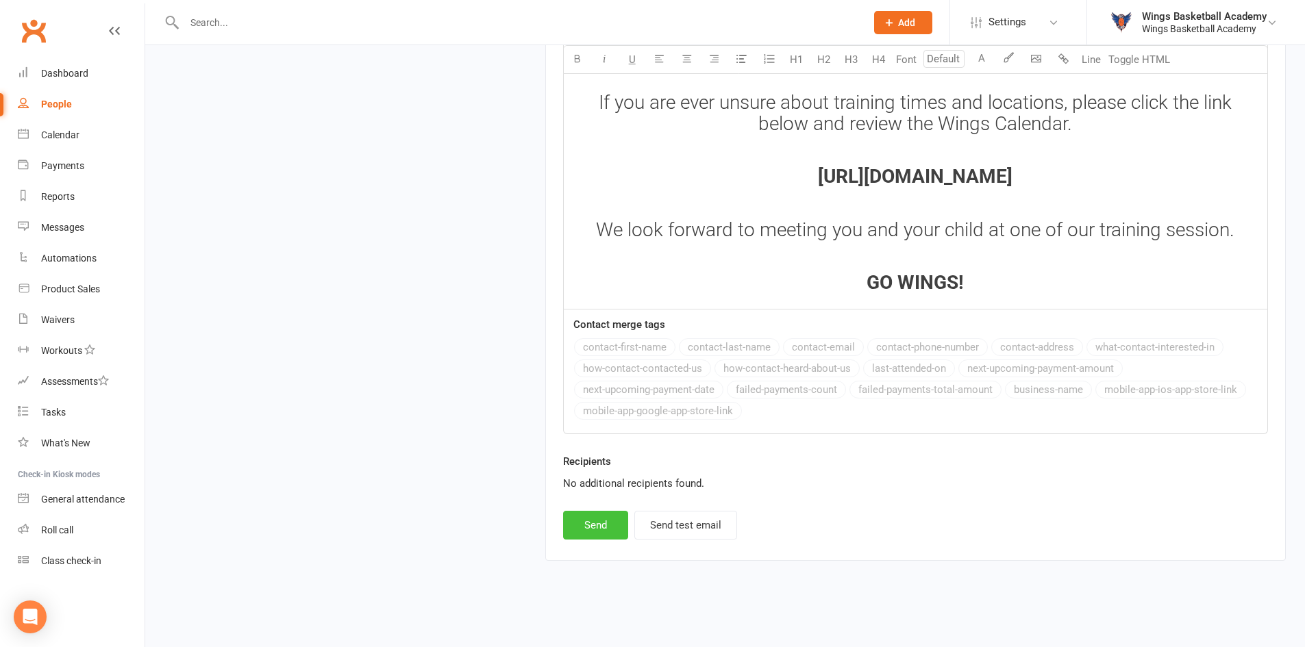
click at [597, 522] on button "Send" at bounding box center [595, 525] width 65 height 29
select select
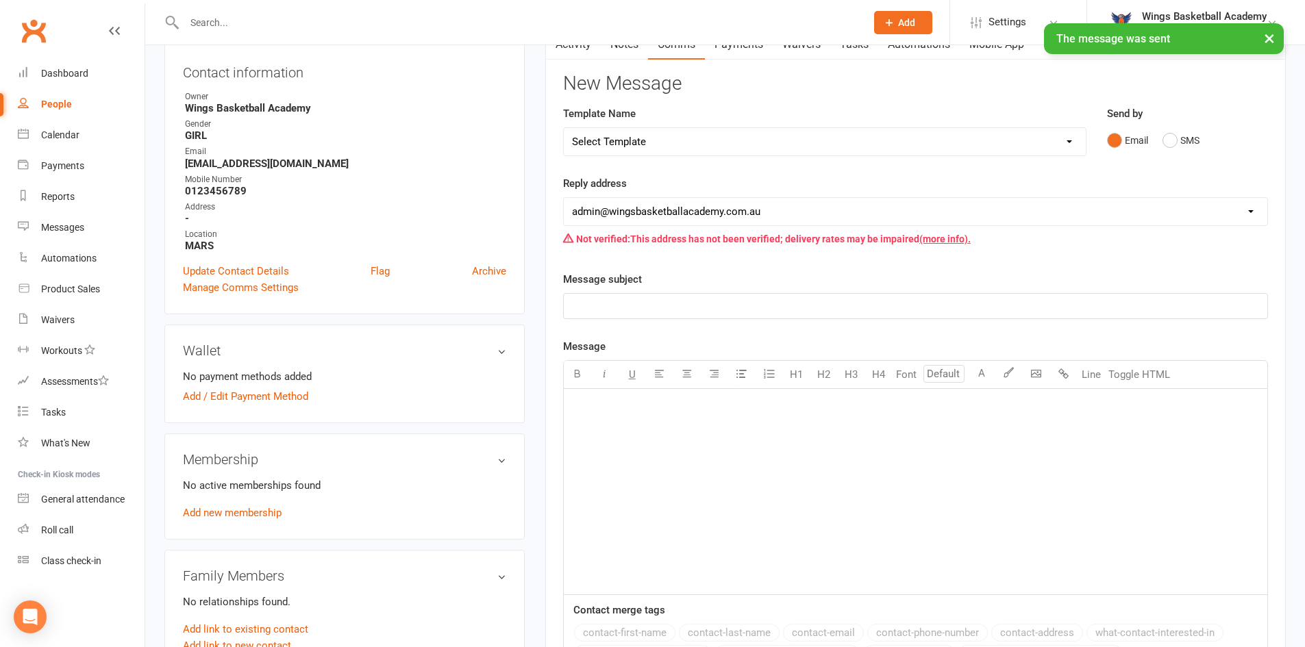
scroll to position [0, 0]
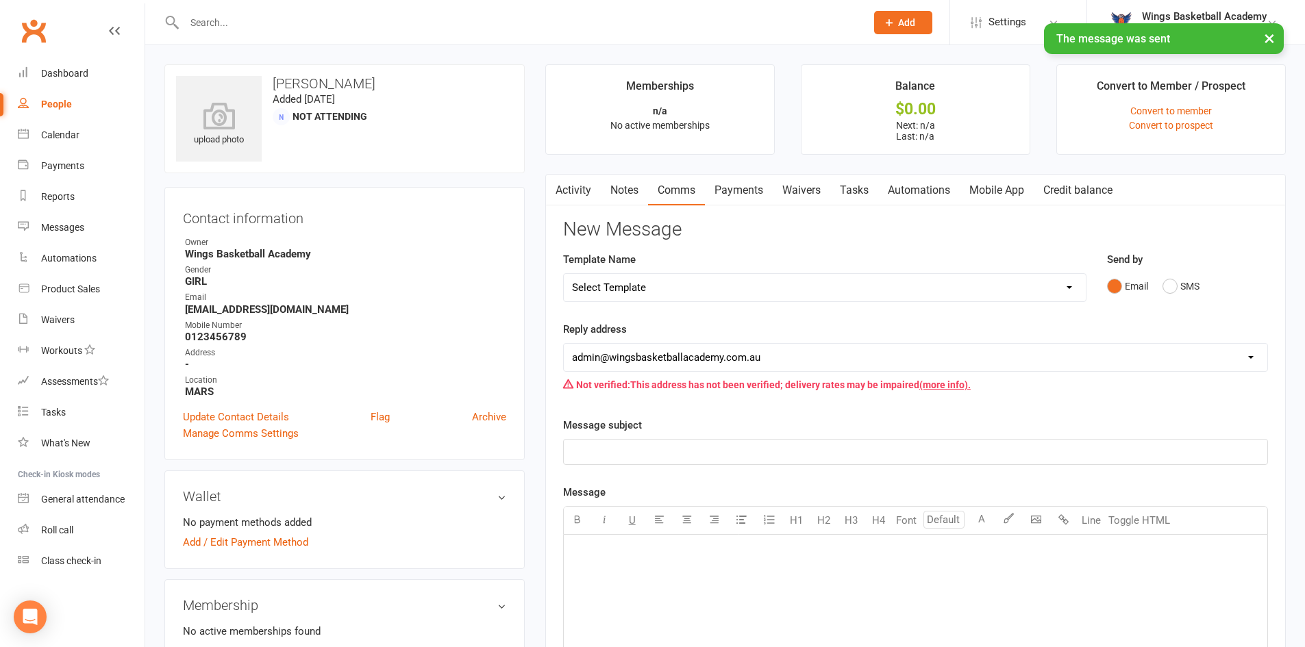
click at [537, 169] on main "Memberships n/a No active memberships Balance $0.00 Next: n/a Last: n/a Convert…" at bounding box center [915, 535] width 761 height 942
click at [575, 192] on link "Activity" at bounding box center [573, 191] width 55 height 32
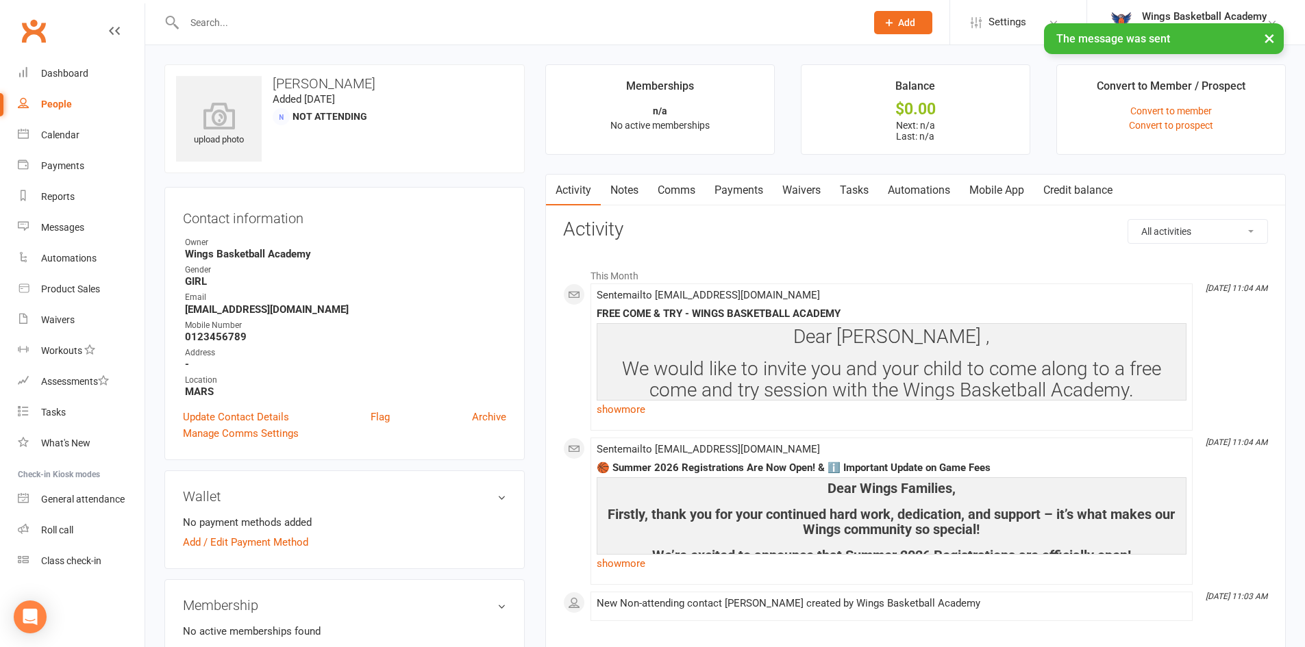
click at [536, 142] on main "Memberships n/a No active memberships Balance $0.00 Next: n/a Last: n/a Convert…" at bounding box center [915, 365] width 761 height 603
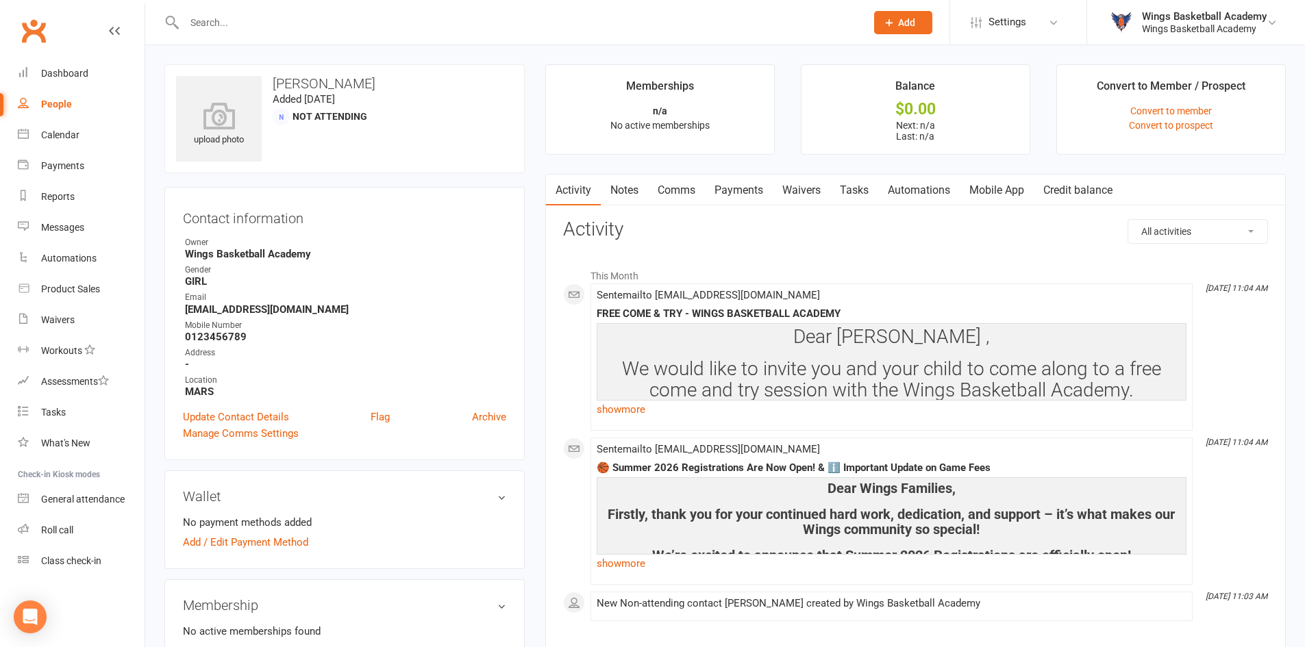
click at [680, 188] on link "Comms" at bounding box center [676, 191] width 57 height 32
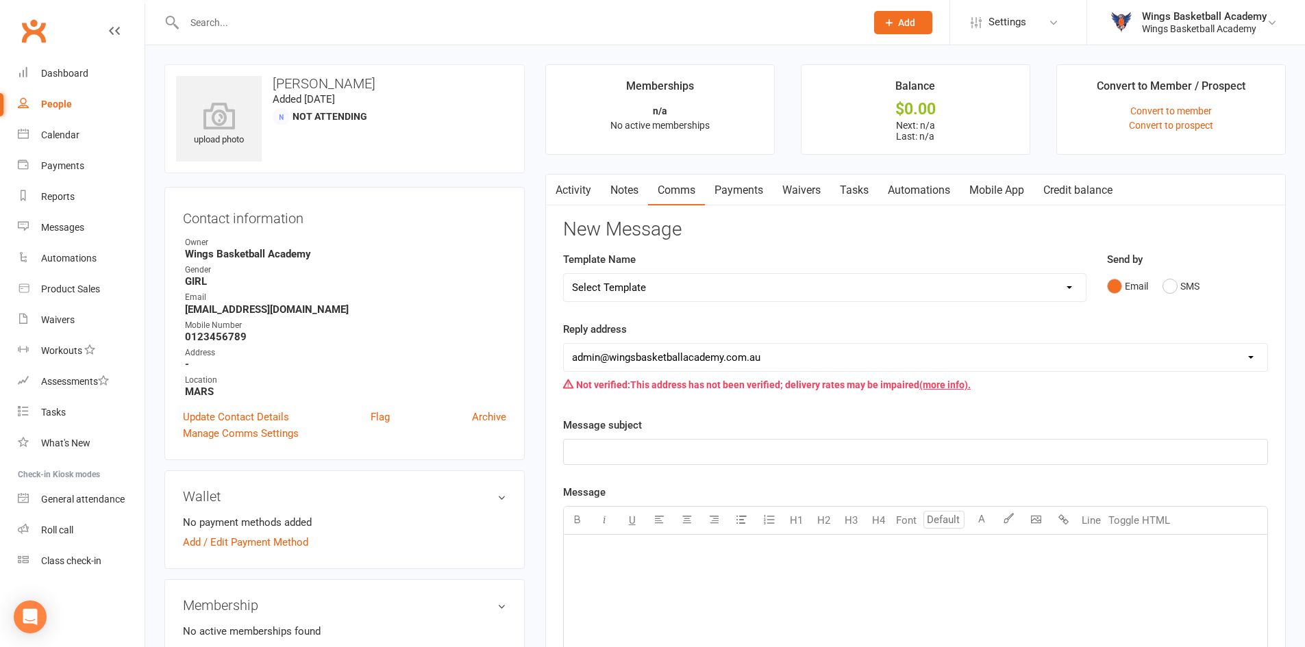
click at [676, 284] on select "Select Template [Email] 0 - COME & TRY [Email] 1 - UNIFORM ORDERING & SIZING [E…" at bounding box center [825, 287] width 522 height 27
select select "2"
click at [564, 274] on select "Select Template [Email] 0 - COME & TRY [Email] 1 - UNIFORM ORDERING & SIZING [E…" at bounding box center [825, 287] width 522 height 27
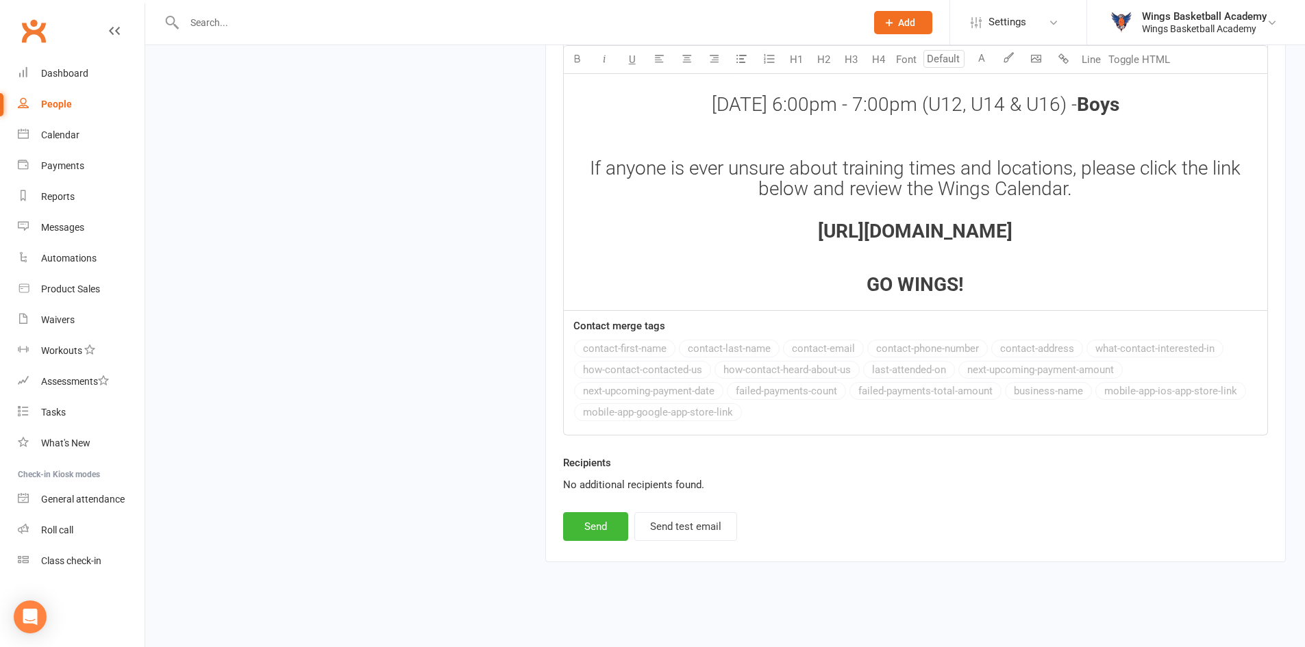
scroll to position [1928, 0]
click at [593, 523] on button "Send" at bounding box center [595, 525] width 65 height 29
select select
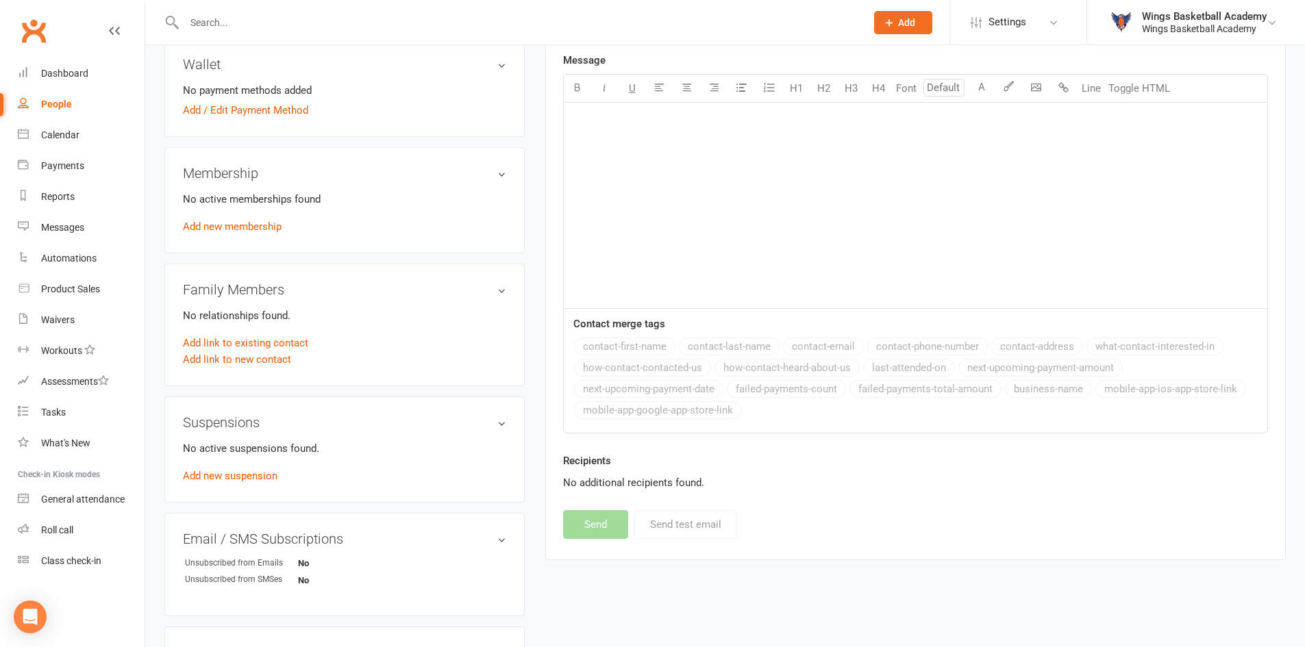
click at [260, 20] on input "text" at bounding box center [518, 22] width 676 height 19
paste input "alexander.mano@hotmail.com"
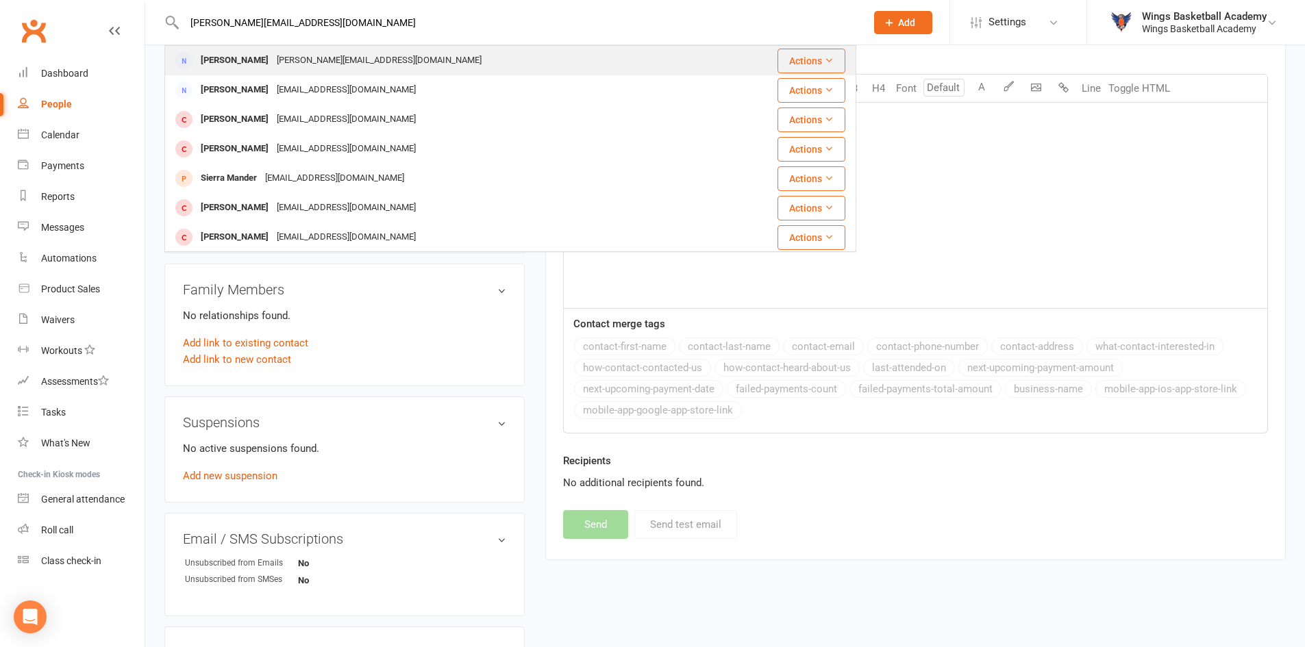
type input "alexander.mano@hotmail.com"
click at [273, 59] on div "alexander.mano@hotmail.com" at bounding box center [379, 61] width 213 height 20
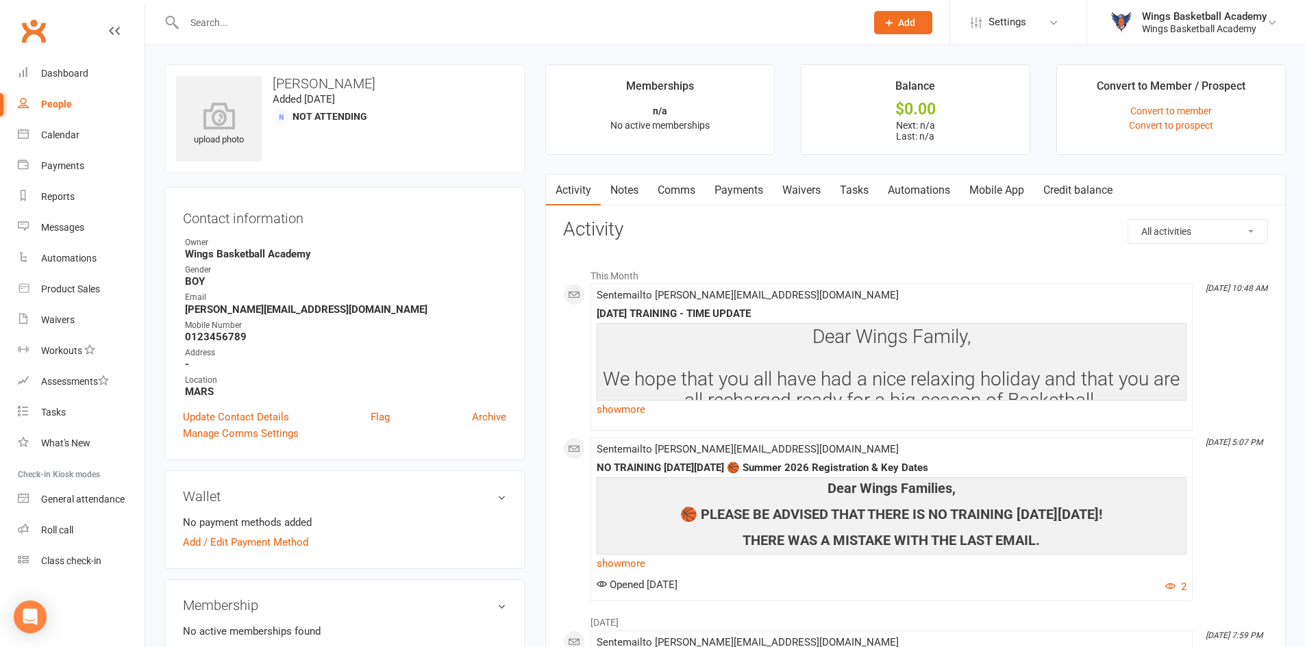
click at [676, 192] on link "Comms" at bounding box center [676, 191] width 57 height 32
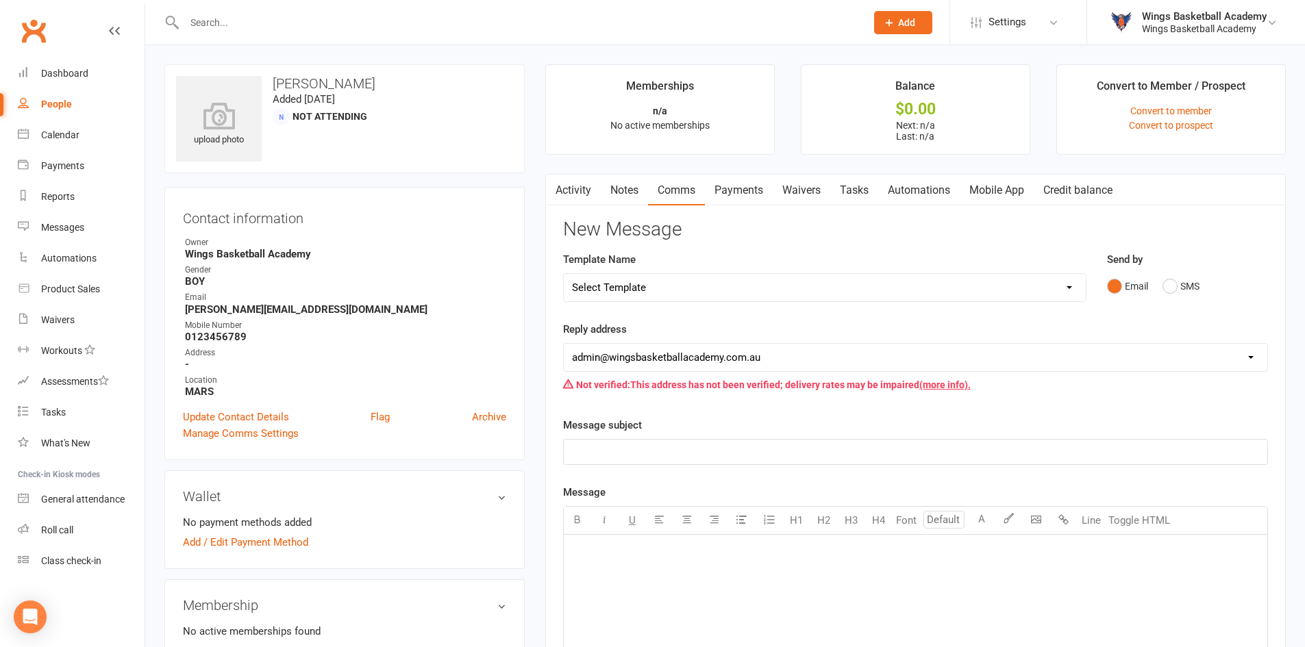
click at [662, 286] on select "Select Template [Email] 0 - COME & TRY [Email] 1 - UNIFORM ORDERING & SIZING [E…" at bounding box center [825, 287] width 522 height 27
select select "0"
click at [564, 274] on select "Select Template [Email] 0 - COME & TRY [Email] 1 - UNIFORM ORDERING & SIZING [E…" at bounding box center [825, 287] width 522 height 27
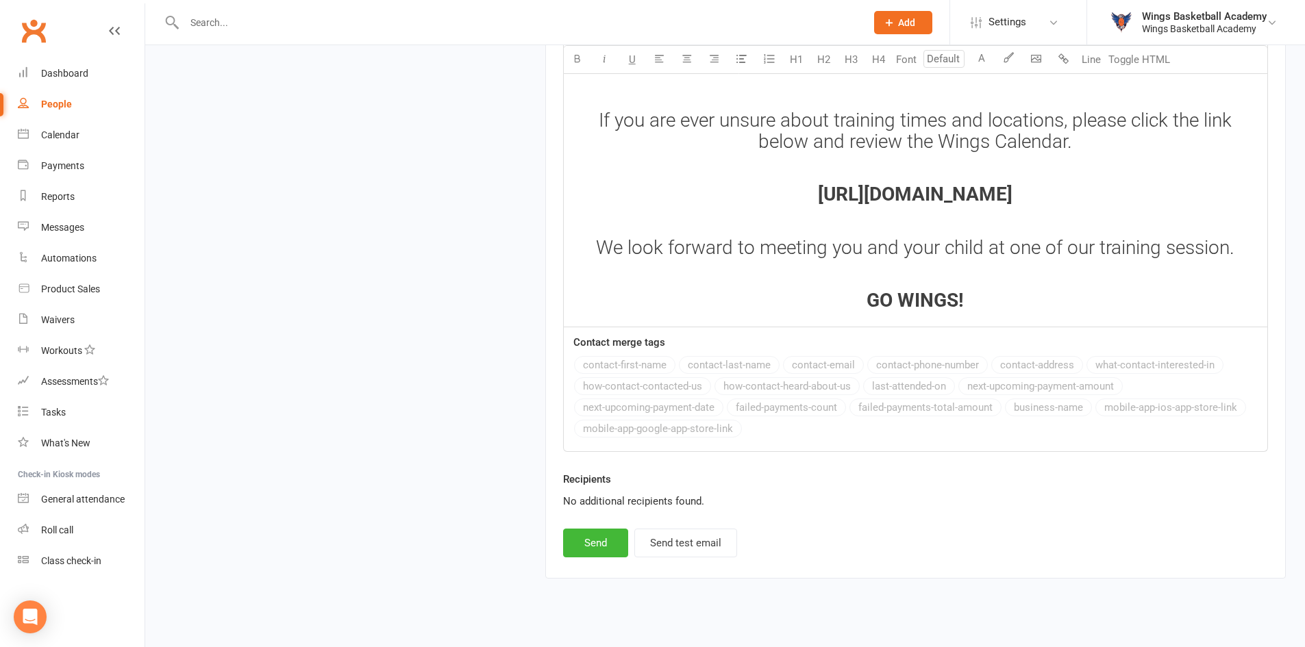
scroll to position [1819, 0]
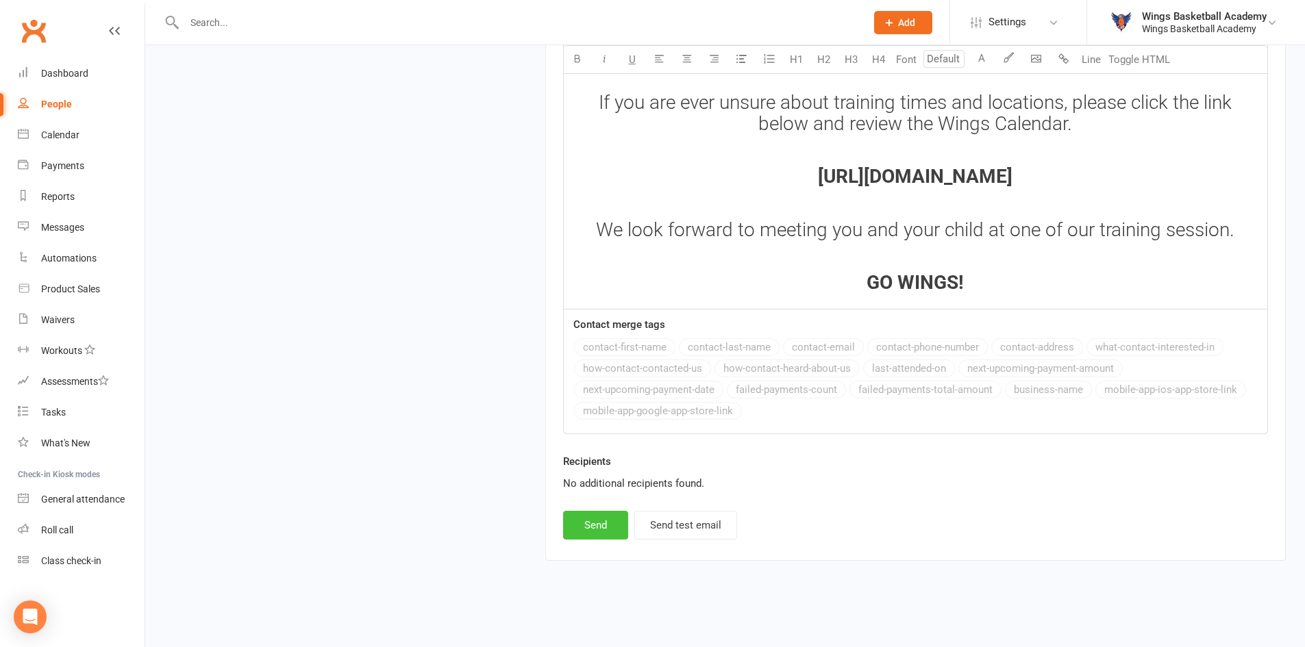
click at [602, 519] on button "Send" at bounding box center [595, 525] width 65 height 29
select select
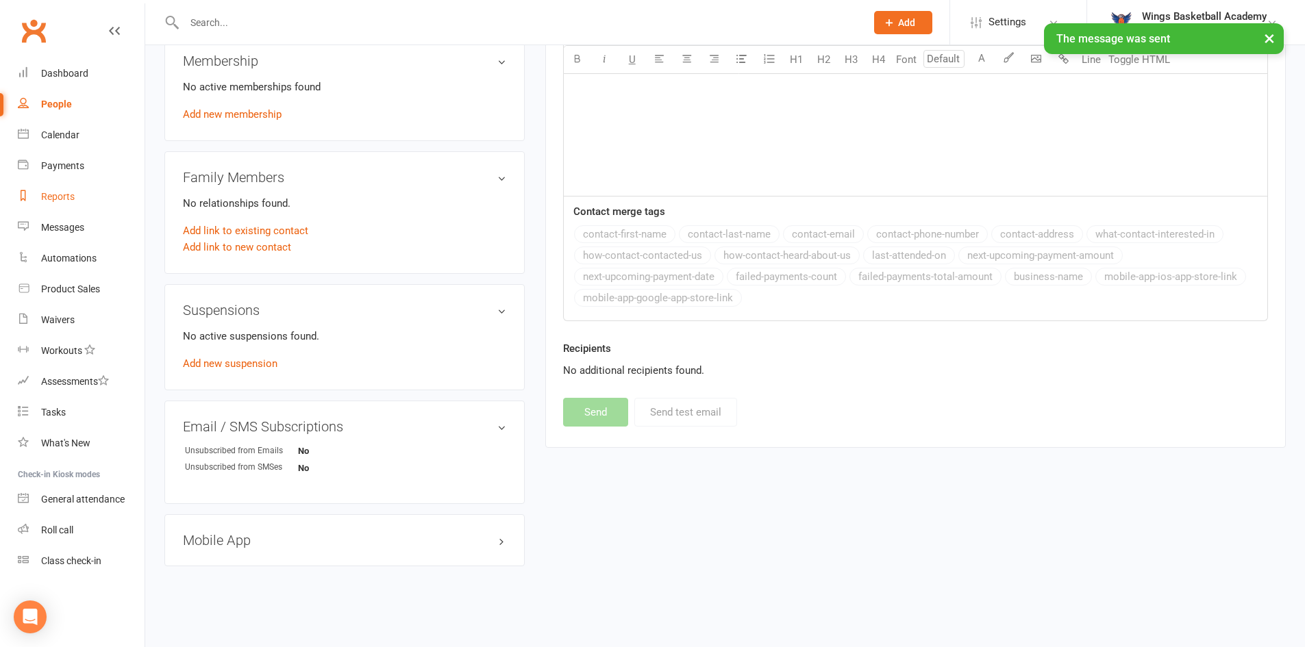
scroll to position [432, 0]
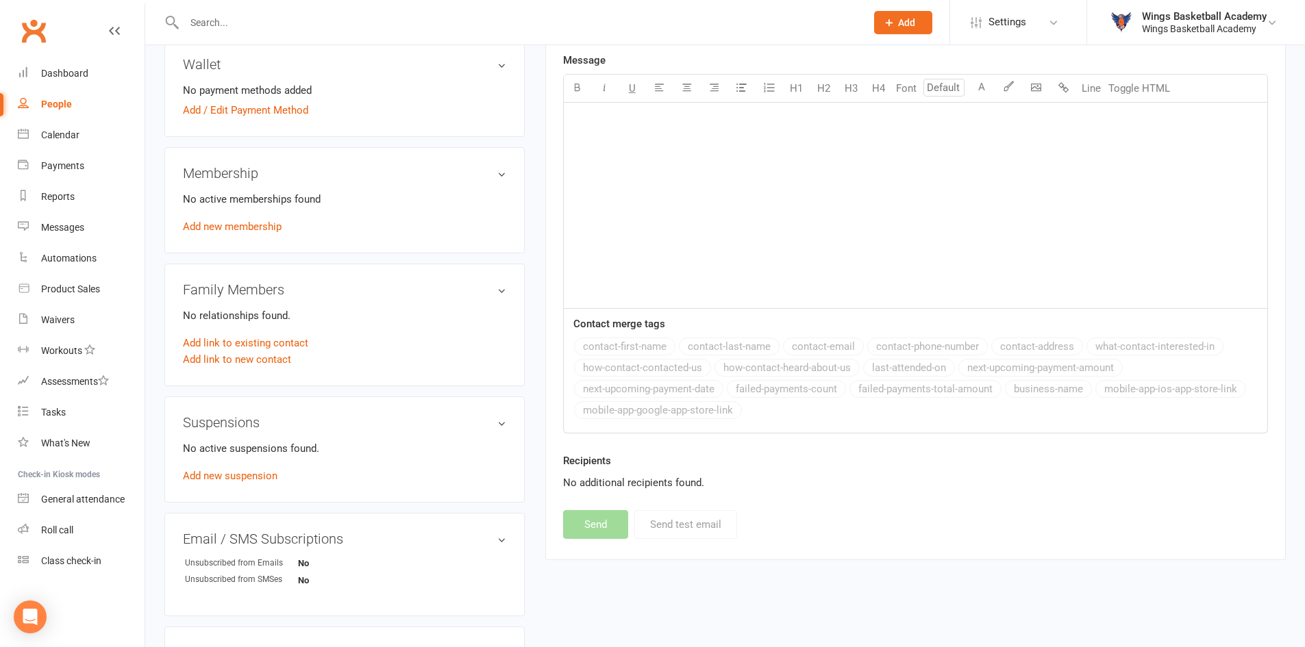
click at [275, 25] on input "text" at bounding box center [518, 22] width 676 height 19
paste input "liz.araque@santos.com"
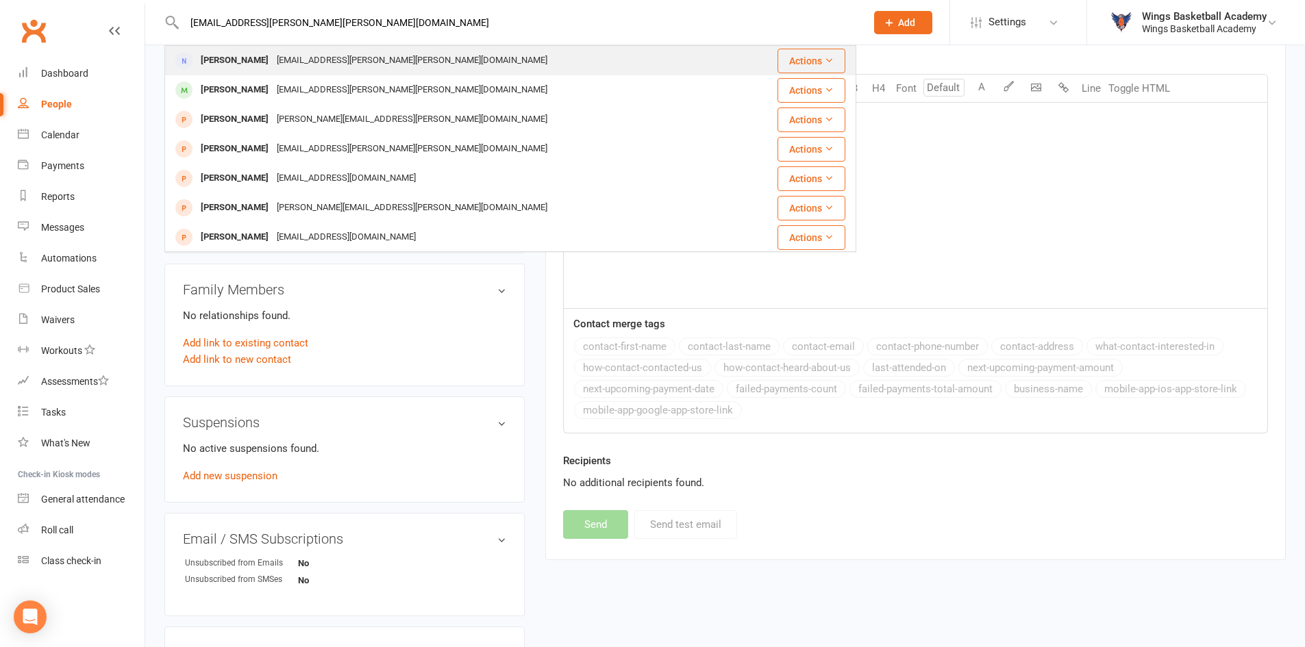
type input "liz.araque@santos.com"
click at [237, 60] on div "Liz Araque" at bounding box center [235, 61] width 76 height 20
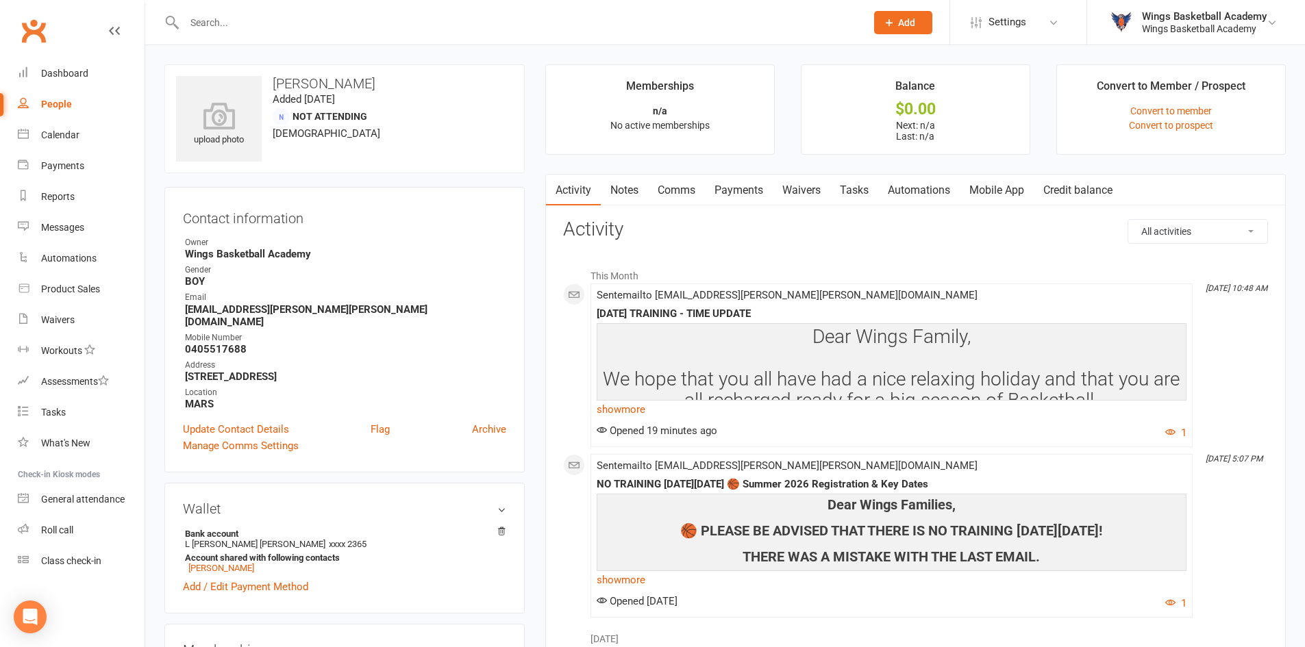
click at [238, 22] on input "text" at bounding box center [518, 22] width 676 height 19
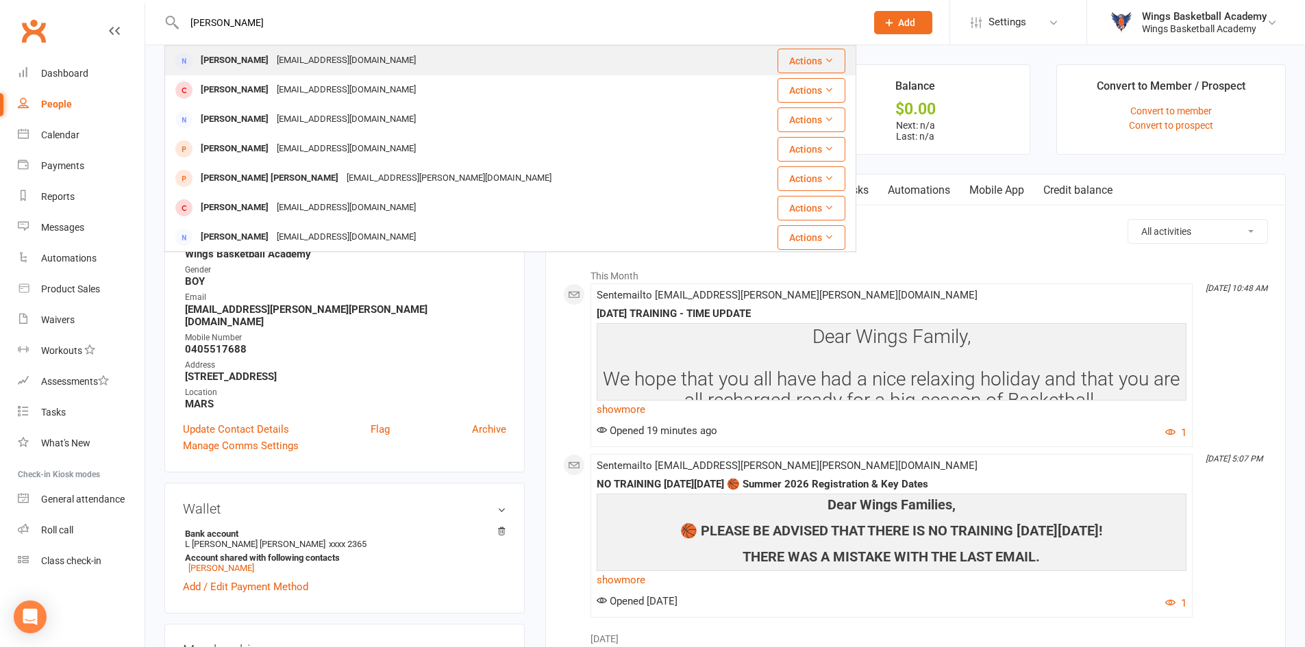
type input "vicki s"
click at [230, 53] on div "Vicki Dent" at bounding box center [235, 61] width 76 height 20
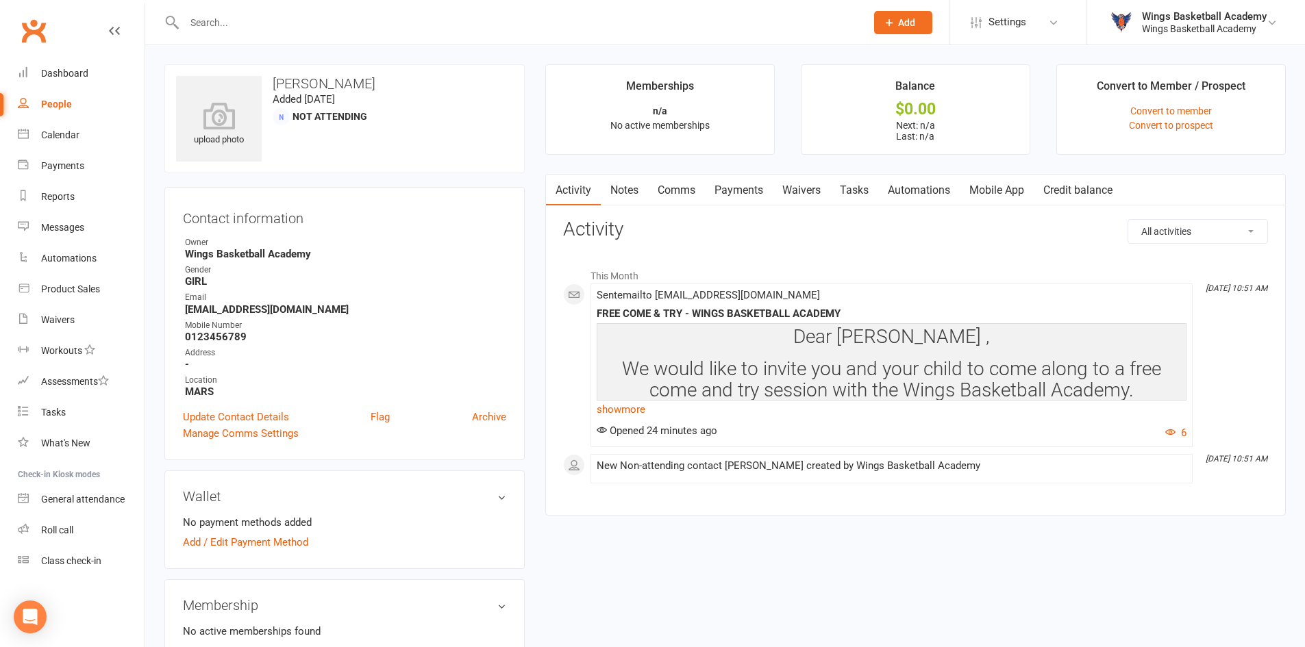
click at [261, 18] on input "text" at bounding box center [518, 22] width 676 height 19
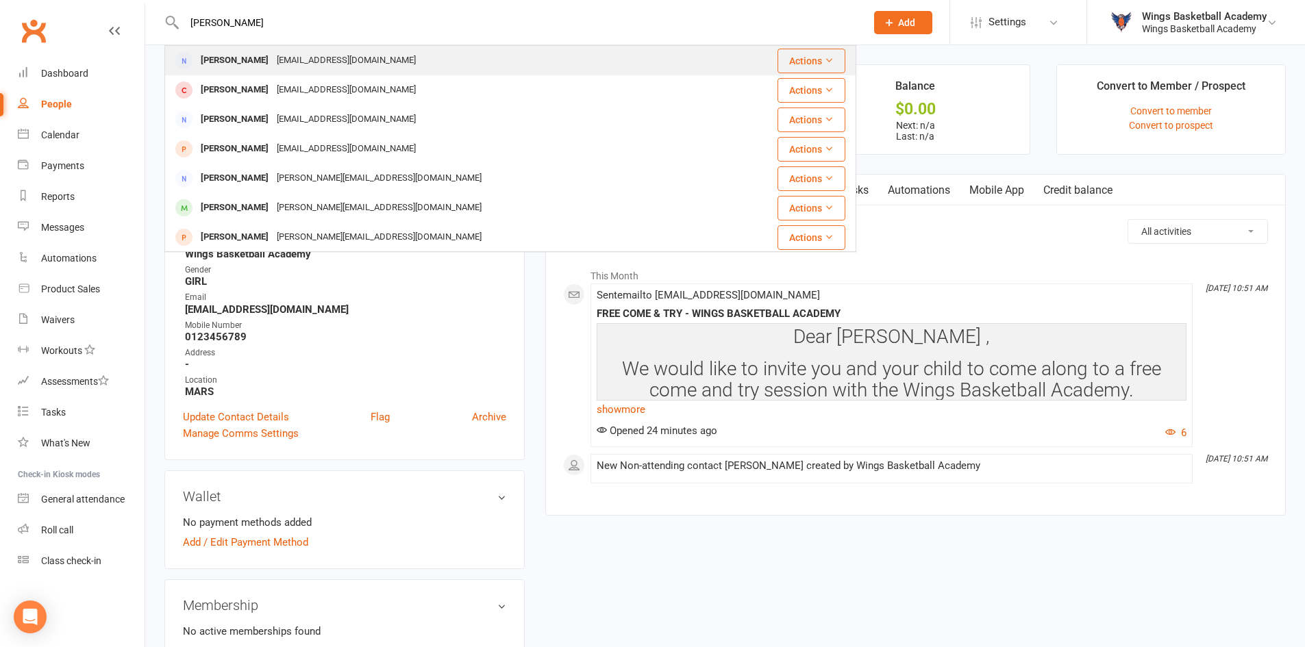
type input "vicki dent"
click at [239, 54] on div "Vicki Dent" at bounding box center [235, 61] width 76 height 20
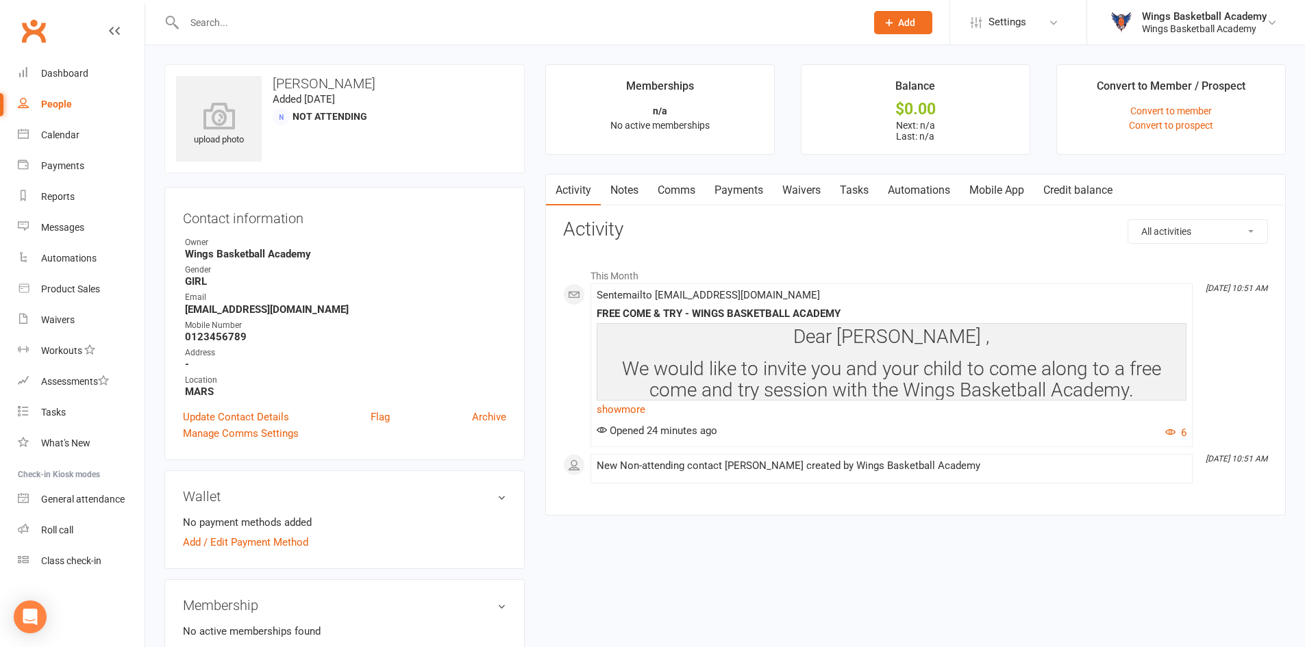
click at [672, 186] on link "Comms" at bounding box center [676, 191] width 57 height 32
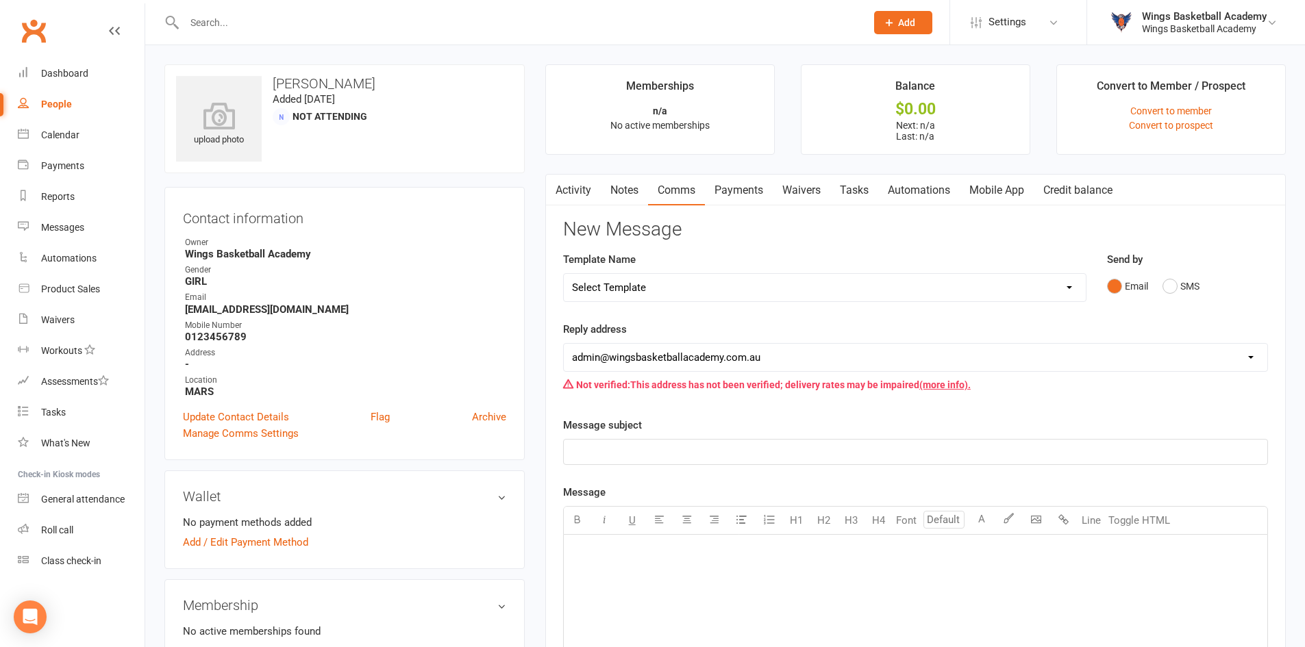
click at [645, 279] on select "Select Template [Email] 0 - COME & TRY [Email] 1 - UNIFORM ORDERING & SIZING [E…" at bounding box center [825, 287] width 522 height 27
select select "25"
click at [564, 274] on select "Select Template [Email] 0 - COME & TRY [Email] 1 - UNIFORM ORDERING & SIZING [E…" at bounding box center [825, 287] width 522 height 27
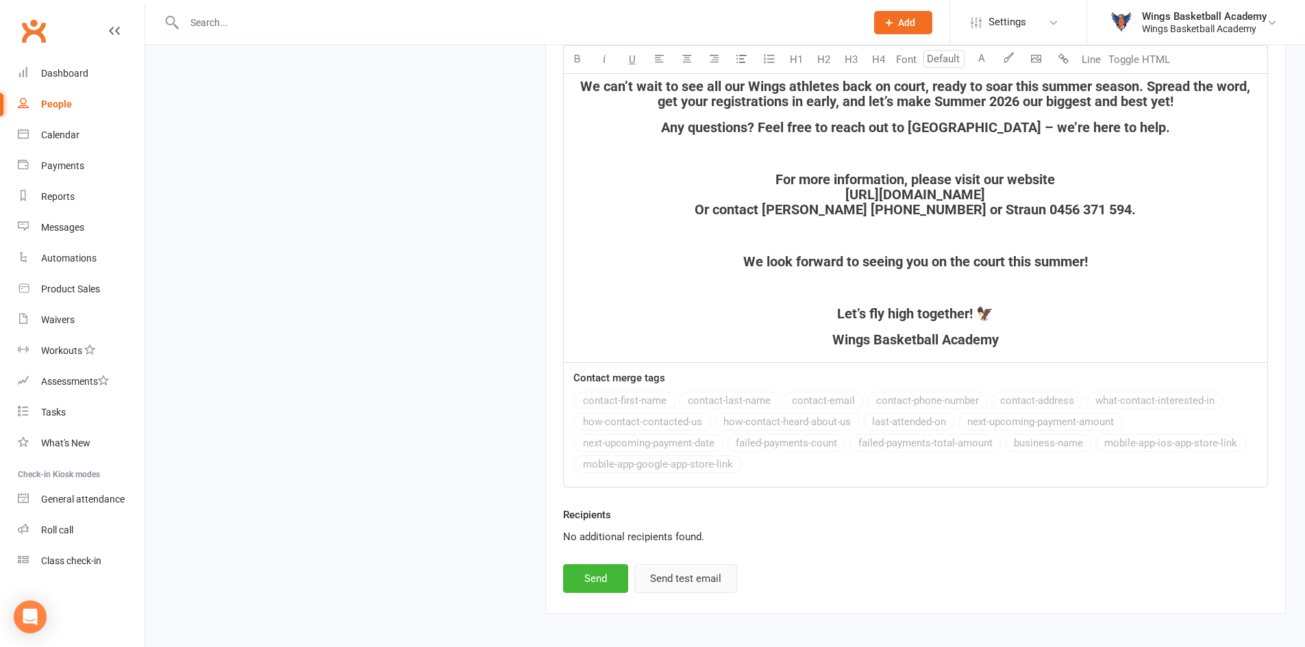
scroll to position [1932, 0]
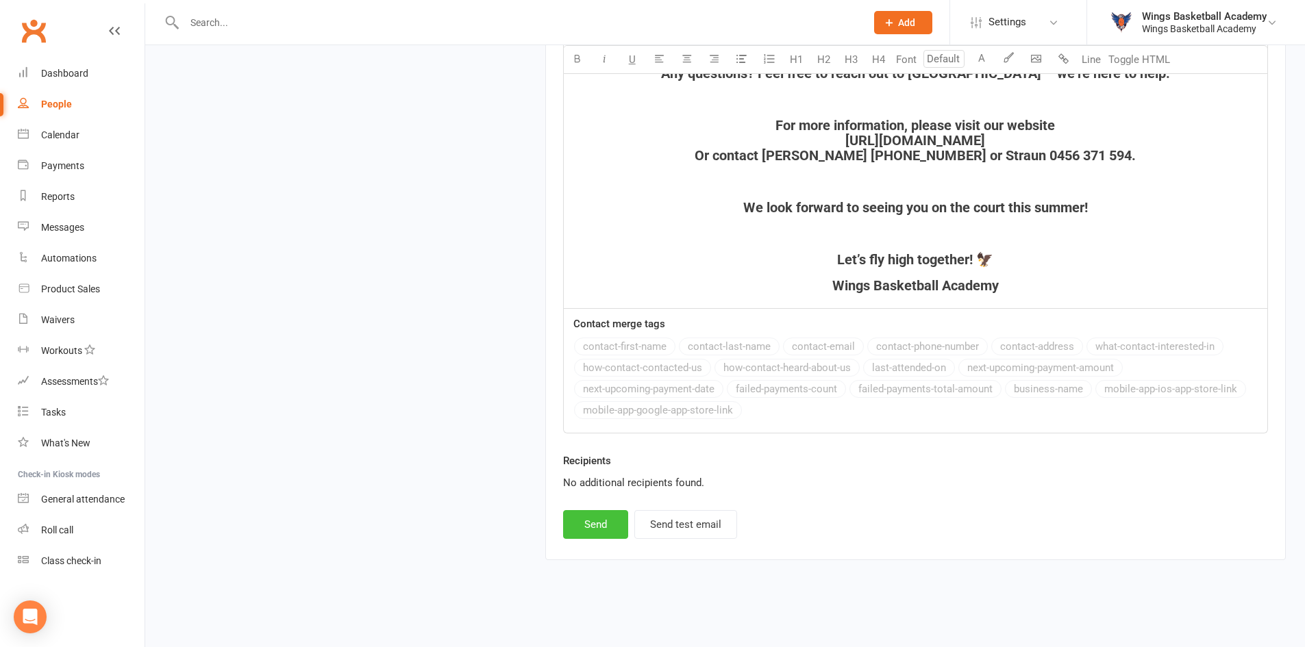
click at [597, 522] on button "Send" at bounding box center [595, 524] width 65 height 29
select select
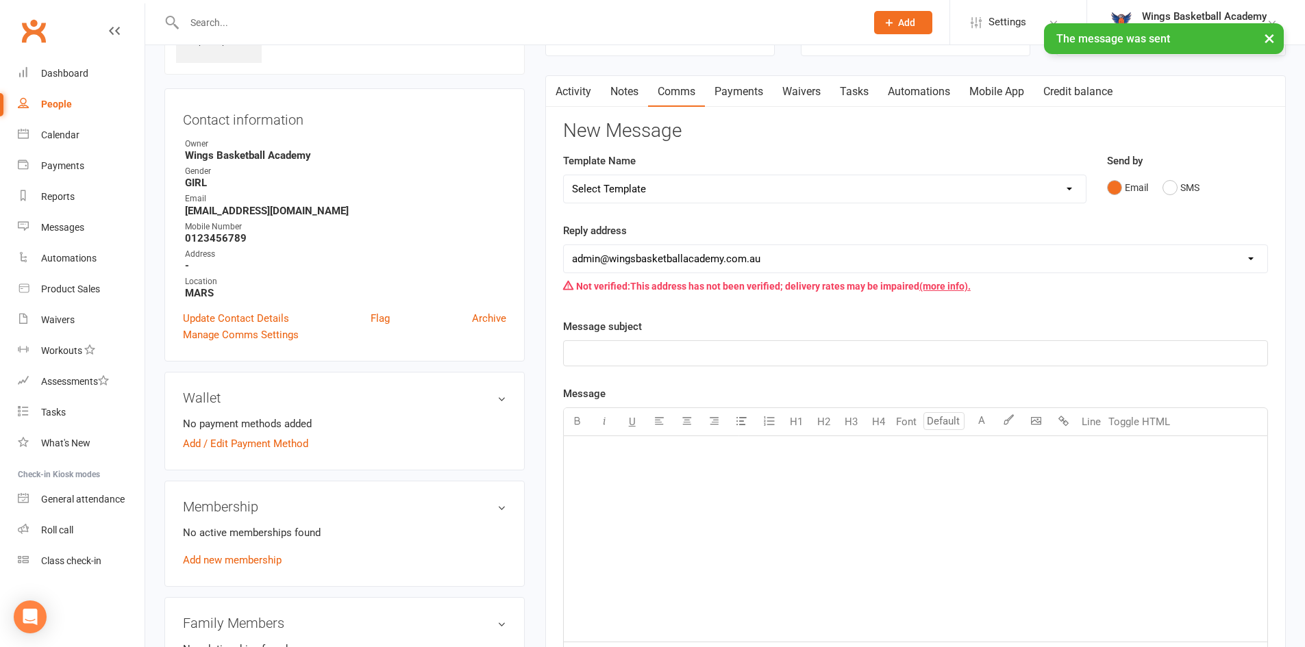
scroll to position [0, 0]
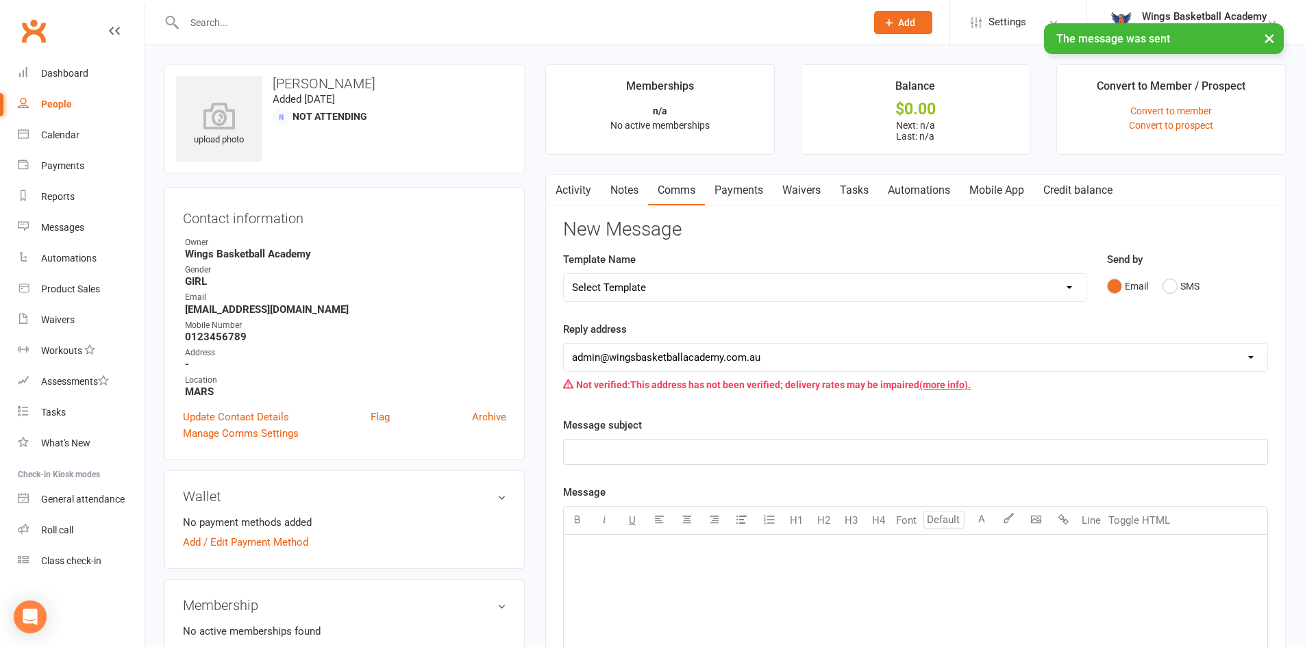
click at [246, 22] on input "text" at bounding box center [518, 22] width 676 height 19
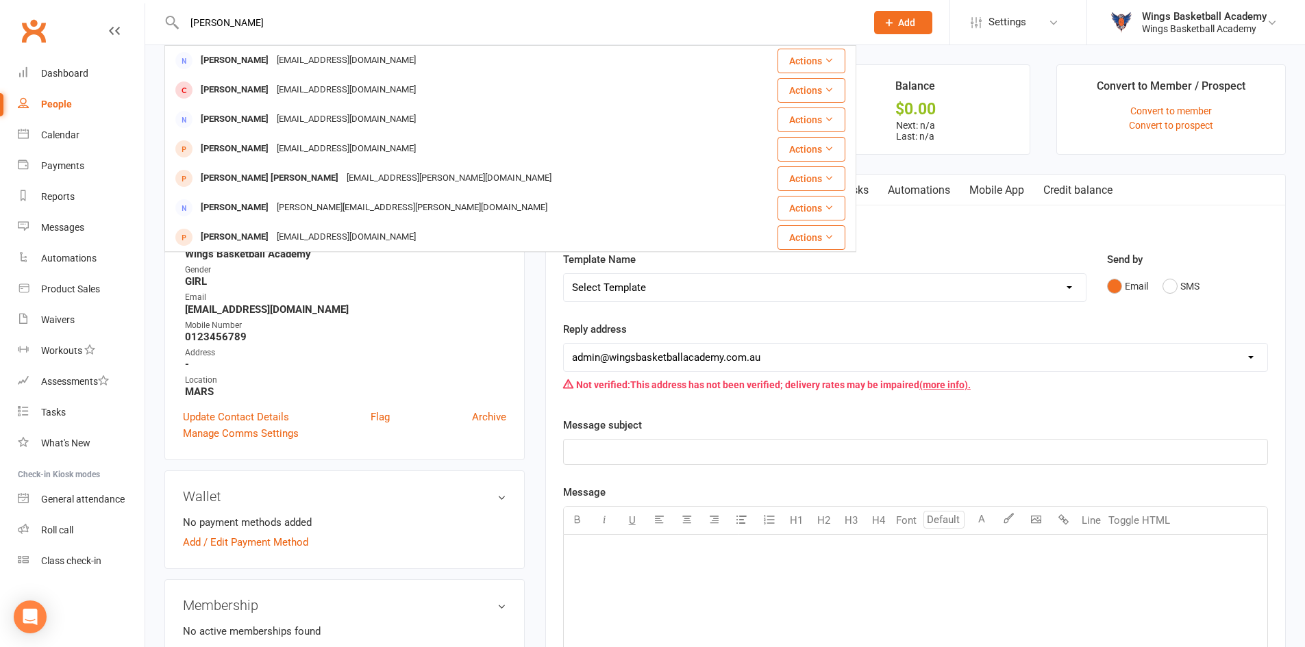
type input "vicki"
click at [154, 164] on div "upload photo Vicki Dent Added 11 October, 2025 Not Attending Contact informatio…" at bounding box center [344, 600] width 381 height 1073
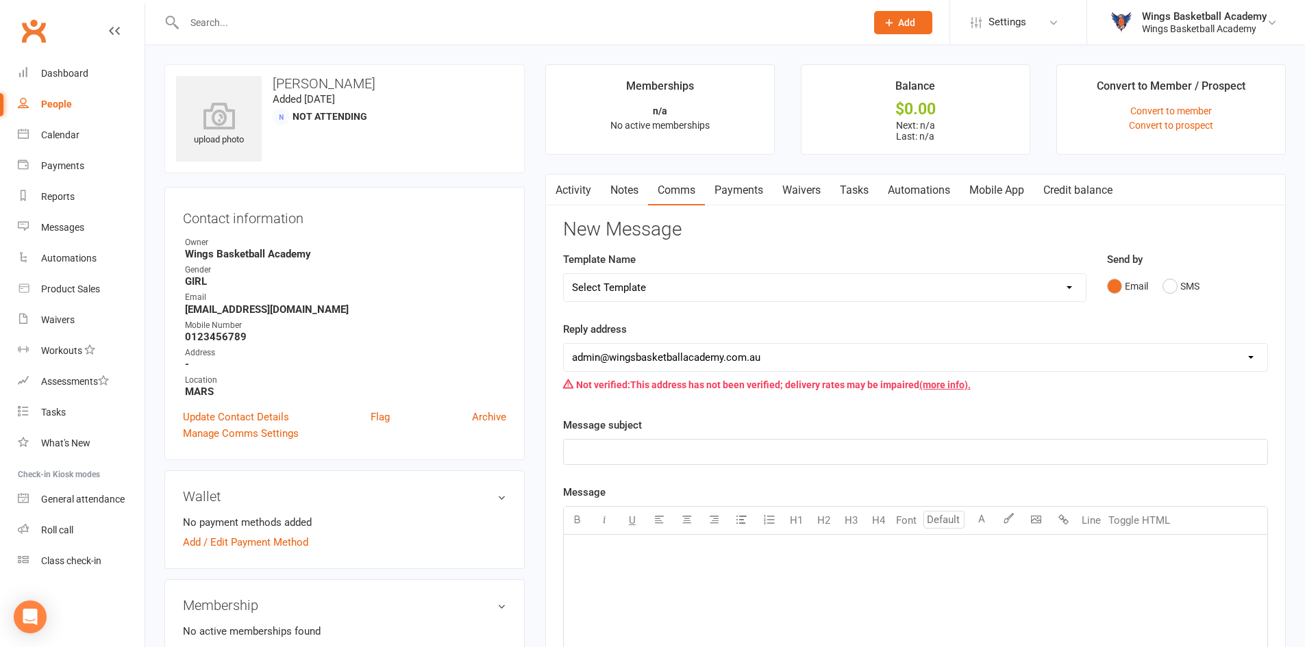
click at [258, 24] on input "text" at bounding box center [518, 22] width 676 height 19
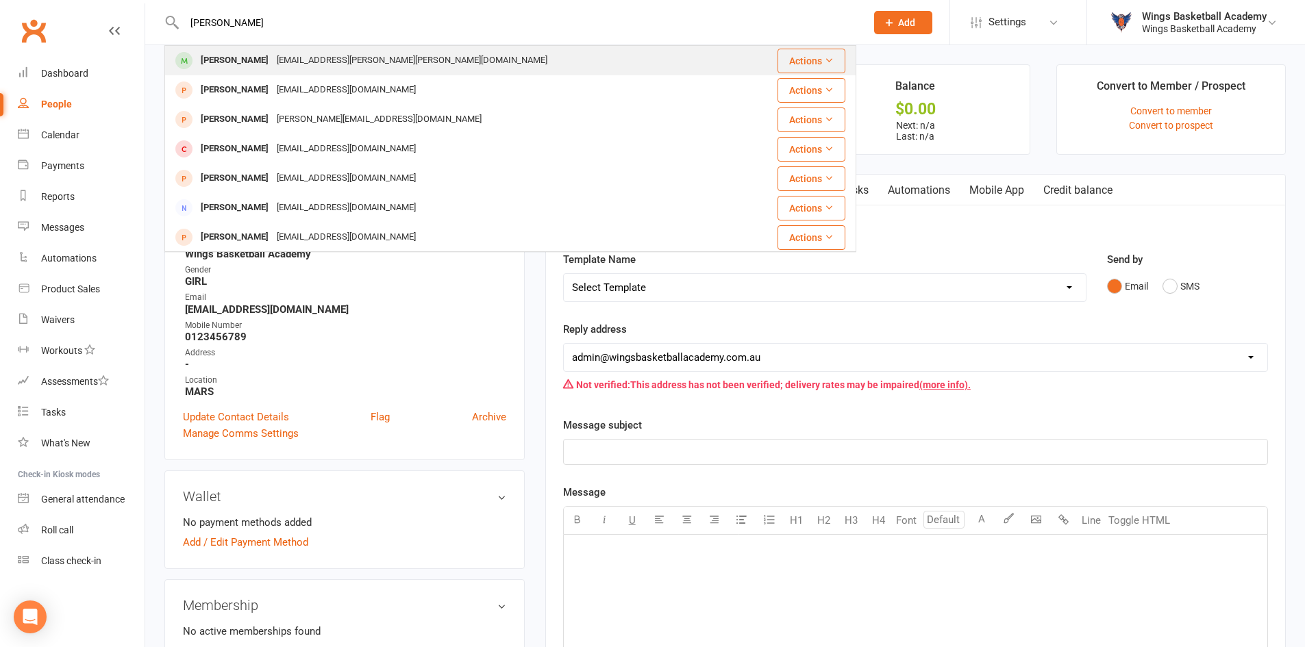
type input "barreto"
click at [234, 54] on div "Lucas Barreto" at bounding box center [235, 61] width 76 height 20
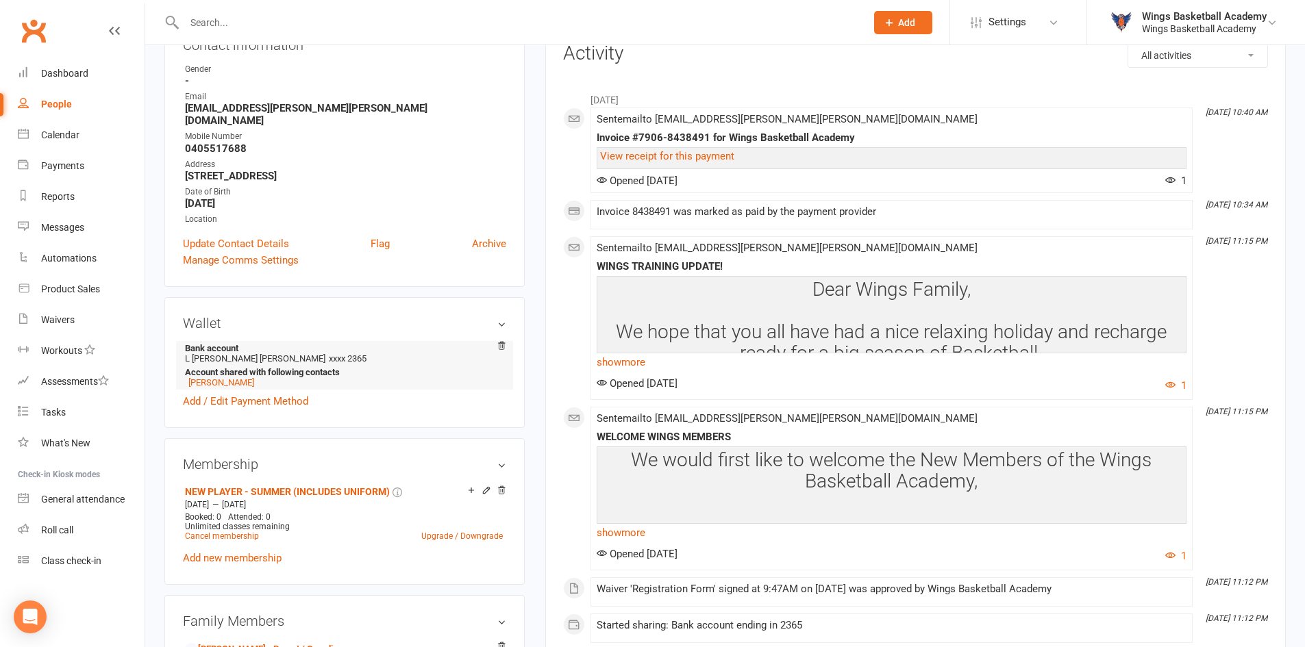
scroll to position [274, 0]
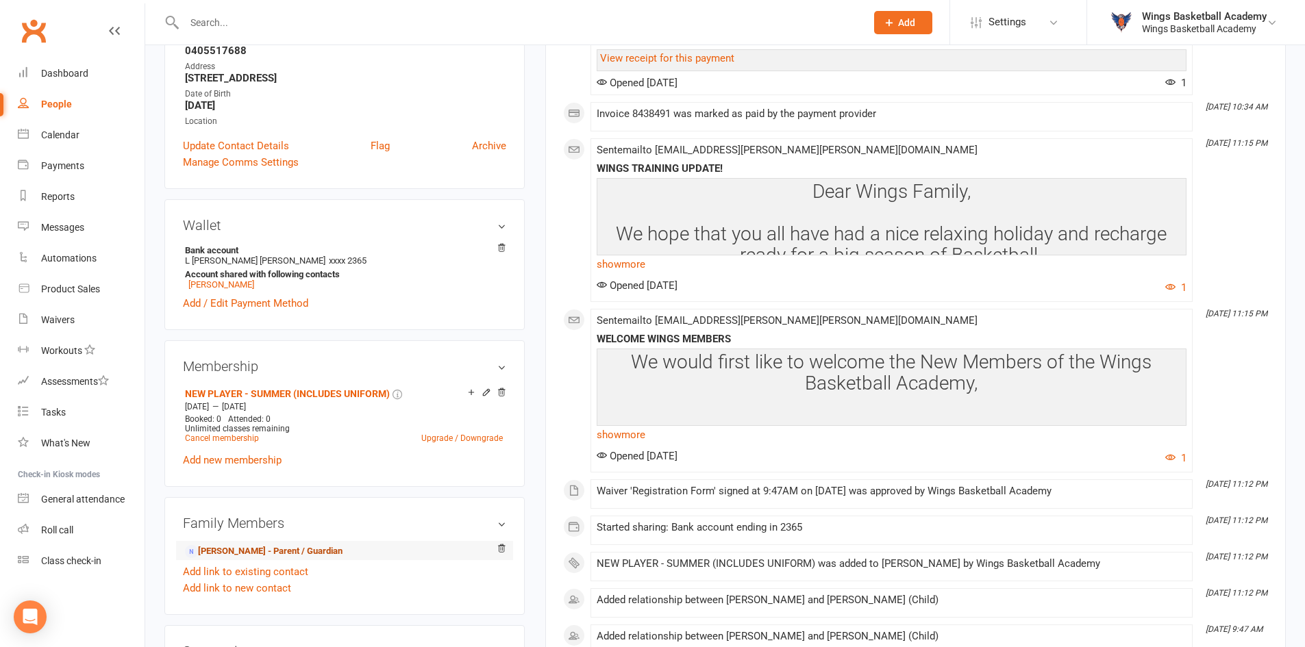
click at [237, 545] on link "Liz Araque - Parent / Guardian" at bounding box center [264, 552] width 158 height 14
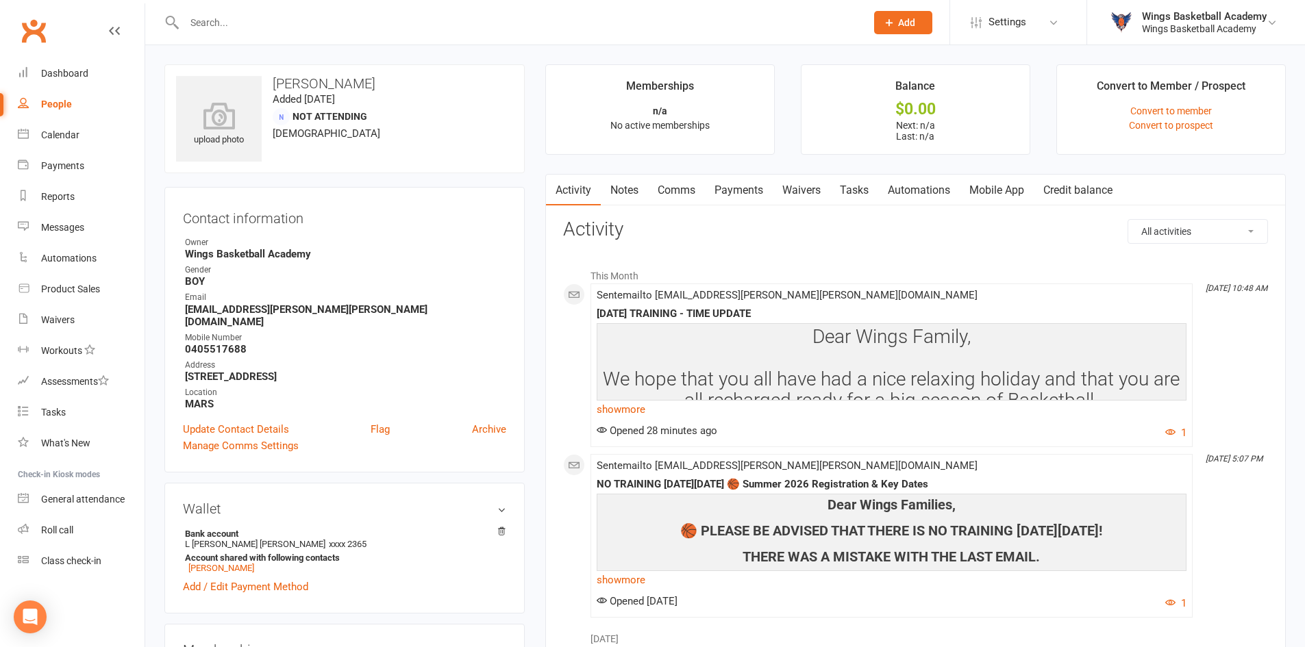
click at [309, 32] on input "text" at bounding box center [518, 22] width 676 height 19
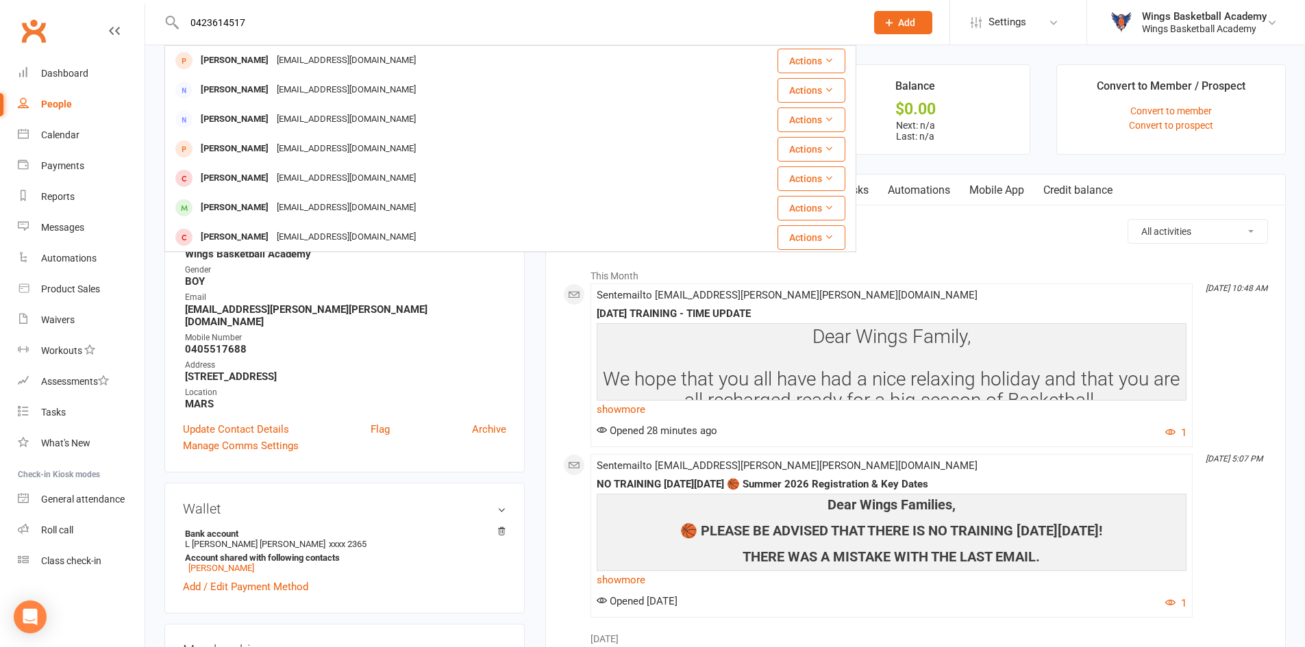
type input "0423614517"
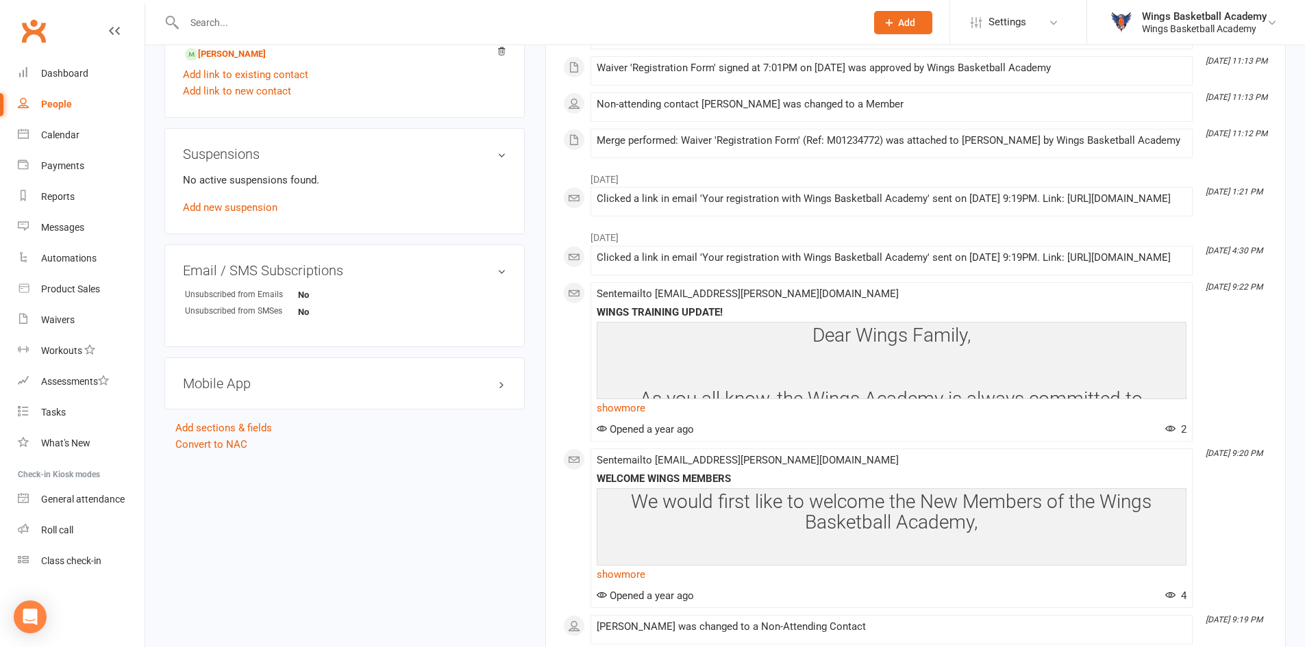
scroll to position [822, 0]
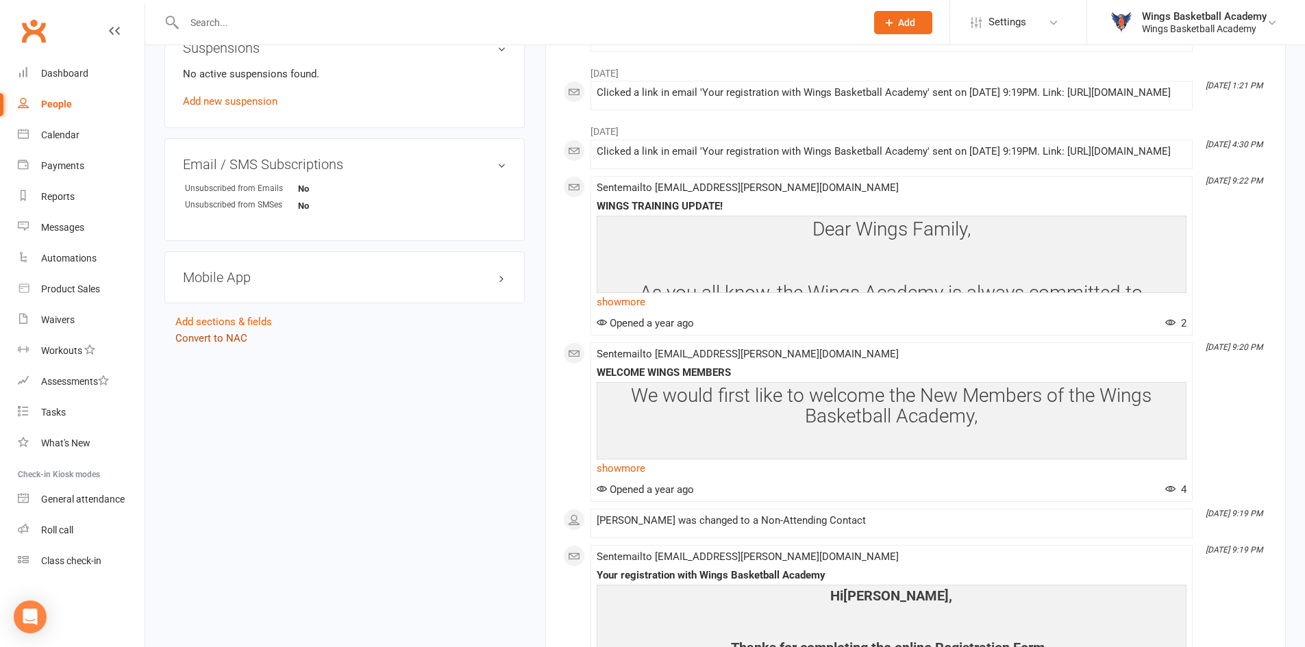
click at [238, 338] on link "Convert to NAC" at bounding box center [211, 338] width 72 height 12
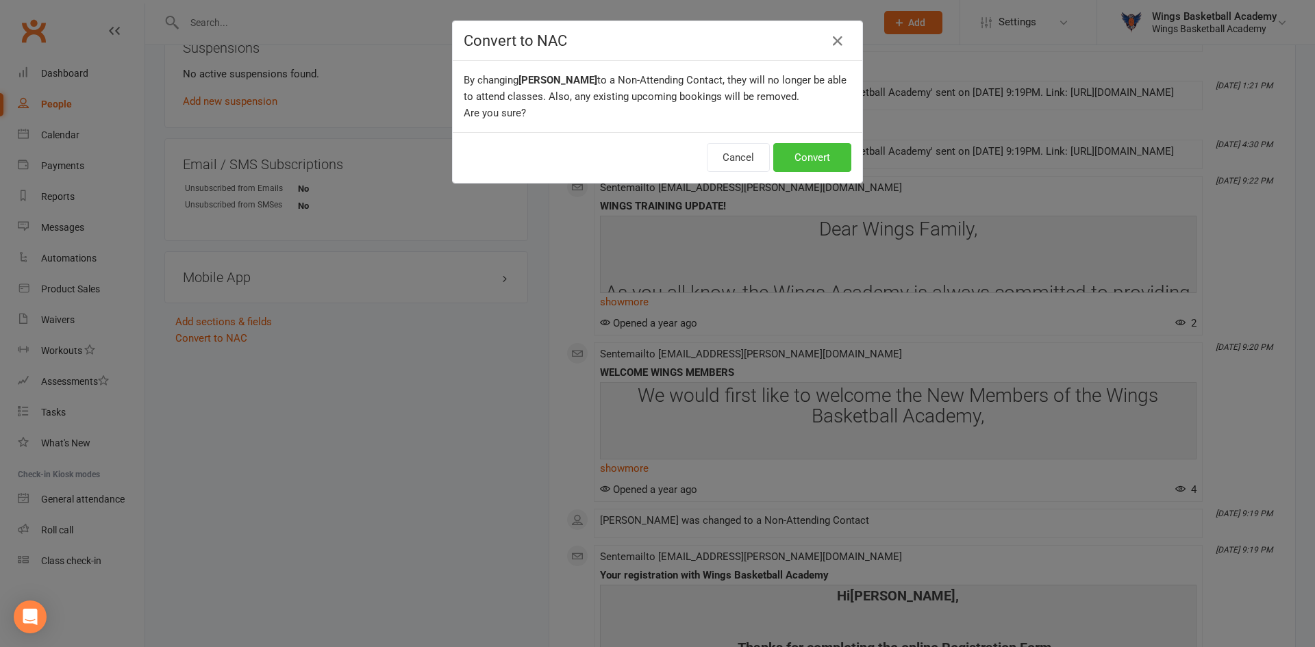
click at [812, 152] on button "Convert" at bounding box center [812, 157] width 78 height 29
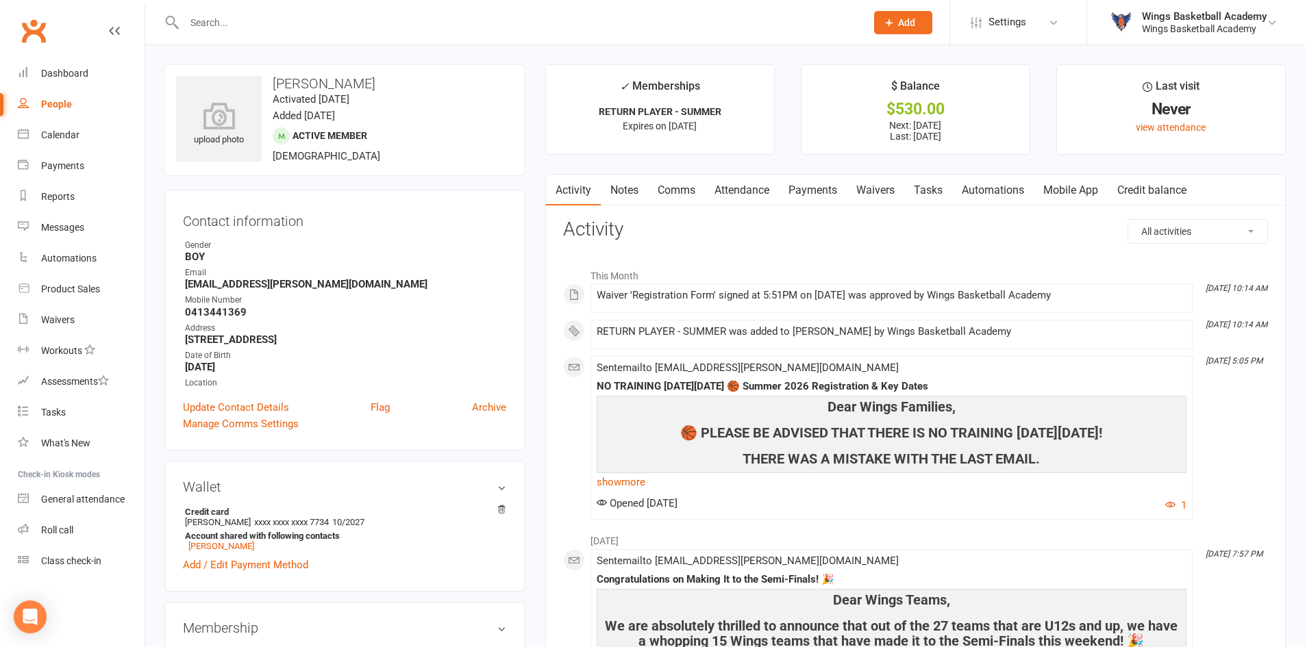
click at [814, 190] on link "Payments" at bounding box center [813, 191] width 68 height 32
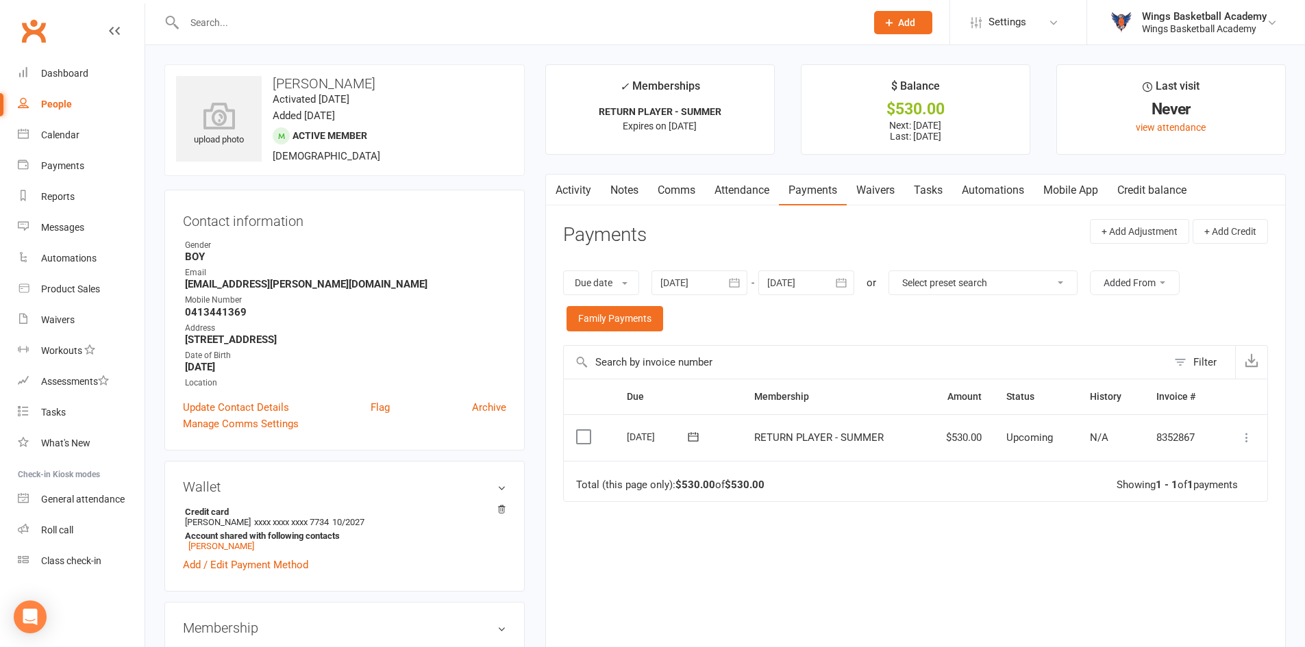
click at [1247, 436] on icon at bounding box center [1247, 438] width 14 height 14
click at [1156, 606] on link "Process now" at bounding box center [1187, 601] width 136 height 27
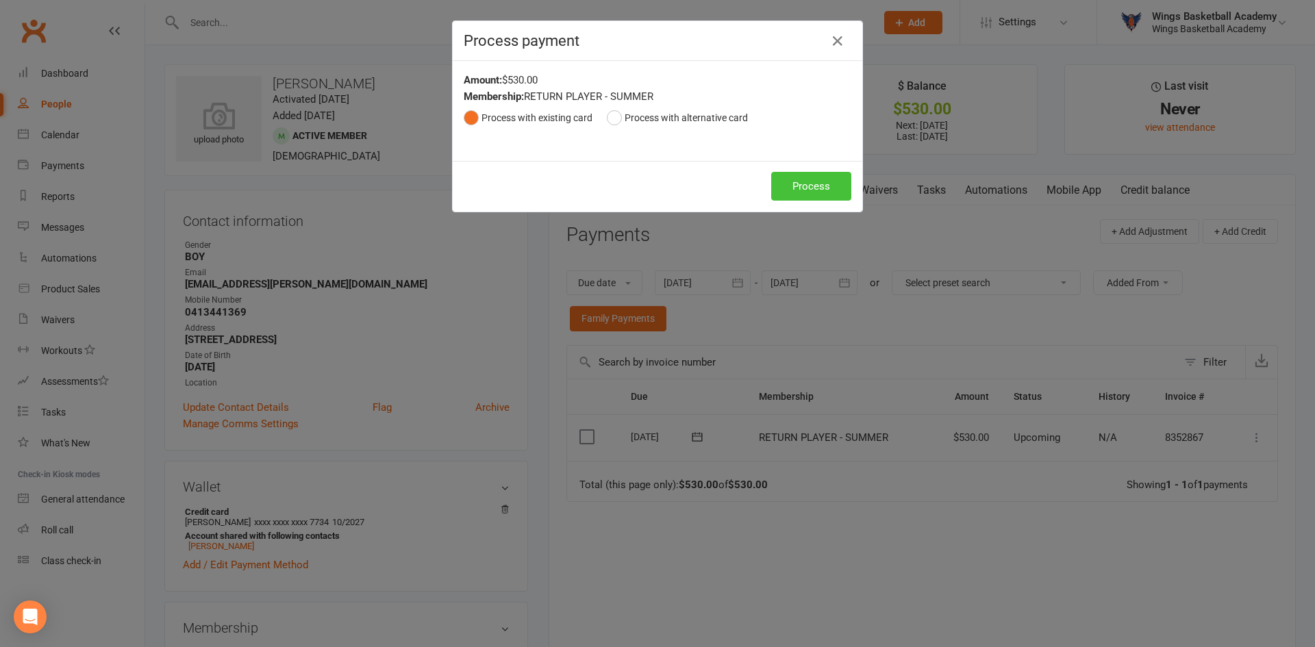
click at [786, 186] on button "Process" at bounding box center [811, 186] width 80 height 29
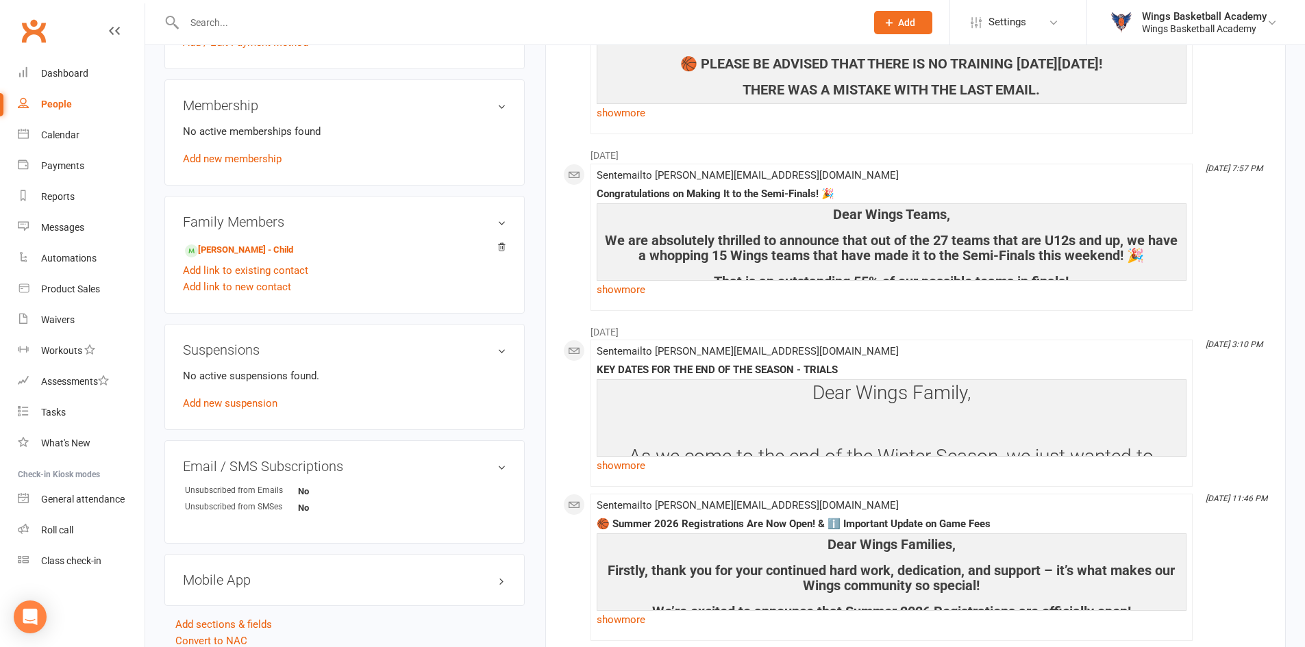
scroll to position [1096, 0]
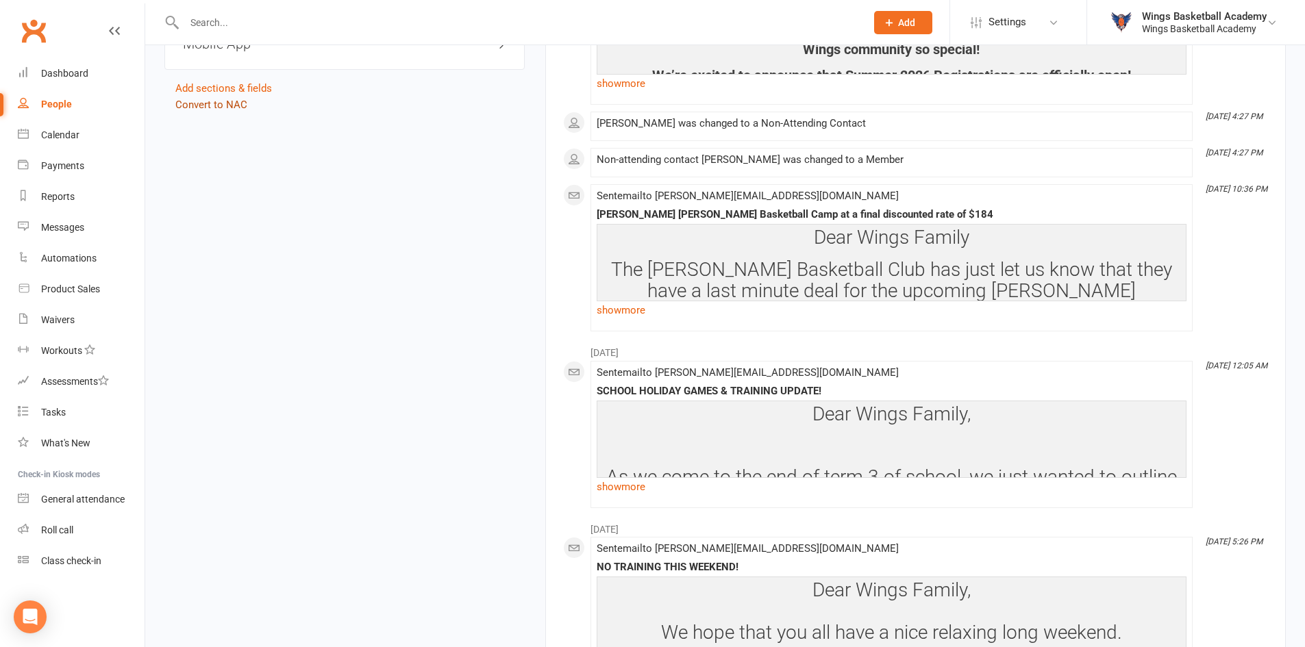
click at [235, 106] on link "Convert to NAC" at bounding box center [211, 105] width 72 height 12
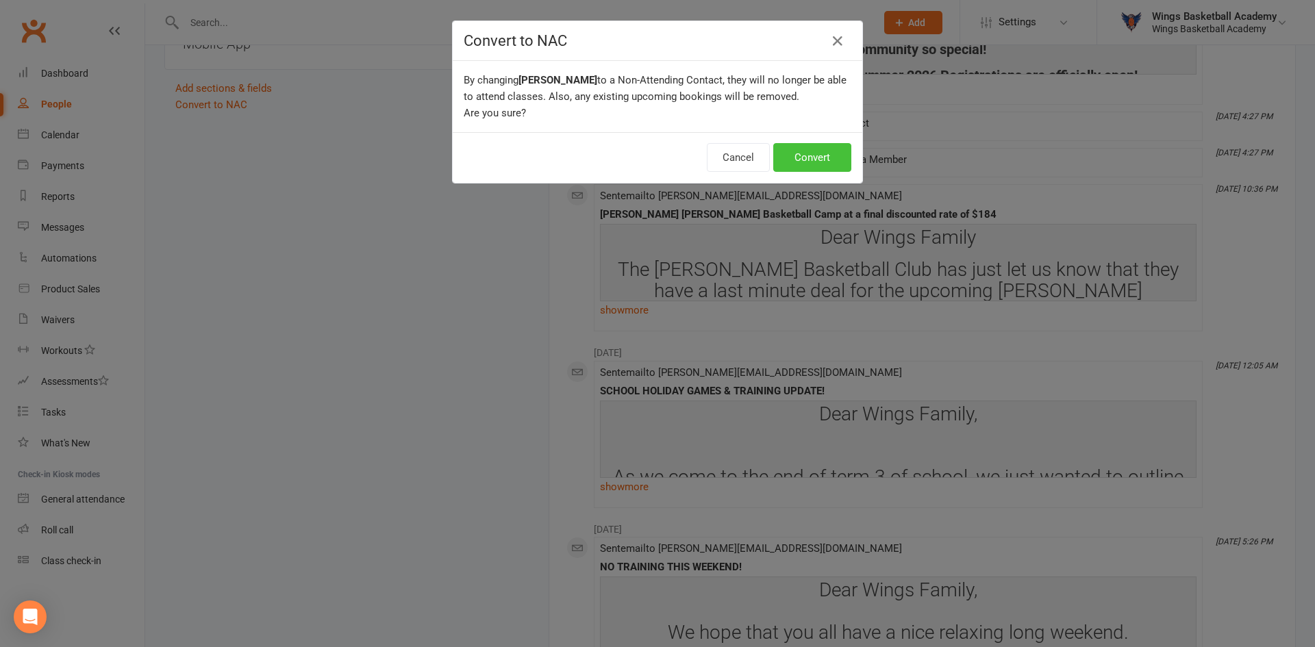
click at [816, 152] on button "Convert" at bounding box center [812, 157] width 78 height 29
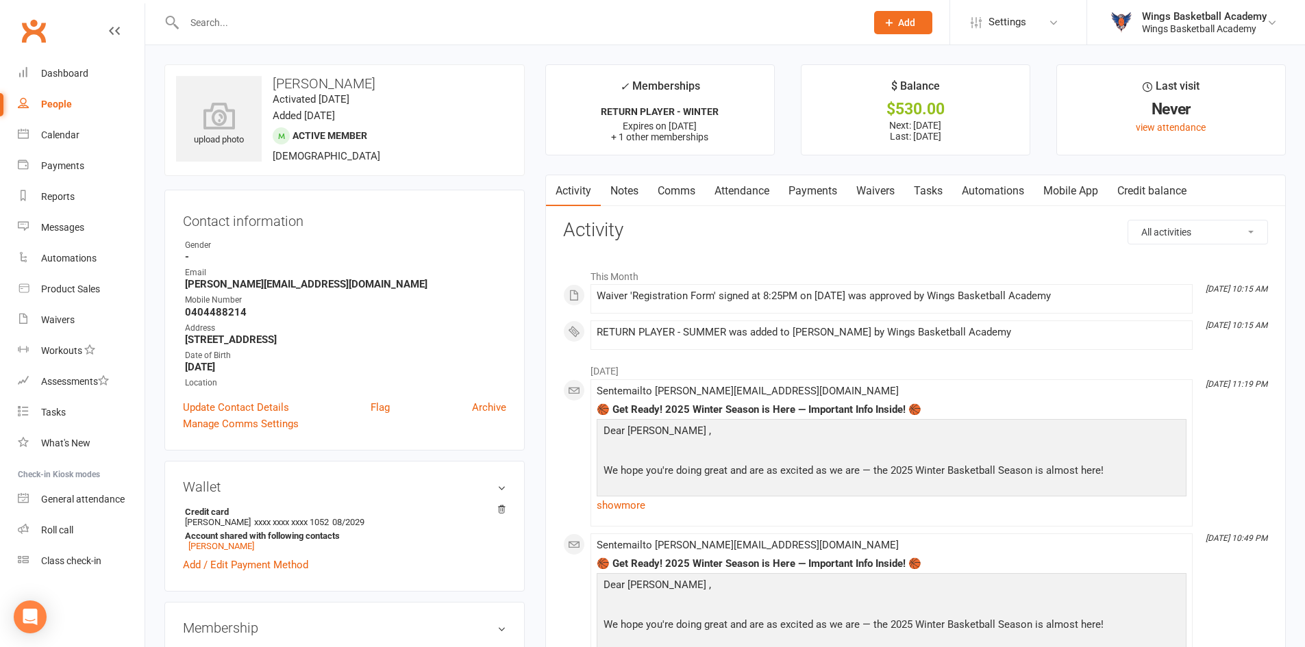
click at [804, 185] on link "Payments" at bounding box center [813, 191] width 68 height 32
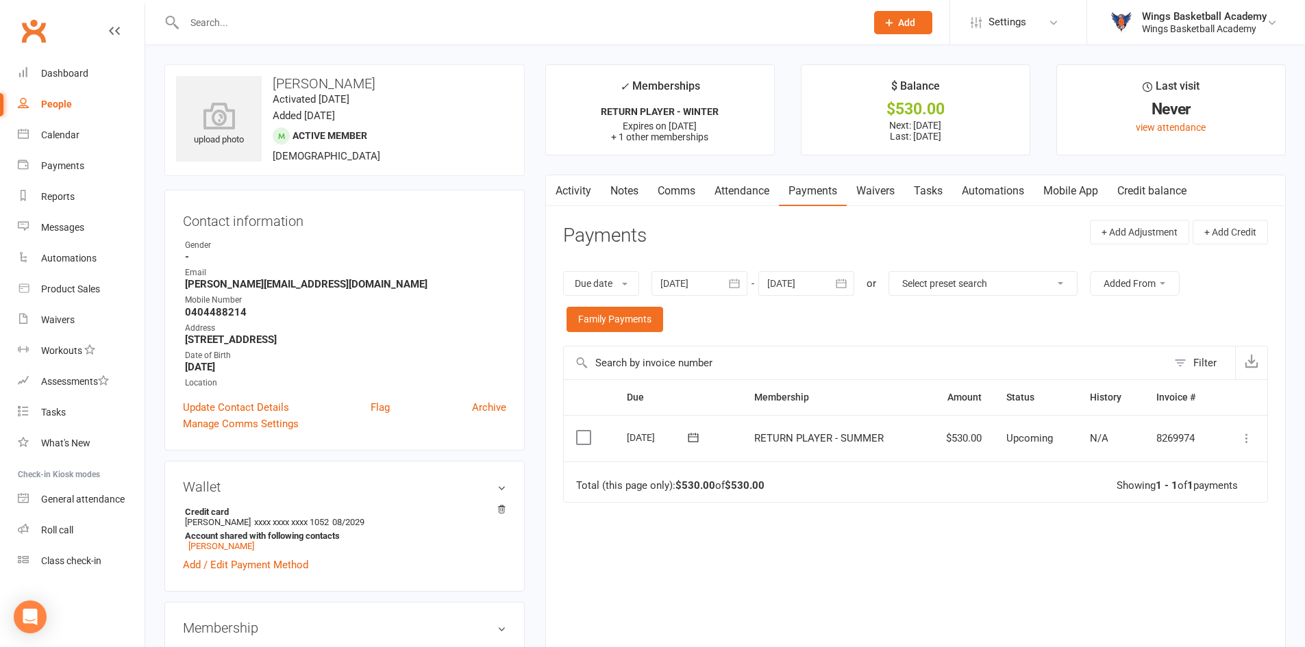
click at [1247, 438] on icon at bounding box center [1247, 439] width 14 height 14
click at [1171, 596] on link "Process now" at bounding box center [1187, 601] width 136 height 27
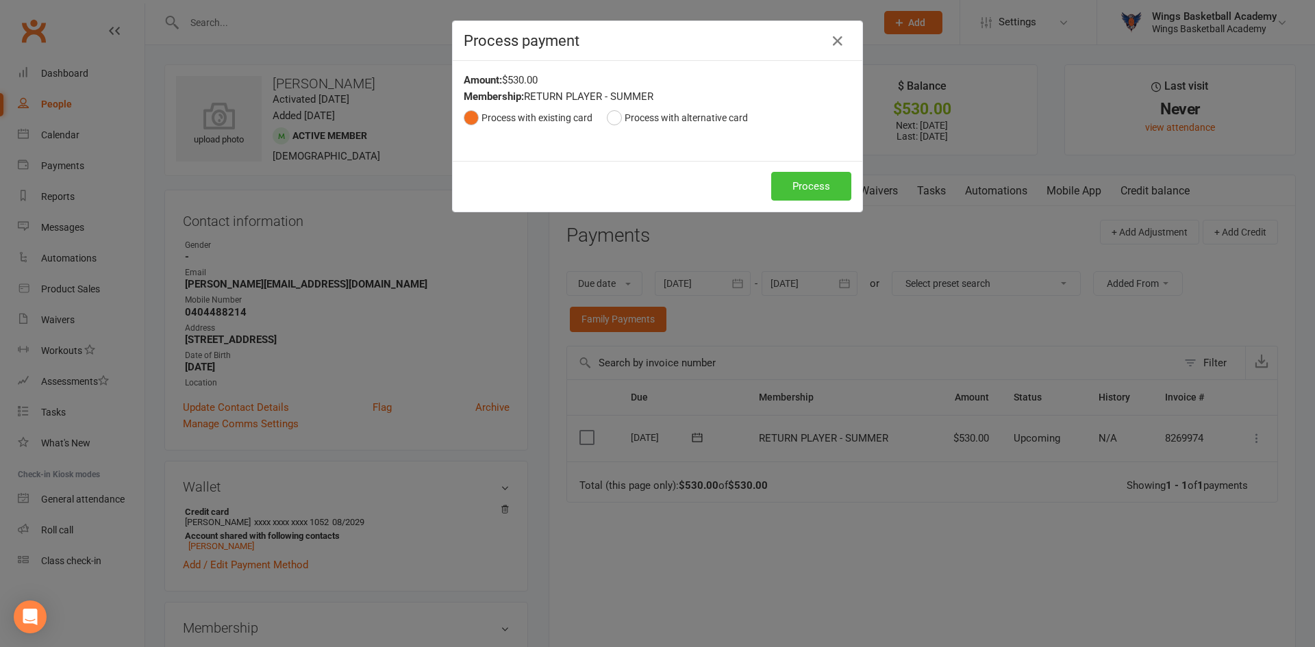
click at [794, 182] on button "Process" at bounding box center [811, 186] width 80 height 29
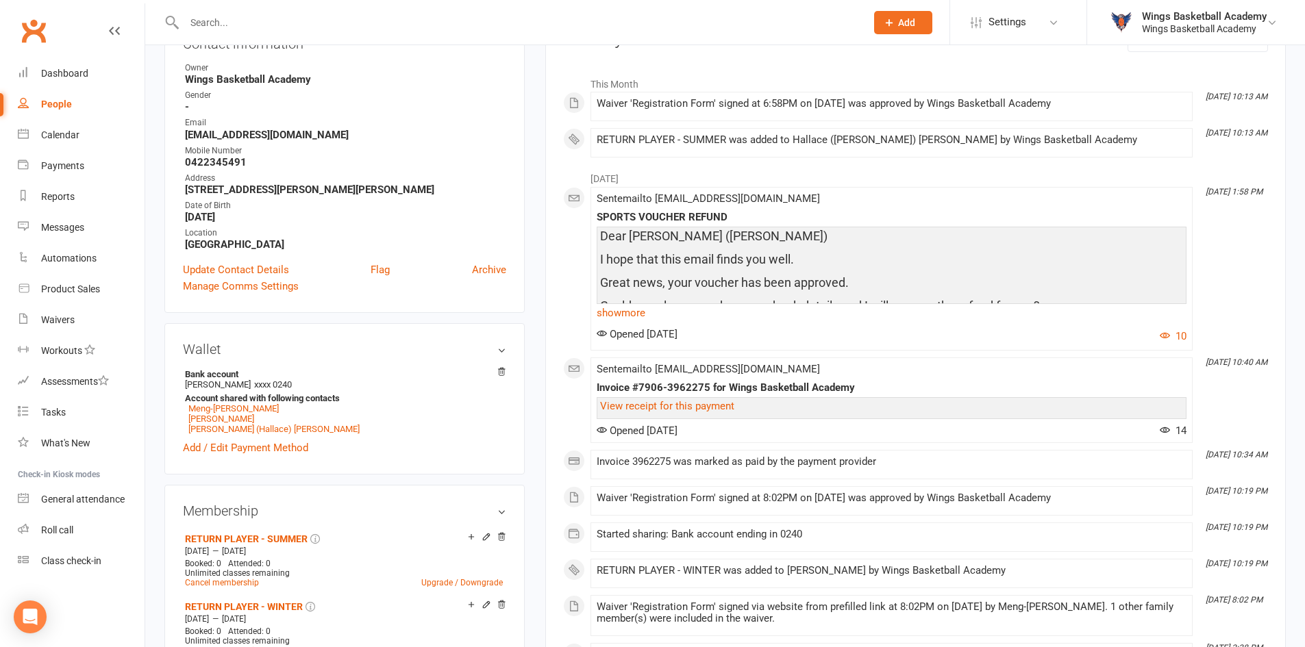
scroll to position [205, 0]
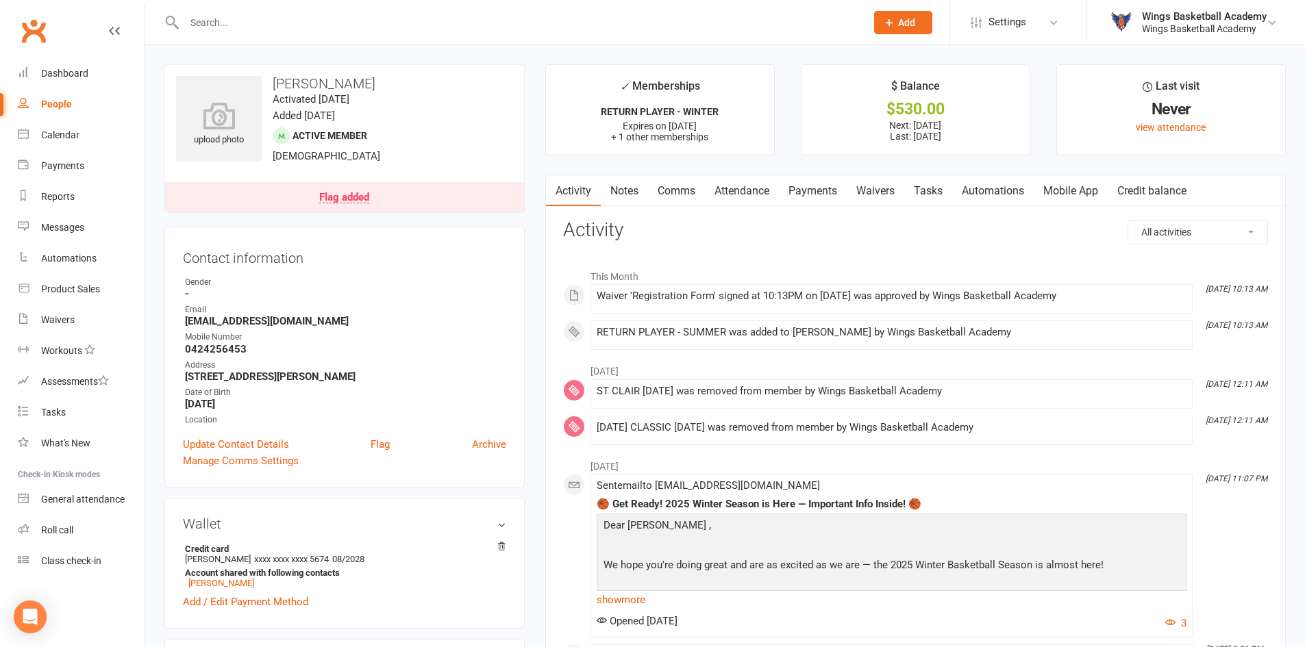
click at [815, 194] on link "Payments" at bounding box center [813, 191] width 68 height 32
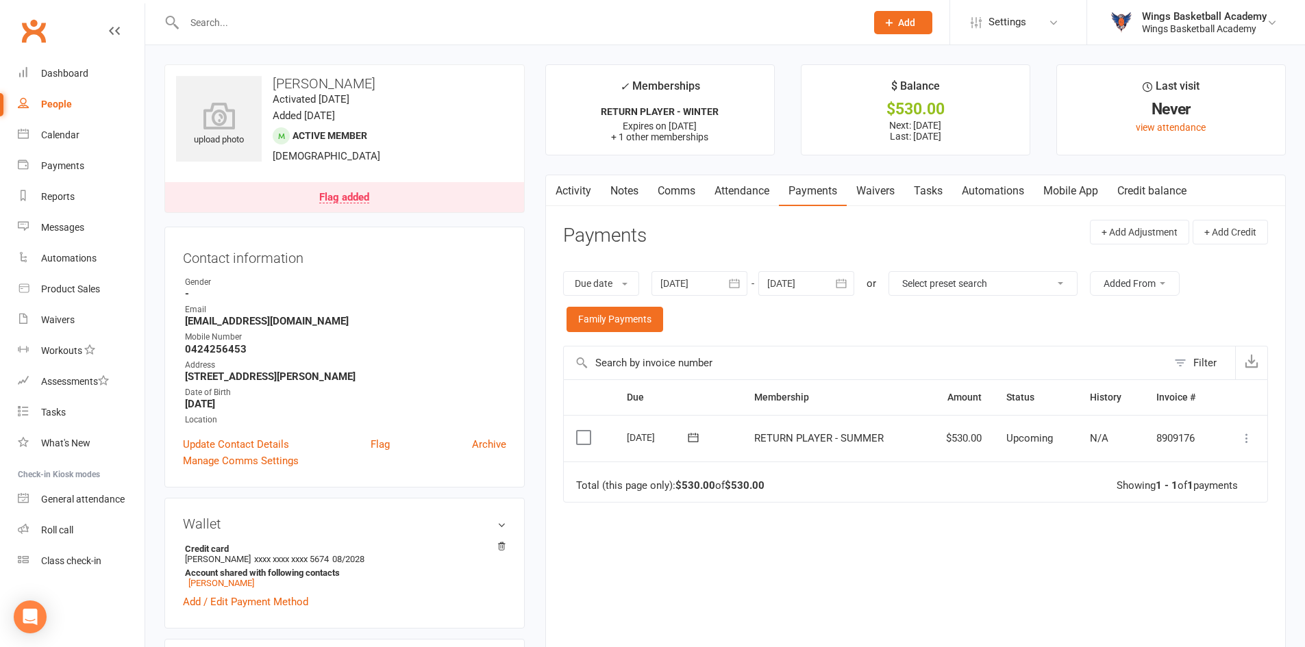
click at [1249, 440] on icon at bounding box center [1247, 439] width 14 height 14
click at [1176, 596] on link "Process now" at bounding box center [1187, 601] width 136 height 27
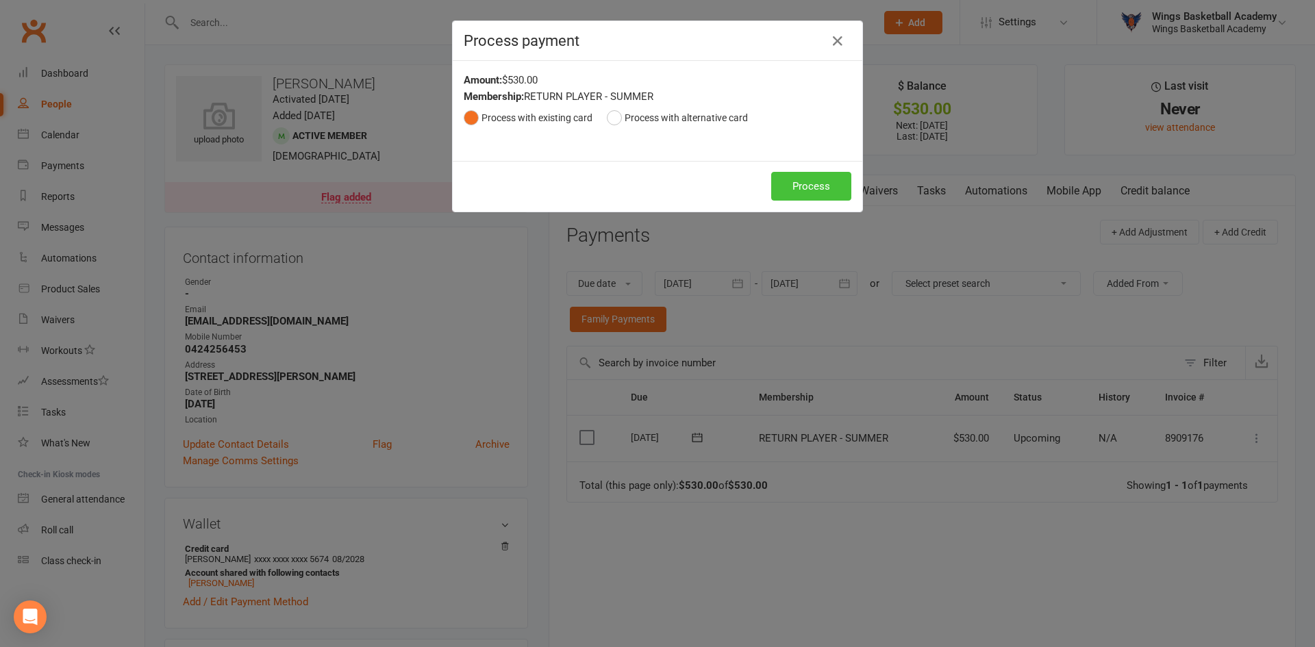
click at [794, 175] on button "Process" at bounding box center [811, 186] width 80 height 29
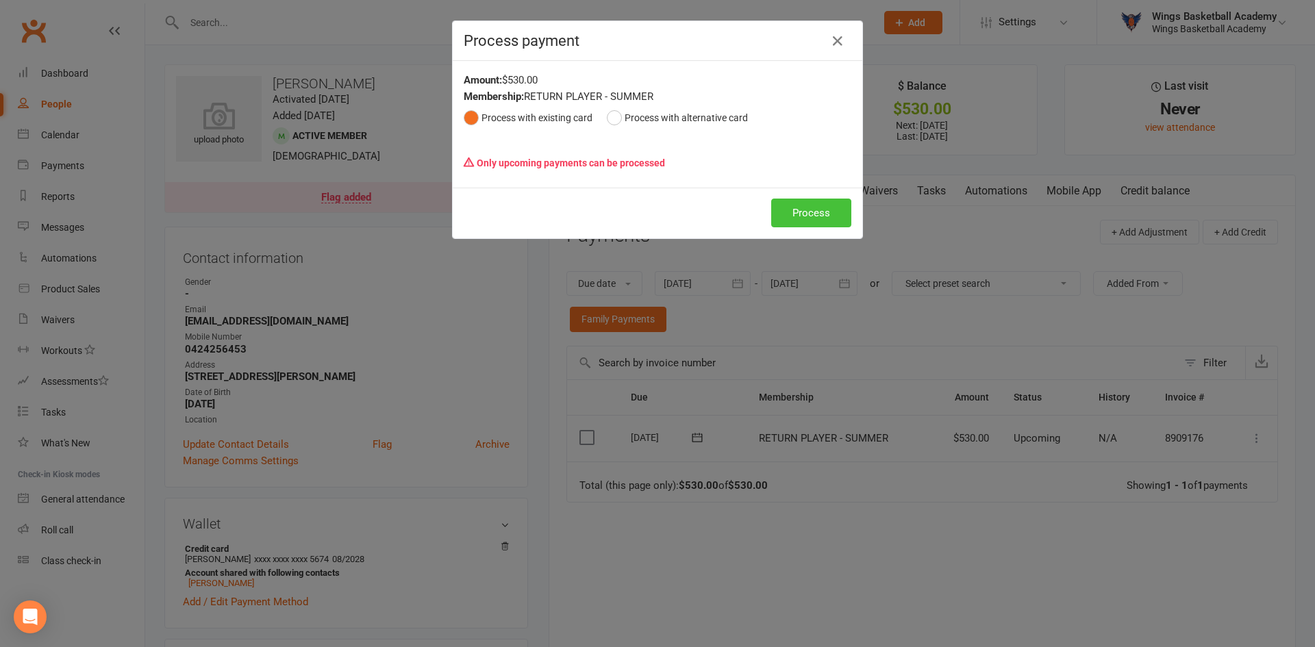
click at [803, 216] on button "Process" at bounding box center [811, 213] width 80 height 29
click at [837, 40] on icon "button" at bounding box center [838, 41] width 16 height 16
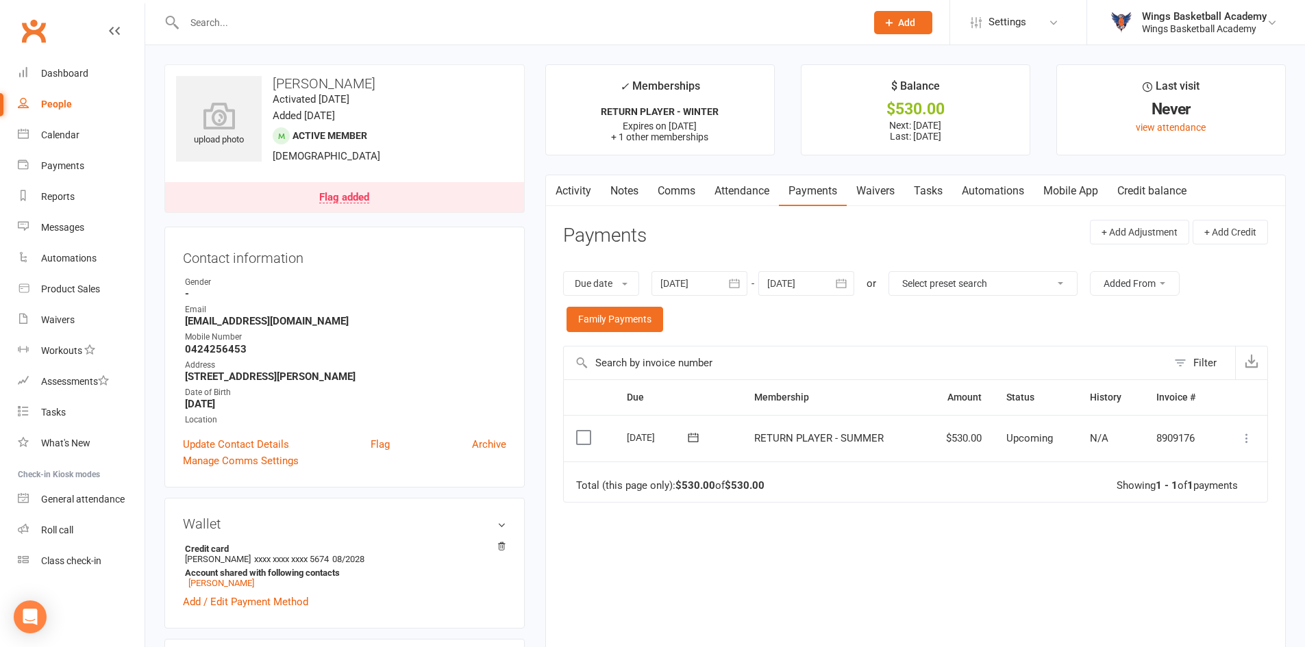
click at [1245, 441] on icon at bounding box center [1247, 439] width 14 height 14
click at [1171, 606] on link "Process now" at bounding box center [1187, 601] width 136 height 27
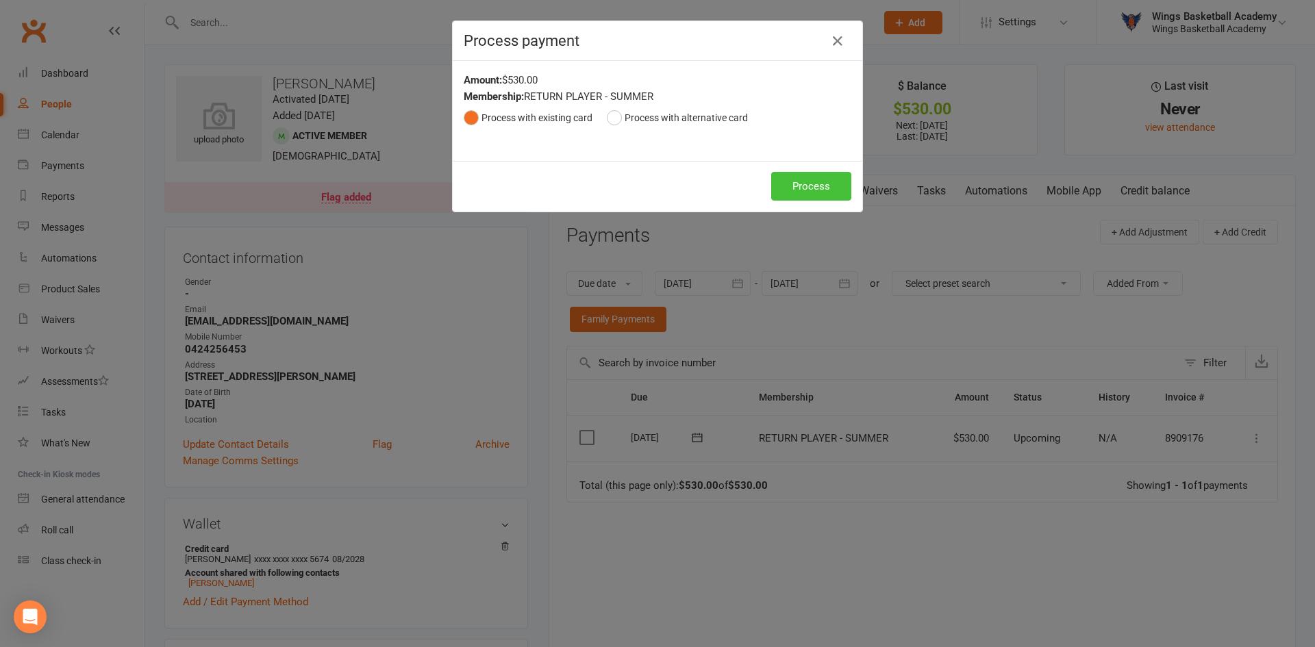
click at [782, 186] on button "Process" at bounding box center [811, 186] width 80 height 29
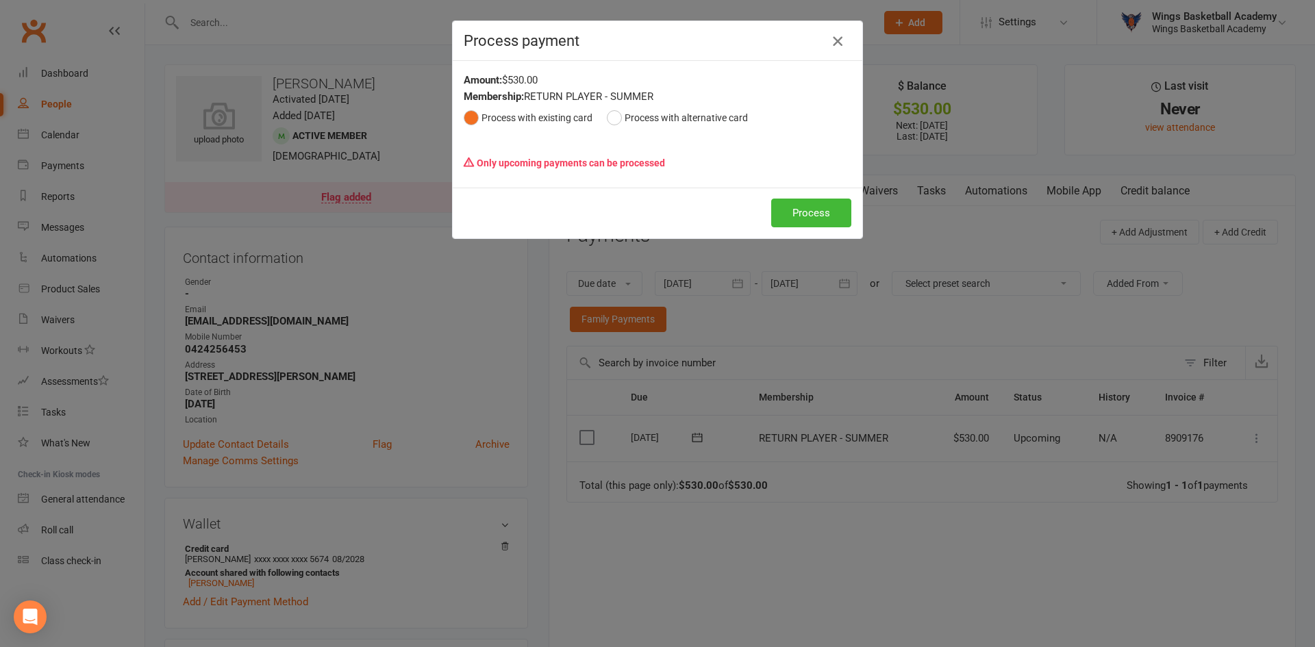
click at [834, 40] on icon "button" at bounding box center [838, 41] width 16 height 16
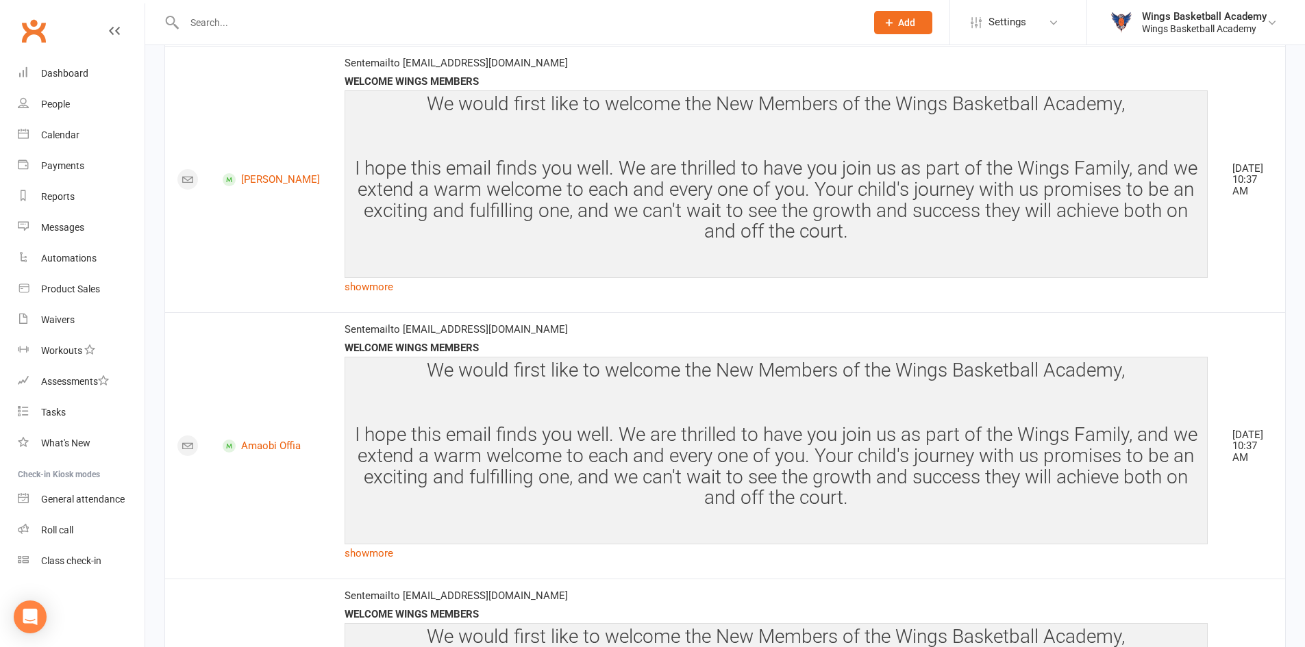
scroll to position [88, 0]
